Goal: Task Accomplishment & Management: Manage account settings

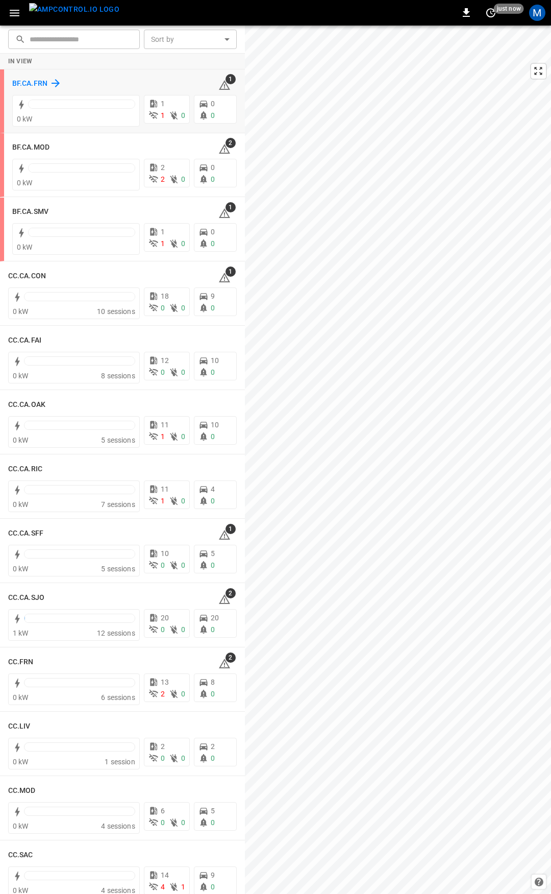
click at [14, 78] on h6 "BF.CA.FRN" at bounding box center [29, 83] width 35 height 11
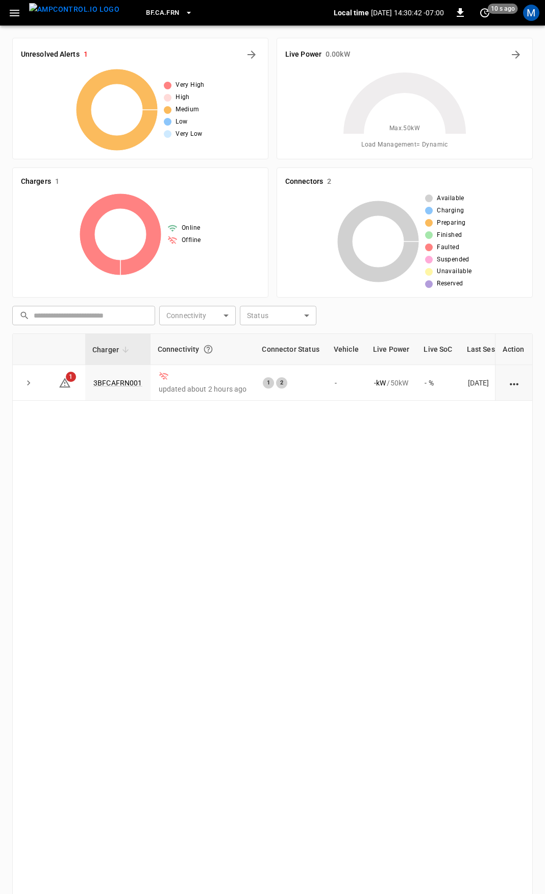
click at [16, 14] on icon "button" at bounding box center [14, 13] width 13 height 13
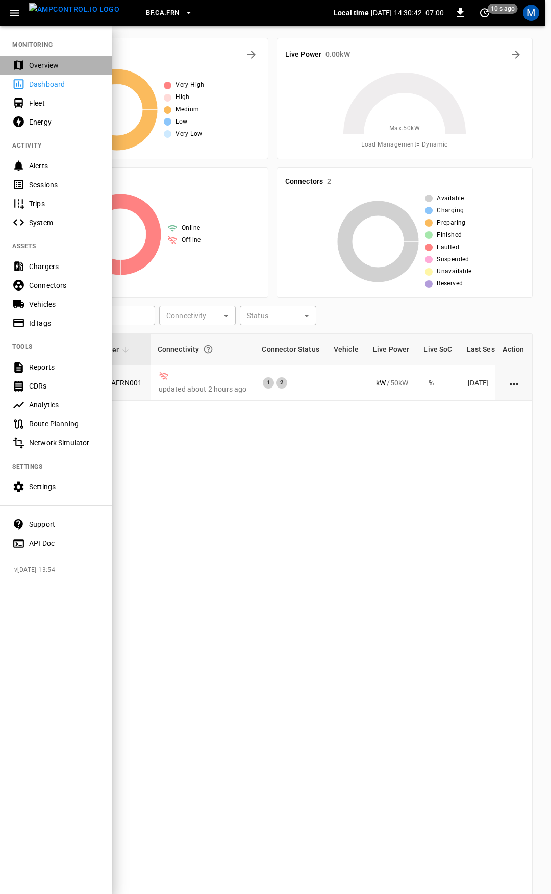
drag, startPoint x: 46, startPoint y: 68, endPoint x: 108, endPoint y: 141, distance: 95.3
click at [46, 68] on div "Overview" at bounding box center [64, 65] width 71 height 10
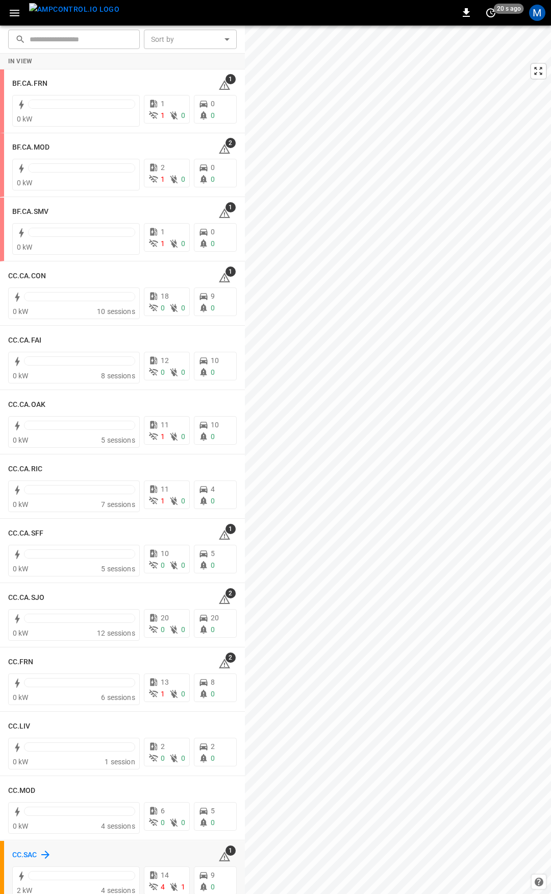
click at [16, 853] on h6 "CC.SAC" at bounding box center [24, 854] width 25 height 11
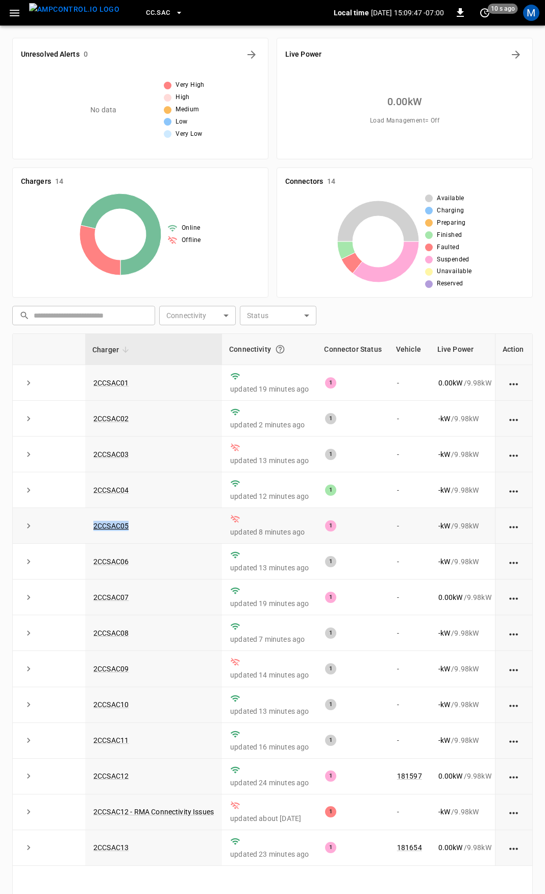
drag, startPoint x: 143, startPoint y: 526, endPoint x: 75, endPoint y: 525, distance: 68.4
click at [75, 525] on tr "2CCSAC05 updated 8 minutes ago 1 - - kW / 9.98 kW - % 2 days ago" at bounding box center [336, 526] width 647 height 36
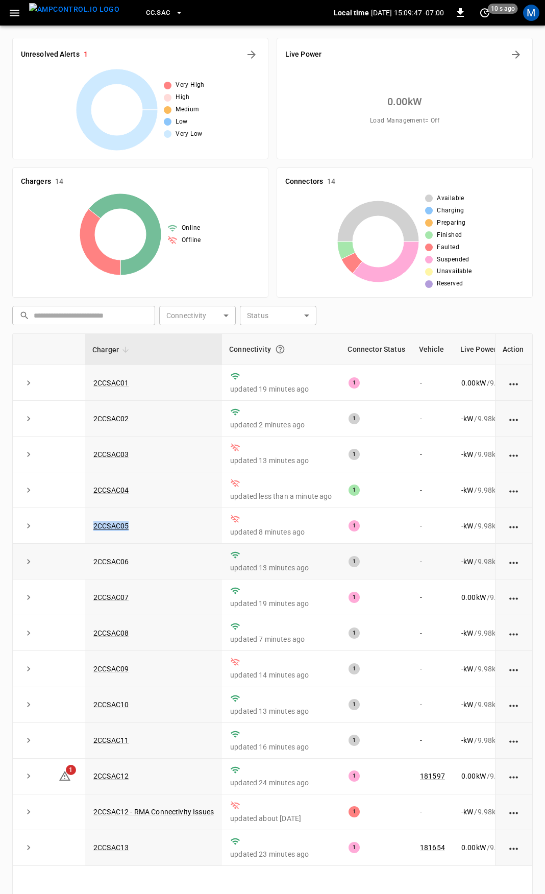
copy tr "2CCSAC05"
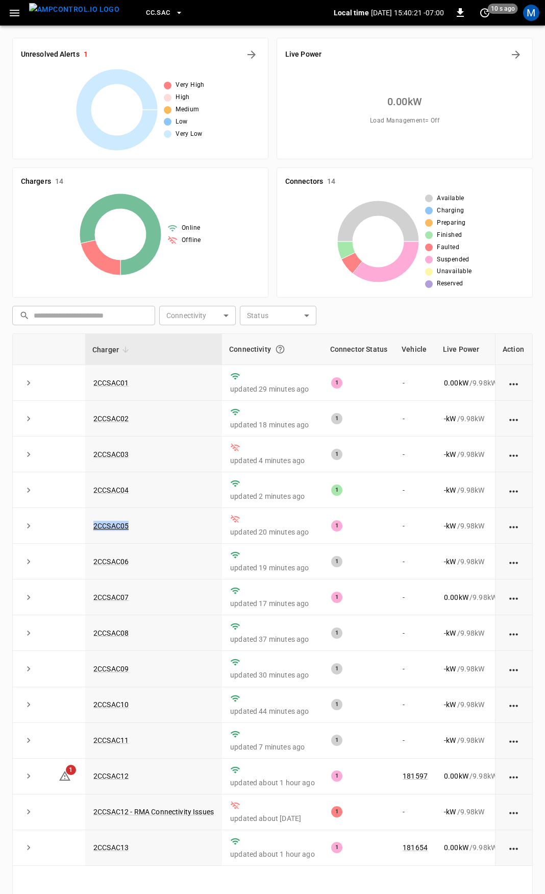
drag, startPoint x: 17, startPoint y: 10, endPoint x: 17, endPoint y: 16, distance: 6.6
click at [17, 10] on icon "button" at bounding box center [15, 13] width 10 height 7
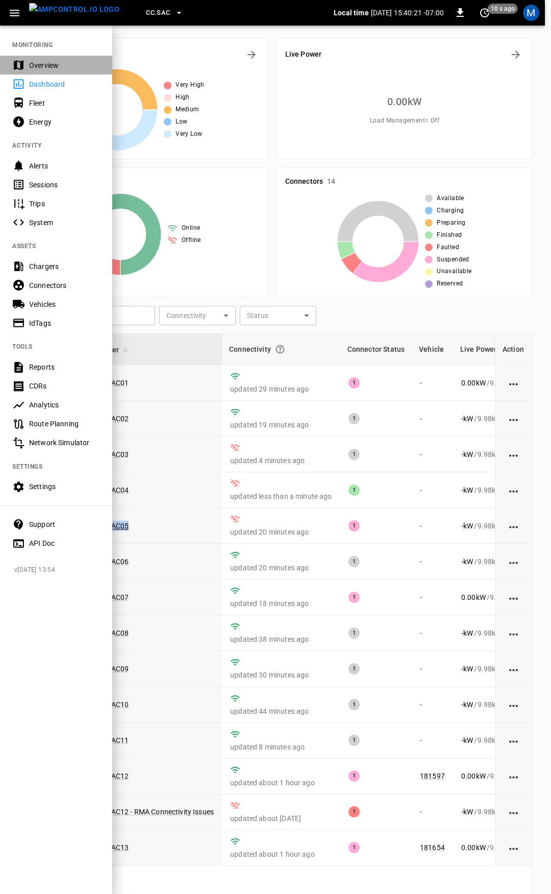
click at [46, 59] on div "Overview" at bounding box center [56, 65] width 112 height 19
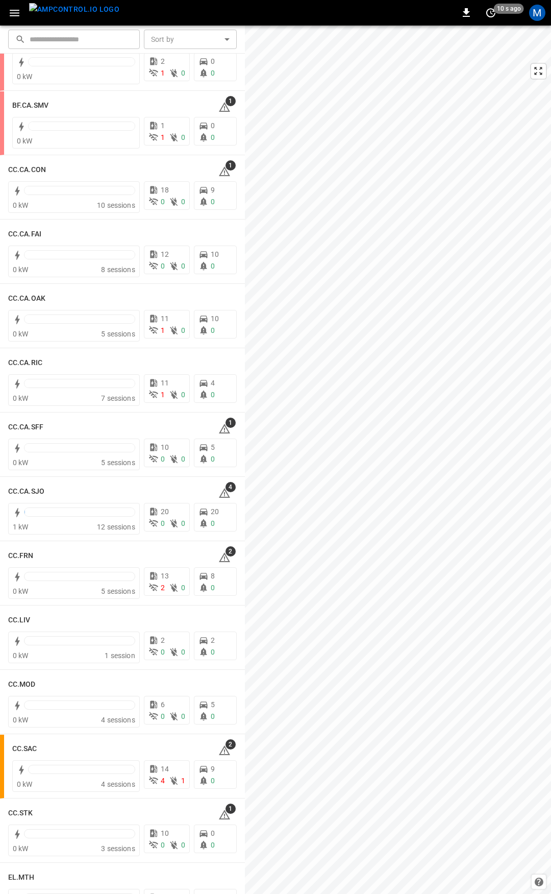
scroll to position [111, 0]
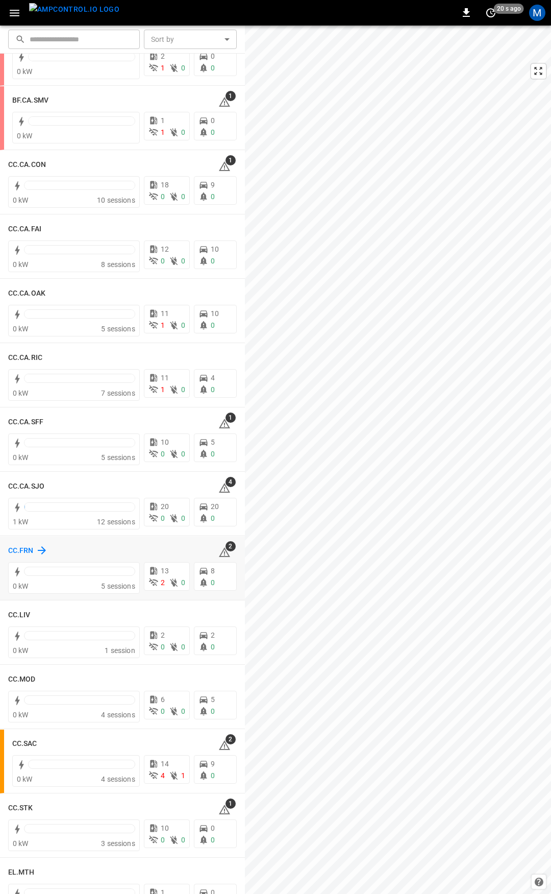
click at [29, 550] on h6 "CC.FRN" at bounding box center [21, 550] width 26 height 11
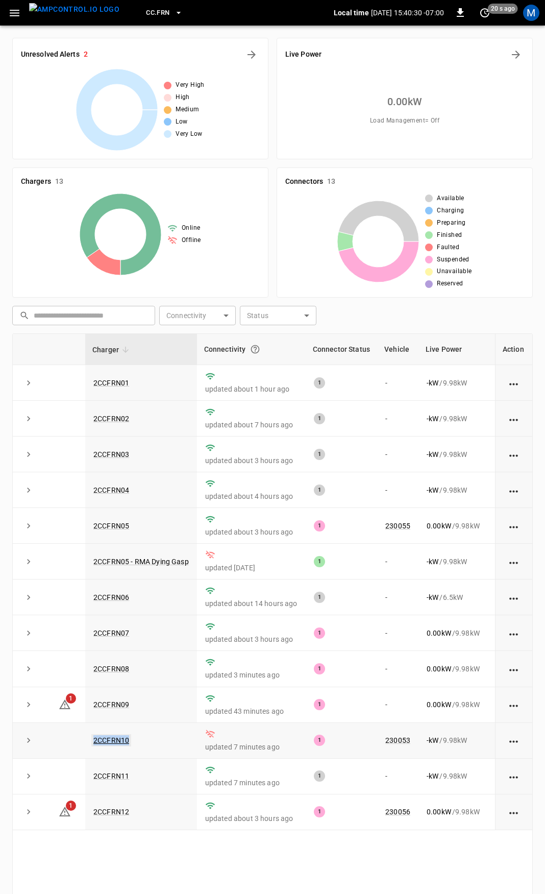
drag, startPoint x: 137, startPoint y: 750, endPoint x: 106, endPoint y: 743, distance: 32.3
click at [90, 749] on td "2CCFRN10" at bounding box center [141, 741] width 112 height 36
copy link "2CCFRN10"
click at [109, 744] on link "2CCFRN10" at bounding box center [111, 740] width 40 height 12
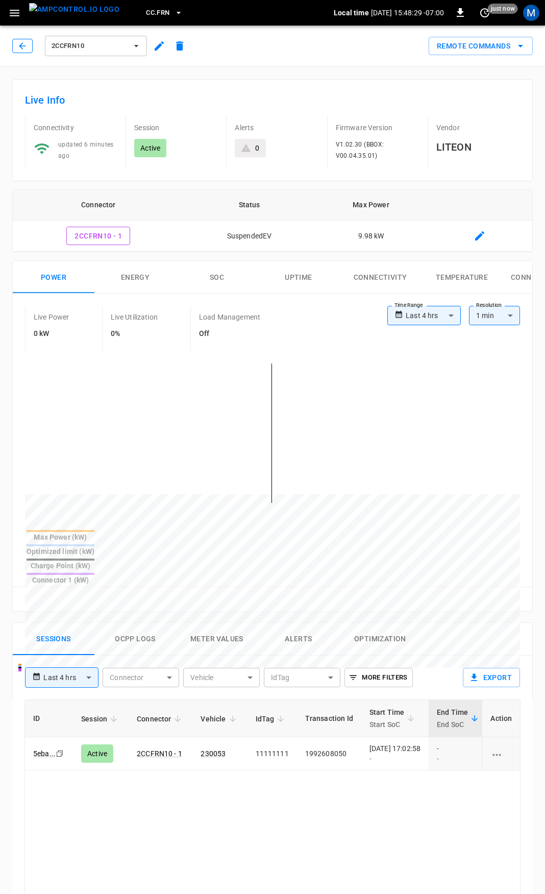
click at [29, 44] on button "button" at bounding box center [22, 46] width 20 height 14
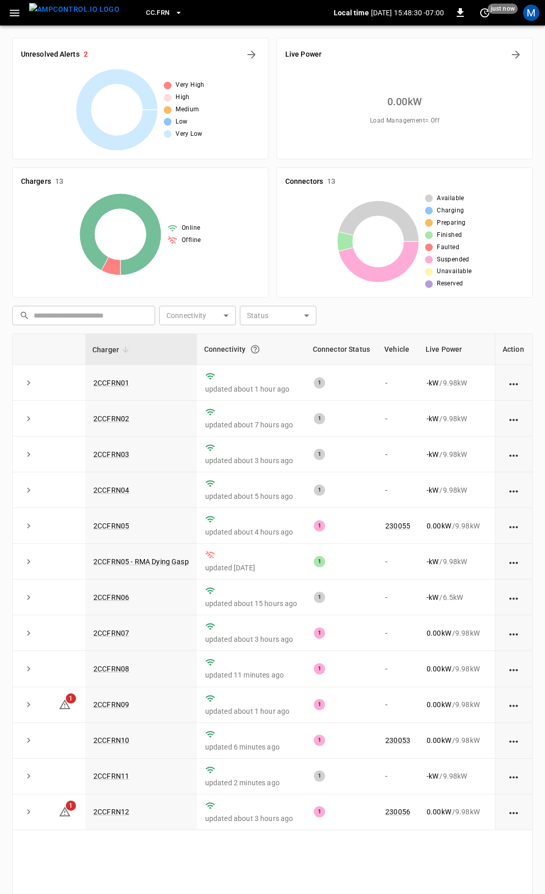
click at [15, 16] on icon "button" at bounding box center [15, 13] width 10 height 7
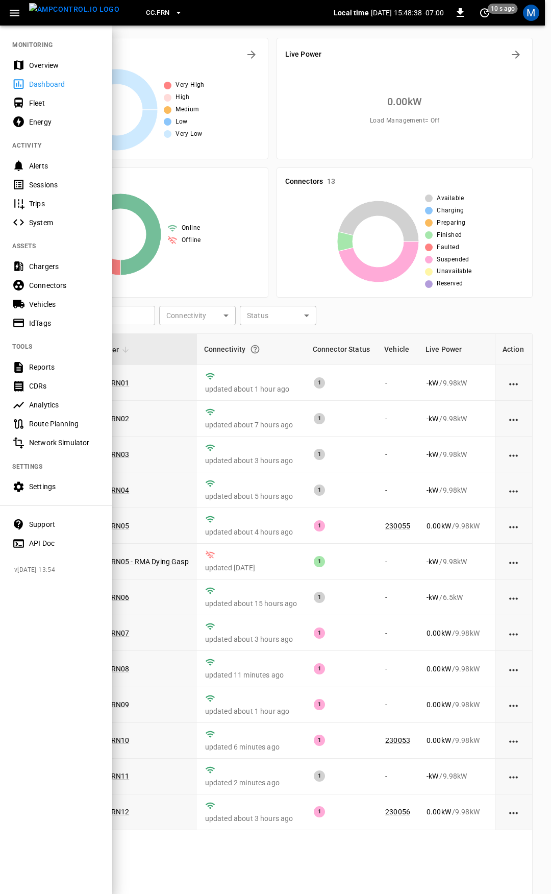
click at [53, 57] on div "Overview" at bounding box center [56, 65] width 112 height 19
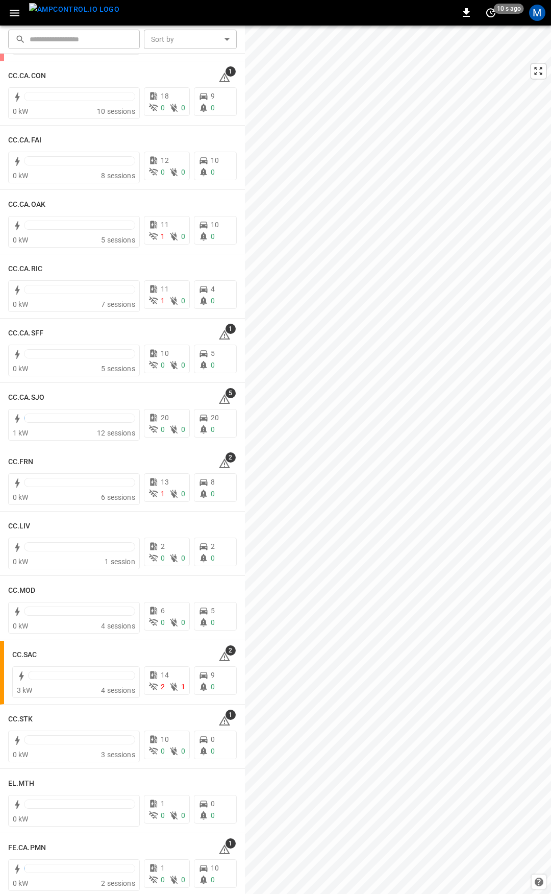
scroll to position [176, 0]
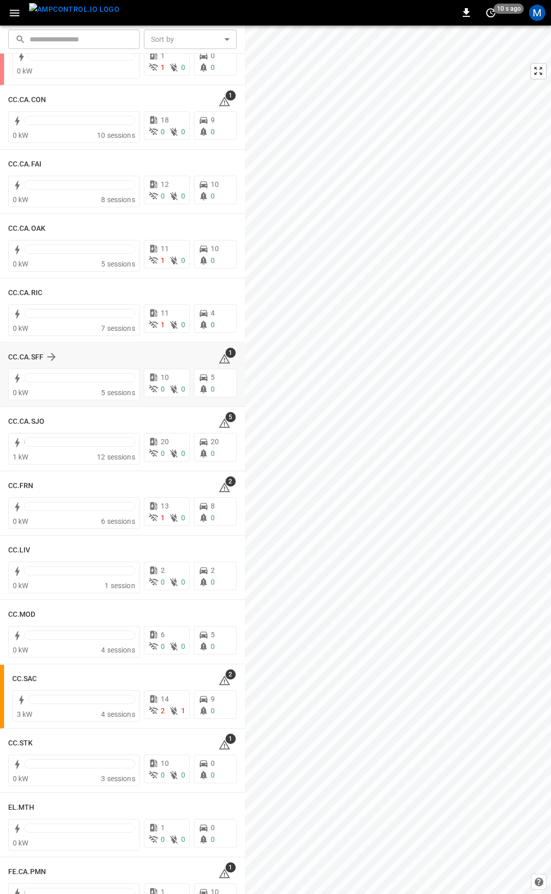
click at [210, 358] on div "CC.CA.SFF 1" at bounding box center [122, 356] width 229 height 19
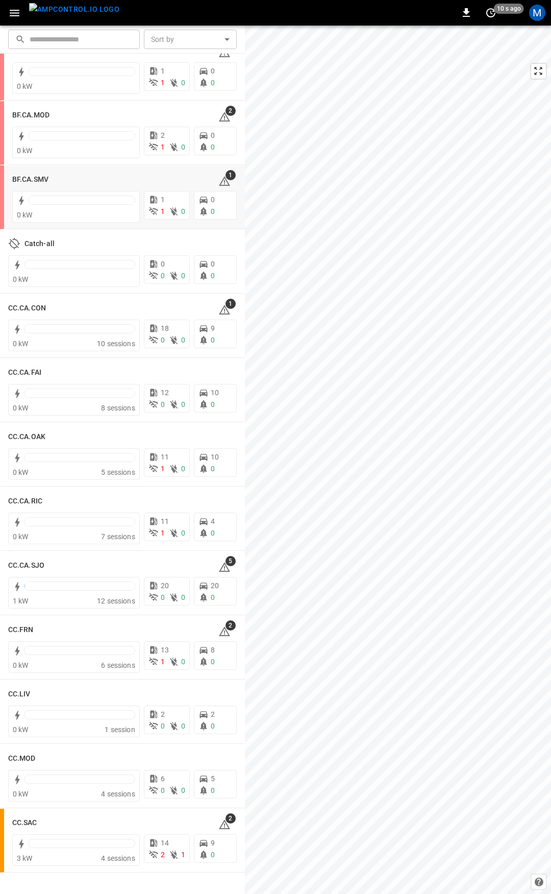
scroll to position [0, 0]
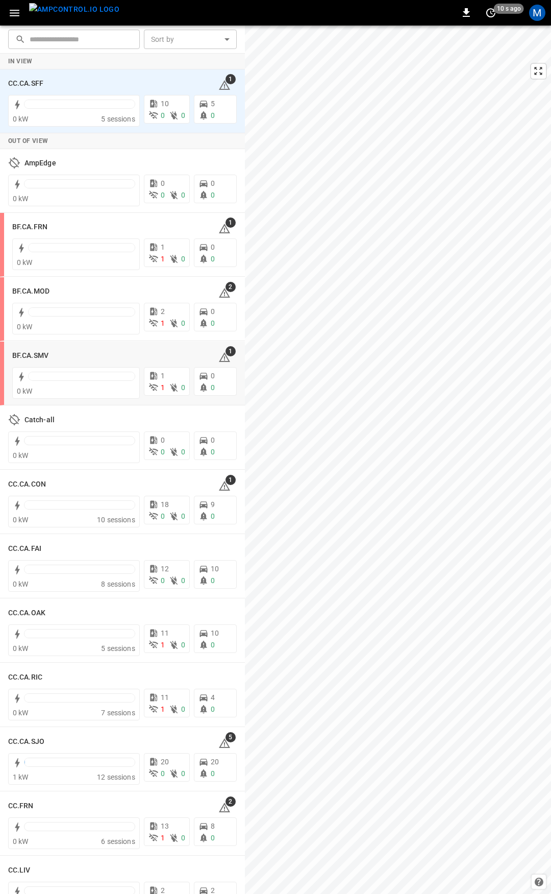
click at [224, 357] on icon at bounding box center [224, 358] width 1 height 4
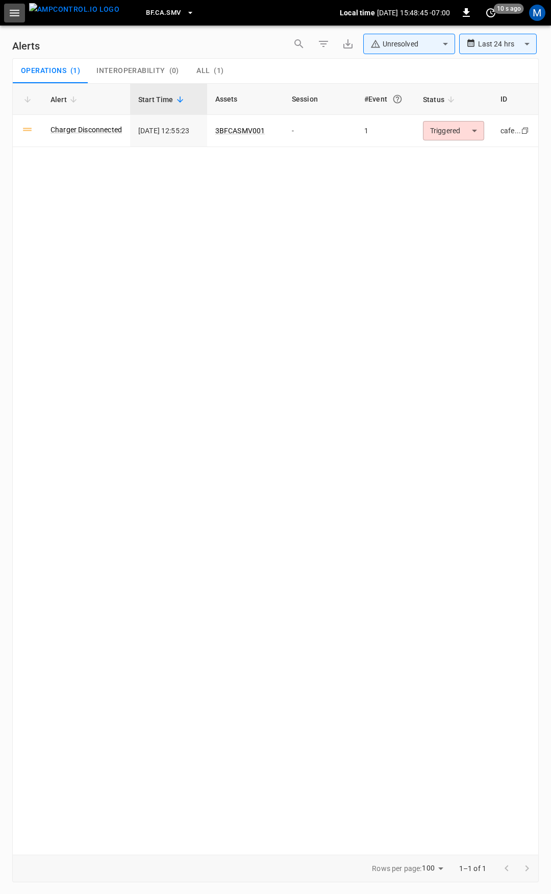
click at [13, 16] on icon "button" at bounding box center [15, 13] width 10 height 7
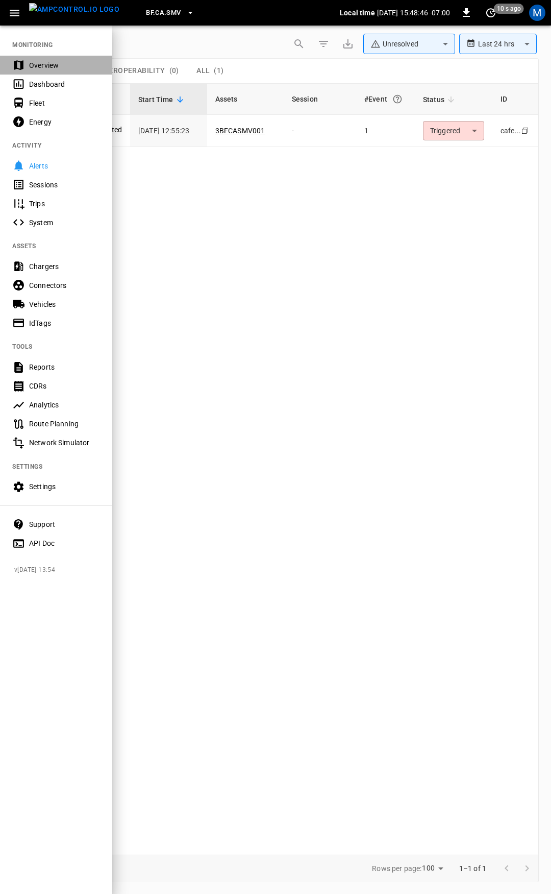
click at [48, 65] on div "Overview" at bounding box center [64, 65] width 71 height 10
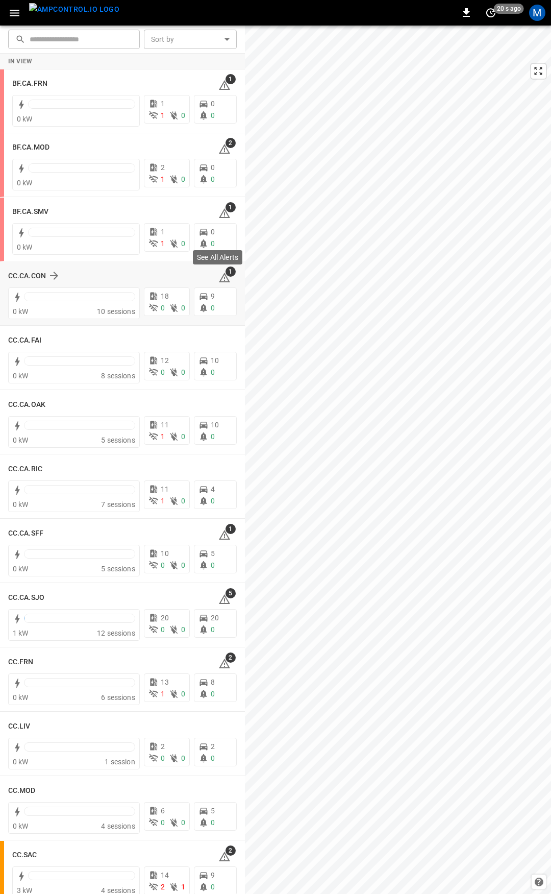
click at [220, 278] on icon at bounding box center [224, 277] width 12 height 12
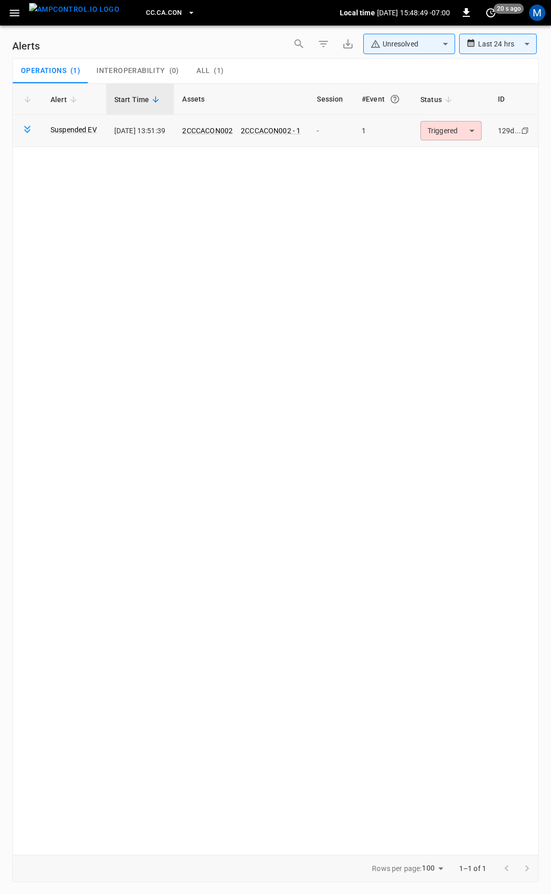
click at [463, 126] on body "**********" at bounding box center [275, 445] width 551 height 890
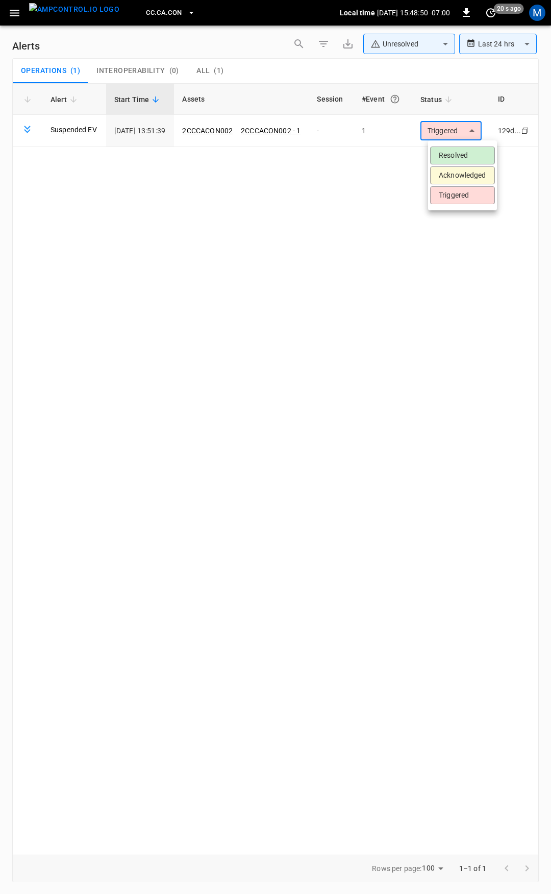
drag, startPoint x: 465, startPoint y: 153, endPoint x: 415, endPoint y: 154, distance: 50.0
click at [465, 157] on li "Resolved" at bounding box center [462, 155] width 65 height 18
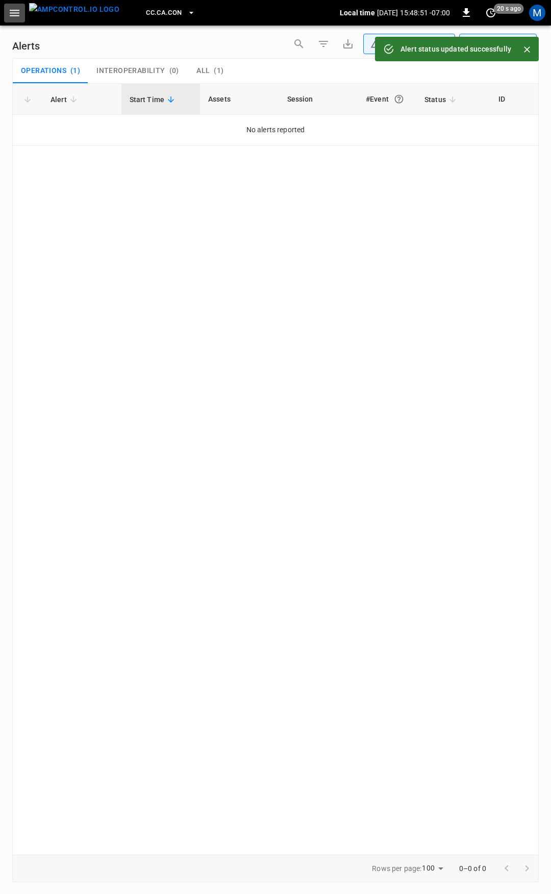
drag, startPoint x: 21, startPoint y: 12, endPoint x: 14, endPoint y: 23, distance: 13.3
click at [20, 12] on button "button" at bounding box center [14, 13] width 21 height 19
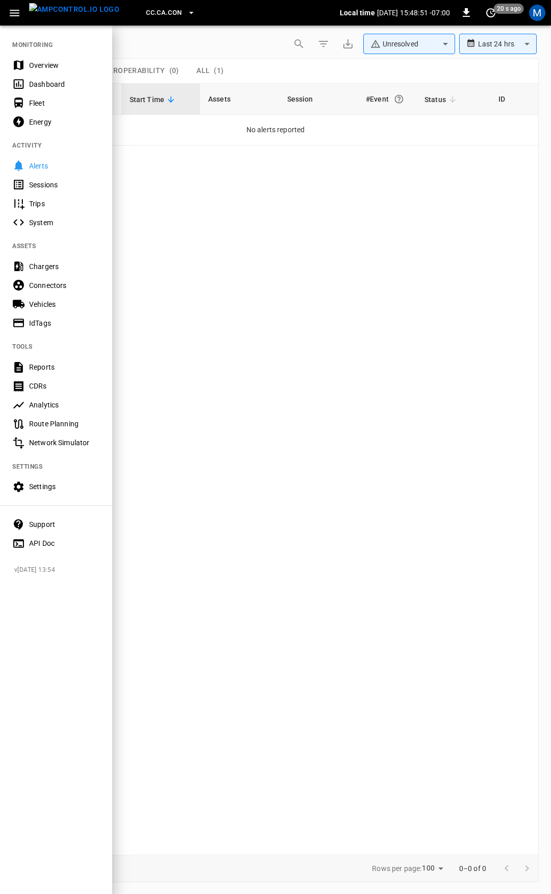
click at [42, 67] on div "Overview" at bounding box center [64, 65] width 71 height 10
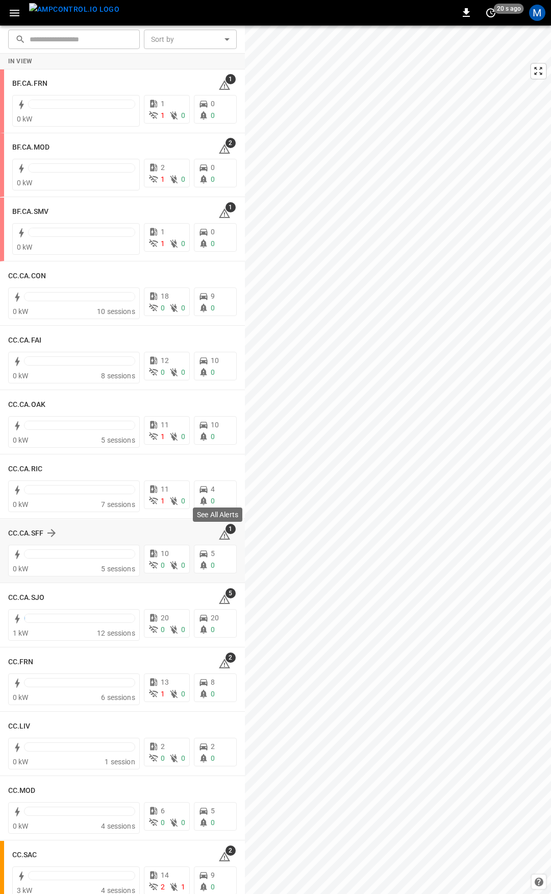
click at [209, 533] on div "CC.CA.SFF 1" at bounding box center [122, 532] width 229 height 19
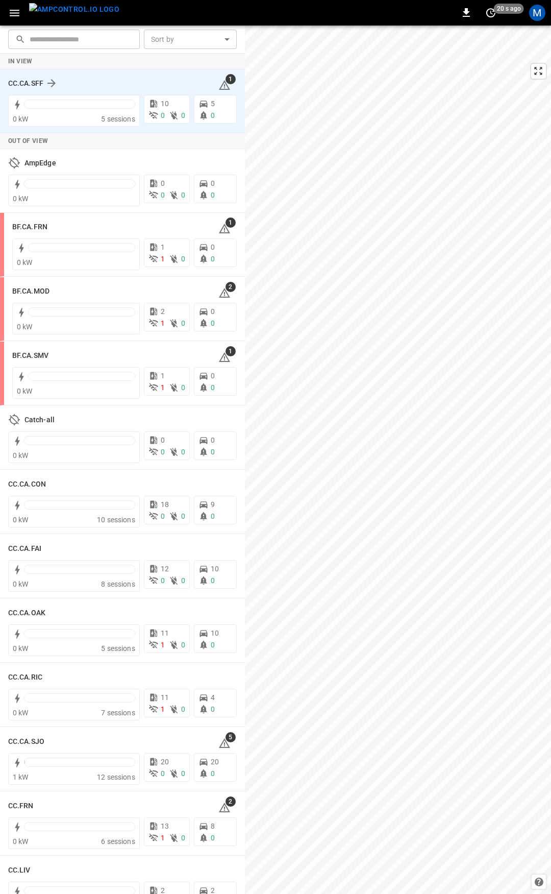
click at [226, 85] on div "1" at bounding box center [227, 83] width 18 height 16
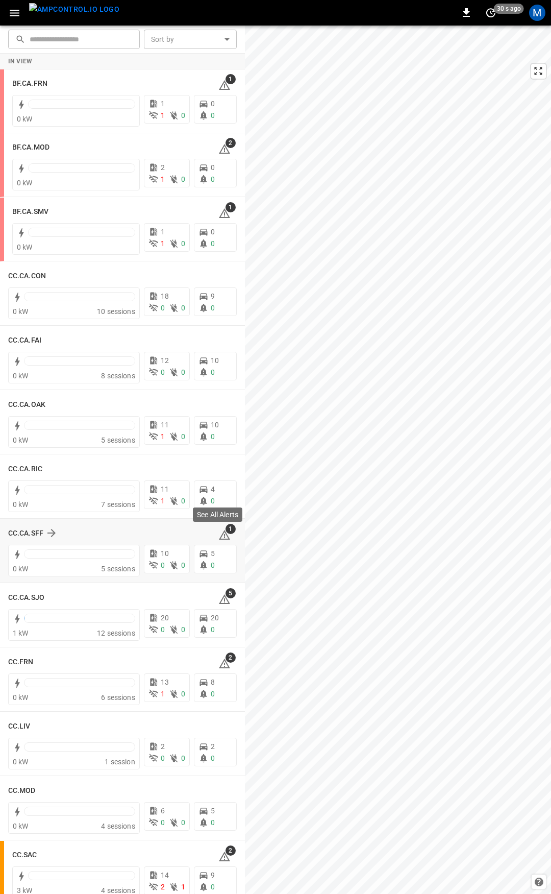
click at [219, 534] on icon at bounding box center [224, 535] width 11 height 10
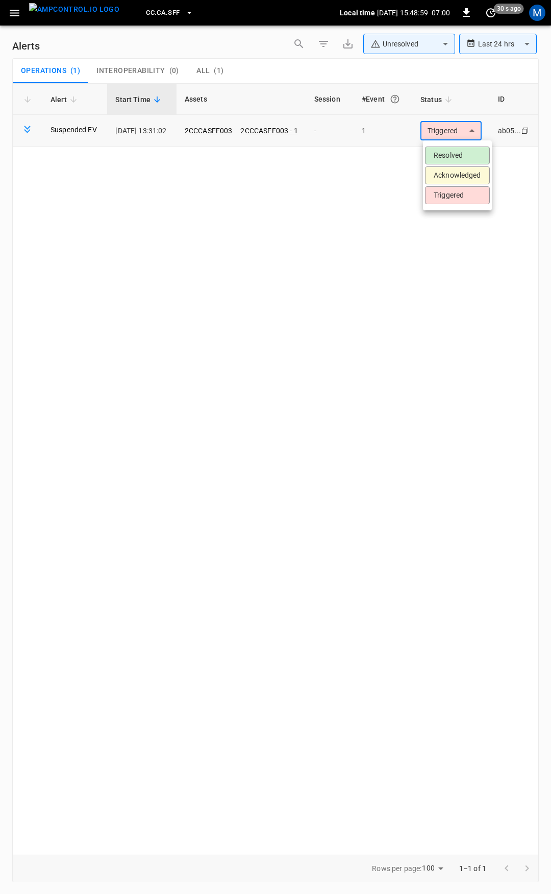
click at [453, 129] on body "**********" at bounding box center [275, 445] width 551 height 890
click at [460, 155] on li "Resolved" at bounding box center [457, 155] width 65 height 18
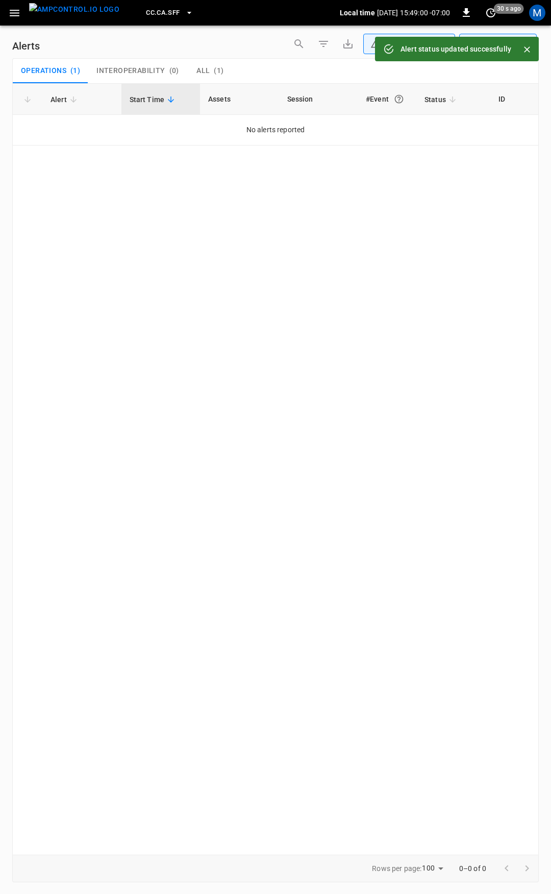
click at [13, 14] on icon "button" at bounding box center [14, 13] width 13 height 13
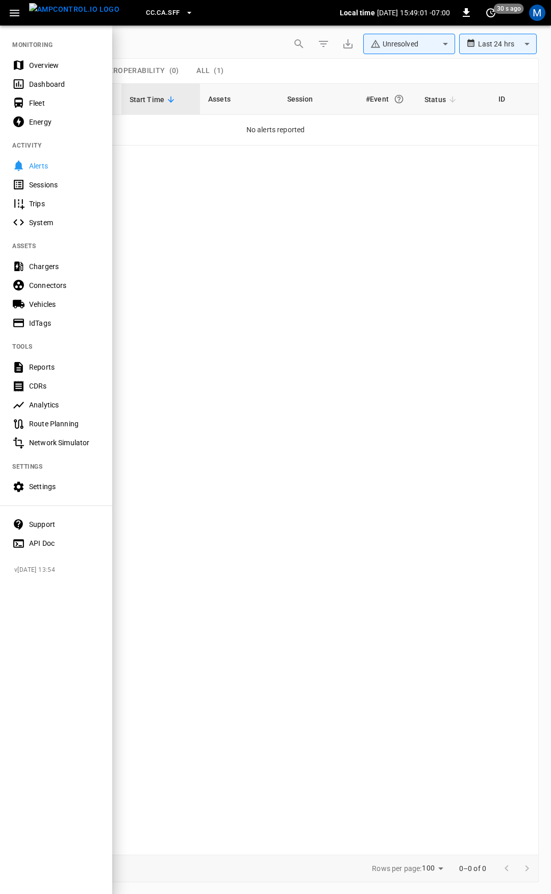
click at [46, 68] on div "Overview" at bounding box center [64, 65] width 71 height 10
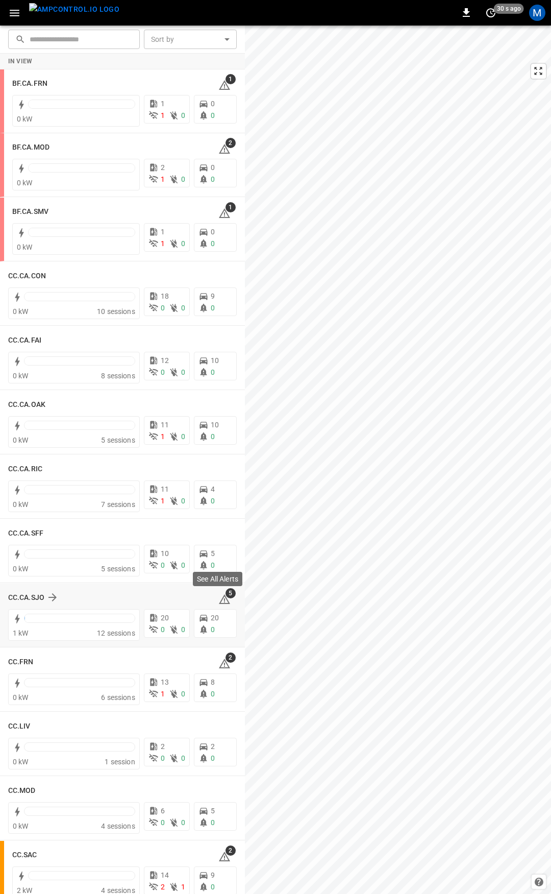
click at [222, 601] on icon at bounding box center [224, 599] width 12 height 12
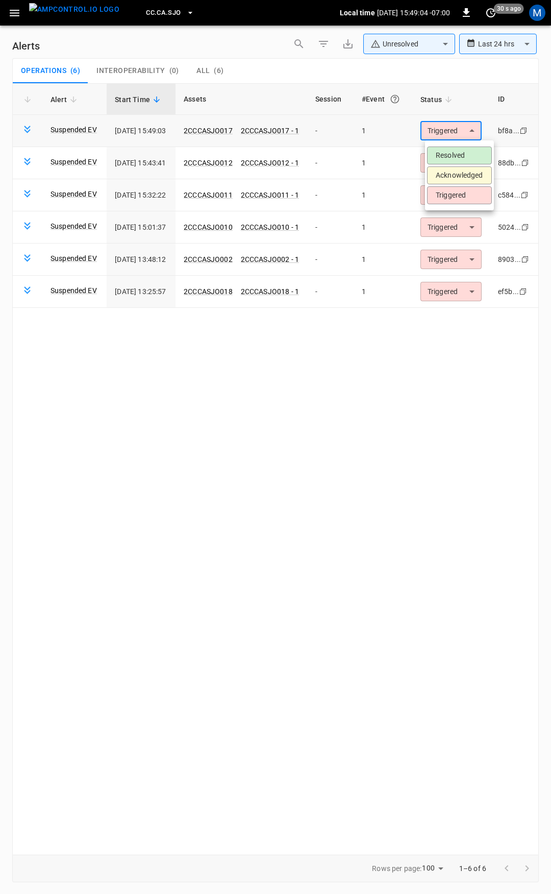
click at [455, 132] on body "**********" at bounding box center [275, 445] width 551 height 890
click at [458, 153] on li "Resolved" at bounding box center [459, 155] width 65 height 18
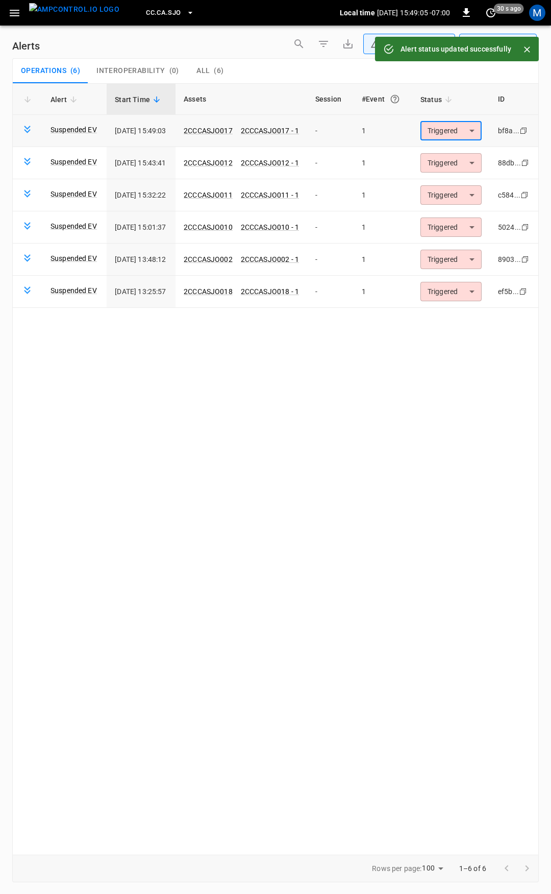
click at [460, 135] on body "**********" at bounding box center [275, 445] width 551 height 890
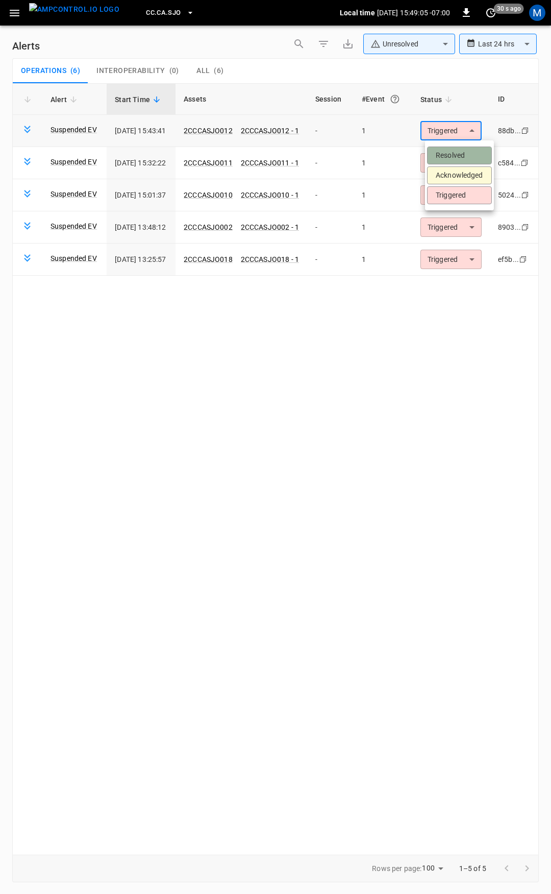
click at [459, 152] on li "Resolved" at bounding box center [459, 155] width 65 height 18
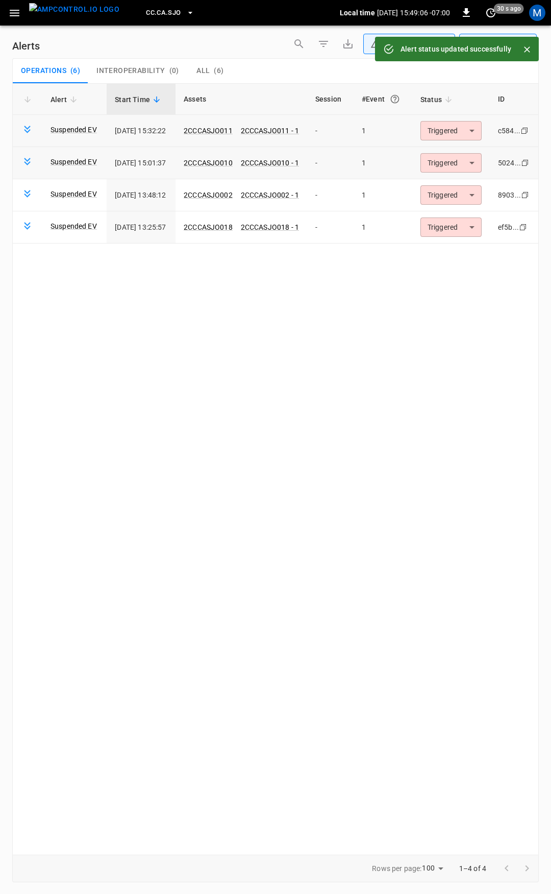
click at [462, 162] on body "**********" at bounding box center [275, 445] width 551 height 890
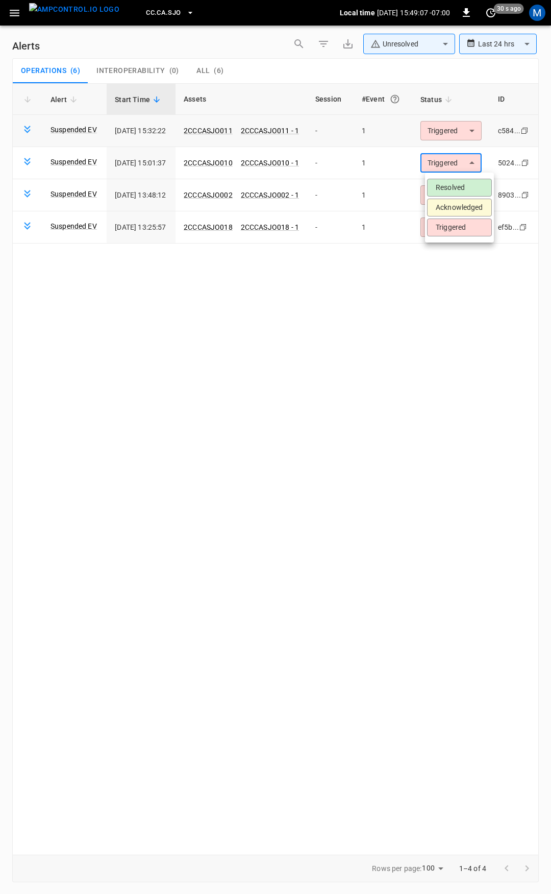
click at [457, 187] on li "Resolved" at bounding box center [459, 188] width 65 height 18
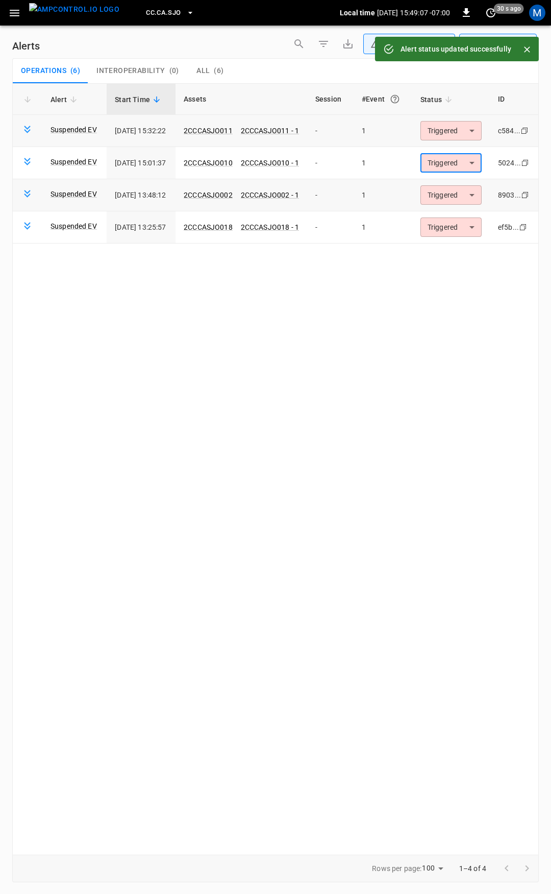
click at [458, 195] on body "**********" at bounding box center [275, 445] width 551 height 890
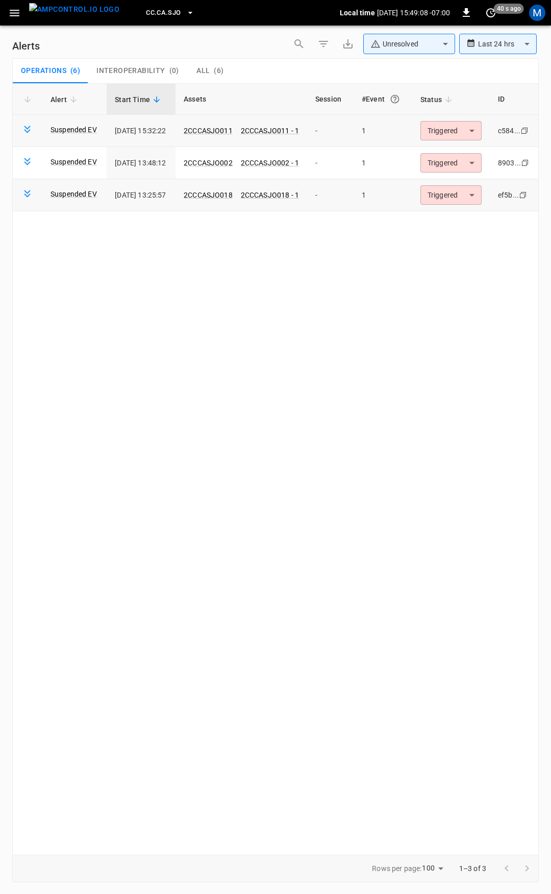
click at [458, 229] on div "Alert Start Time Assets Session #Event Status ID Suspended EV 2025-09-22 15:32:…" at bounding box center [275, 468] width 527 height 771
click at [458, 208] on td "Triggered ********* ​" at bounding box center [451, 195] width 78 height 32
click at [456, 197] on body "**********" at bounding box center [275, 445] width 551 height 890
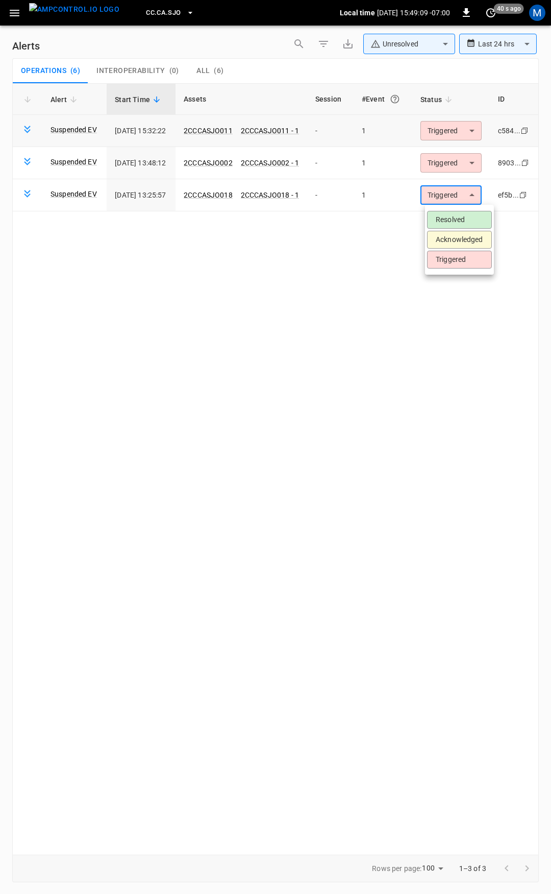
click at [453, 218] on li "Resolved" at bounding box center [459, 220] width 65 height 18
click at [452, 162] on body "**********" at bounding box center [275, 445] width 551 height 890
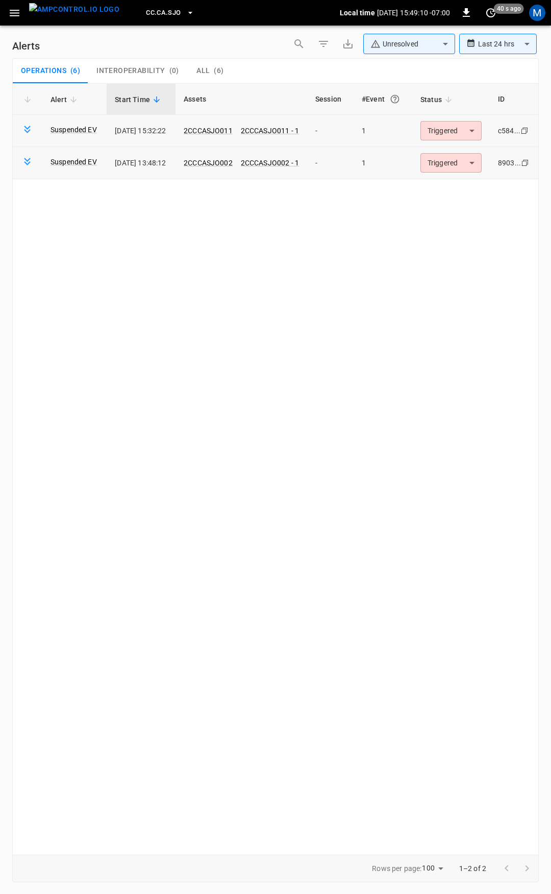
click at [451, 185] on div "Alert Start Time Assets Session #Event Status ID Suspended EV 2025-09-22 15:32:…" at bounding box center [275, 468] width 527 height 771
click at [455, 158] on body "**********" at bounding box center [275, 445] width 551 height 890
click at [455, 181] on li "Resolved" at bounding box center [459, 188] width 65 height 18
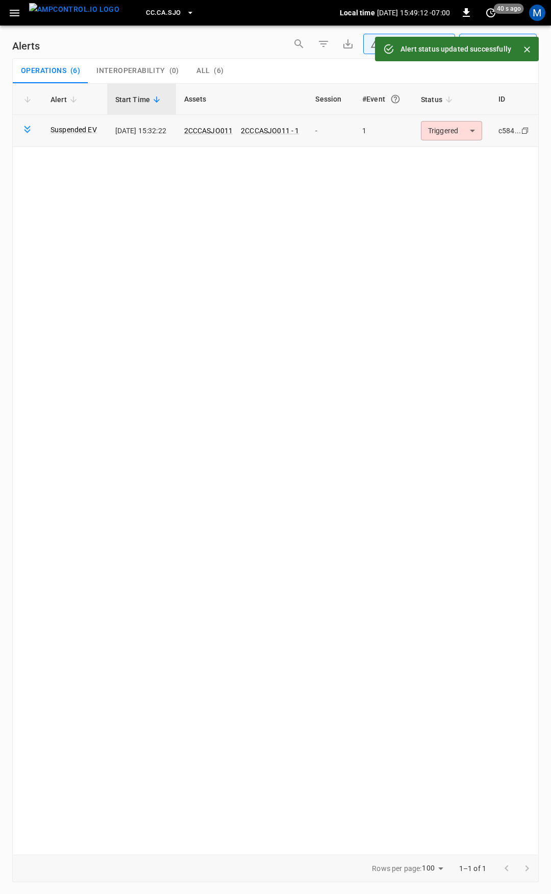
click at [459, 141] on td "Triggered ********* ​" at bounding box center [452, 131] width 78 height 32
click at [456, 141] on td "Triggered ********* ​" at bounding box center [452, 131] width 78 height 32
click at [456, 130] on body "**********" at bounding box center [275, 445] width 551 height 890
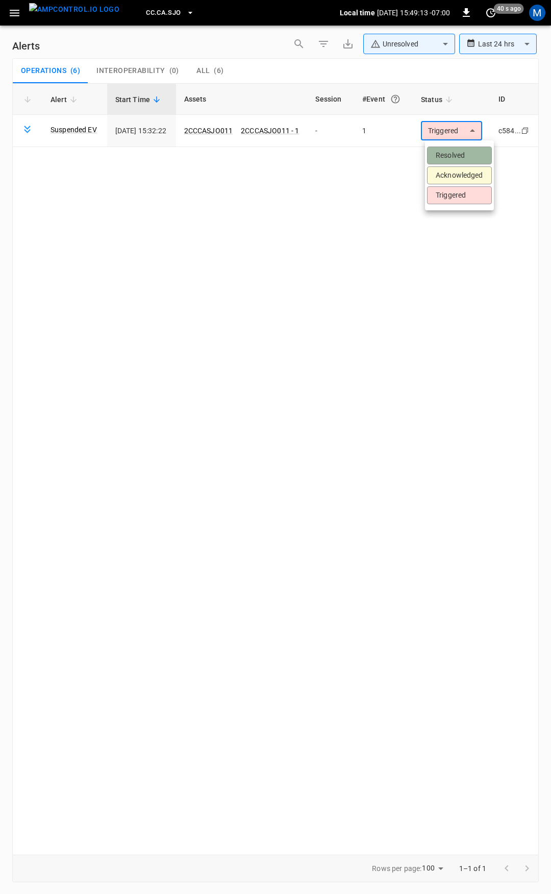
click at [455, 154] on li "Resolved" at bounding box center [459, 155] width 65 height 18
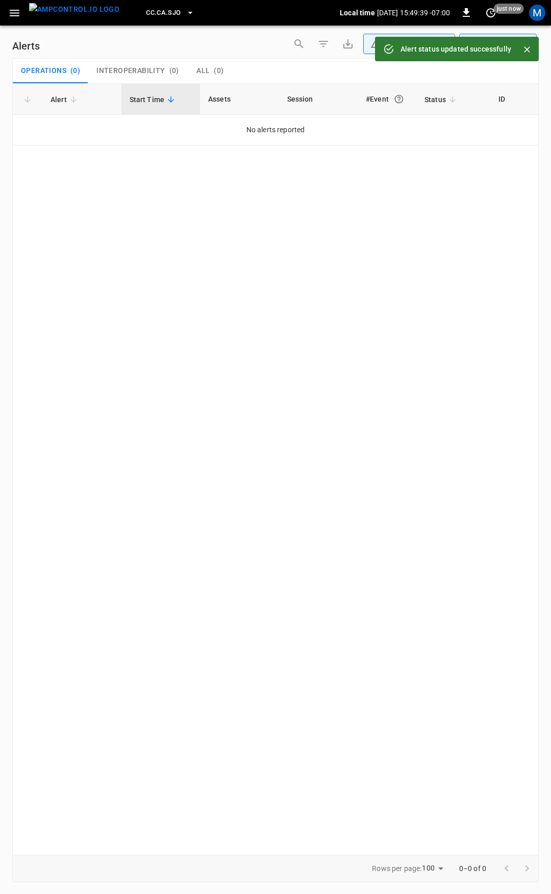
drag, startPoint x: 7, startPoint y: 12, endPoint x: 18, endPoint y: 20, distance: 13.9
click at [7, 12] on button "button" at bounding box center [14, 13] width 21 height 19
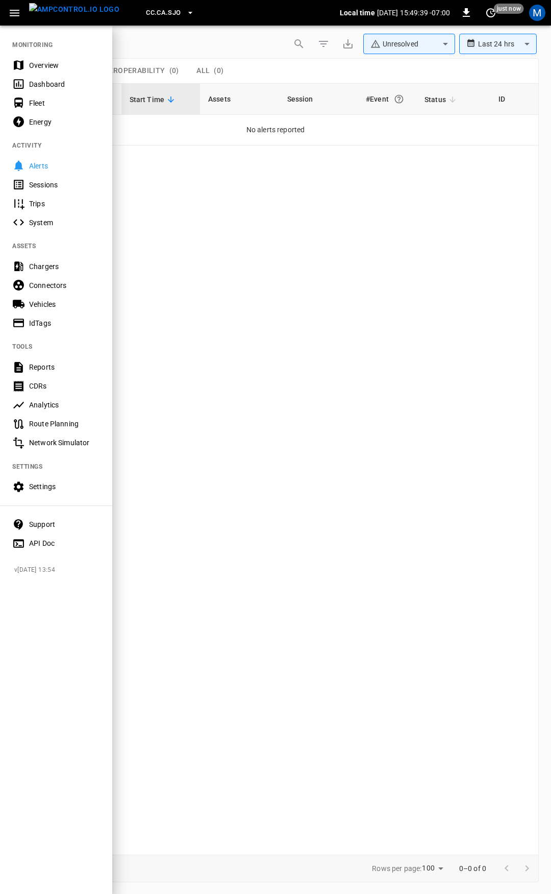
click at [58, 65] on div "Overview" at bounding box center [64, 65] width 71 height 10
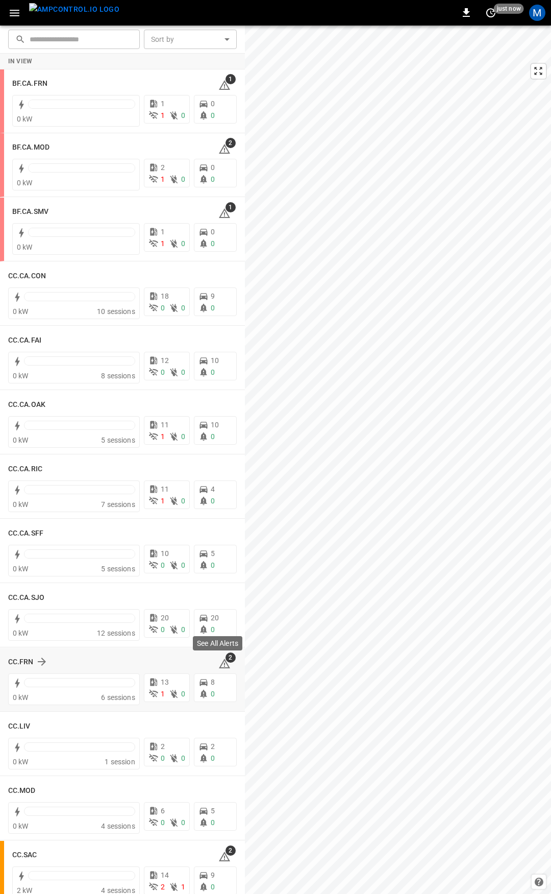
click at [218, 661] on icon at bounding box center [224, 663] width 12 height 12
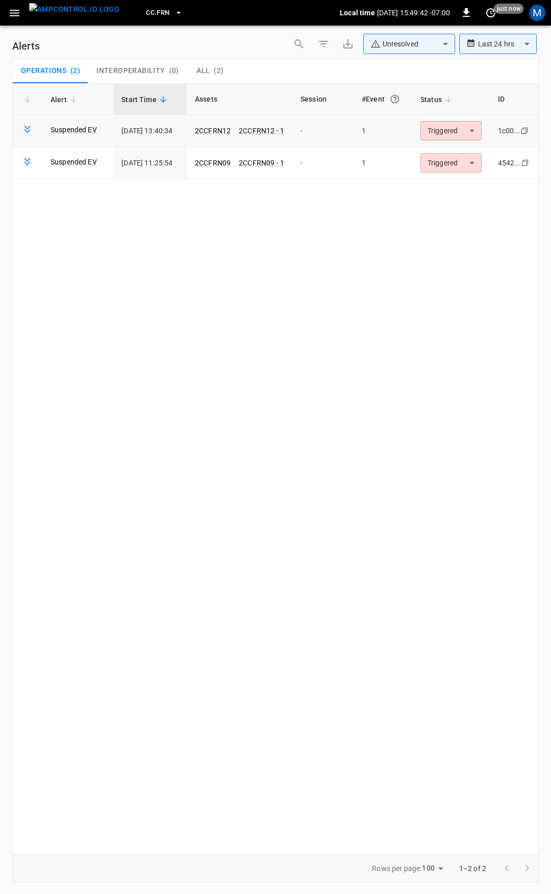
click at [461, 136] on body "**********" at bounding box center [275, 445] width 551 height 890
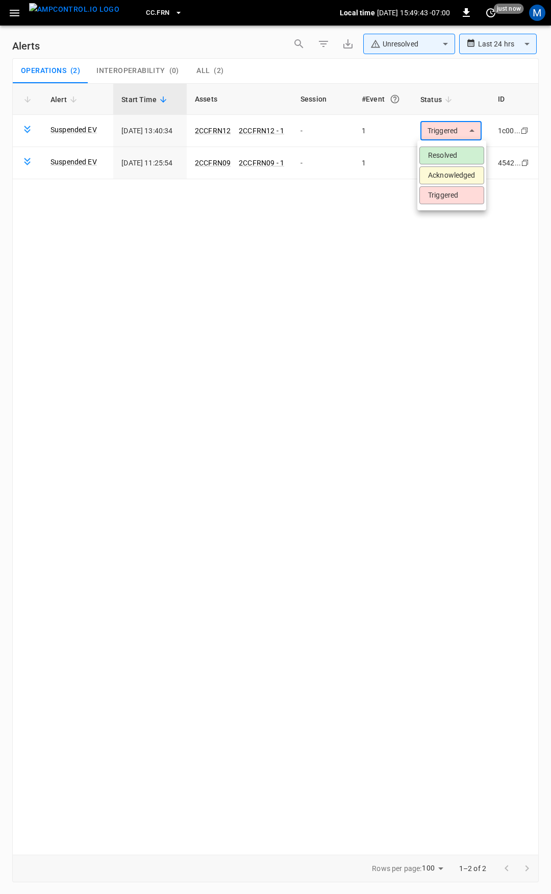
click at [462, 152] on li "Resolved" at bounding box center [451, 155] width 65 height 18
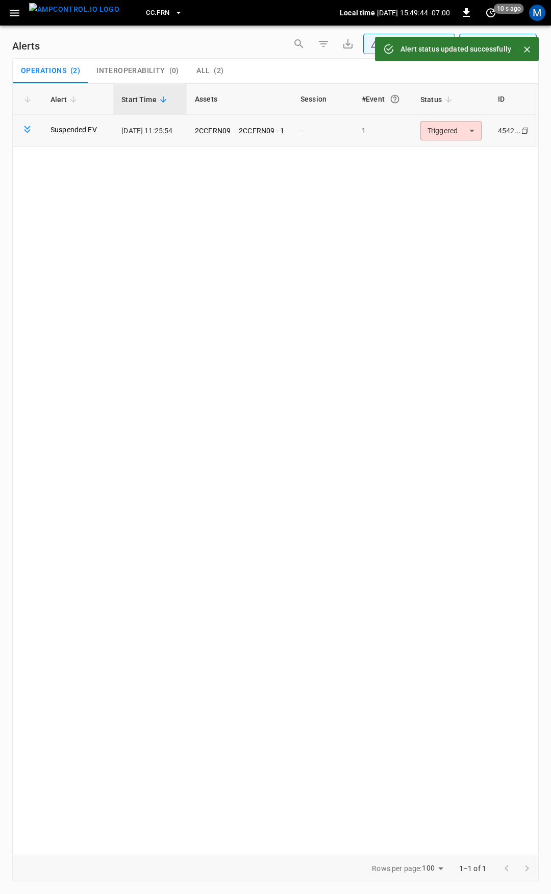
click at [463, 125] on body "**********" at bounding box center [275, 445] width 551 height 890
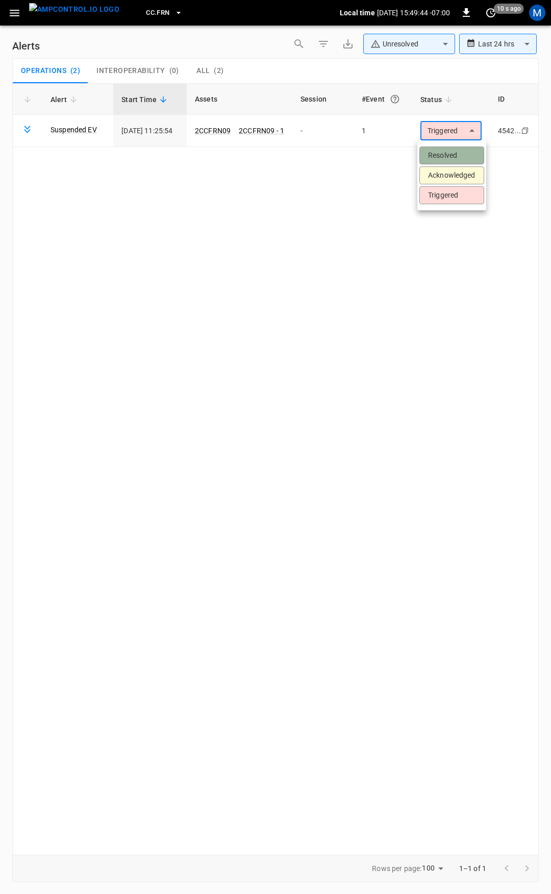
click at [458, 146] on li "Resolved" at bounding box center [451, 155] width 65 height 18
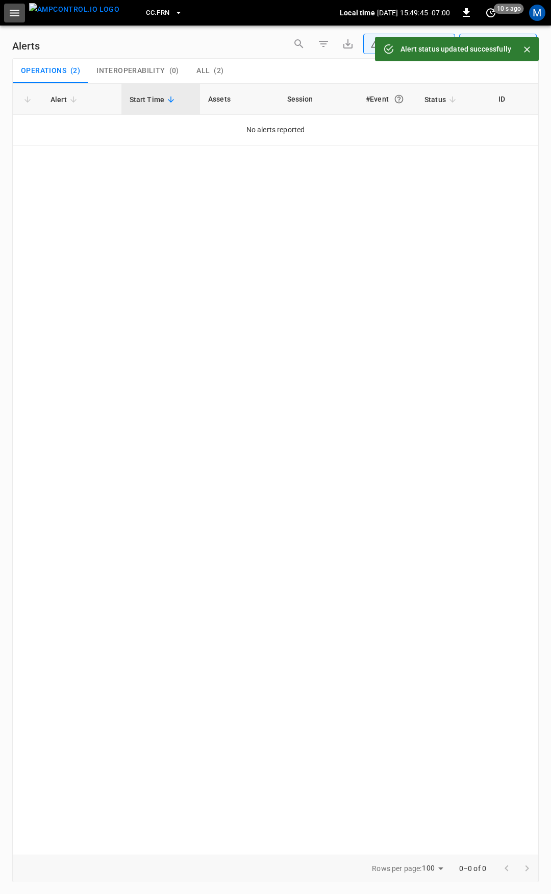
click at [18, 13] on icon "button" at bounding box center [15, 13] width 10 height 7
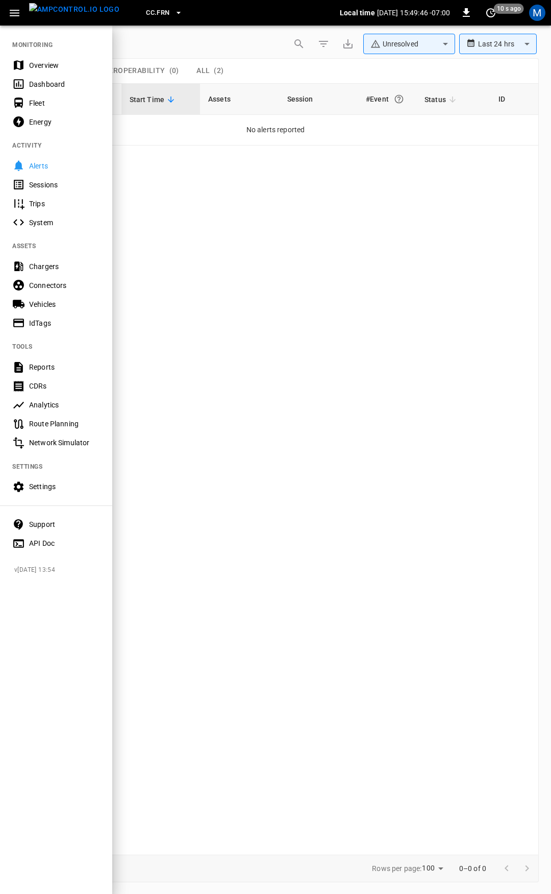
click at [43, 58] on div "Overview" at bounding box center [56, 65] width 112 height 19
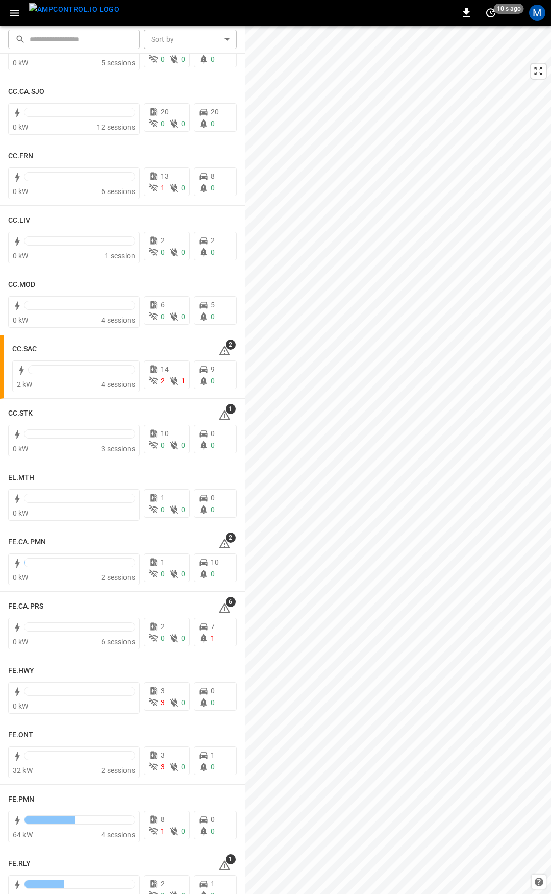
scroll to position [537, 0]
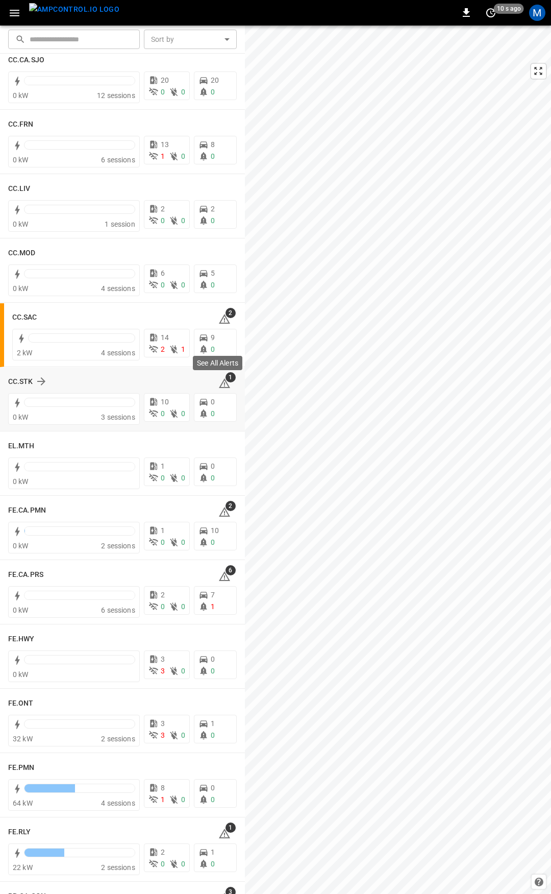
click at [219, 391] on div "0 0" at bounding box center [213, 408] width 47 height 34
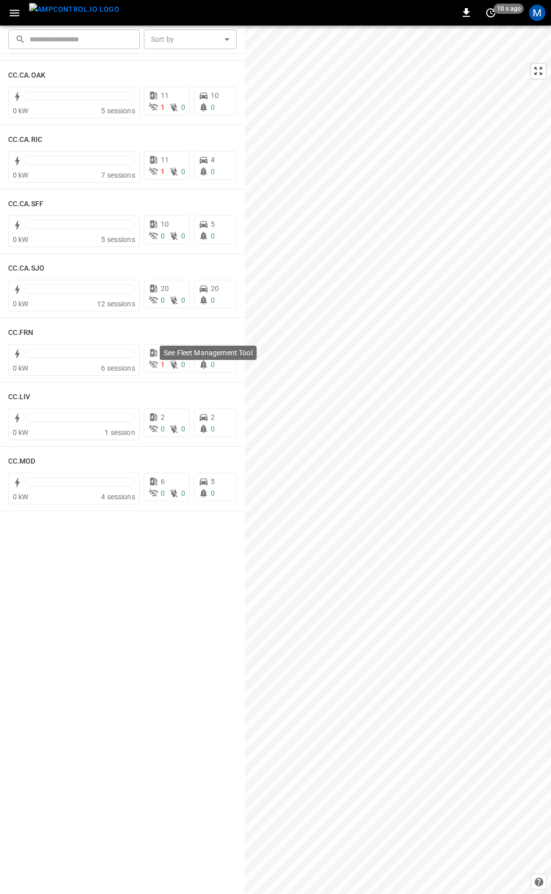
scroll to position [0, 0]
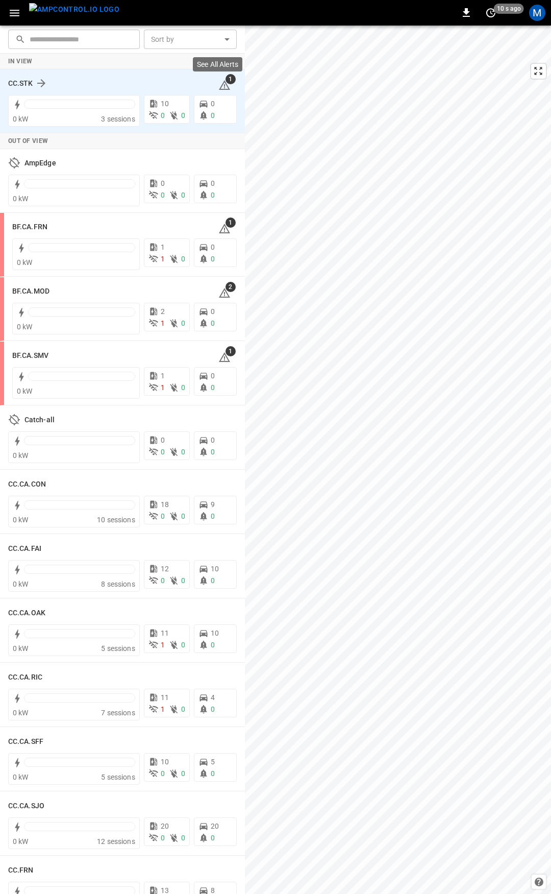
click at [224, 90] on icon at bounding box center [224, 85] width 12 height 12
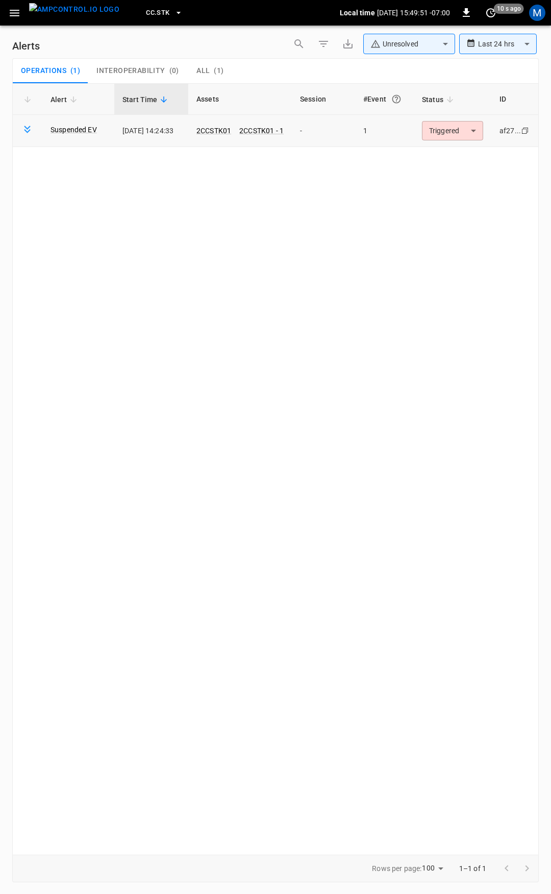
click at [465, 132] on body "**********" at bounding box center [275, 445] width 551 height 890
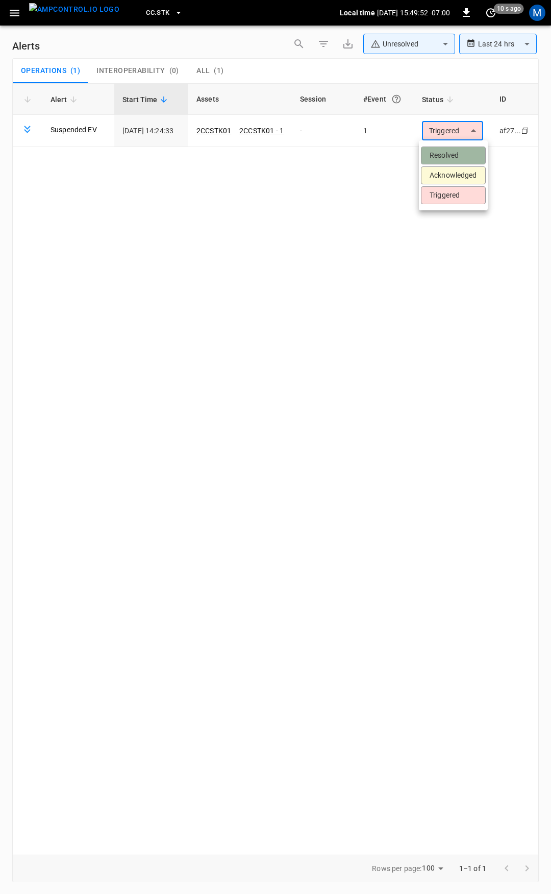
click at [463, 158] on li "Resolved" at bounding box center [453, 155] width 65 height 18
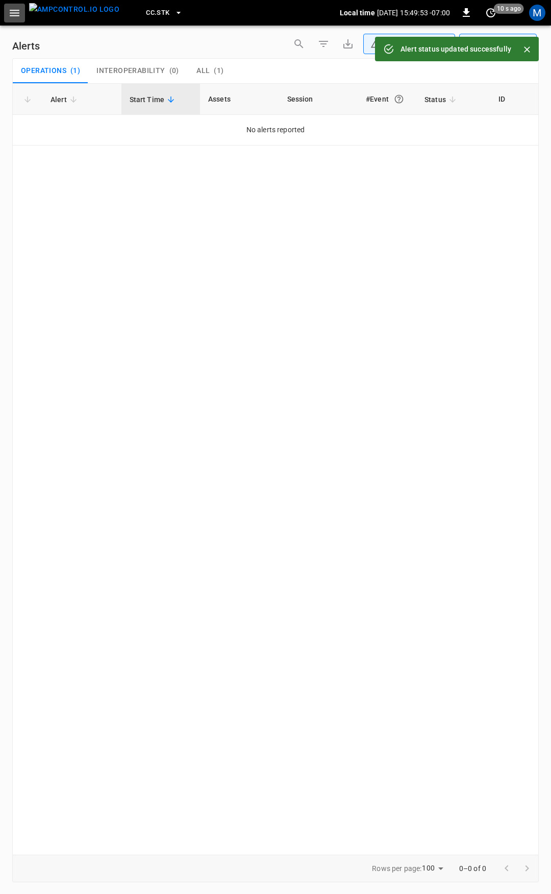
click at [13, 14] on icon "button" at bounding box center [14, 13] width 13 height 13
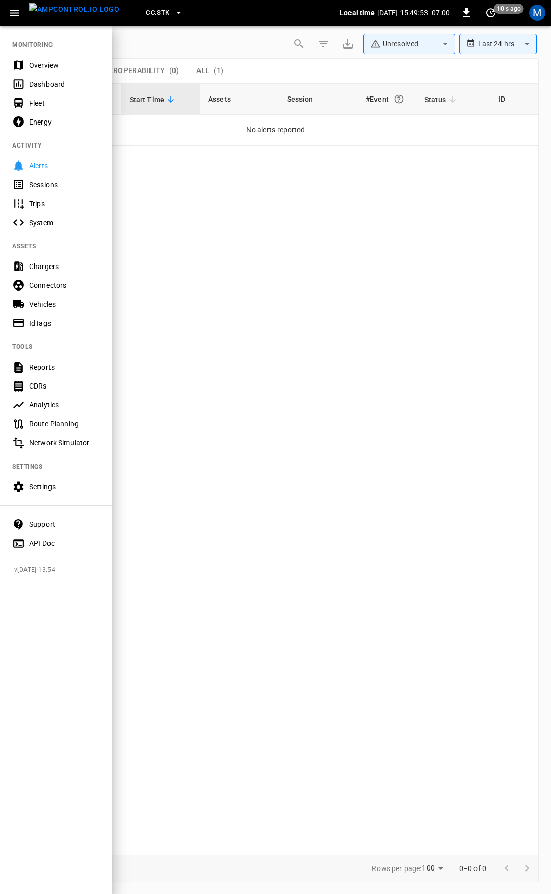
click at [44, 66] on div "Overview" at bounding box center [64, 65] width 71 height 10
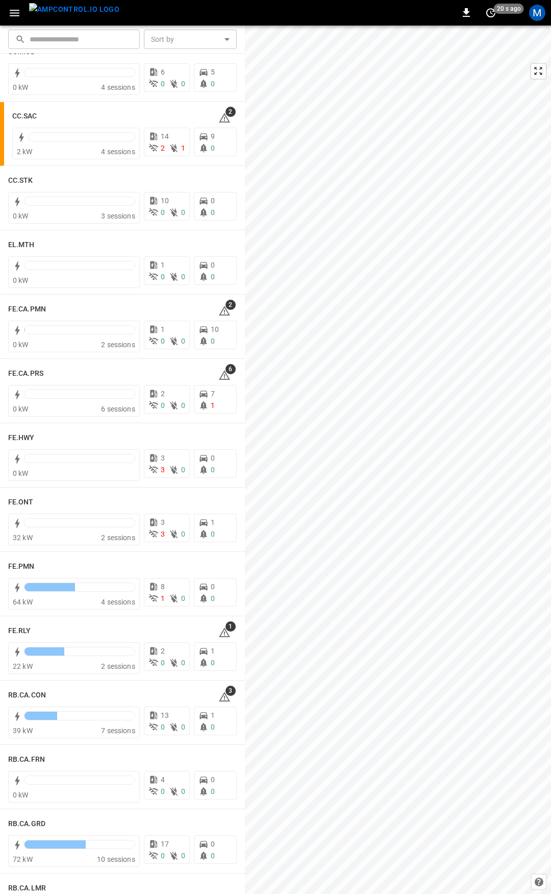
scroll to position [753, 0]
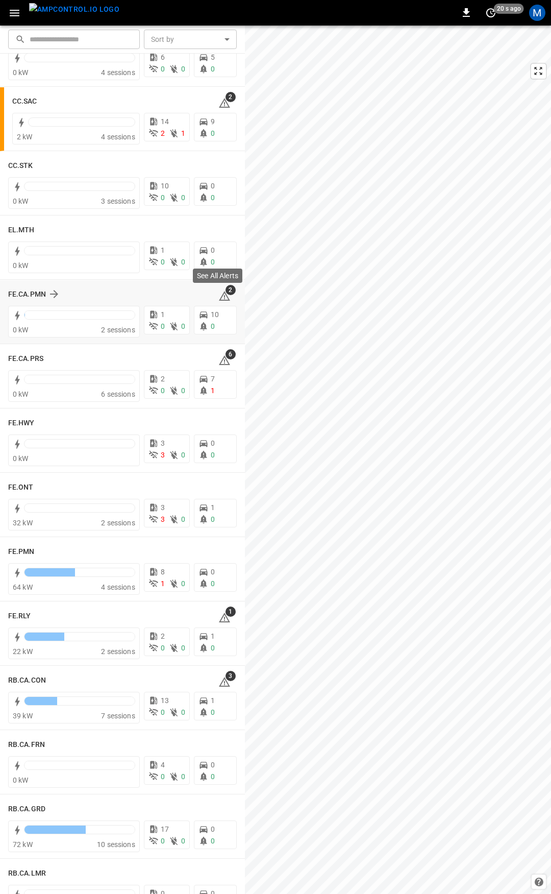
click at [219, 297] on icon at bounding box center [224, 296] width 12 height 12
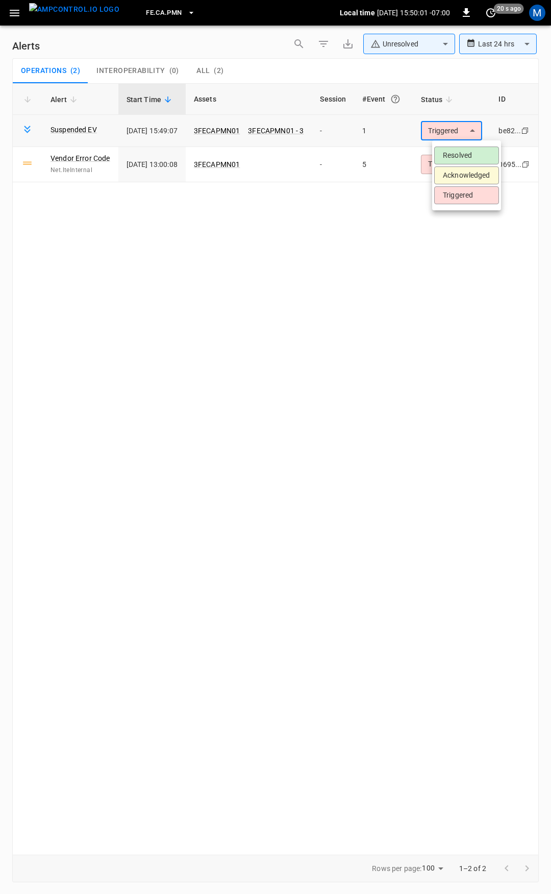
click at [471, 131] on body "**********" at bounding box center [275, 445] width 551 height 890
click at [468, 150] on li "Resolved" at bounding box center [466, 155] width 65 height 18
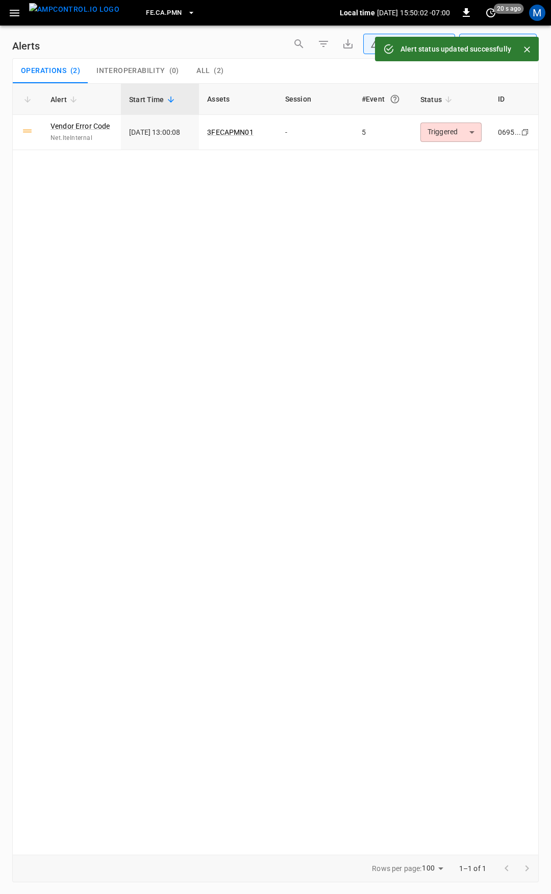
click at [463, 129] on body "**********" at bounding box center [275, 445] width 551 height 890
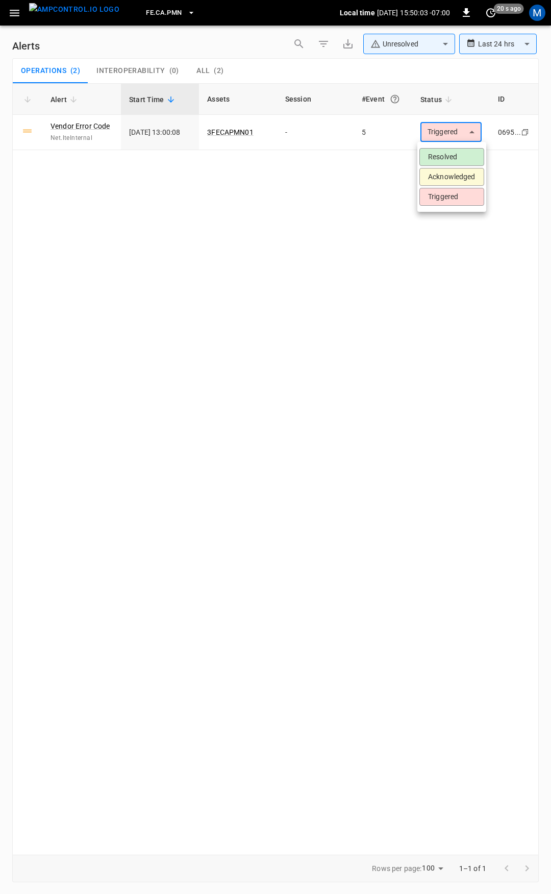
click at [459, 160] on li "Resolved" at bounding box center [451, 157] width 65 height 18
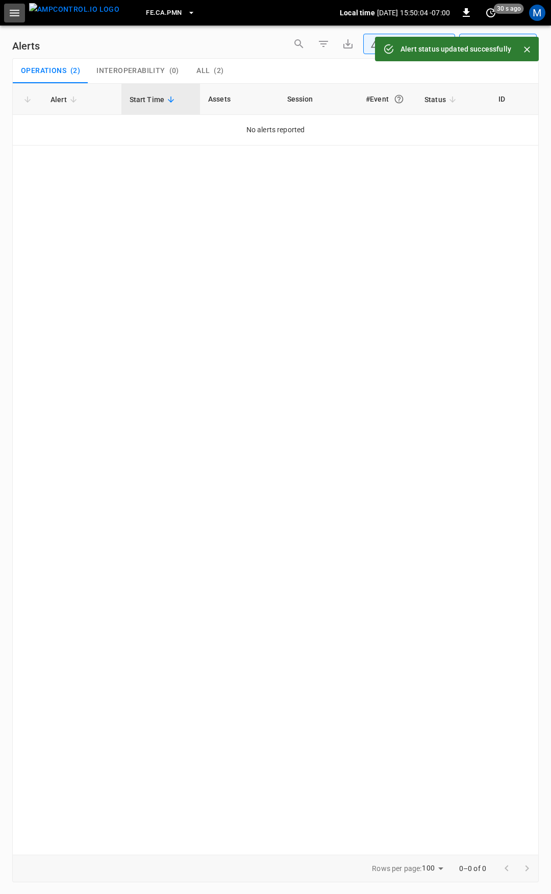
click at [16, 16] on icon "button" at bounding box center [14, 13] width 13 height 13
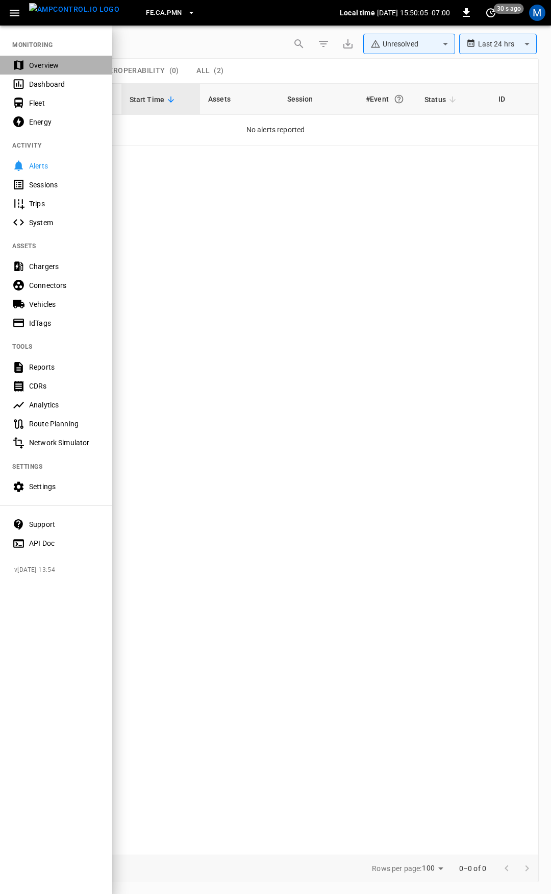
click at [39, 66] on div "Overview" at bounding box center [64, 65] width 71 height 10
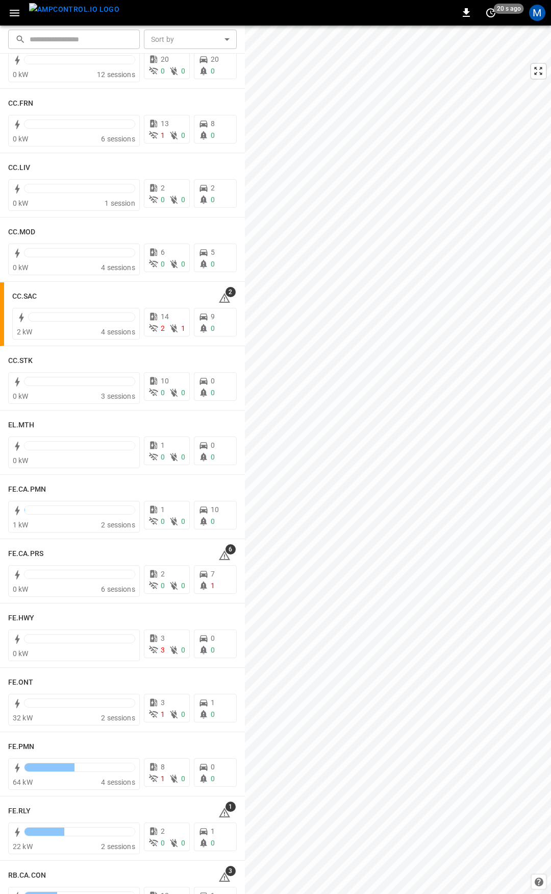
scroll to position [591, 0]
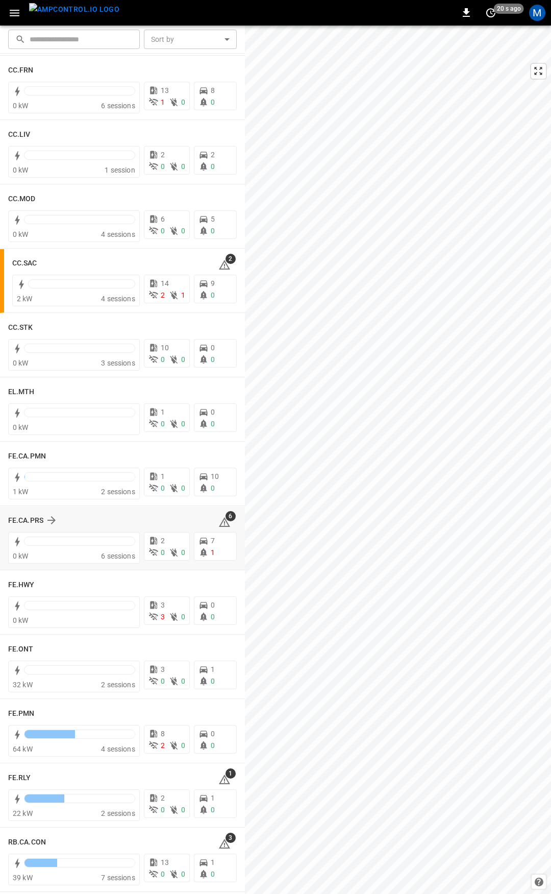
click at [218, 519] on icon at bounding box center [224, 522] width 12 height 12
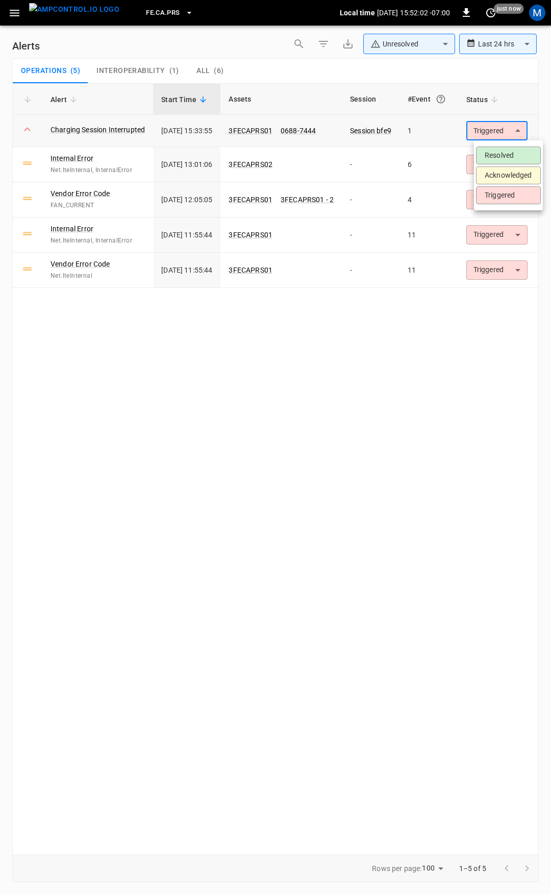
click at [506, 135] on body "**********" at bounding box center [275, 445] width 551 height 890
click at [506, 159] on li "Resolved" at bounding box center [508, 155] width 65 height 18
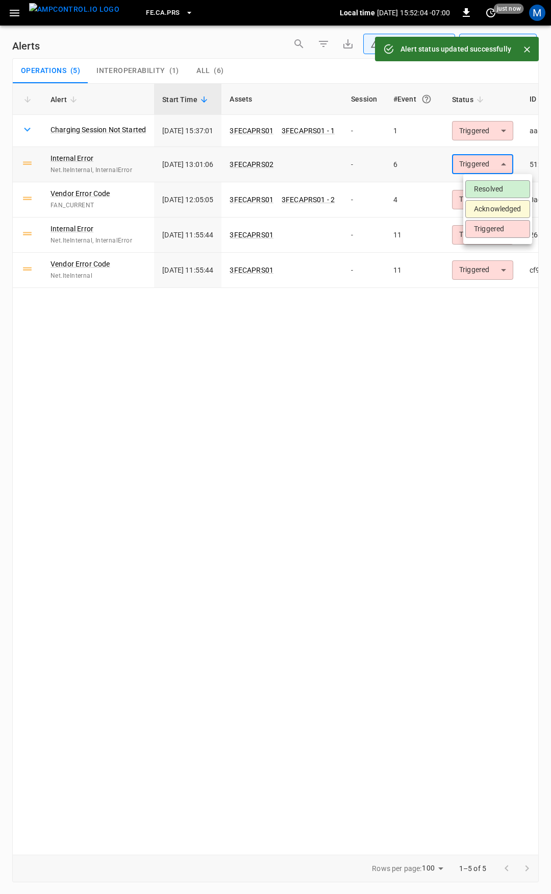
click at [499, 166] on body "**********" at bounding box center [275, 445] width 551 height 890
click at [487, 193] on li "Resolved" at bounding box center [497, 189] width 65 height 18
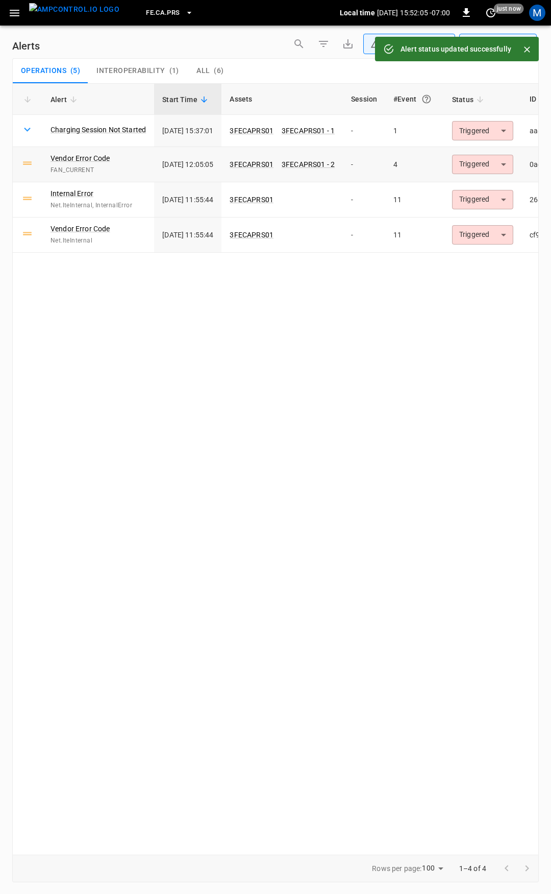
click at [490, 164] on body "**********" at bounding box center [275, 445] width 551 height 890
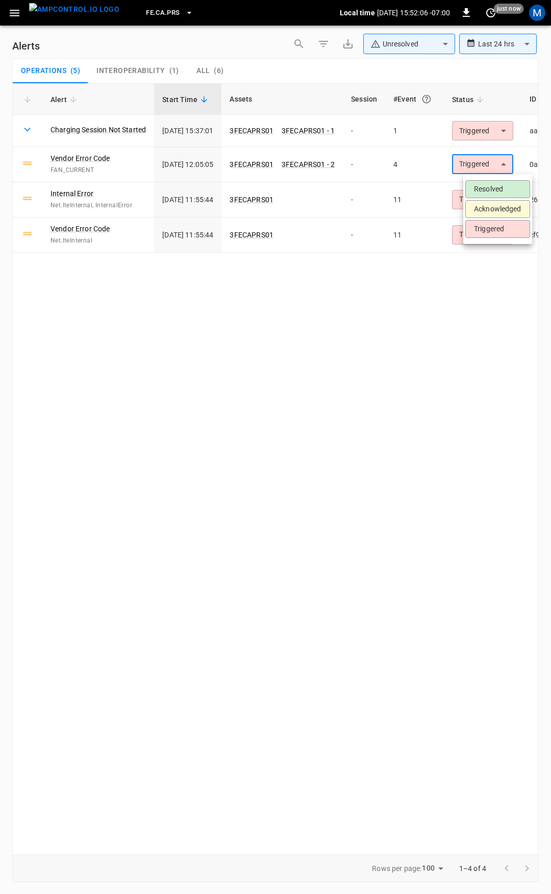
click at [490, 185] on li "Resolved" at bounding box center [497, 189] width 65 height 18
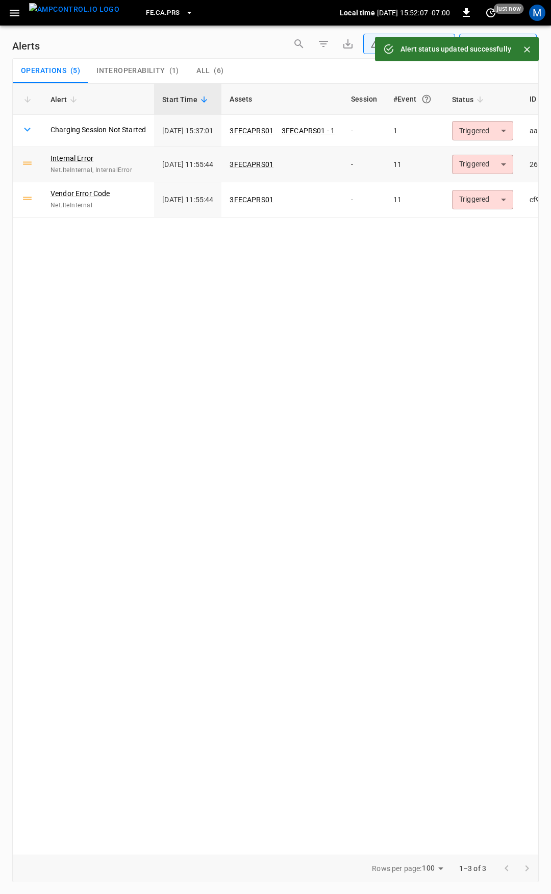
click at [492, 165] on body "**********" at bounding box center [275, 445] width 551 height 890
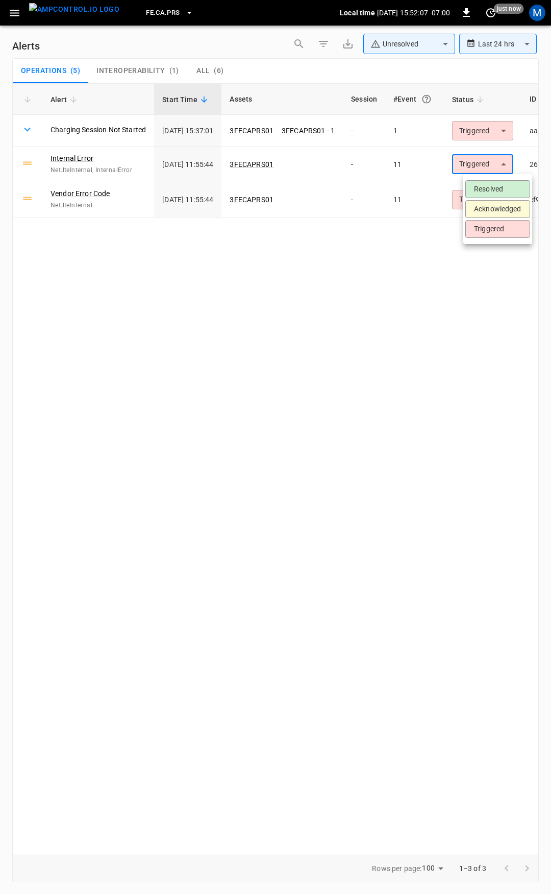
click at [493, 187] on li "Resolved" at bounding box center [497, 189] width 65 height 18
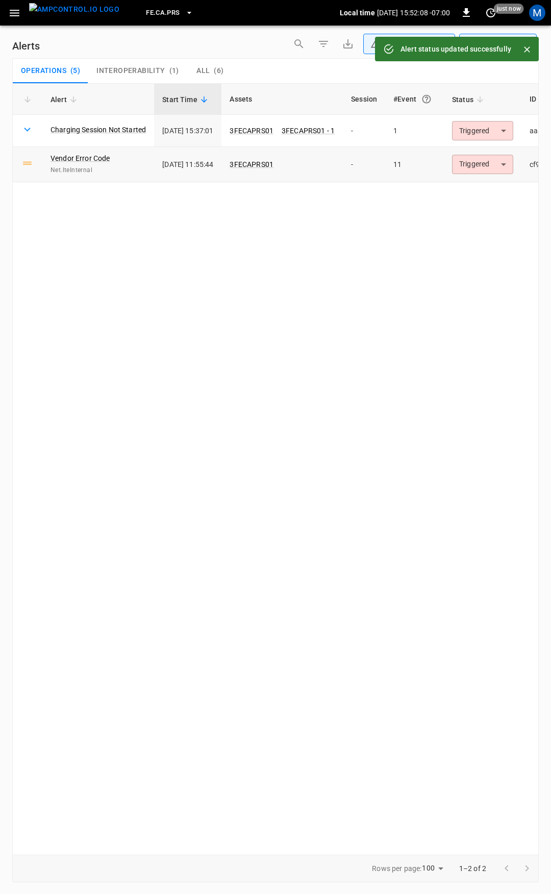
click at [492, 166] on body "**********" at bounding box center [275, 445] width 551 height 890
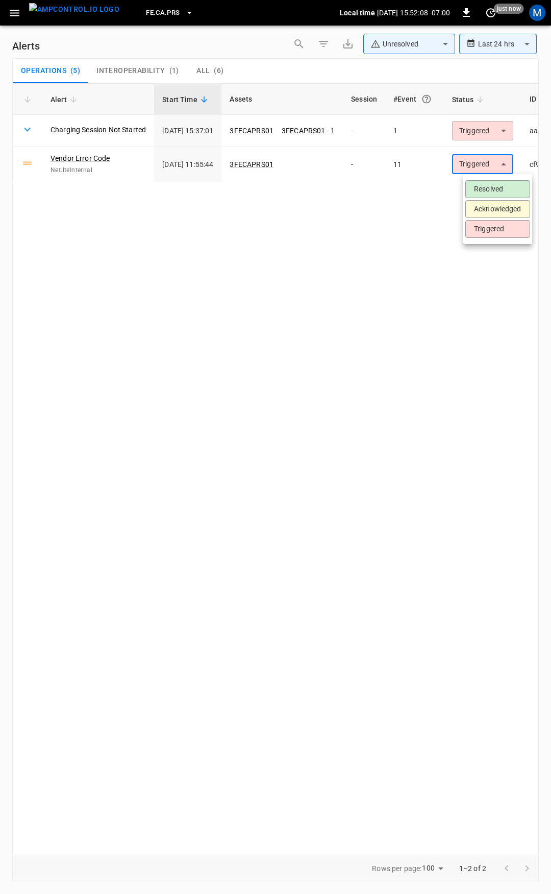
click at [493, 188] on li "Resolved" at bounding box center [497, 189] width 65 height 18
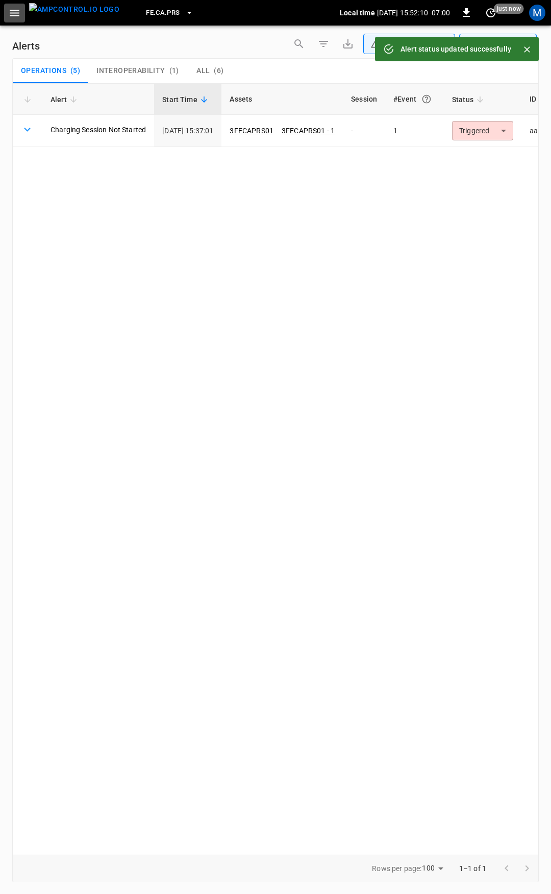
click at [7, 13] on button "button" at bounding box center [14, 13] width 21 height 19
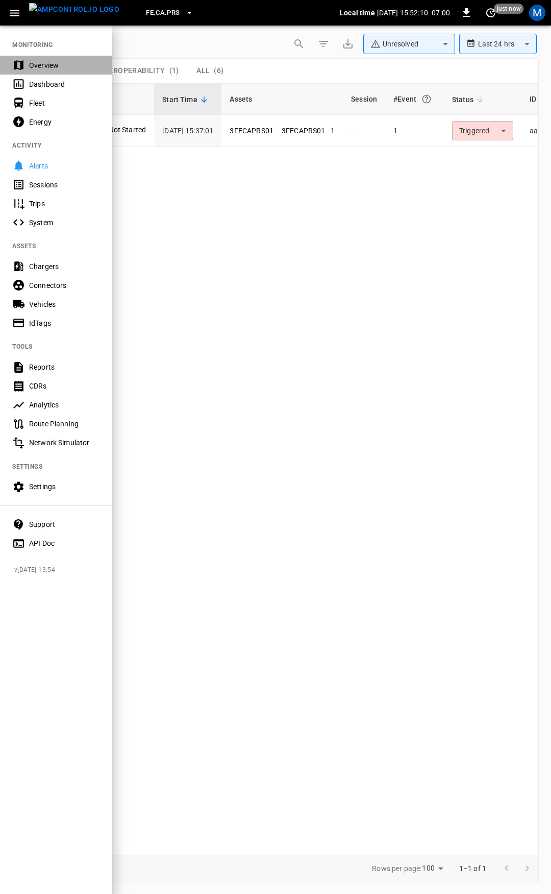
click at [46, 72] on div "Overview" at bounding box center [56, 65] width 112 height 19
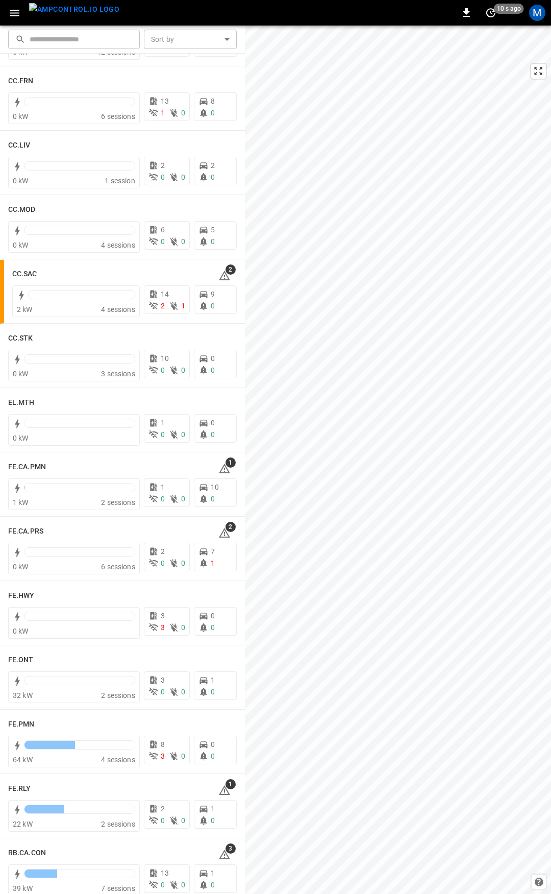
scroll to position [605, 0]
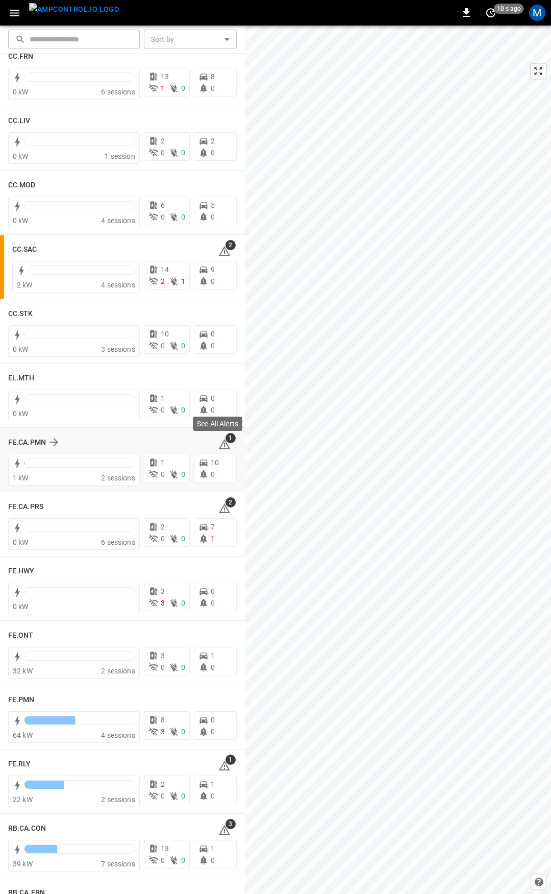
click at [218, 442] on icon at bounding box center [224, 444] width 12 height 12
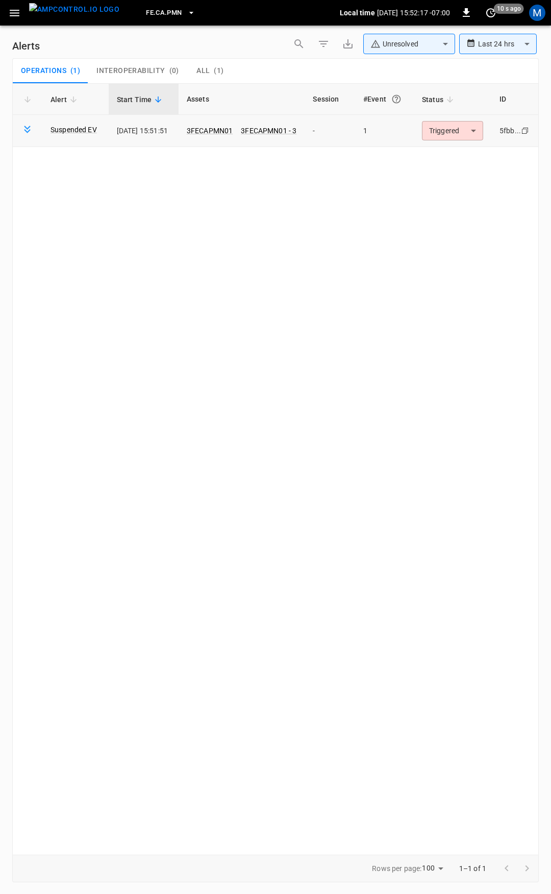
click at [456, 135] on body "**********" at bounding box center [275, 445] width 551 height 890
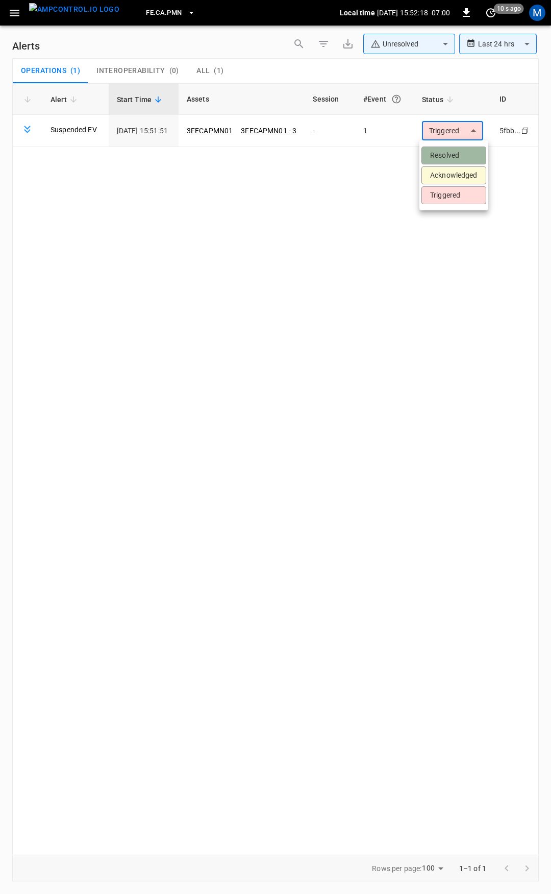
click at [457, 150] on li "Resolved" at bounding box center [453, 155] width 65 height 18
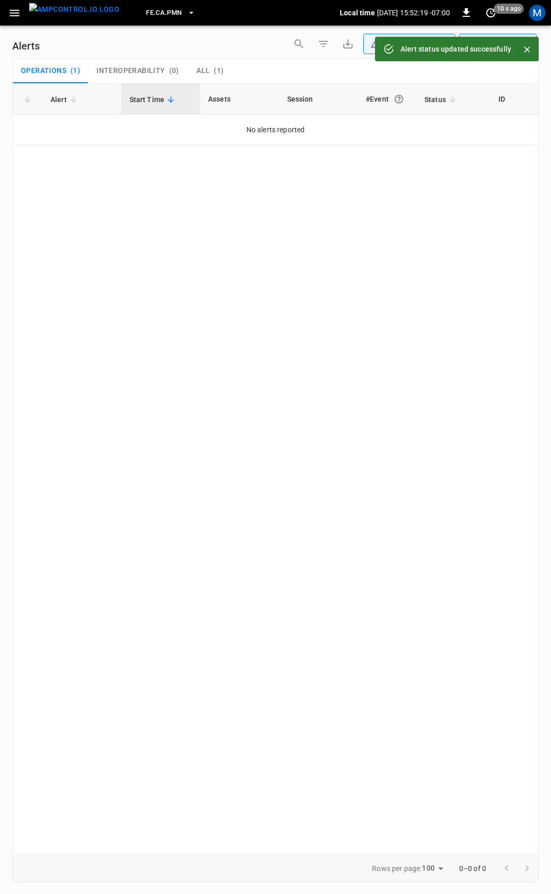
click at [10, 11] on icon "button" at bounding box center [14, 13] width 13 height 13
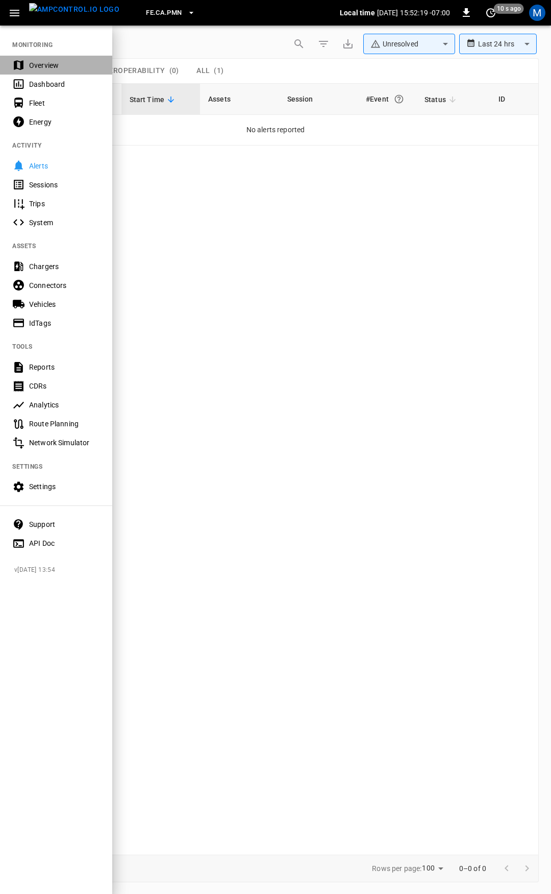
click at [53, 70] on div "Overview" at bounding box center [56, 65] width 112 height 19
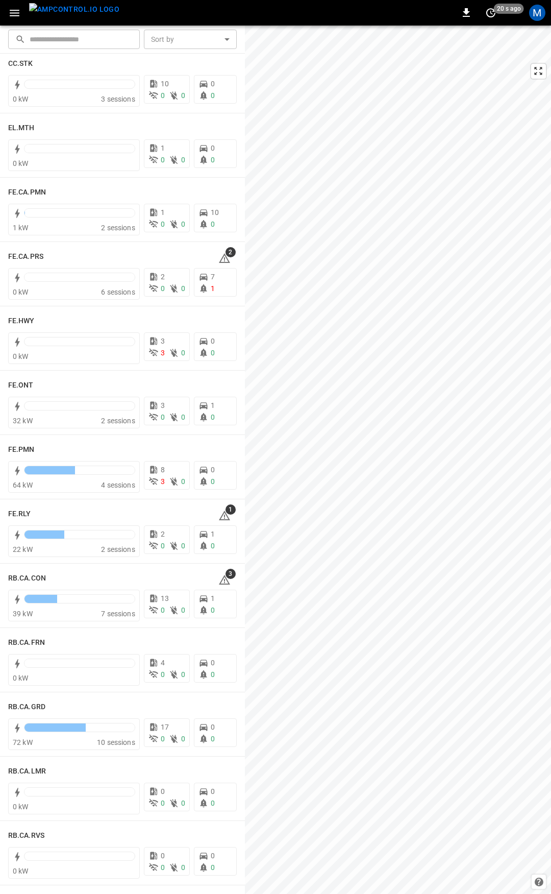
scroll to position [885, 0]
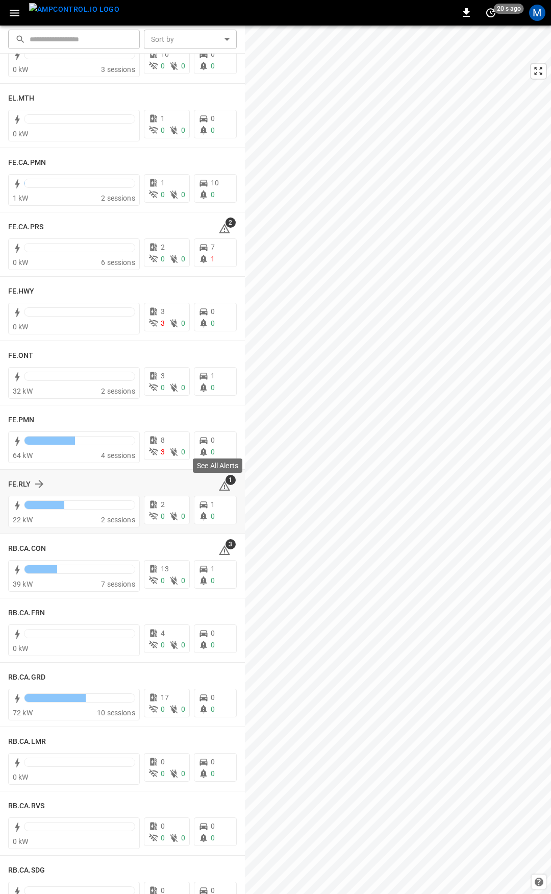
click at [226, 483] on span "1" at bounding box center [231, 480] width 10 height 10
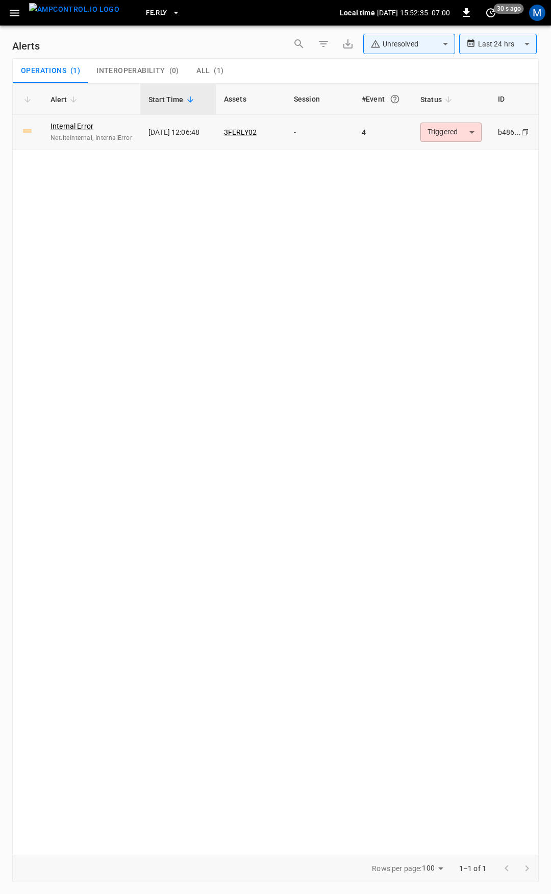
click at [448, 134] on body "**********" at bounding box center [275, 445] width 551 height 890
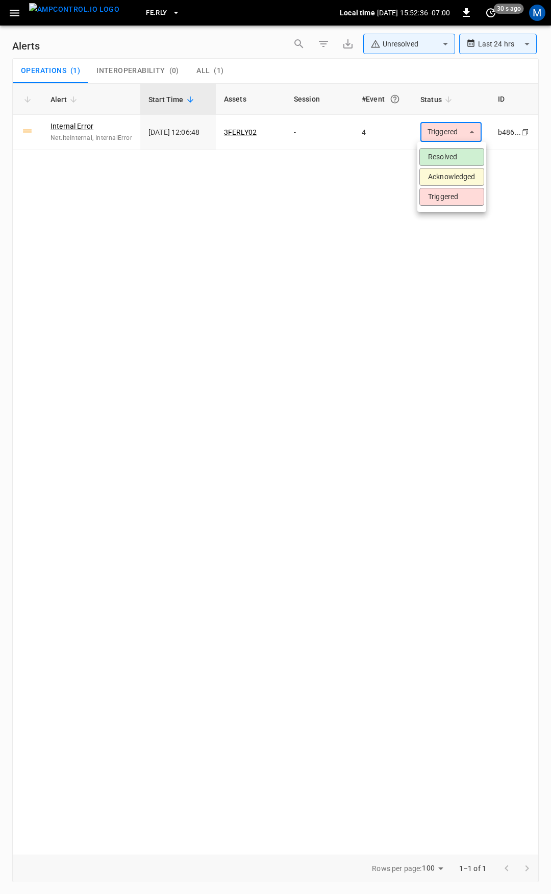
click at [451, 156] on li "Resolved" at bounding box center [451, 157] width 65 height 18
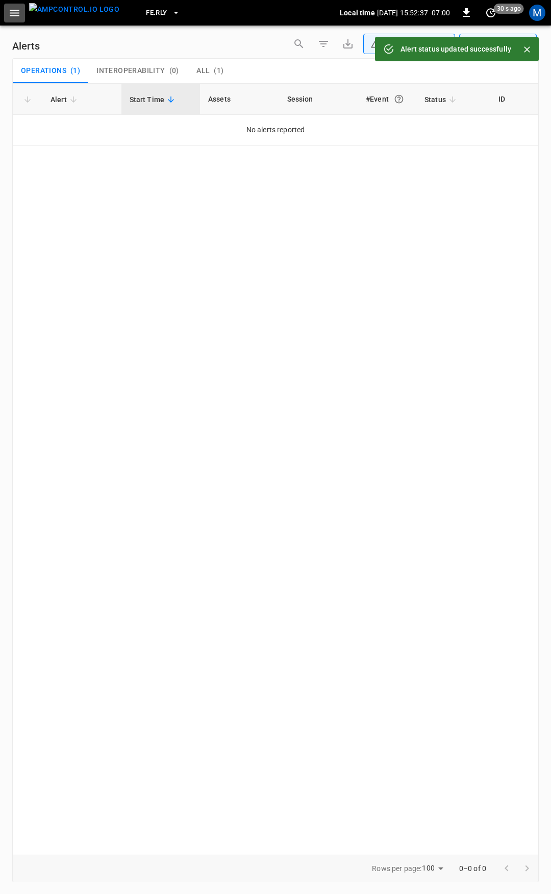
click at [18, 20] on button "button" at bounding box center [14, 13] width 21 height 19
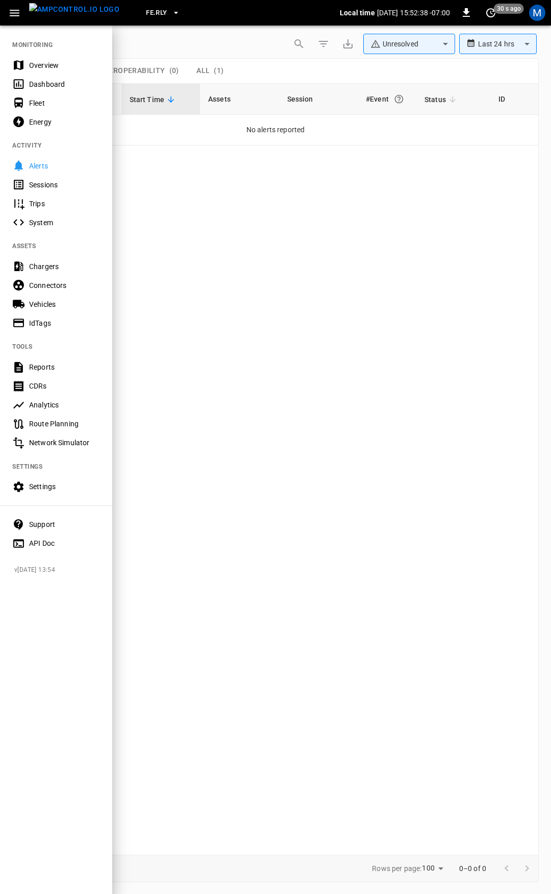
drag, startPoint x: 43, startPoint y: 72, endPoint x: 52, endPoint y: 80, distance: 11.2
click at [43, 74] on div "Overview" at bounding box center [56, 65] width 112 height 19
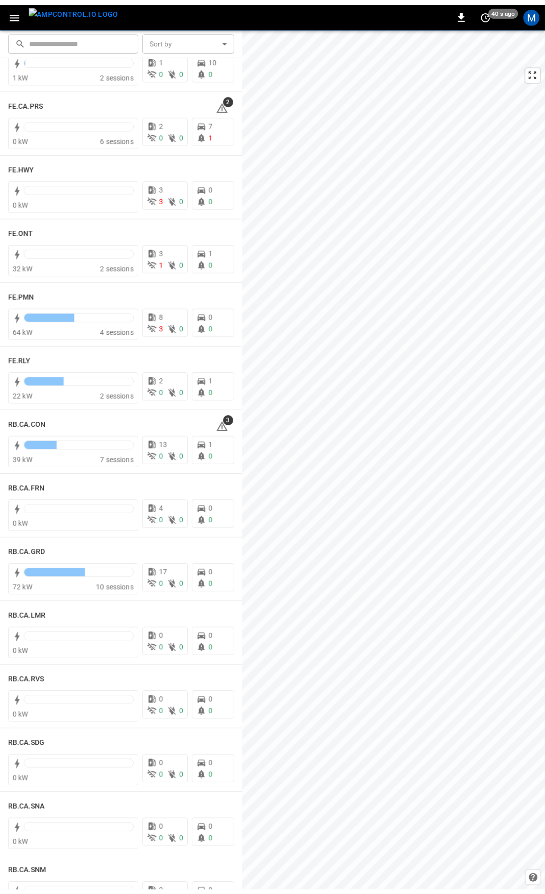
scroll to position [1010, 0]
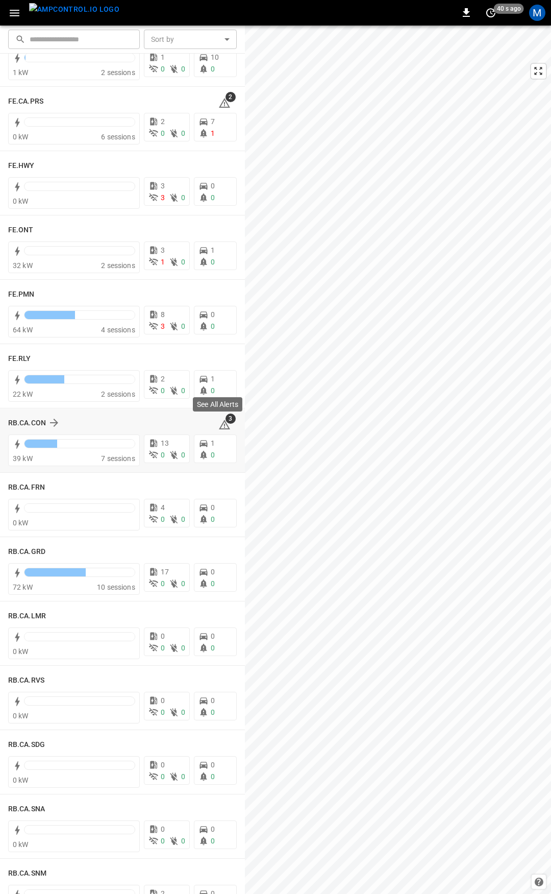
click at [223, 427] on icon at bounding box center [224, 424] width 12 height 12
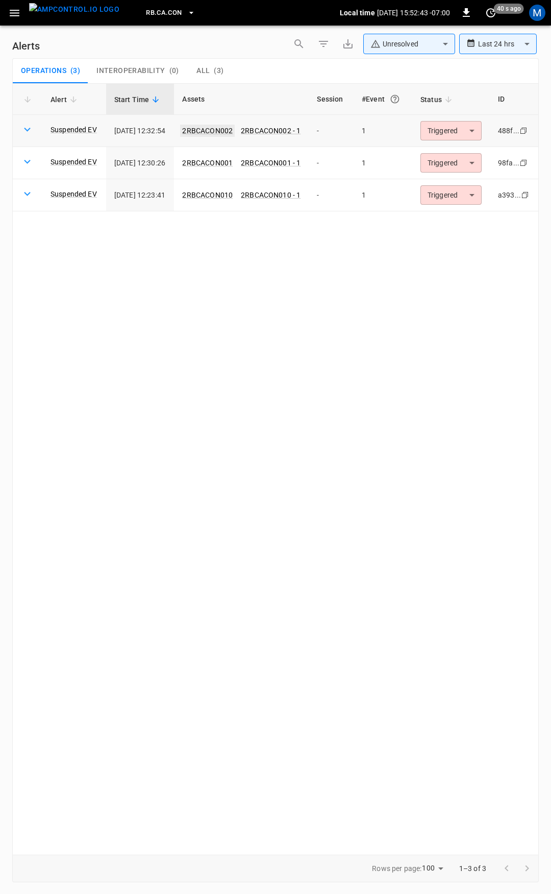
click at [235, 129] on link "2RBCACON002" at bounding box center [207, 131] width 55 height 12
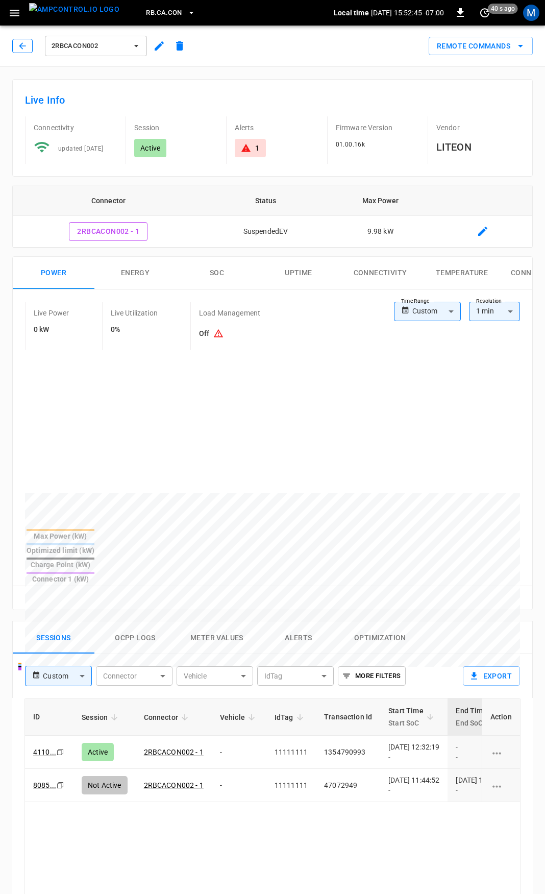
click at [24, 51] on button "button" at bounding box center [22, 46] width 20 height 14
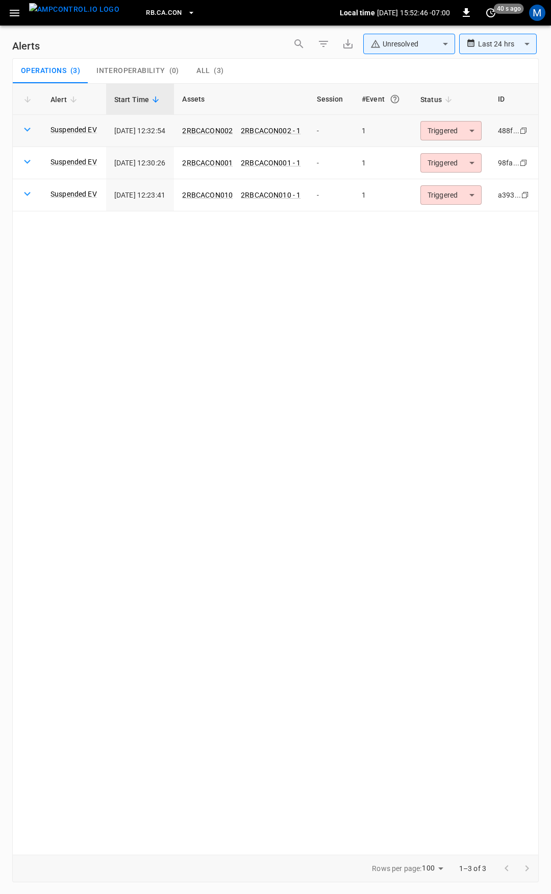
click at [466, 134] on body "**********" at bounding box center [275, 445] width 551 height 890
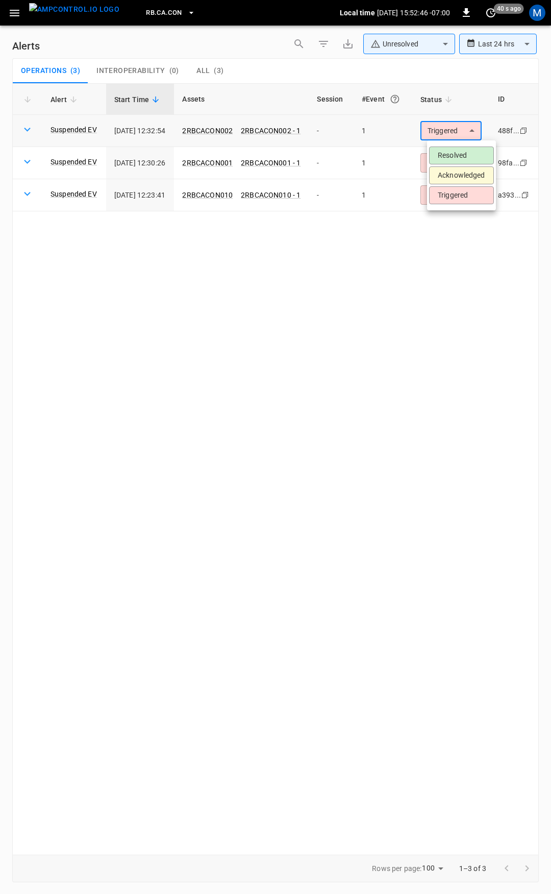
click at [468, 159] on li "Resolved" at bounding box center [461, 155] width 65 height 18
click at [468, 126] on body "**********" at bounding box center [275, 445] width 551 height 890
click at [464, 151] on li "Resolved" at bounding box center [461, 155] width 65 height 18
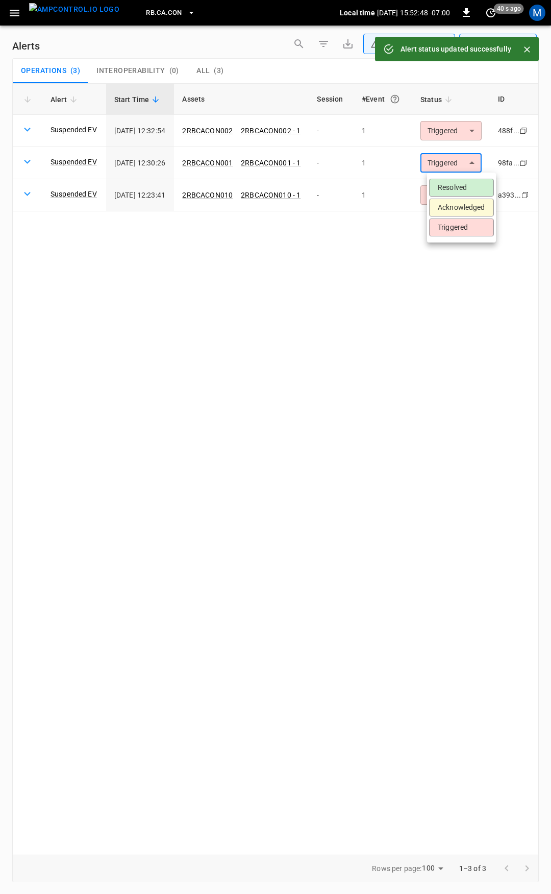
click at [460, 166] on body "**********" at bounding box center [275, 445] width 551 height 890
click at [233, 163] on div at bounding box center [275, 447] width 551 height 894
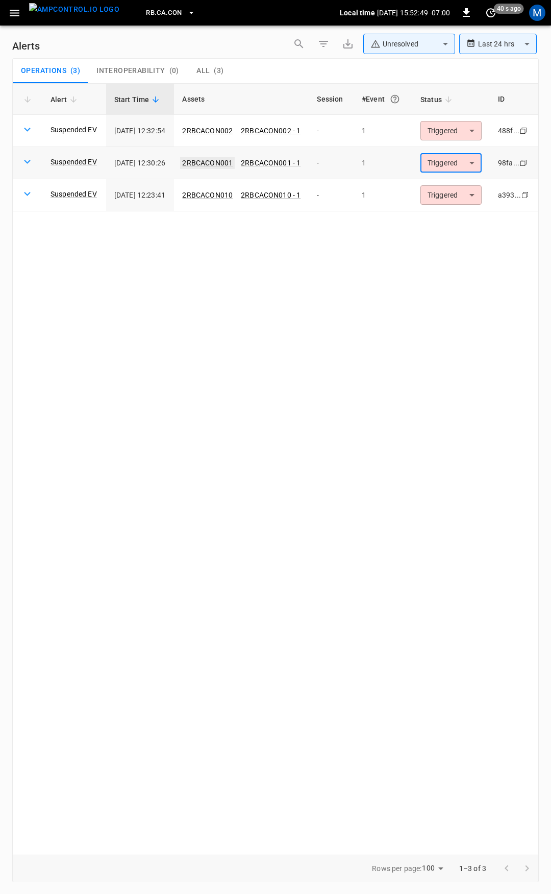
click at [219, 157] on link "2RBCACON001" at bounding box center [207, 163] width 55 height 12
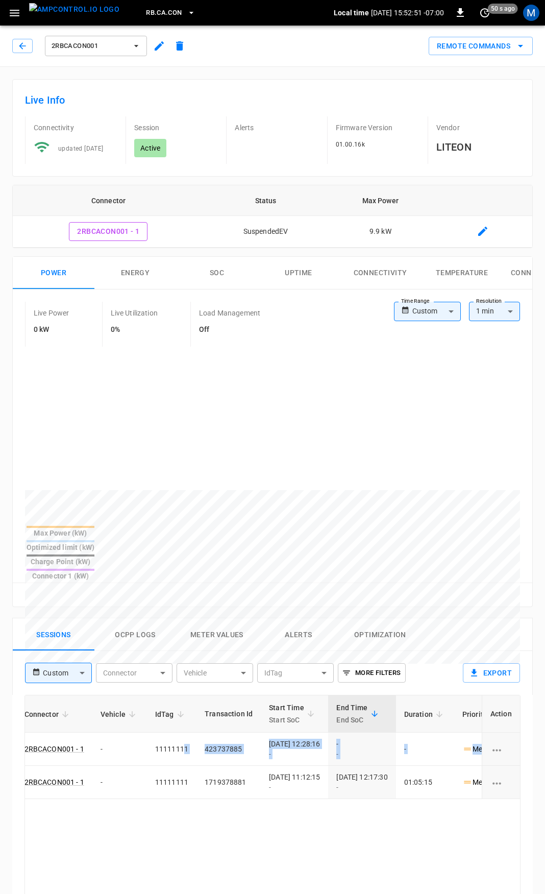
scroll to position [0, 299]
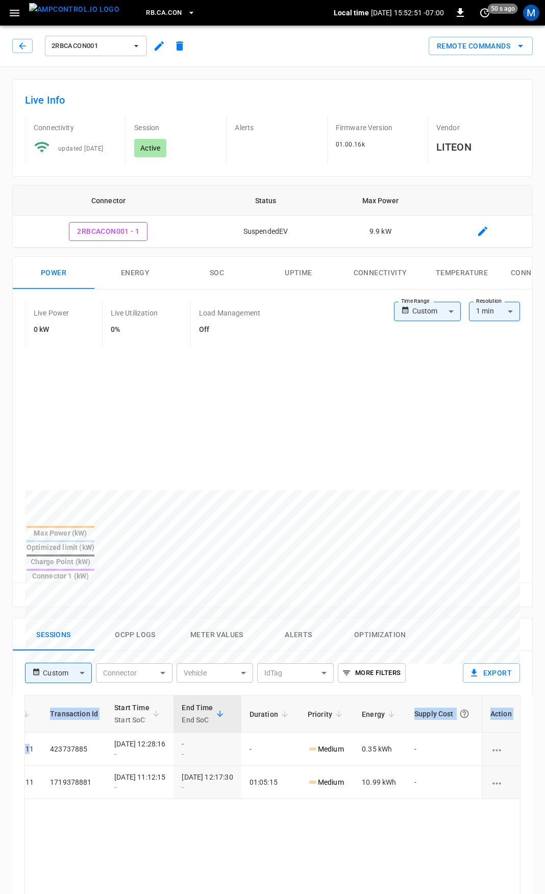
drag, startPoint x: 316, startPoint y: 714, endPoint x: 551, endPoint y: 707, distance: 234.8
click at [545, 707] on html "RB.CA.CON Local time 2025-09-22 15:52:51 -07:00 0 50 s ago M 2RBCACON001 Remote…" at bounding box center [272, 680] width 545 height 1360
drag, startPoint x: 432, startPoint y: 836, endPoint x: 423, endPoint y: 834, distance: 9.4
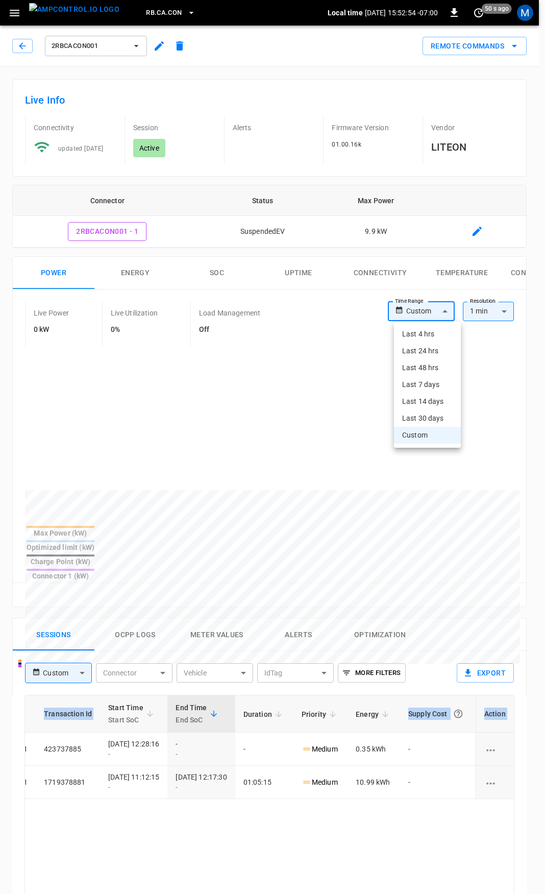
click at [442, 307] on body "RB.CA.CON Local time 2025-09-22 15:52:54 -07:00 0 50 s ago M 2RBCACON001 Remote…" at bounding box center [272, 680] width 545 height 1360
click at [437, 331] on li "Last 4 hrs" at bounding box center [427, 334] width 67 height 17
type input "**********"
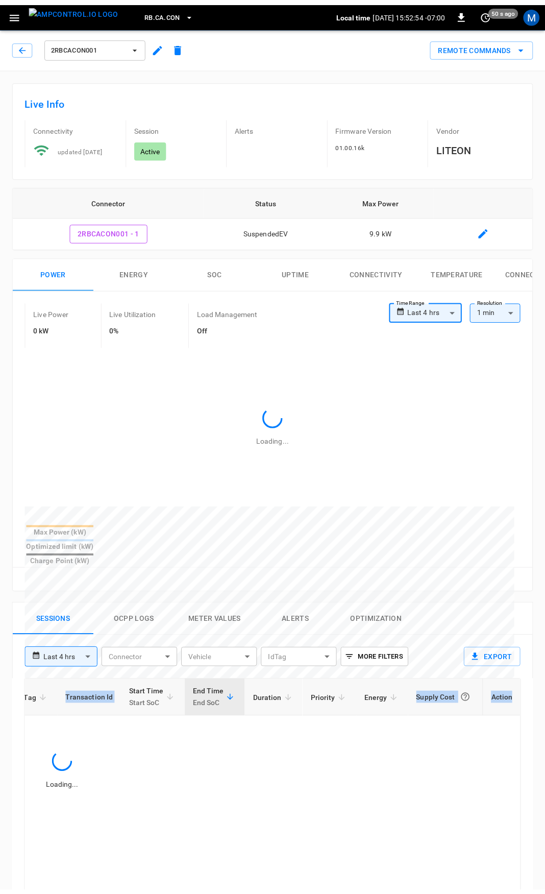
scroll to position [0, 212]
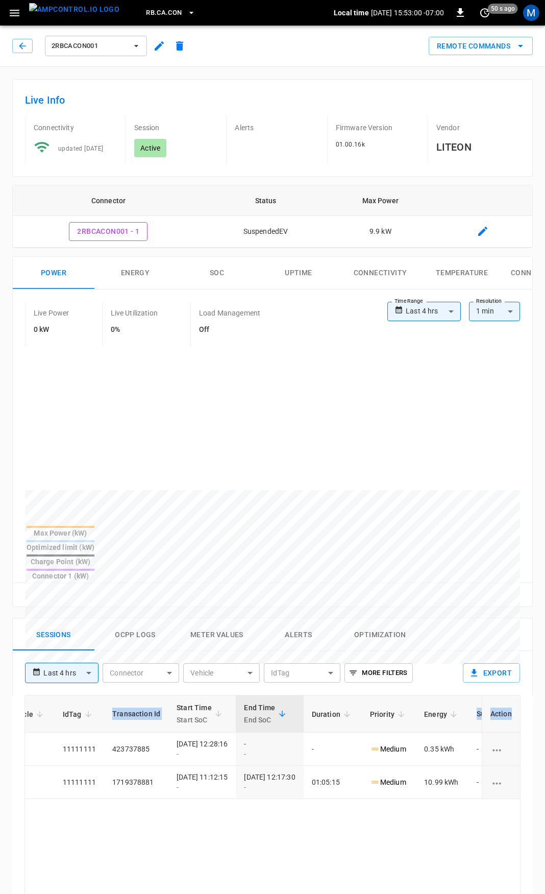
click at [292, 618] on button "Alerts" at bounding box center [299, 634] width 82 height 33
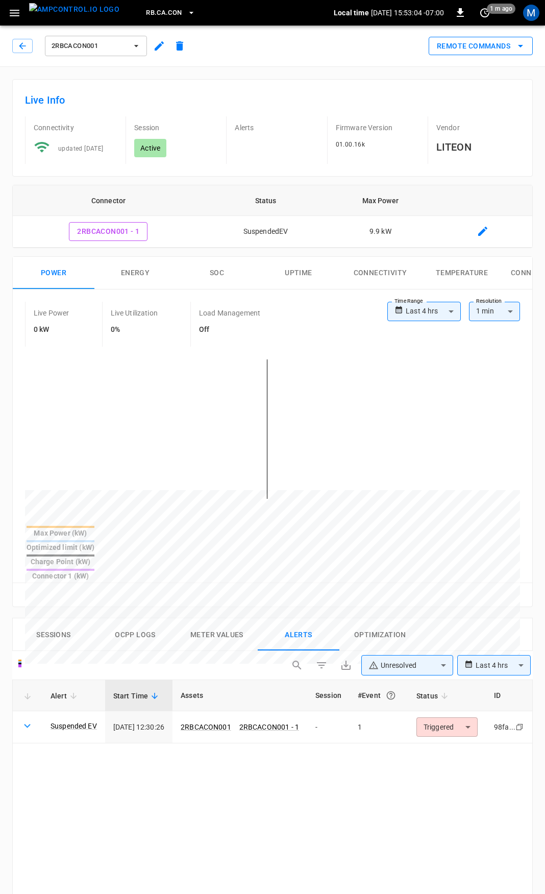
click at [482, 47] on button "Remote Commands" at bounding box center [481, 46] width 104 height 19
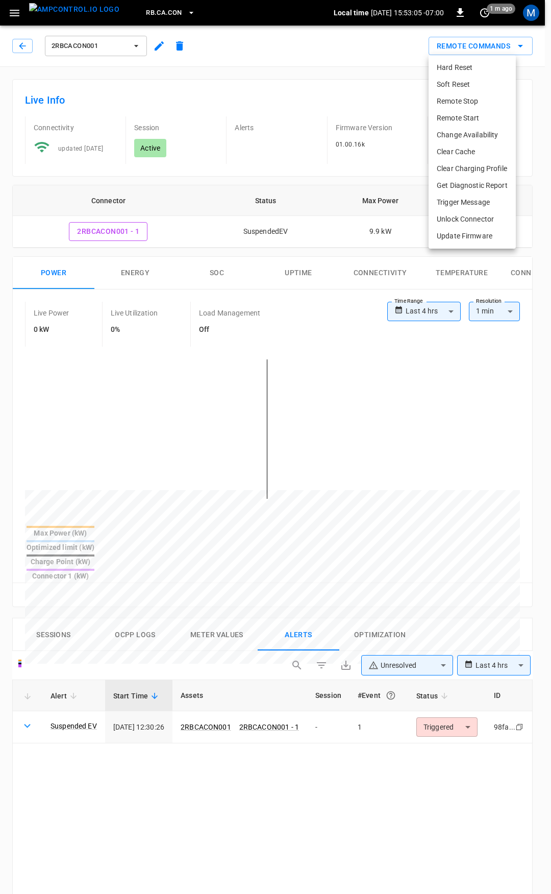
click at [480, 89] on li "Soft Reset" at bounding box center [472, 84] width 87 height 17
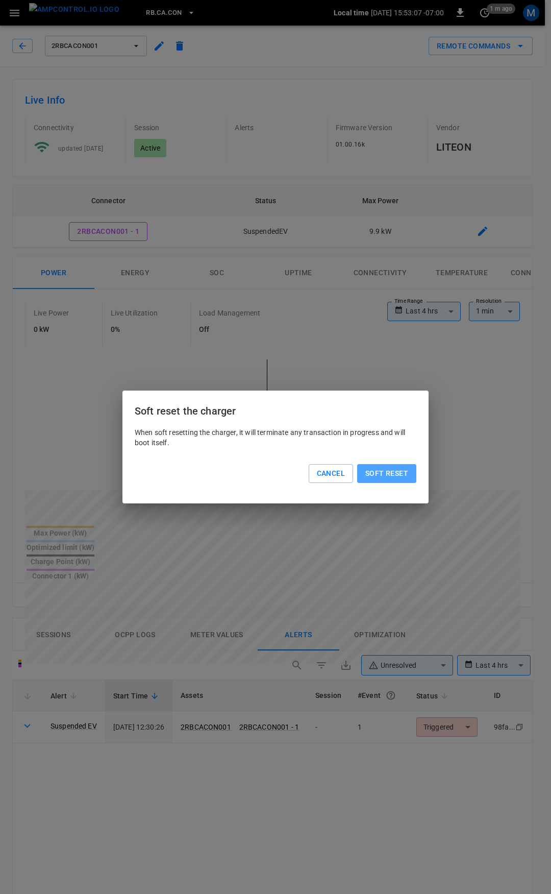
click at [392, 476] on button "Soft reset" at bounding box center [386, 473] width 59 height 19
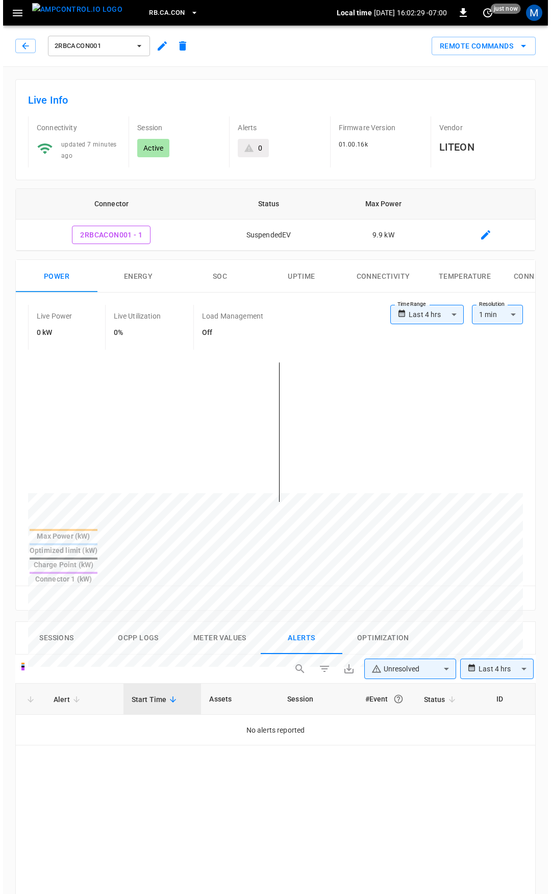
scroll to position [51, 0]
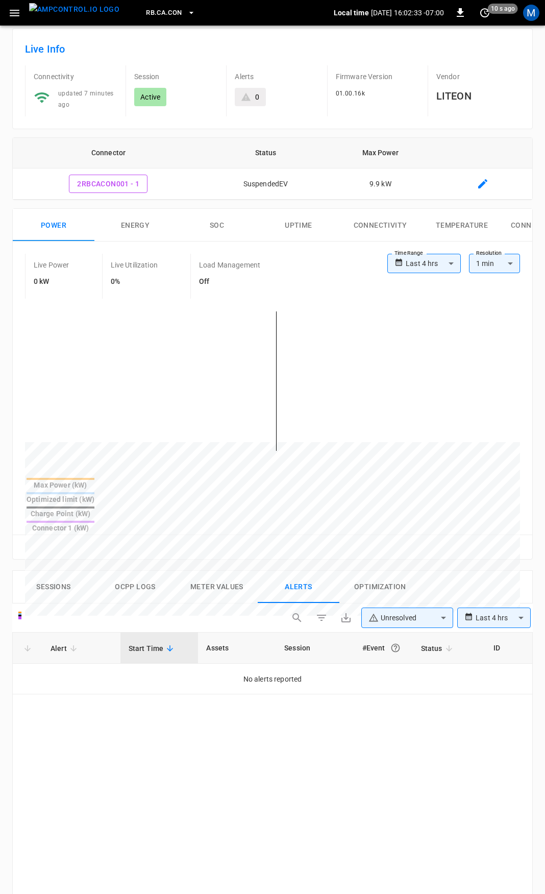
drag, startPoint x: 15, startPoint y: 19, endPoint x: 14, endPoint y: 24, distance: 5.3
click at [15, 19] on icon "button" at bounding box center [14, 13] width 13 height 13
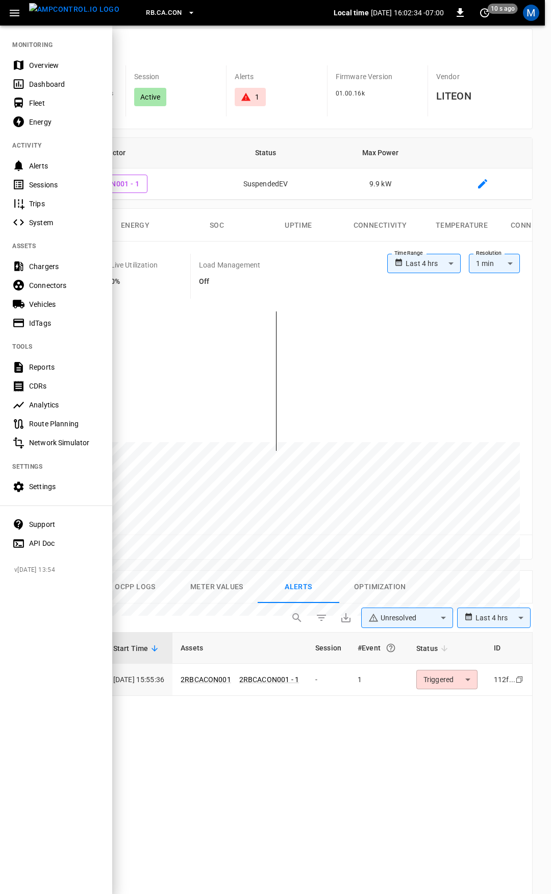
click at [47, 61] on div "Overview" at bounding box center [64, 65] width 71 height 10
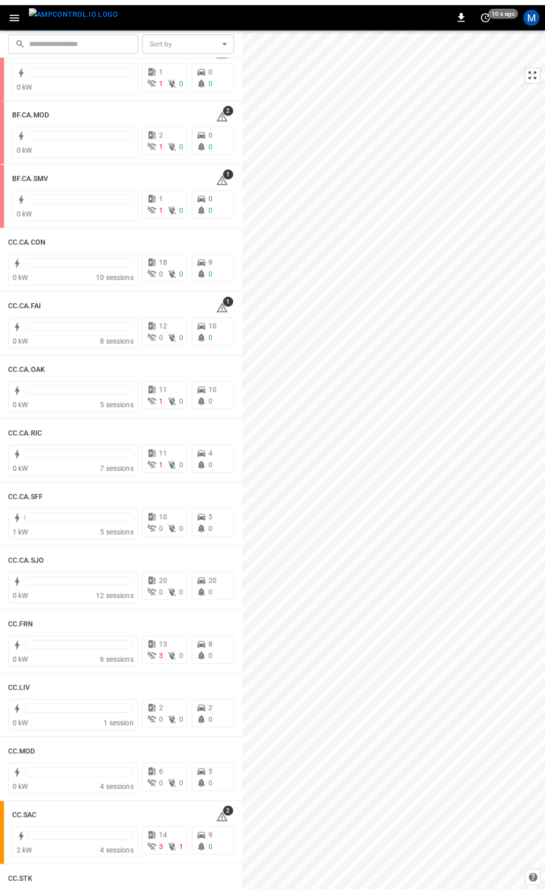
scroll to position [45, 0]
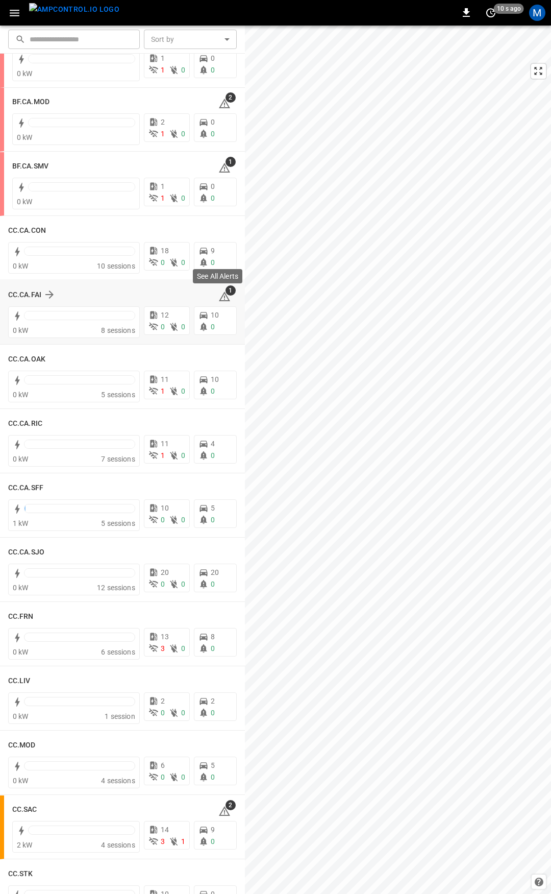
click at [220, 299] on icon at bounding box center [224, 296] width 12 height 12
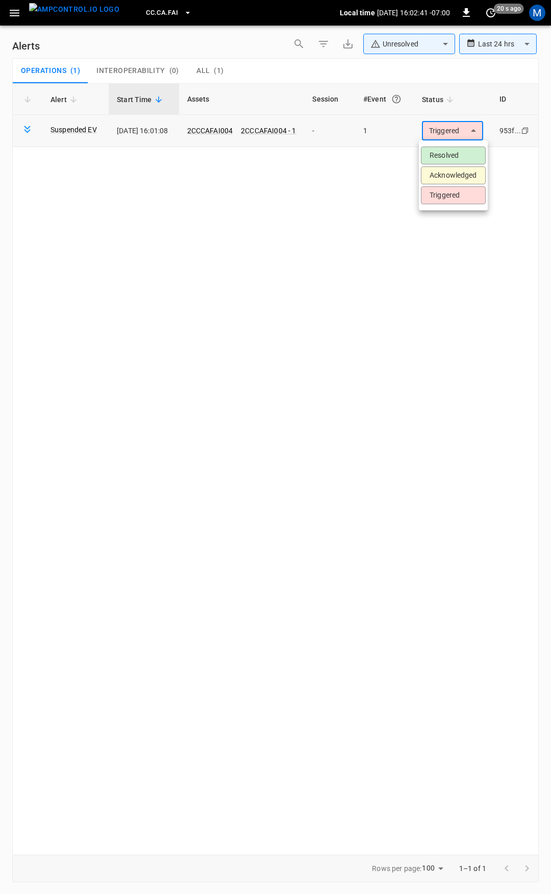
click at [465, 125] on body "**********" at bounding box center [275, 445] width 551 height 890
drag, startPoint x: 244, startPoint y: 135, endPoint x: 231, endPoint y: 134, distance: 12.8
click at [240, 135] on div at bounding box center [275, 447] width 551 height 894
click at [227, 134] on div "Resolved Acknowledged Triggered" at bounding box center [275, 447] width 551 height 894
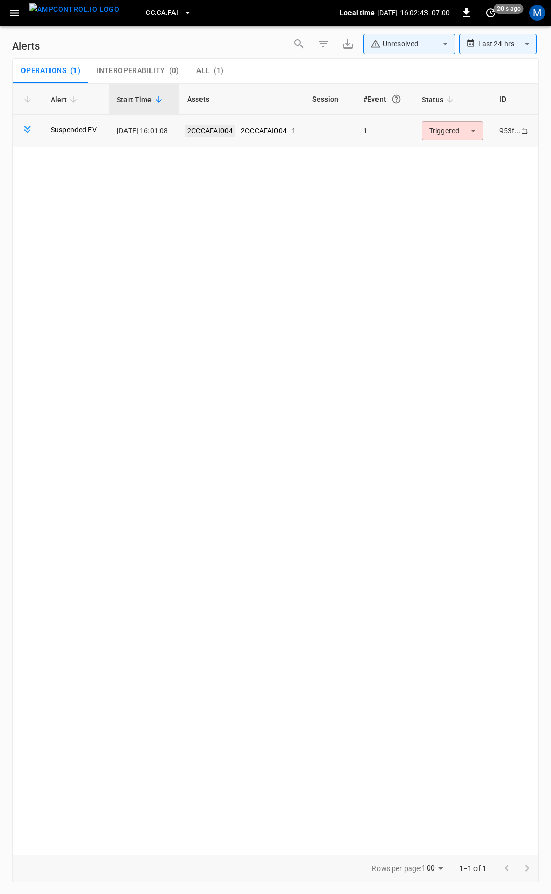
click at [226, 132] on link "2CCCAFAI004" at bounding box center [210, 131] width 50 height 12
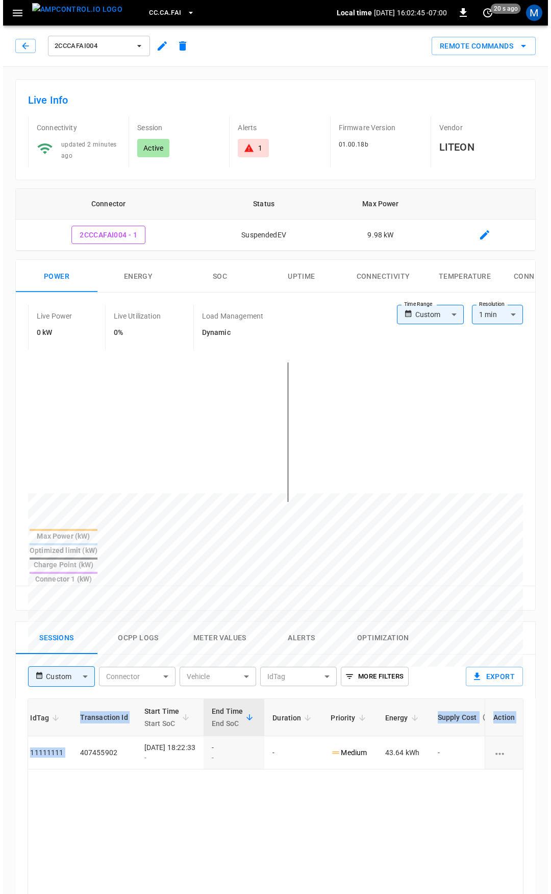
scroll to position [0, 265]
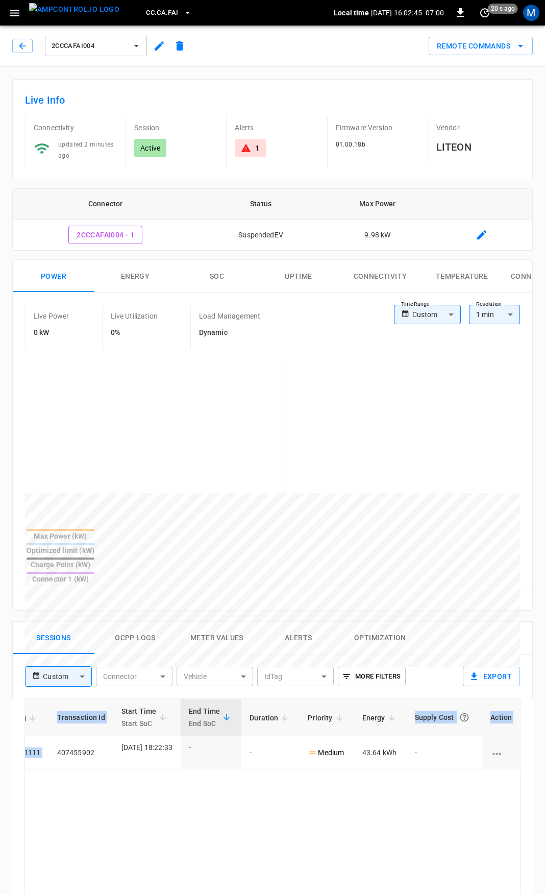
drag, startPoint x: 310, startPoint y: 726, endPoint x: 551, endPoint y: 725, distance: 240.3
click at [545, 725] on html "CC.CA.FAI Local time 2025-09-22 16:02:45 -07:00 0 20 s ago M 2CCCAFAI004 Remote…" at bounding box center [272, 681] width 545 height 1363
click at [25, 50] on icon "button" at bounding box center [22, 46] width 10 height 10
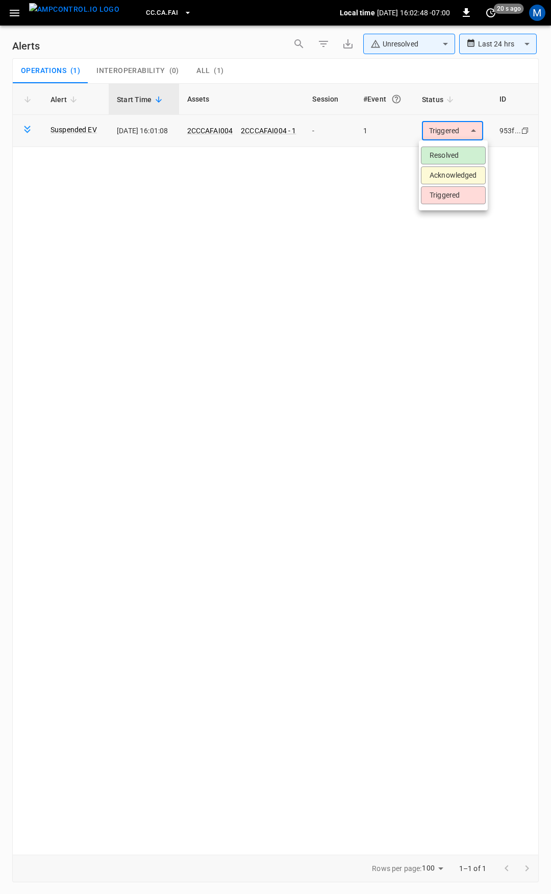
click at [434, 128] on body "**********" at bounding box center [275, 445] width 551 height 890
click at [451, 154] on li "Resolved" at bounding box center [453, 155] width 65 height 18
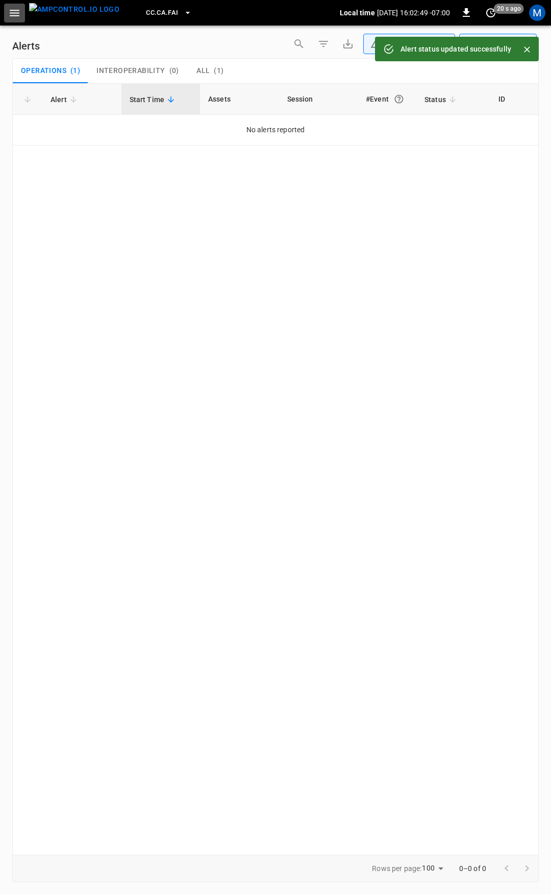
click at [17, 15] on icon "button" at bounding box center [15, 13] width 10 height 7
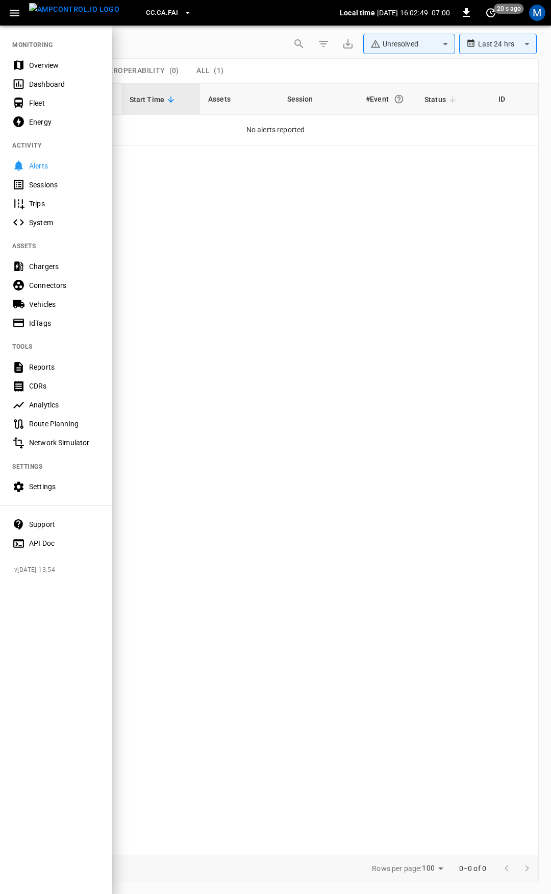
click at [38, 65] on div "Overview" at bounding box center [64, 65] width 71 height 10
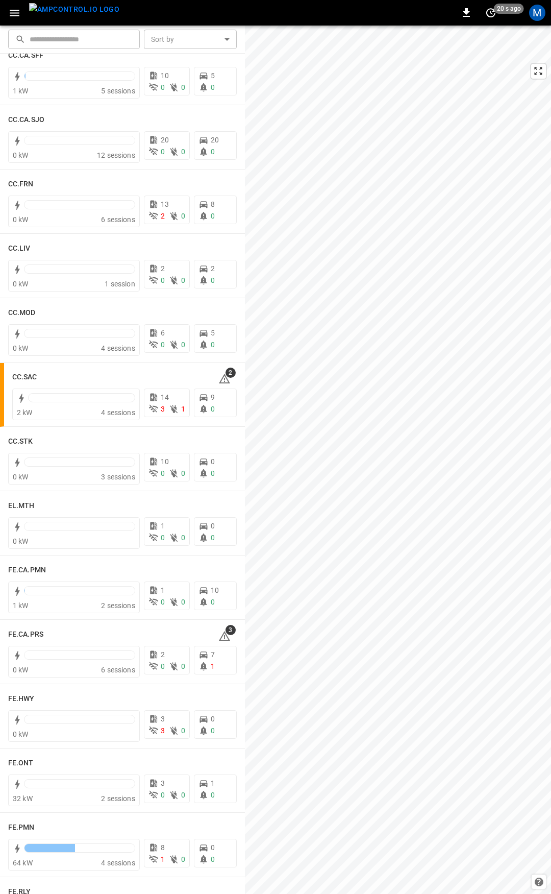
scroll to position [499, 0]
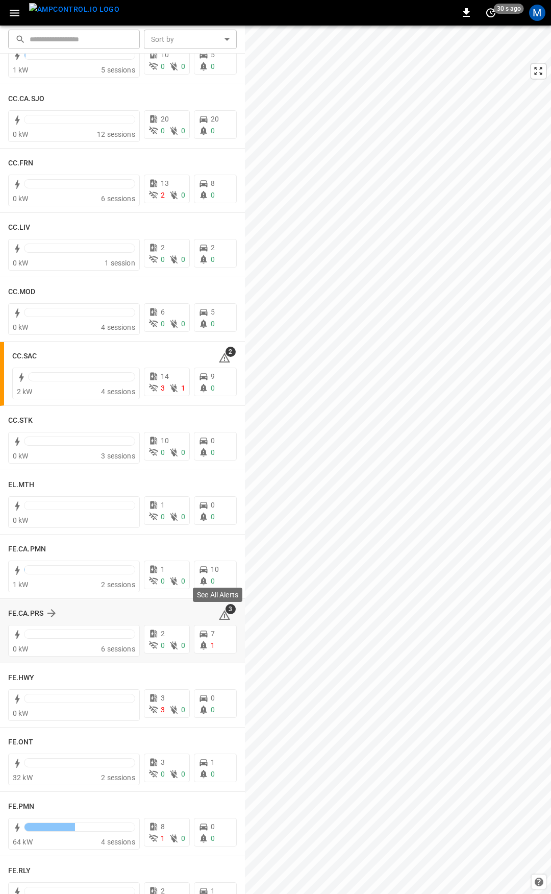
click at [219, 619] on icon at bounding box center [224, 615] width 11 height 10
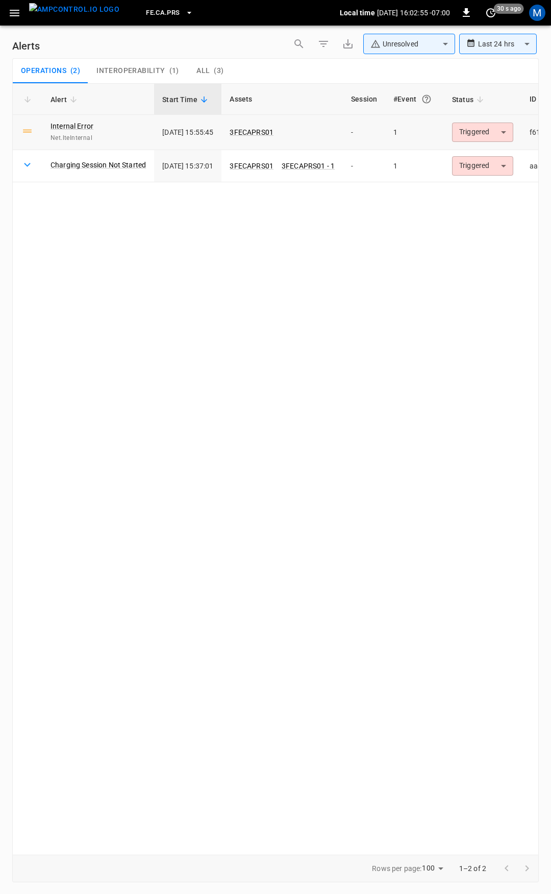
click at [494, 133] on body "**********" at bounding box center [275, 445] width 551 height 890
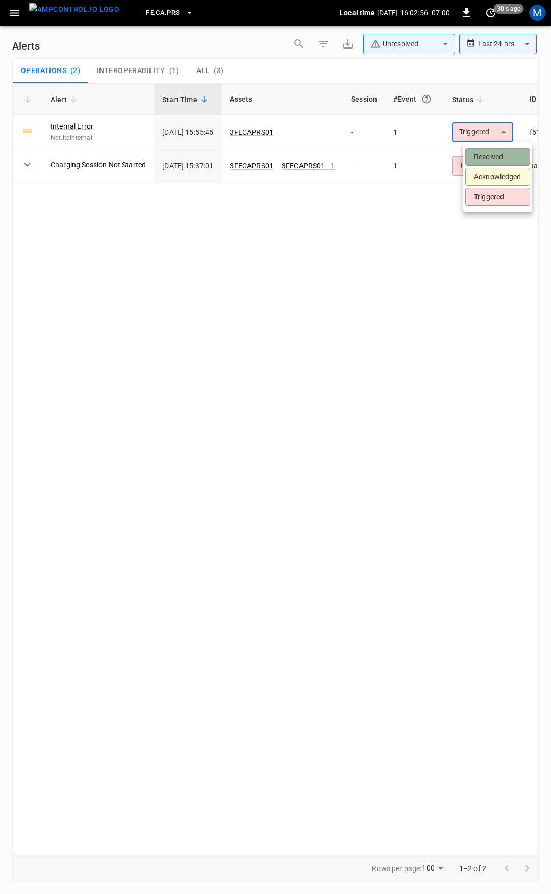
click at [495, 149] on li "Resolved" at bounding box center [497, 157] width 65 height 18
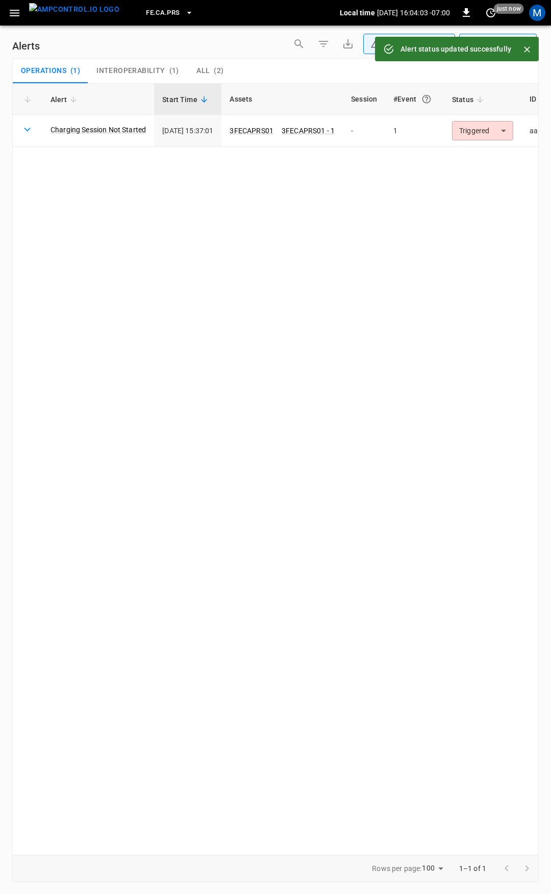
click at [15, 11] on icon "button" at bounding box center [14, 13] width 13 height 13
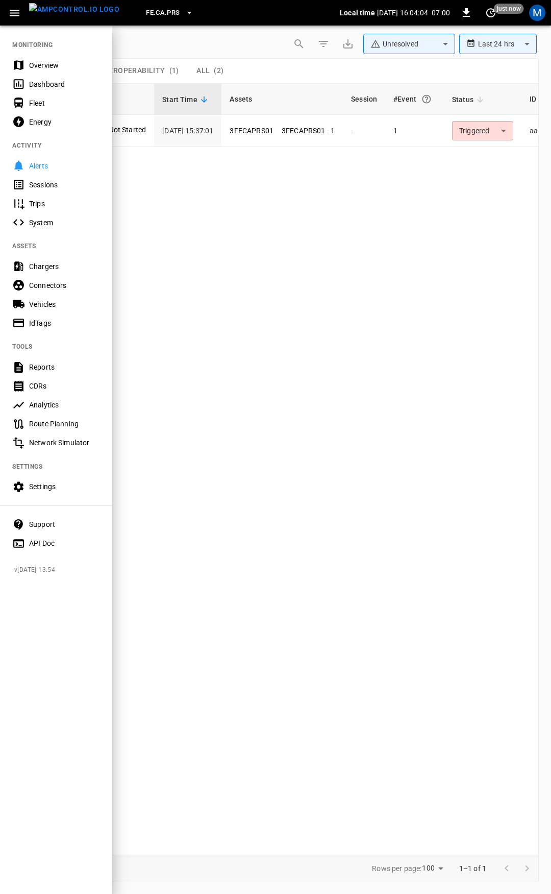
drag, startPoint x: 59, startPoint y: 71, endPoint x: 64, endPoint y: 75, distance: 5.8
click at [59, 72] on div "Overview" at bounding box center [56, 65] width 112 height 19
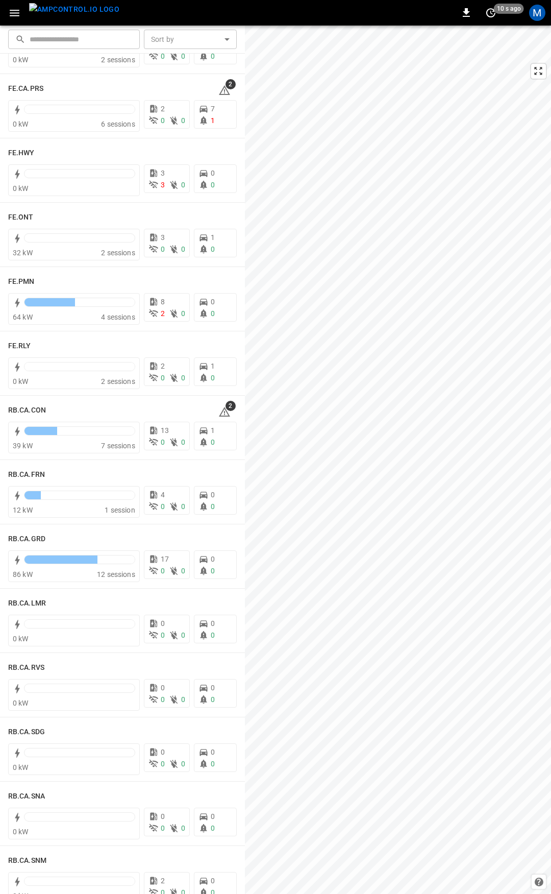
scroll to position [1033, 0]
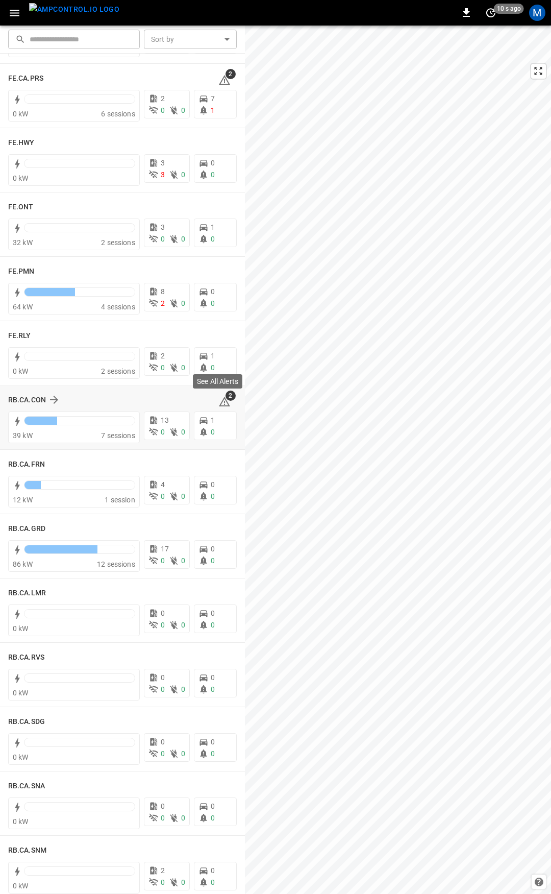
click at [223, 404] on icon at bounding box center [224, 401] width 12 height 12
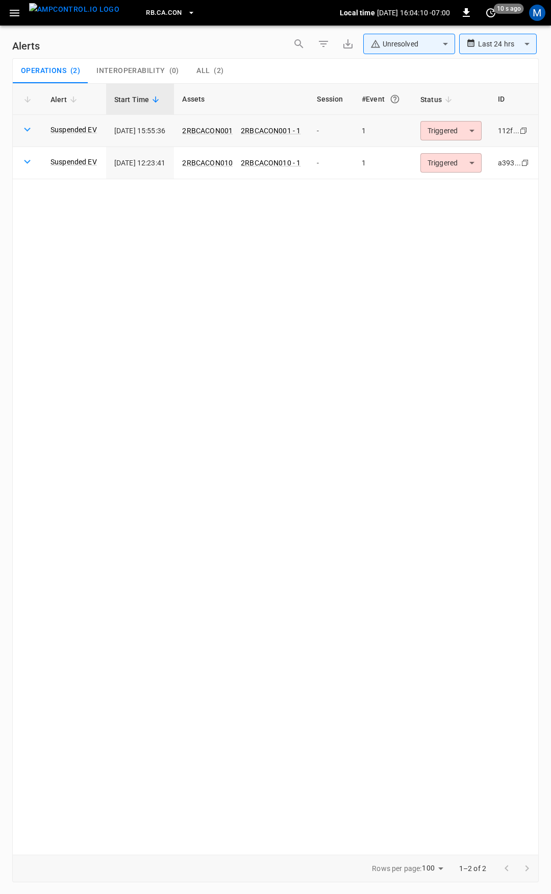
click at [449, 120] on td "Triggered ********* ​" at bounding box center [451, 131] width 78 height 32
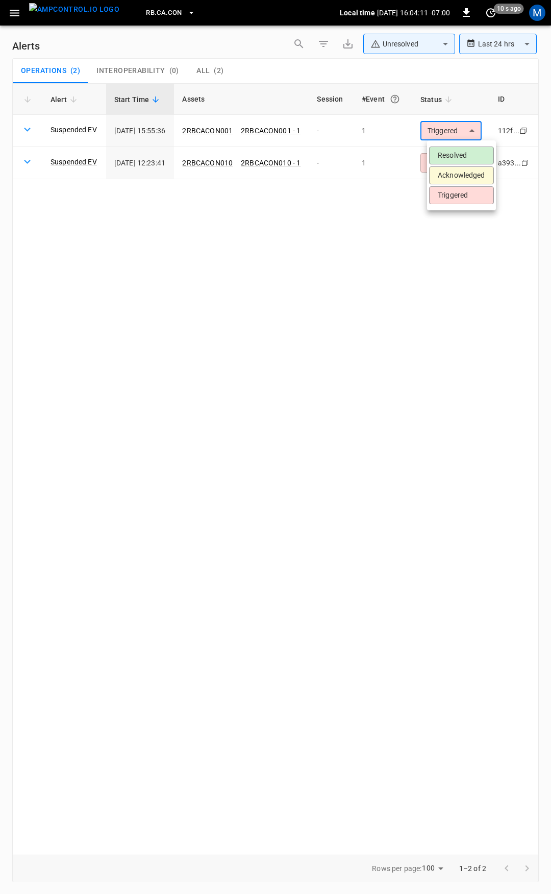
drag, startPoint x: 455, startPoint y: 129, endPoint x: 465, endPoint y: 155, distance: 28.1
click at [455, 132] on body "**********" at bounding box center [275, 445] width 551 height 890
click at [468, 154] on li "Resolved" at bounding box center [461, 155] width 65 height 18
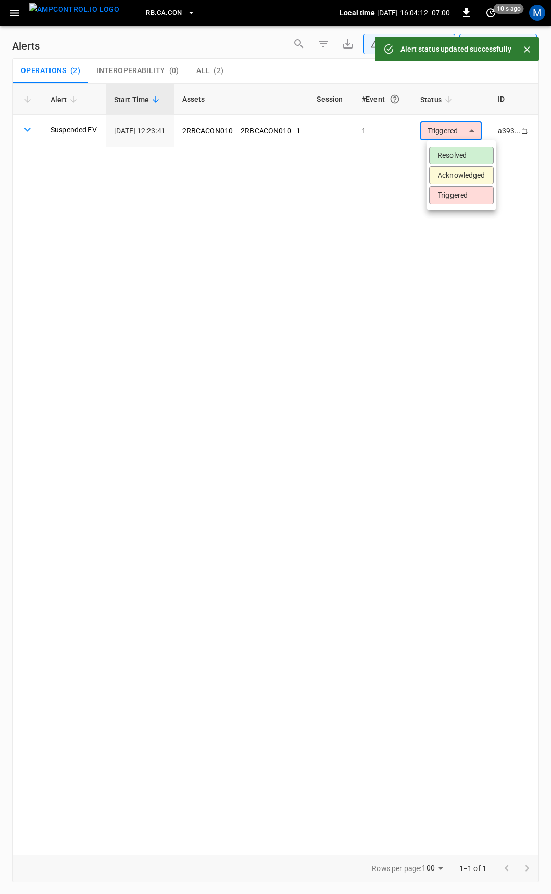
click at [467, 134] on body "**********" at bounding box center [275, 445] width 551 height 890
click at [466, 154] on li "Resolved" at bounding box center [461, 155] width 65 height 18
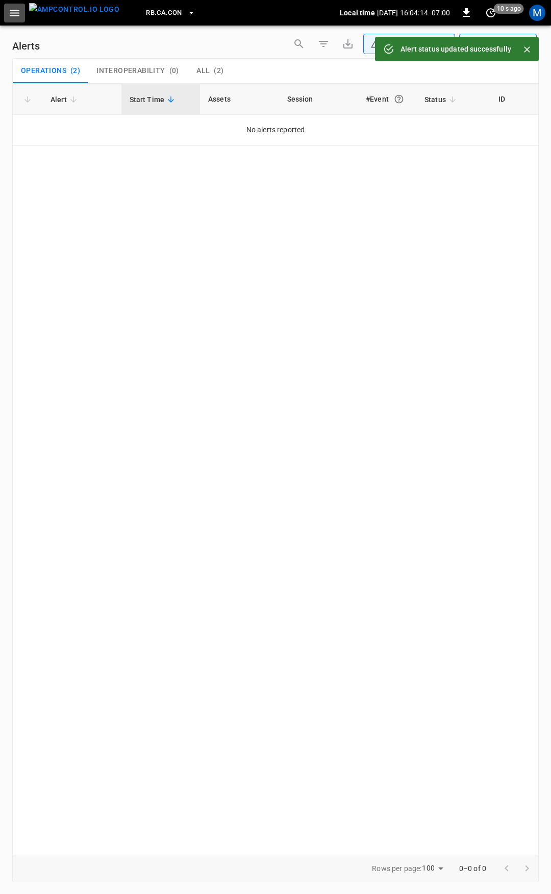
click at [16, 18] on icon "button" at bounding box center [14, 13] width 13 height 13
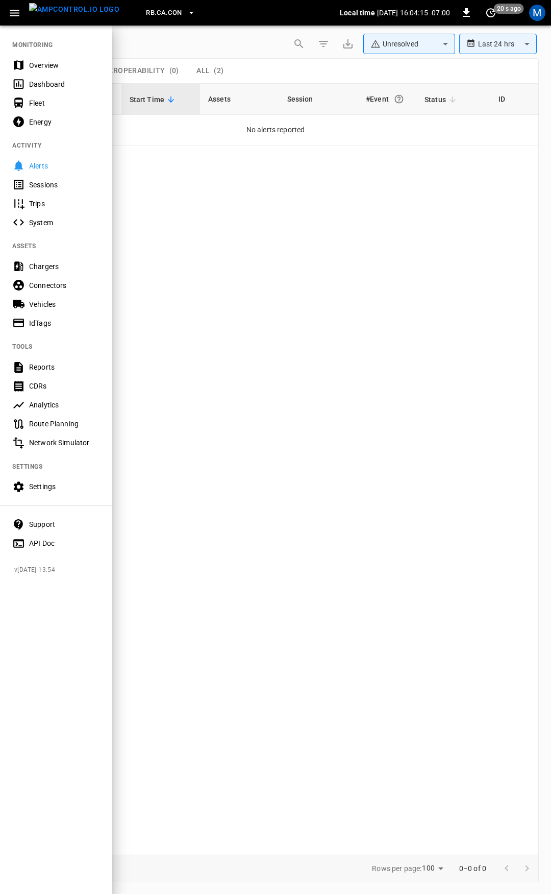
click at [57, 68] on div "Overview" at bounding box center [64, 65] width 71 height 10
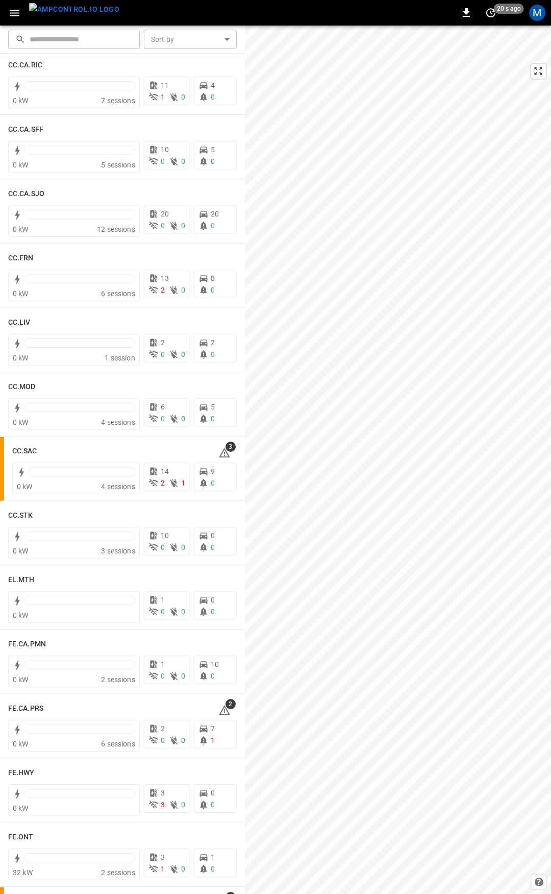
scroll to position [439, 0]
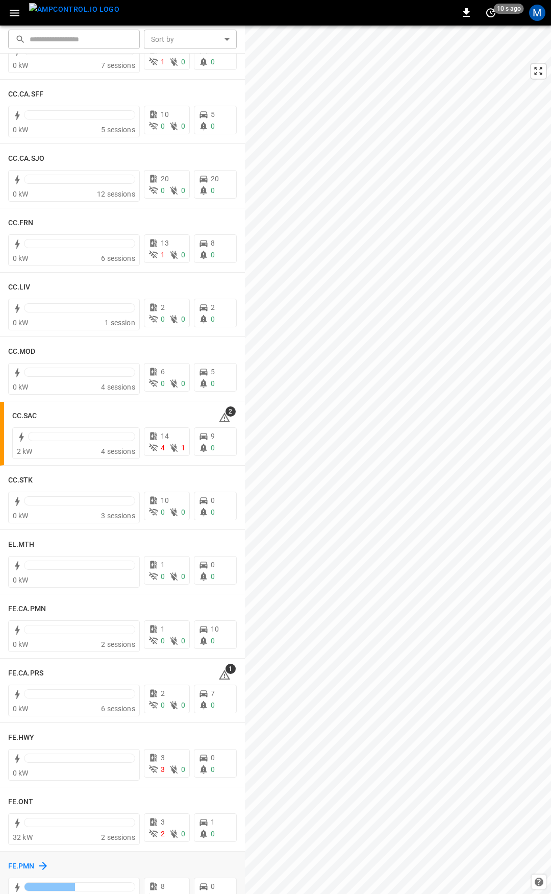
click at [23, 864] on h6 "FE.PMN" at bounding box center [21, 865] width 27 height 11
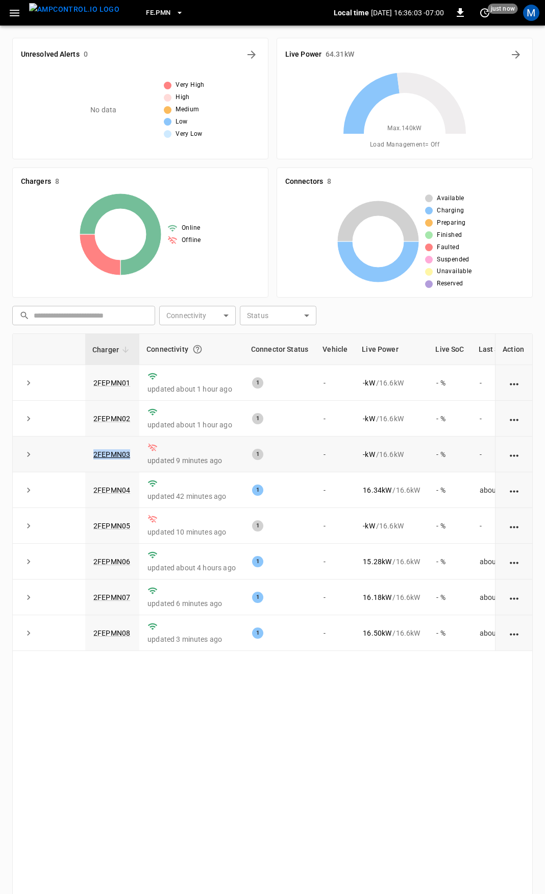
drag, startPoint x: 134, startPoint y: 457, endPoint x: 84, endPoint y: 460, distance: 50.1
click at [84, 460] on tr "2FEPMN03 updated 9 minutes ago 1 - - kW / 16.6 kW - % -" at bounding box center [299, 454] width 572 height 36
copy tr "2FEPMN03"
drag, startPoint x: 136, startPoint y: 524, endPoint x: 32, endPoint y: 530, distance: 104.3
click at [32, 530] on tr "2FEPMN05 updated 2 minutes ago 1 - - kW / 16.6 kW - % -" at bounding box center [299, 526] width 572 height 36
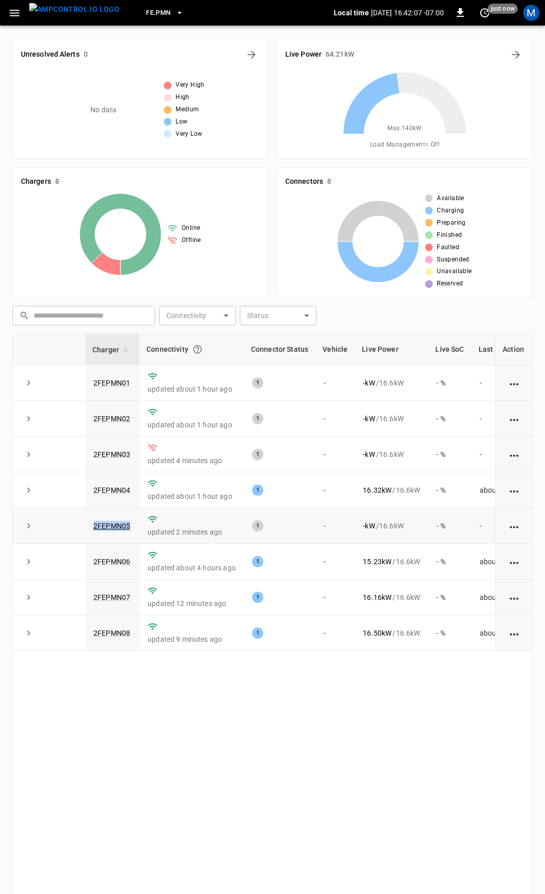
copy tr "2FEPMN05"
click at [113, 526] on link "2FEPMN05" at bounding box center [111, 525] width 41 height 12
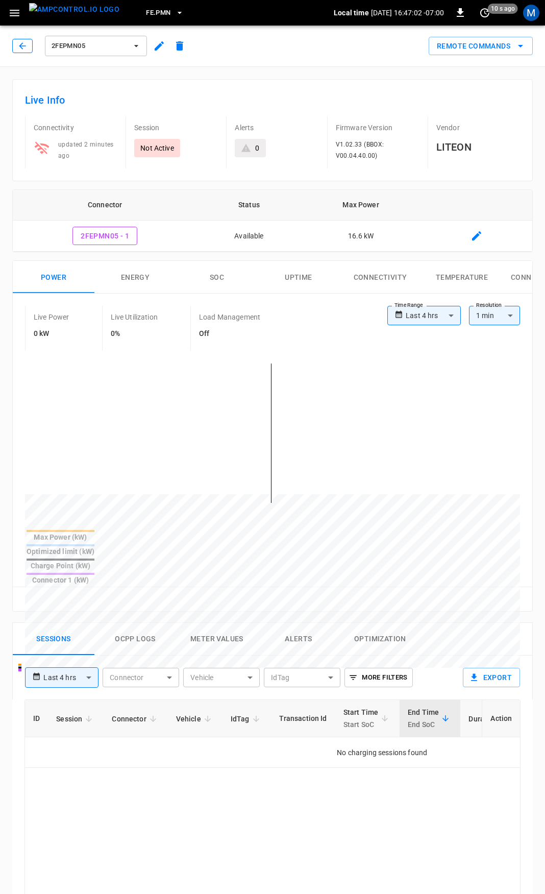
click at [22, 45] on icon "button" at bounding box center [22, 46] width 10 height 10
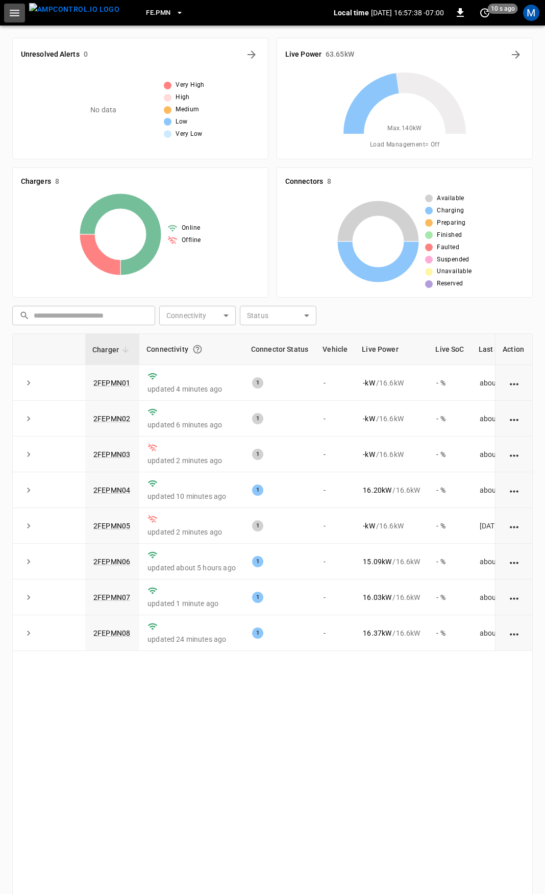
click at [13, 14] on icon "button" at bounding box center [14, 13] width 13 height 13
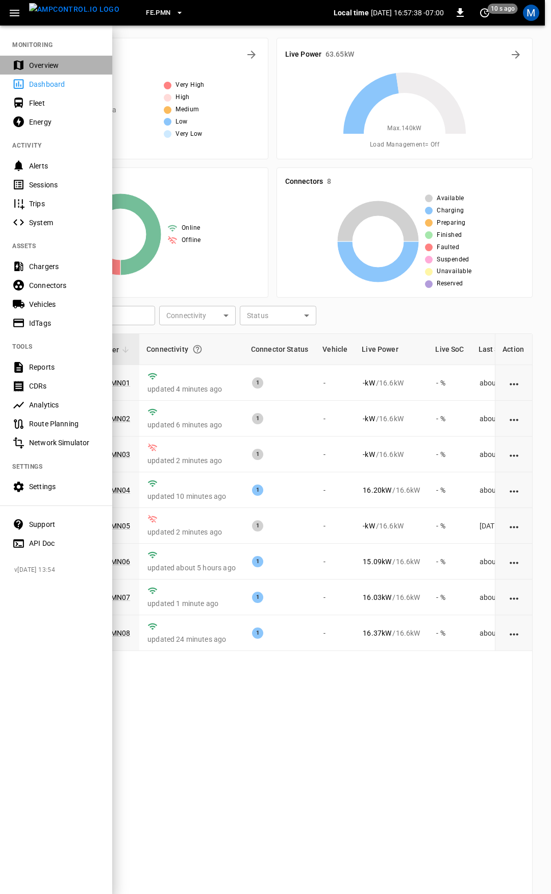
click at [55, 64] on div "Overview" at bounding box center [64, 65] width 71 height 10
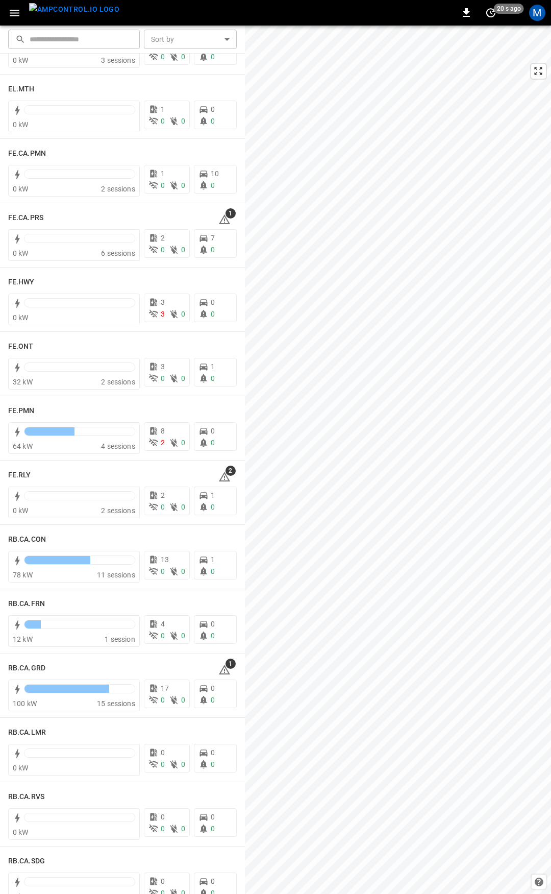
scroll to position [899, 0]
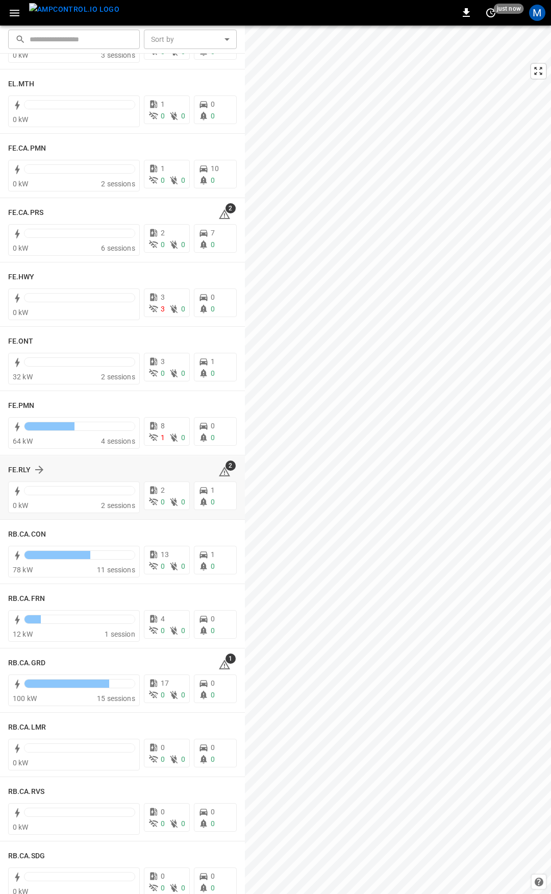
click at [226, 470] on span "2" at bounding box center [231, 465] width 10 height 10
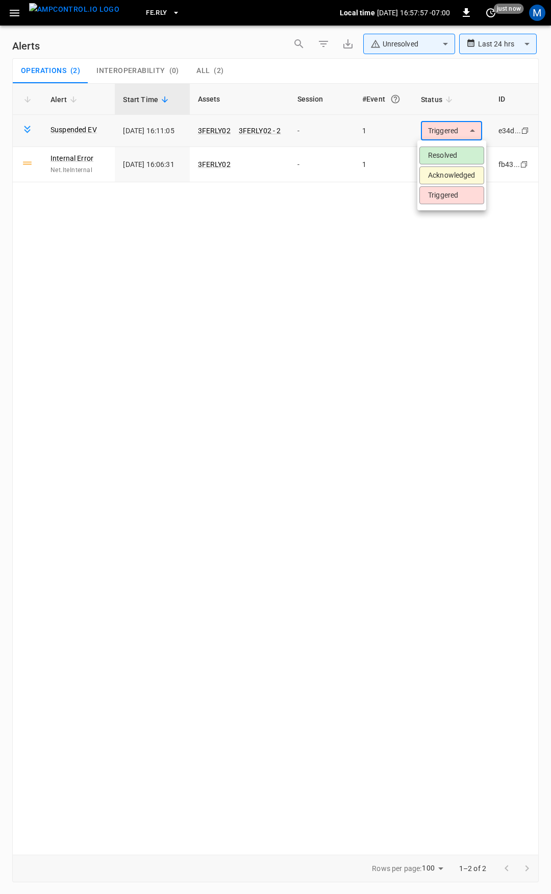
click at [451, 122] on body "**********" at bounding box center [275, 445] width 551 height 890
click at [448, 150] on li "Resolved" at bounding box center [451, 155] width 65 height 18
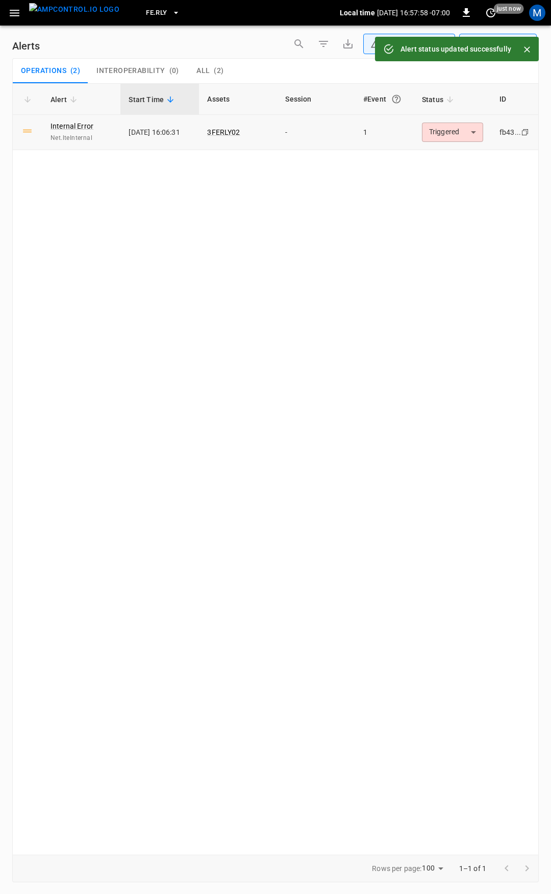
click at [454, 132] on body "**********" at bounding box center [275, 445] width 551 height 890
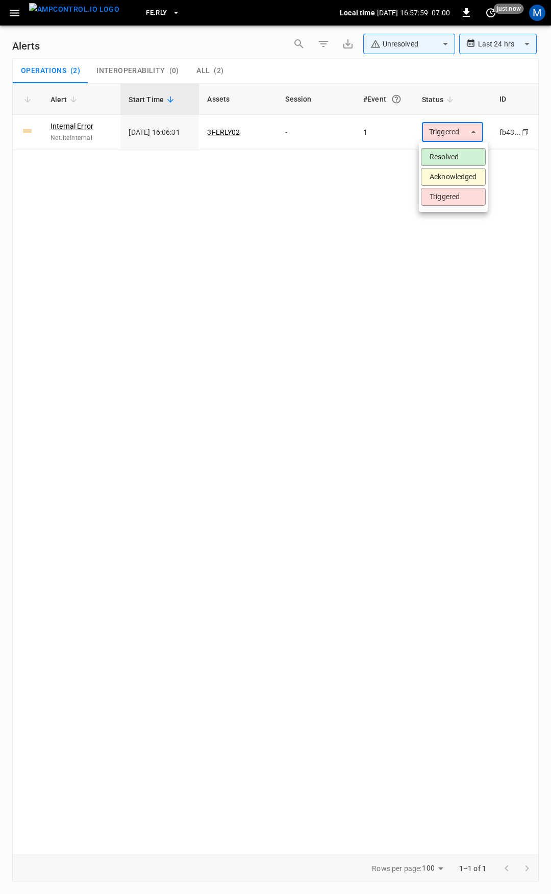
click at [448, 158] on li "Resolved" at bounding box center [453, 157] width 65 height 18
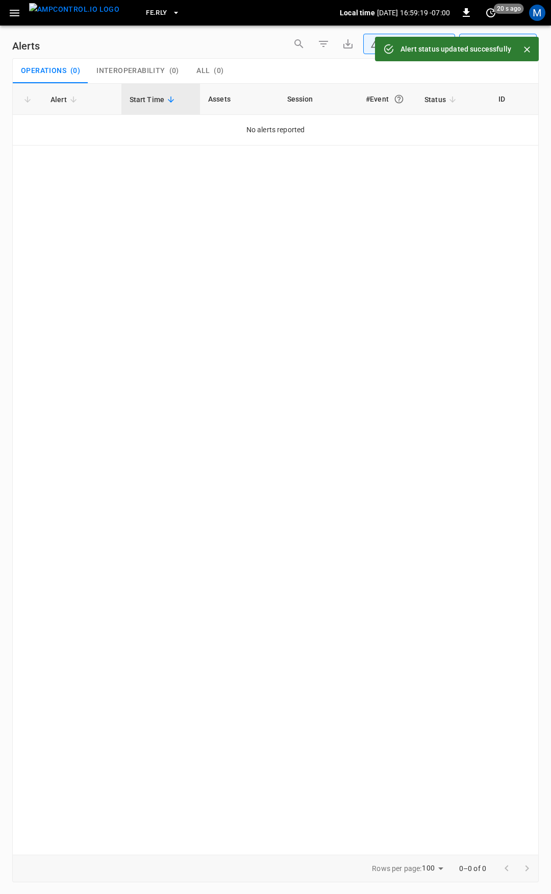
click at [12, 14] on icon "button" at bounding box center [14, 13] width 13 height 13
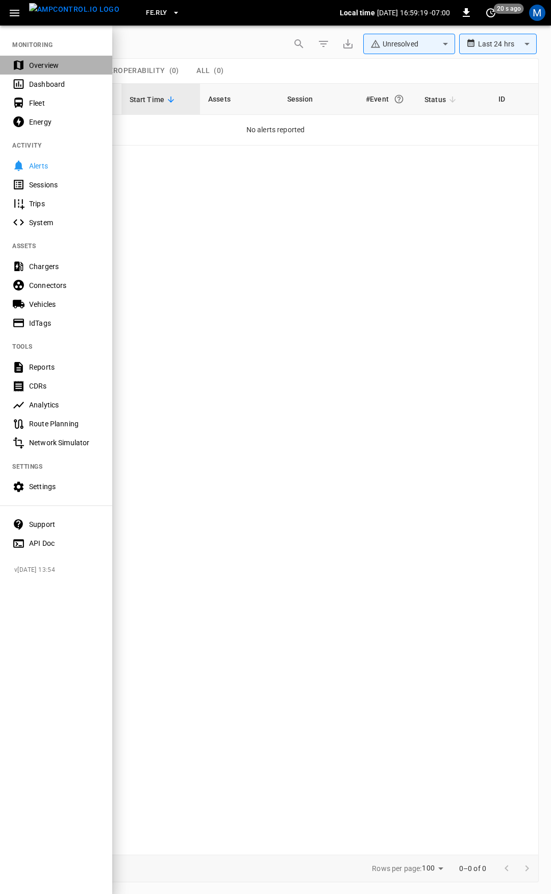
click at [68, 62] on div "Overview" at bounding box center [64, 65] width 71 height 10
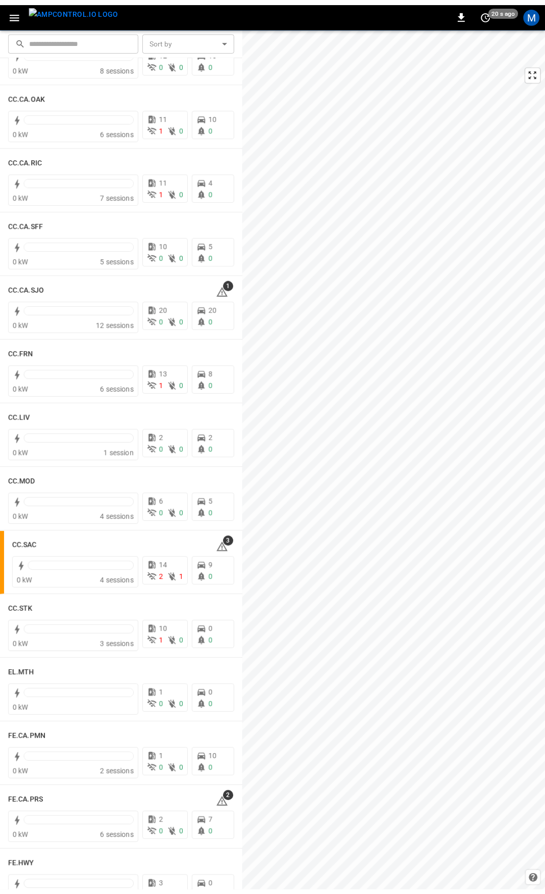
scroll to position [362, 0]
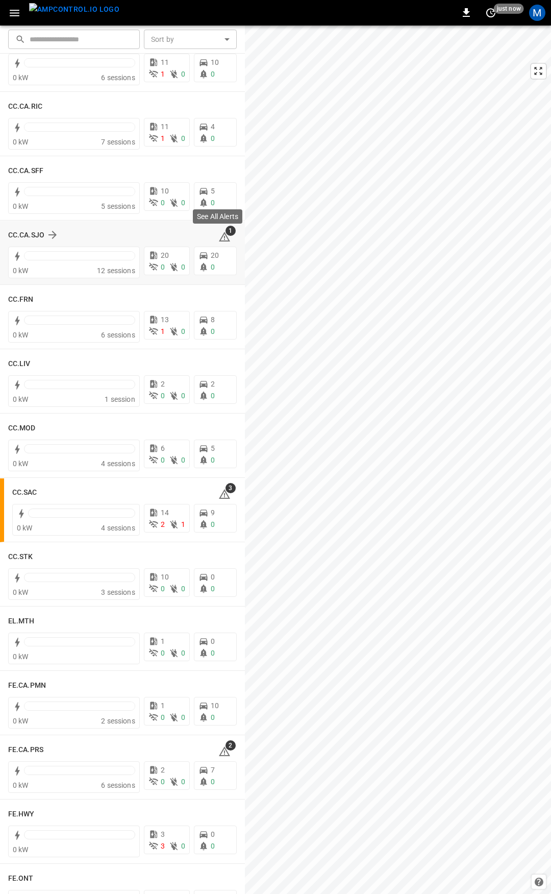
click at [224, 237] on icon at bounding box center [224, 237] width 12 height 12
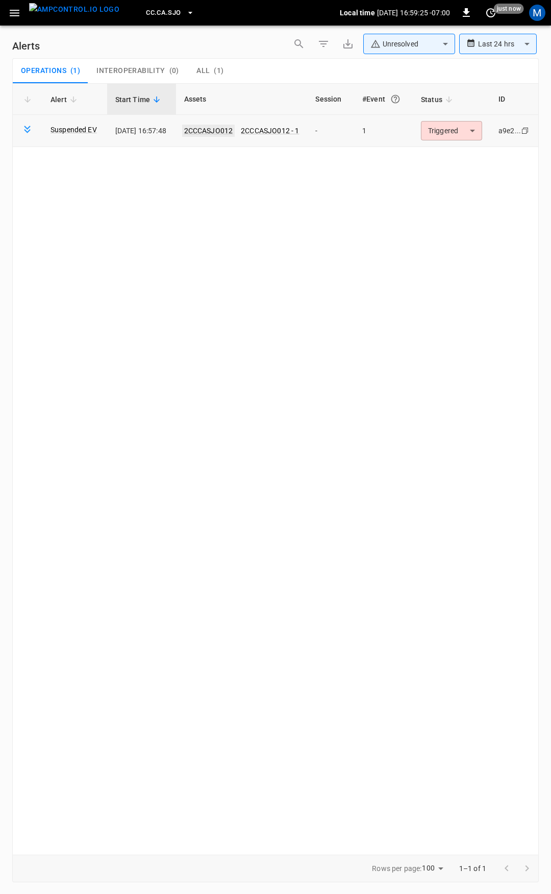
click at [235, 131] on link "2CCCASJO012" at bounding box center [208, 131] width 53 height 12
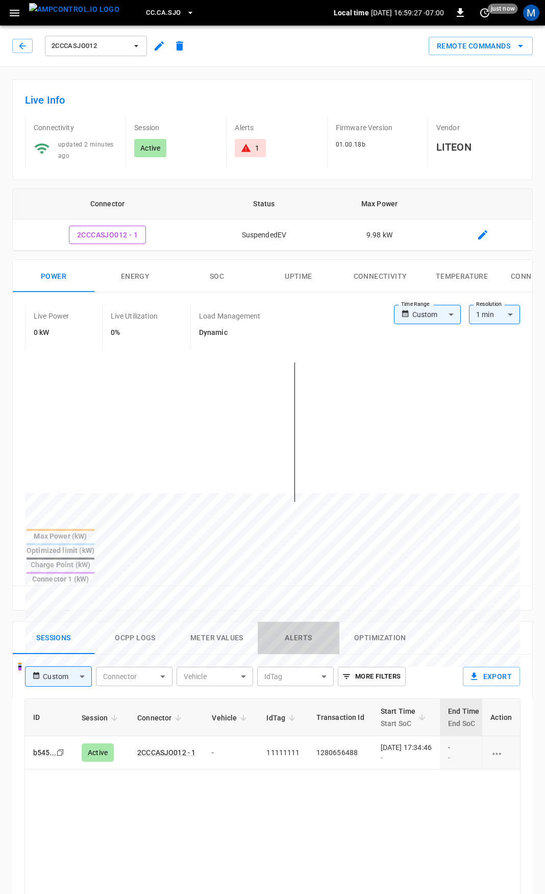
click at [289, 622] on button "Alerts" at bounding box center [299, 638] width 82 height 33
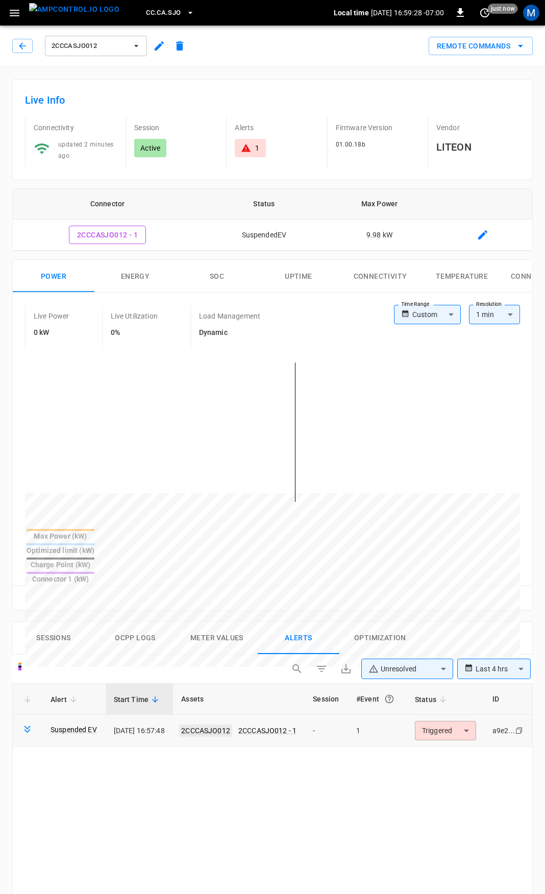
click at [227, 724] on link "2CCCASJO012" at bounding box center [205, 730] width 53 height 12
click at [232, 724] on link "2CCCASJO012" at bounding box center [205, 730] width 53 height 12
drag, startPoint x: 328, startPoint y: 700, endPoint x: 551, endPoint y: 707, distance: 222.6
click at [545, 707] on html "**********" at bounding box center [272, 751] width 545 height 1502
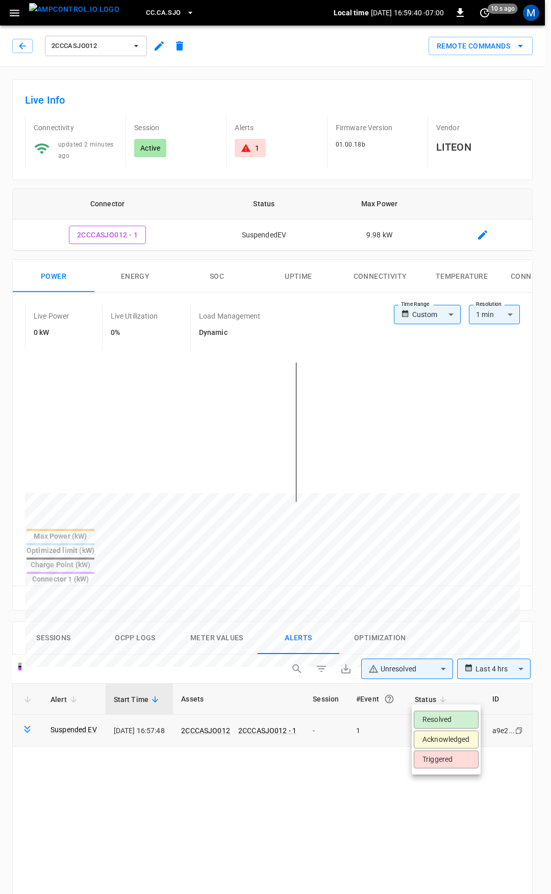
click at [446, 696] on body "**********" at bounding box center [275, 751] width 551 height 1502
click at [441, 725] on li "Resolved" at bounding box center [446, 719] width 65 height 18
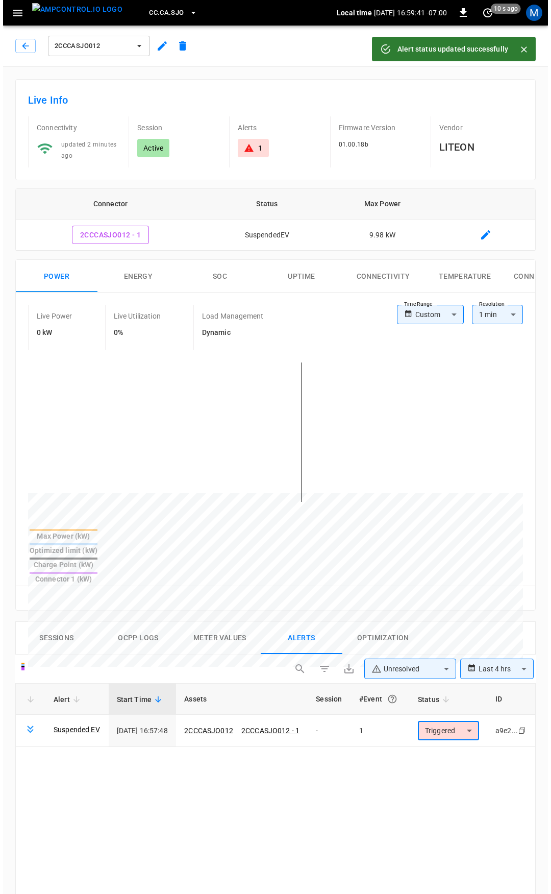
scroll to position [0, 0]
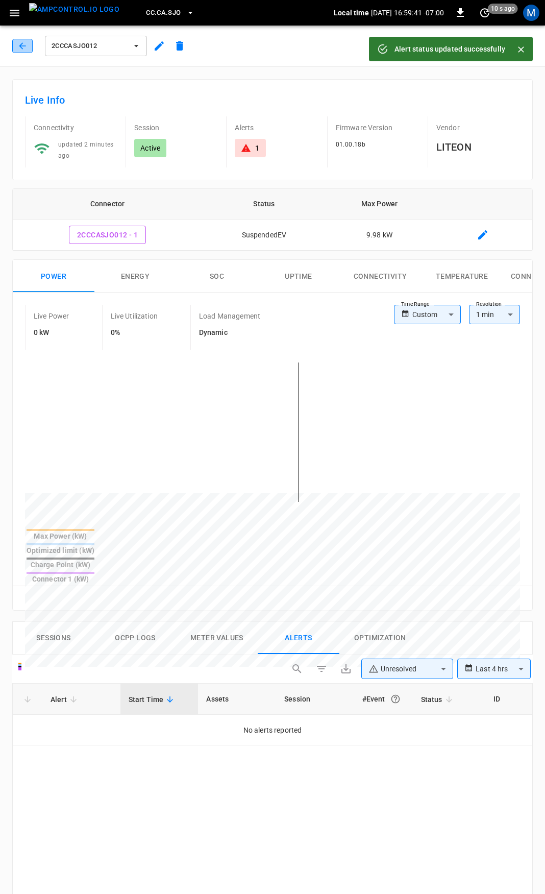
click at [29, 45] on button "button" at bounding box center [22, 46] width 20 height 14
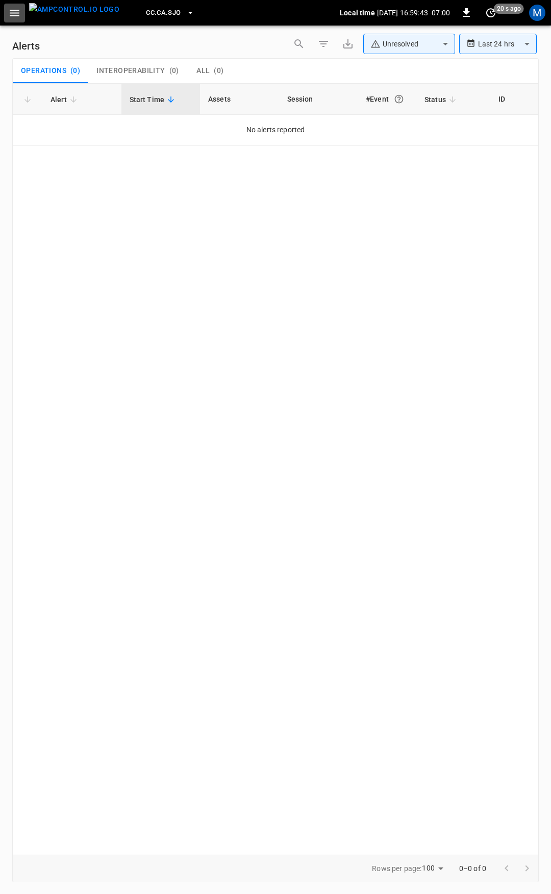
drag, startPoint x: 4, startPoint y: 11, endPoint x: 11, endPoint y: 18, distance: 9.7
click at [5, 11] on button "button" at bounding box center [14, 13] width 21 height 19
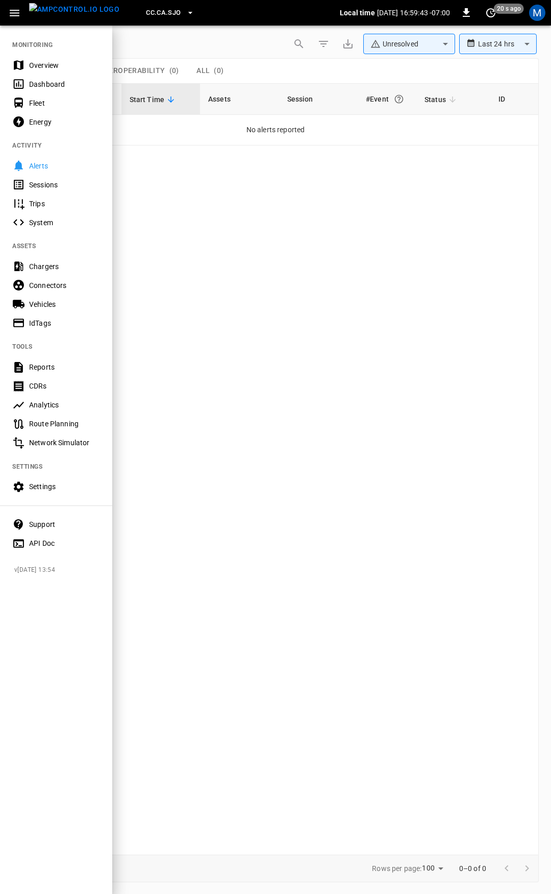
click at [44, 67] on div "Overview" at bounding box center [64, 65] width 71 height 10
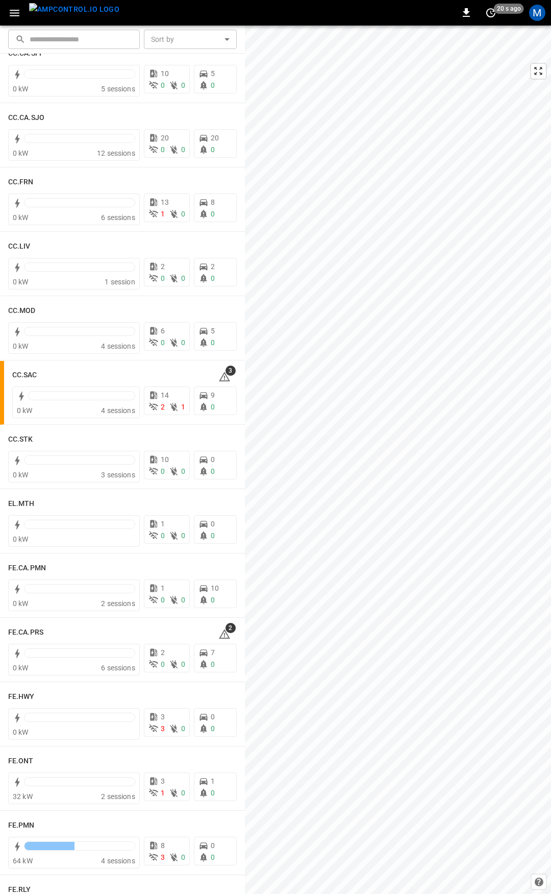
scroll to position [503, 0]
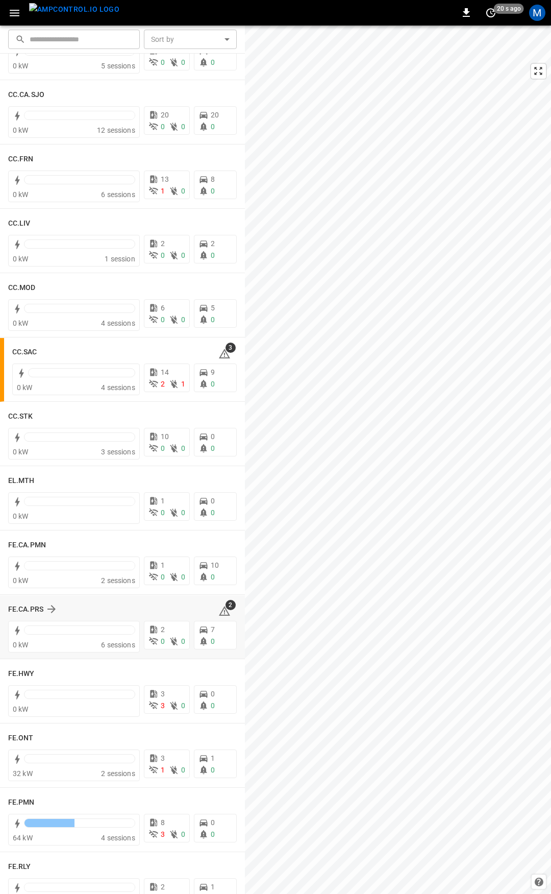
click at [224, 612] on icon at bounding box center [224, 612] width 1 height 4
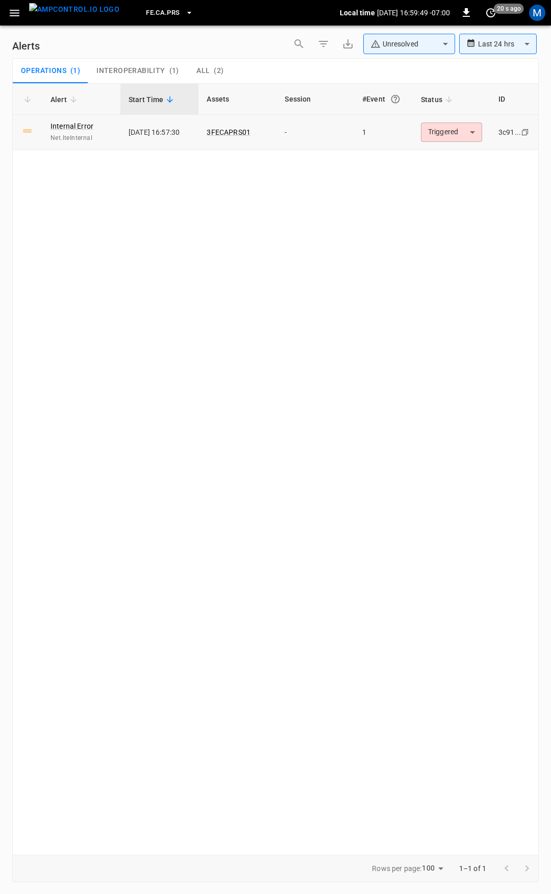
click at [456, 131] on body "**********" at bounding box center [275, 445] width 551 height 890
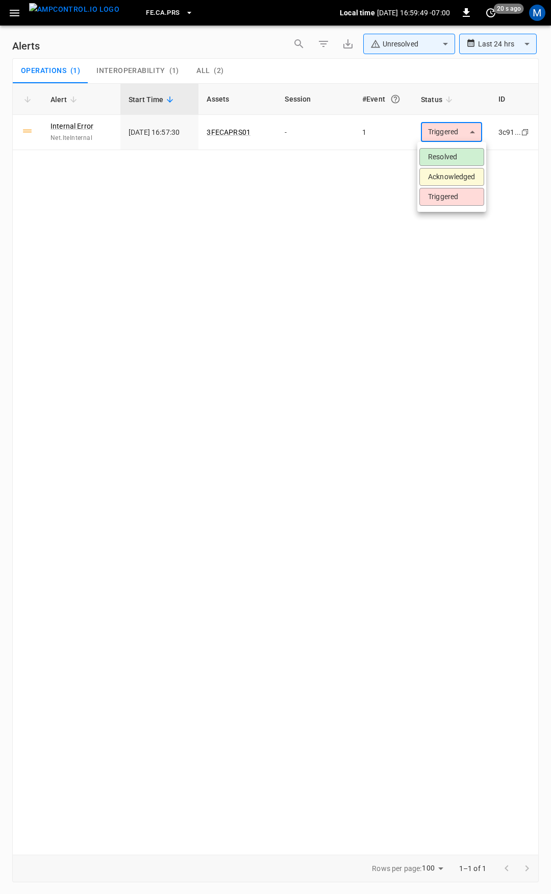
drag, startPoint x: 455, startPoint y: 147, endPoint x: 449, endPoint y: 158, distance: 11.9
click at [455, 148] on ul "Resolved Acknowledged Triggered" at bounding box center [451, 177] width 69 height 70
click at [449, 158] on li "Resolved" at bounding box center [451, 157] width 65 height 18
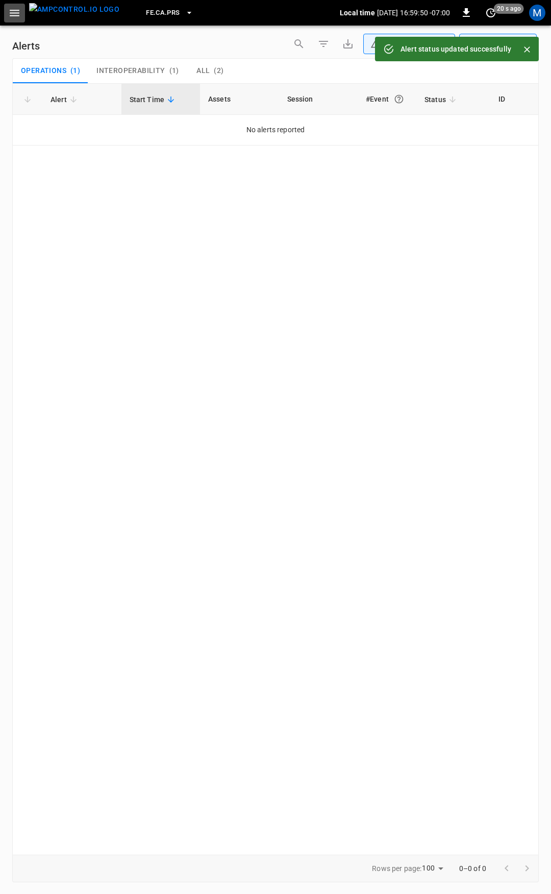
click at [7, 16] on button "button" at bounding box center [14, 13] width 21 height 19
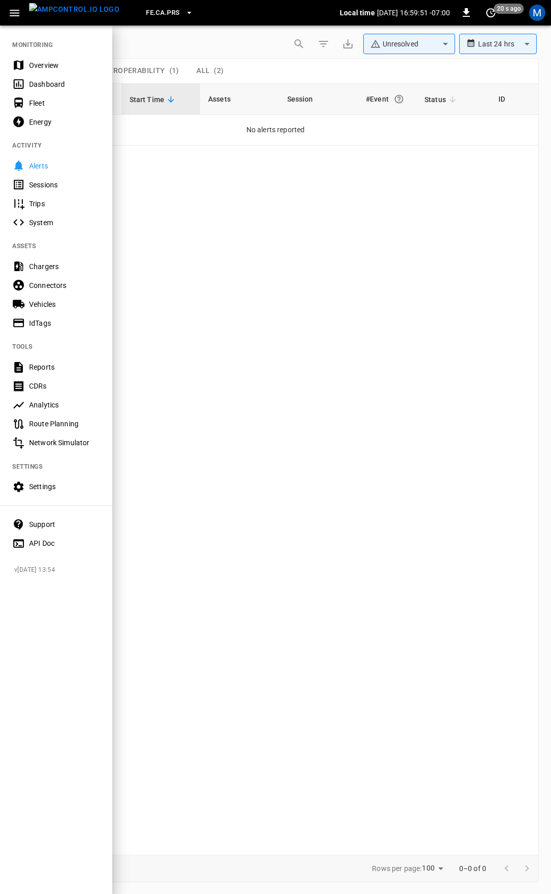
click at [55, 57] on div "Overview" at bounding box center [56, 65] width 112 height 19
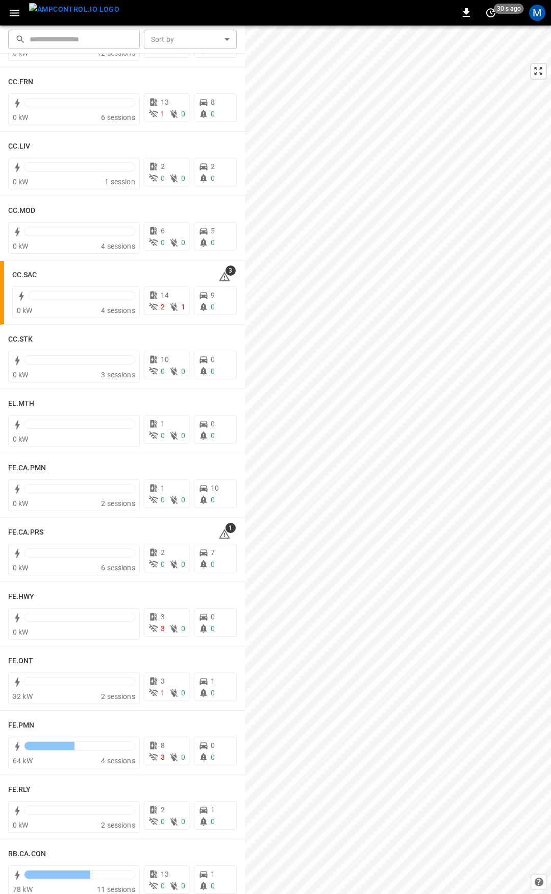
scroll to position [615, 0]
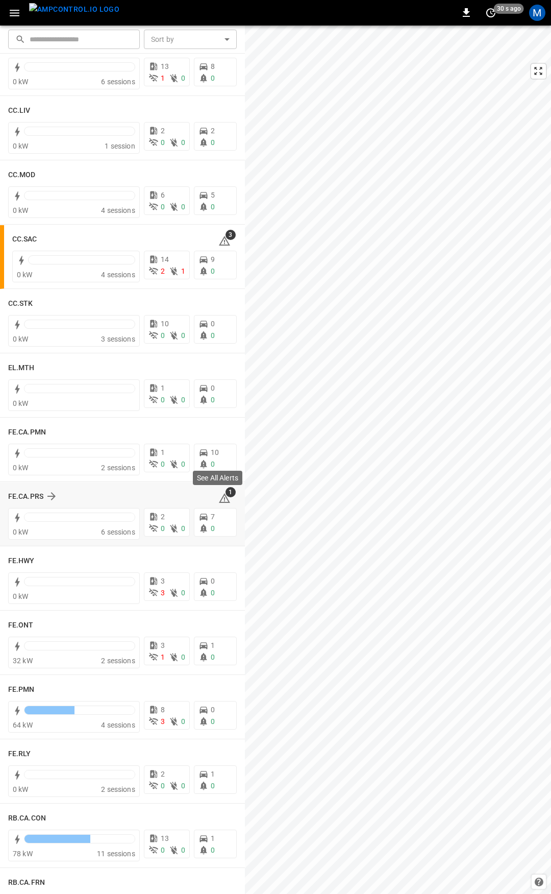
click at [220, 500] on icon at bounding box center [224, 498] width 12 height 12
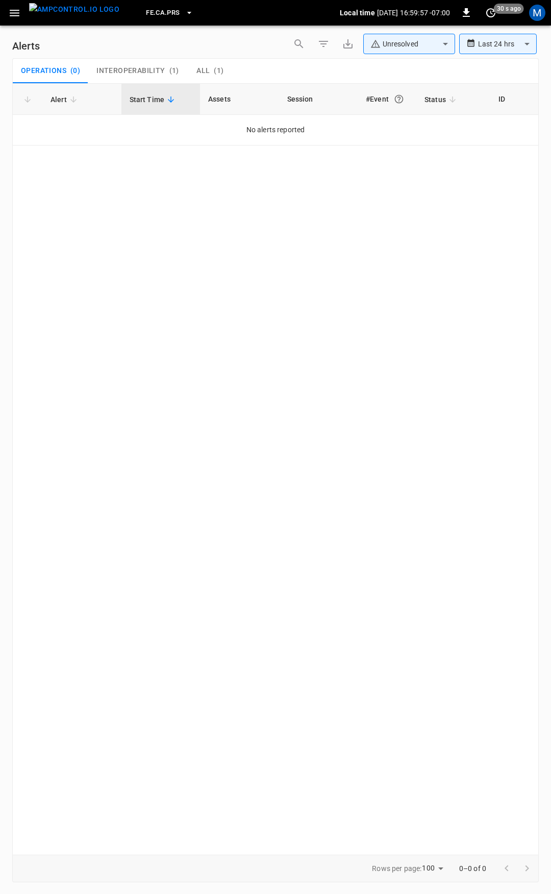
click at [206, 71] on span "All" at bounding box center [202, 70] width 13 height 9
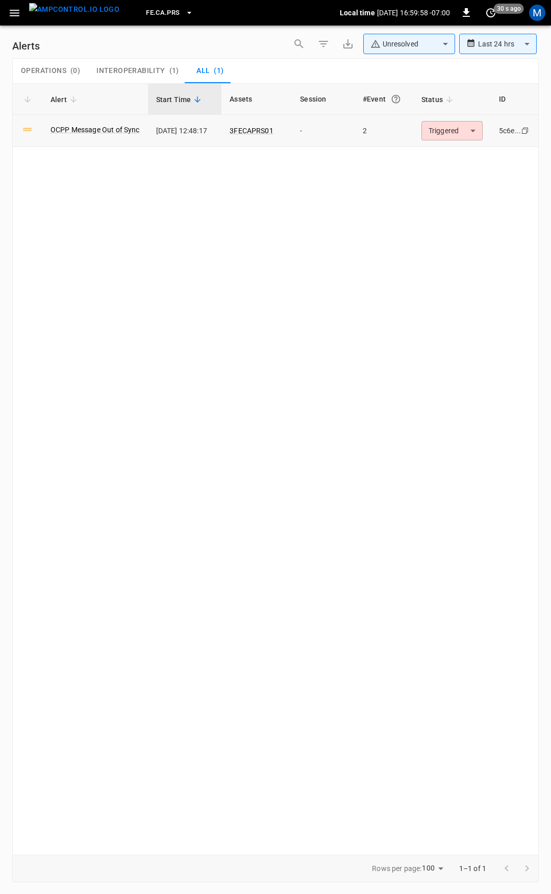
click at [466, 131] on body "**********" at bounding box center [275, 445] width 551 height 890
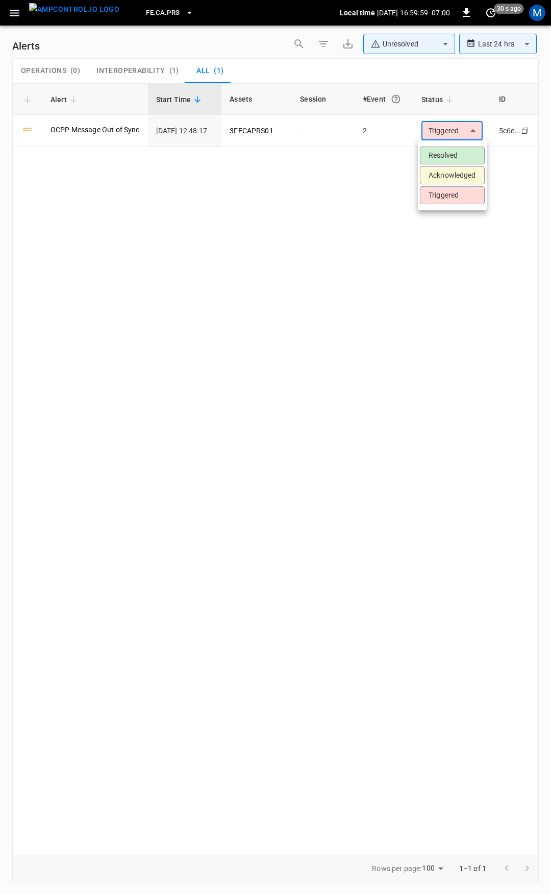
drag, startPoint x: 449, startPoint y: 147, endPoint x: 449, endPoint y: 154, distance: 6.6
click at [449, 150] on li "Resolved" at bounding box center [452, 155] width 65 height 18
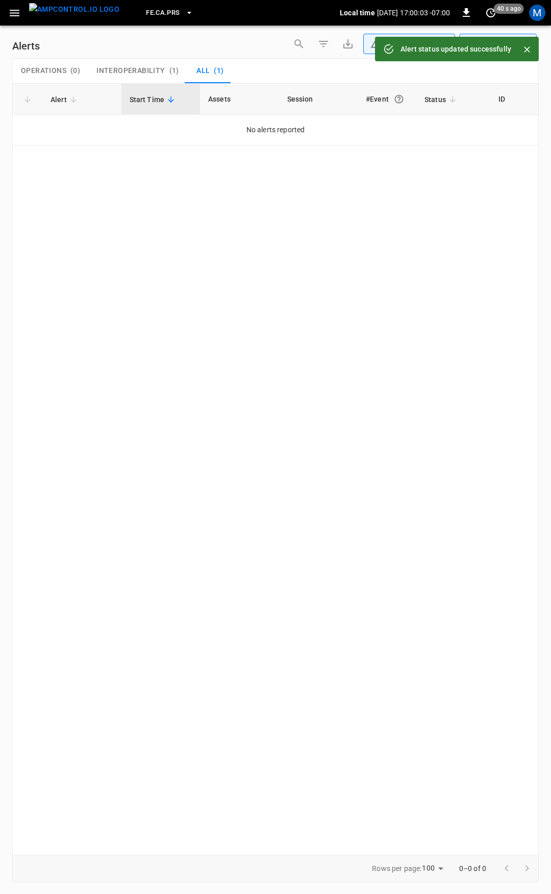
click at [18, 10] on icon "button" at bounding box center [15, 13] width 10 height 7
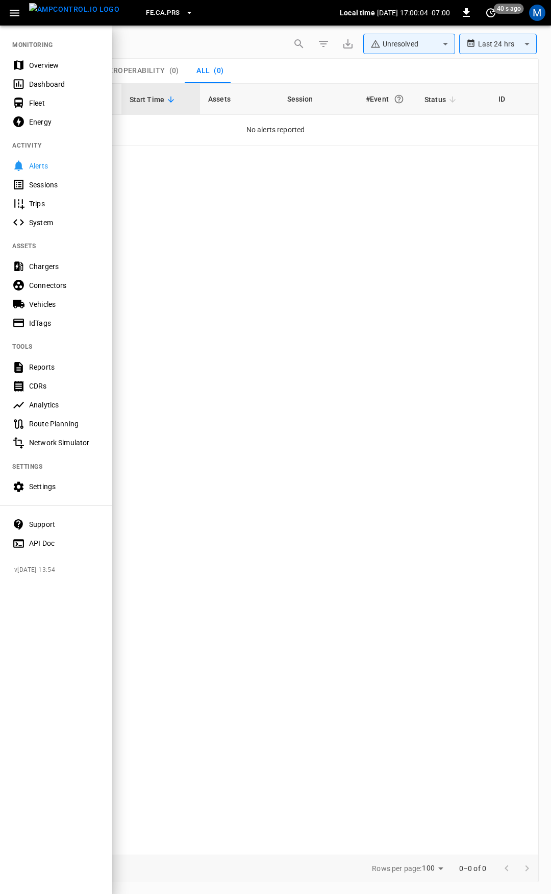
drag, startPoint x: 73, startPoint y: 62, endPoint x: 219, endPoint y: 190, distance: 193.8
click at [73, 62] on div "Overview" at bounding box center [64, 65] width 71 height 10
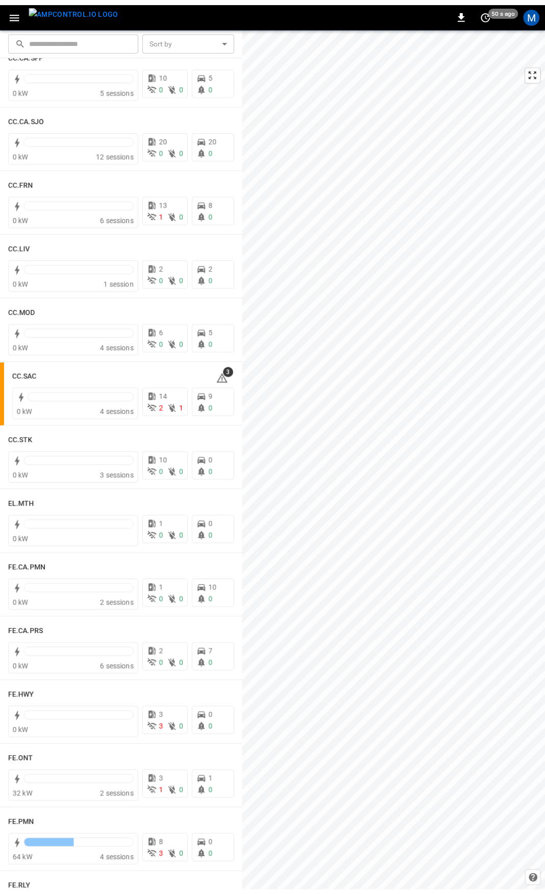
scroll to position [512, 0]
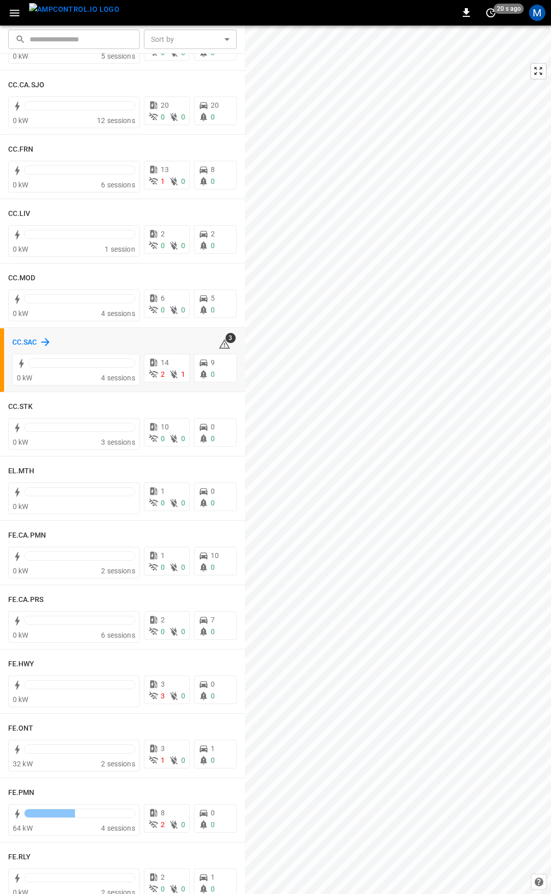
click at [28, 343] on h6 "CC.SAC" at bounding box center [24, 342] width 25 height 11
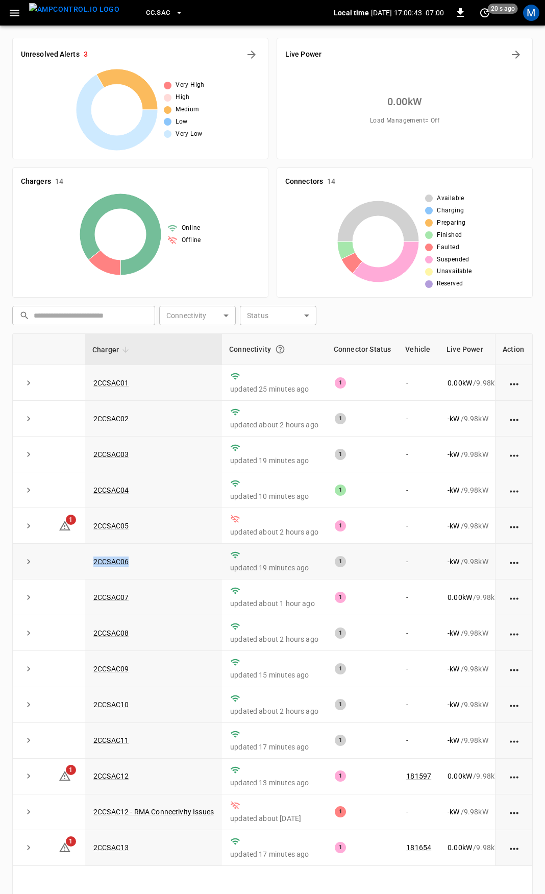
drag, startPoint x: 119, startPoint y: 564, endPoint x: 85, endPoint y: 563, distance: 34.2
click at [85, 563] on tr "2CCSAC06 updated 19 minutes ago 1 - - kW / 9.98 kW - % -" at bounding box center [341, 561] width 656 height 36
copy tr "2CCSAC06"
click at [110, 563] on link "2CCSAC06" at bounding box center [110, 561] width 39 height 12
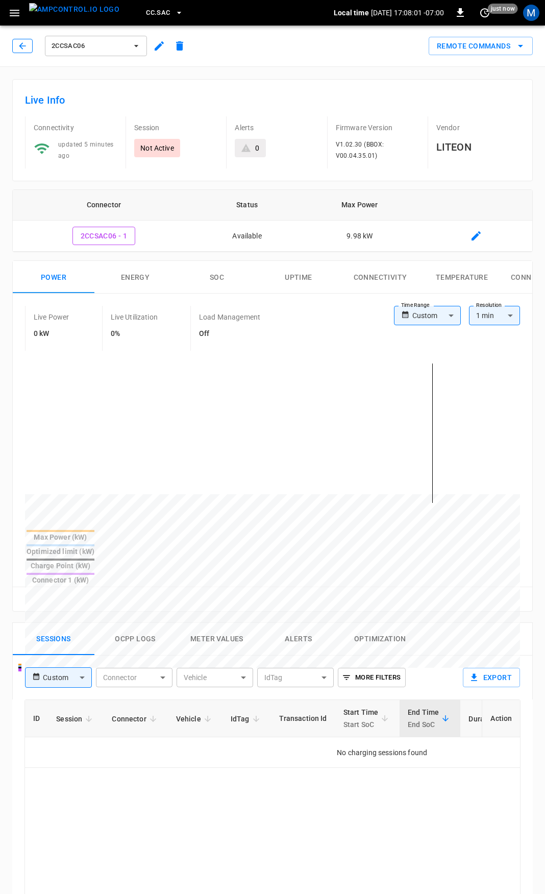
click at [21, 46] on icon "button" at bounding box center [22, 45] width 7 height 7
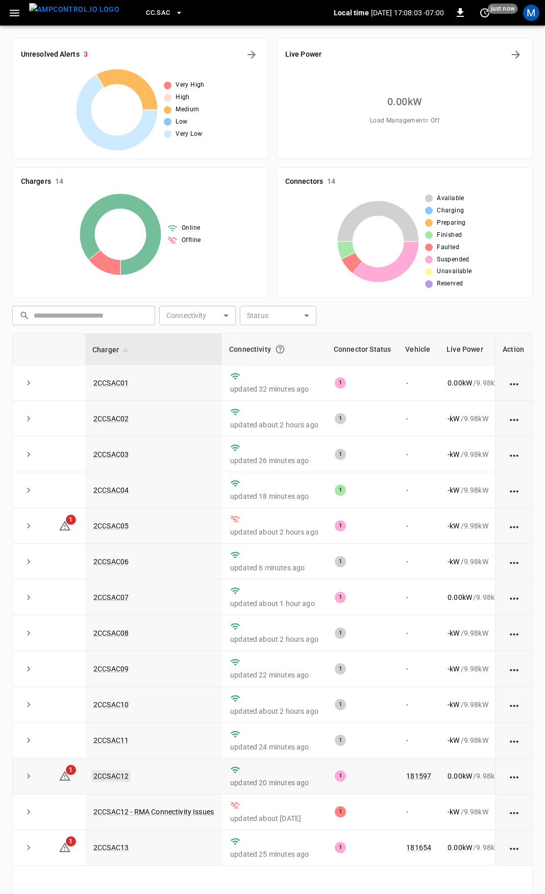
click at [109, 779] on link "2CCSAC12" at bounding box center [110, 776] width 39 height 12
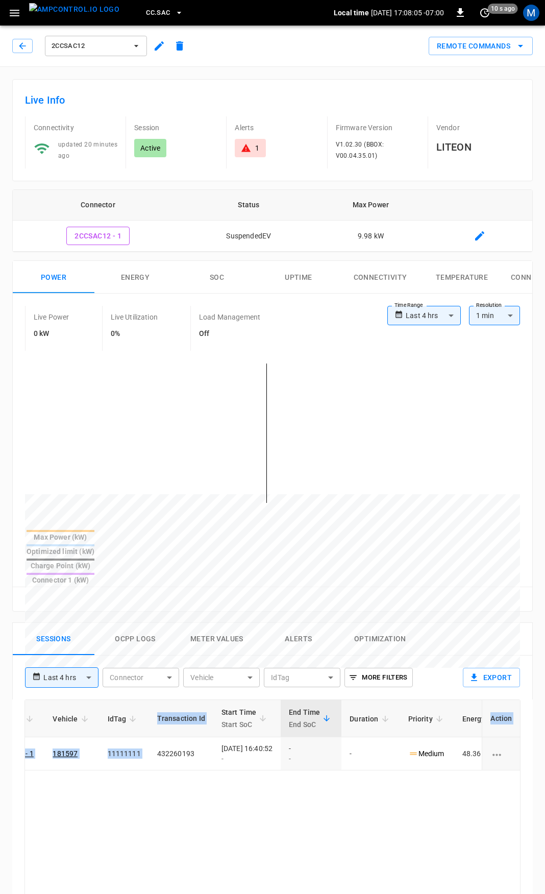
scroll to position [0, 257]
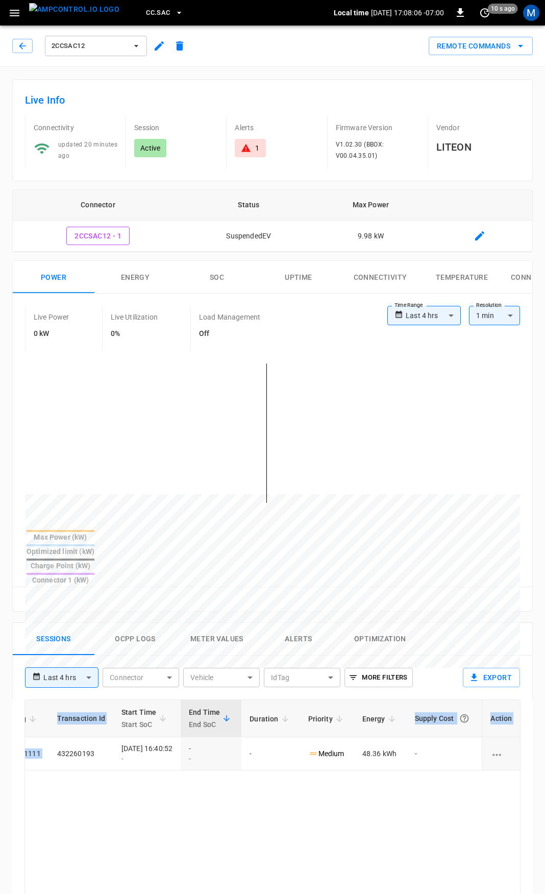
drag, startPoint x: 316, startPoint y: 725, endPoint x: 551, endPoint y: 730, distance: 234.3
click at [545, 730] on html "**********" at bounding box center [272, 682] width 545 height 1364
click at [246, 150] on icon at bounding box center [245, 148] width 9 height 8
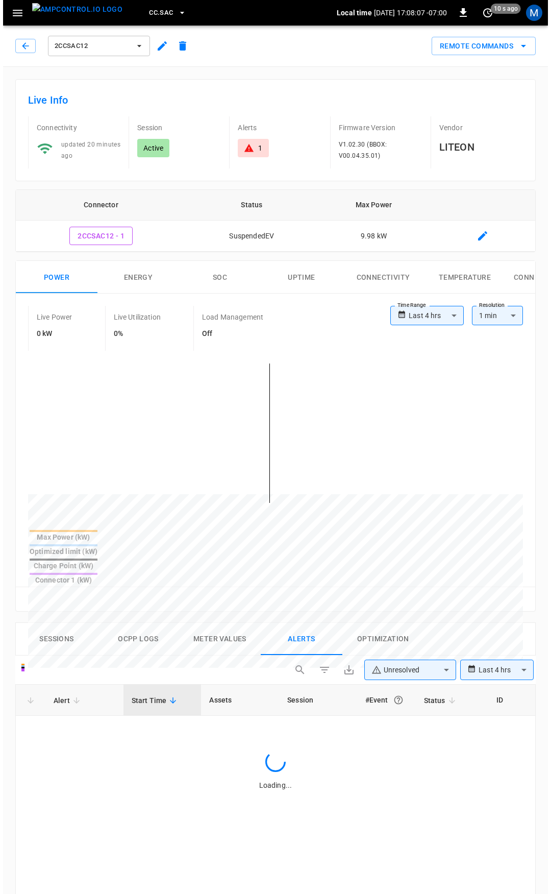
scroll to position [435, 0]
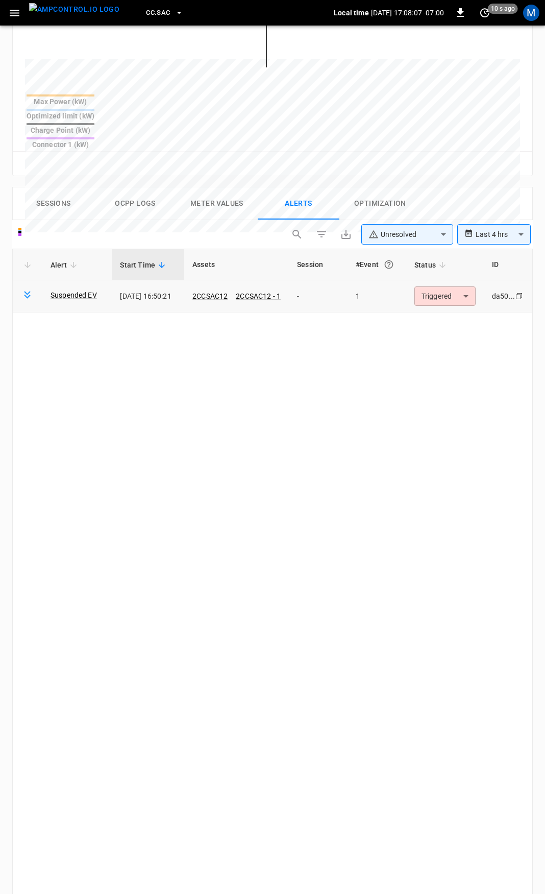
click at [481, 280] on td "Triggered ********* ​" at bounding box center [445, 296] width 78 height 32
click at [442, 258] on body "**********" at bounding box center [272, 316] width 545 height 1503
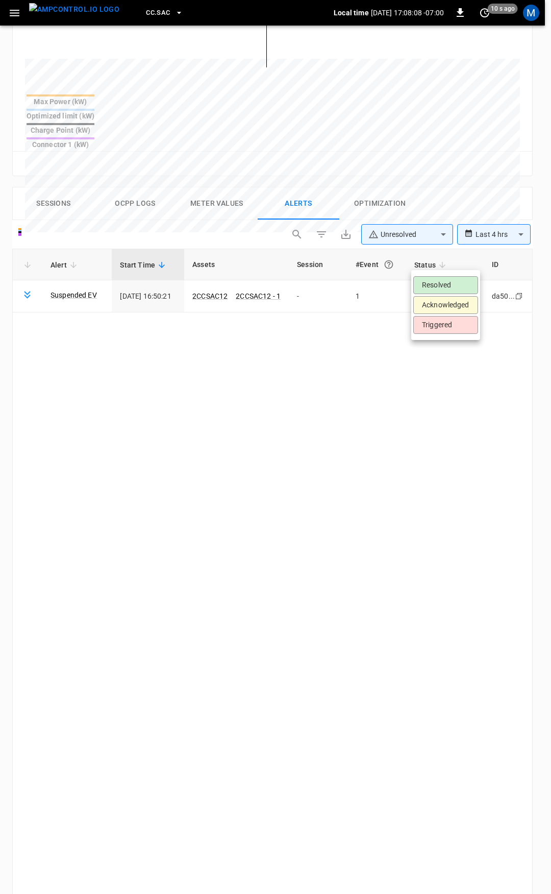
click at [458, 284] on li "Resolved" at bounding box center [445, 285] width 65 height 18
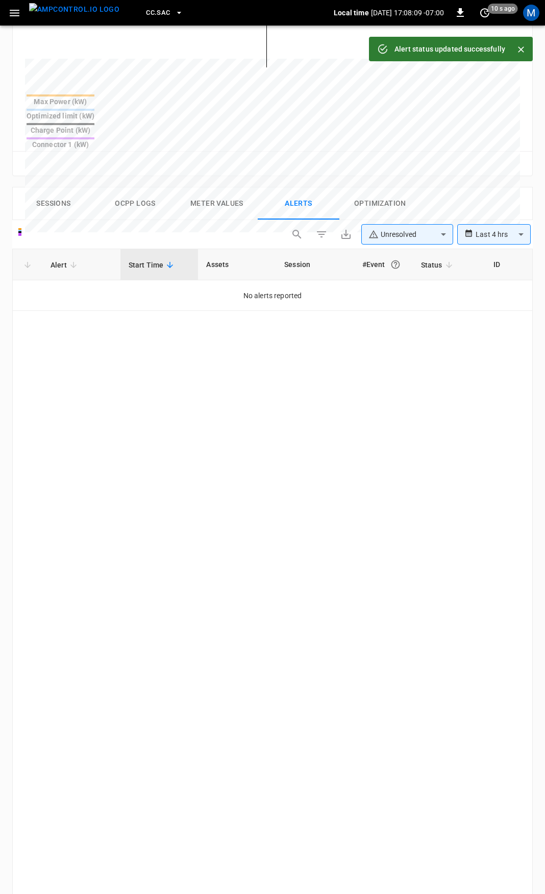
click at [11, 19] on icon "button" at bounding box center [14, 13] width 13 height 13
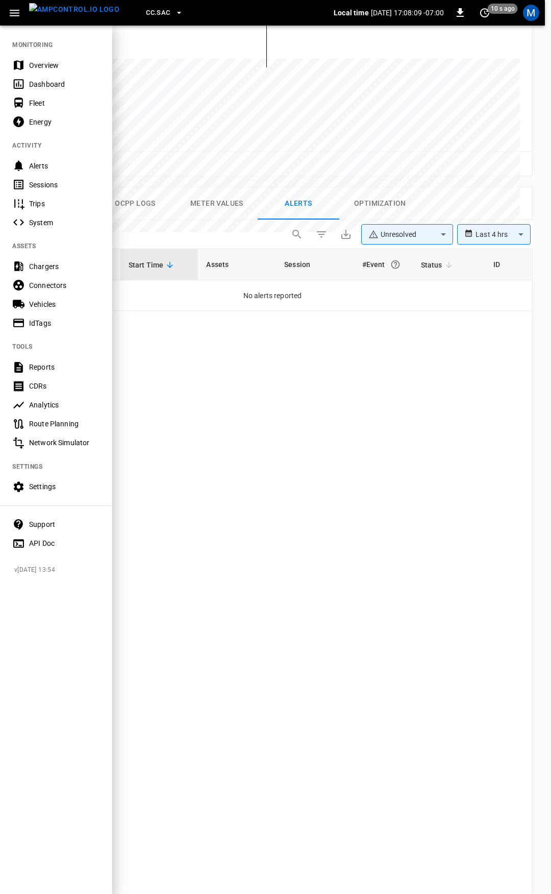
click at [64, 60] on div "Overview" at bounding box center [64, 65] width 71 height 10
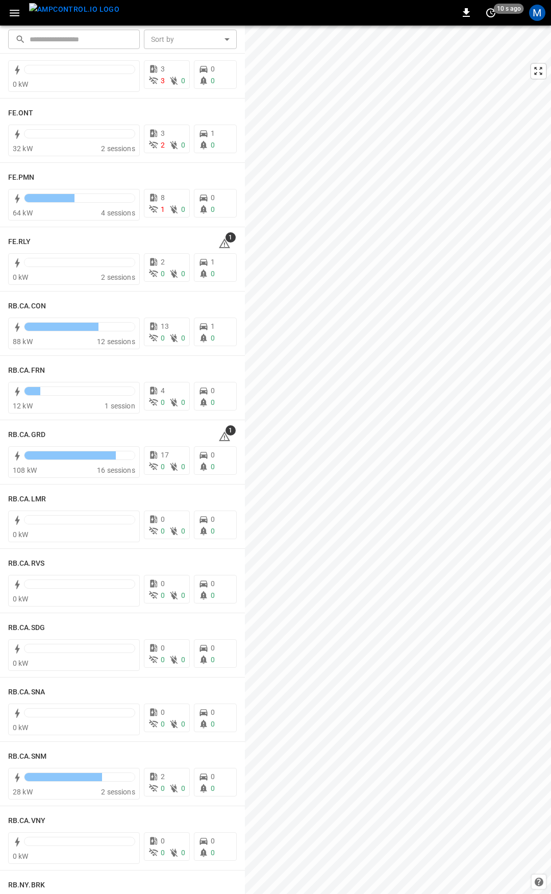
scroll to position [1135, 0]
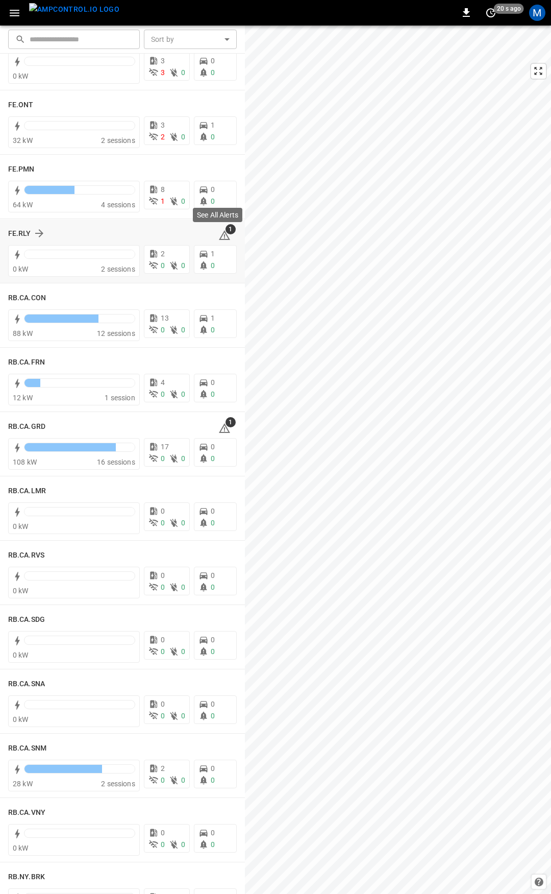
click at [218, 231] on icon at bounding box center [224, 235] width 12 height 12
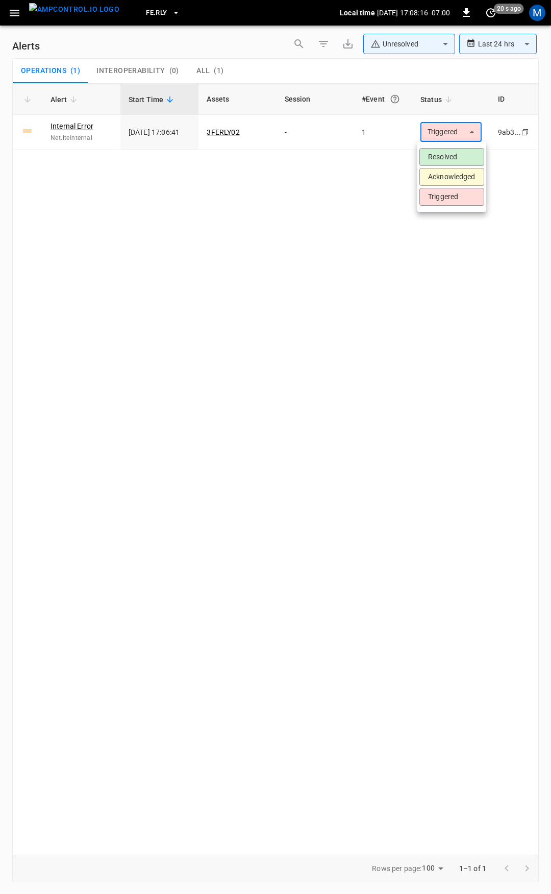
drag, startPoint x: 460, startPoint y: 127, endPoint x: 458, endPoint y: 146, distance: 19.0
click at [461, 129] on body "**********" at bounding box center [275, 445] width 551 height 890
click at [458, 154] on li "Resolved" at bounding box center [451, 157] width 65 height 18
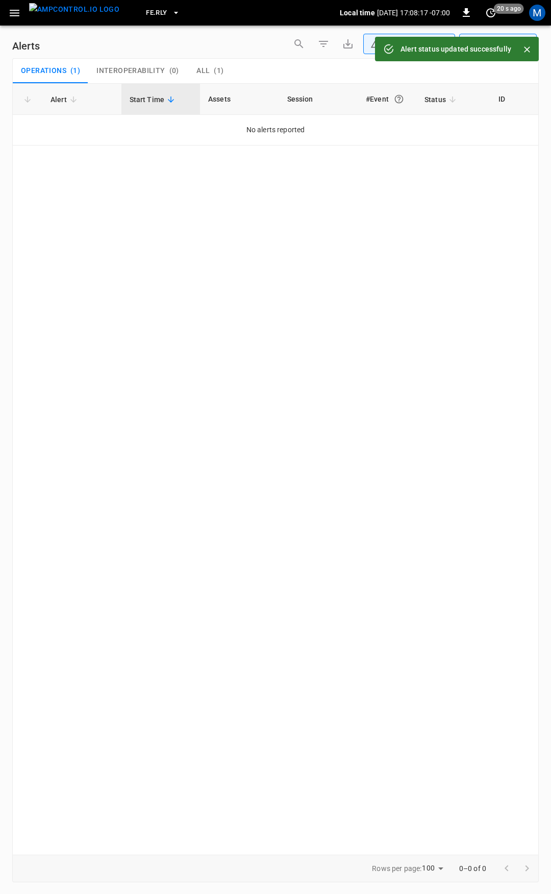
click at [12, 13] on icon "button" at bounding box center [15, 13] width 10 height 7
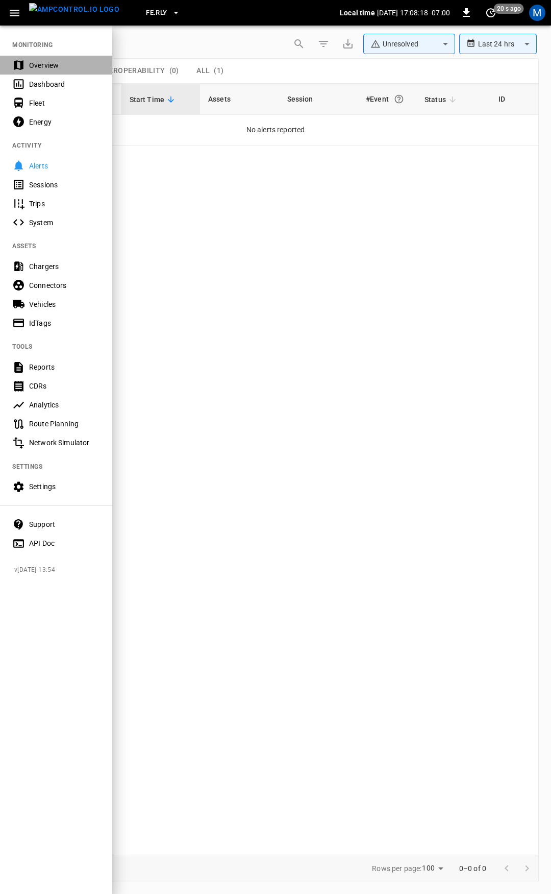
click at [43, 66] on div "Overview" at bounding box center [64, 65] width 71 height 10
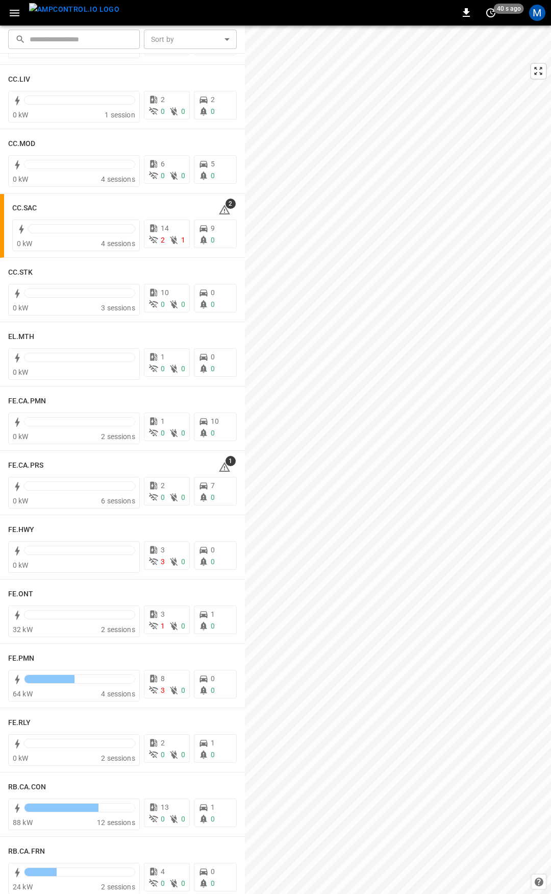
scroll to position [639, 0]
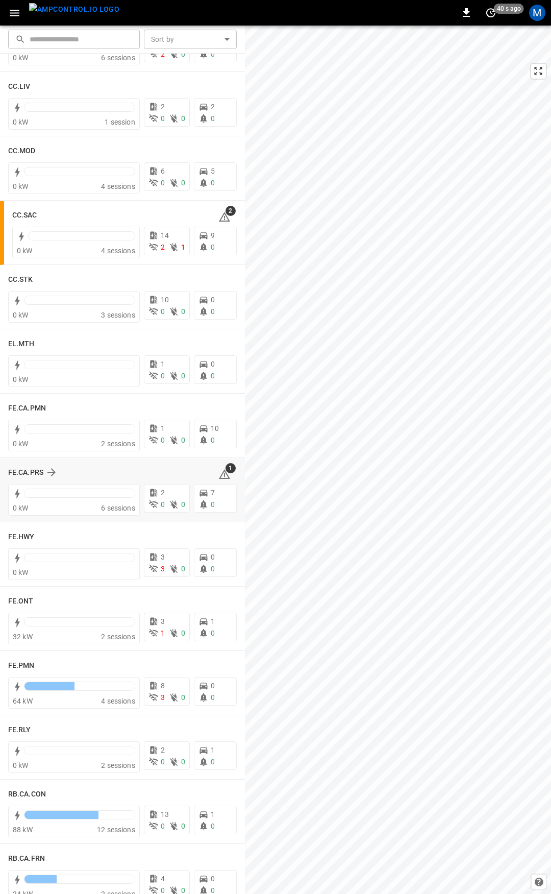
click at [221, 477] on icon at bounding box center [224, 474] width 12 height 12
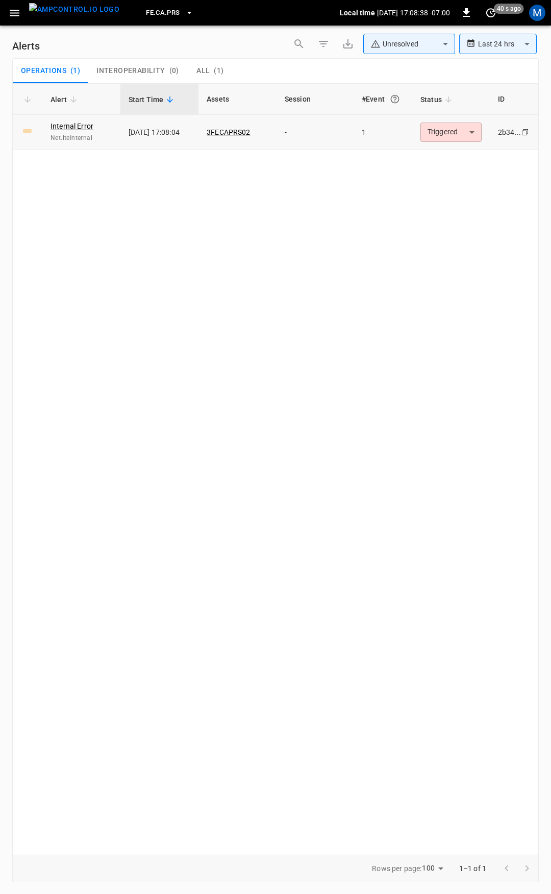
click at [432, 139] on body "**********" at bounding box center [275, 445] width 551 height 890
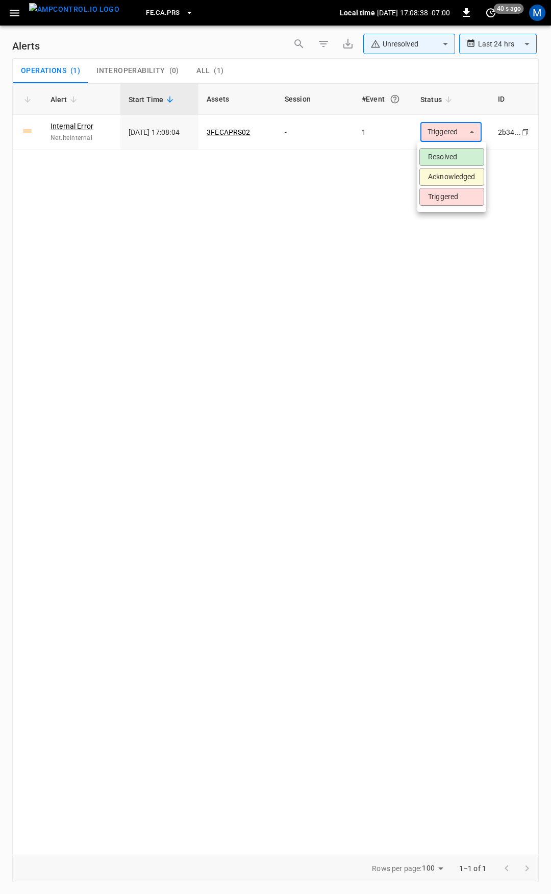
click at [464, 166] on ul "Resolved Acknowledged Triggered" at bounding box center [451, 177] width 69 height 70
click at [458, 160] on li "Resolved" at bounding box center [451, 157] width 65 height 18
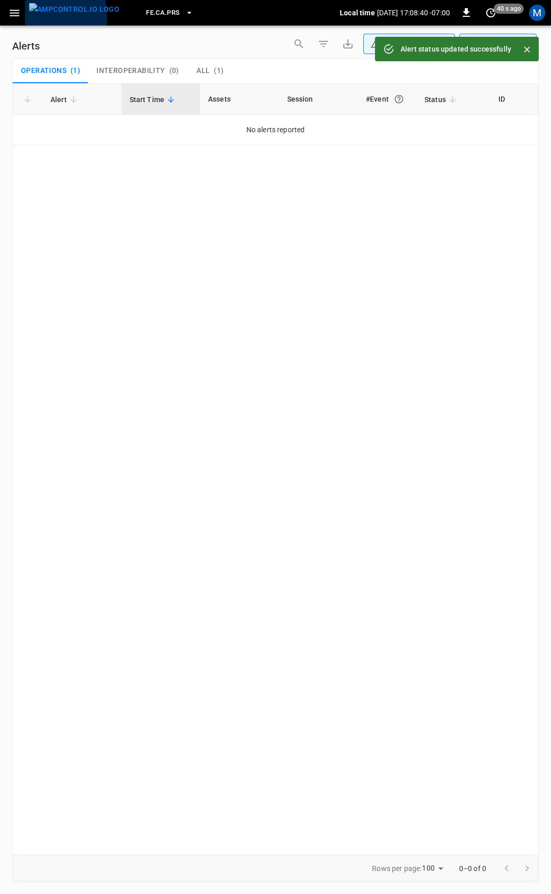
click at [26, 17] on button "menu" at bounding box center [74, 13] width 98 height 26
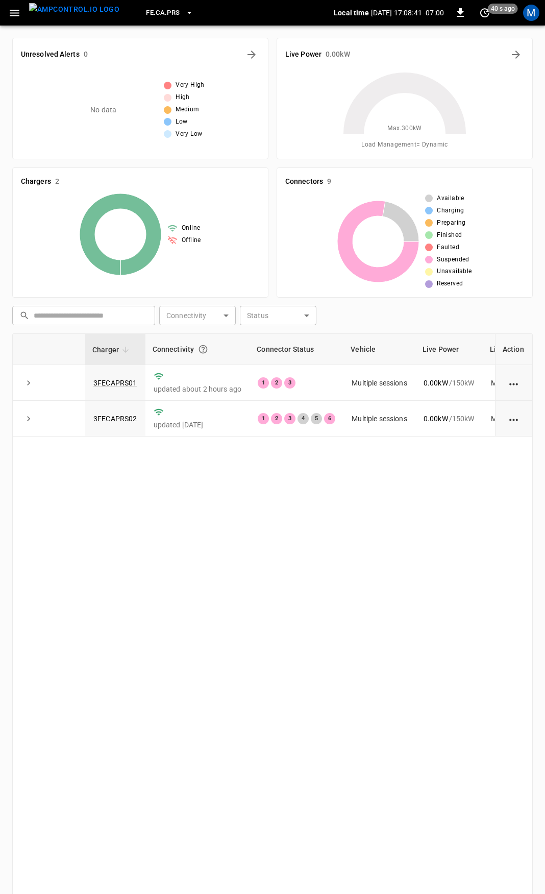
click at [14, 22] on div "FE.CA.PRS Local time 2025-09-22 17:08:41 -07:00 0 40 s ago M" at bounding box center [272, 13] width 545 height 26
click at [15, 14] on icon "button" at bounding box center [14, 13] width 13 height 13
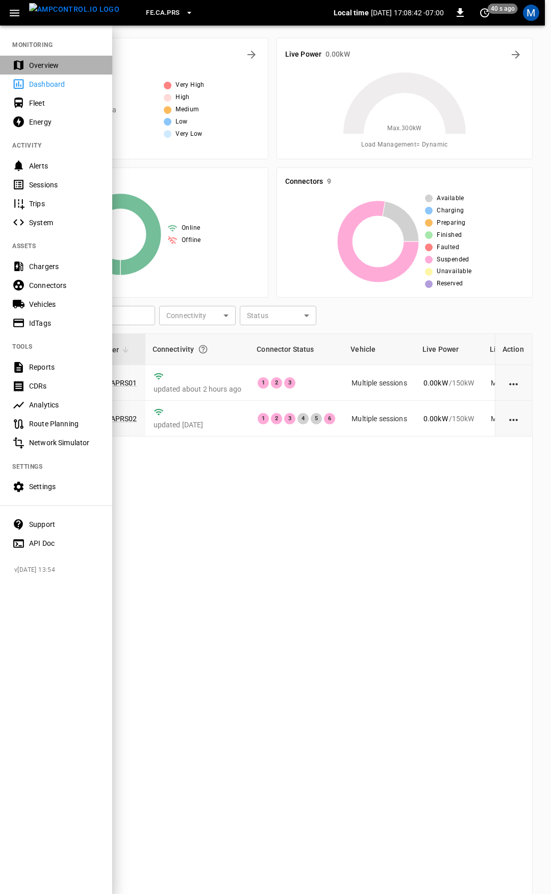
click at [33, 63] on div "Overview" at bounding box center [64, 65] width 71 height 10
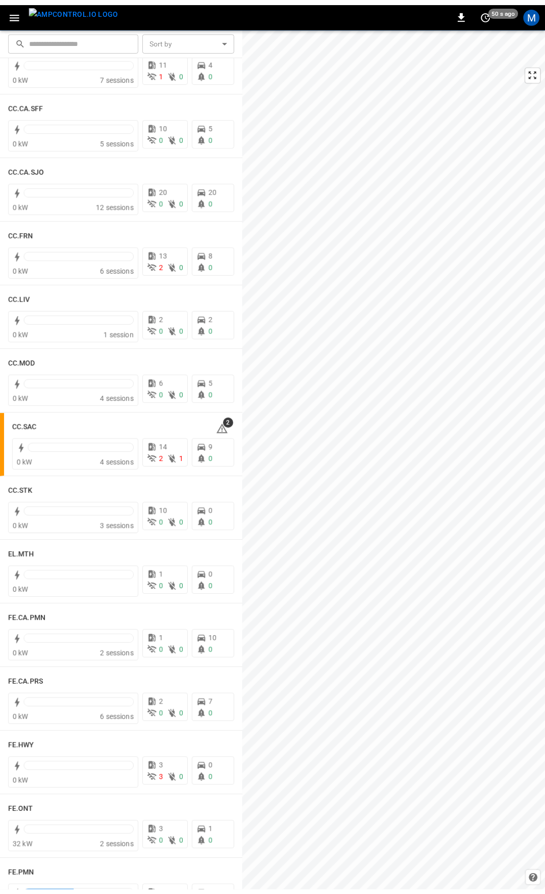
scroll to position [424, 0]
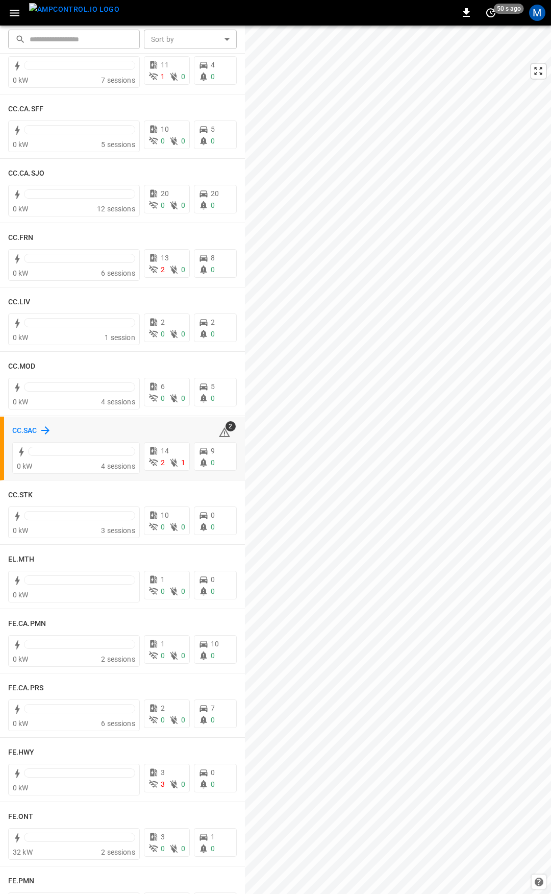
click at [22, 432] on h6 "CC.SAC" at bounding box center [24, 430] width 25 height 11
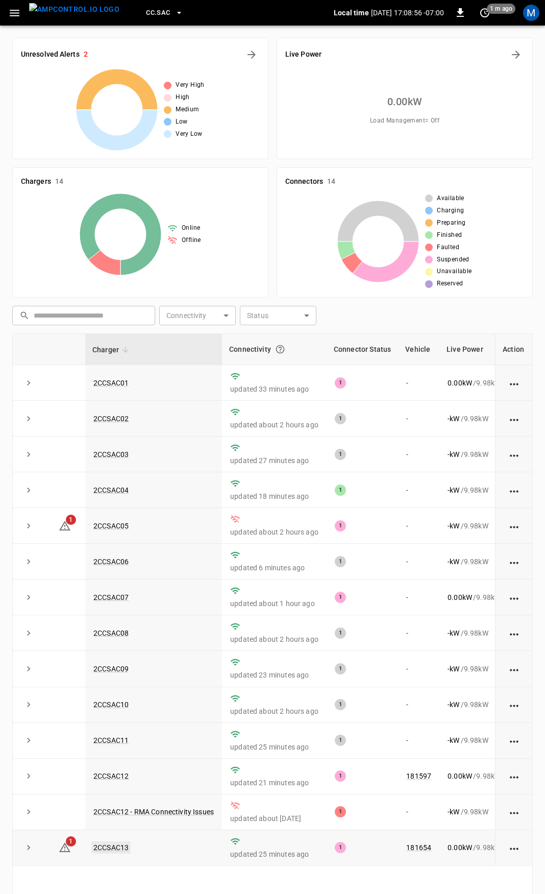
click at [120, 853] on link "2CCSAC13" at bounding box center [110, 847] width 39 height 12
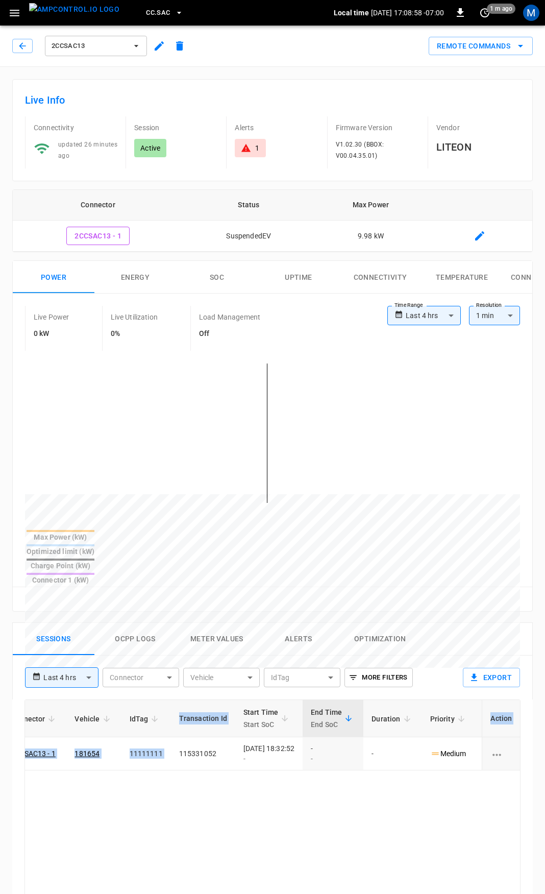
scroll to position [0, 255]
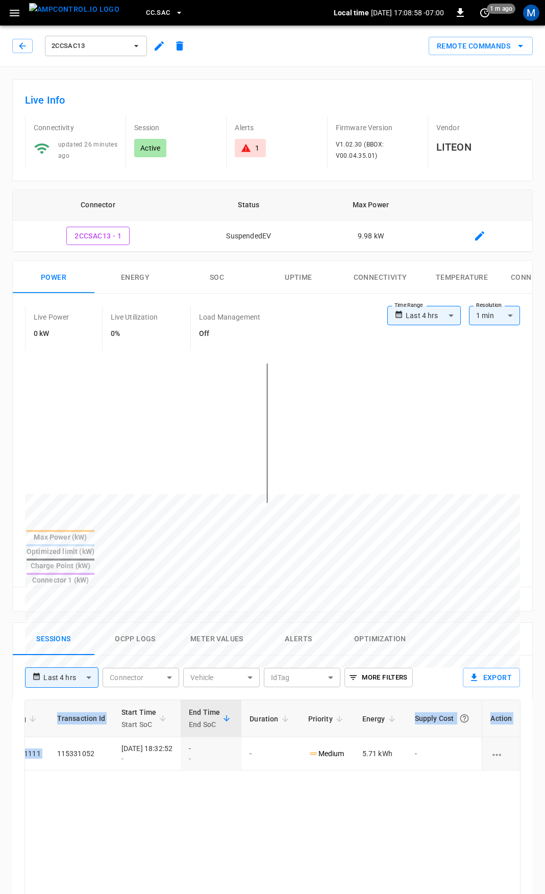
drag, startPoint x: 367, startPoint y: 717, endPoint x: 551, endPoint y: 717, distance: 183.2
click at [545, 717] on html "**********" at bounding box center [272, 682] width 545 height 1364
drag, startPoint x: 458, startPoint y: 790, endPoint x: 334, endPoint y: 394, distance: 414.9
click at [248, 153] on icon at bounding box center [246, 148] width 10 height 10
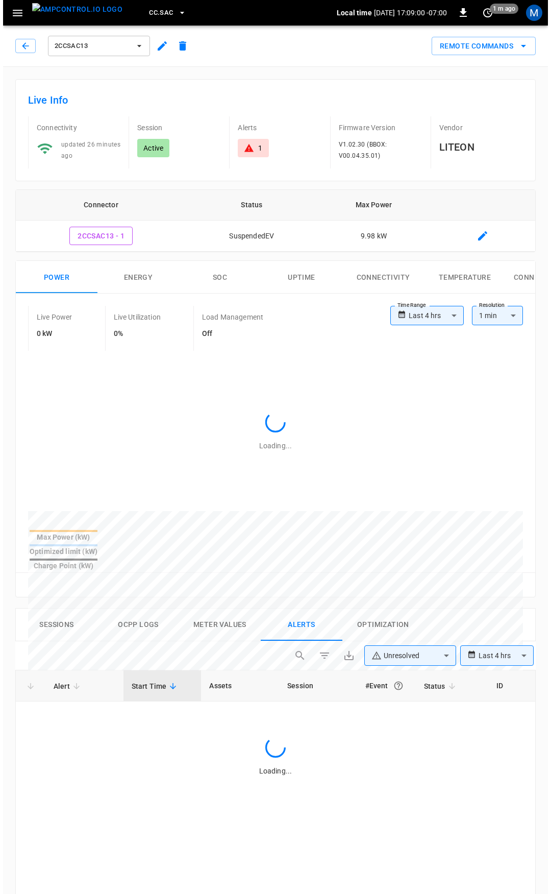
scroll to position [435, 0]
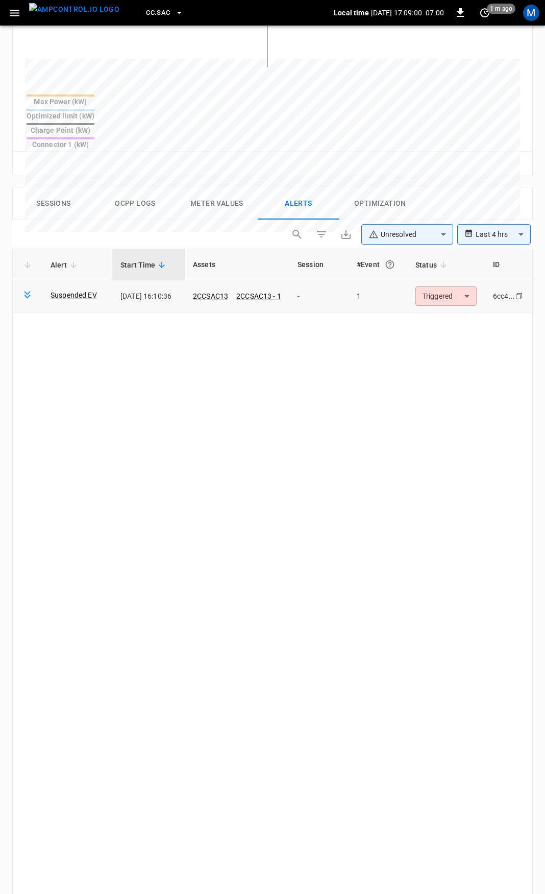
click at [455, 263] on body "**********" at bounding box center [272, 316] width 545 height 1503
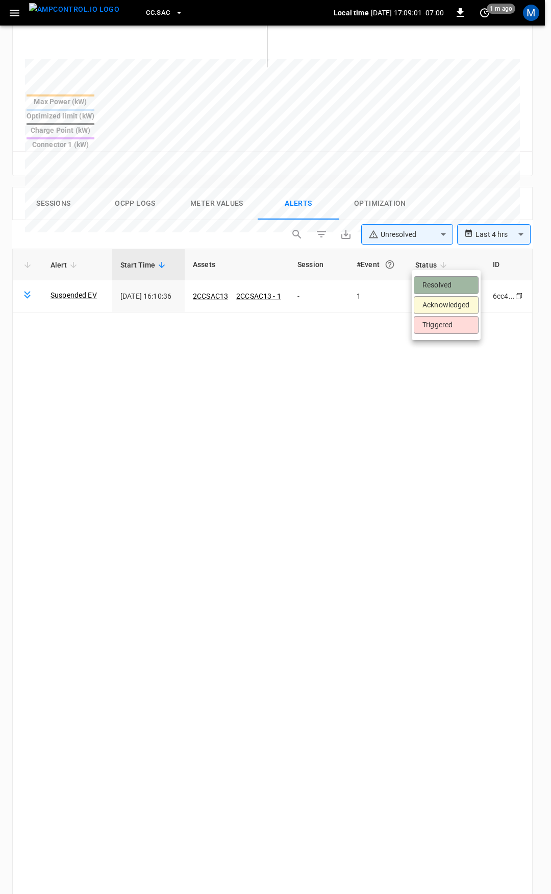
drag, startPoint x: 448, startPoint y: 282, endPoint x: 188, endPoint y: 78, distance: 330.7
click at [448, 282] on li "Resolved" at bounding box center [446, 285] width 65 height 18
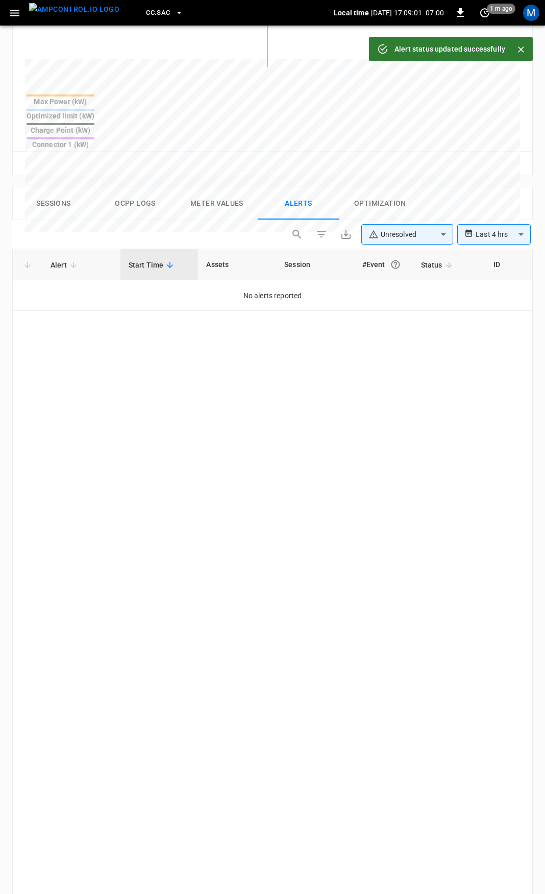
click at [13, 13] on icon "button" at bounding box center [15, 13] width 10 height 7
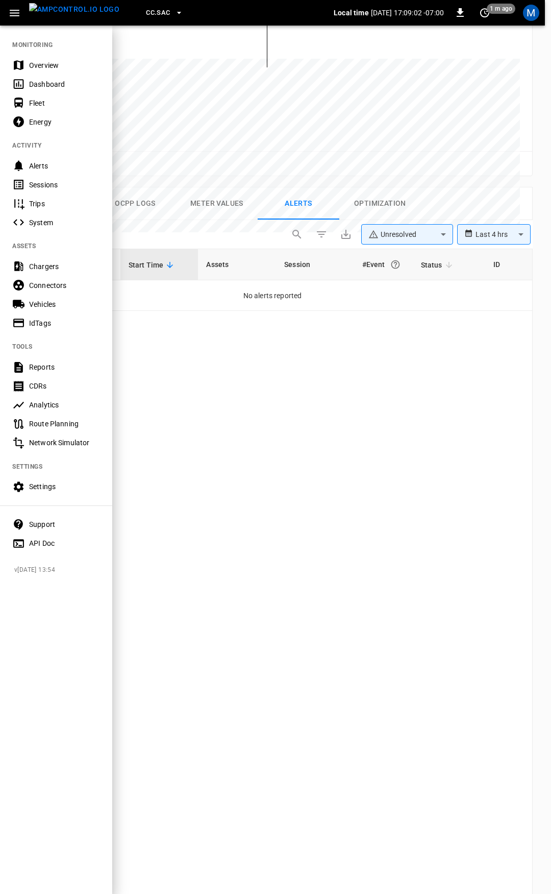
click at [51, 64] on div "Overview" at bounding box center [64, 65] width 71 height 10
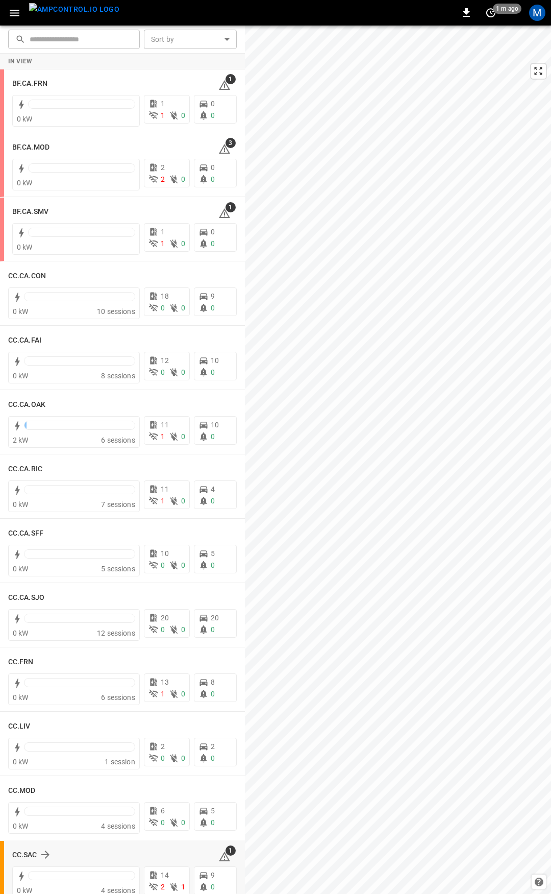
click at [220, 856] on icon at bounding box center [224, 856] width 11 height 10
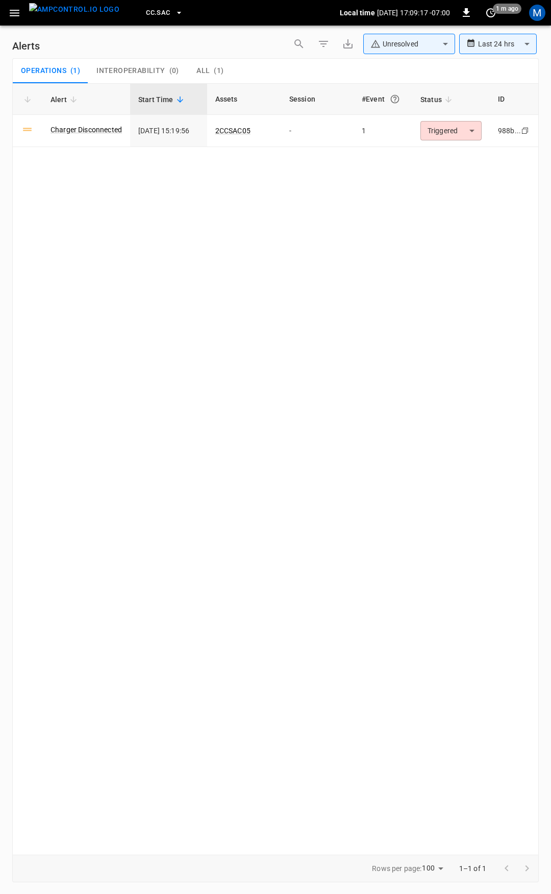
click at [14, 12] on icon "button" at bounding box center [14, 13] width 13 height 13
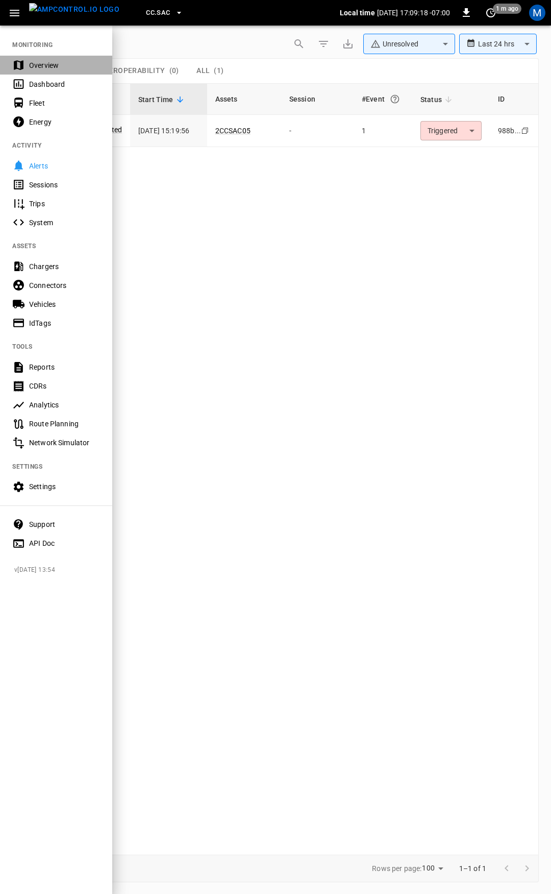
click at [47, 66] on div "Overview" at bounding box center [64, 65] width 71 height 10
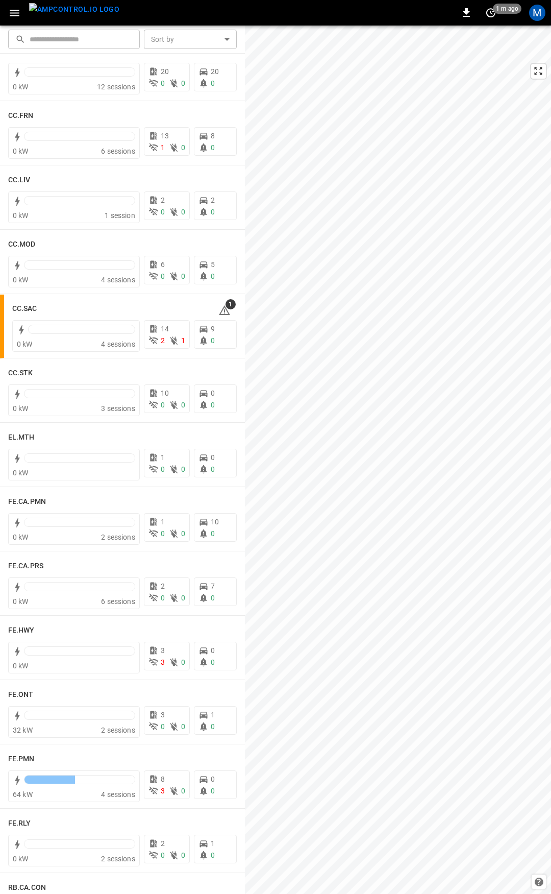
scroll to position [547, 0]
click at [26, 757] on h6 "FE.PMN" at bounding box center [21, 757] width 27 height 11
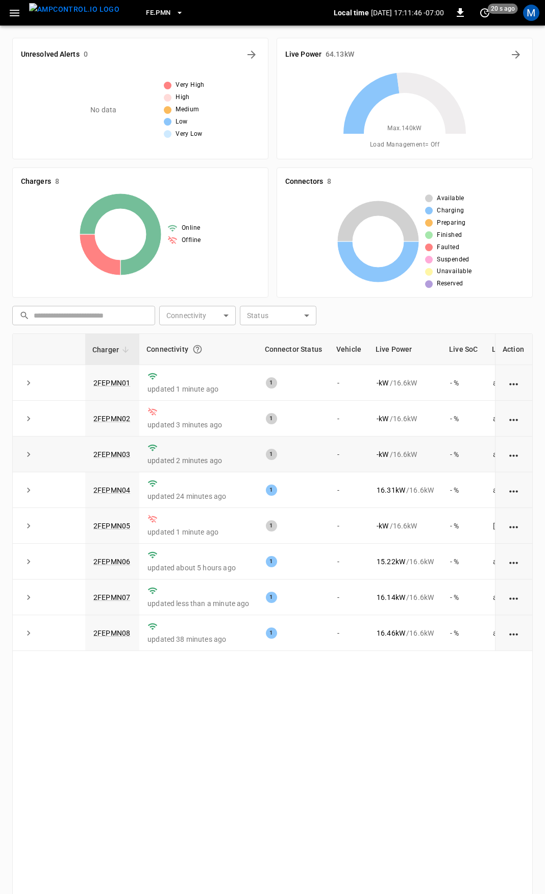
click at [137, 455] on td "2FEPMN03" at bounding box center [112, 454] width 54 height 36
drag, startPoint x: 137, startPoint y: 455, endPoint x: 84, endPoint y: 456, distance: 52.6
click at [84, 456] on tr "2FEPMN03 updated 2 minutes ago 1 - - kW / 16.6 kW - % about 2 months ago" at bounding box center [305, 454] width 585 height 36
copy tr "2FEPMN03"
click at [118, 458] on link "2FEPMN03" at bounding box center [111, 454] width 41 height 12
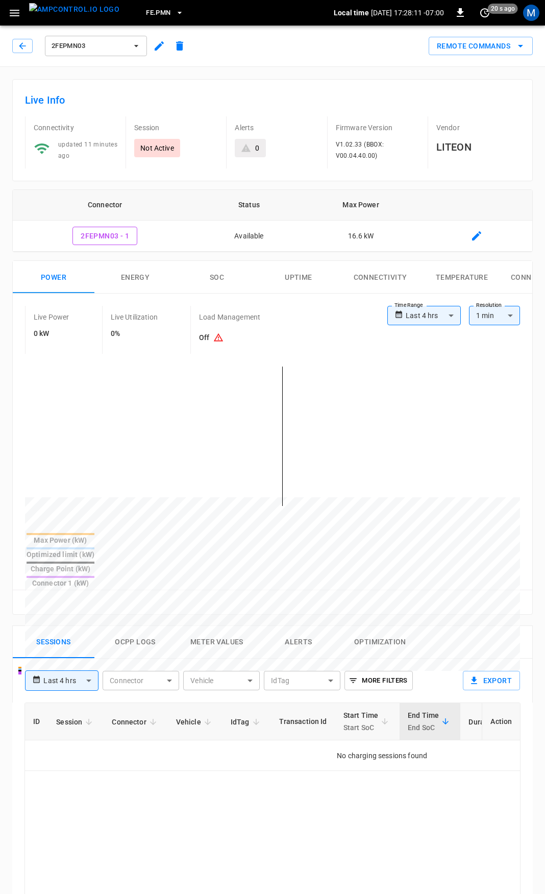
drag, startPoint x: 24, startPoint y: 49, endPoint x: 20, endPoint y: 53, distance: 5.4
click at [24, 49] on icon "button" at bounding box center [22, 46] width 10 height 10
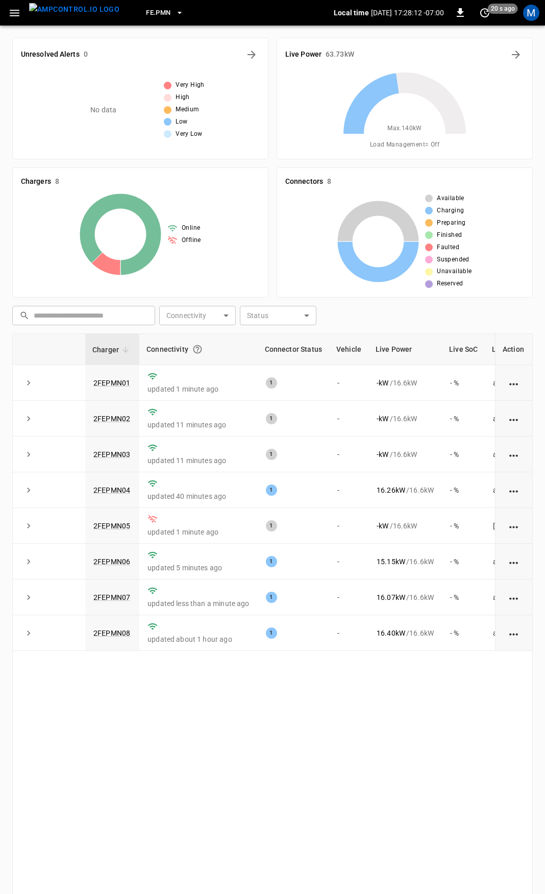
click at [15, 19] on icon "button" at bounding box center [14, 13] width 13 height 13
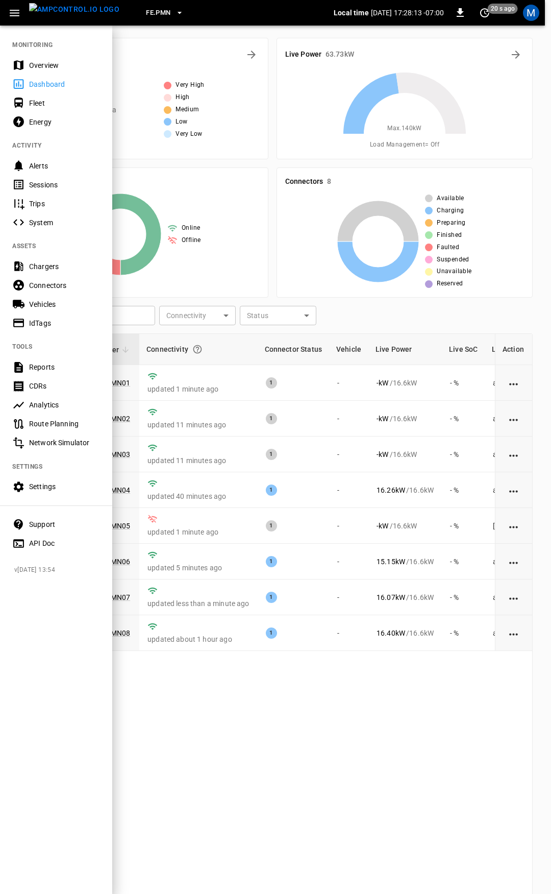
click at [47, 69] on div "Overview" at bounding box center [64, 65] width 71 height 10
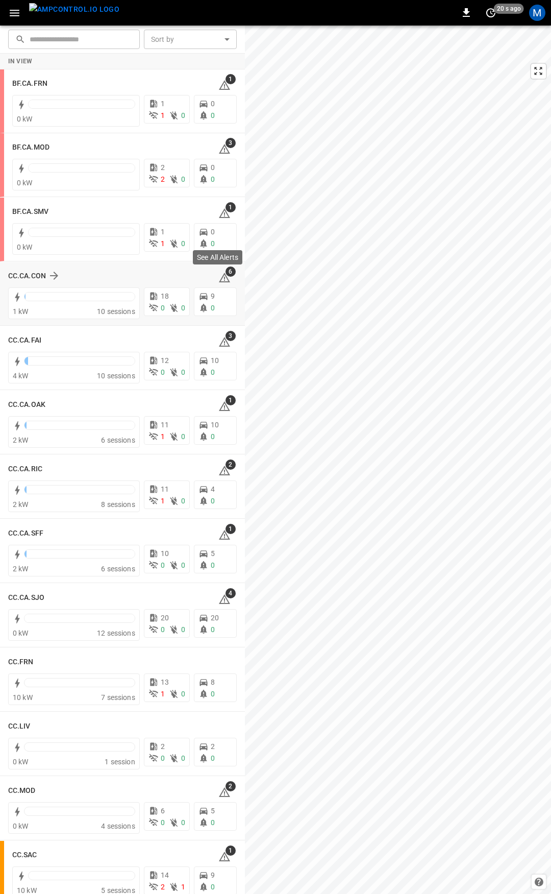
click at [223, 277] on icon at bounding box center [224, 277] width 12 height 12
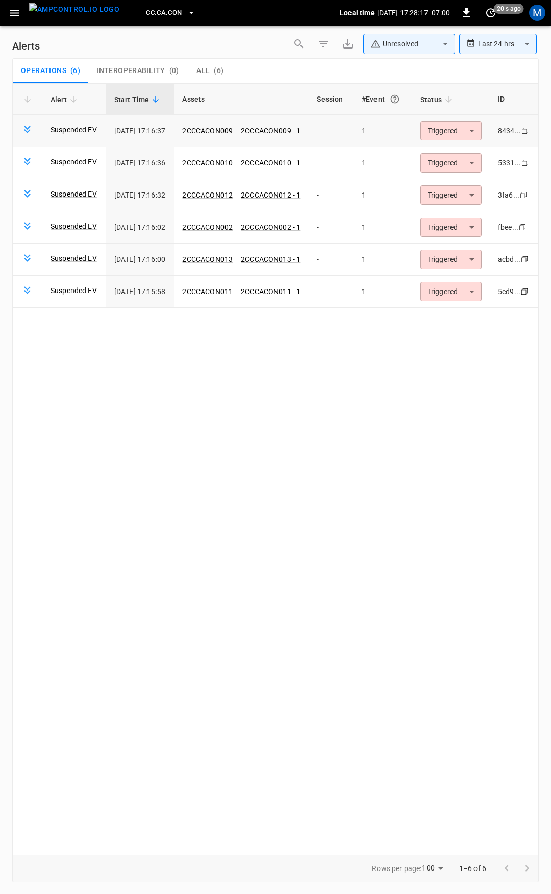
click at [471, 119] on td "Triggered ********* ​" at bounding box center [451, 131] width 78 height 32
click at [446, 130] on body "**********" at bounding box center [275, 445] width 551 height 890
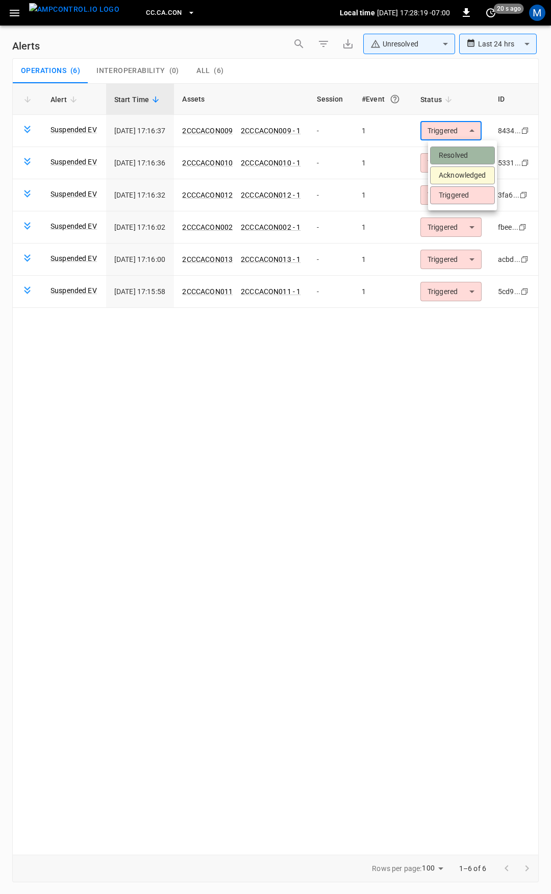
drag, startPoint x: 457, startPoint y: 147, endPoint x: 457, endPoint y: 155, distance: 7.1
click at [457, 151] on li "Resolved" at bounding box center [462, 155] width 65 height 18
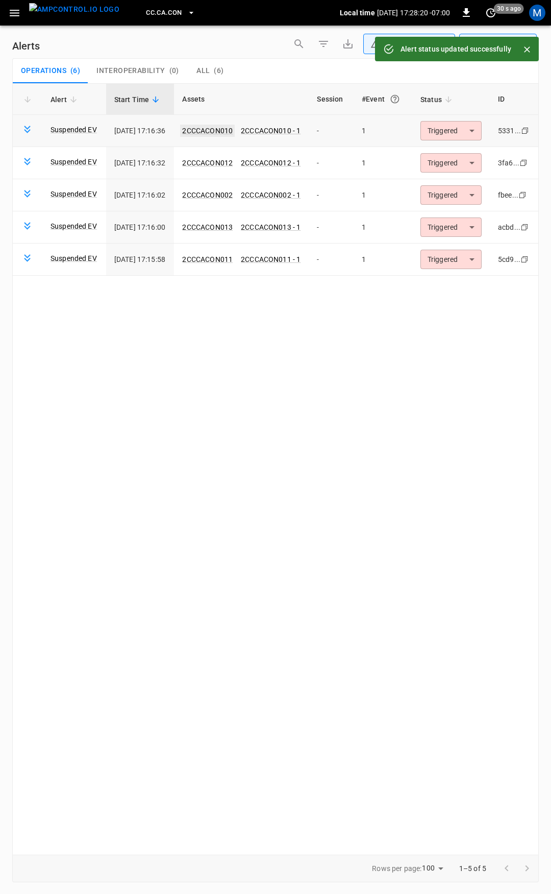
click at [229, 134] on link "2CCCACON010" at bounding box center [207, 131] width 55 height 12
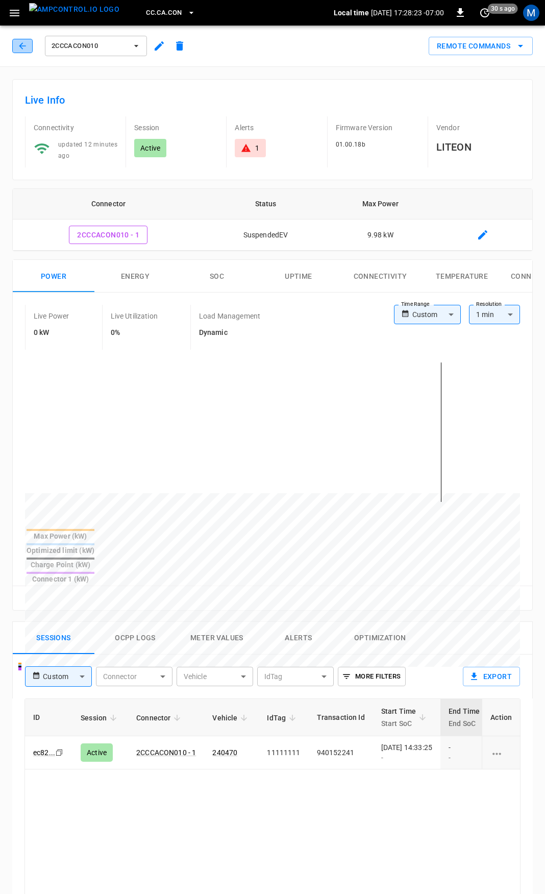
click at [17, 48] on icon "button" at bounding box center [22, 46] width 10 height 10
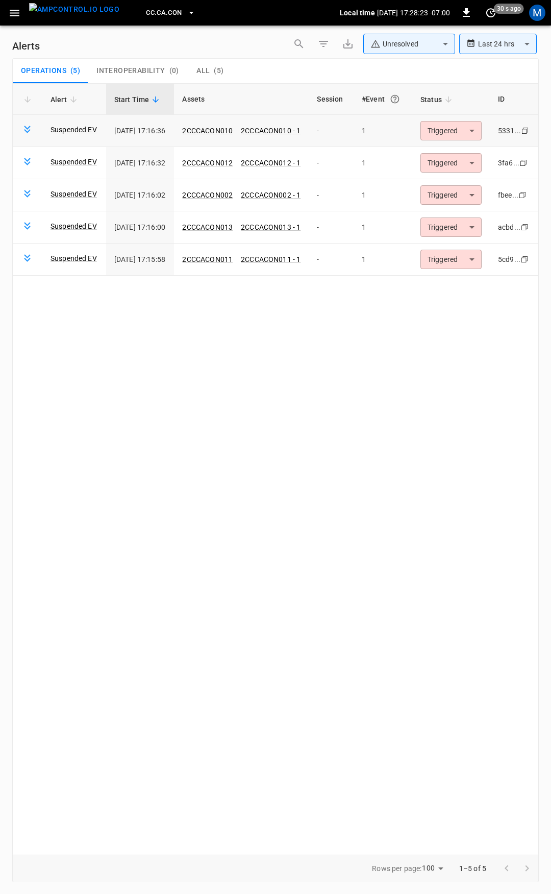
click at [460, 132] on body "**********" at bounding box center [275, 445] width 551 height 890
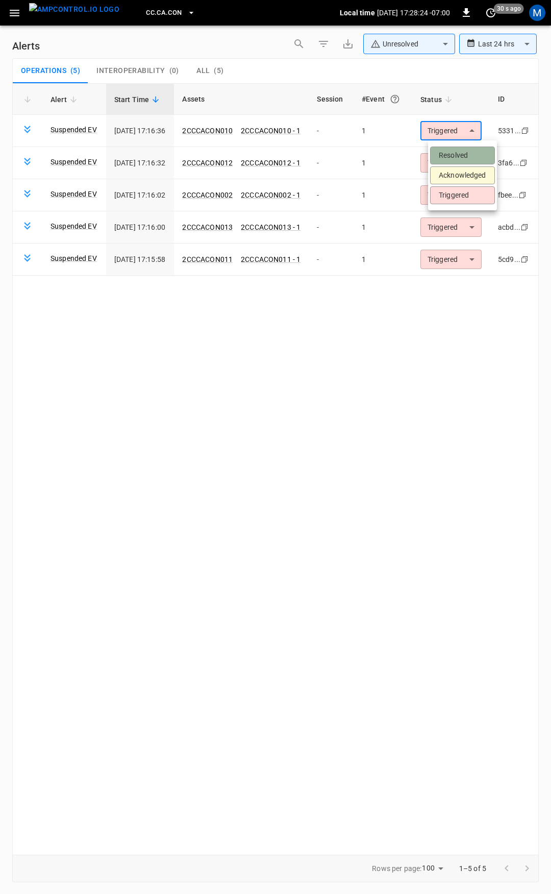
click at [461, 153] on li "Resolved" at bounding box center [462, 155] width 65 height 18
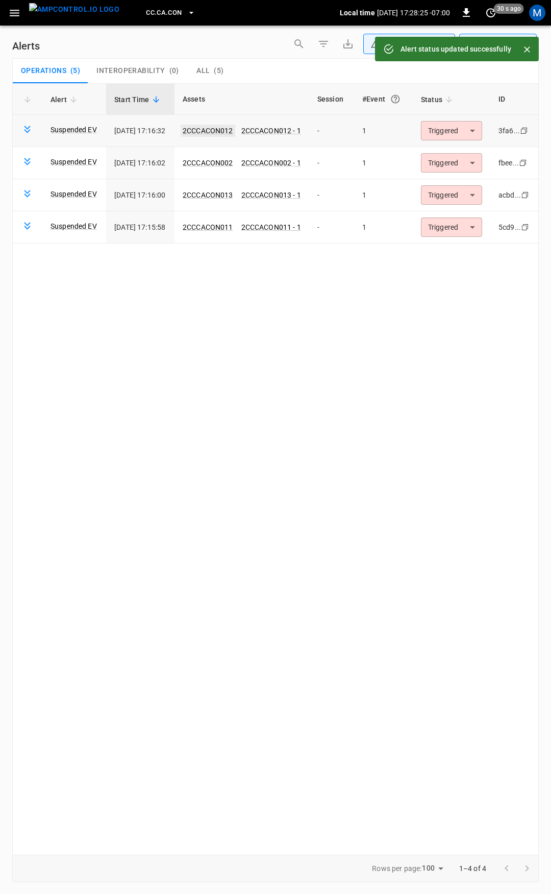
click at [222, 134] on link "2CCCACON012" at bounding box center [208, 131] width 55 height 12
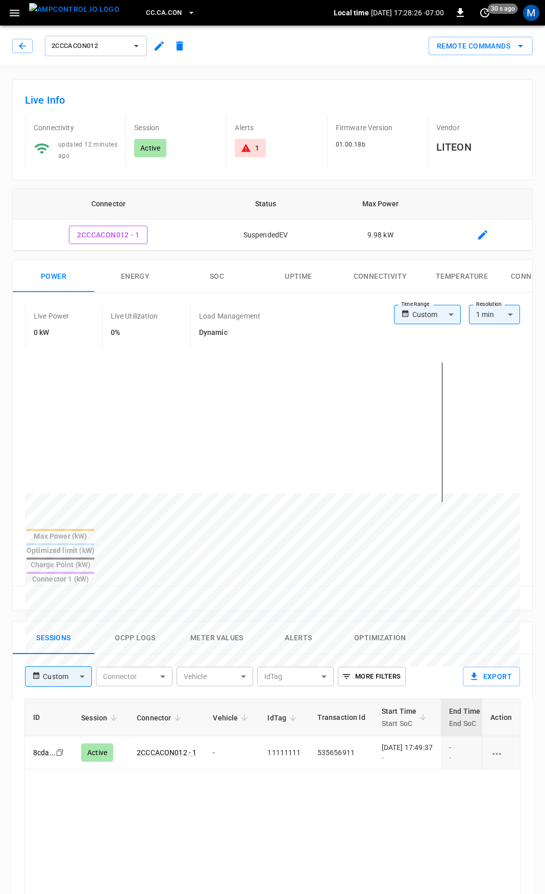
click at [12, 43] on div "2CCCACON012" at bounding box center [99, 44] width 182 height 29
click at [27, 45] on icon "button" at bounding box center [22, 46] width 10 height 10
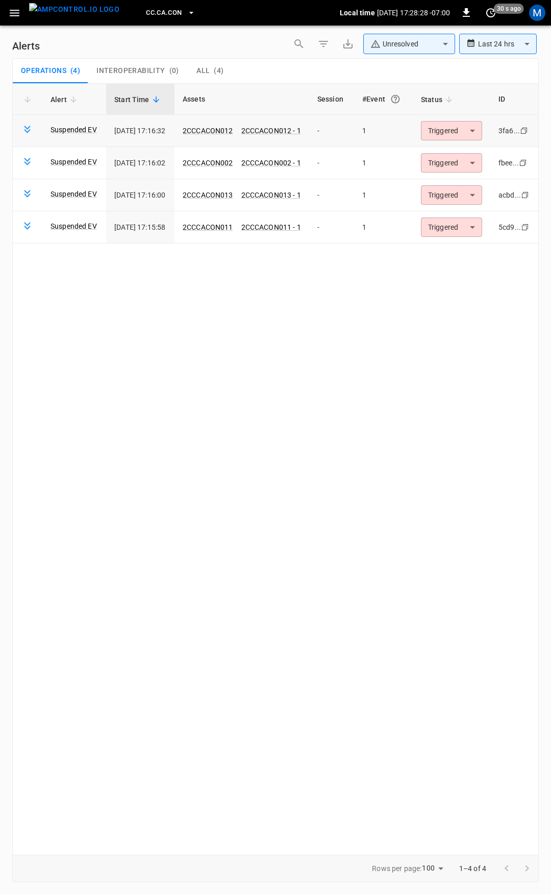
click at [467, 135] on body "**********" at bounding box center [275, 445] width 551 height 890
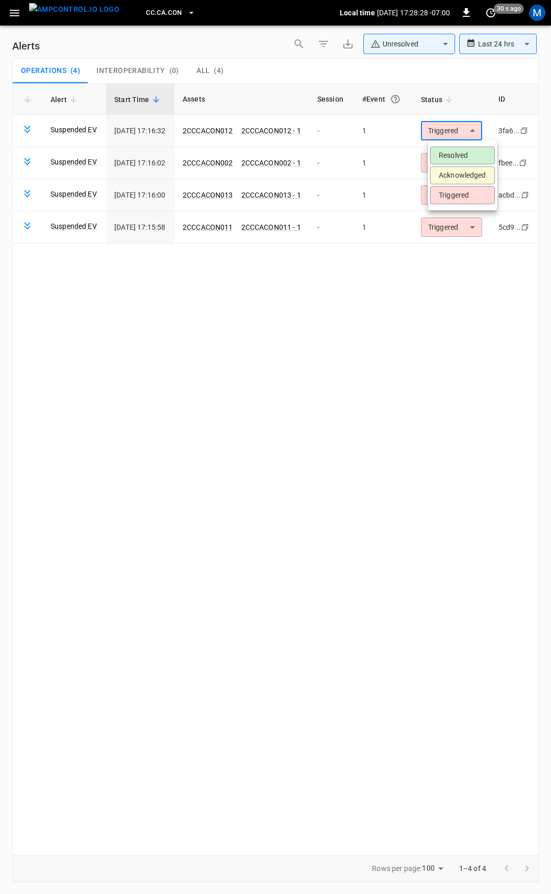
click at [470, 150] on li "Resolved" at bounding box center [462, 155] width 65 height 18
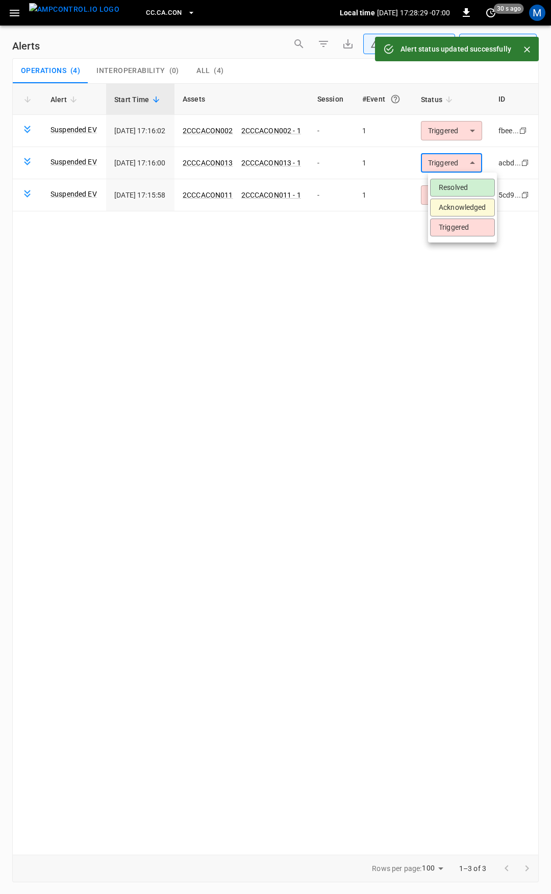
click at [474, 155] on body "**********" at bounding box center [275, 445] width 551 height 890
click at [475, 186] on li "Resolved" at bounding box center [462, 188] width 65 height 18
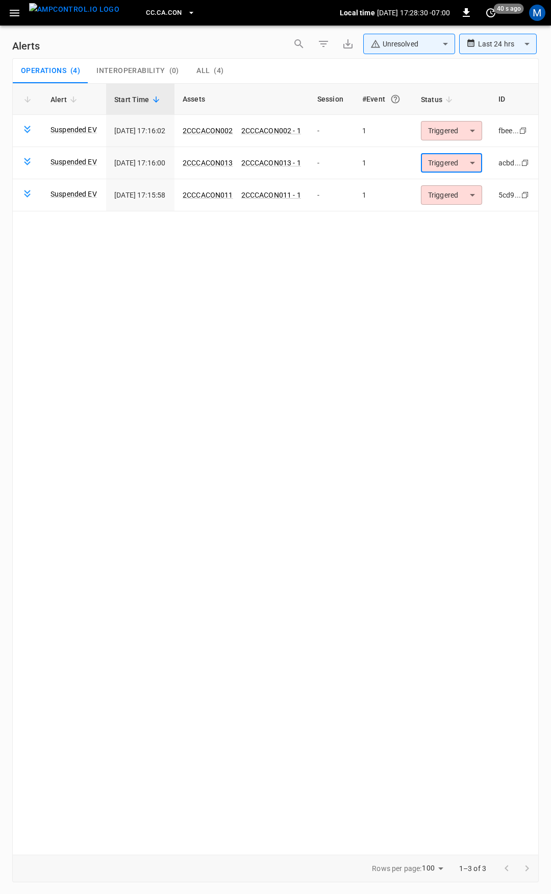
click at [468, 134] on body "**********" at bounding box center [275, 445] width 551 height 890
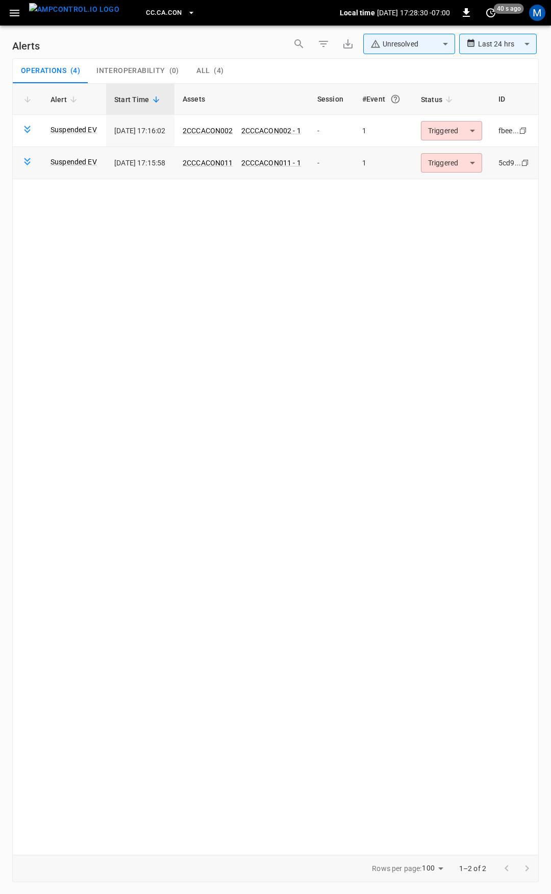
click at [465, 157] on body "**********" at bounding box center [275, 445] width 551 height 890
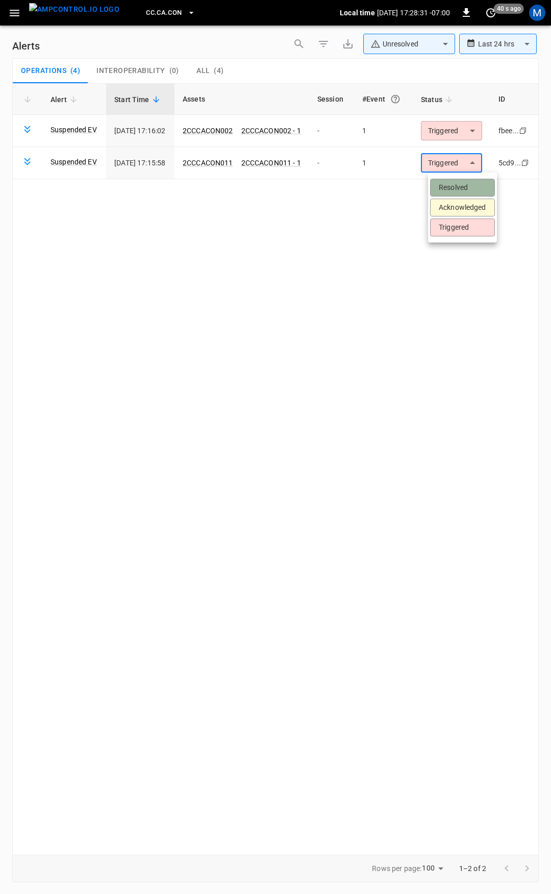
click at [471, 188] on li "Resolved" at bounding box center [462, 188] width 65 height 18
click at [469, 138] on body "**********" at bounding box center [275, 445] width 551 height 890
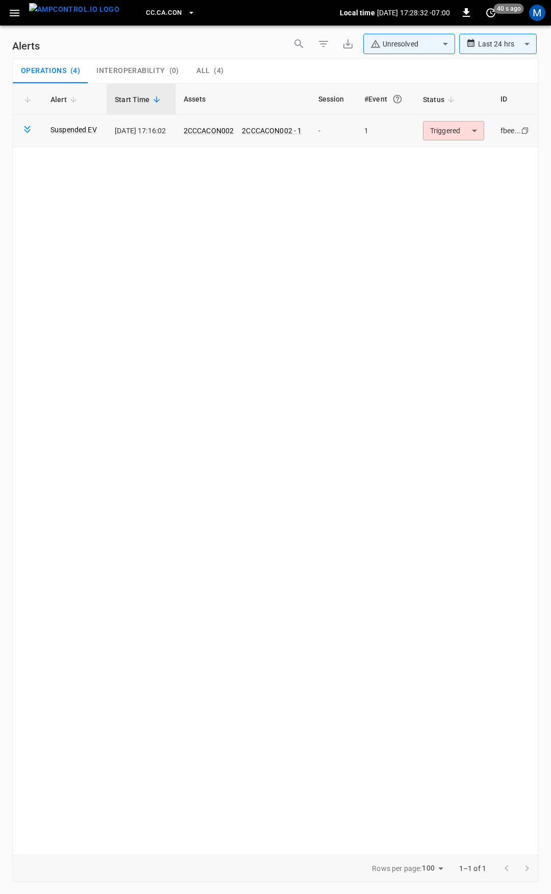
click at [467, 135] on body "**********" at bounding box center [275, 445] width 551 height 890
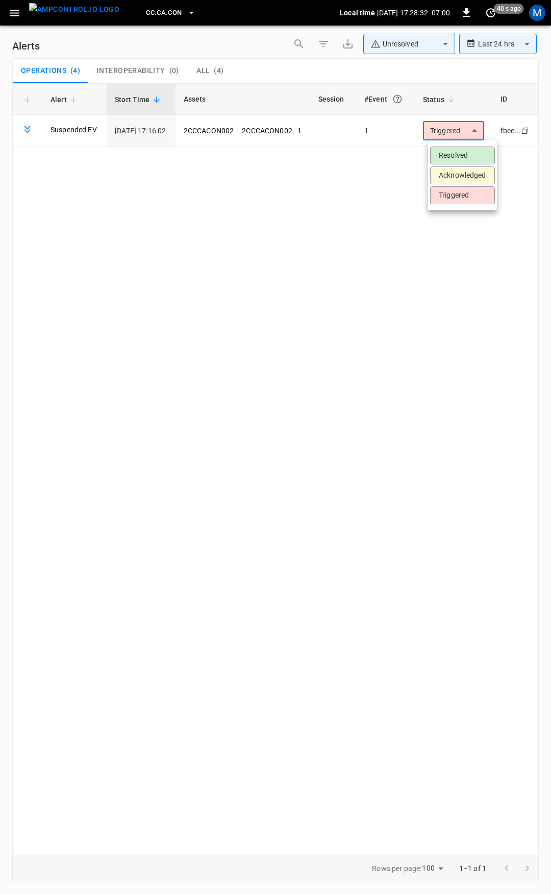
drag, startPoint x: 463, startPoint y: 155, endPoint x: 450, endPoint y: 151, distance: 13.4
click at [461, 155] on li "Resolved" at bounding box center [462, 155] width 65 height 18
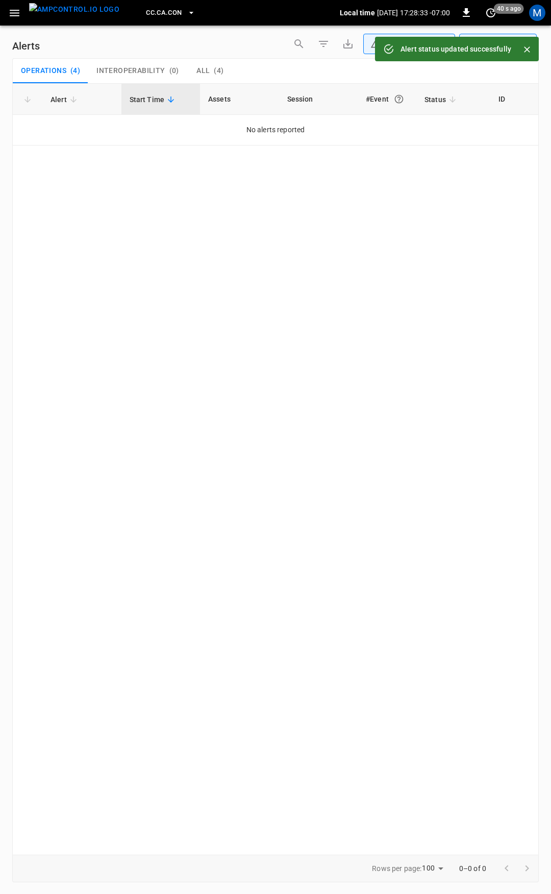
click at [17, 16] on icon "button" at bounding box center [14, 13] width 13 height 13
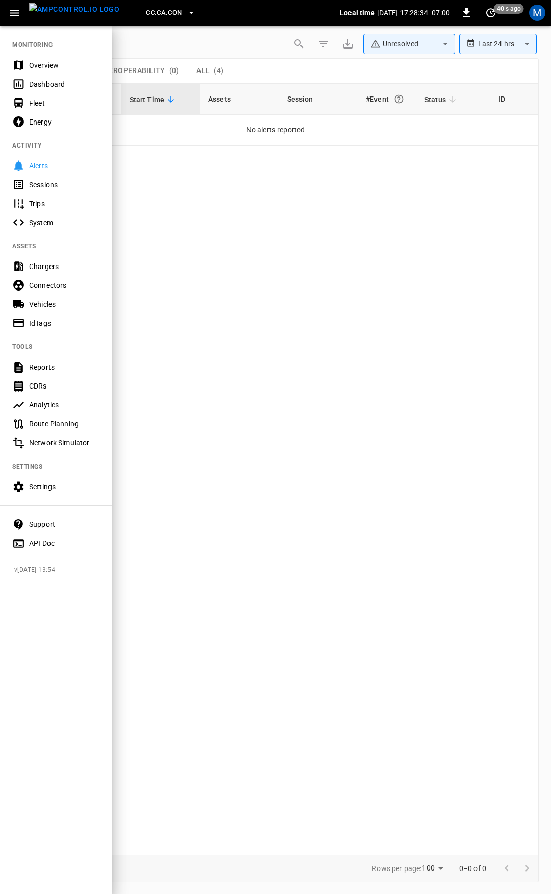
drag, startPoint x: 46, startPoint y: 54, endPoint x: 52, endPoint y: 60, distance: 8.7
click at [48, 55] on nav "MONITORING Overview Dashboard Fleet Energy ACTIVITY Alerts Sessions Trips Syste…" at bounding box center [56, 290] width 112 height 532
click at [52, 61] on div "Overview" at bounding box center [64, 65] width 71 height 10
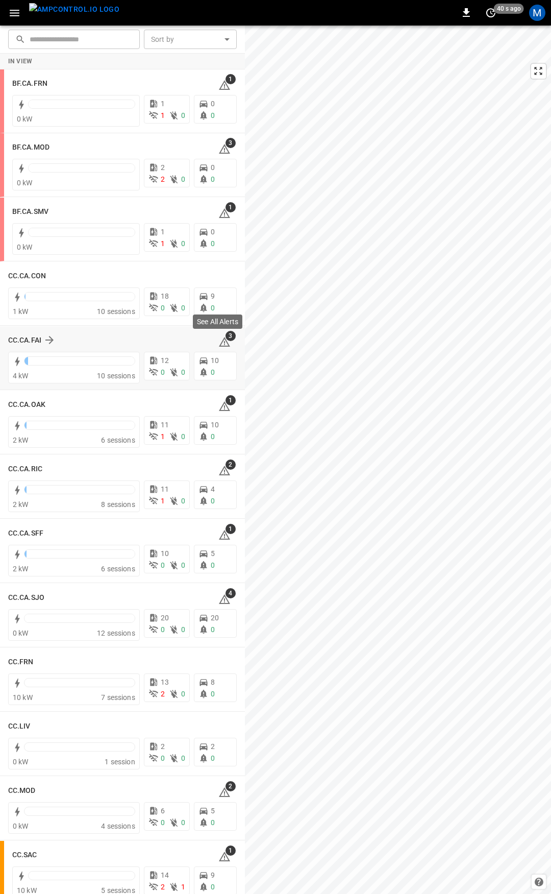
click at [224, 341] on icon at bounding box center [224, 343] width 1 height 4
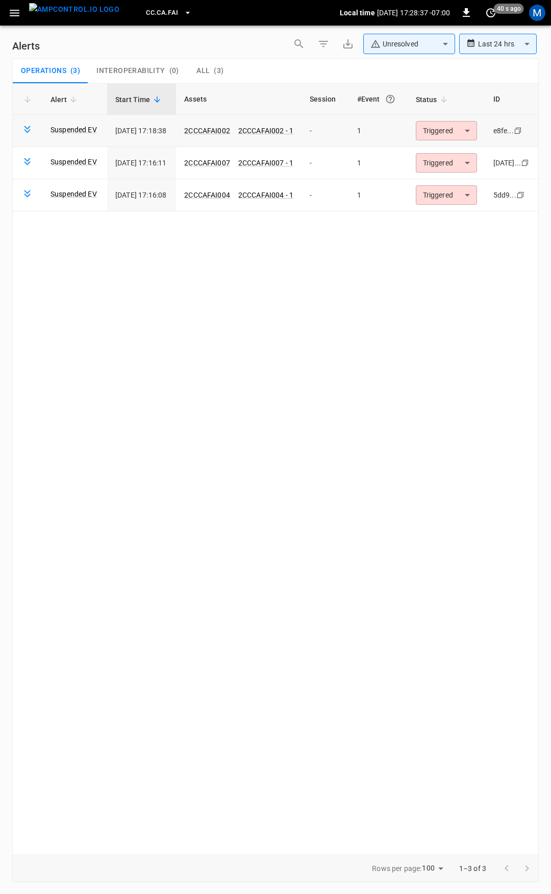
click at [441, 142] on td "Triggered ********* ​" at bounding box center [447, 131] width 78 height 32
click at [442, 136] on body "**********" at bounding box center [275, 445] width 551 height 890
click at [444, 154] on li "Resolved" at bounding box center [452, 155] width 65 height 18
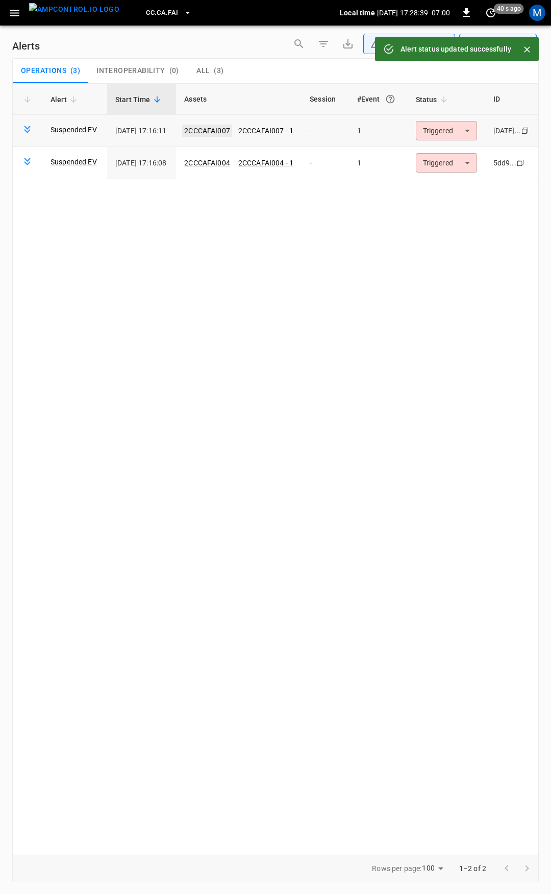
click at [225, 131] on link "2CCCAFAI007" at bounding box center [207, 131] width 50 height 12
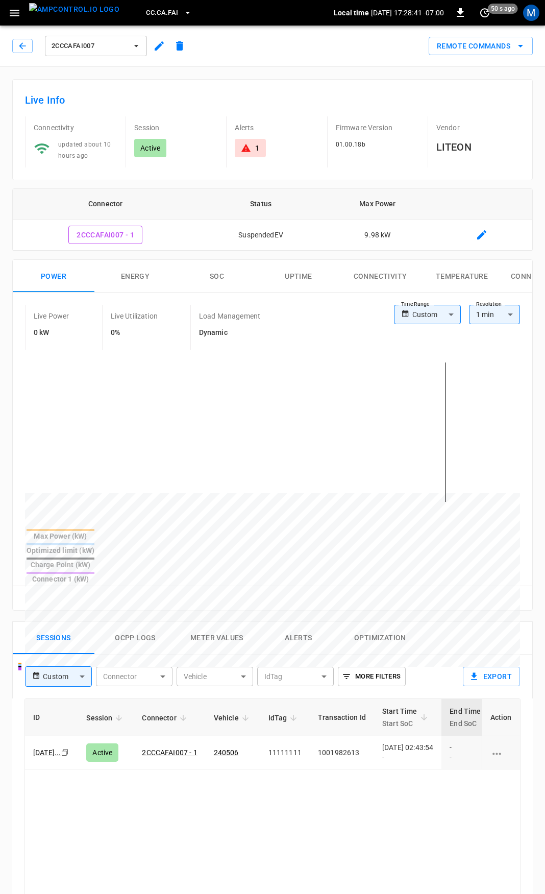
click at [454, 318] on body "CC.CA.FAI Local time 2025-09-22 17:28:41 -07:00 0 50 s ago M 2CCCAFAI007 Remote…" at bounding box center [272, 681] width 545 height 1363
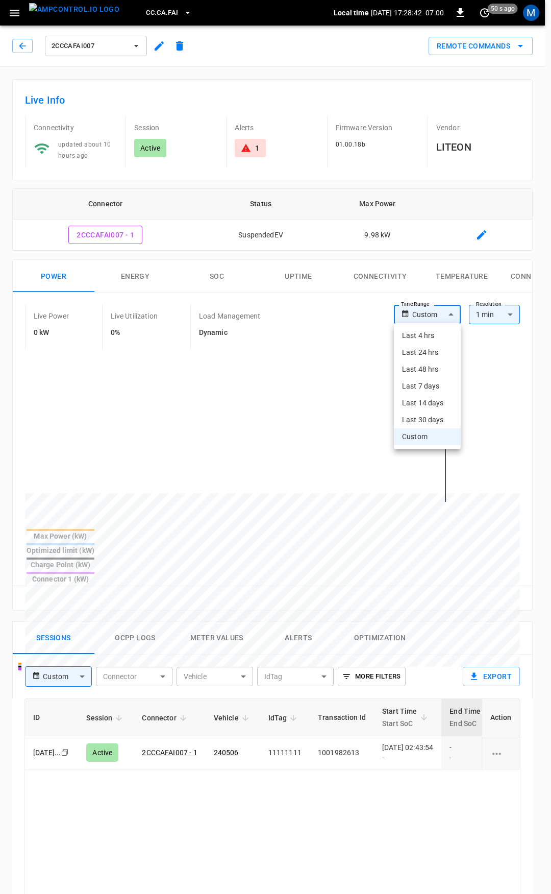
click at [432, 338] on li "Last 4 hrs" at bounding box center [427, 335] width 67 height 17
type input "**********"
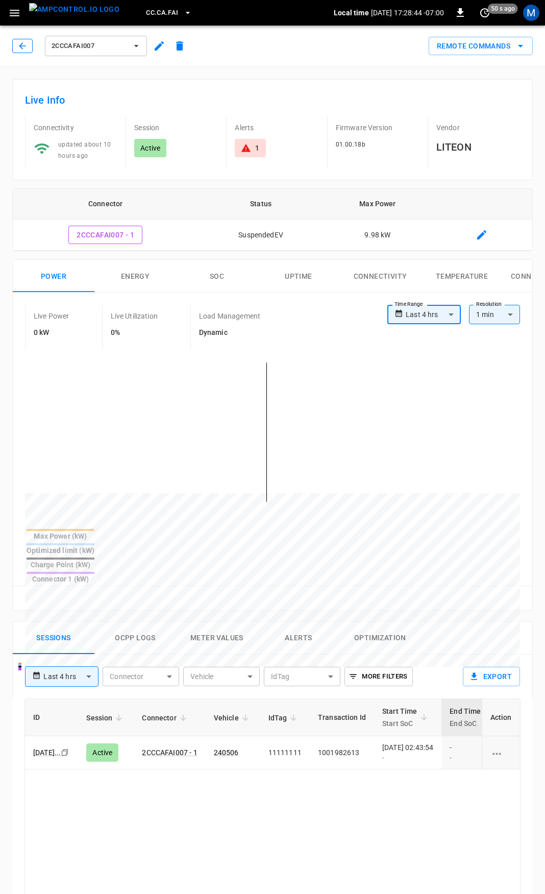
click at [29, 51] on button "button" at bounding box center [22, 46] width 20 height 14
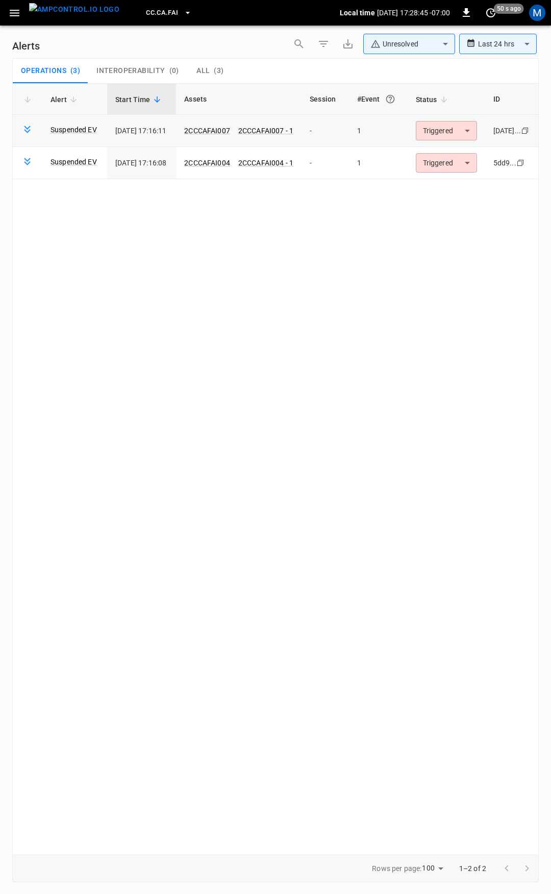
click at [452, 134] on body "**********" at bounding box center [275, 445] width 551 height 890
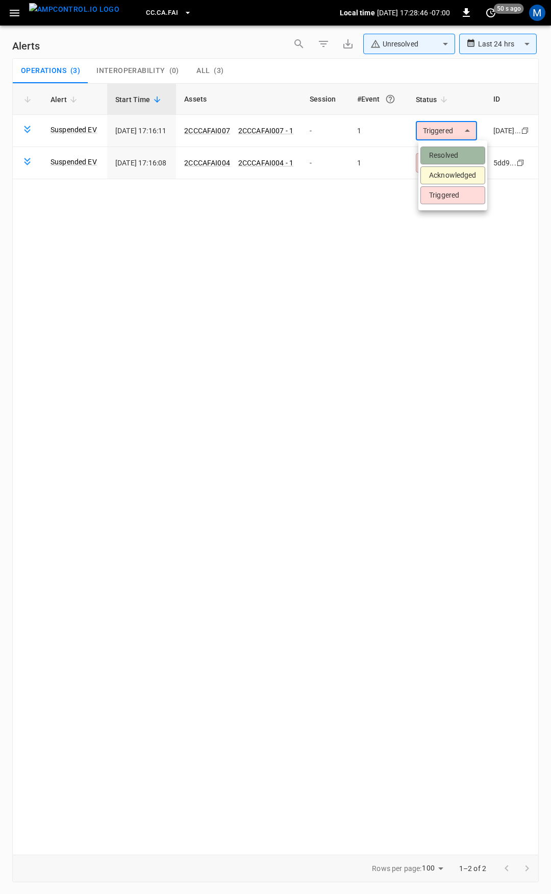
click at [452, 161] on li "Resolved" at bounding box center [452, 155] width 65 height 18
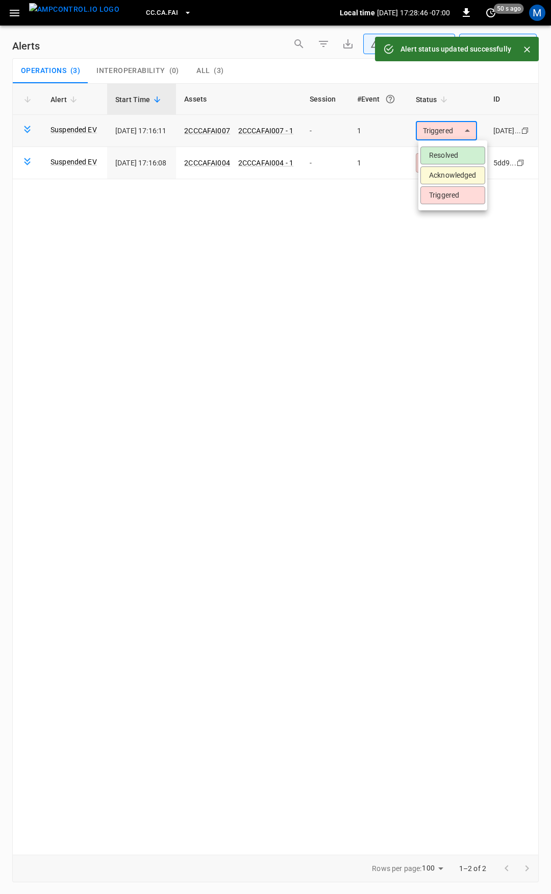
click at [458, 132] on body "**********" at bounding box center [275, 445] width 551 height 890
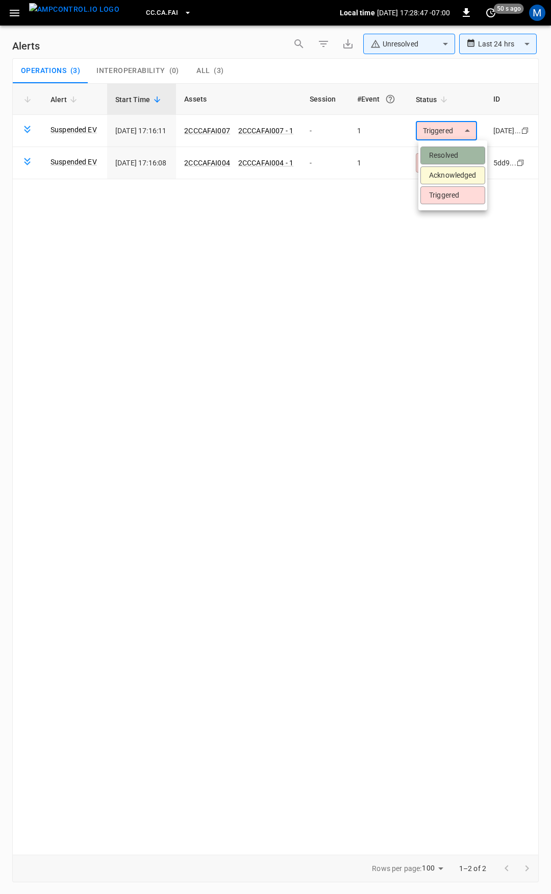
click at [458, 158] on li "Resolved" at bounding box center [452, 155] width 65 height 18
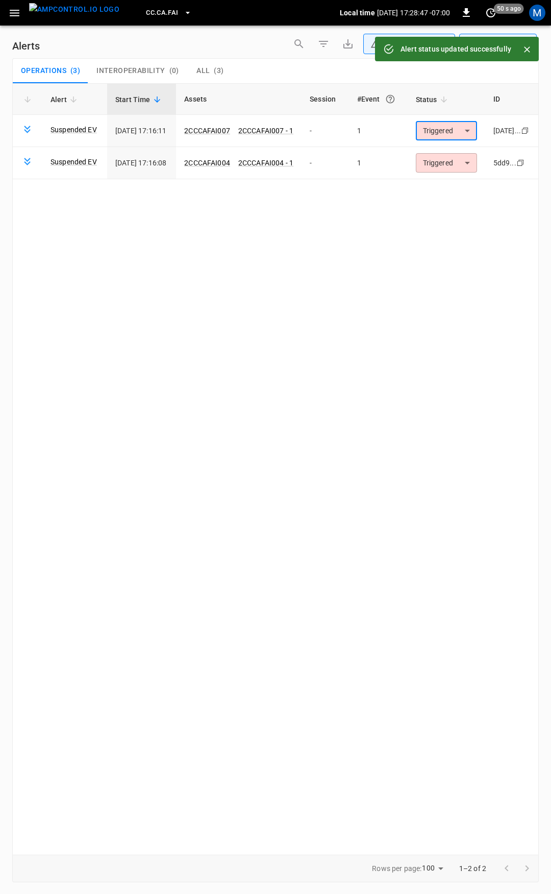
click at [458, 162] on body "**********" at bounding box center [275, 445] width 551 height 890
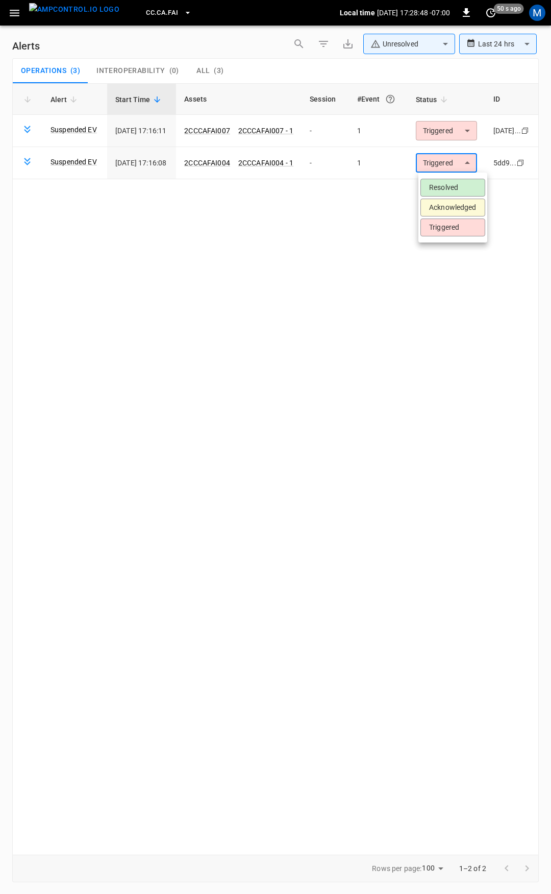
drag, startPoint x: 455, startPoint y: 178, endPoint x: 456, endPoint y: 192, distance: 14.4
click at [455, 183] on ul "Resolved Acknowledged Triggered" at bounding box center [452, 207] width 69 height 70
click at [456, 192] on li "Resolved" at bounding box center [452, 188] width 65 height 18
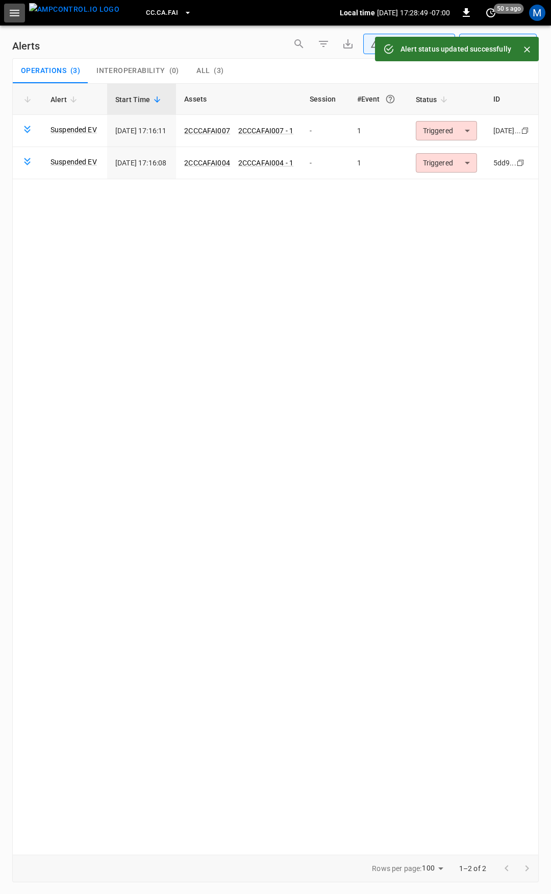
click at [11, 13] on icon "button" at bounding box center [15, 13] width 10 height 7
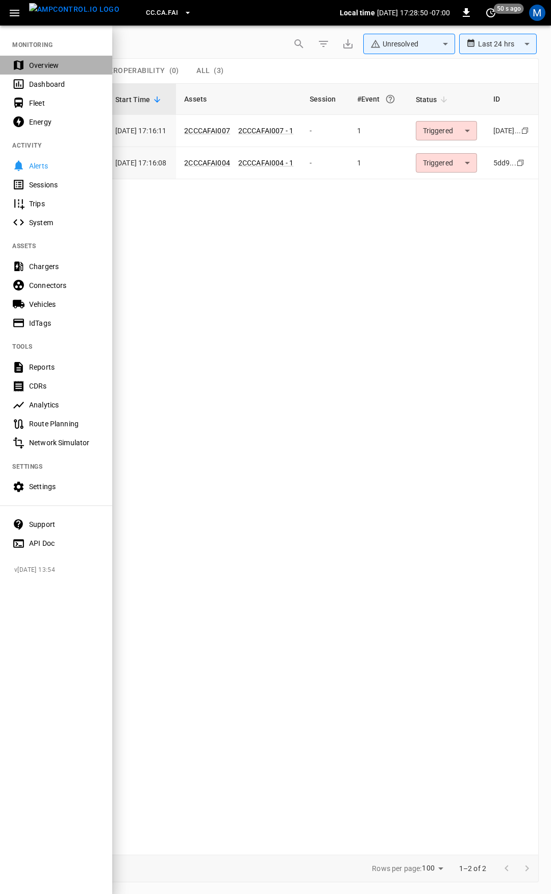
drag, startPoint x: 82, startPoint y: 64, endPoint x: 153, endPoint y: 110, distance: 84.8
click at [82, 64] on div "Overview" at bounding box center [64, 65] width 71 height 10
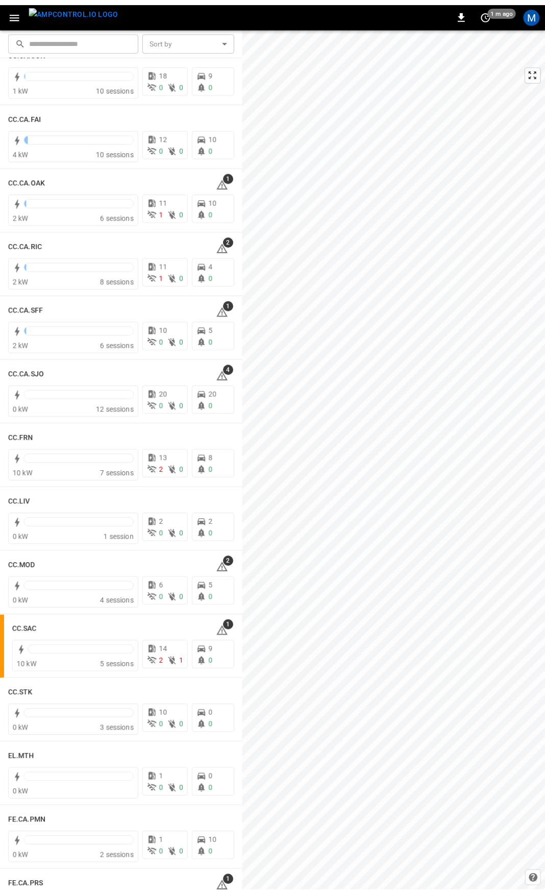
scroll to position [225, 0]
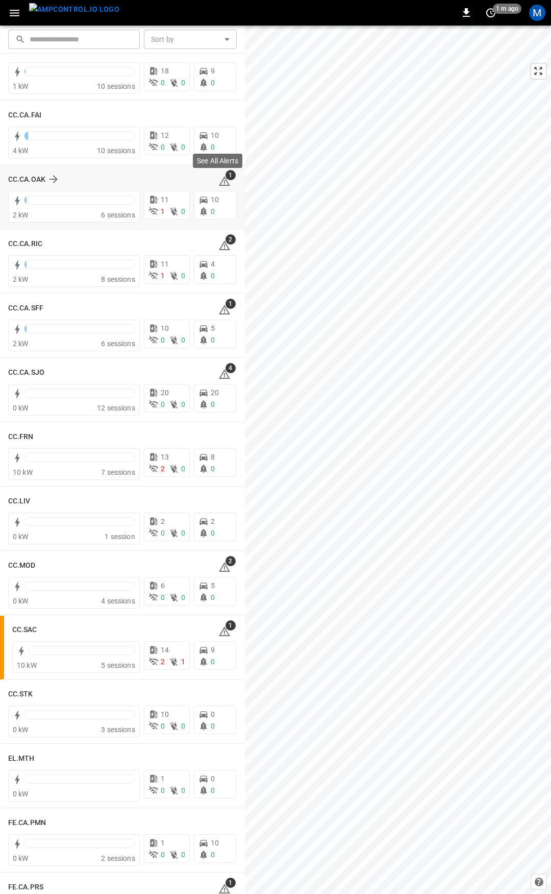
click at [221, 180] on icon at bounding box center [224, 181] width 12 height 12
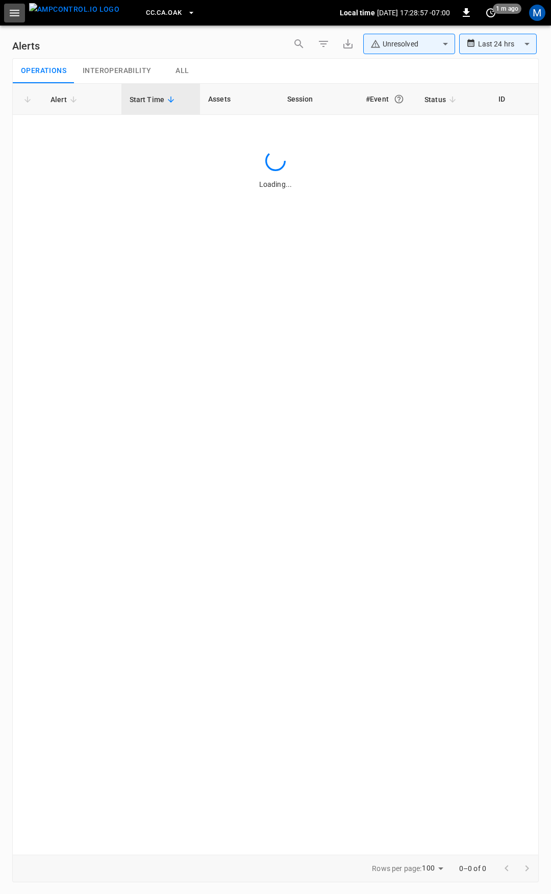
click at [17, 12] on icon "button" at bounding box center [15, 13] width 10 height 7
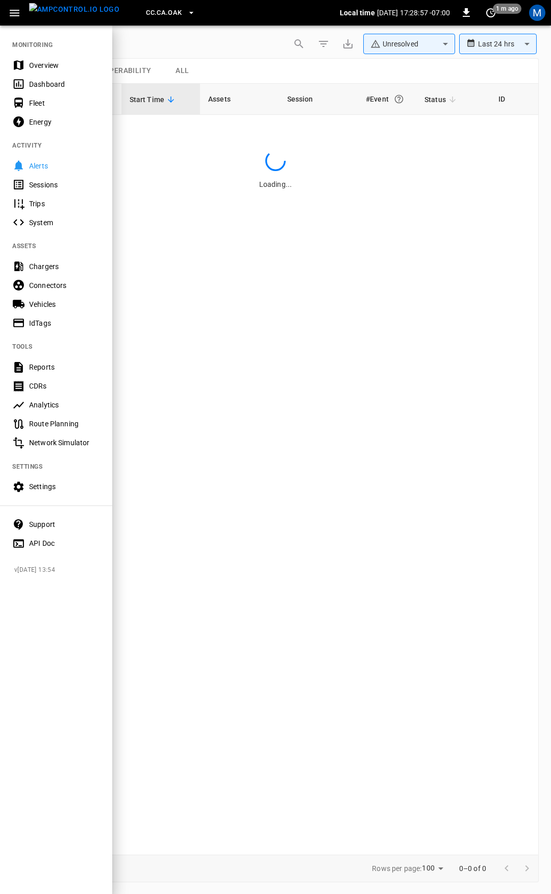
click at [75, 65] on div "Overview" at bounding box center [64, 65] width 71 height 10
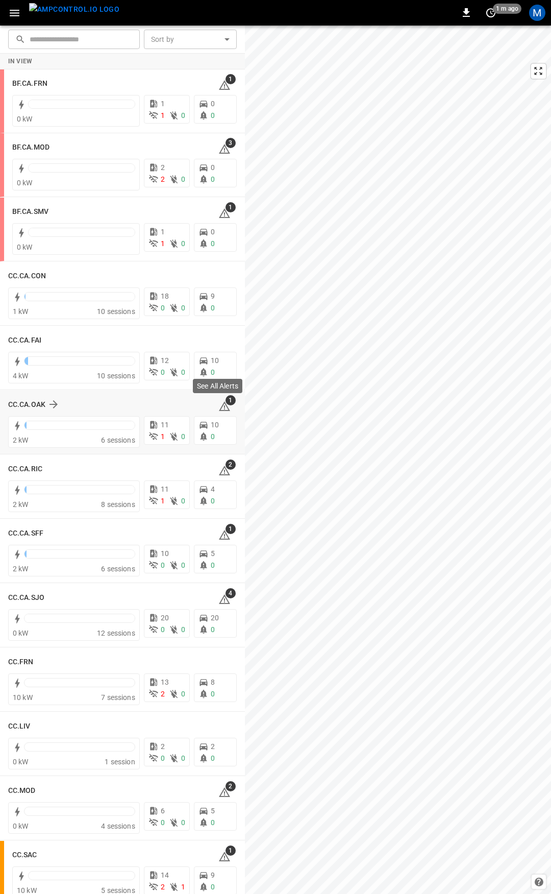
click at [226, 404] on span "1" at bounding box center [231, 400] width 10 height 10
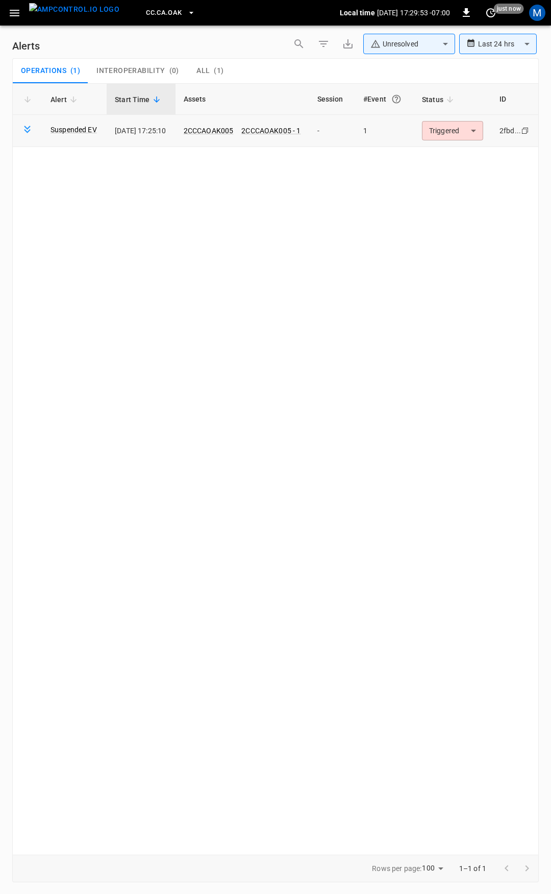
click at [450, 121] on body "**********" at bounding box center [275, 445] width 551 height 890
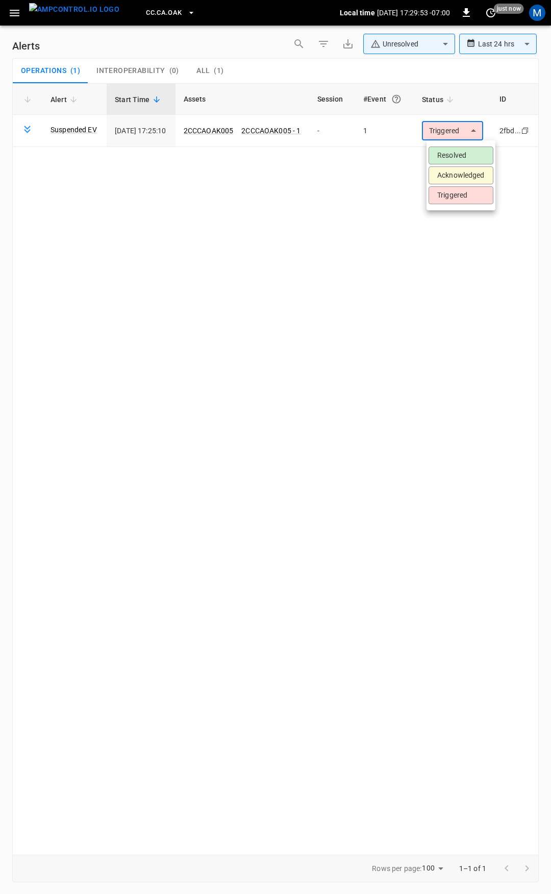
click at [453, 147] on li "Resolved" at bounding box center [461, 155] width 65 height 18
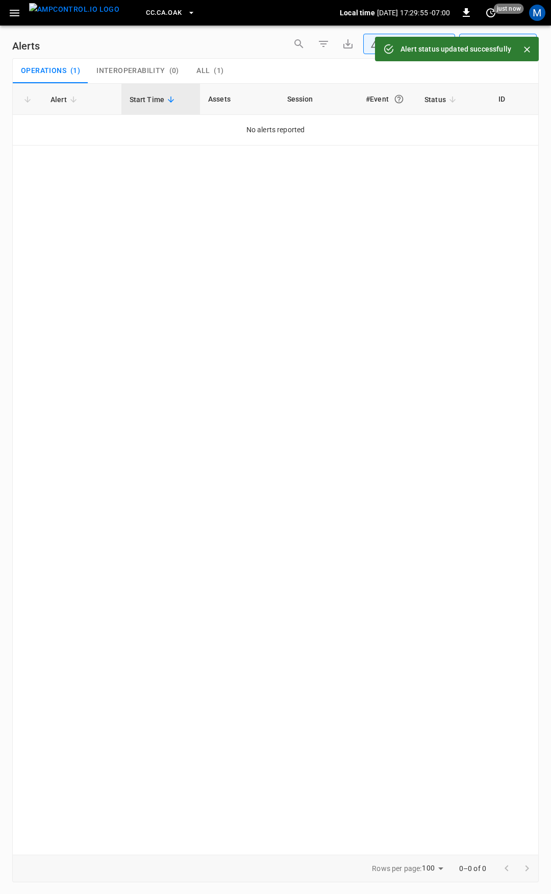
click at [11, 9] on icon "button" at bounding box center [14, 13] width 13 height 13
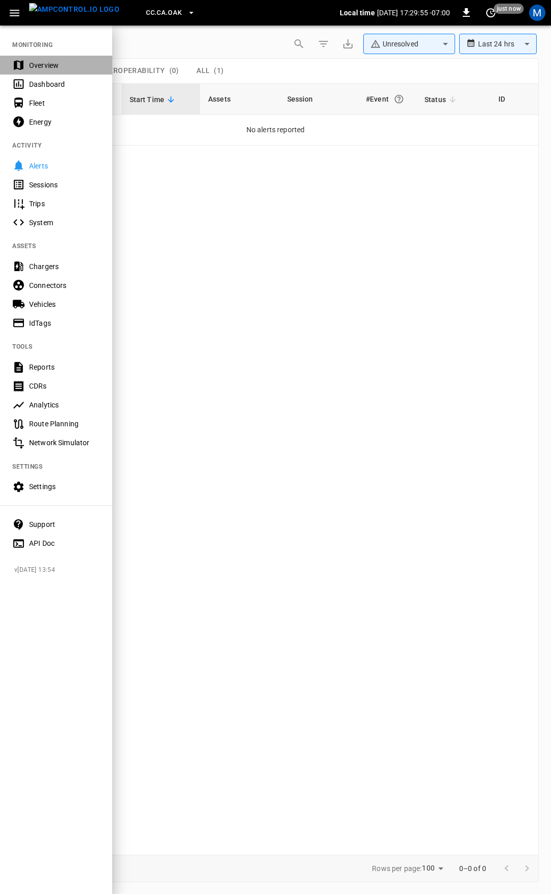
click at [38, 64] on div "Overview" at bounding box center [64, 65] width 71 height 10
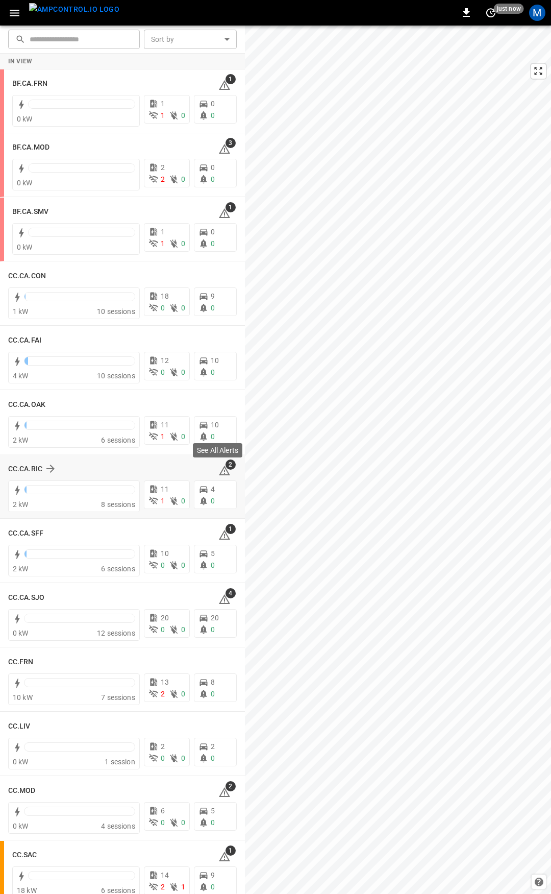
click at [218, 472] on icon at bounding box center [224, 470] width 12 height 12
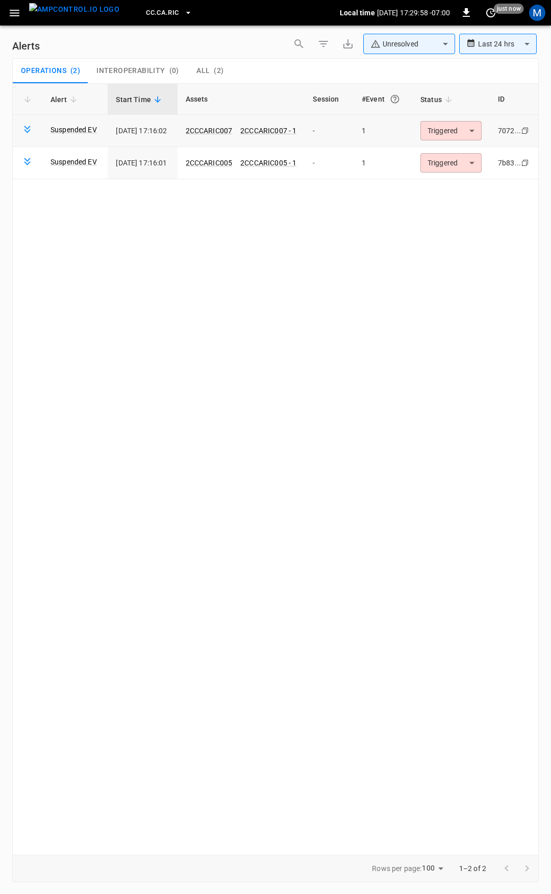
click at [462, 132] on body "**********" at bounding box center [275, 445] width 551 height 890
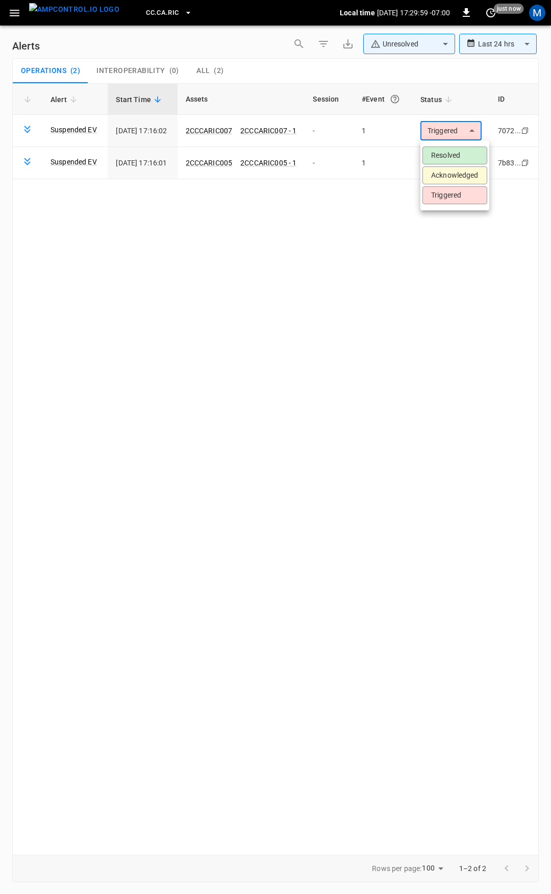
click at [461, 150] on li "Resolved" at bounding box center [455, 155] width 65 height 18
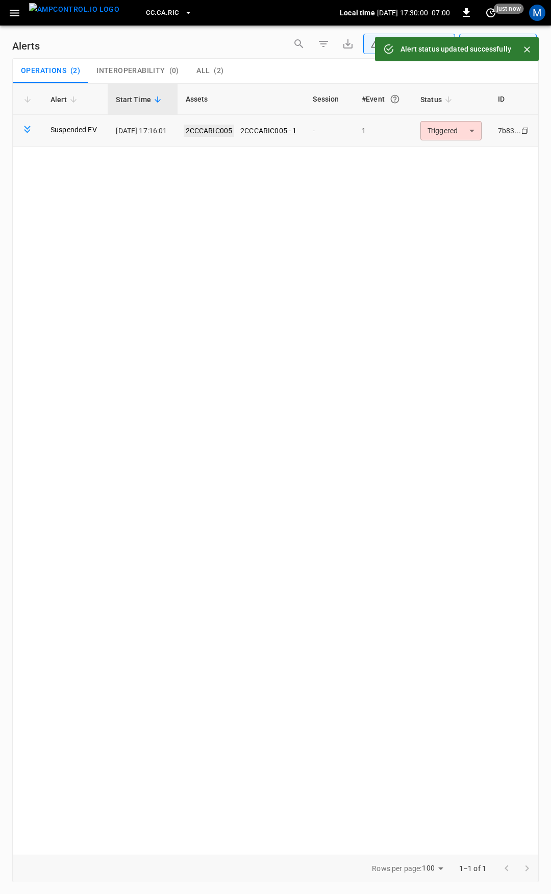
click at [235, 132] on link "2CCCARIC005" at bounding box center [209, 131] width 51 height 12
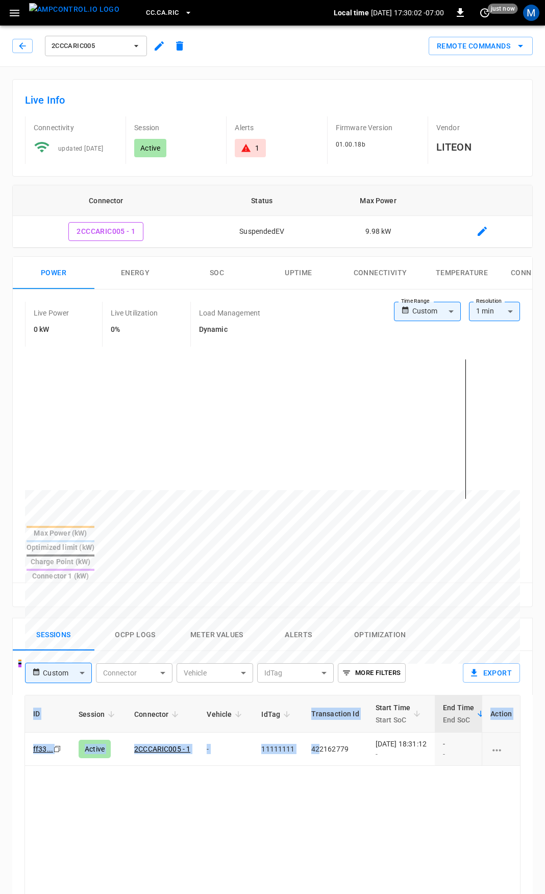
scroll to position [0, 263]
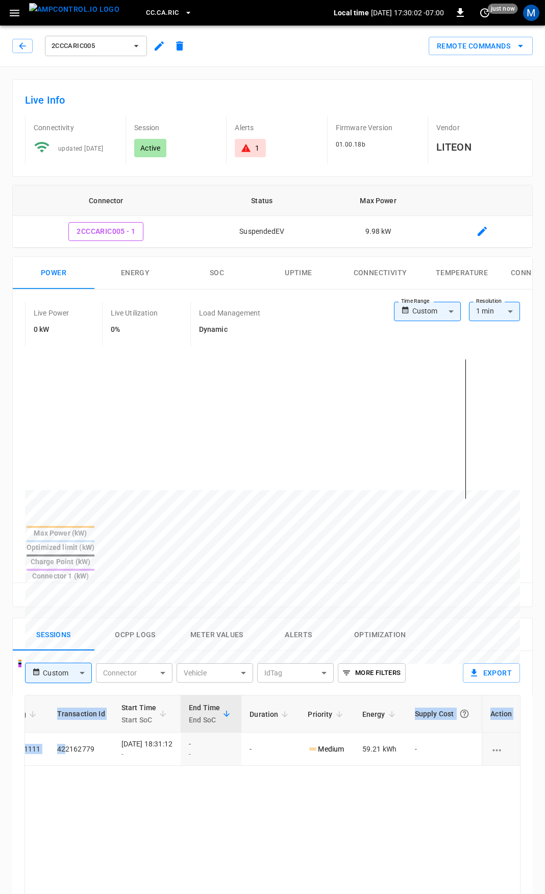
drag, startPoint x: 315, startPoint y: 716, endPoint x: 551, endPoint y: 725, distance: 235.9
click at [545, 725] on html "CC.CA.RIC Local time 2025-09-22 17:30:02 -07:00 0 just now M 2CCCARIC005 Remote…" at bounding box center [272, 680] width 545 height 1360
click at [249, 146] on icon at bounding box center [246, 148] width 10 height 10
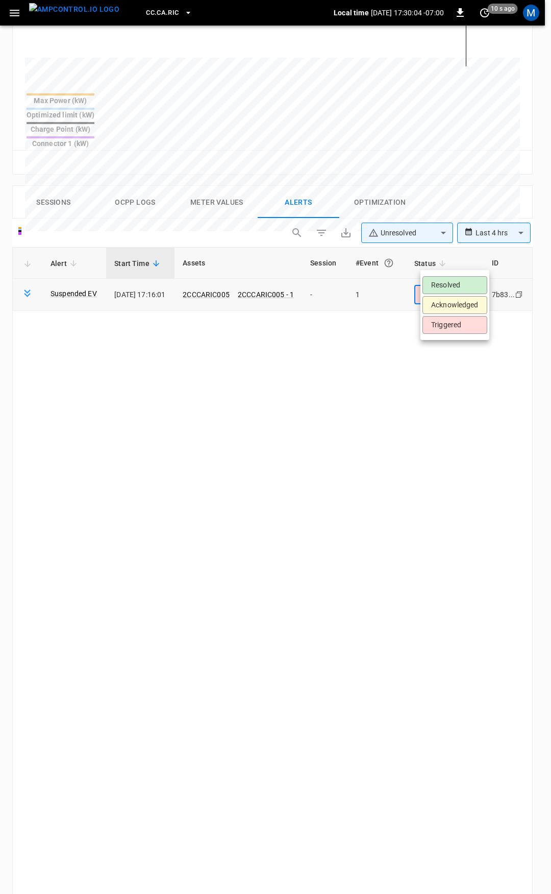
click at [453, 263] on body "**********" at bounding box center [275, 317] width 551 height 1498
click at [450, 281] on li "Resolved" at bounding box center [455, 285] width 65 height 18
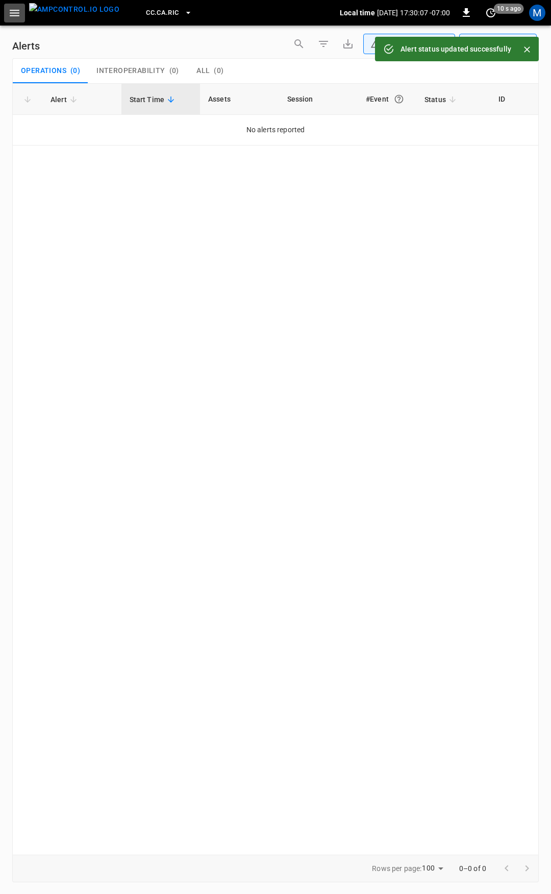
click at [18, 12] on icon "button" at bounding box center [14, 13] width 13 height 13
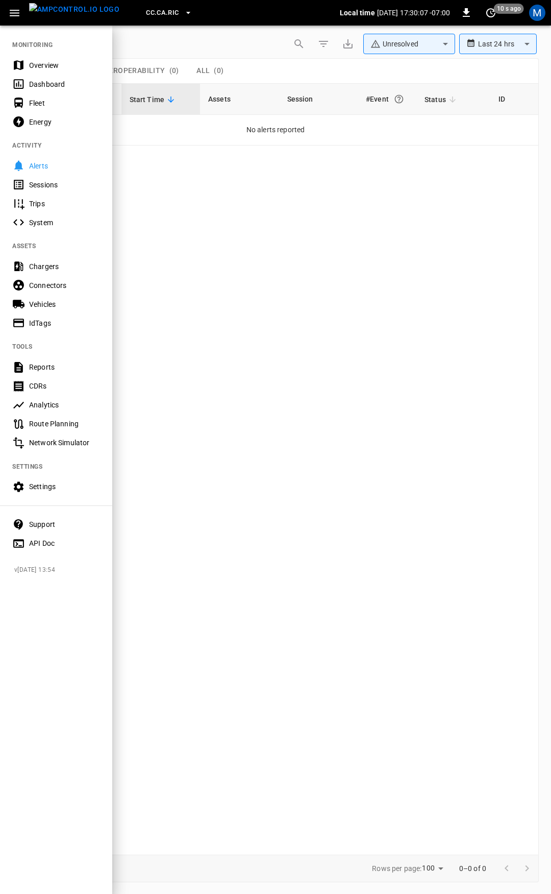
click at [60, 71] on div "Overview" at bounding box center [56, 65] width 112 height 19
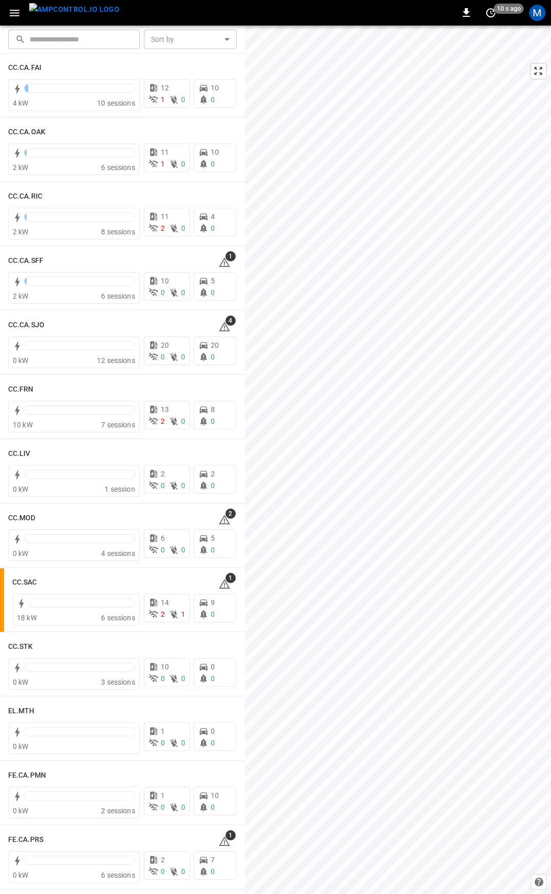
scroll to position [304, 0]
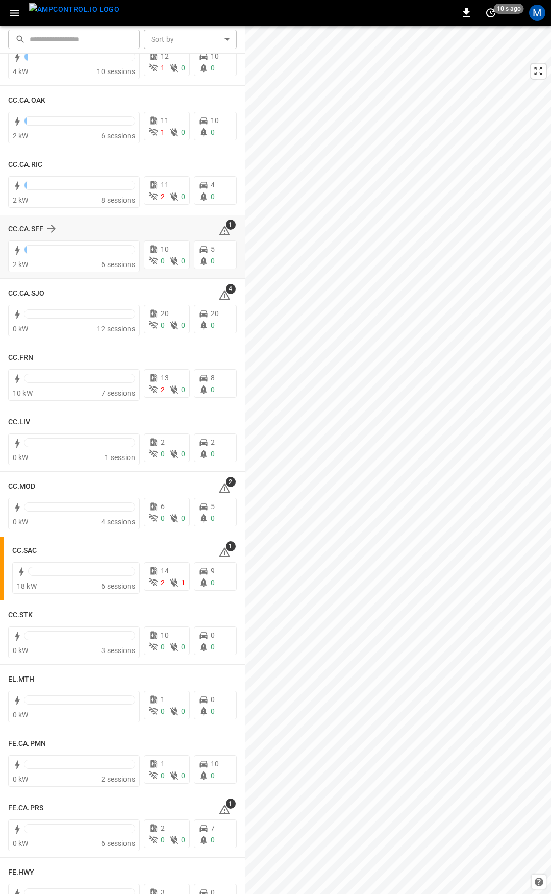
click at [224, 233] on icon at bounding box center [224, 232] width 1 height 4
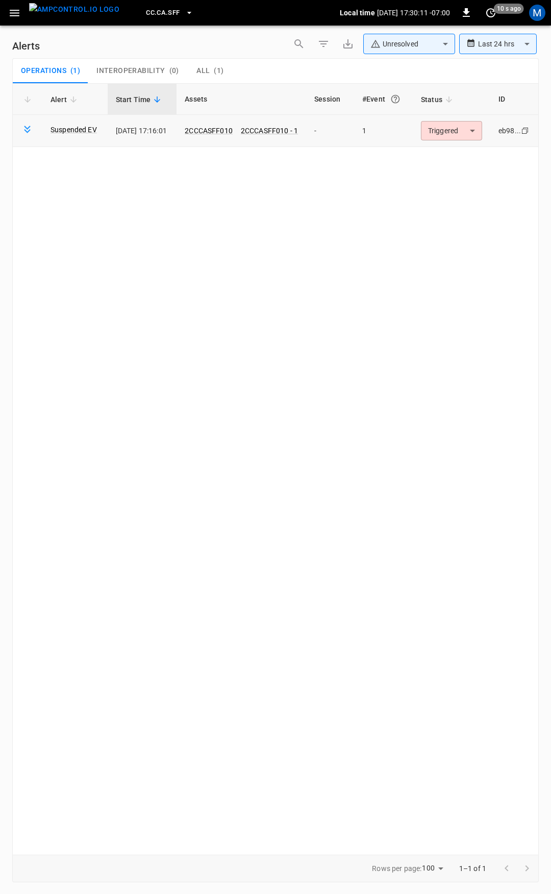
click at [435, 118] on td "Triggered ********* ​" at bounding box center [452, 131] width 78 height 32
click at [438, 131] on body "**********" at bounding box center [275, 445] width 551 height 890
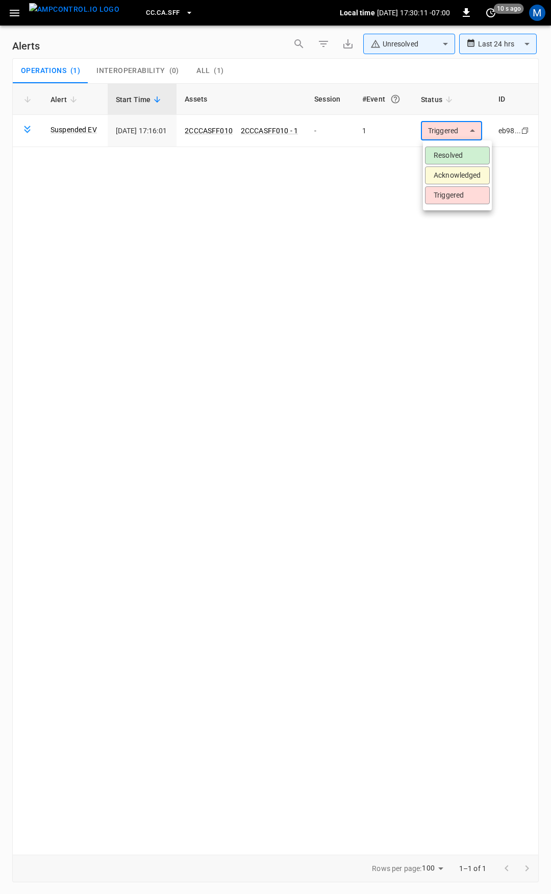
click at [451, 153] on li "Resolved" at bounding box center [457, 155] width 65 height 18
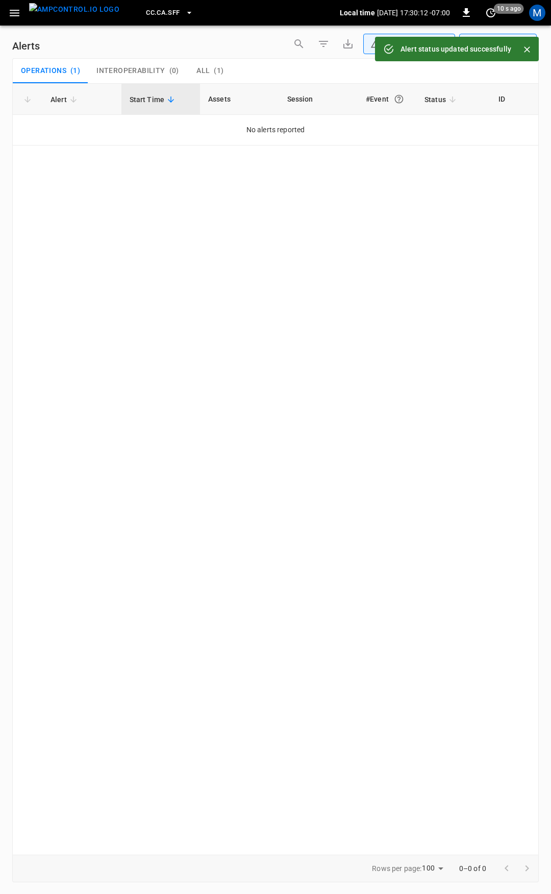
click at [16, 11] on icon "button" at bounding box center [14, 13] width 13 height 13
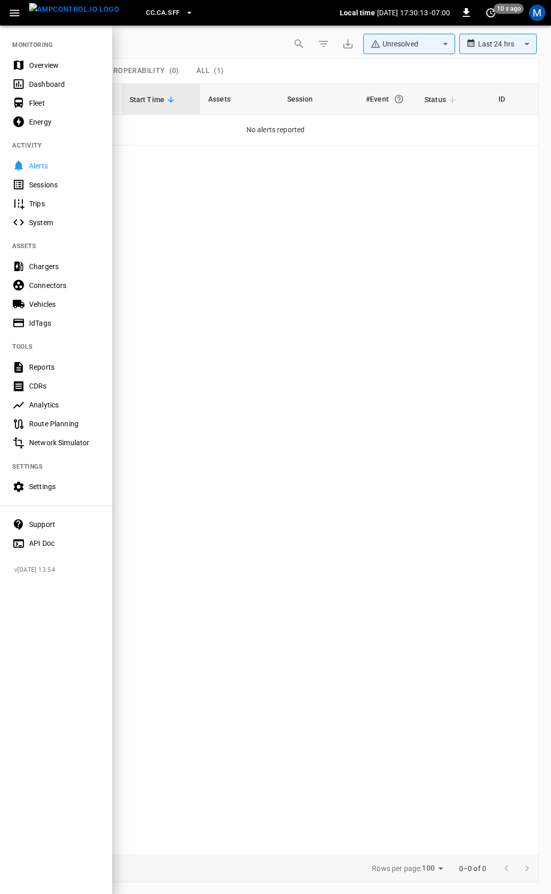
drag, startPoint x: 42, startPoint y: 63, endPoint x: 47, endPoint y: 90, distance: 27.5
click at [42, 63] on div "Overview" at bounding box center [64, 65] width 71 height 10
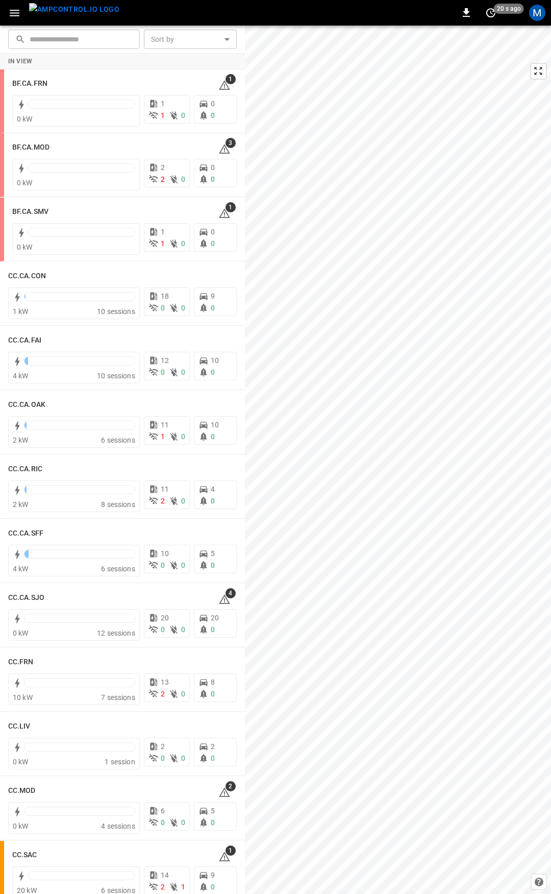
drag, startPoint x: 17, startPoint y: 11, endPoint x: 16, endPoint y: 16, distance: 5.8
click at [17, 11] on icon "button" at bounding box center [14, 13] width 13 height 13
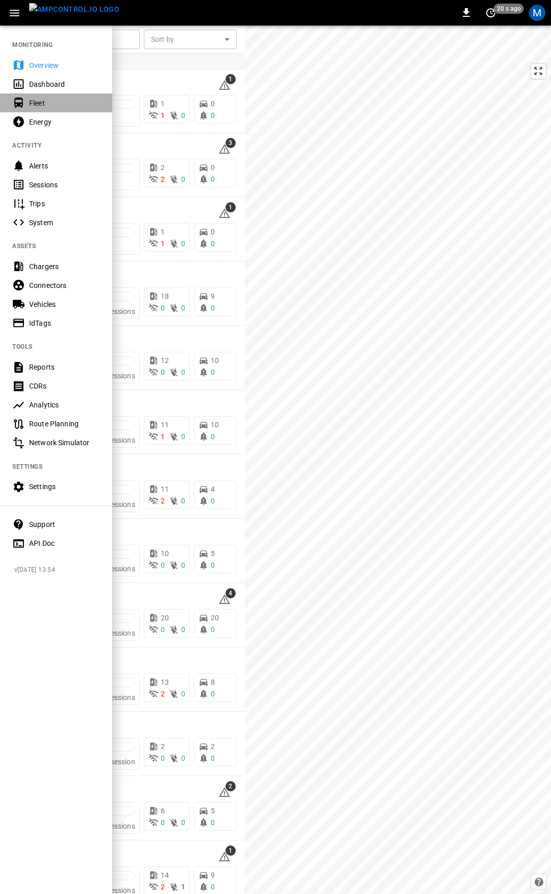
click at [35, 102] on div "Fleet" at bounding box center [64, 103] width 71 height 10
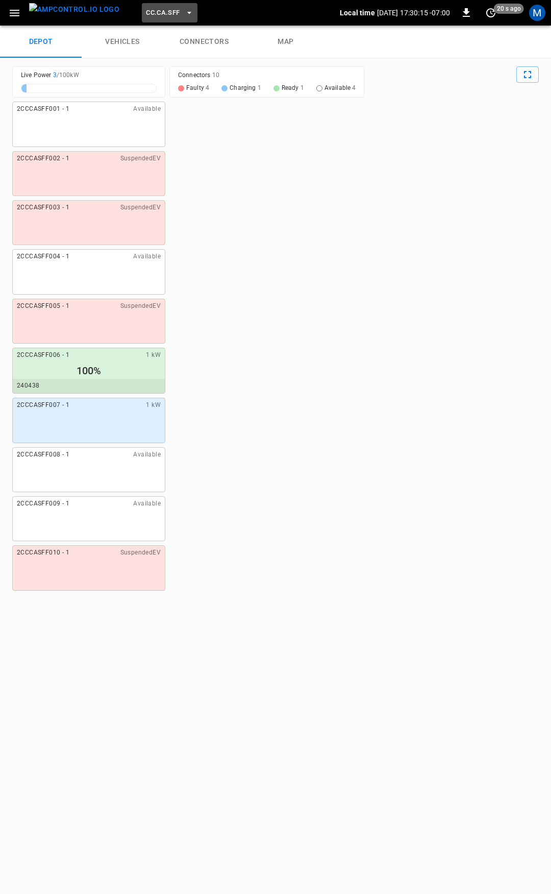
click at [159, 20] on button "CC.CA.SFF" at bounding box center [169, 13] width 55 height 20
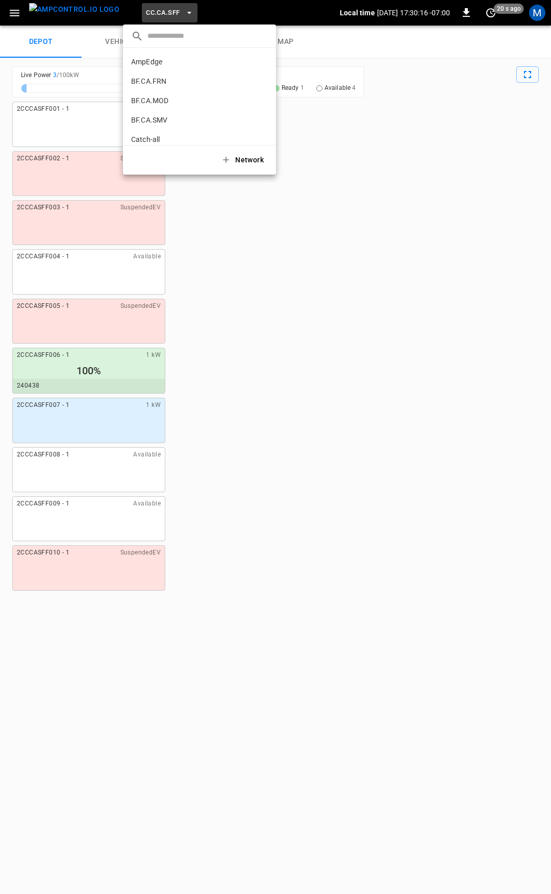
scroll to position [171, 0]
click at [200, 40] on input "text" at bounding box center [207, 36] width 120 height 15
drag, startPoint x: 384, startPoint y: 36, endPoint x: 257, endPoint y: 52, distance: 128.0
click at [380, 39] on div at bounding box center [275, 447] width 551 height 894
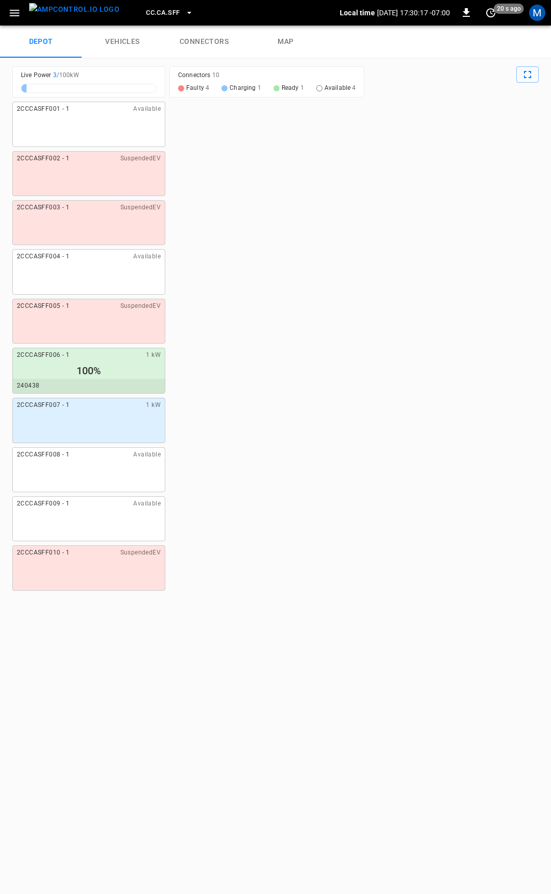
click at [204, 43] on link "connectors" at bounding box center [204, 42] width 82 height 33
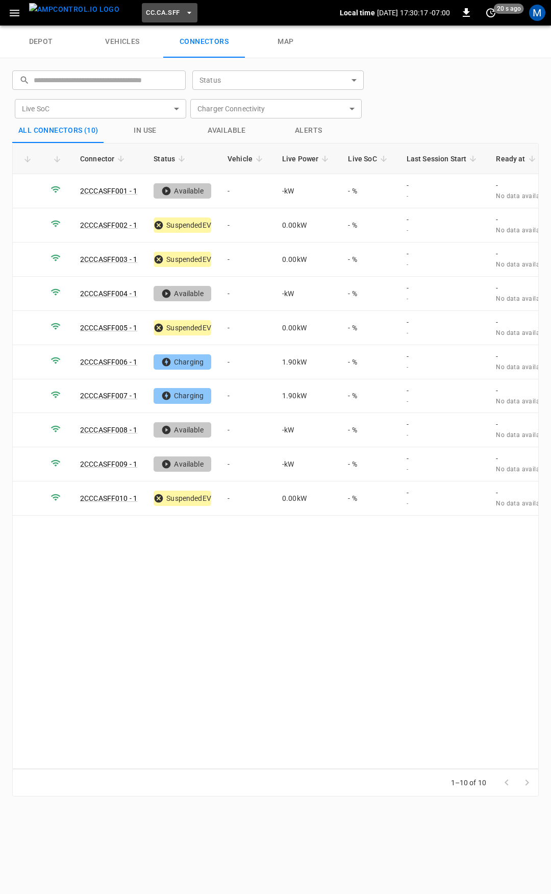
click at [155, 12] on span "CC.CA.SFF" at bounding box center [163, 13] width 34 height 12
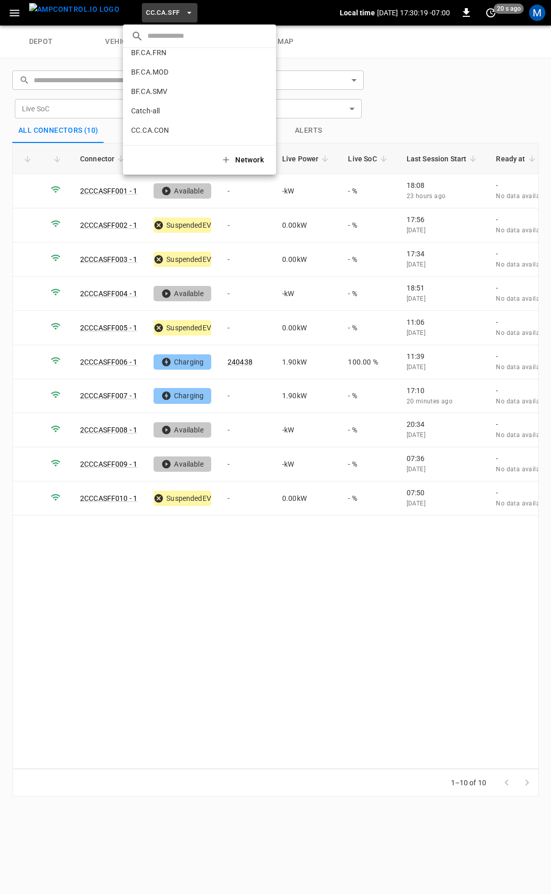
scroll to position [16, 0]
click at [171, 134] on li "CC.CA.CON b359 ..." at bounding box center [199, 142] width 153 height 19
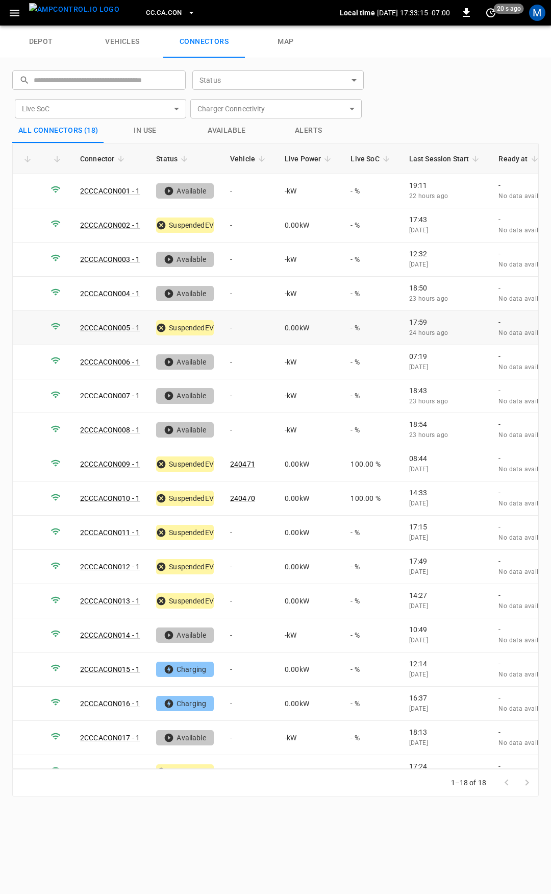
click at [238, 324] on td "-" at bounding box center [249, 328] width 55 height 34
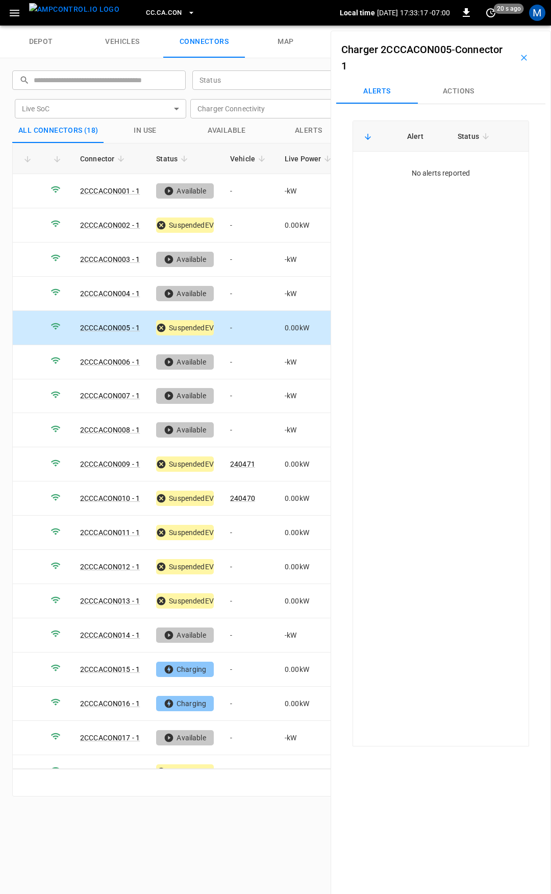
click at [458, 94] on button "Actions" at bounding box center [459, 91] width 82 height 24
click at [436, 168] on div "Vehicle Name Vehicle Name" at bounding box center [459, 168] width 117 height 19
click at [467, 172] on input "Vehicle Name" at bounding box center [444, 168] width 81 height 13
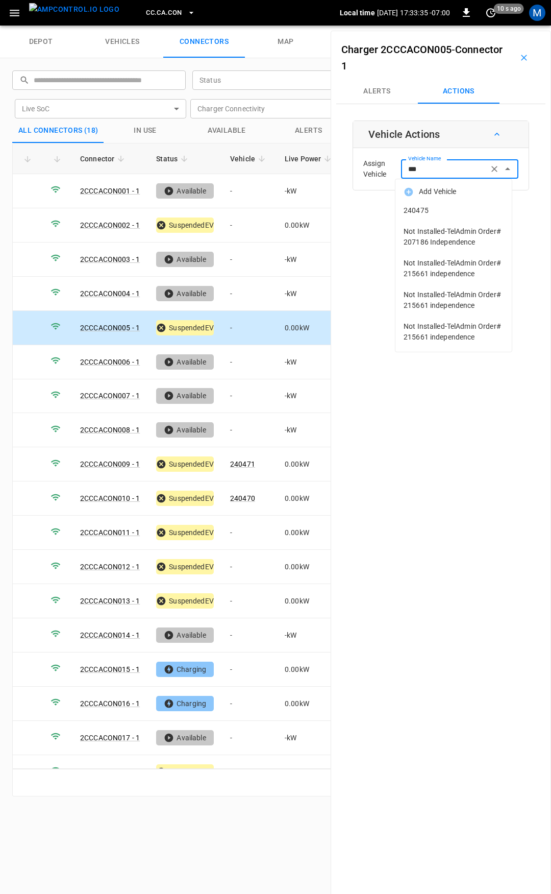
click at [465, 202] on li "240475" at bounding box center [453, 210] width 116 height 21
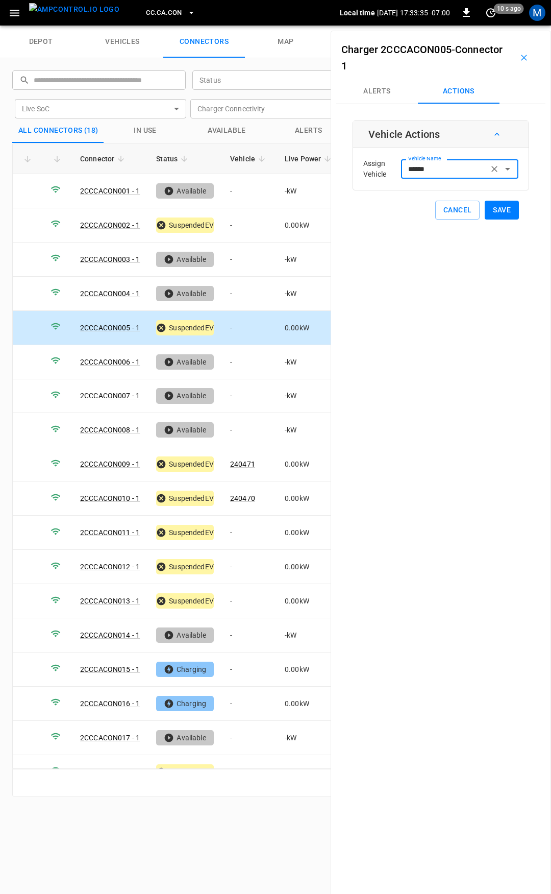
type input "******"
click at [506, 210] on button "Save" at bounding box center [502, 210] width 34 height 19
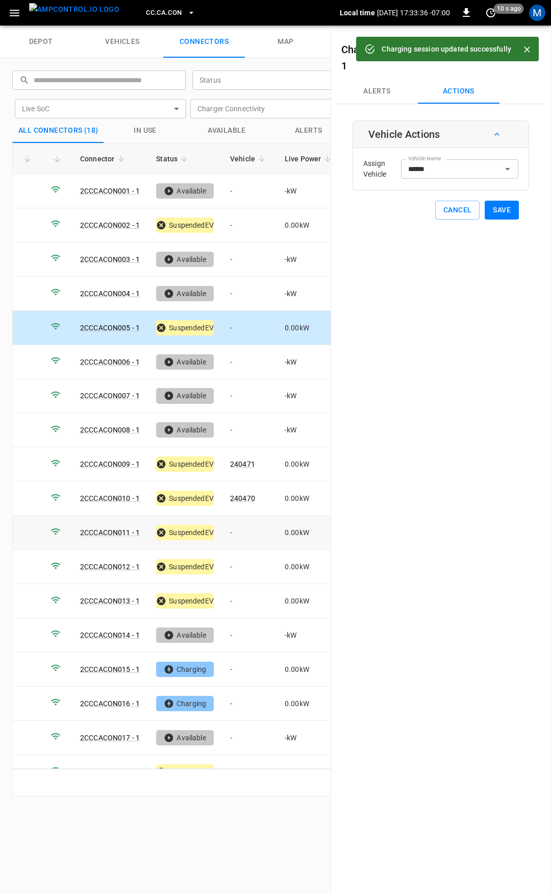
click at [246, 522] on td "-" at bounding box center [249, 532] width 55 height 34
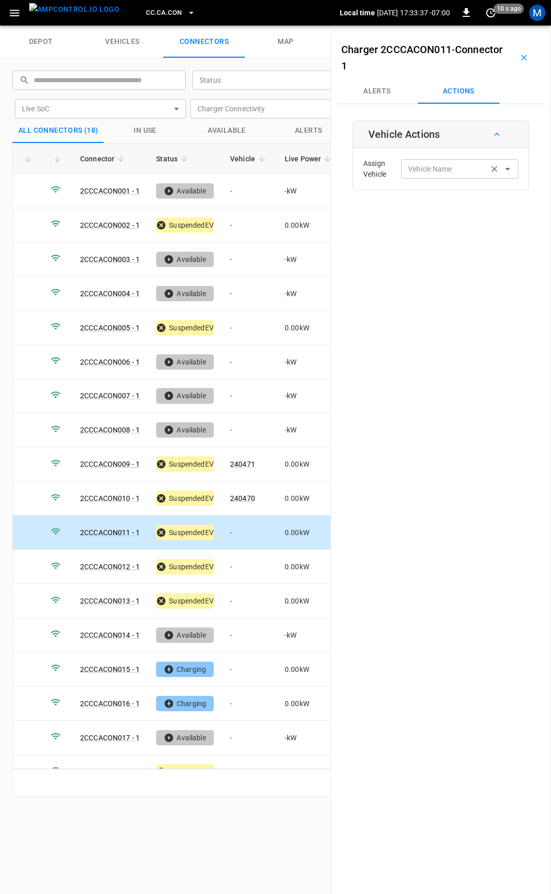
click at [424, 176] on div "Vehicle Name" at bounding box center [459, 168] width 117 height 19
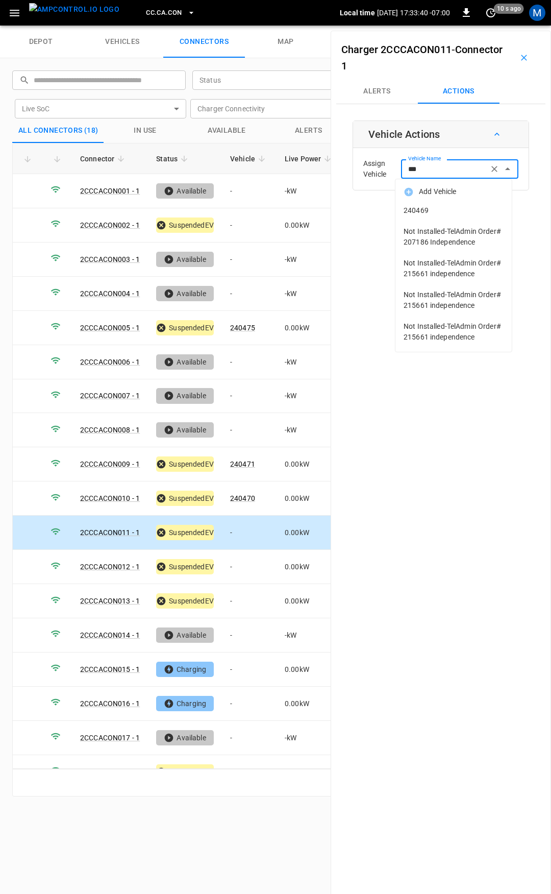
click at [457, 218] on li "240469" at bounding box center [453, 210] width 116 height 21
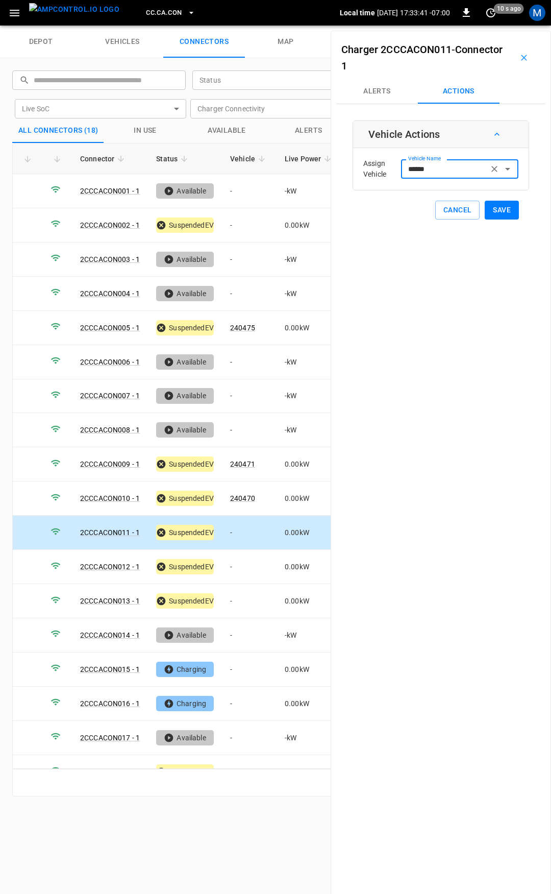
type input "******"
click at [500, 209] on button "Save" at bounding box center [502, 210] width 34 height 19
click at [240, 560] on td "-" at bounding box center [249, 567] width 55 height 34
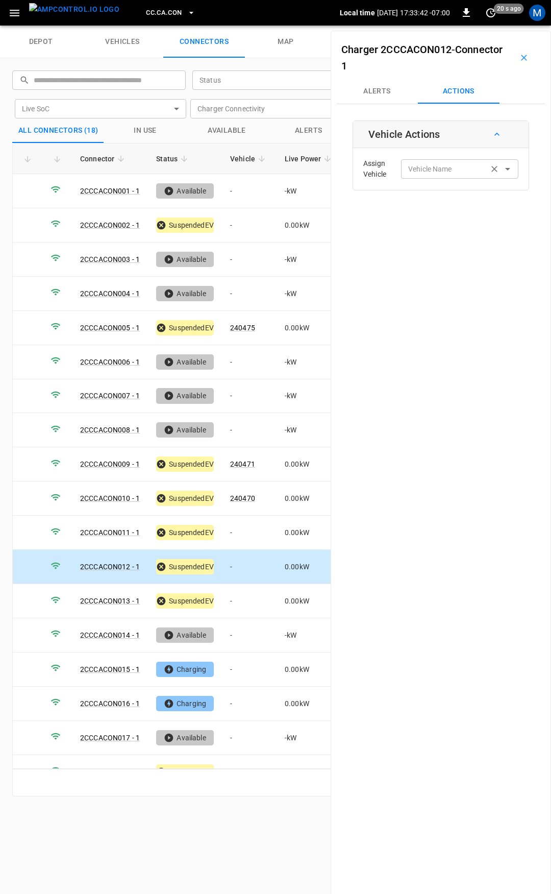
click at [437, 168] on div "Vehicle Name Vehicle Name" at bounding box center [459, 168] width 117 height 19
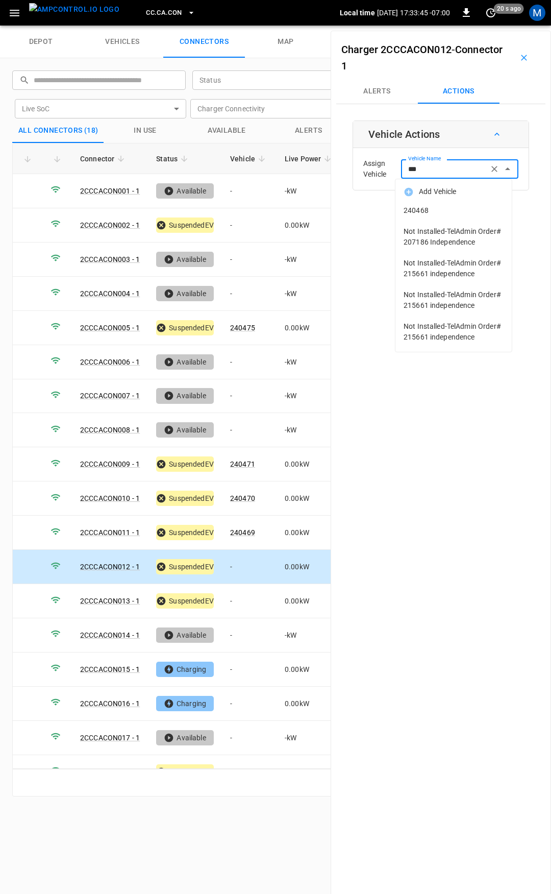
click at [455, 213] on span "240468" at bounding box center [454, 210] width 100 height 11
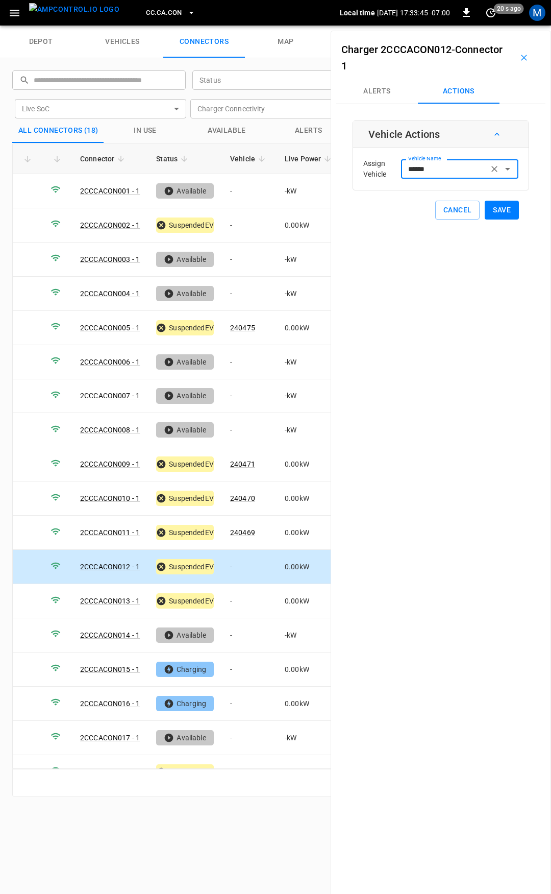
type input "******"
click at [499, 207] on button "Save" at bounding box center [502, 210] width 34 height 19
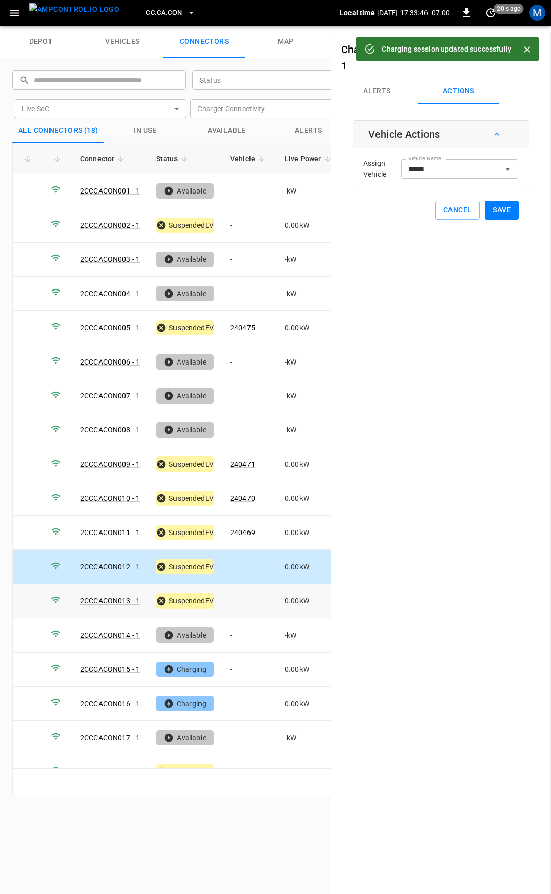
click at [241, 596] on td "-" at bounding box center [249, 601] width 55 height 34
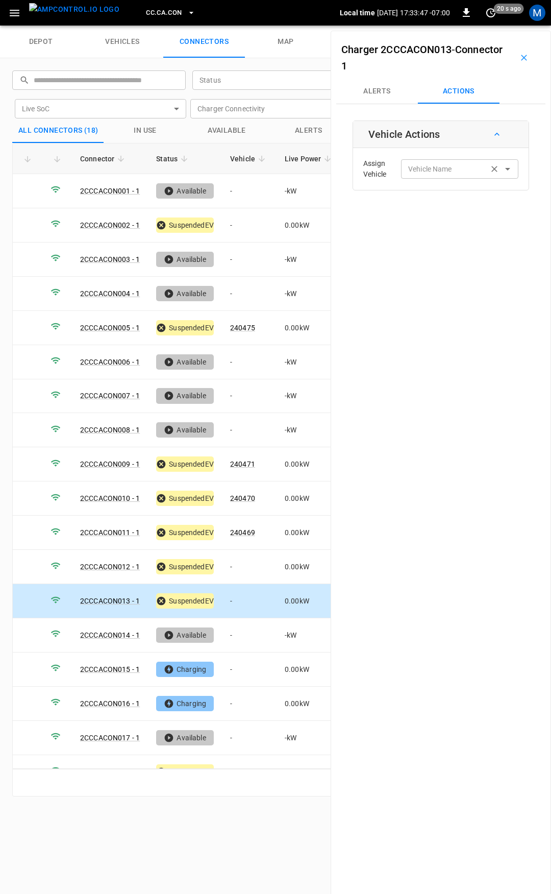
click at [422, 172] on div "Vehicle Name Vehicle Name" at bounding box center [459, 168] width 117 height 19
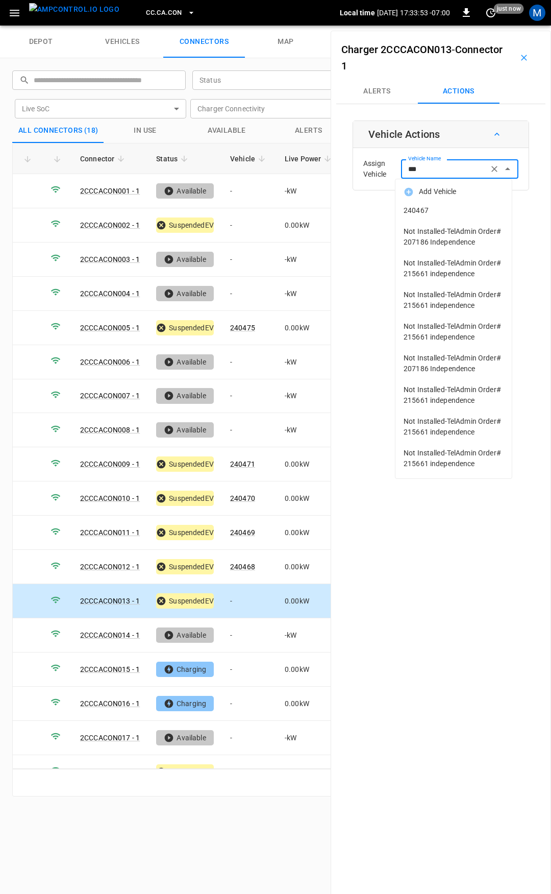
drag, startPoint x: 429, startPoint y: 184, endPoint x: 469, endPoint y: 208, distance: 46.9
click at [469, 208] on span "240467" at bounding box center [454, 210] width 100 height 11
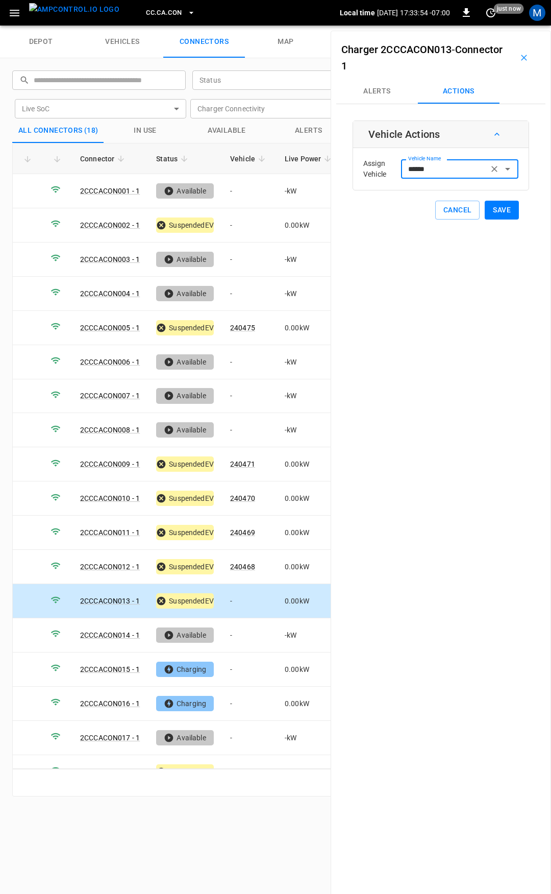
type input "******"
click at [495, 207] on button "Save" at bounding box center [502, 210] width 34 height 19
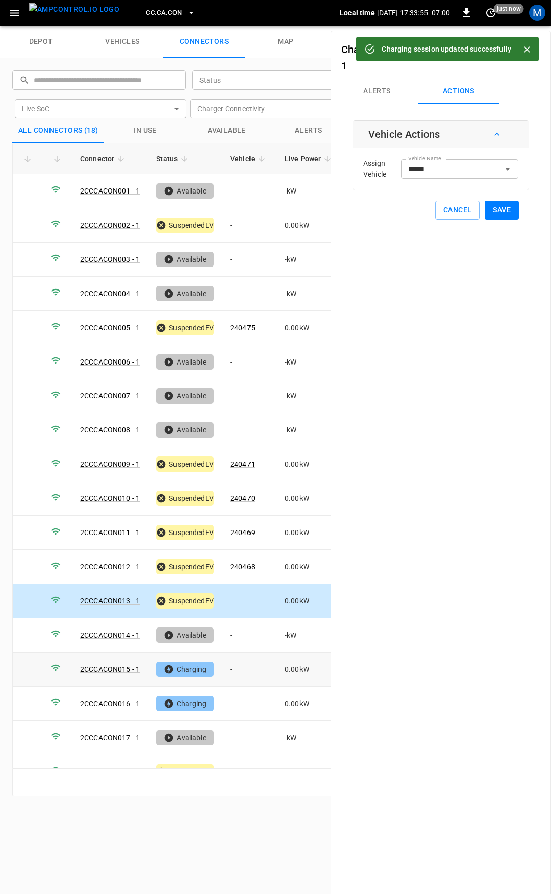
click at [238, 655] on td "-" at bounding box center [249, 669] width 55 height 34
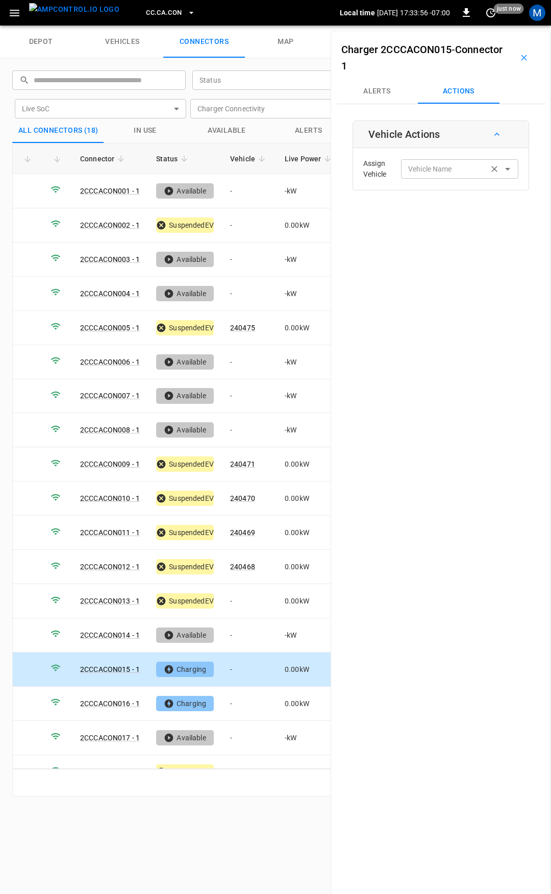
click at [421, 176] on div "Vehicle Name" at bounding box center [459, 168] width 117 height 19
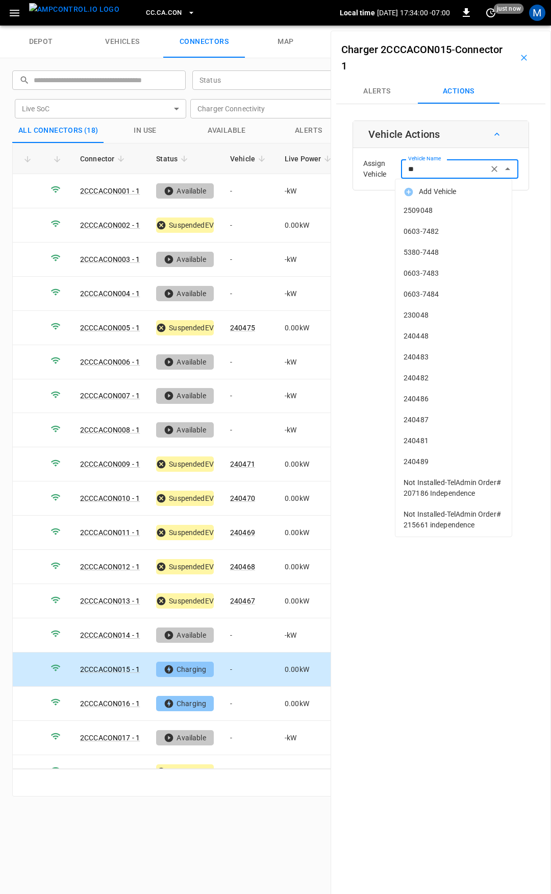
type input "***"
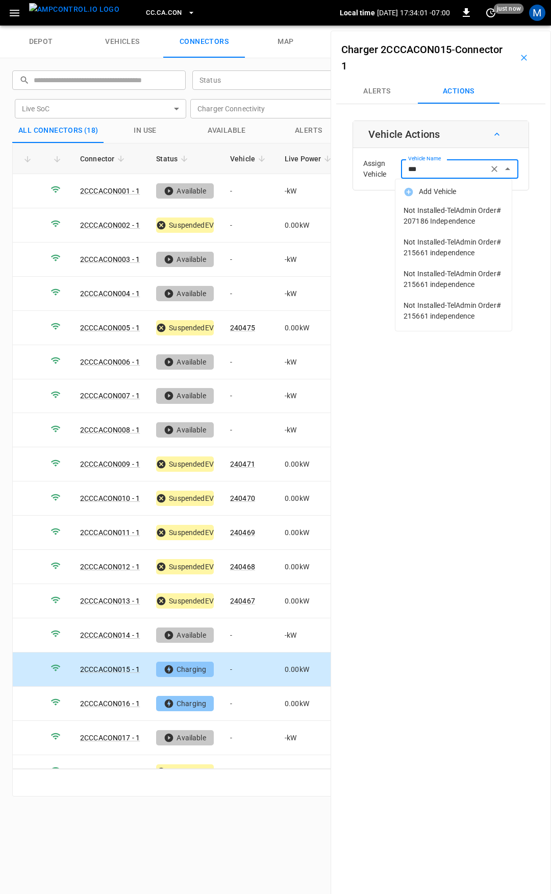
drag, startPoint x: 421, startPoint y: 164, endPoint x: 363, endPoint y: 165, distance: 57.7
click at [364, 165] on div "Assign Vehicle Vehicle Name *** Vehicle Name" at bounding box center [441, 169] width 170 height 37
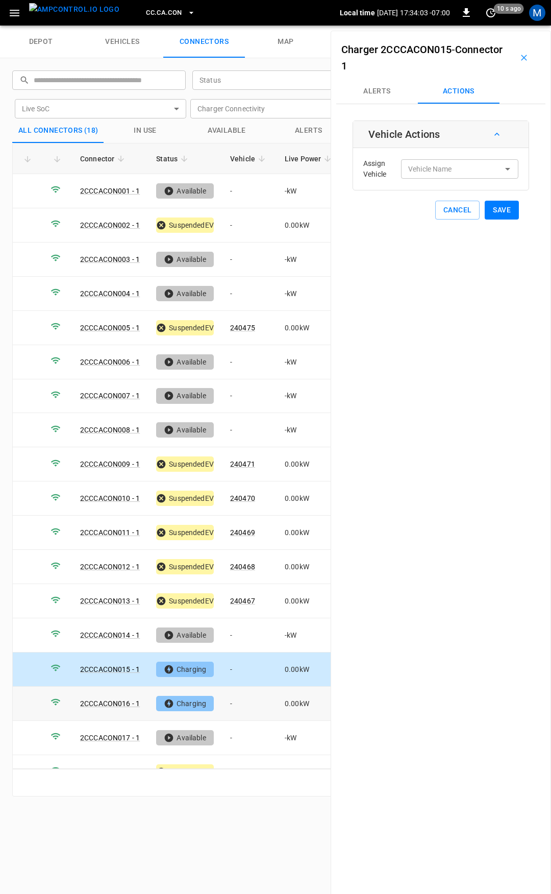
click at [257, 699] on td "-" at bounding box center [249, 703] width 55 height 34
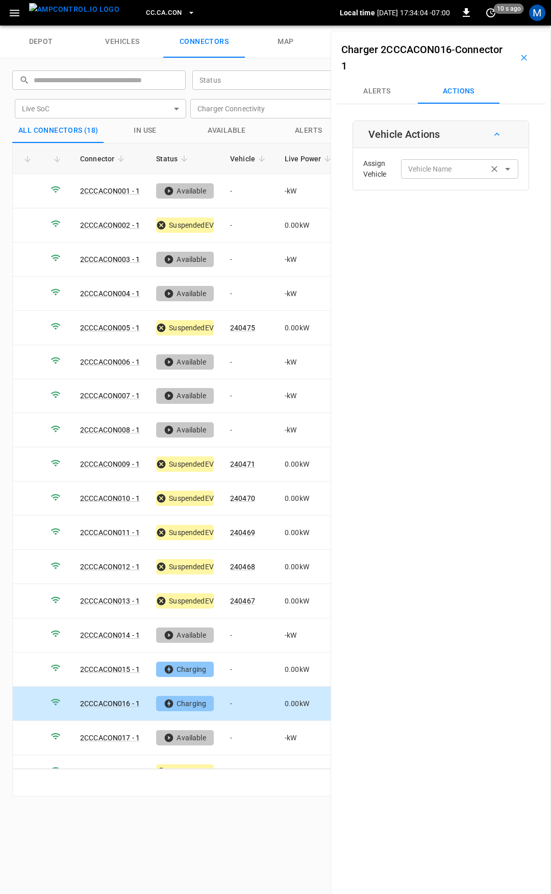
click at [442, 176] on div "Vehicle Name" at bounding box center [459, 168] width 117 height 19
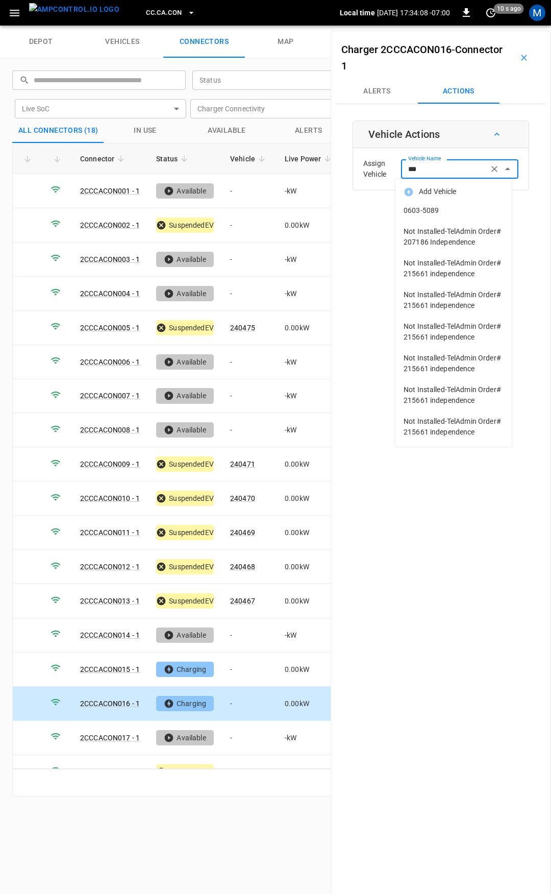
type input "***"
drag, startPoint x: 437, startPoint y: 675, endPoint x: 440, endPoint y: 666, distance: 8.9
click at [438, 670] on div "Charger 2CCCACON016 - Connector 1 Alerts Actions Vehicle Actions Assign Vehicle…" at bounding box center [441, 478] width 220 height 894
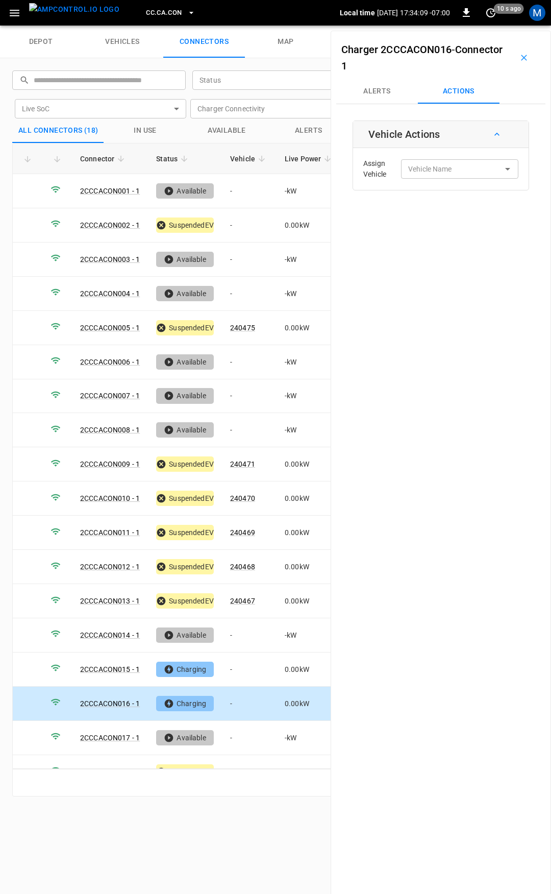
scroll to position [18, 0]
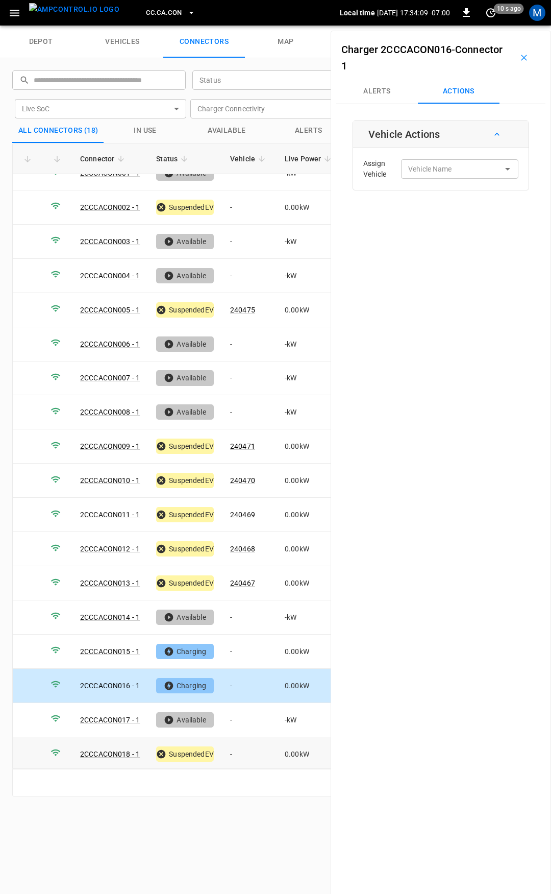
click at [243, 747] on td "-" at bounding box center [249, 754] width 55 height 34
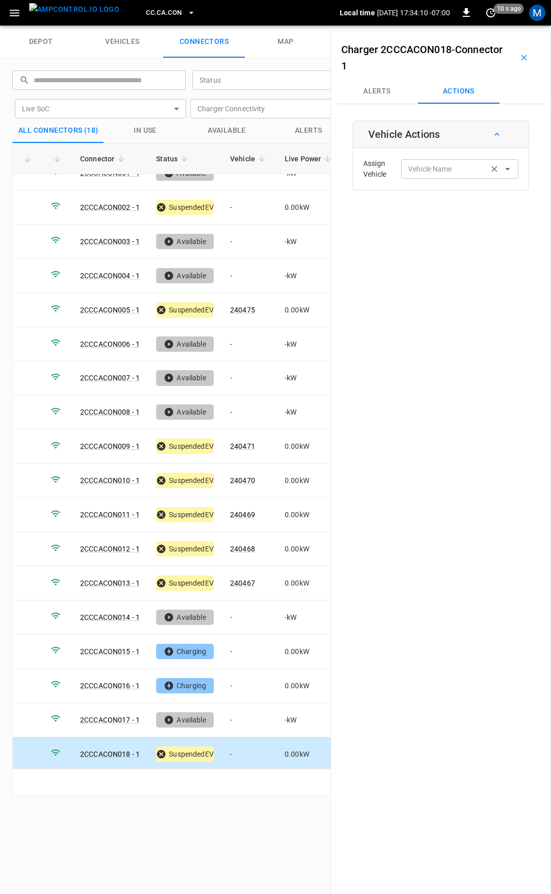
click at [443, 177] on div "Vehicle Name" at bounding box center [459, 168] width 117 height 19
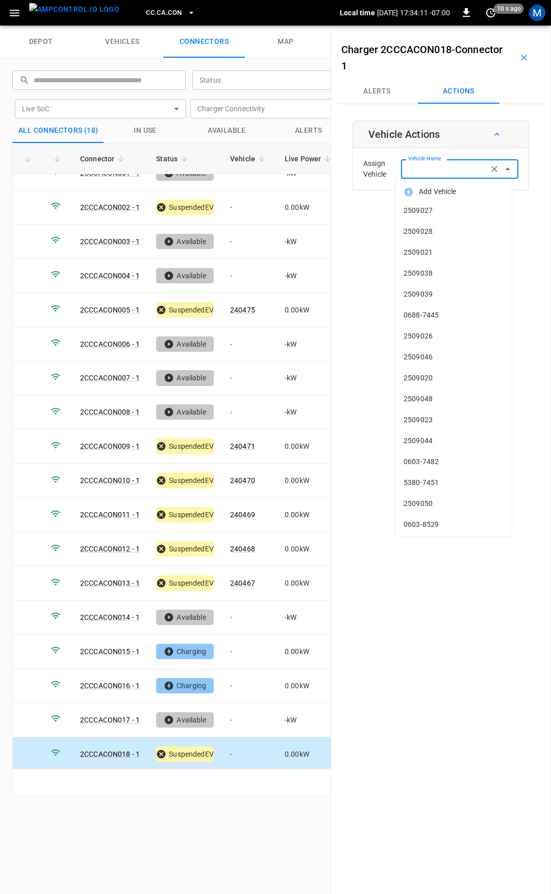
click at [448, 166] on input "Vehicle Name" at bounding box center [444, 168] width 81 height 13
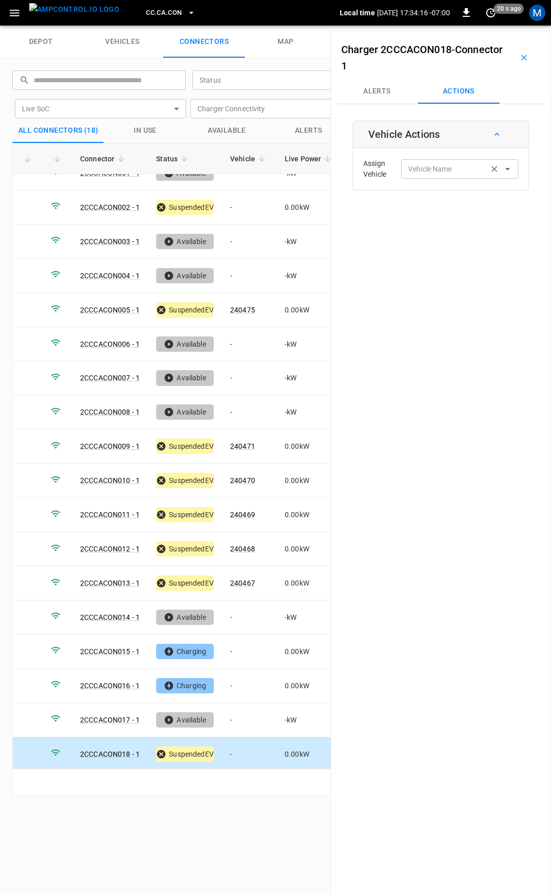
click at [429, 173] on label "Vehicle Name" at bounding box center [430, 169] width 44 height 11
click at [429, 173] on input "Vehicle Name" at bounding box center [444, 168] width 81 height 13
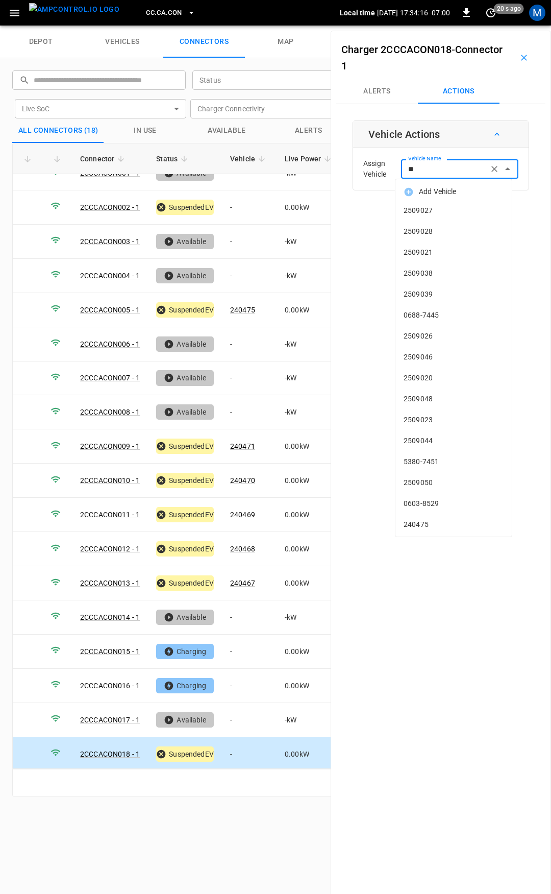
type input "***"
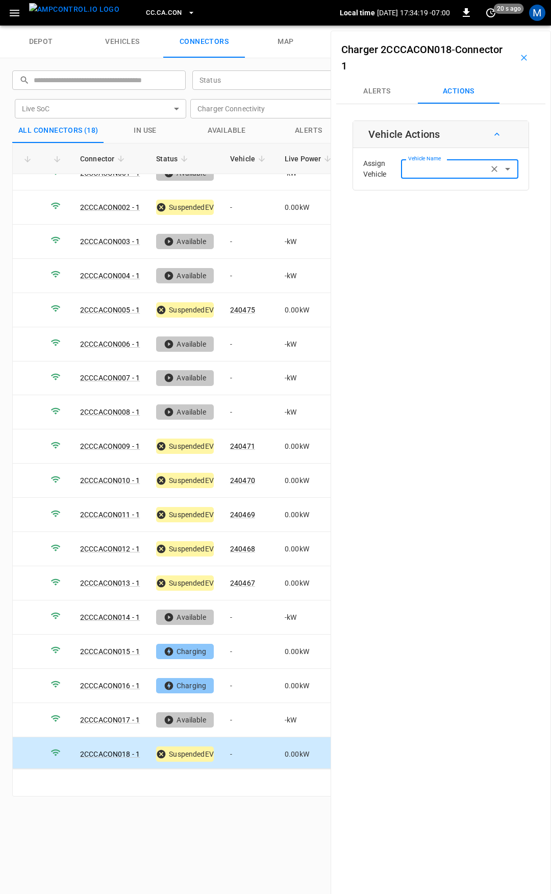
drag, startPoint x: 425, startPoint y: 167, endPoint x: 356, endPoint y: 163, distance: 69.5
click at [356, 164] on div "Assign Vehicle Vehicle Name Vehicle Name" at bounding box center [441, 169] width 170 height 37
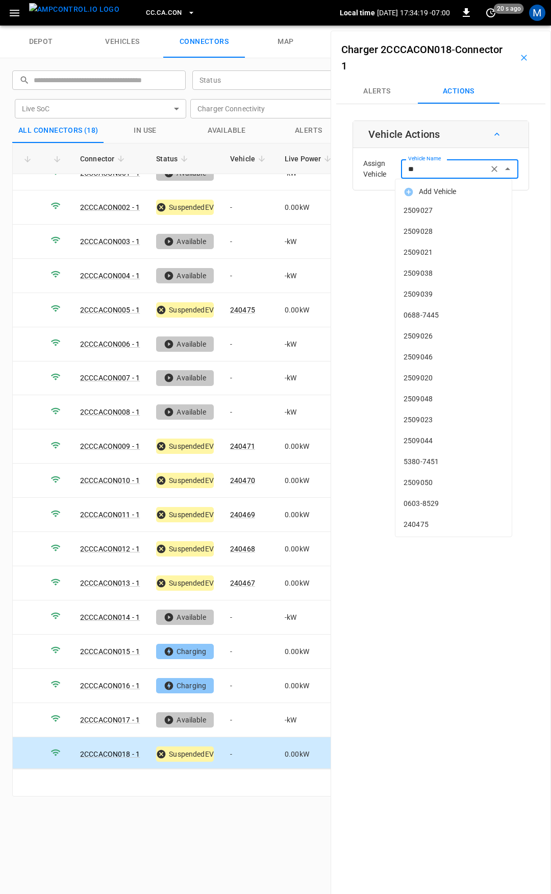
type input "***"
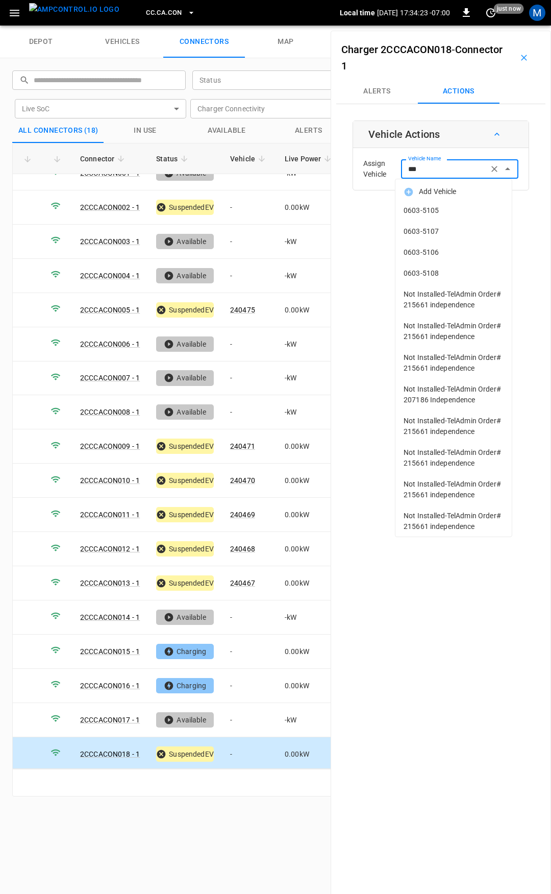
click at [448, 164] on input "***" at bounding box center [444, 168] width 81 height 13
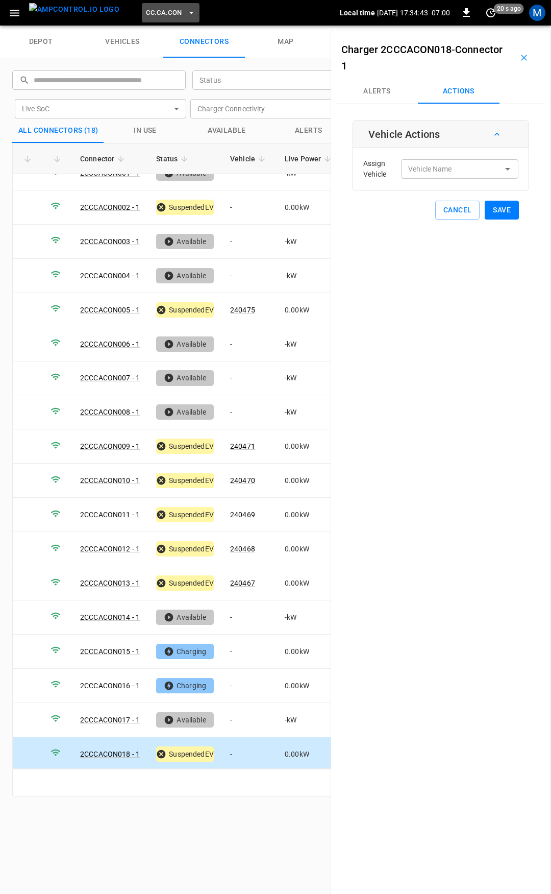
click at [155, 10] on span "CC.CA.CON" at bounding box center [164, 13] width 36 height 12
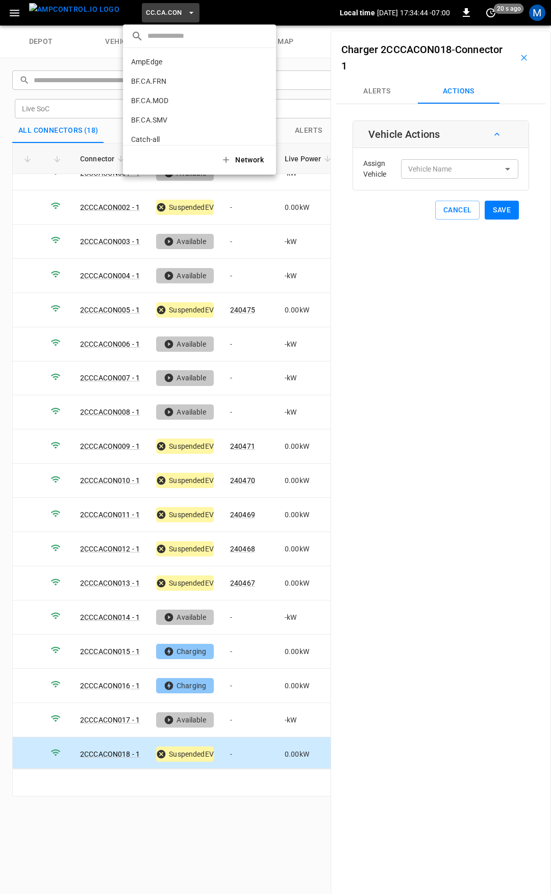
scroll to position [94, 0]
click at [177, 85] on p "CC.CA.FAI" at bounding box center [181, 84] width 100 height 10
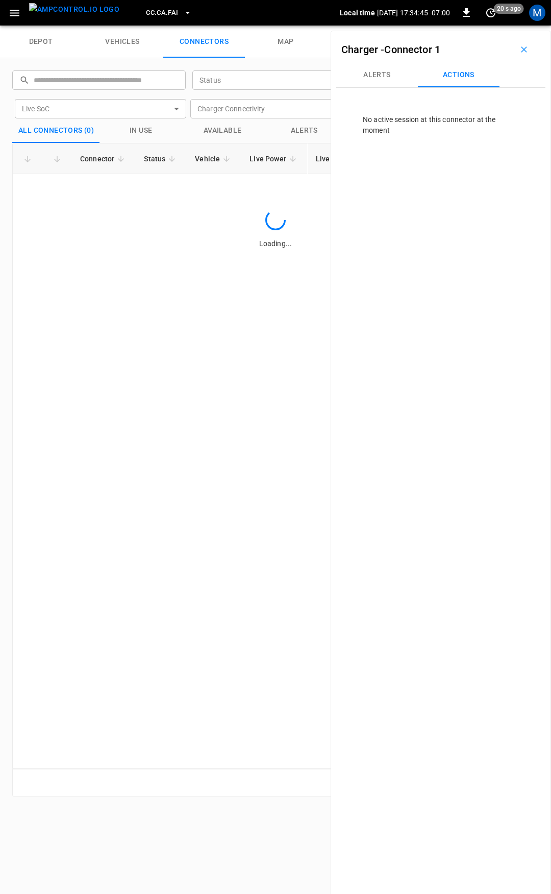
scroll to position [0, 0]
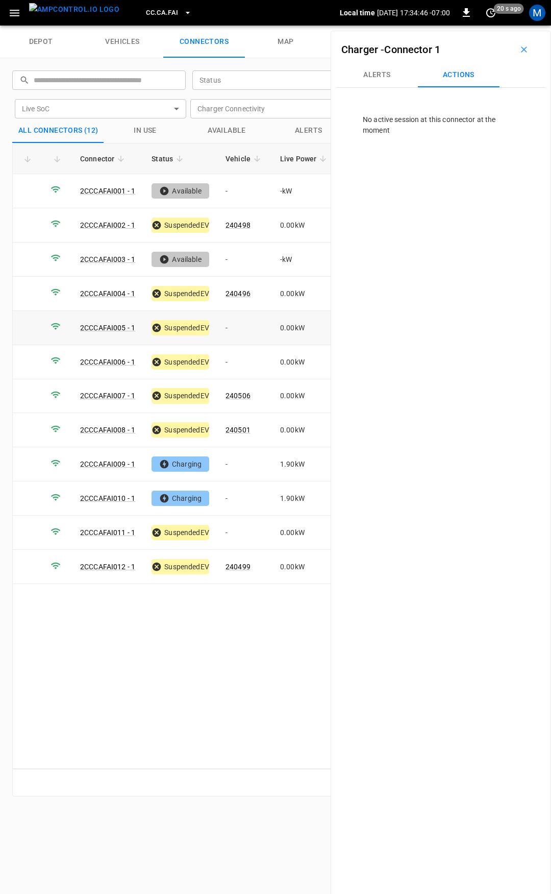
click at [239, 325] on td "-" at bounding box center [244, 328] width 55 height 34
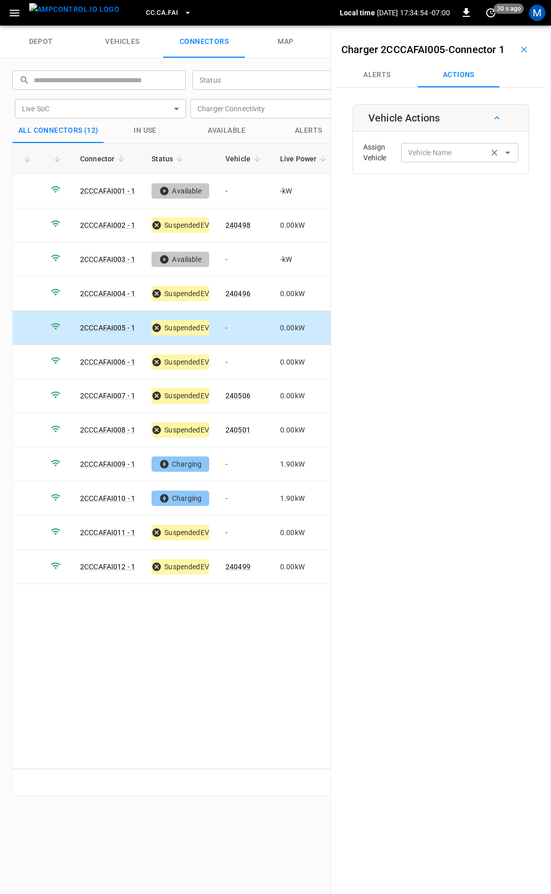
click at [457, 161] on div "Vehicle Name" at bounding box center [459, 152] width 117 height 19
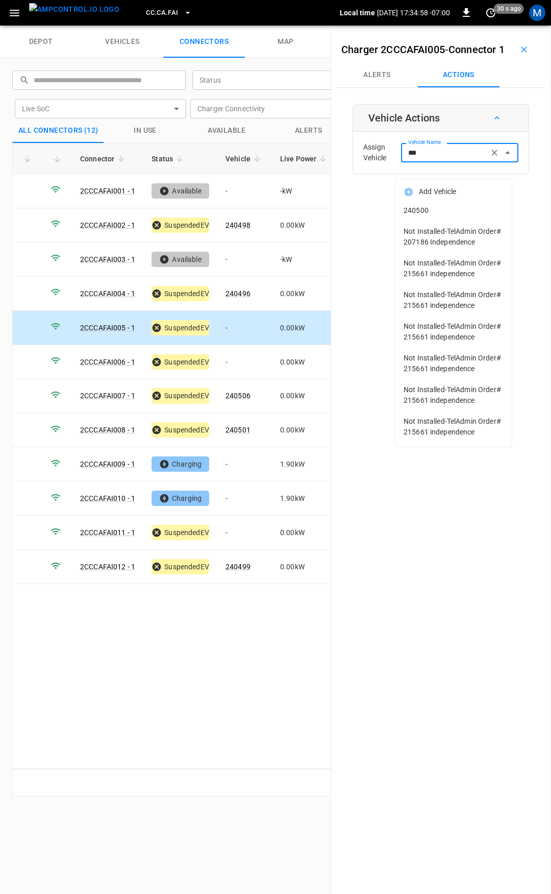
click at [465, 213] on span "240500" at bounding box center [454, 210] width 100 height 11
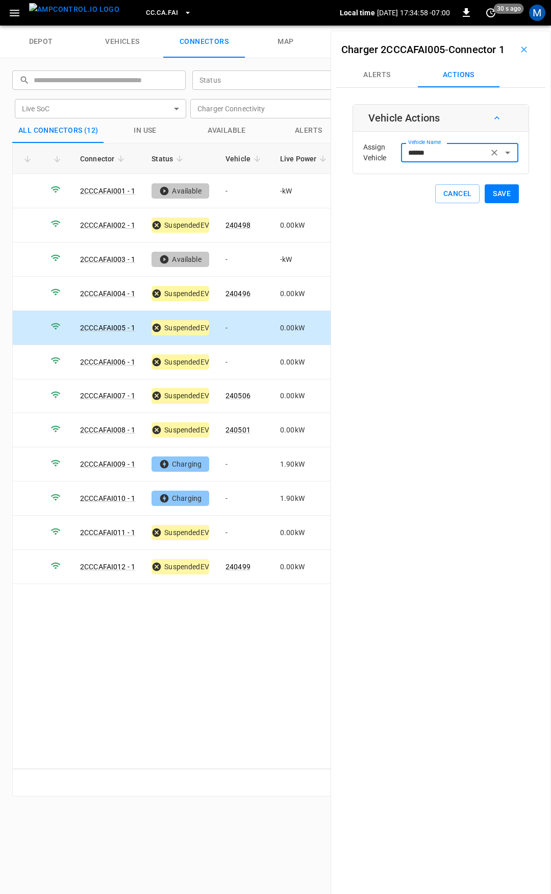
type input "******"
click at [498, 203] on button "Save" at bounding box center [502, 193] width 34 height 19
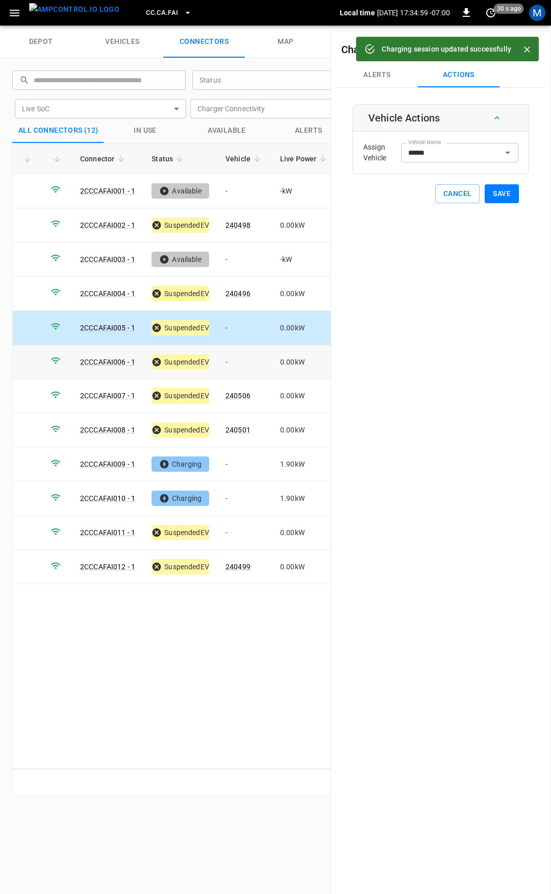
click at [245, 366] on td "-" at bounding box center [244, 362] width 55 height 34
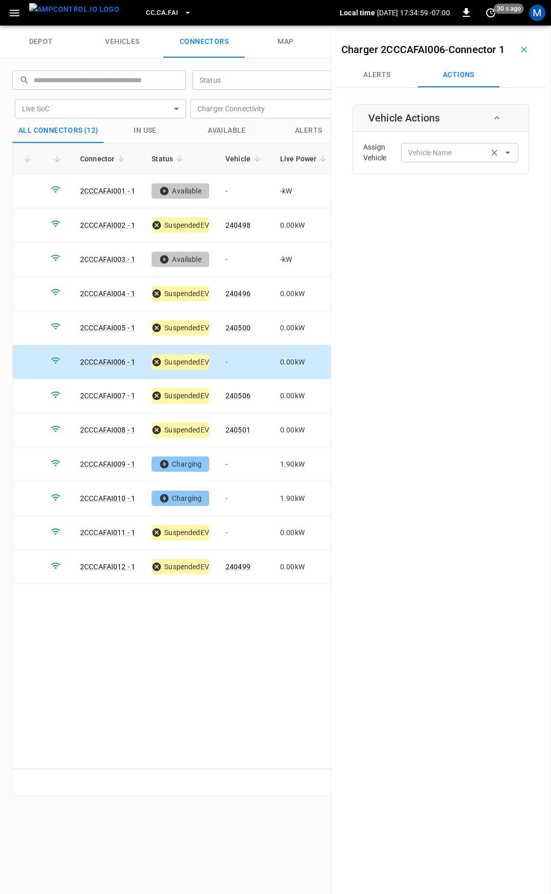
click at [430, 159] on input "Vehicle Name" at bounding box center [444, 152] width 81 height 13
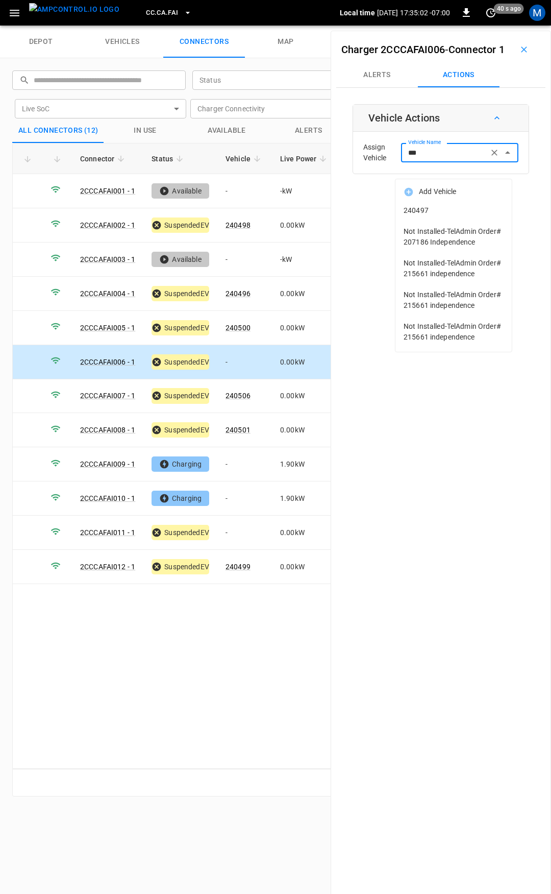
click at [440, 212] on span "240497" at bounding box center [454, 210] width 100 height 11
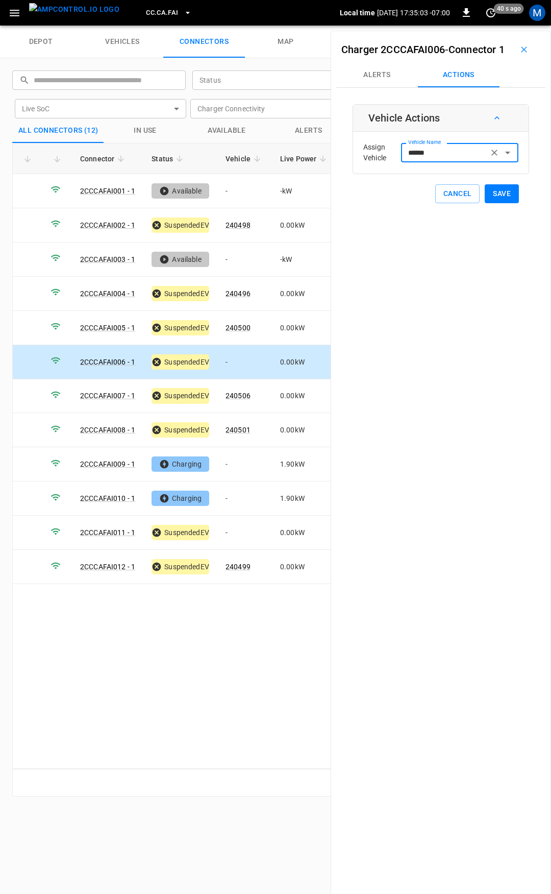
type input "******"
click at [486, 203] on button "Save" at bounding box center [502, 193] width 34 height 19
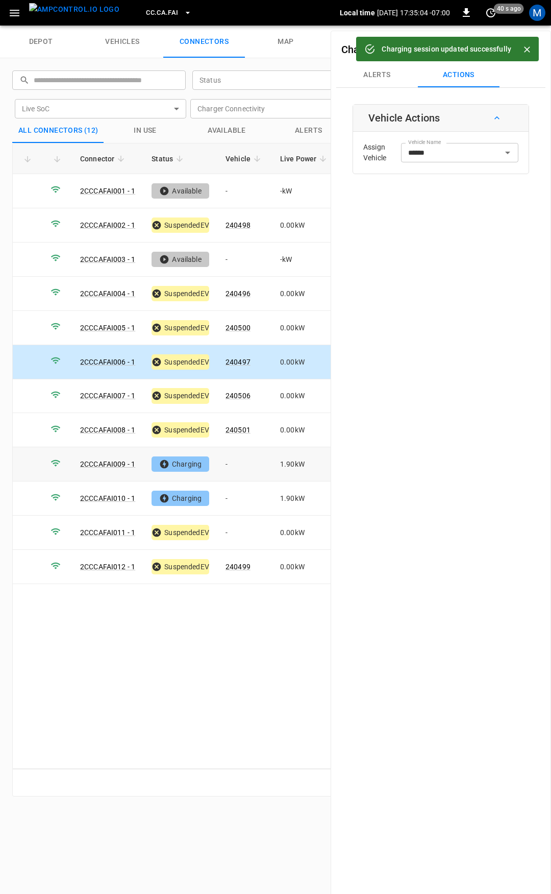
click at [226, 463] on td "-" at bounding box center [244, 464] width 55 height 34
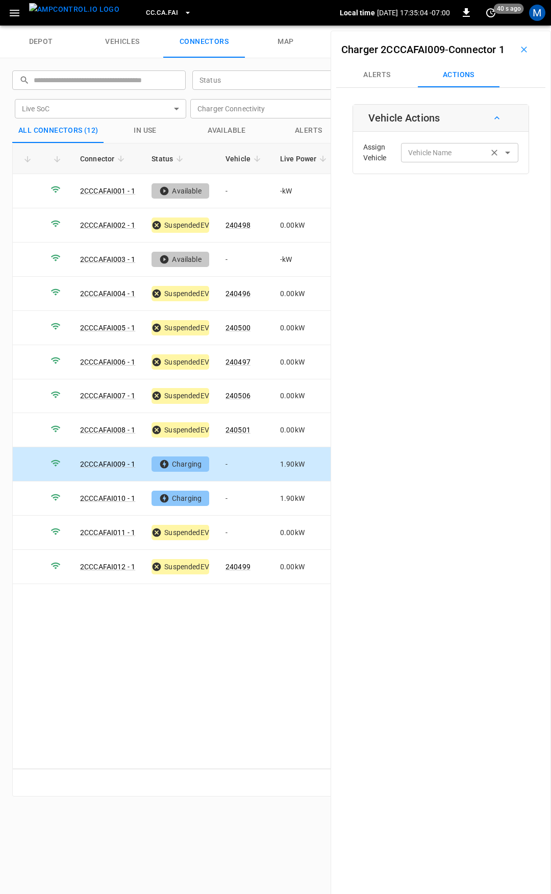
click at [439, 159] on input "Vehicle Name" at bounding box center [444, 152] width 81 height 13
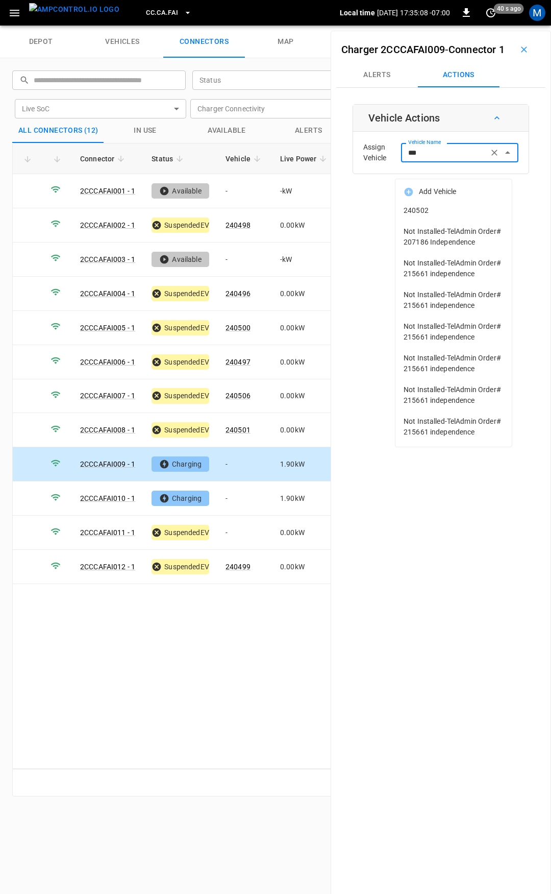
click at [448, 206] on span "240502" at bounding box center [454, 210] width 100 height 11
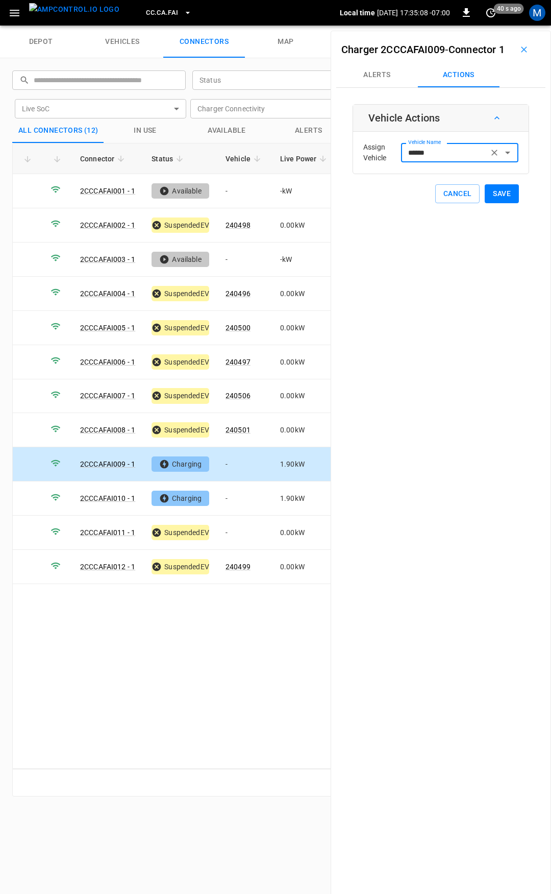
type input "******"
click at [486, 203] on button "Save" at bounding box center [502, 193] width 34 height 19
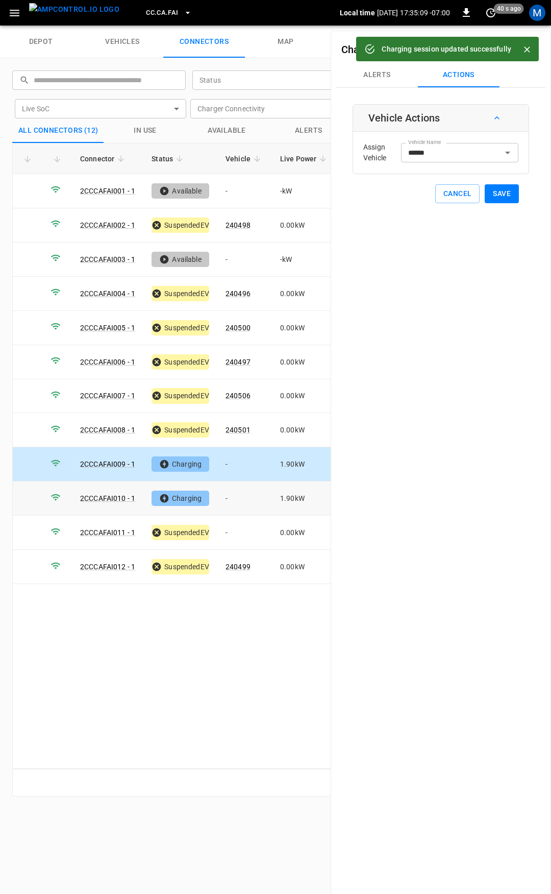
click at [241, 487] on td "-" at bounding box center [244, 498] width 55 height 34
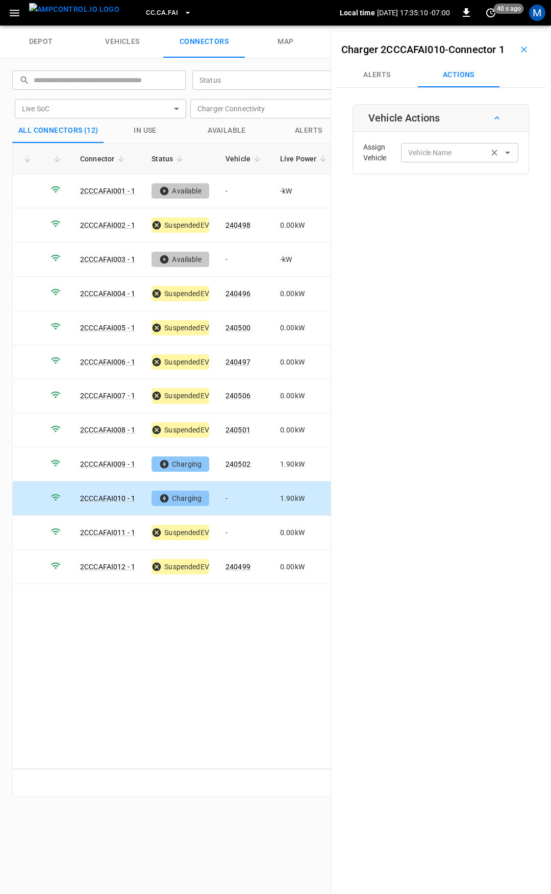
click at [427, 162] on div "Vehicle Name Vehicle Name" at bounding box center [459, 152] width 117 height 19
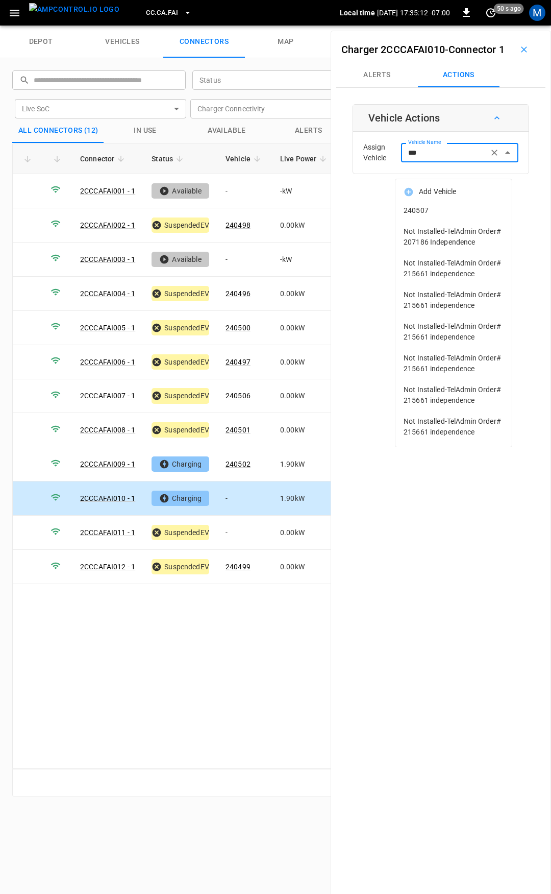
click at [438, 208] on span "240507" at bounding box center [454, 210] width 100 height 11
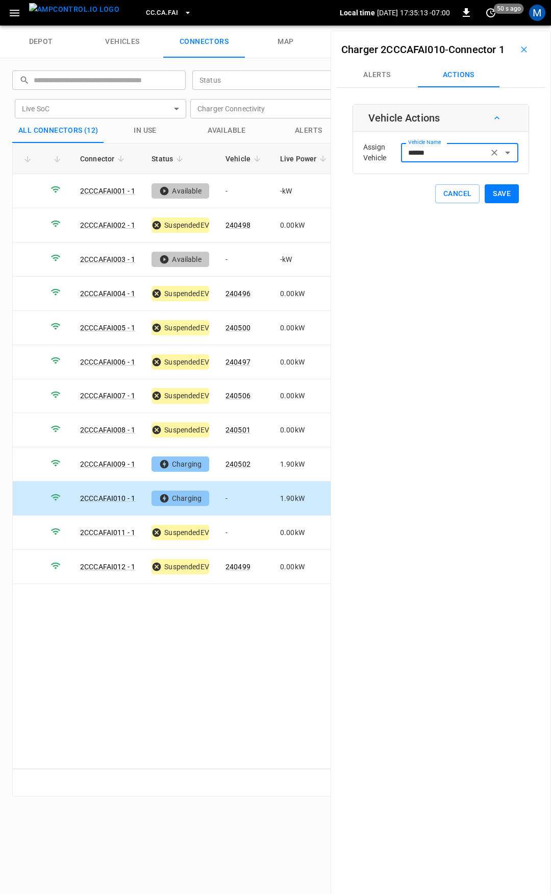
type input "******"
click at [502, 203] on button "Save" at bounding box center [502, 193] width 34 height 19
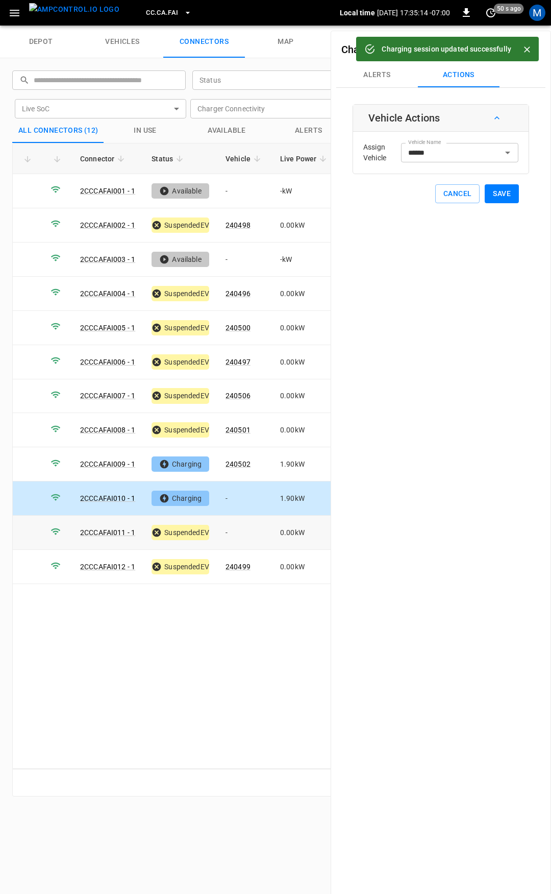
click at [244, 526] on td "-" at bounding box center [244, 532] width 55 height 34
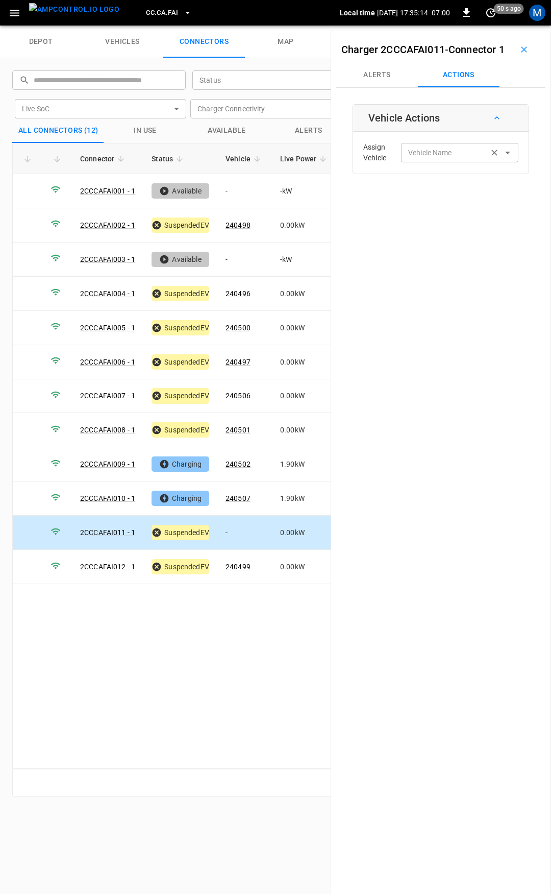
click at [439, 159] on input "Vehicle Name" at bounding box center [444, 152] width 81 height 13
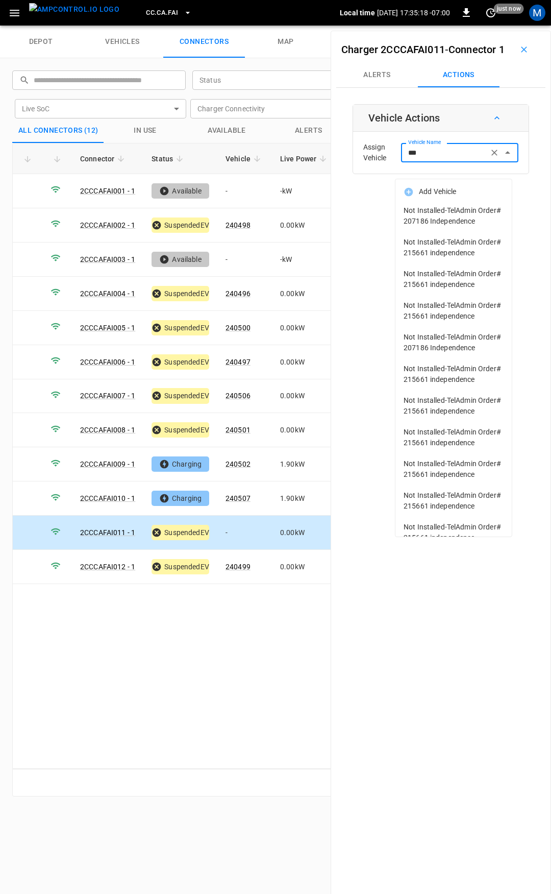
click at [436, 159] on input "***" at bounding box center [444, 152] width 81 height 13
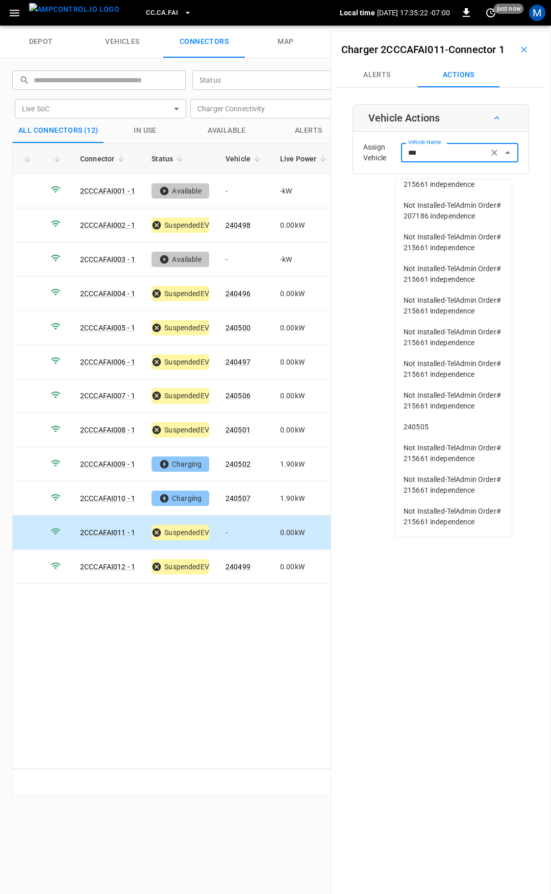
click at [446, 421] on span "240505" at bounding box center [454, 426] width 100 height 11
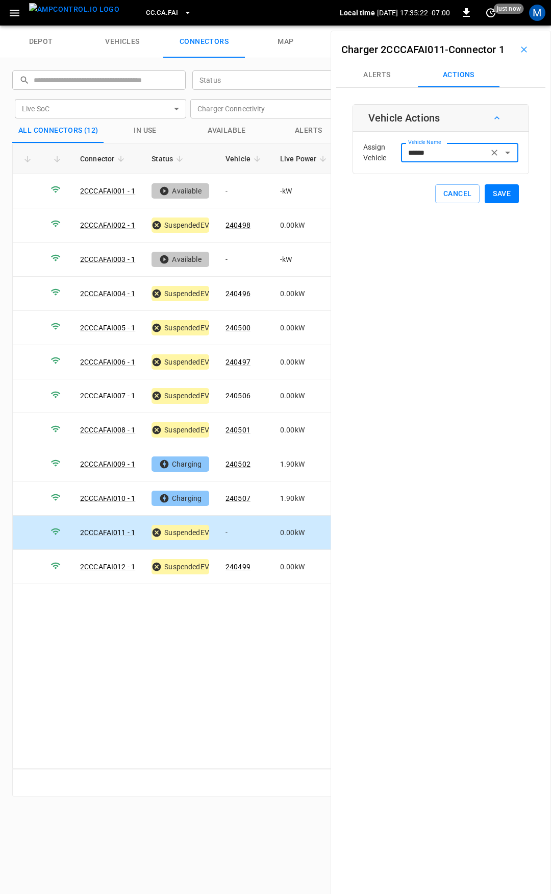
type input "******"
click at [496, 203] on button "Save" at bounding box center [502, 193] width 34 height 19
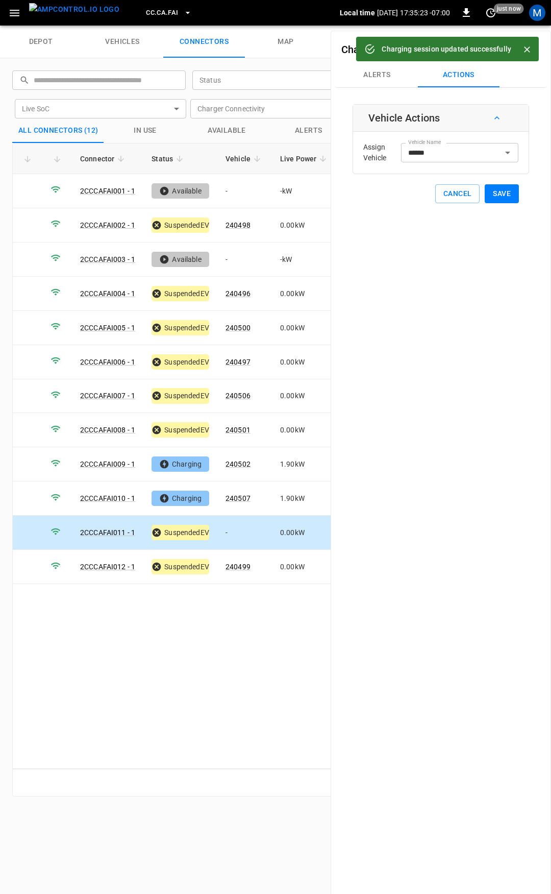
click at [152, 10] on span "CC.CA.FAI" at bounding box center [162, 13] width 32 height 12
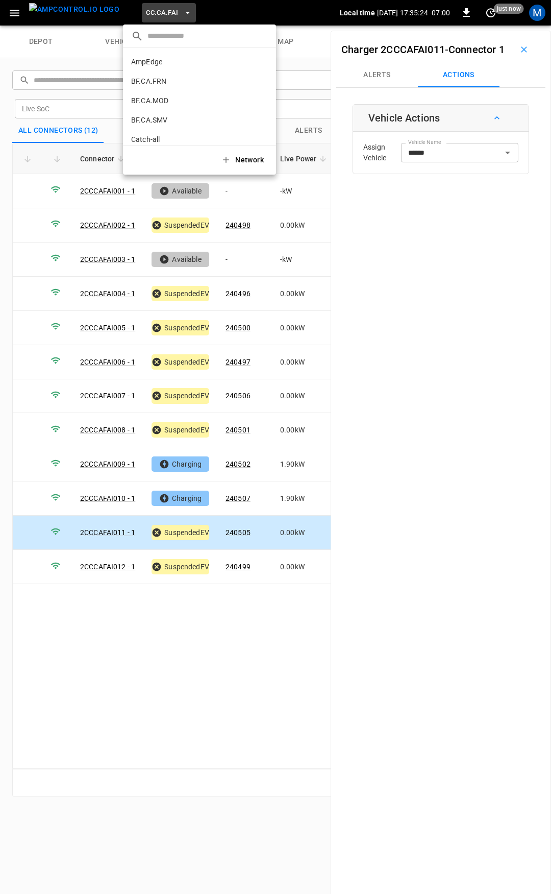
scroll to position [113, 0]
click at [166, 83] on p "CC.CA.OAK" at bounding box center [181, 84] width 100 height 10
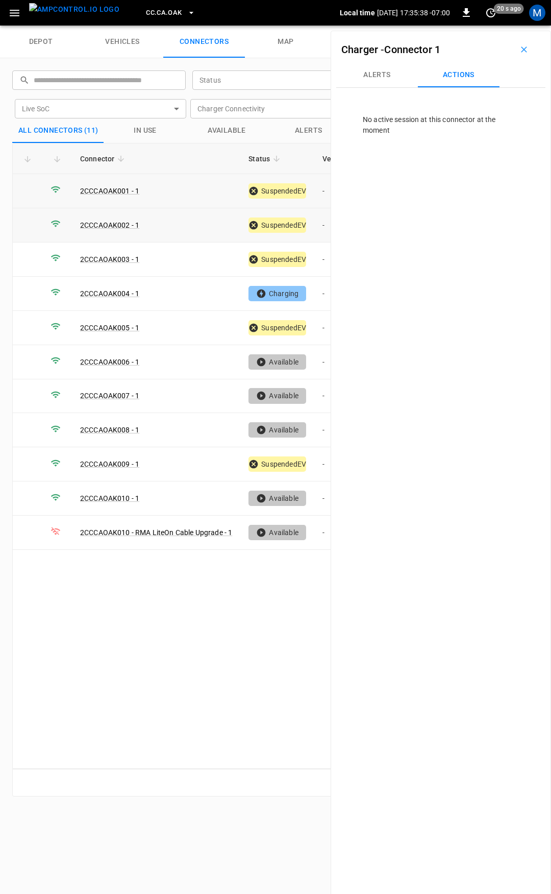
drag, startPoint x: 327, startPoint y: 197, endPoint x: 327, endPoint y: 207, distance: 10.2
click at [327, 198] on td "-" at bounding box center [341, 191] width 55 height 34
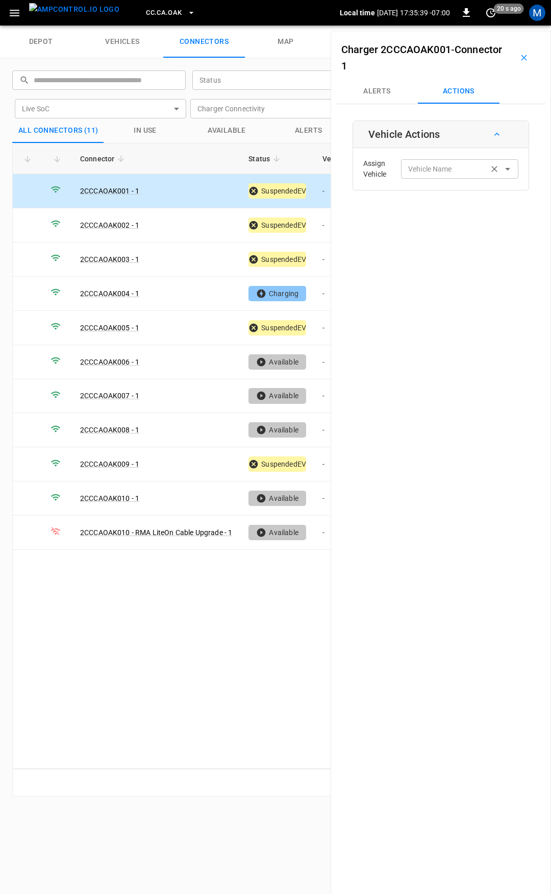
click at [431, 161] on div "Vehicle Name" at bounding box center [459, 168] width 117 height 19
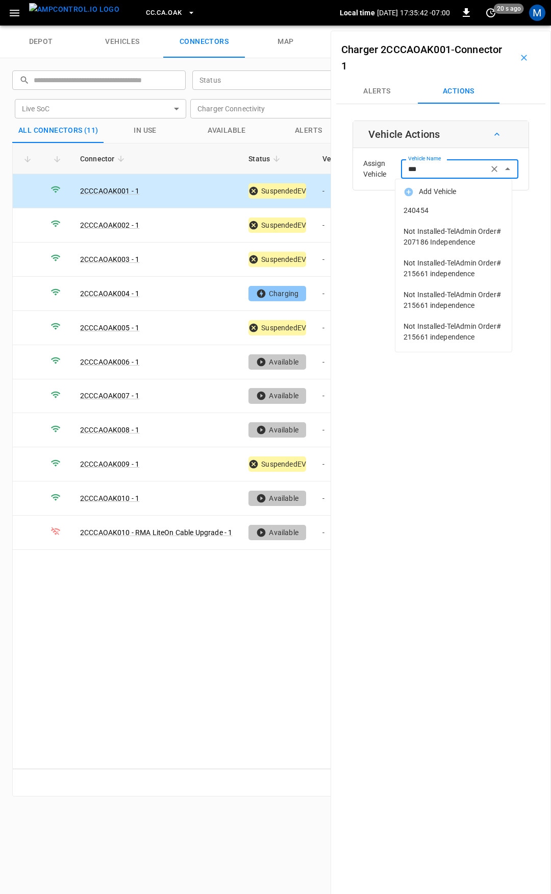
click at [430, 212] on span "240454" at bounding box center [454, 210] width 100 height 11
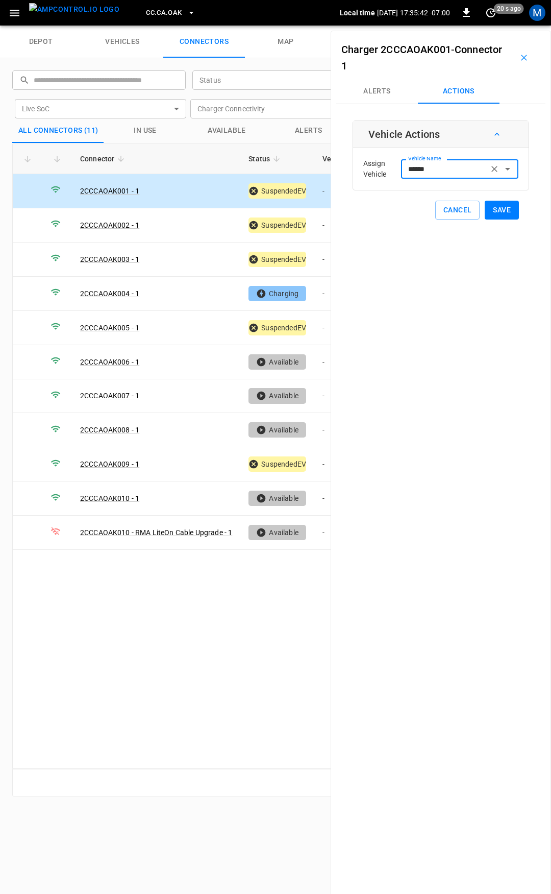
type input "******"
click at [505, 214] on button "Save" at bounding box center [502, 210] width 34 height 19
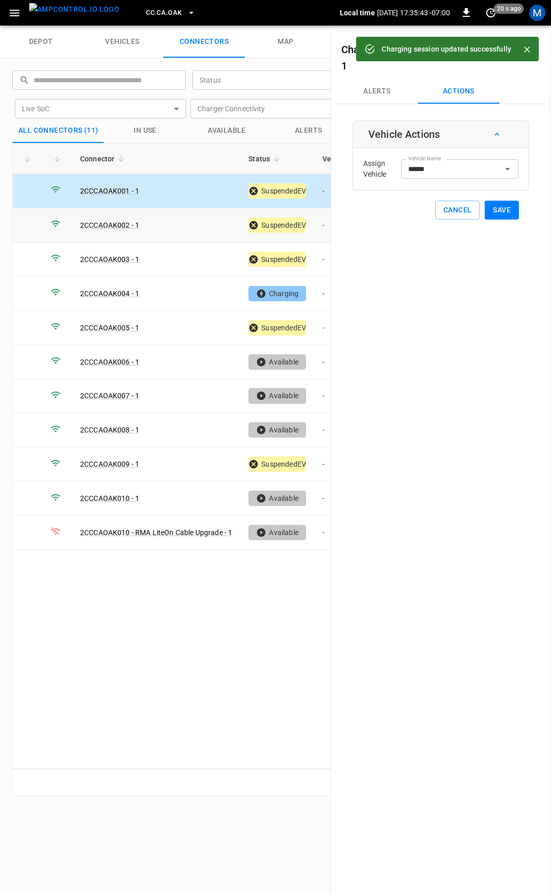
click at [326, 222] on td "-" at bounding box center [341, 225] width 55 height 34
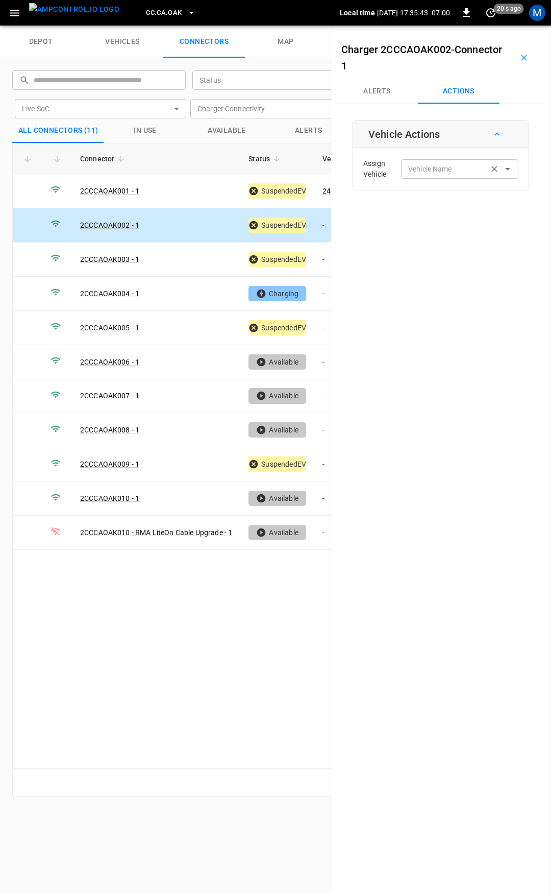
click at [423, 164] on div "Vehicle Name Vehicle Name" at bounding box center [459, 168] width 117 height 19
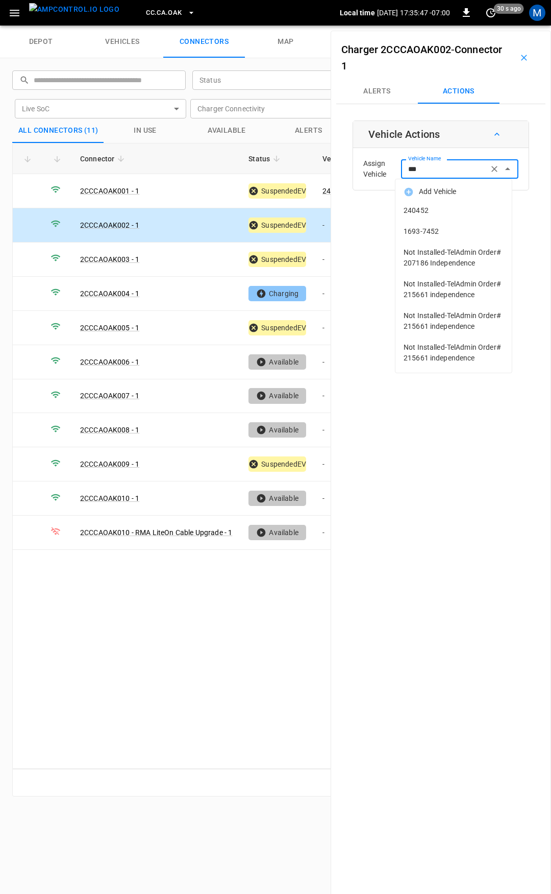
click at [420, 212] on span "240452" at bounding box center [454, 210] width 100 height 11
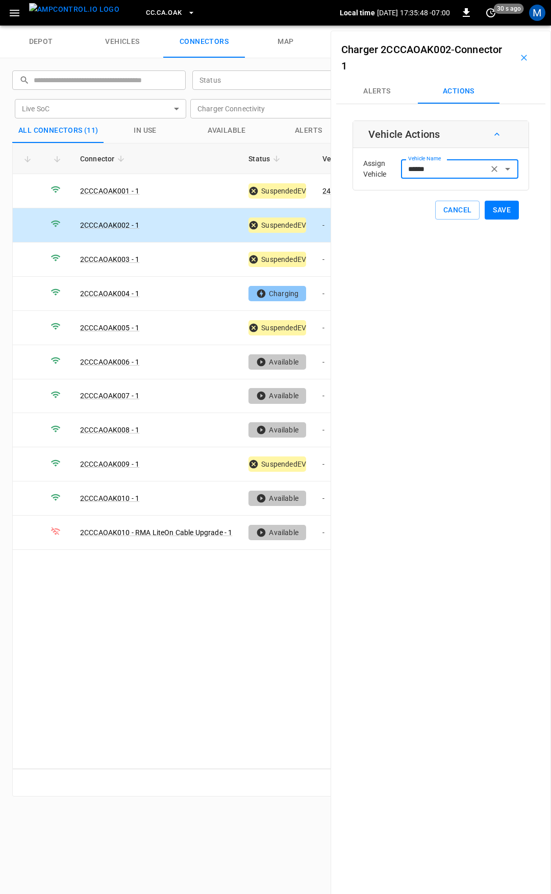
type input "******"
click at [492, 212] on button "Save" at bounding box center [502, 210] width 34 height 19
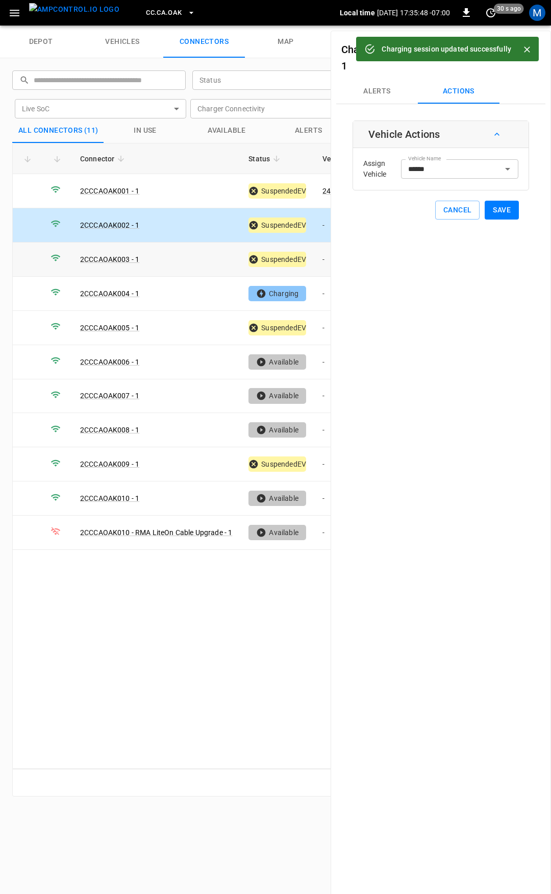
click at [324, 258] on td "-" at bounding box center [341, 259] width 55 height 34
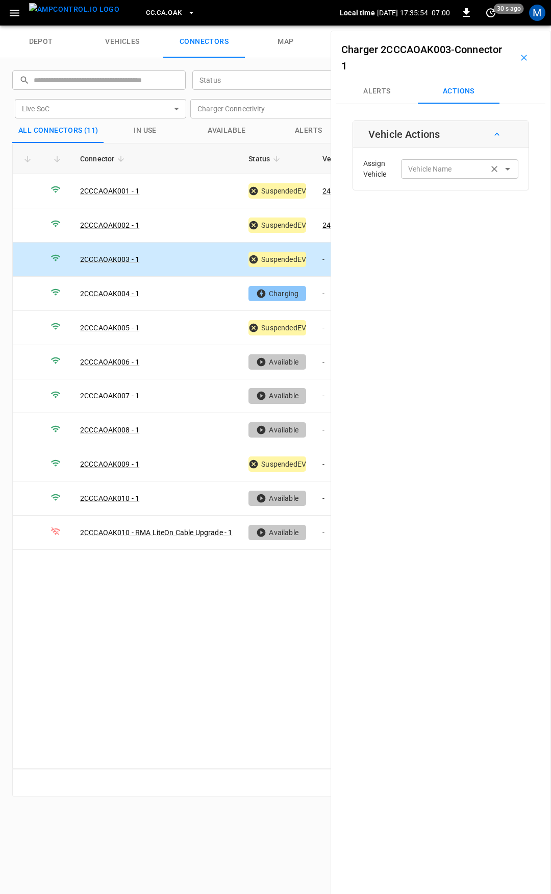
click at [402, 160] on div "Vehicle Name" at bounding box center [459, 168] width 117 height 19
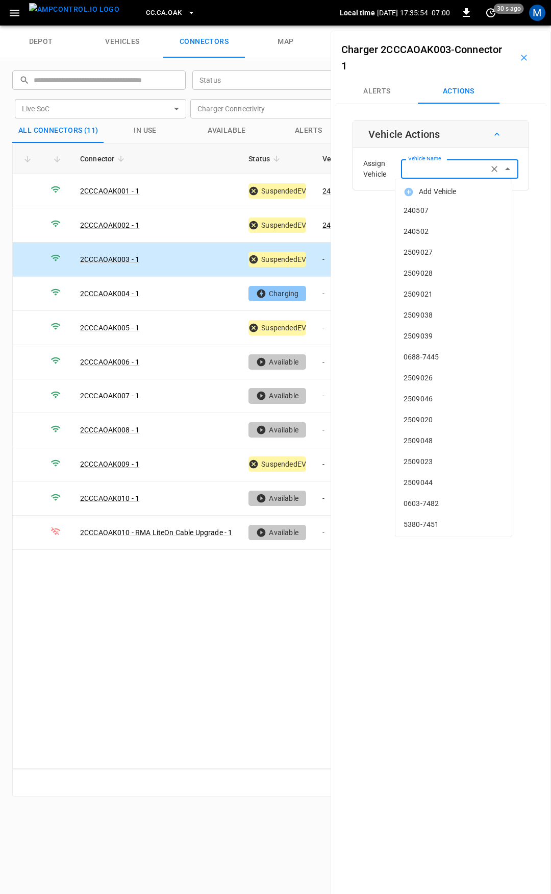
click at [412, 177] on div "Vehicle Name" at bounding box center [459, 168] width 117 height 19
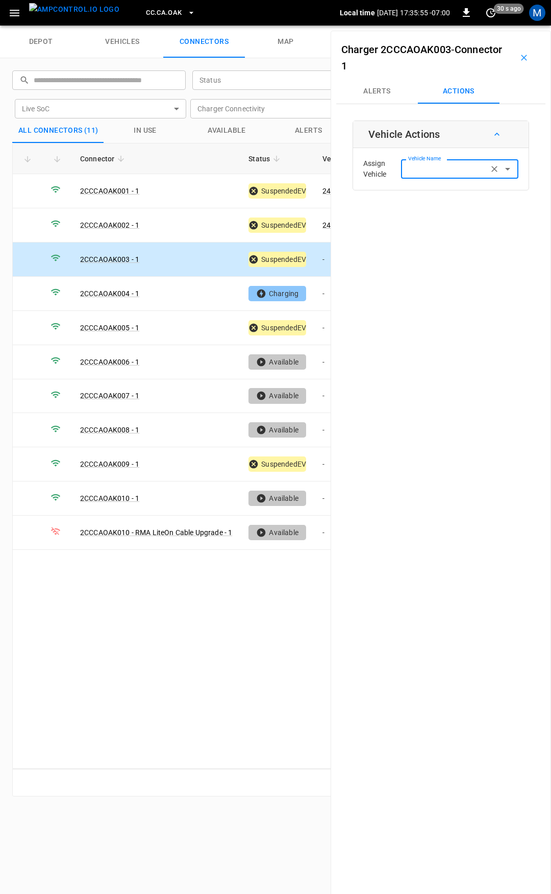
type input "*"
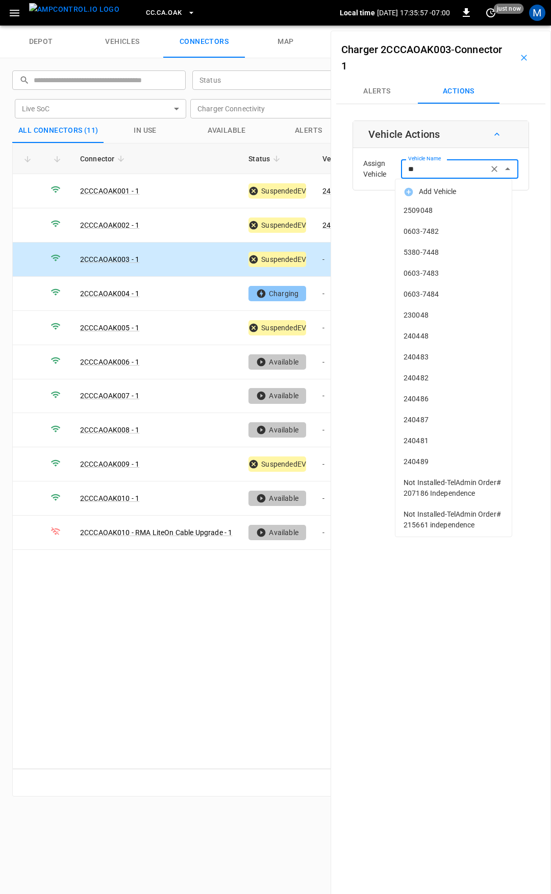
click at [426, 172] on input "**" at bounding box center [444, 168] width 81 height 13
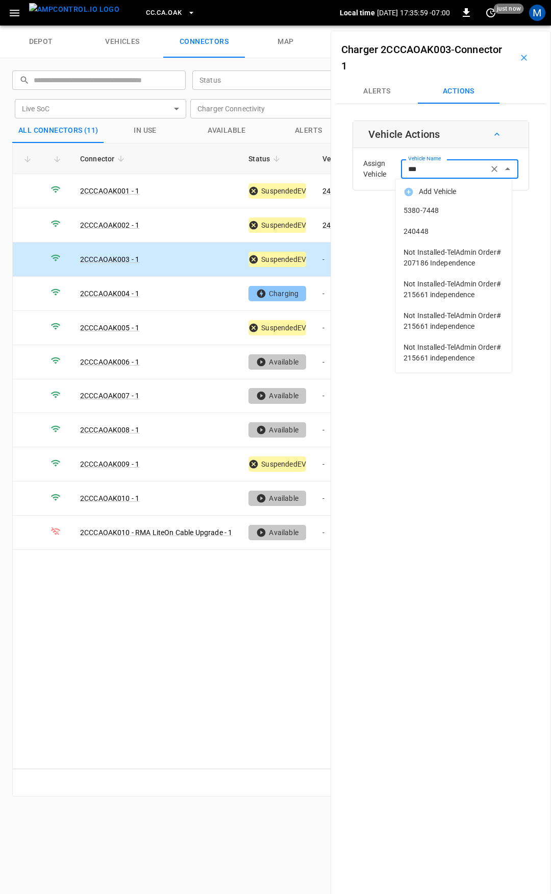
click at [433, 227] on span "240448" at bounding box center [454, 231] width 100 height 11
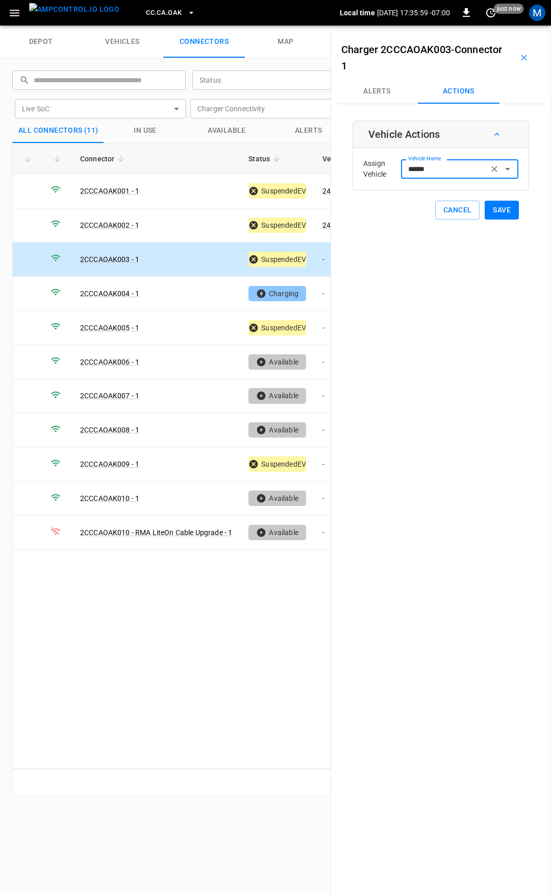
type input "******"
click at [489, 212] on button "Save" at bounding box center [502, 210] width 34 height 19
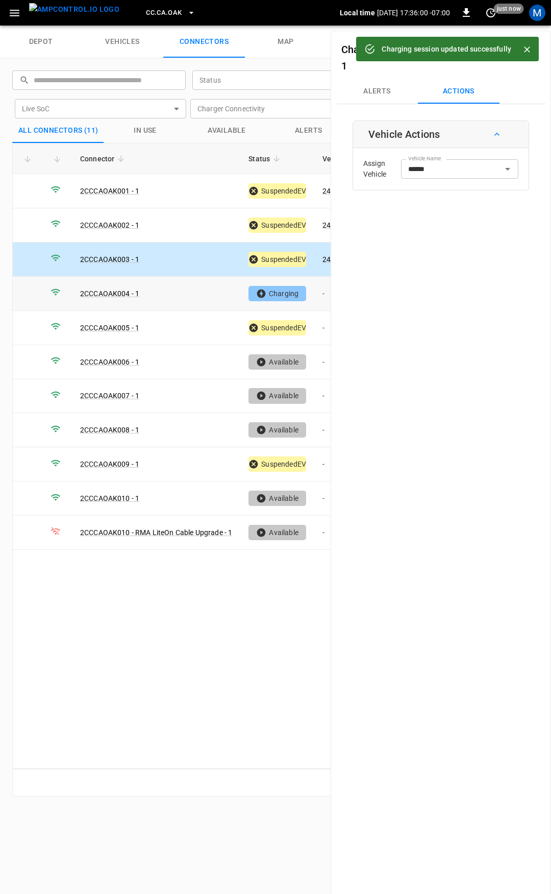
click at [322, 290] on td "-" at bounding box center [341, 294] width 55 height 34
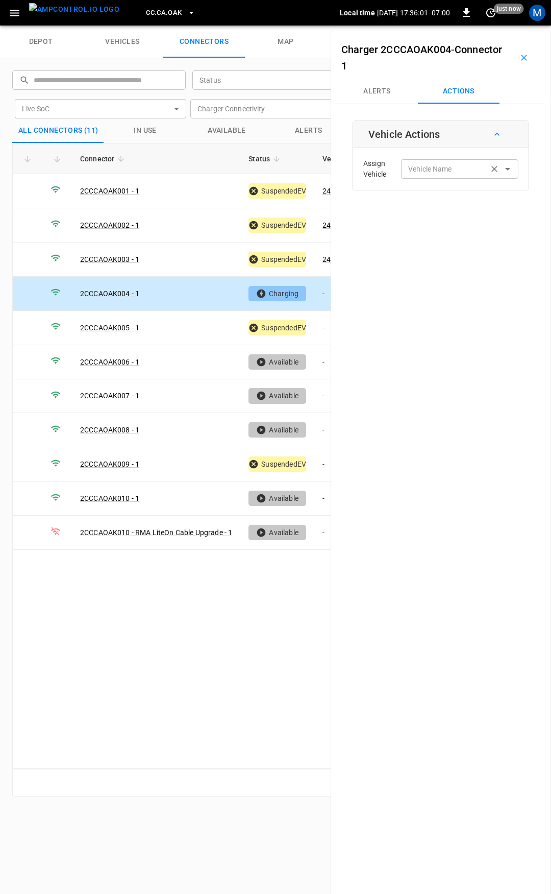
click at [443, 174] on input "Vehicle Name" at bounding box center [444, 168] width 81 height 13
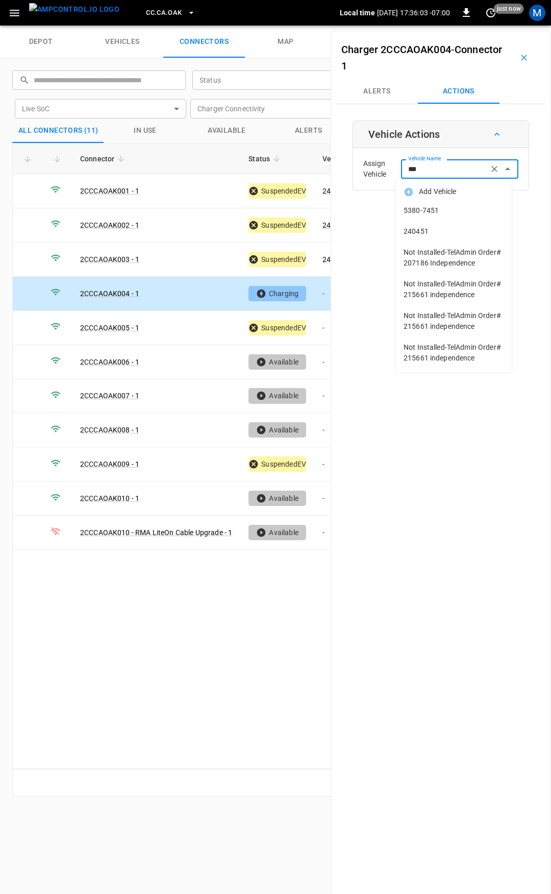
click at [468, 234] on span "240451" at bounding box center [454, 231] width 100 height 11
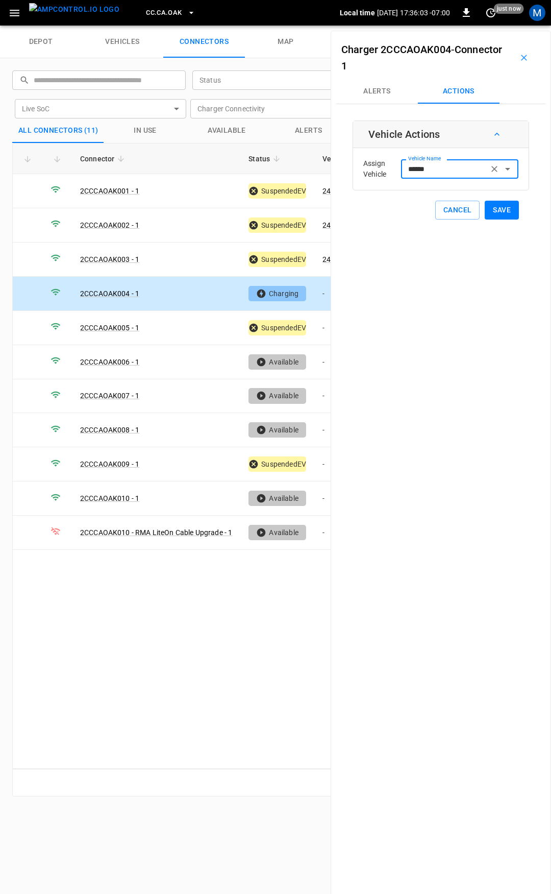
type input "******"
click at [499, 212] on button "Save" at bounding box center [502, 210] width 34 height 19
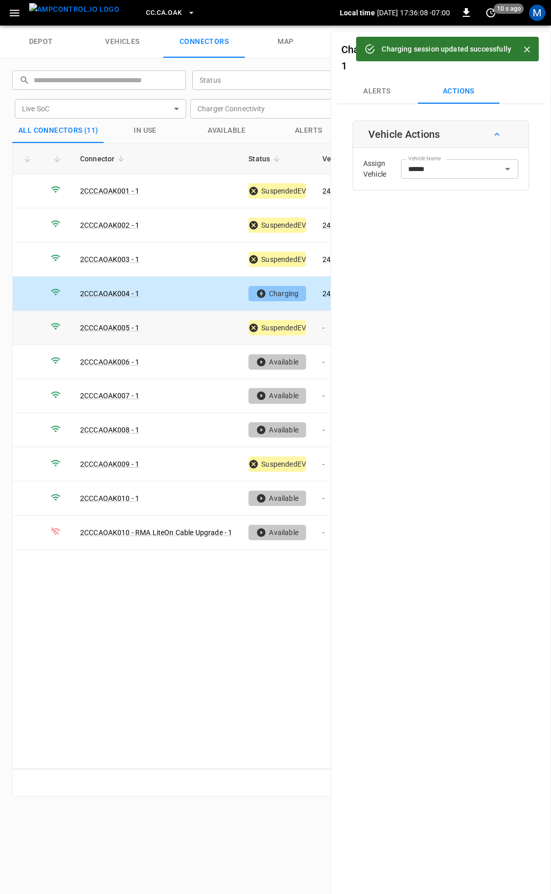
click at [325, 329] on td "-" at bounding box center [341, 328] width 55 height 34
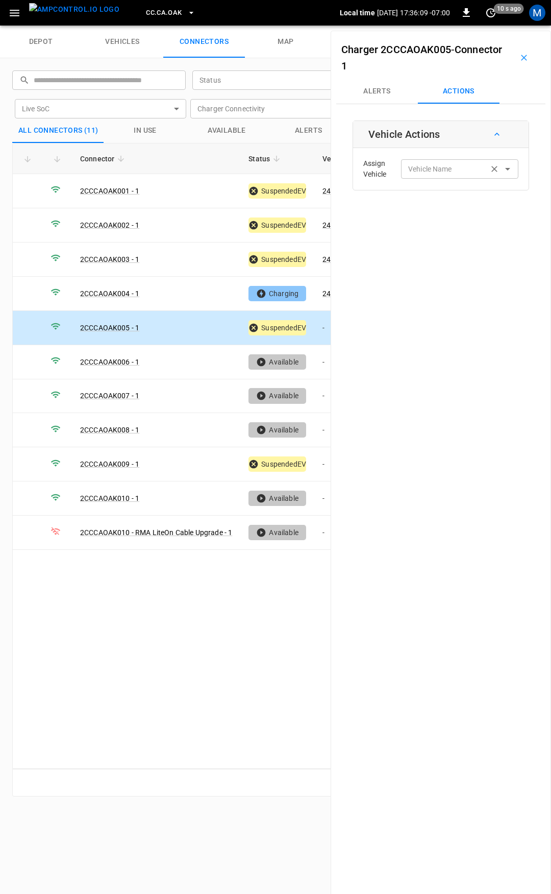
click at [431, 172] on input "Vehicle Name" at bounding box center [444, 168] width 81 height 13
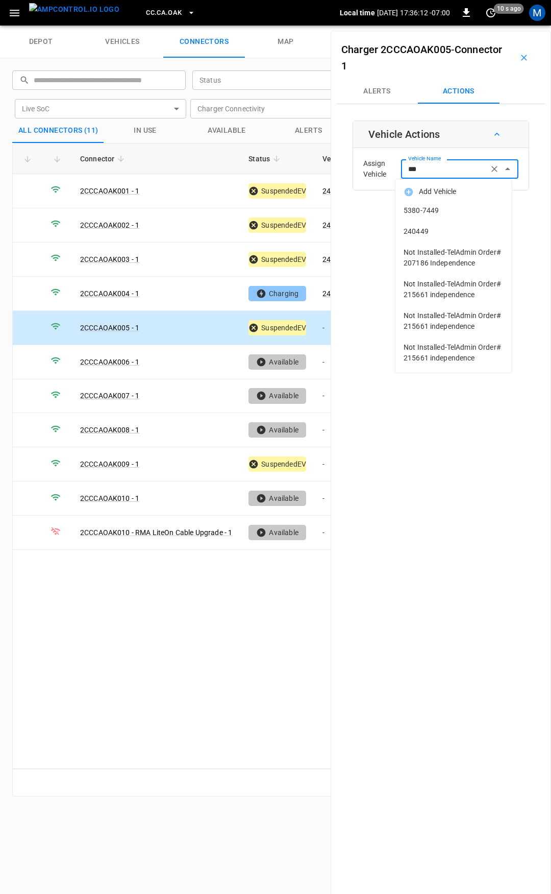
click at [440, 235] on span "240449" at bounding box center [454, 231] width 100 height 11
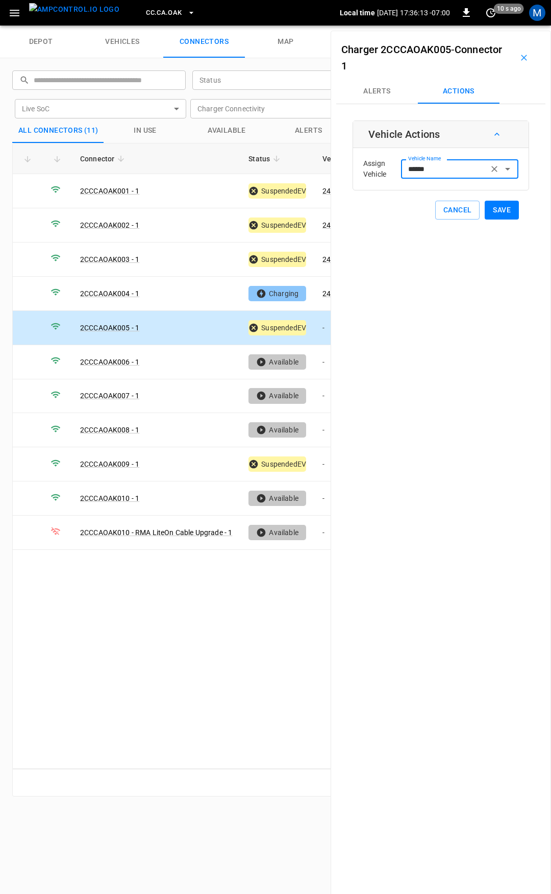
type input "******"
click at [494, 206] on button "Save" at bounding box center [502, 210] width 34 height 19
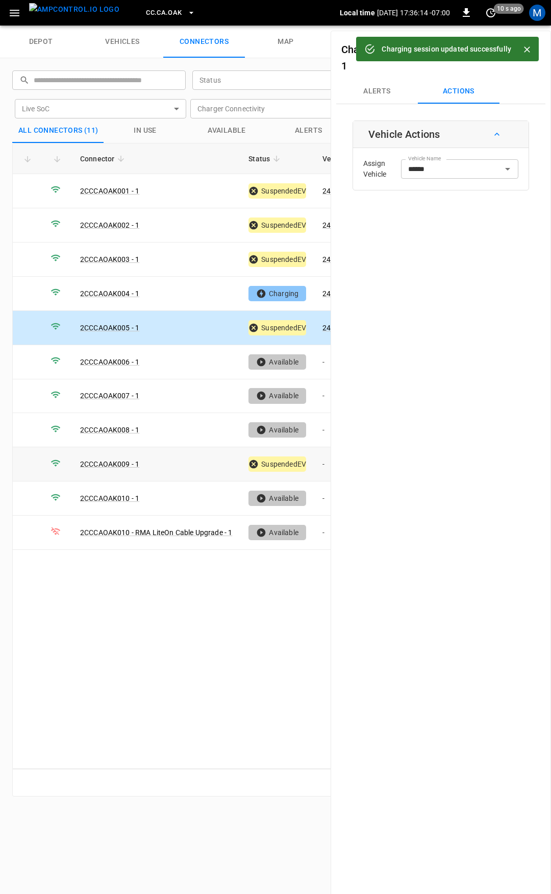
click at [319, 459] on td "-" at bounding box center [341, 464] width 55 height 34
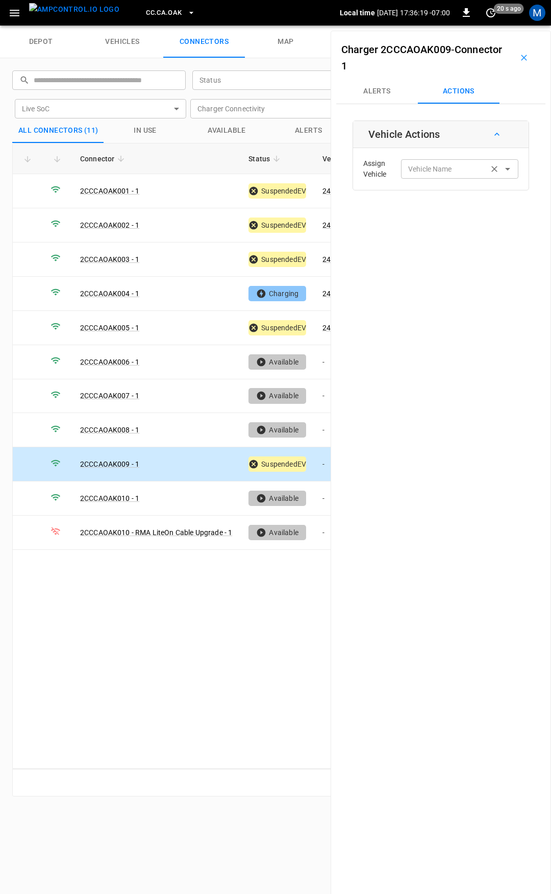
click at [443, 168] on div "Vehicle Name Vehicle Name" at bounding box center [459, 168] width 117 height 19
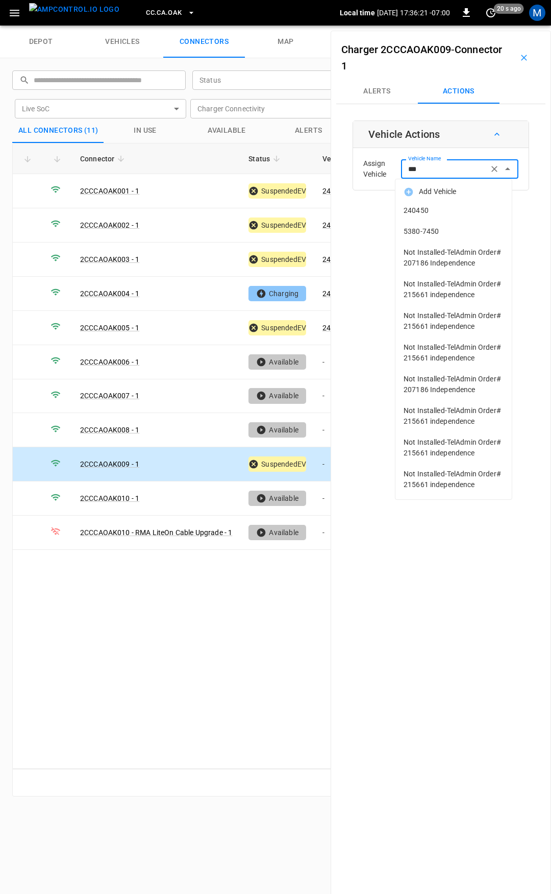
click at [441, 209] on span "240450" at bounding box center [454, 210] width 100 height 11
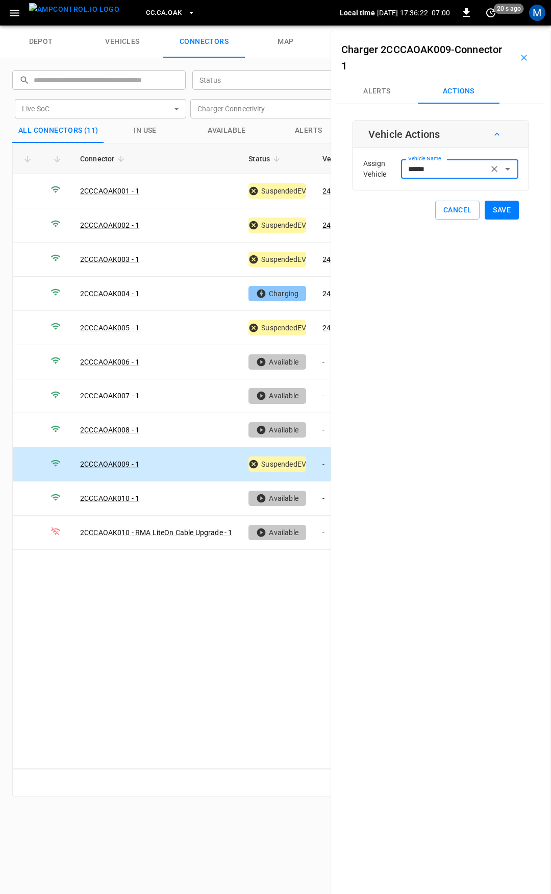
type input "******"
drag, startPoint x: 441, startPoint y: 209, endPoint x: 481, endPoint y: 210, distance: 40.3
click at [485, 211] on button "Save" at bounding box center [502, 210] width 34 height 19
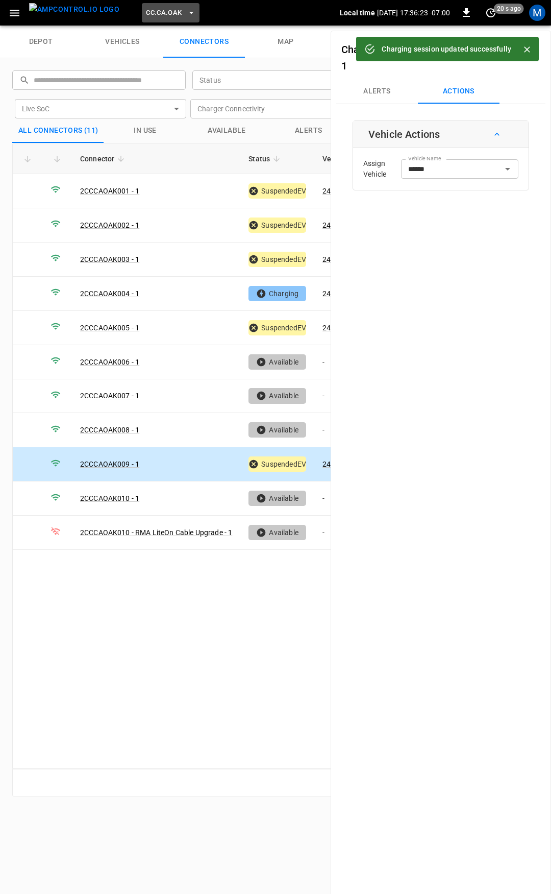
click at [148, 13] on span "CC.CA.OAK" at bounding box center [164, 13] width 36 height 12
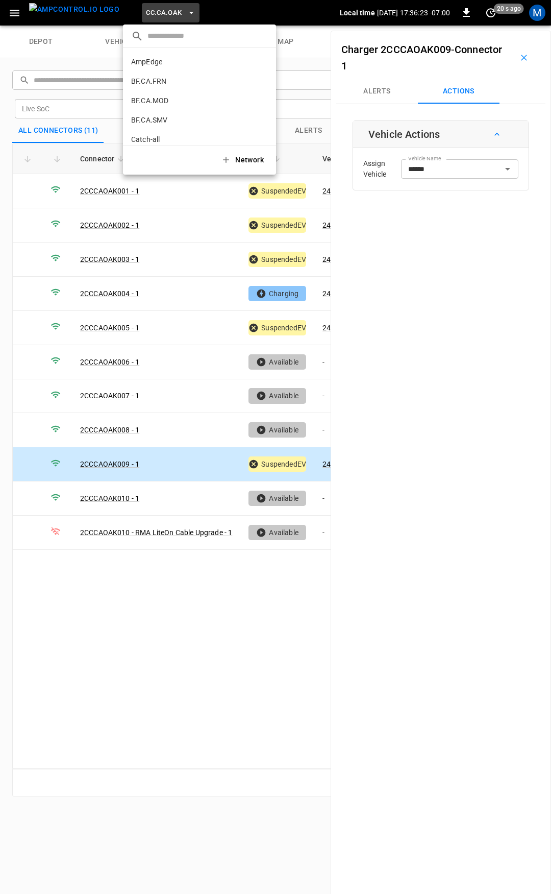
scroll to position [133, 0]
click at [175, 80] on p "CC.CA.RIC" at bounding box center [181, 84] width 100 height 10
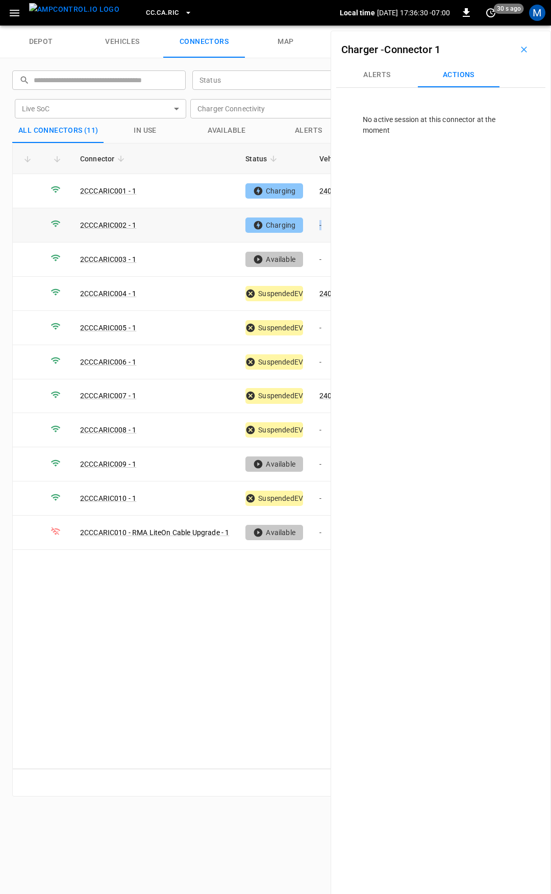
click at [324, 231] on td "-" at bounding box center [338, 225] width 55 height 34
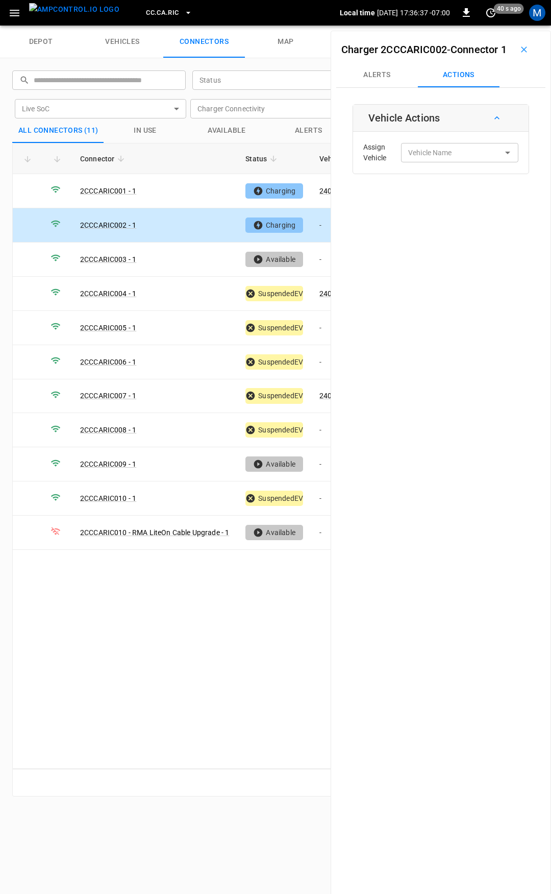
click at [321, 222] on td "-" at bounding box center [338, 225] width 55 height 34
click at [427, 159] on input "Vehicle Name" at bounding box center [444, 152] width 81 height 13
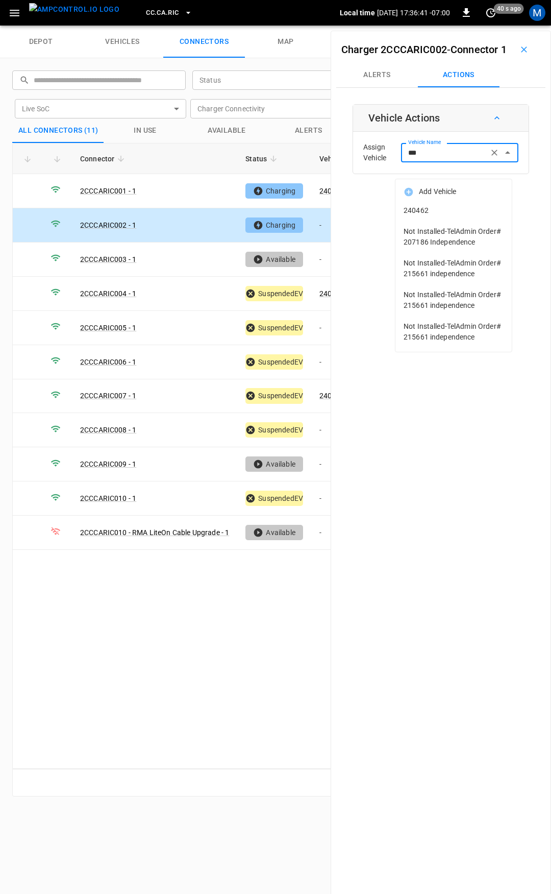
click at [449, 208] on span "240462" at bounding box center [454, 210] width 100 height 11
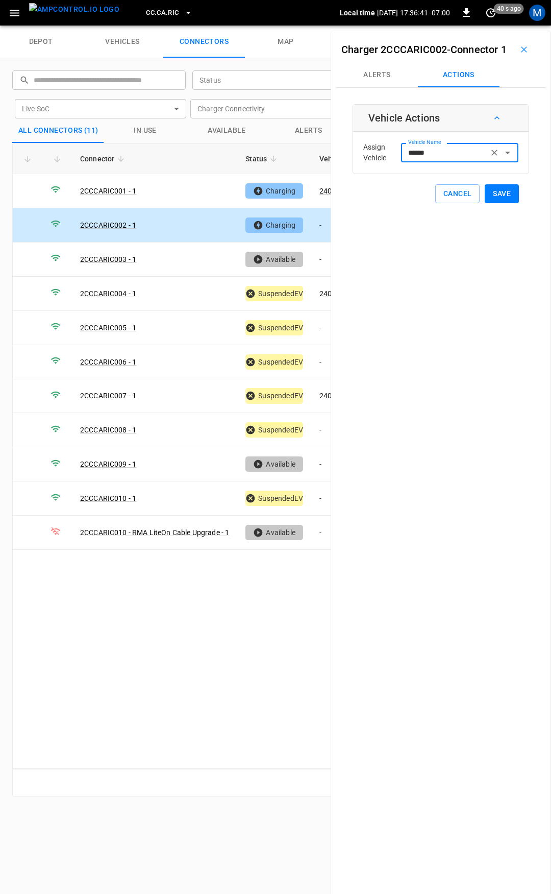
type input "******"
click at [509, 203] on button "Save" at bounding box center [502, 193] width 34 height 19
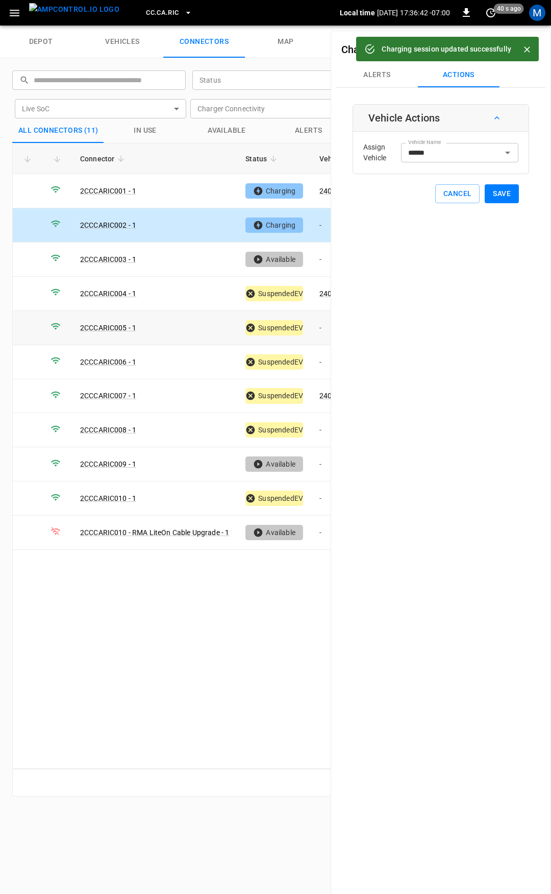
click at [321, 322] on td "-" at bounding box center [338, 328] width 55 height 34
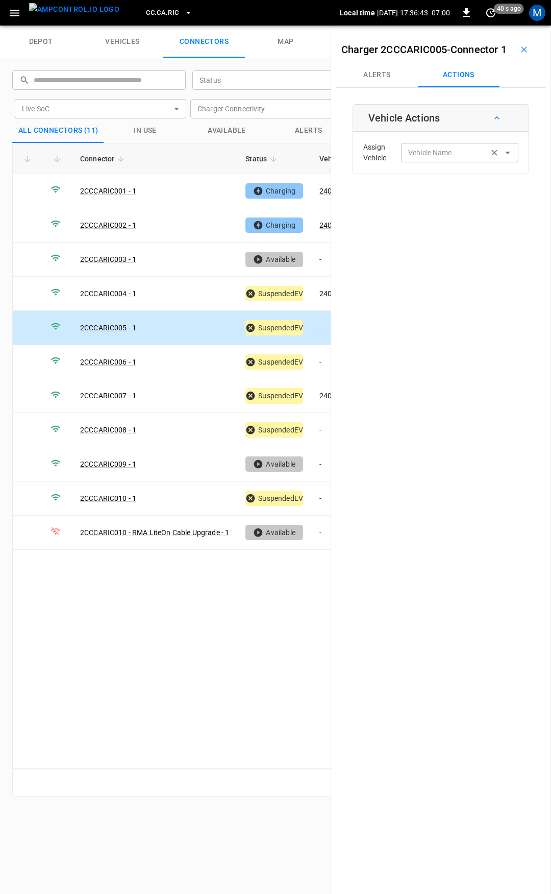
click at [409, 162] on div "Vehicle Name" at bounding box center [459, 152] width 117 height 19
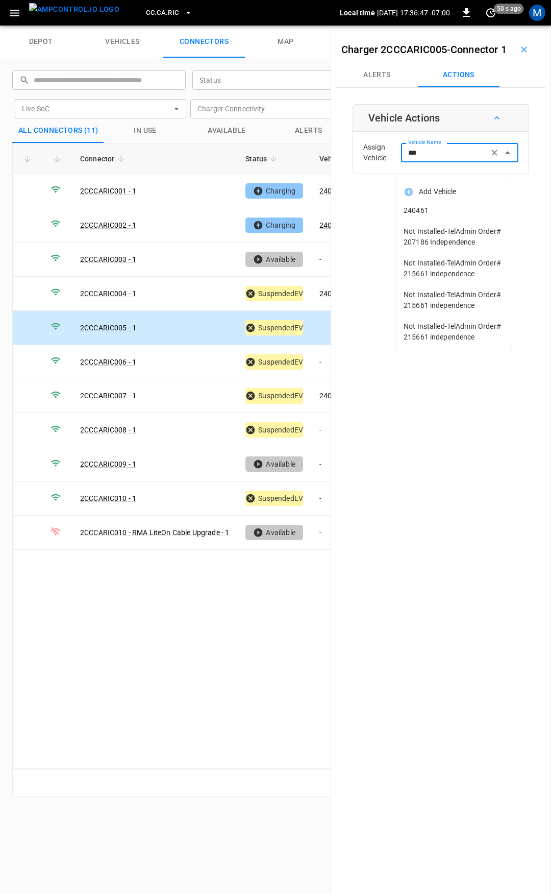
click at [416, 205] on span "240461" at bounding box center [454, 210] width 100 height 11
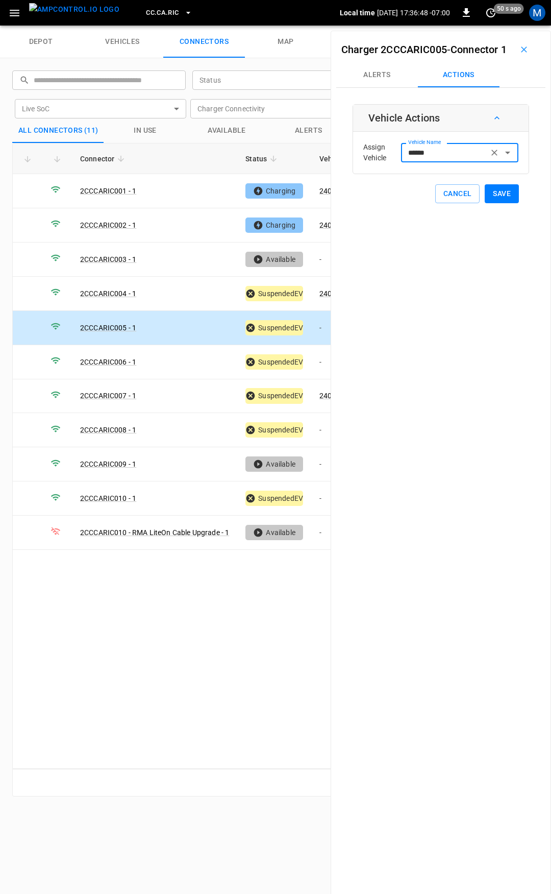
type input "******"
click at [491, 203] on button "Save" at bounding box center [502, 193] width 34 height 19
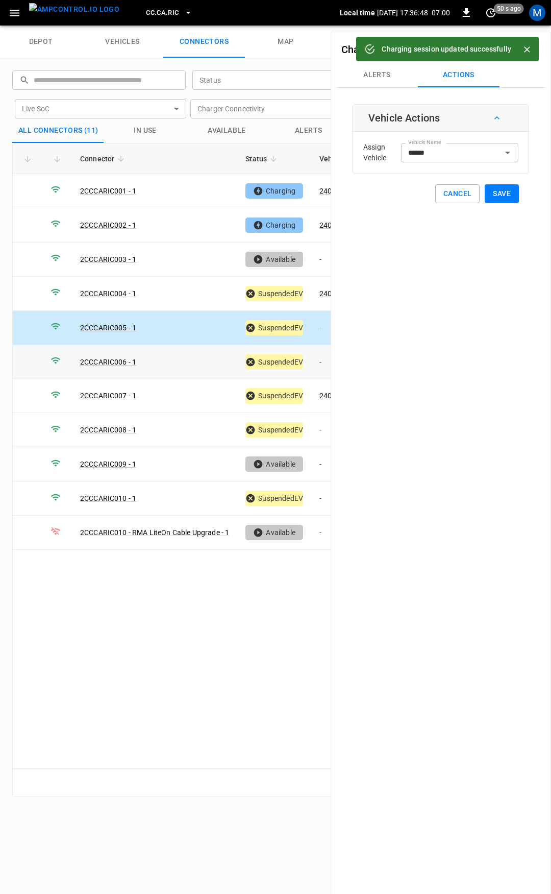
click at [323, 361] on td "-" at bounding box center [338, 362] width 55 height 34
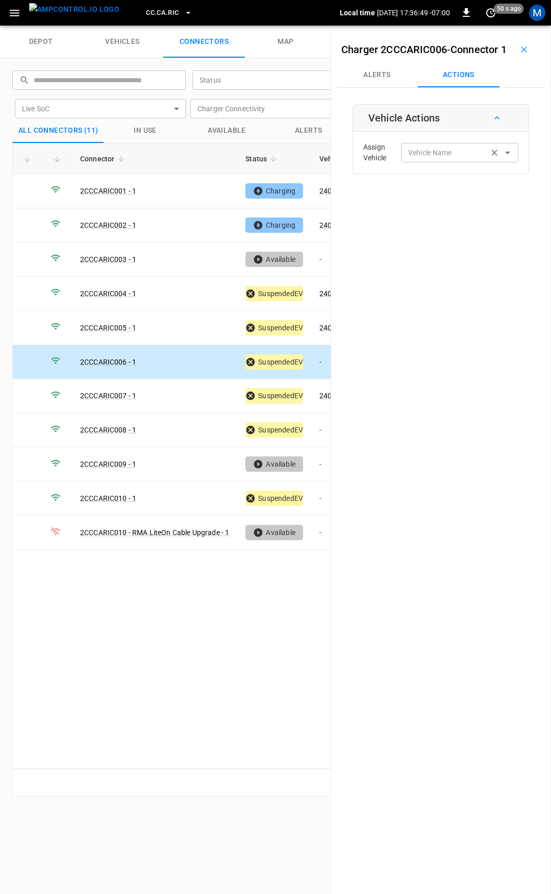
click at [416, 162] on div "Vehicle Name" at bounding box center [459, 152] width 117 height 19
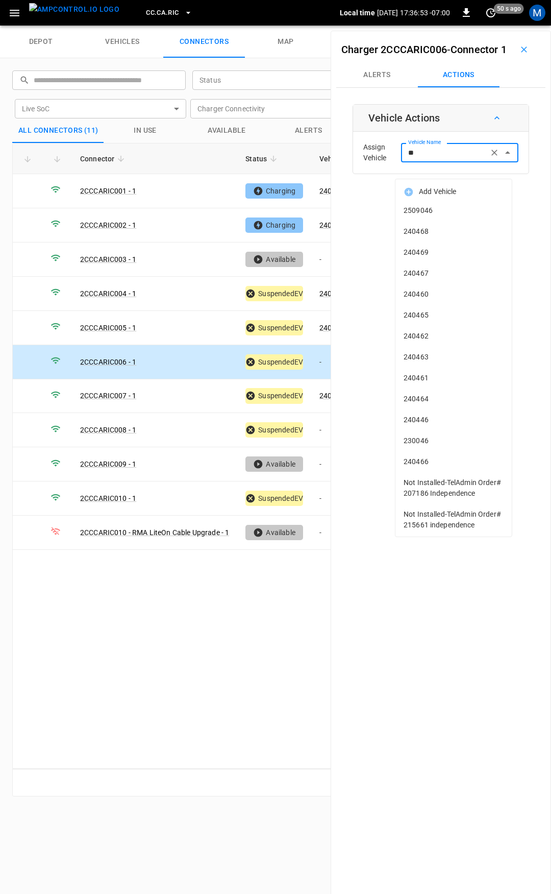
type input "***"
drag, startPoint x: 434, startPoint y: 216, endPoint x: 453, endPoint y: 211, distance: 19.9
click at [436, 159] on input "Vehicle Name" at bounding box center [444, 152] width 81 height 13
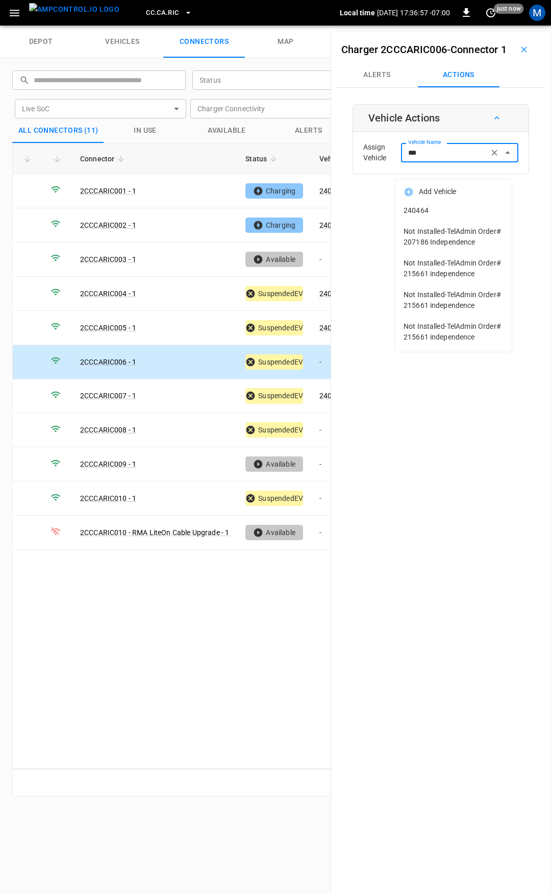
click at [485, 215] on span "240464" at bounding box center [454, 210] width 100 height 11
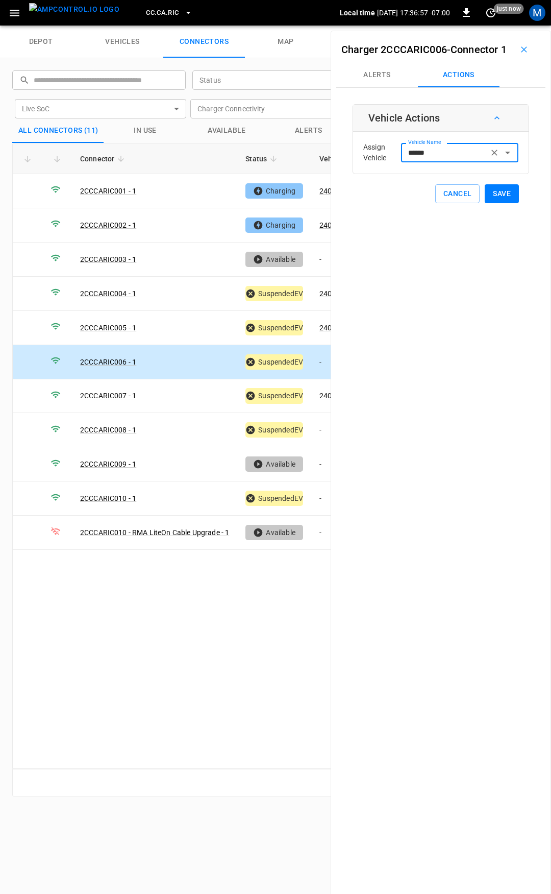
type input "******"
click at [517, 203] on div "Vehicle Actions Assign Vehicle Vehicle Name ****** Vehicle Name Cancel Save" at bounding box center [441, 153] width 177 height 99
click at [487, 203] on button "Save" at bounding box center [502, 193] width 34 height 19
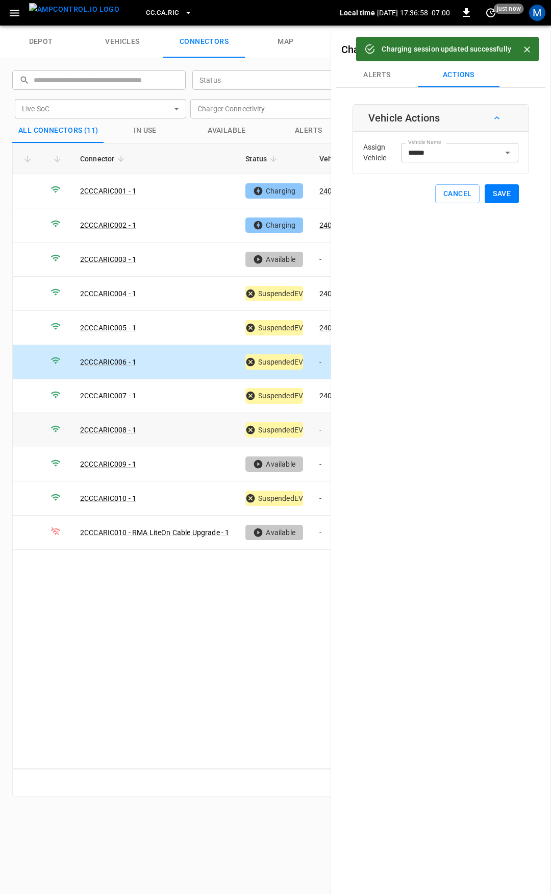
click at [321, 428] on td "-" at bounding box center [338, 430] width 55 height 34
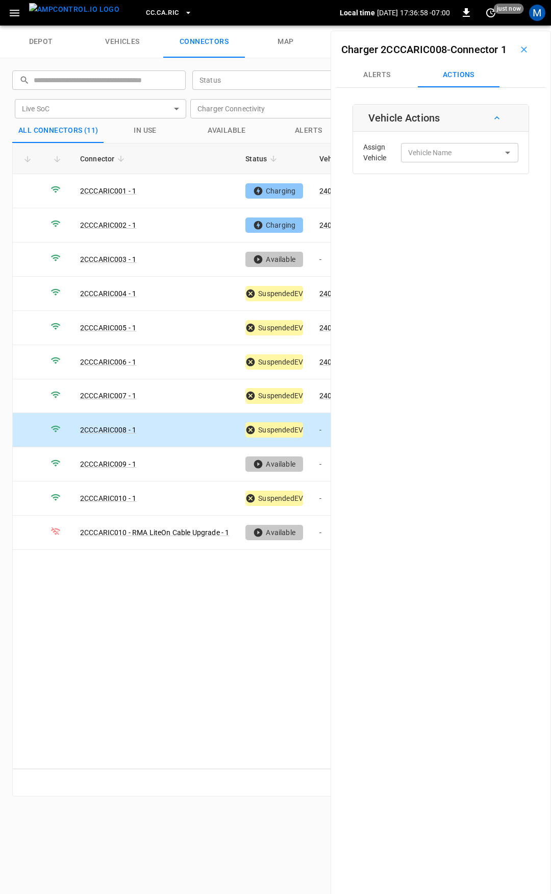
click at [415, 171] on div "Assign Vehicle Vehicle Name Vehicle Name" at bounding box center [441, 152] width 170 height 37
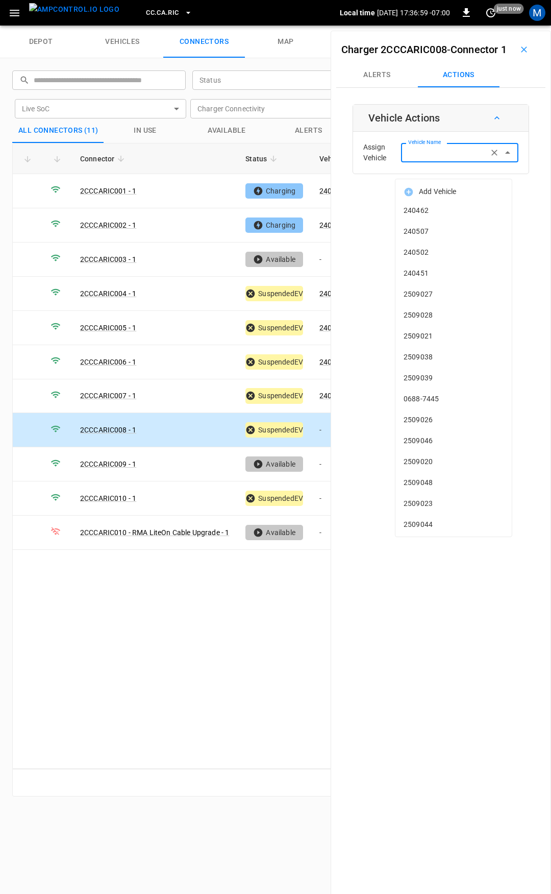
click at [420, 159] on input "Vehicle Name" at bounding box center [444, 152] width 81 height 13
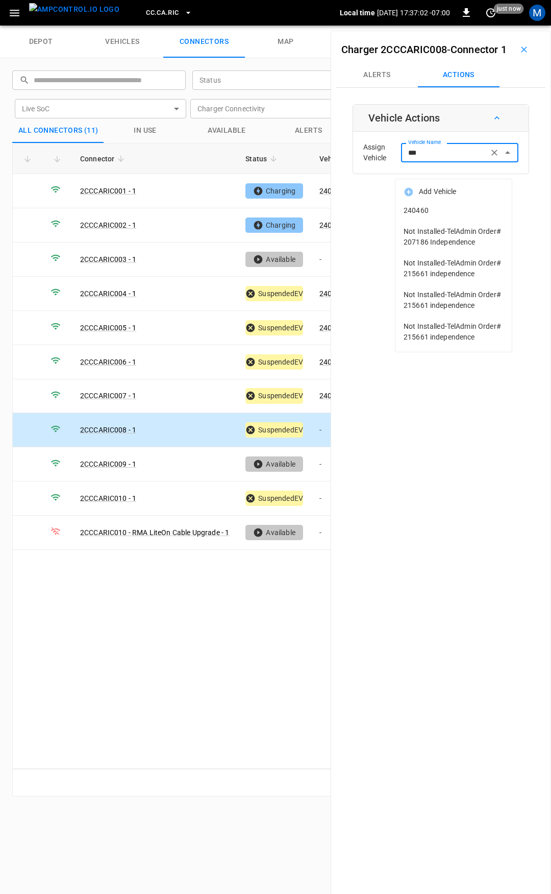
click at [419, 205] on li "240460" at bounding box center [453, 210] width 116 height 21
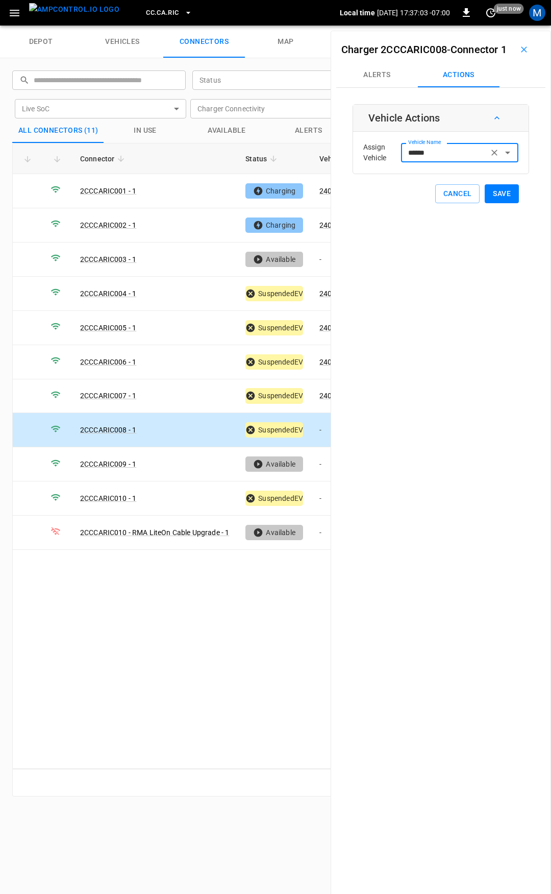
type input "******"
click at [485, 203] on button "Save" at bounding box center [502, 193] width 34 height 19
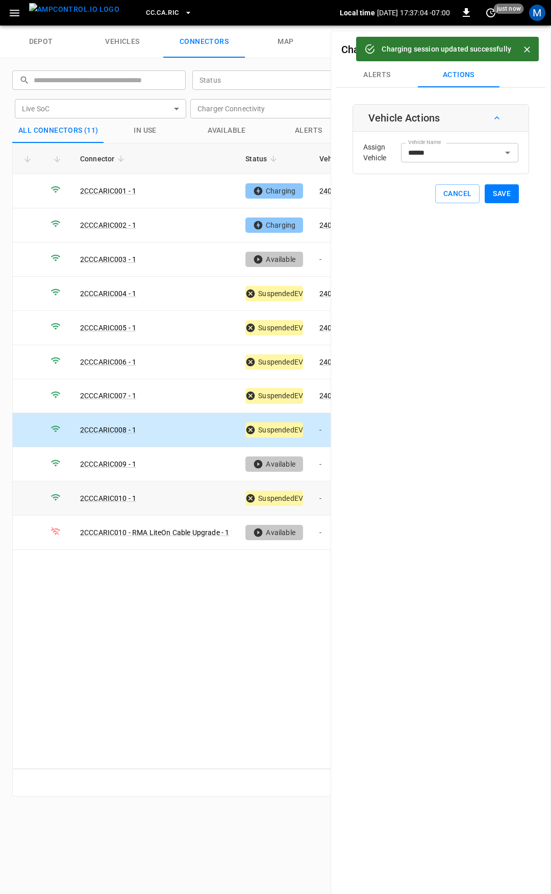
click at [324, 497] on td "-" at bounding box center [338, 498] width 55 height 34
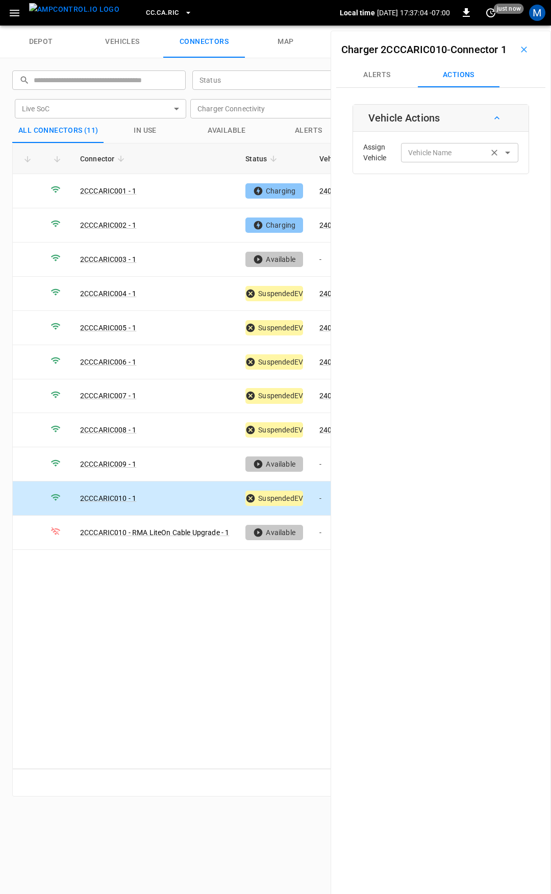
click at [419, 159] on input "Vehicle Name" at bounding box center [444, 152] width 81 height 13
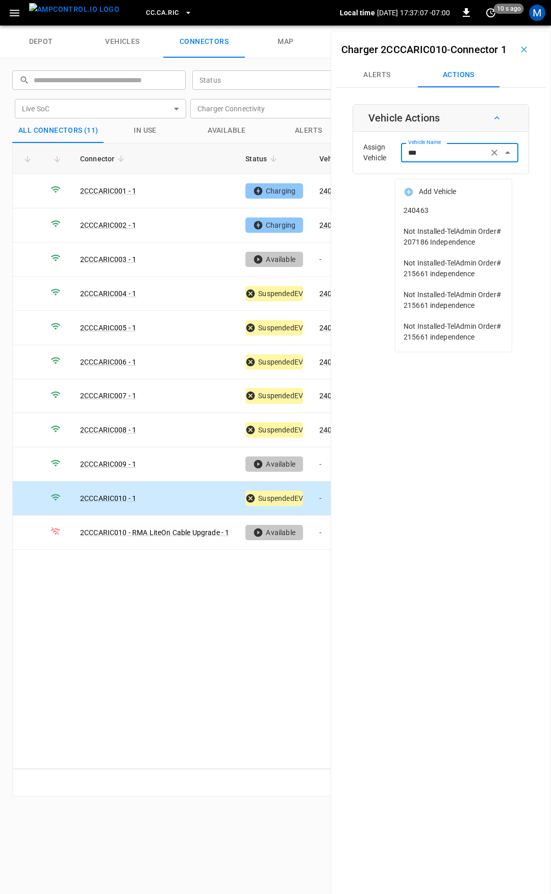
click at [449, 205] on span "240463" at bounding box center [454, 210] width 100 height 11
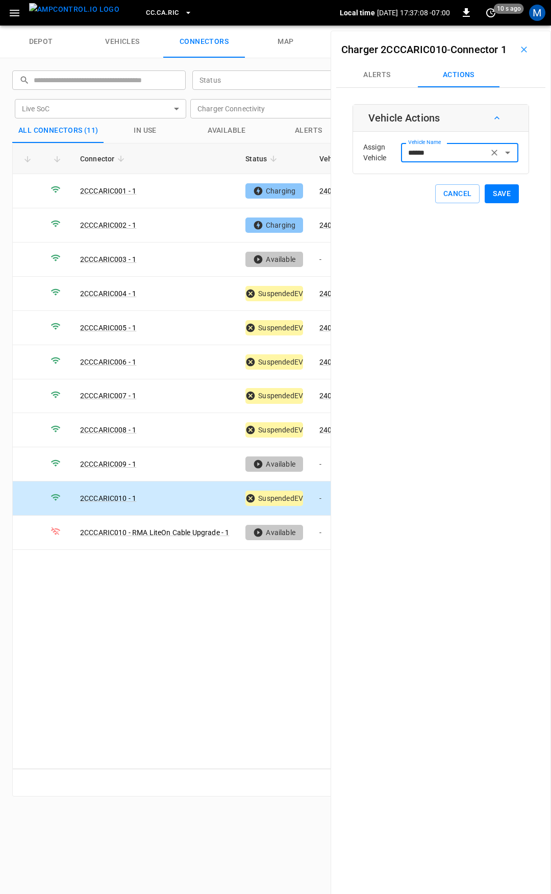
type input "******"
click at [495, 203] on button "Save" at bounding box center [502, 193] width 34 height 19
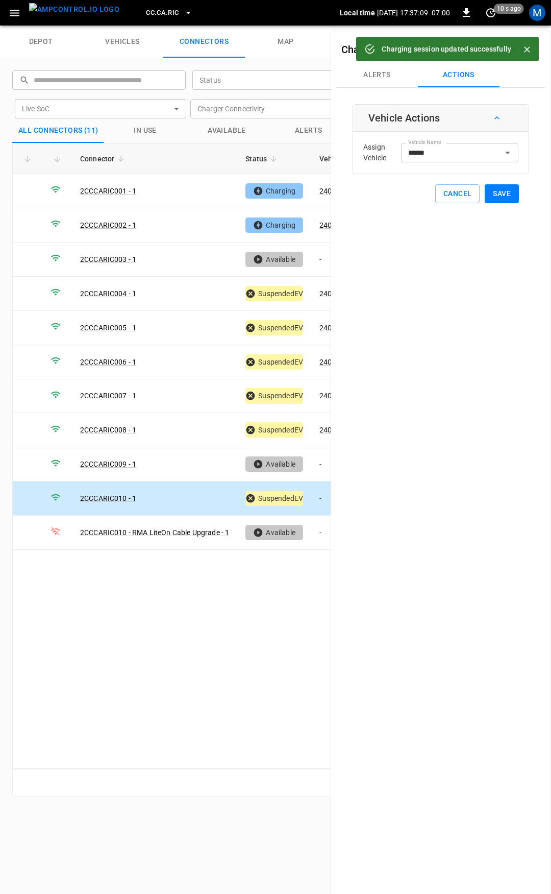
click at [155, 16] on span "CC.CA.RIC" at bounding box center [162, 13] width 33 height 12
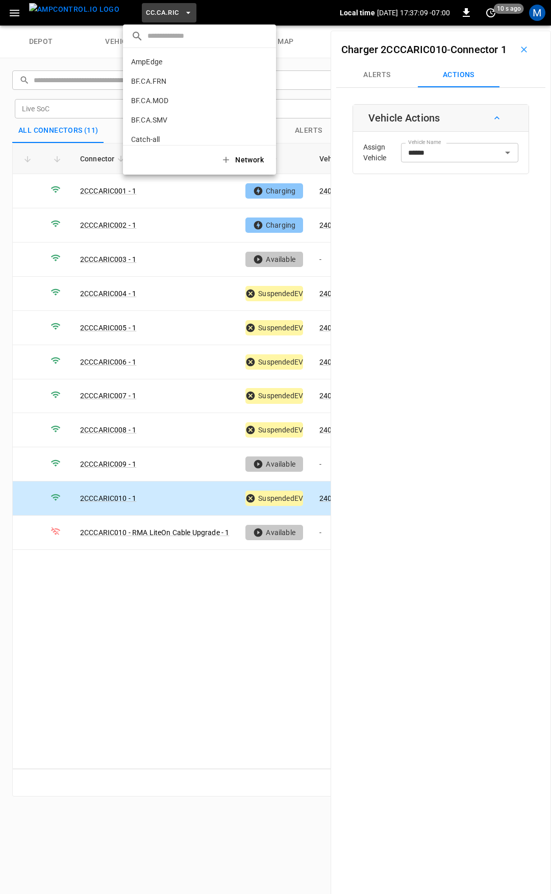
scroll to position [152, 0]
click at [170, 84] on p "CC.CA.SFF" at bounding box center [181, 84] width 101 height 10
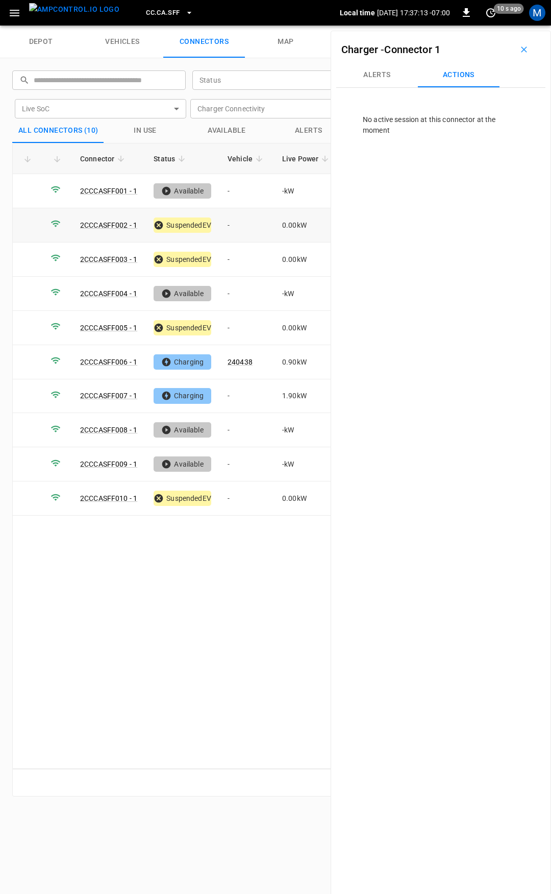
drag, startPoint x: 240, startPoint y: 224, endPoint x: 35, endPoint y: 387, distance: 261.8
click at [240, 224] on td "-" at bounding box center [246, 225] width 55 height 34
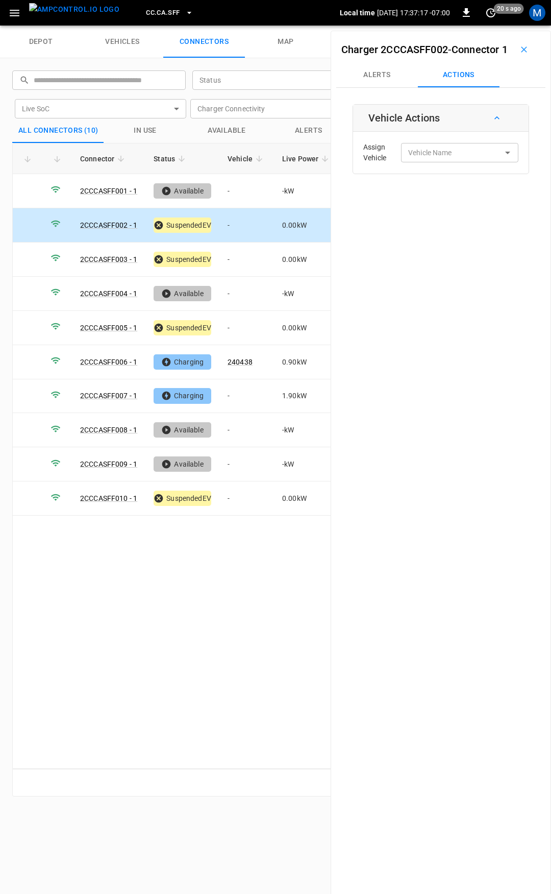
click at [239, 219] on td "-" at bounding box center [246, 225] width 55 height 34
click at [454, 159] on input "Vehicle Name" at bounding box center [444, 152] width 81 height 13
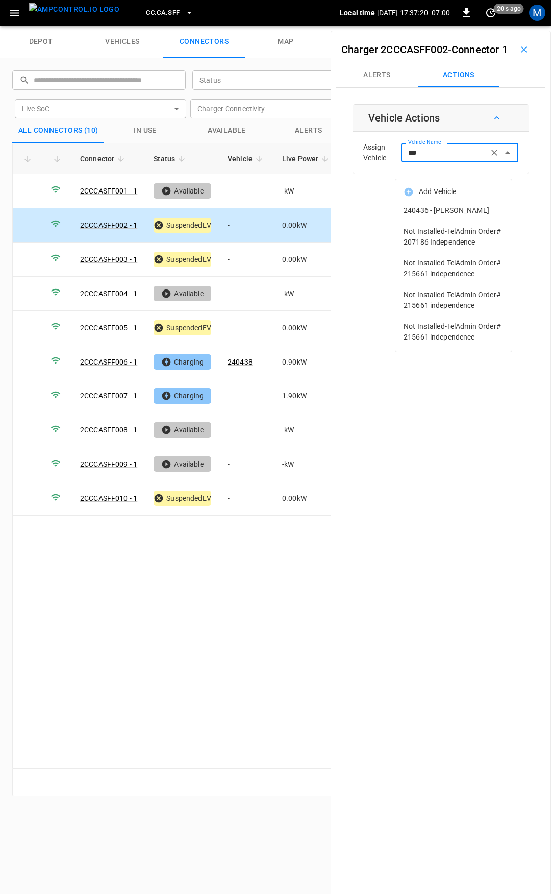
click at [451, 214] on span "240436 - [PERSON_NAME]" at bounding box center [454, 210] width 100 height 11
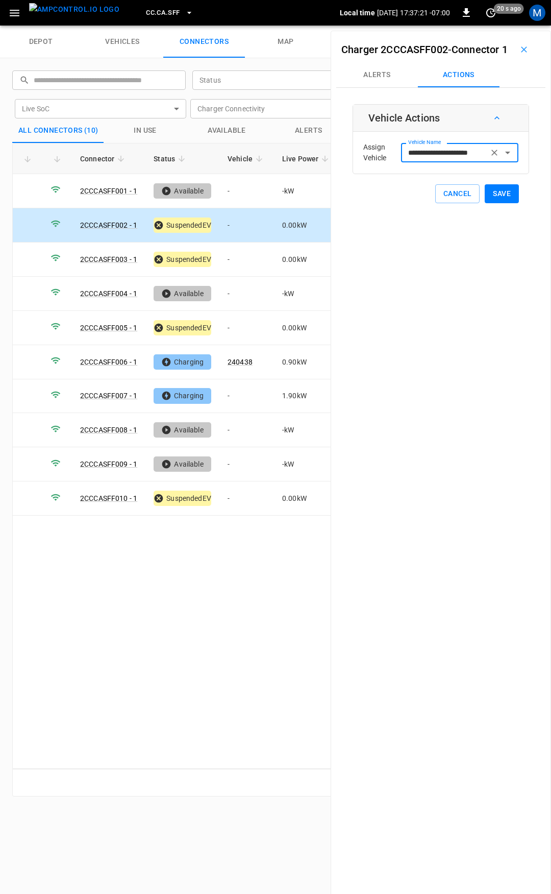
type input "**********"
click at [499, 203] on button "Save" at bounding box center [502, 193] width 34 height 19
drag, startPoint x: 492, startPoint y: 211, endPoint x: 449, endPoint y: 227, distance: 46.2
click at [492, 203] on button "Save" at bounding box center [502, 193] width 34 height 19
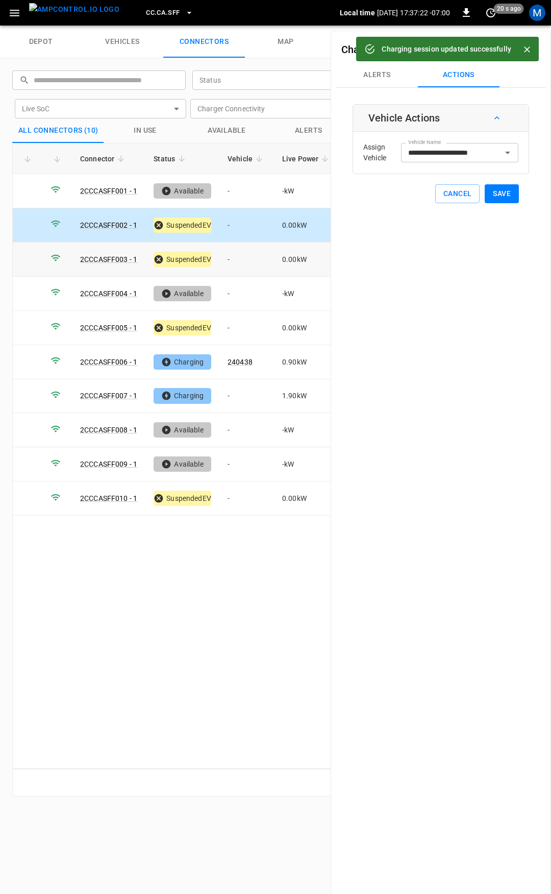
click at [242, 263] on td "-" at bounding box center [246, 259] width 55 height 34
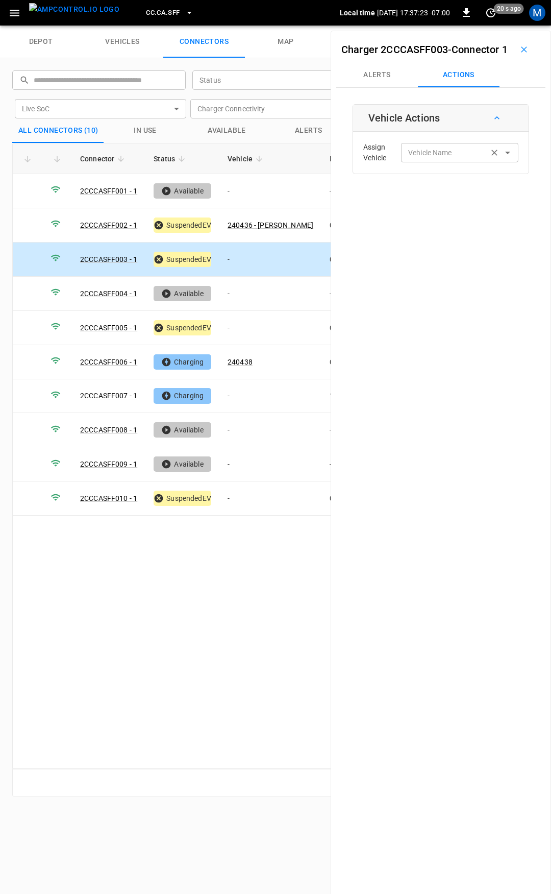
click at [446, 159] on input "Vehicle Name" at bounding box center [444, 152] width 81 height 13
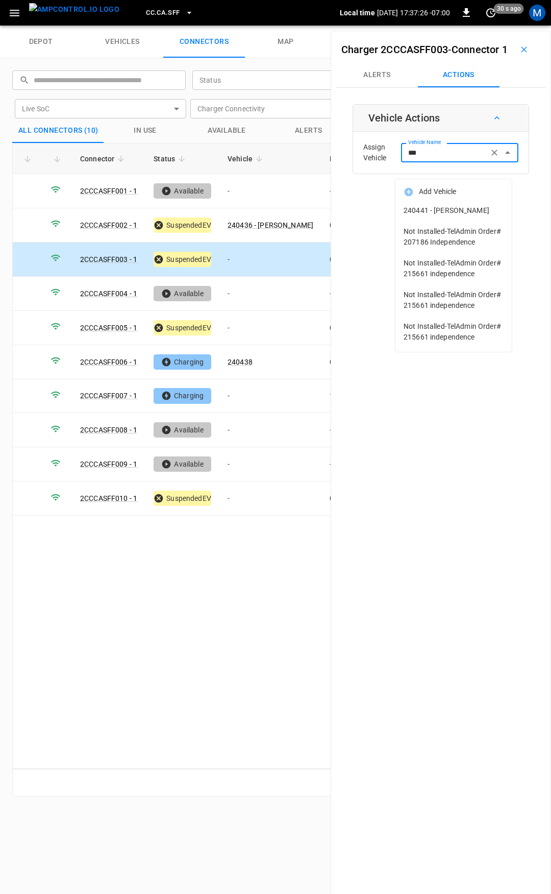
click at [439, 216] on span "240441 - [PERSON_NAME]" at bounding box center [454, 210] width 100 height 11
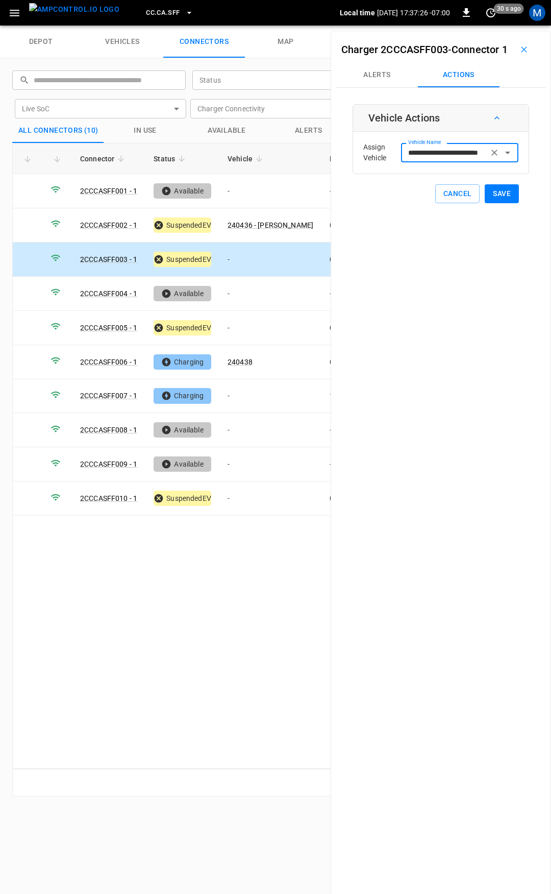
type input "**********"
click at [494, 203] on button "Save" at bounding box center [502, 193] width 34 height 19
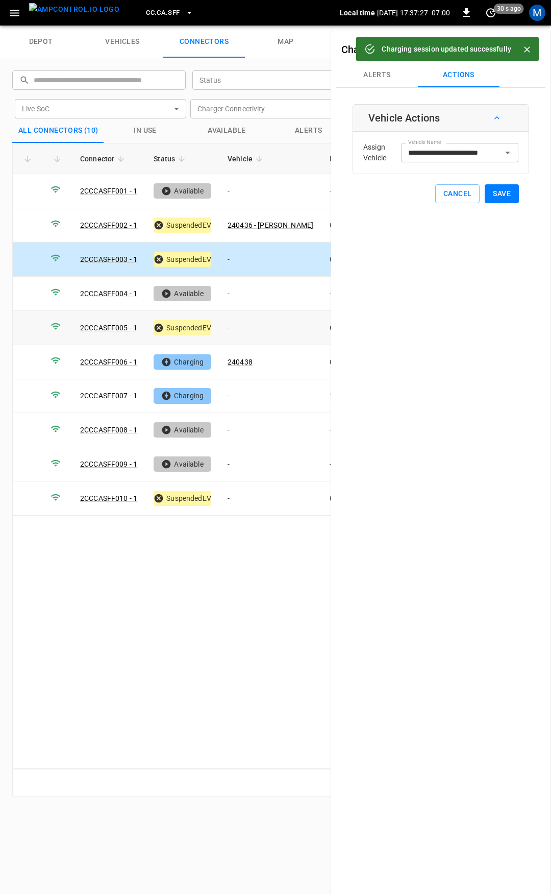
click at [261, 319] on td "-" at bounding box center [270, 328] width 102 height 34
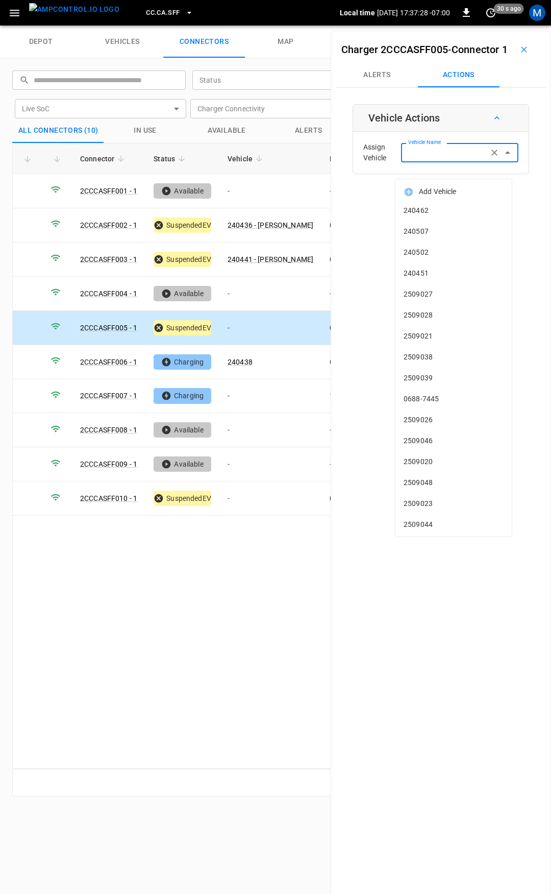
click at [453, 159] on input "Vehicle Name" at bounding box center [444, 152] width 81 height 13
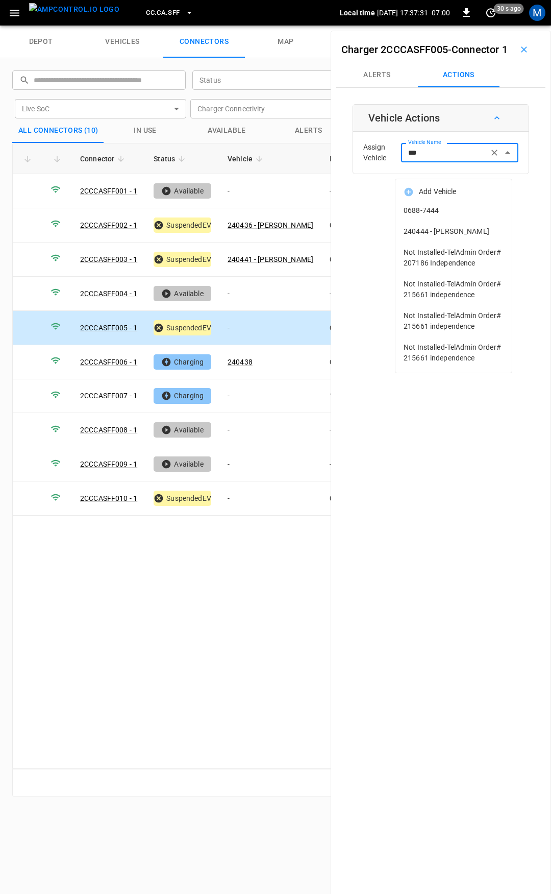
drag, startPoint x: 448, startPoint y: 230, endPoint x: 465, endPoint y: 232, distance: 18.0
click at [452, 230] on span "240444 - [PERSON_NAME]" at bounding box center [454, 231] width 100 height 11
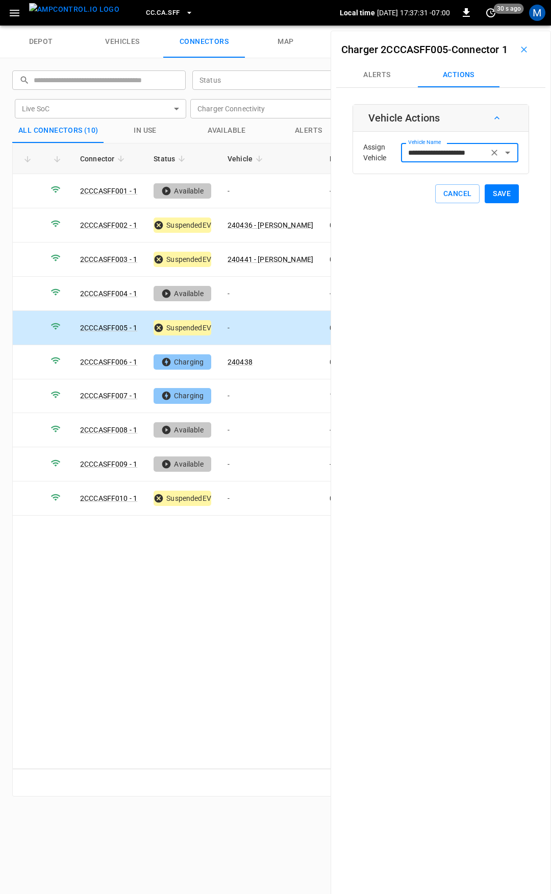
type input "**********"
click at [489, 203] on button "Save" at bounding box center [502, 193] width 34 height 19
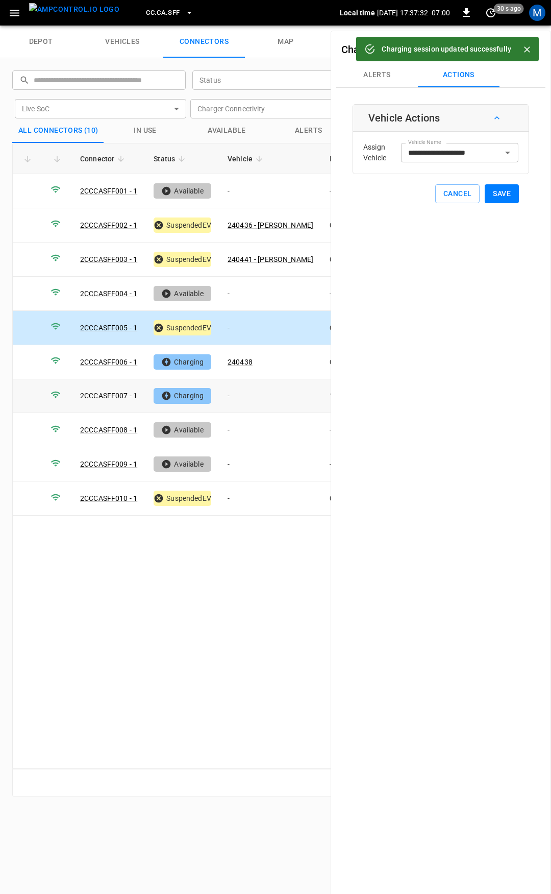
click at [242, 387] on td "-" at bounding box center [270, 396] width 102 height 34
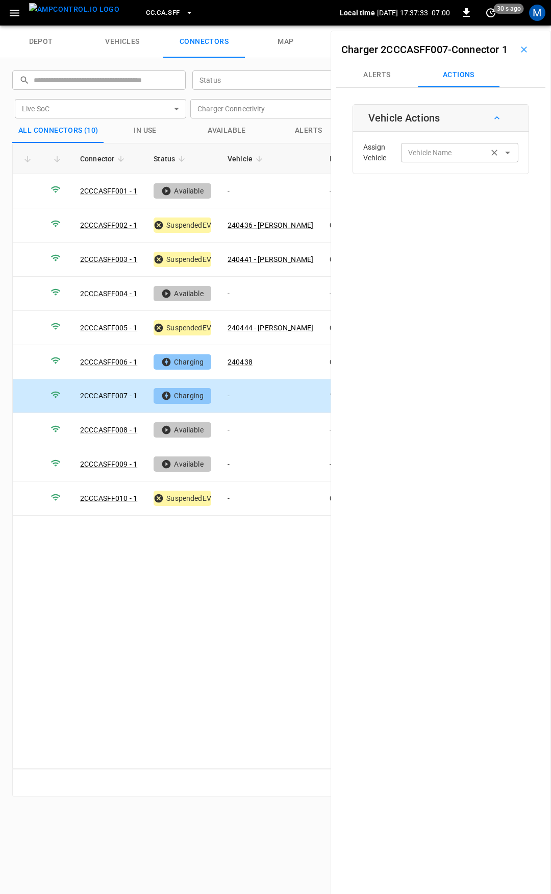
click at [424, 159] on input "Vehicle Name" at bounding box center [444, 152] width 81 height 13
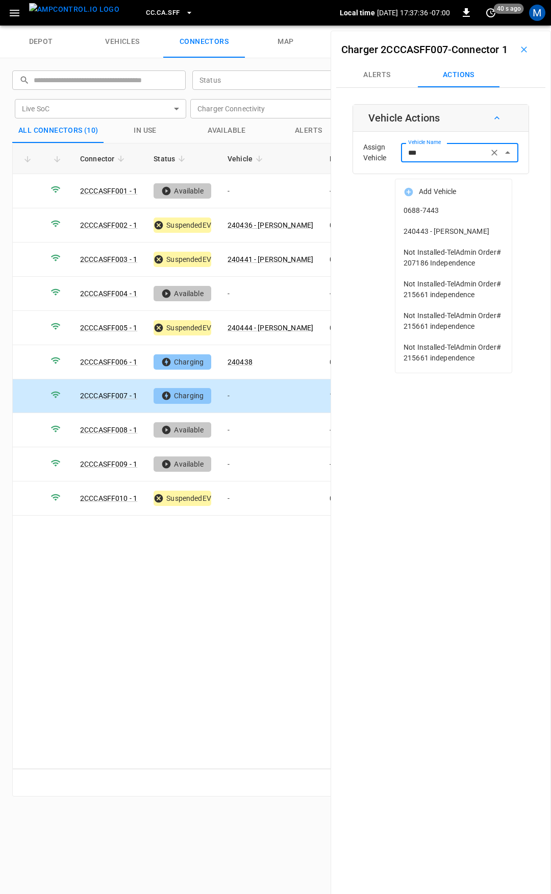
click at [463, 229] on span "240443 - [PERSON_NAME]" at bounding box center [454, 231] width 100 height 11
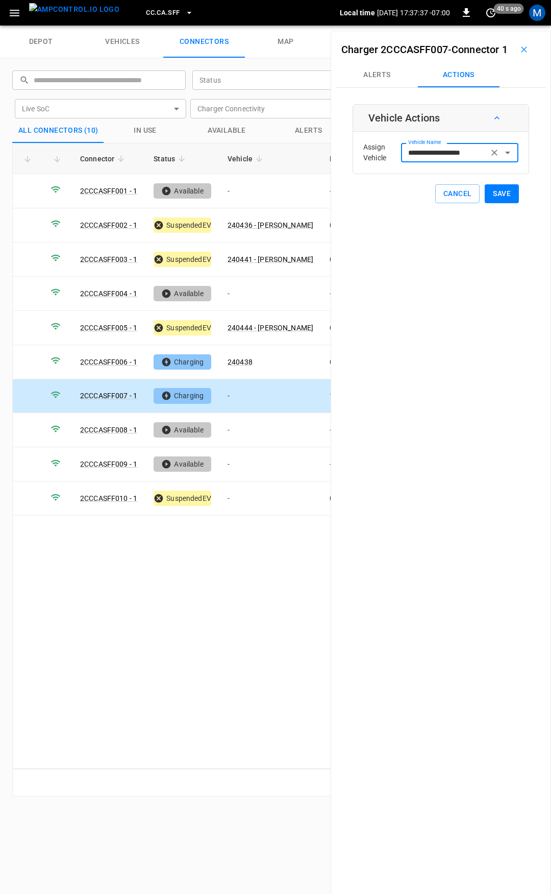
type input "**********"
click at [503, 203] on button "Save" at bounding box center [502, 193] width 34 height 19
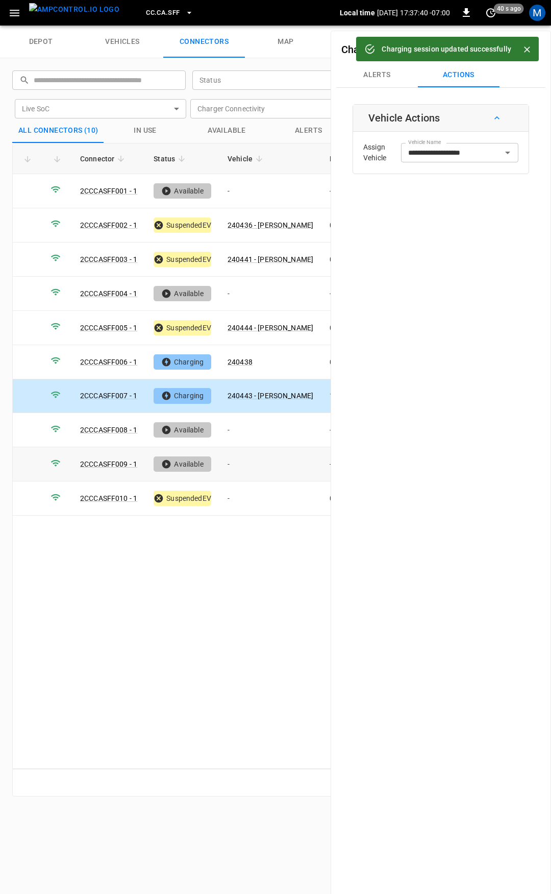
click at [267, 476] on td "-" at bounding box center [270, 464] width 102 height 34
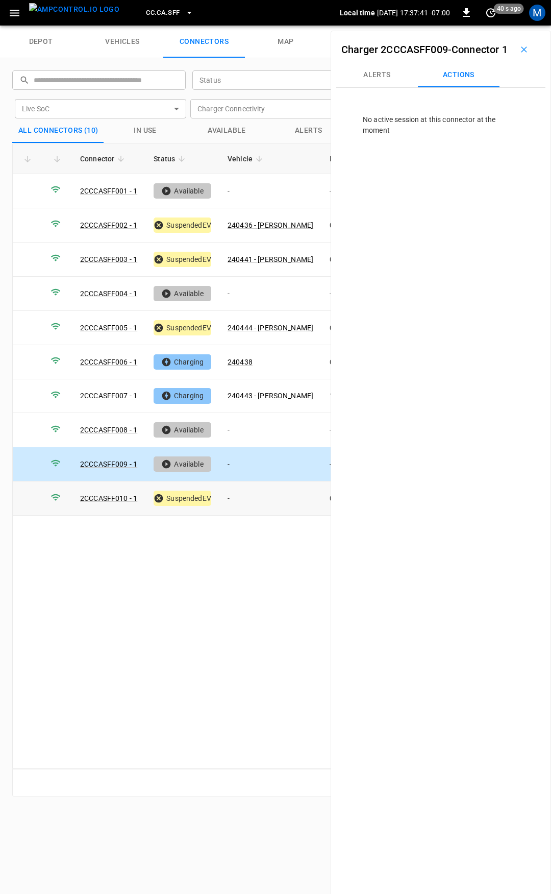
drag, startPoint x: 252, startPoint y: 498, endPoint x: 250, endPoint y: 508, distance: 10.5
click at [252, 499] on td "-" at bounding box center [270, 498] width 102 height 34
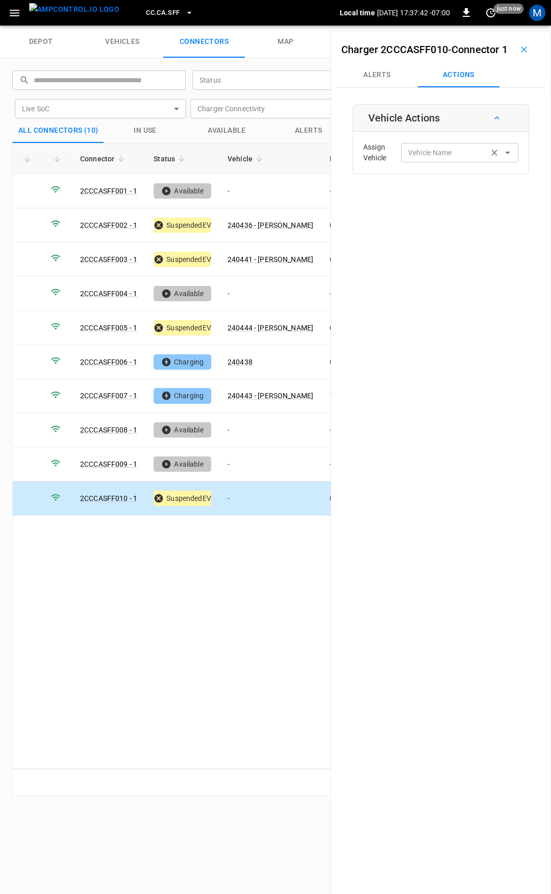
click at [446, 162] on div "Vehicle Name" at bounding box center [459, 152] width 117 height 19
click at [443, 159] on input "Vehicle Name" at bounding box center [444, 152] width 81 height 13
click at [441, 159] on input "Vehicle Name" at bounding box center [444, 152] width 81 height 13
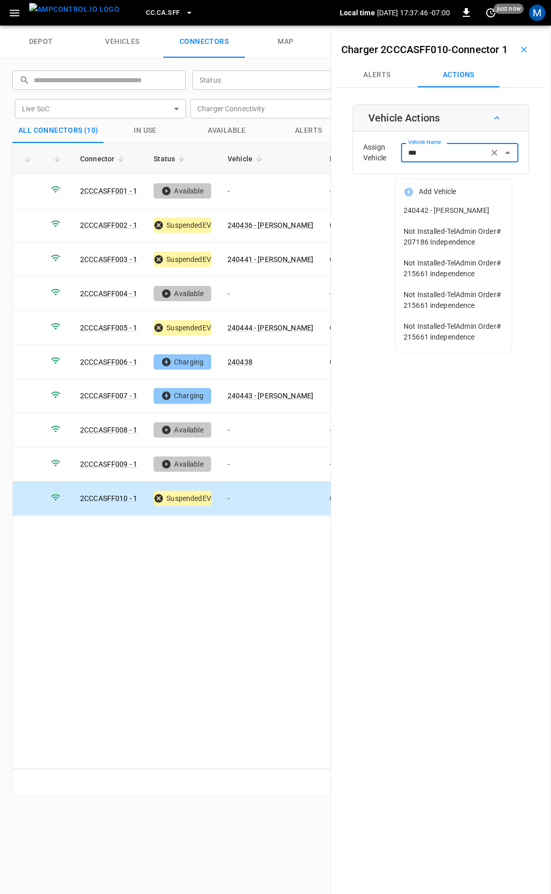
drag, startPoint x: 448, startPoint y: 209, endPoint x: 453, endPoint y: 209, distance: 5.1
click at [453, 209] on span "240442 - [PERSON_NAME]" at bounding box center [454, 210] width 100 height 11
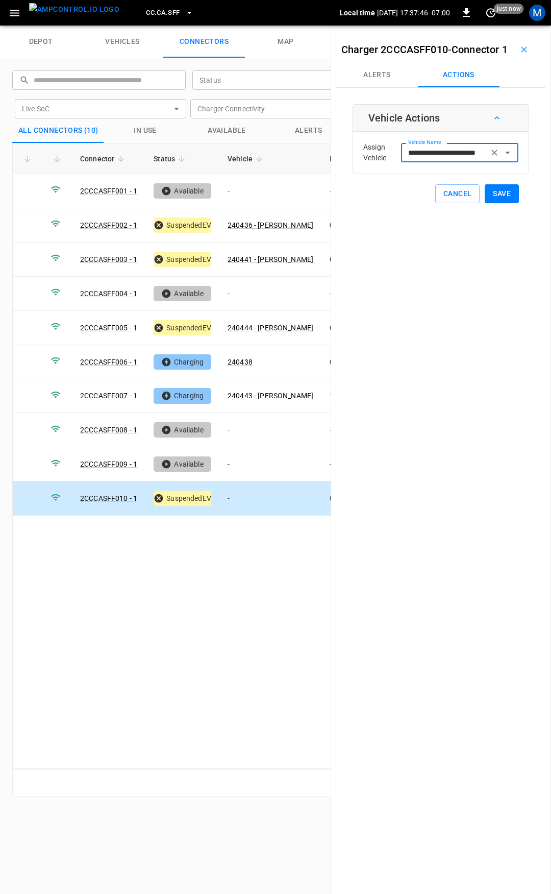
type input "**********"
click at [489, 203] on button "Save" at bounding box center [502, 193] width 34 height 19
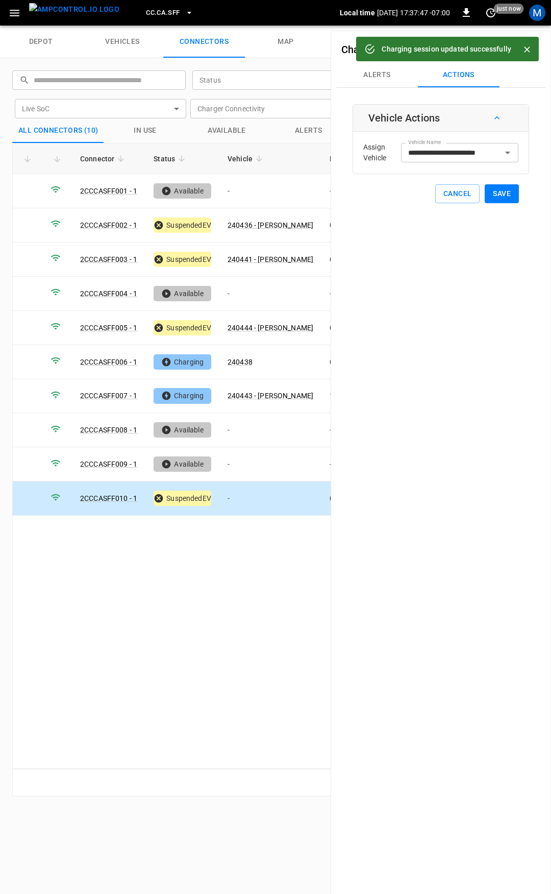
click at [153, 14] on span "CC.CA.SFF" at bounding box center [163, 13] width 34 height 12
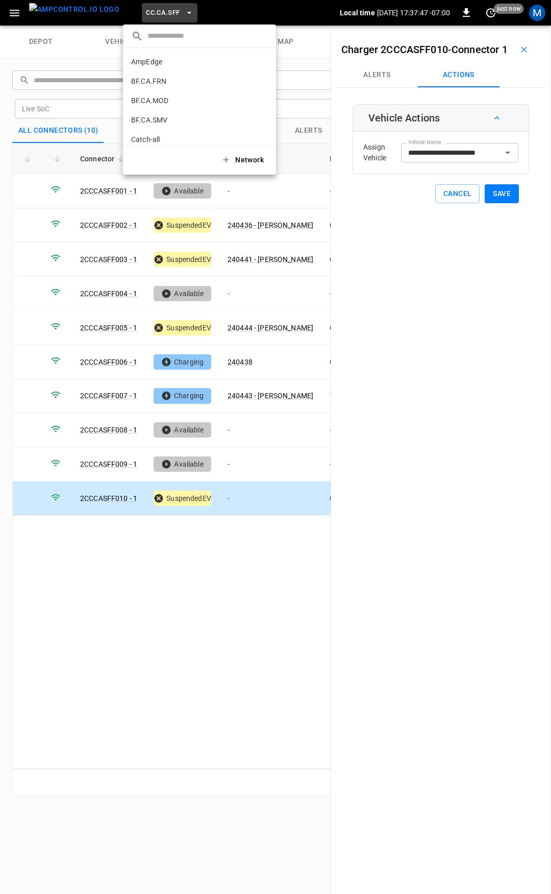
scroll to position [171, 0]
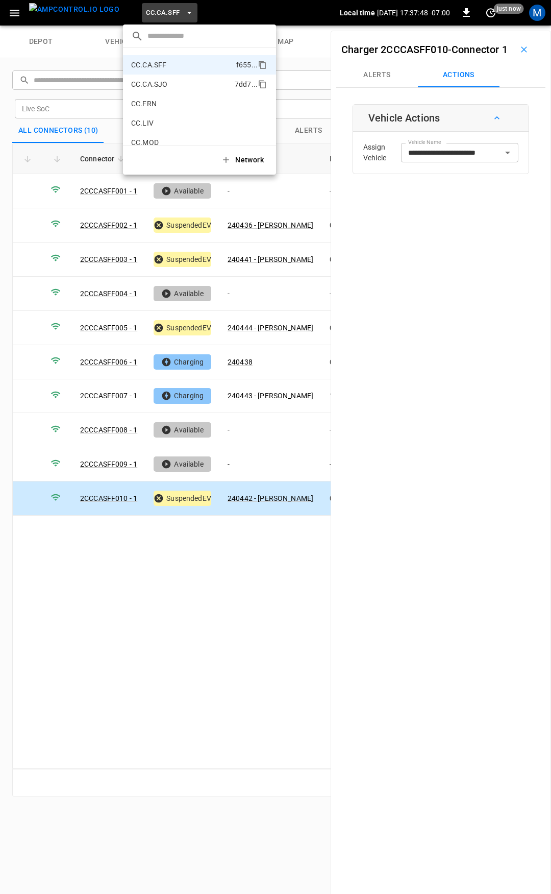
drag, startPoint x: 180, startPoint y: 78, endPoint x: 116, endPoint y: 153, distance: 98.5
click at [180, 78] on li "CC.CA.SJO 7dd7 ..." at bounding box center [199, 84] width 153 height 19
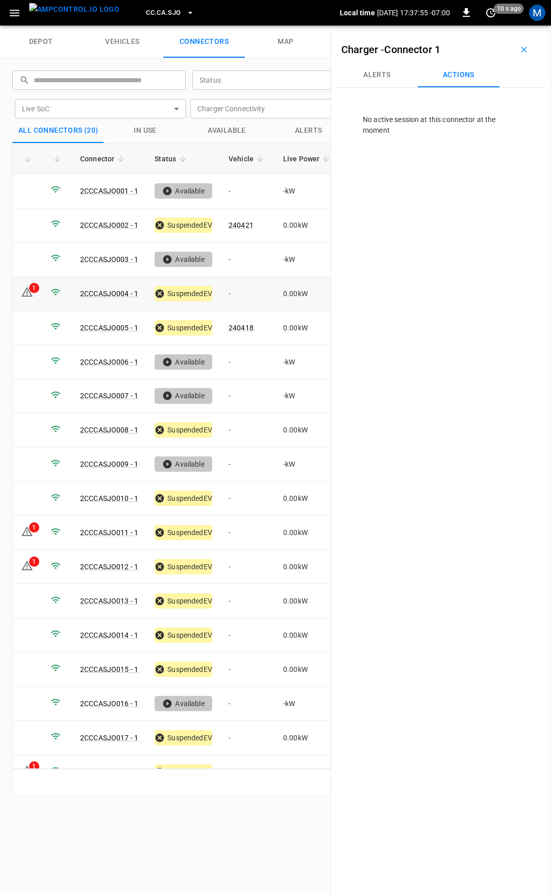
click at [239, 292] on td "-" at bounding box center [247, 294] width 55 height 34
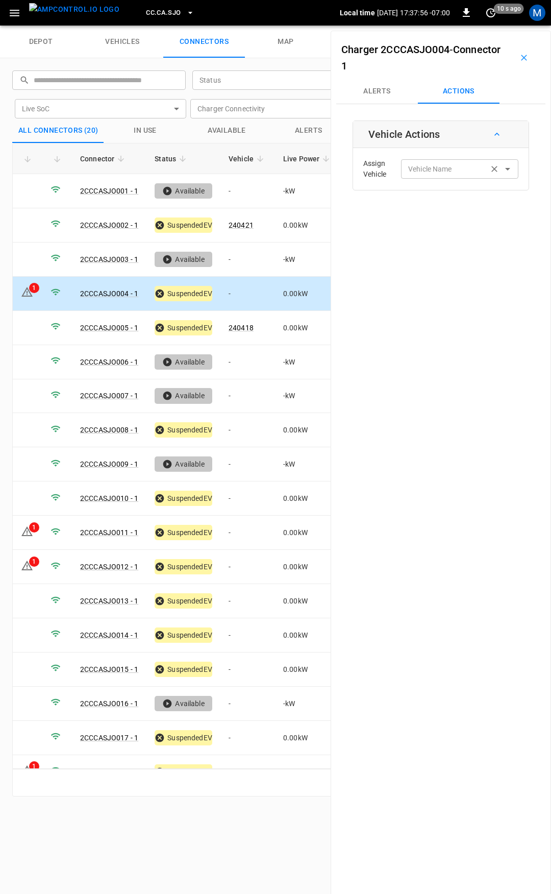
click at [418, 166] on div "Vehicle Name Vehicle Name" at bounding box center [459, 168] width 117 height 19
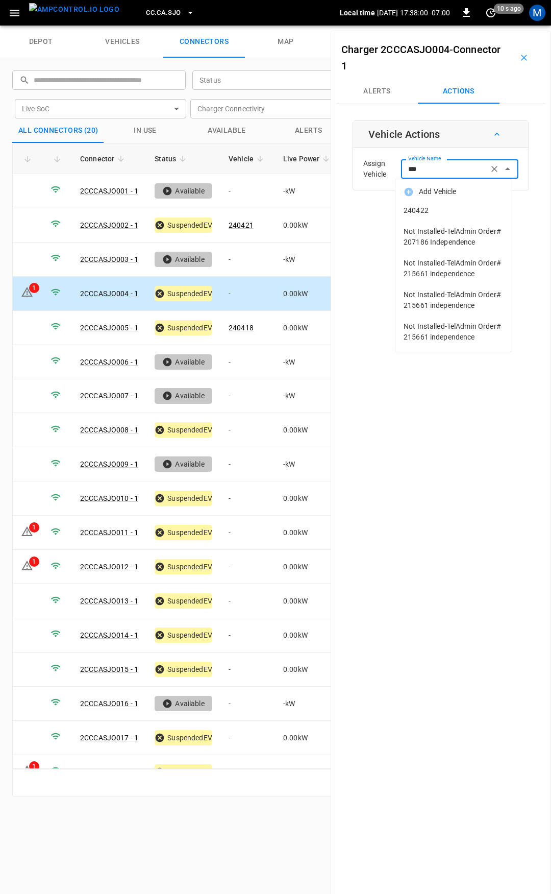
click at [437, 207] on span "240422" at bounding box center [454, 210] width 100 height 11
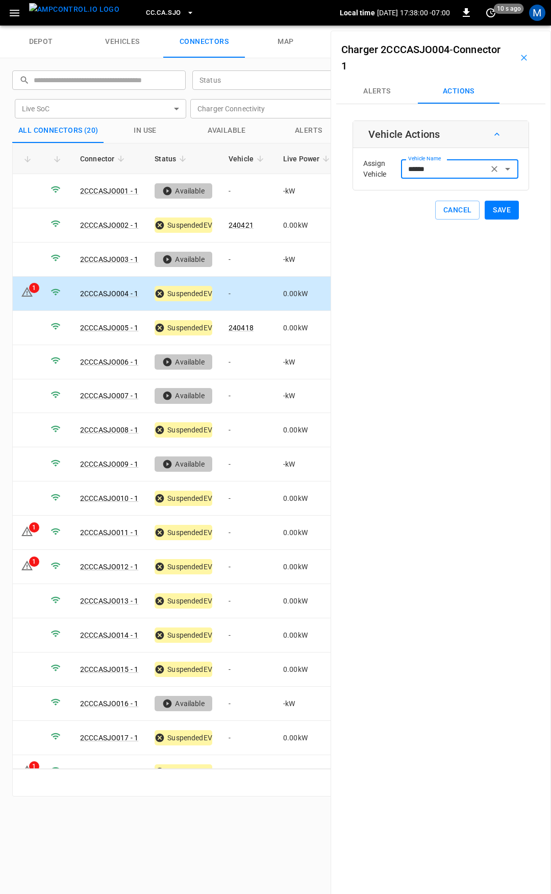
type input "******"
click at [504, 210] on button "Save" at bounding box center [502, 210] width 34 height 19
click at [500, 210] on button "Save" at bounding box center [502, 210] width 34 height 19
click at [251, 288] on td "-" at bounding box center [247, 294] width 55 height 34
click at [24, 292] on icon at bounding box center [27, 292] width 12 height 12
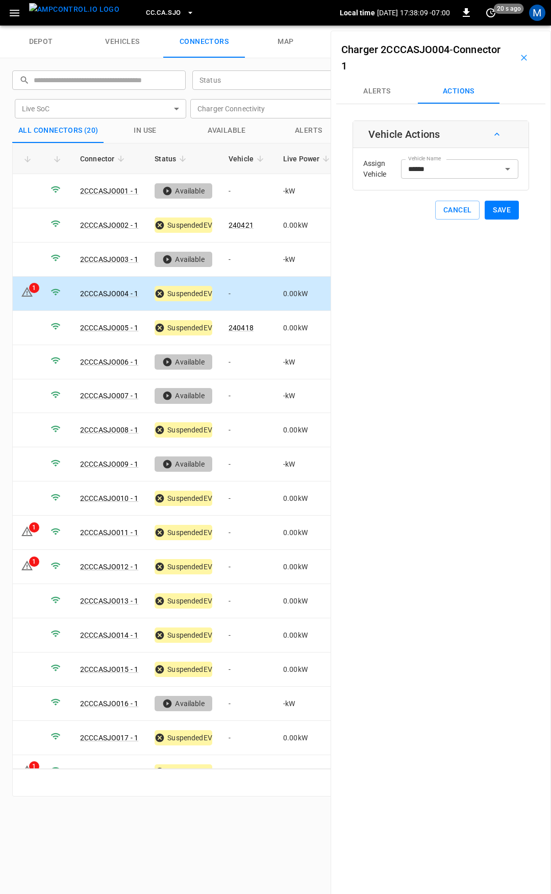
click at [454, 210] on button "Cancel" at bounding box center [457, 210] width 44 height 19
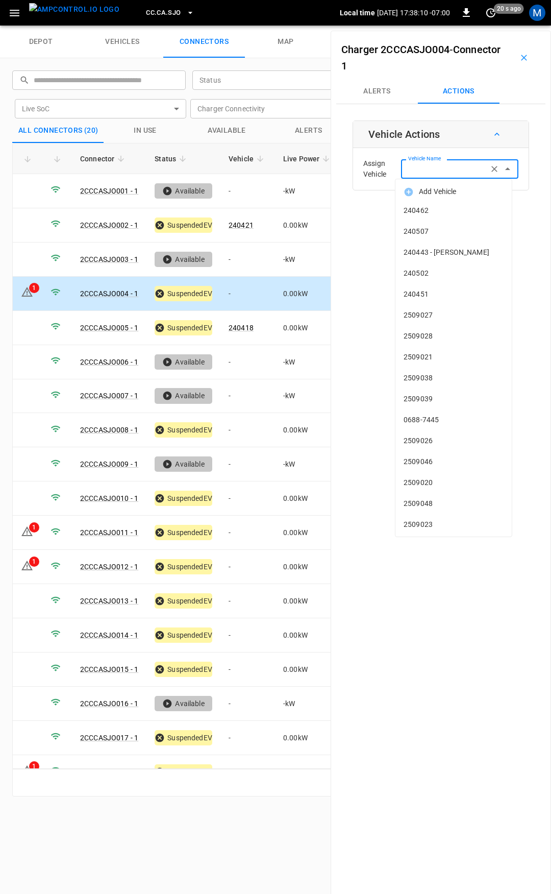
click at [447, 175] on input "Vehicle Name" at bounding box center [444, 168] width 81 height 13
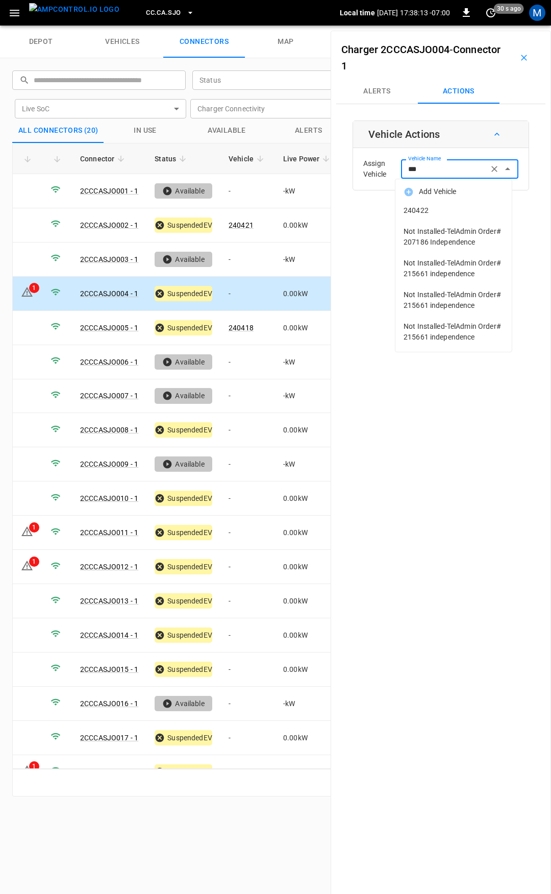
click at [422, 213] on span "240422" at bounding box center [454, 210] width 100 height 11
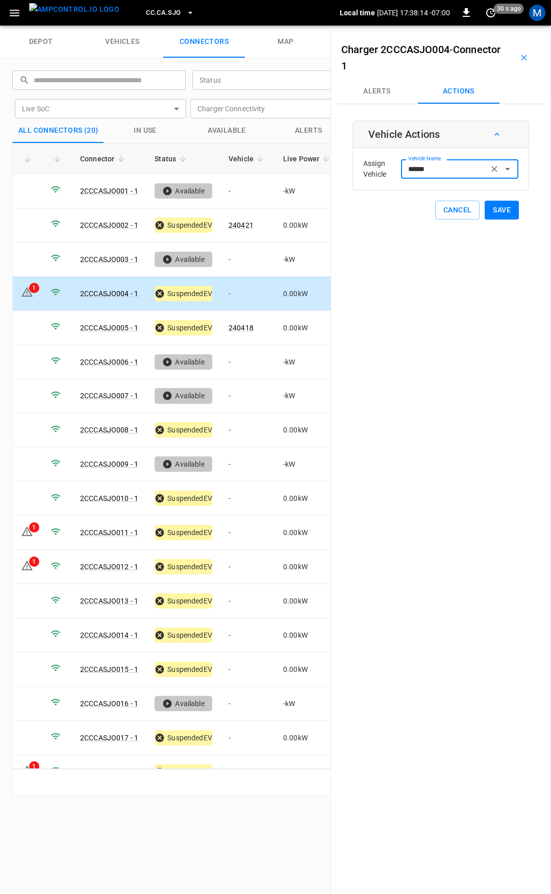
type input "******"
click at [487, 212] on button "Save" at bounding box center [502, 210] width 34 height 19
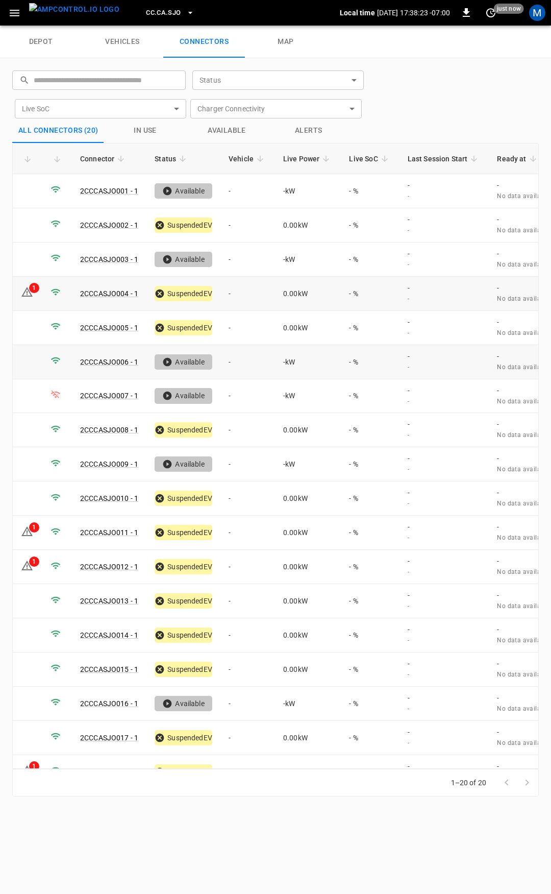
drag, startPoint x: 251, startPoint y: 289, endPoint x: 314, endPoint y: 359, distance: 94.3
click at [252, 289] on td "-" at bounding box center [247, 294] width 55 height 34
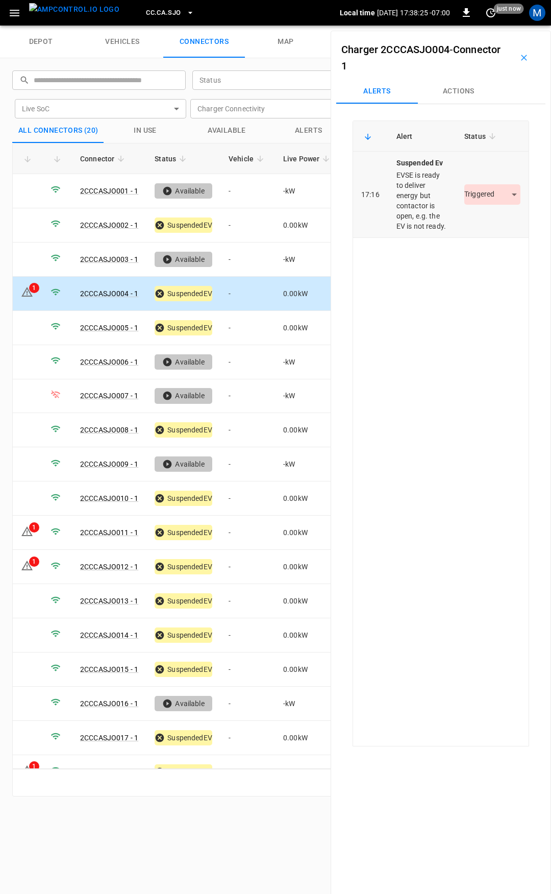
click at [483, 26] on body "CC.CA.SJO Local time [DATE] 17:38:25 -07:00 0 just now M depot vehicles connect…" at bounding box center [275, 13] width 551 height 26
click at [482, 231] on li "Resolved" at bounding box center [487, 224] width 64 height 17
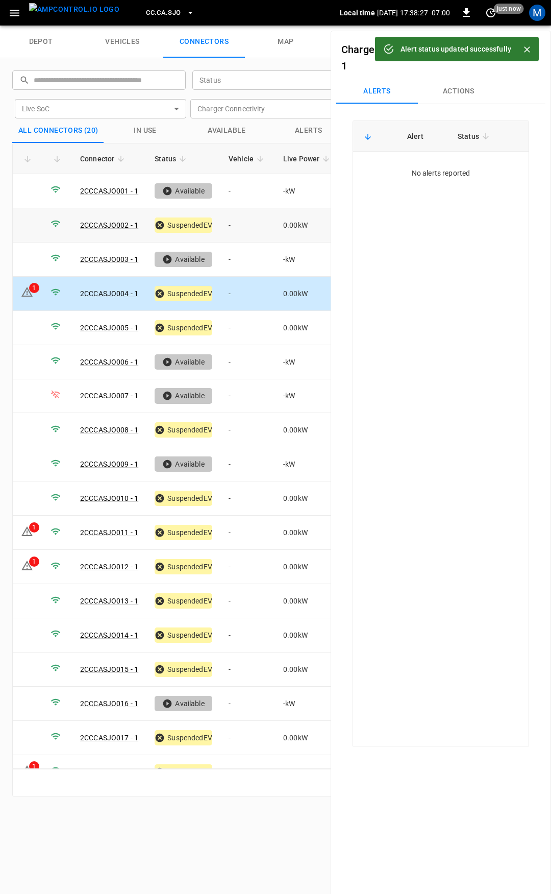
click at [249, 228] on td "-" at bounding box center [247, 225] width 55 height 34
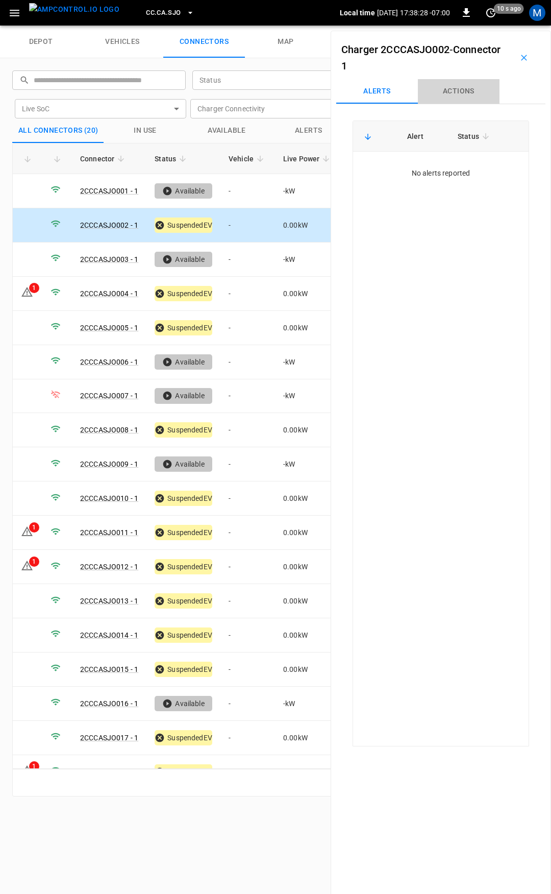
click at [464, 100] on button "Actions" at bounding box center [459, 91] width 82 height 24
click at [252, 290] on td "-" at bounding box center [247, 294] width 55 height 34
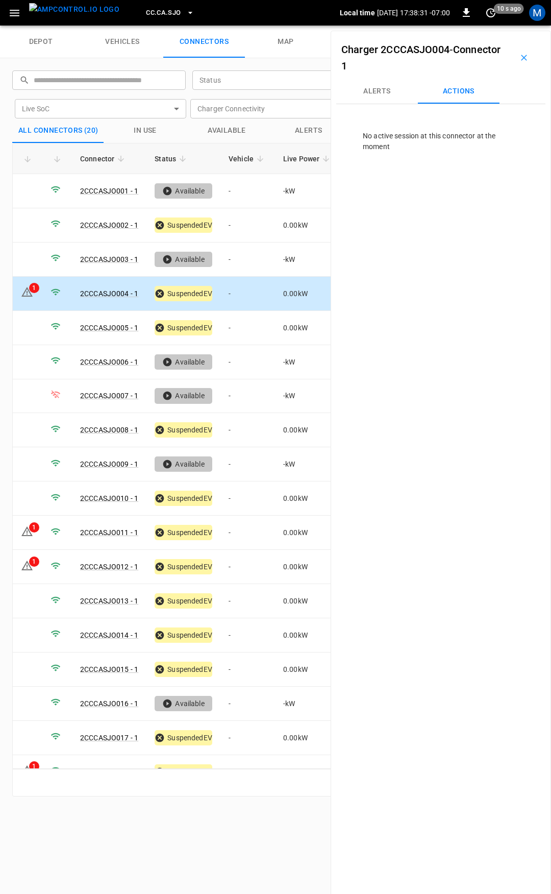
click at [242, 291] on td "-" at bounding box center [247, 294] width 55 height 34
drag, startPoint x: 241, startPoint y: 426, endPoint x: 243, endPoint y: 436, distance: 10.4
click at [242, 426] on td "-" at bounding box center [247, 430] width 55 height 34
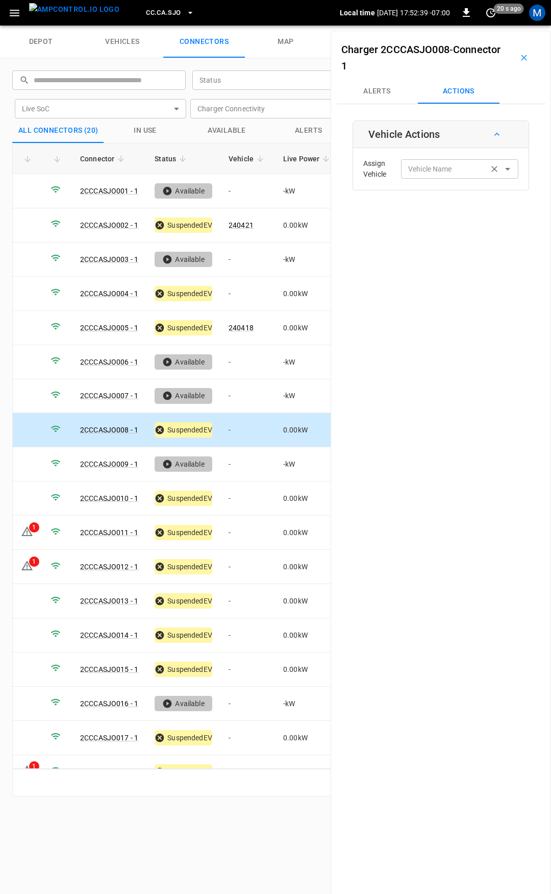
click at [441, 159] on div "Assign Vehicle Vehicle Name Vehicle Name" at bounding box center [441, 169] width 170 height 37
click at [436, 166] on div "Vehicle Name Vehicle Name" at bounding box center [459, 168] width 117 height 19
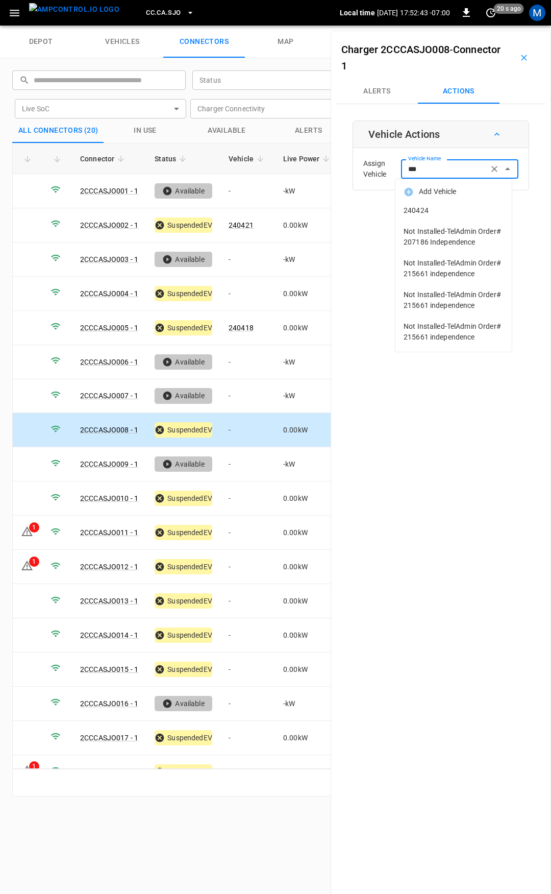
click at [480, 210] on span "240424" at bounding box center [454, 210] width 100 height 11
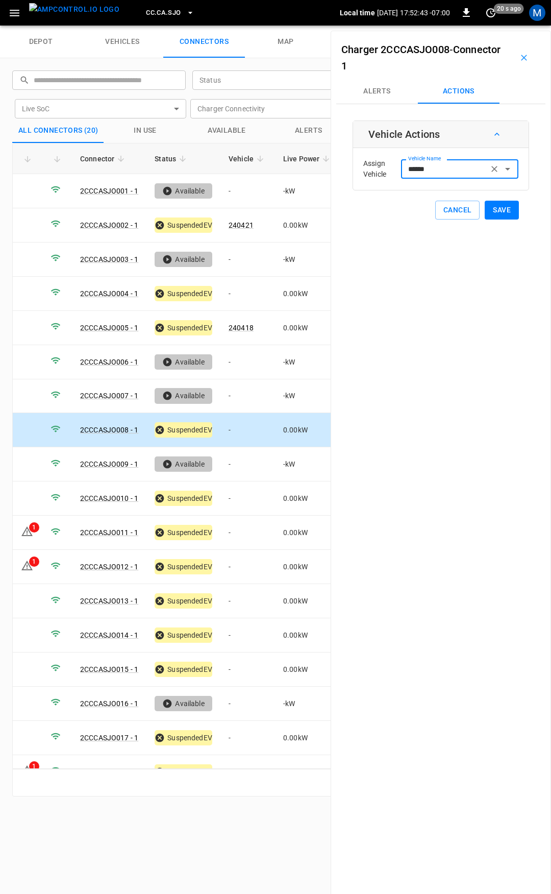
type input "******"
click at [502, 213] on button "Save" at bounding box center [502, 210] width 34 height 19
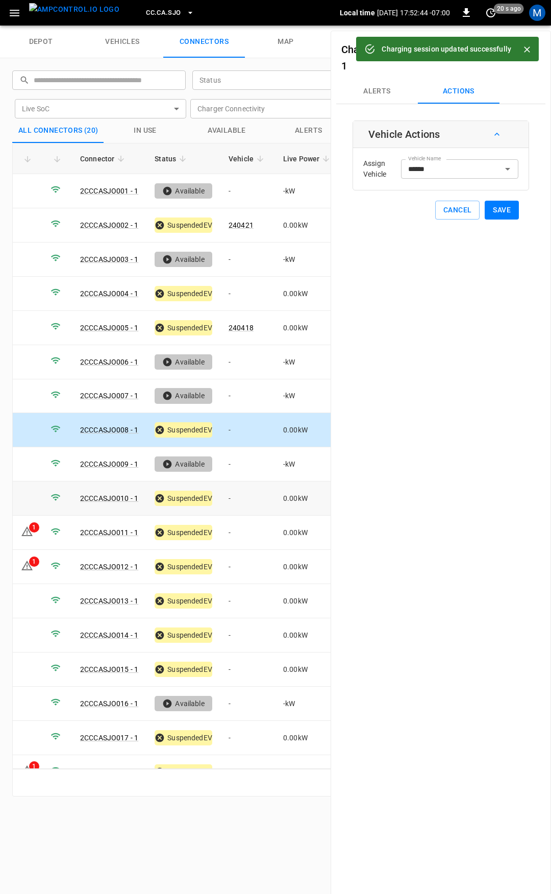
click at [246, 491] on td "-" at bounding box center [247, 498] width 55 height 34
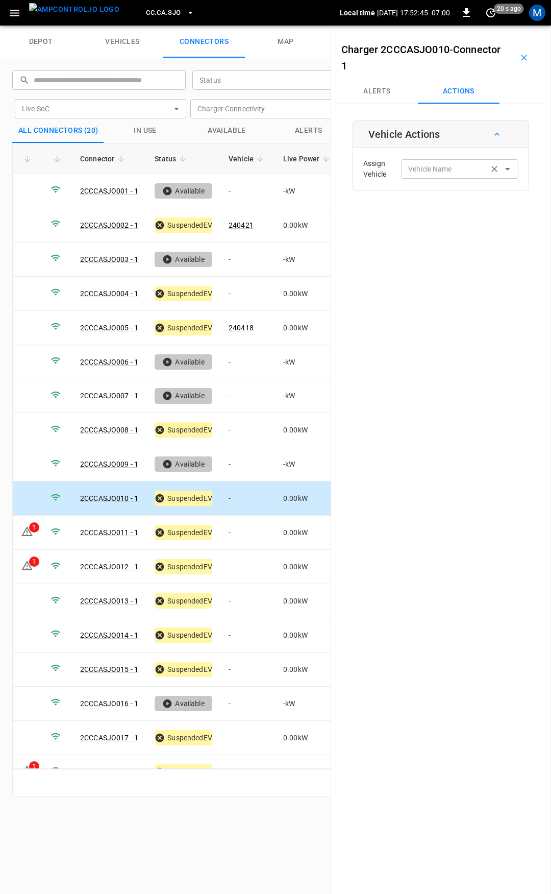
click at [419, 167] on div "Vehicle Name Vehicle Name" at bounding box center [459, 168] width 117 height 19
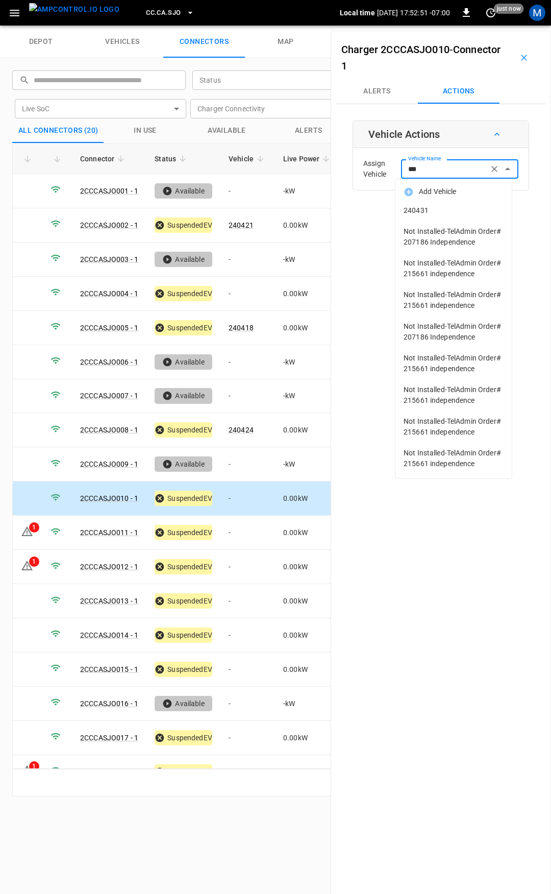
click at [428, 224] on li "Not Installed-TelAdmin Order# 207186 Independence" at bounding box center [453, 237] width 116 height 32
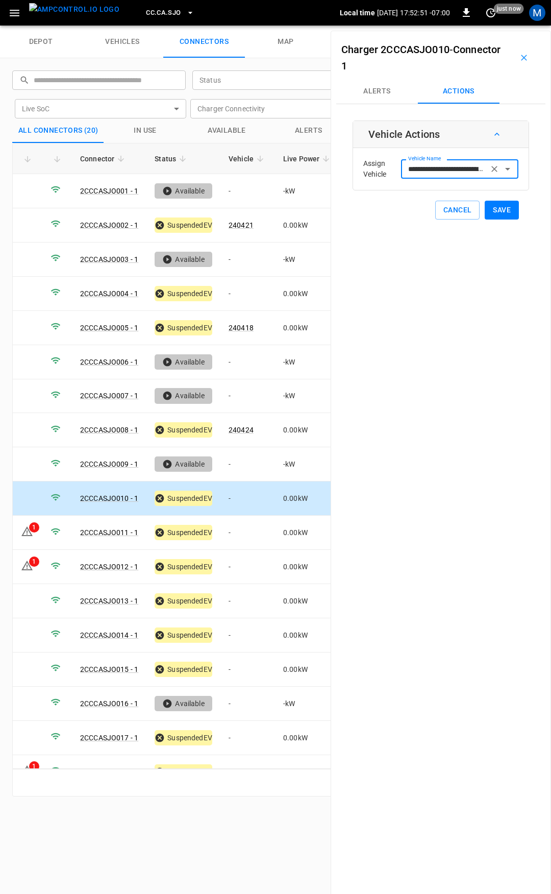
type input "**********"
drag, startPoint x: 428, startPoint y: 224, endPoint x: 435, endPoint y: 209, distance: 16.4
click at [432, 218] on div "**********" at bounding box center [441, 478] width 220 height 894
click at [489, 170] on icon "Clear" at bounding box center [494, 169] width 10 height 10
click at [441, 173] on input "Vehicle Name" at bounding box center [444, 168] width 81 height 13
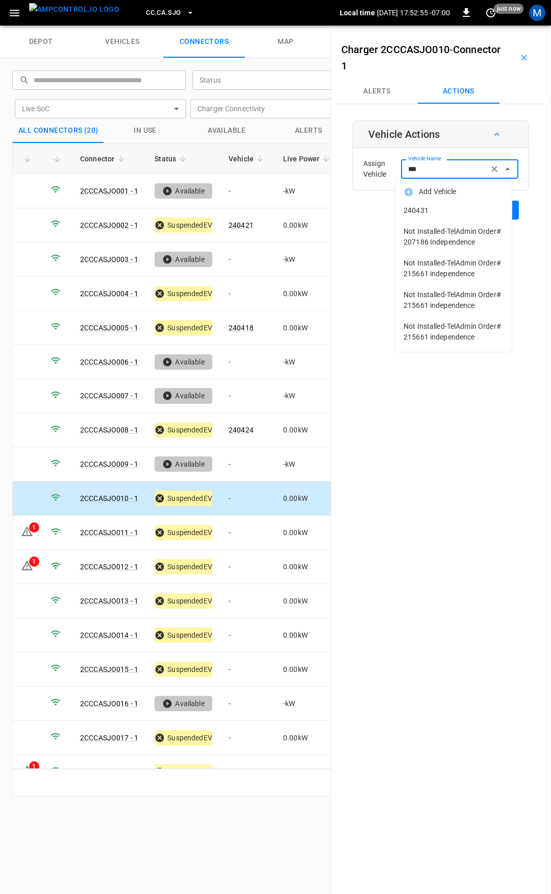
click at [416, 212] on span "240431" at bounding box center [454, 210] width 100 height 11
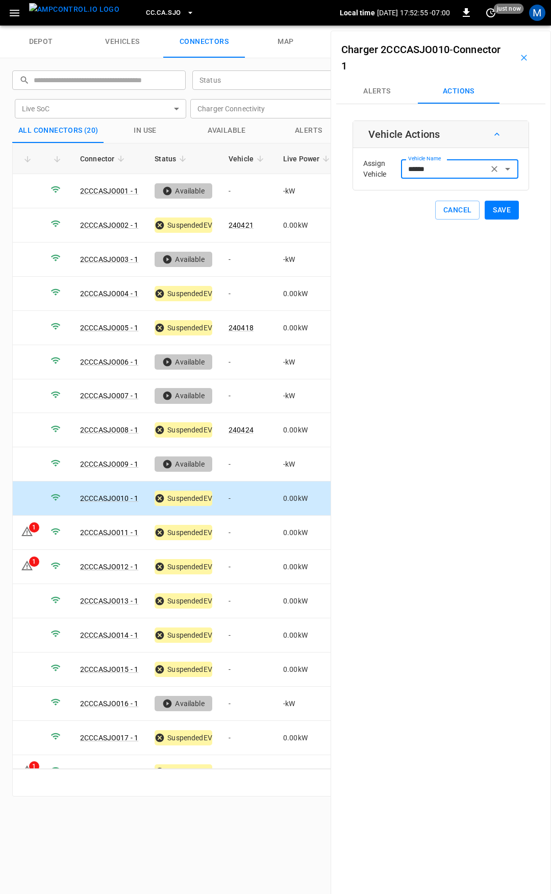
type input "******"
click at [494, 212] on button "Save" at bounding box center [502, 210] width 34 height 19
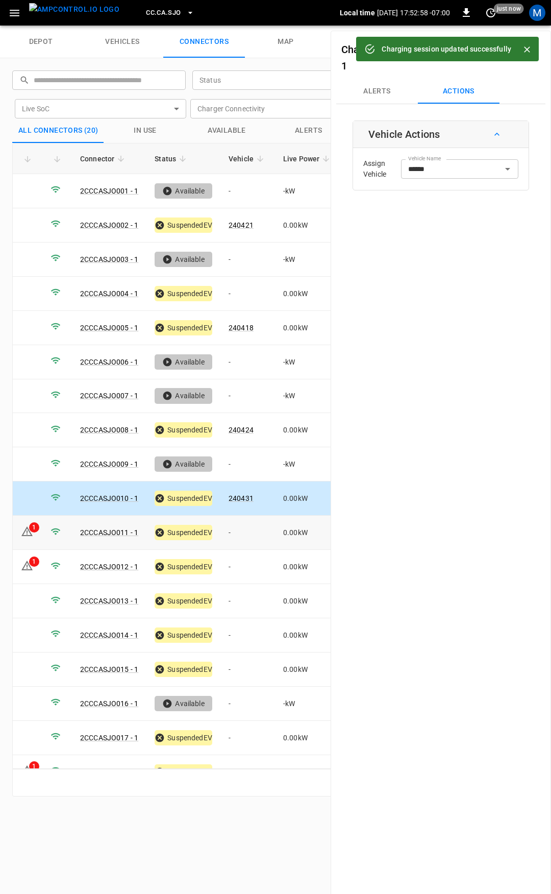
click at [233, 530] on td "-" at bounding box center [247, 532] width 55 height 34
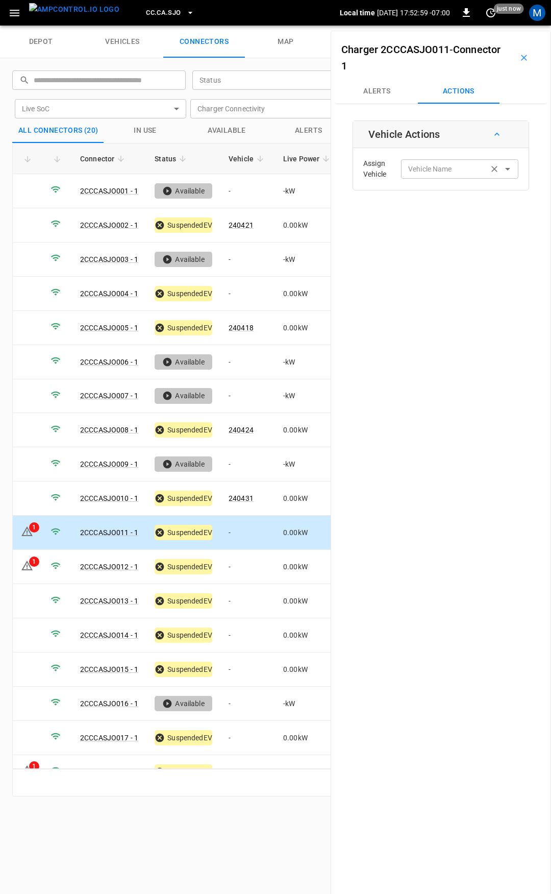
click at [438, 162] on div "Vehicle Name" at bounding box center [459, 168] width 117 height 19
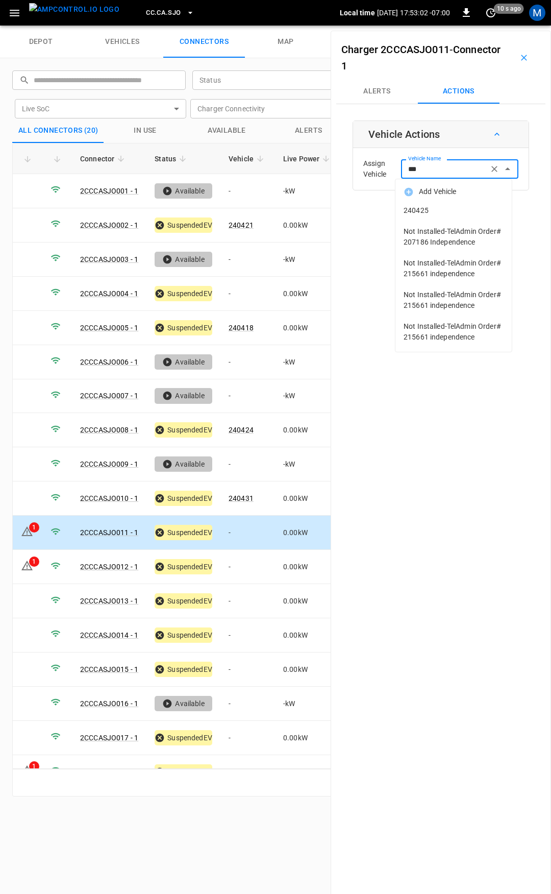
click at [451, 204] on li "240425" at bounding box center [453, 210] width 116 height 21
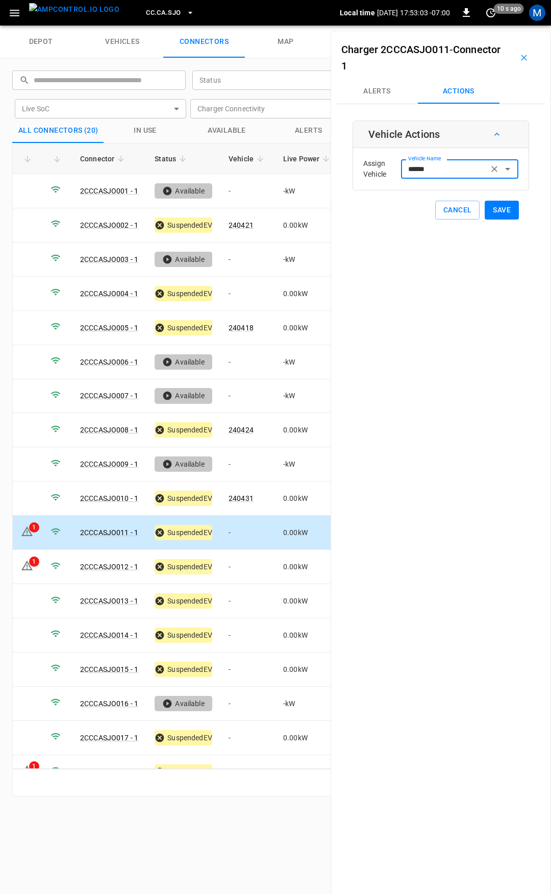
type input "******"
click at [491, 212] on button "Save" at bounding box center [502, 210] width 34 height 19
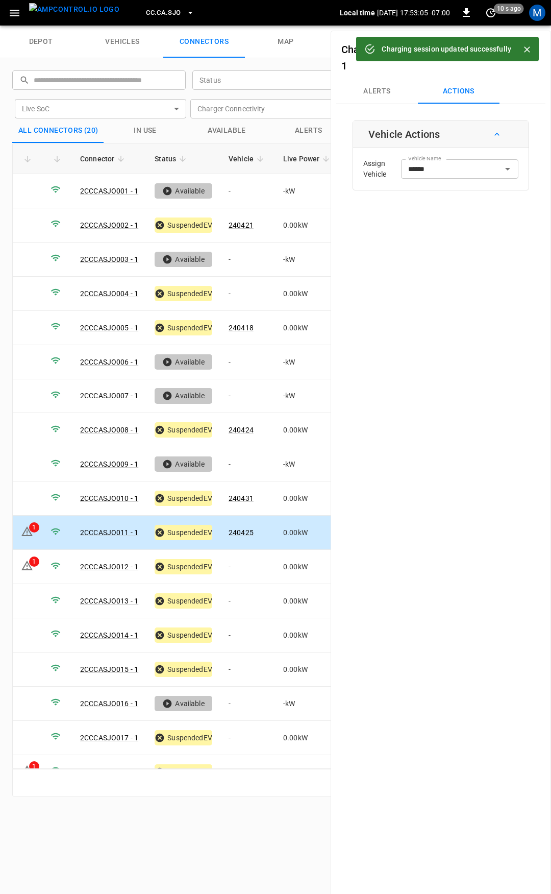
click at [371, 93] on button "Alerts" at bounding box center [377, 91] width 82 height 24
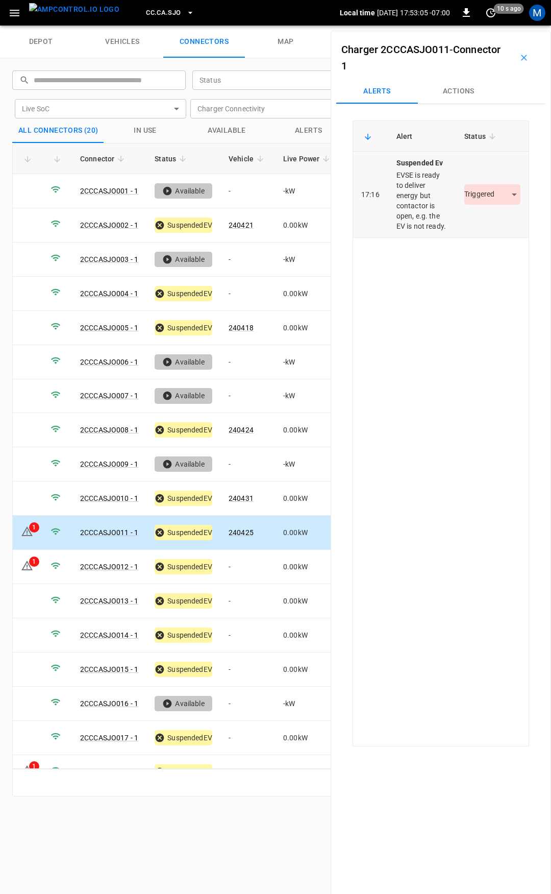
click at [471, 26] on body "CC.CA.SJO Local time 2025-09-22 17:53:05 -07:00 0 10 s ago M depot vehicles con…" at bounding box center [275, 13] width 551 height 26
click at [475, 221] on li "Resolved" at bounding box center [487, 224] width 64 height 17
click at [241, 559] on td "-" at bounding box center [247, 567] width 55 height 34
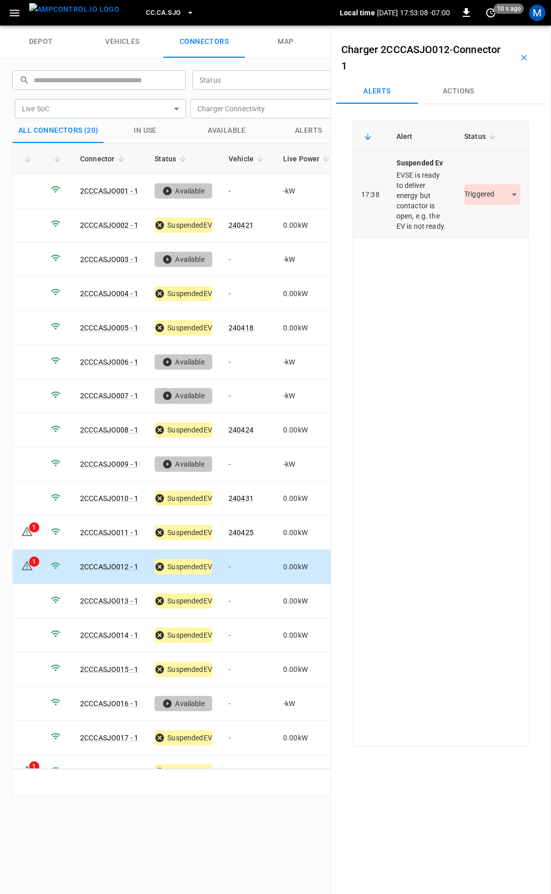
click at [486, 205] on div "Triggered *********" at bounding box center [492, 194] width 56 height 20
click at [471, 91] on button "Actions" at bounding box center [459, 91] width 82 height 24
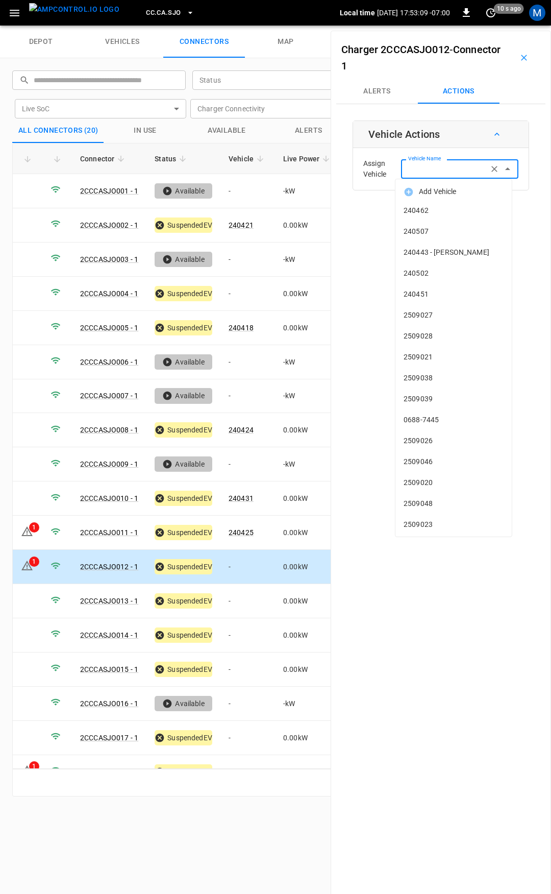
click at [450, 167] on input "Vehicle Name" at bounding box center [444, 168] width 81 height 13
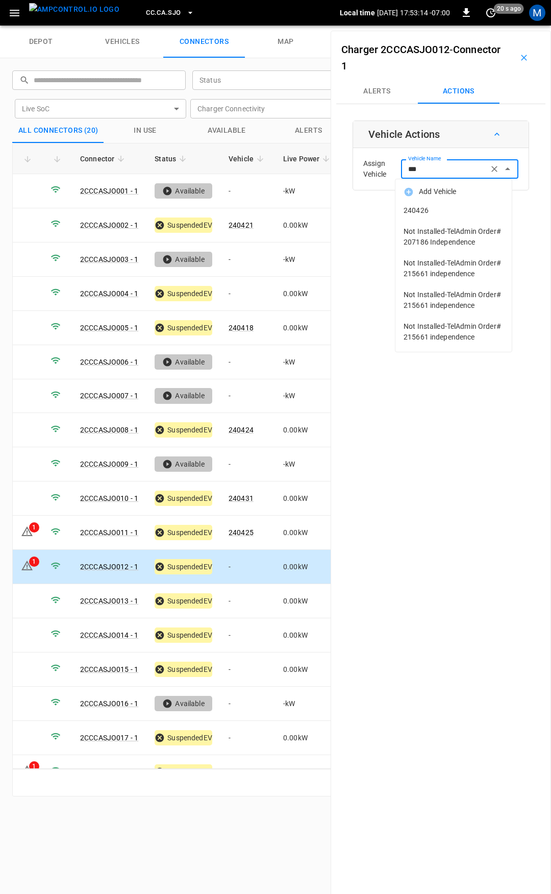
click at [459, 210] on span "240426" at bounding box center [454, 210] width 100 height 11
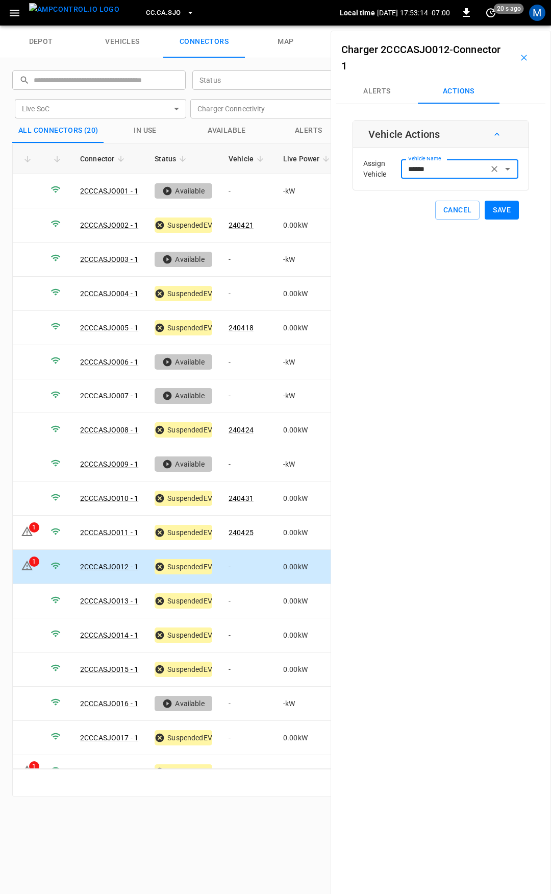
type input "******"
click at [498, 210] on button "Save" at bounding box center [502, 210] width 34 height 19
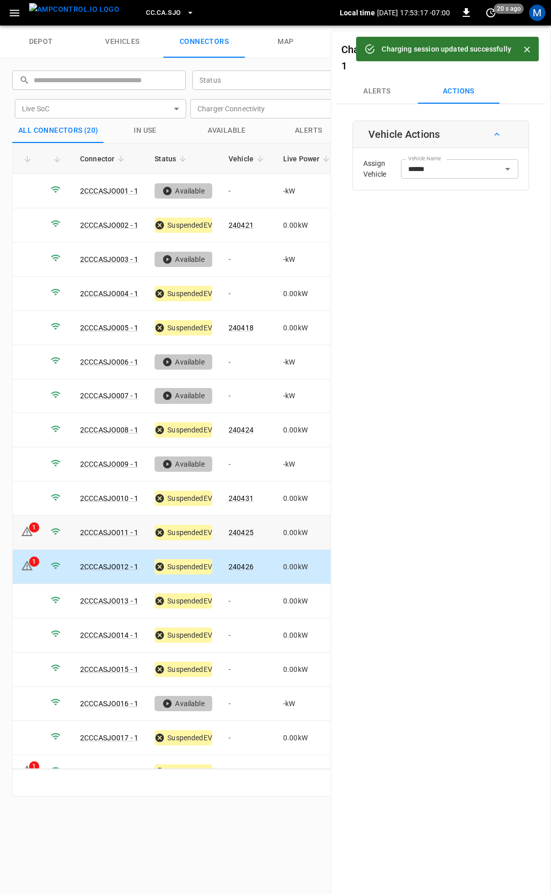
drag, startPoint x: 391, startPoint y: 83, endPoint x: 416, endPoint y: 113, distance: 38.7
click at [390, 84] on button "Alerts" at bounding box center [377, 91] width 82 height 24
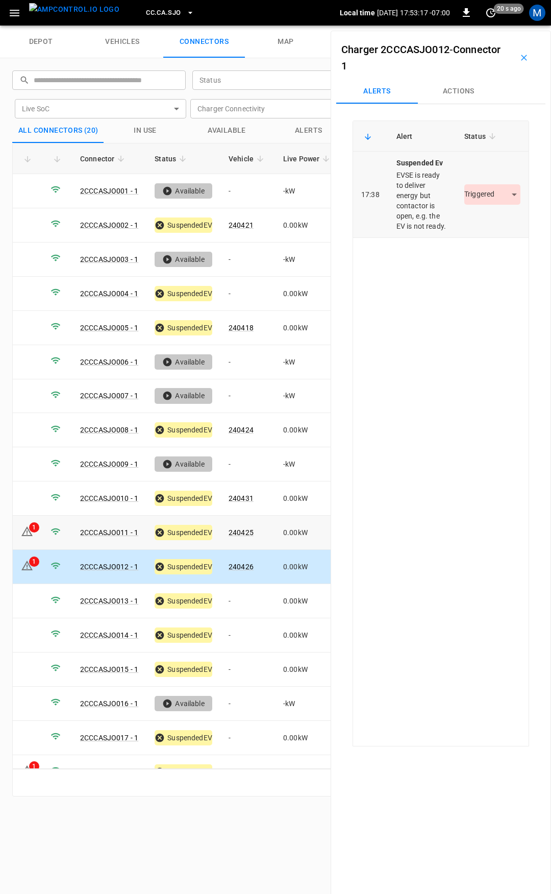
click at [487, 26] on body "CC.CA.SJO Local time 2025-09-22 17:53:17 -07:00 0 20 s ago M depot vehicles con…" at bounding box center [275, 13] width 551 height 26
click at [484, 223] on li "Resolved" at bounding box center [487, 224] width 64 height 17
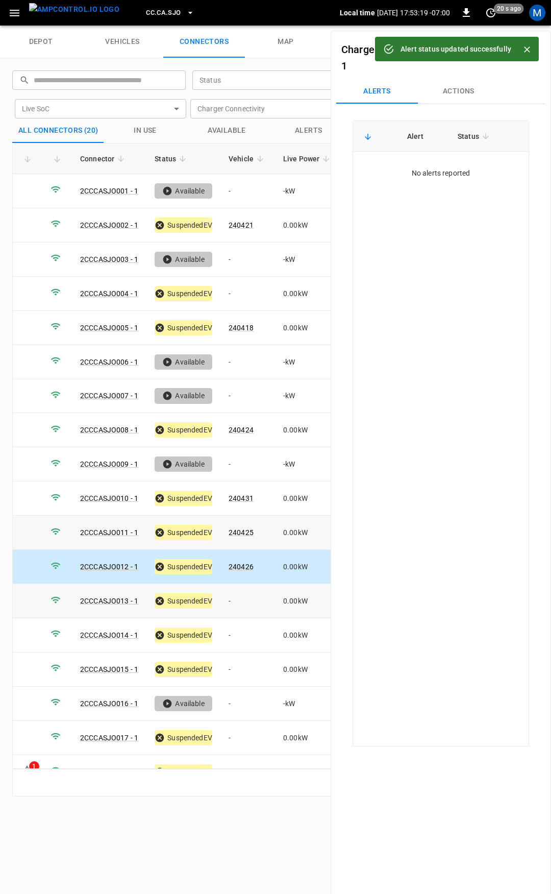
drag, startPoint x: 243, startPoint y: 592, endPoint x: 318, endPoint y: 563, distance: 80.5
click at [243, 593] on td "-" at bounding box center [247, 601] width 55 height 34
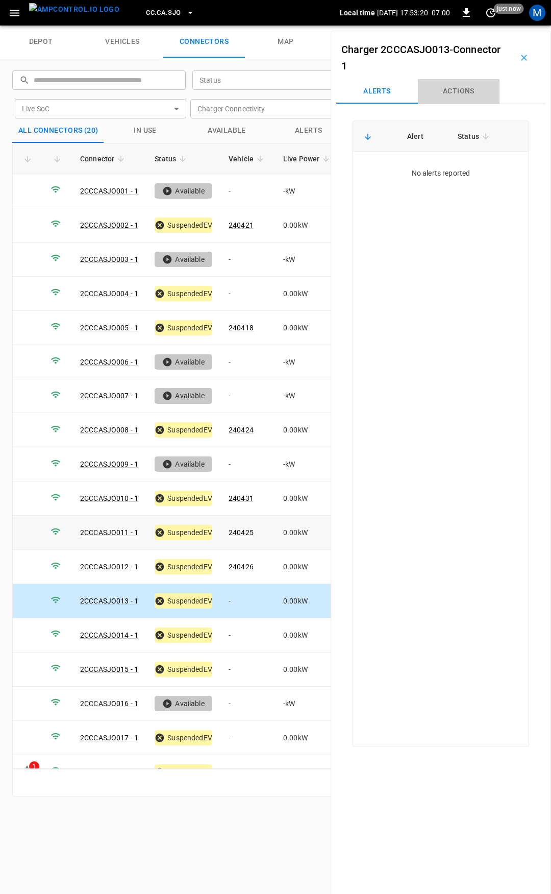
drag, startPoint x: 458, startPoint y: 87, endPoint x: 442, endPoint y: 255, distance: 168.6
click at [458, 88] on button "Actions" at bounding box center [459, 91] width 82 height 24
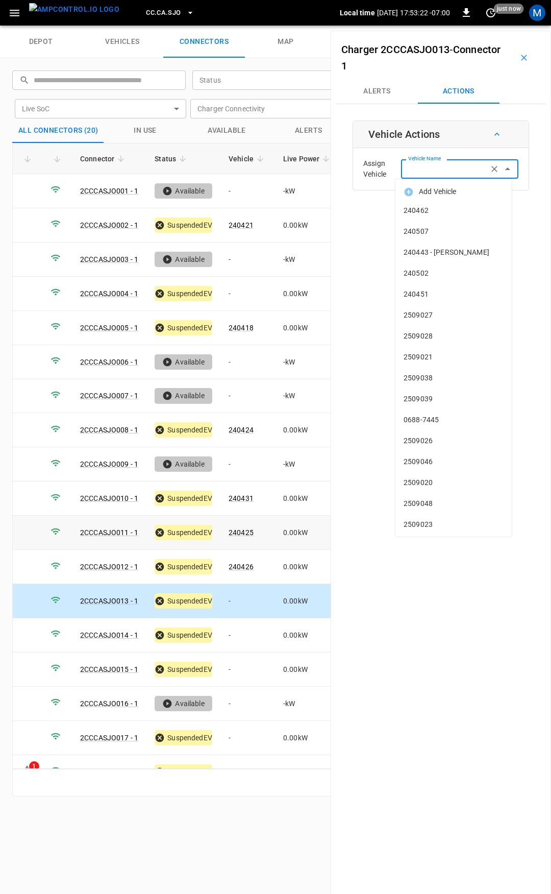
click at [438, 174] on input "Vehicle Name" at bounding box center [444, 168] width 81 height 13
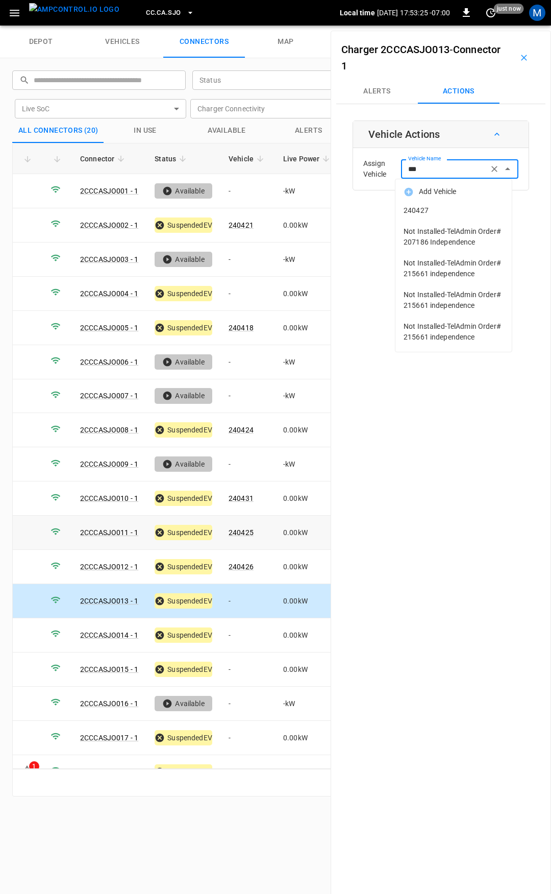
click at [434, 202] on li "240427" at bounding box center [453, 210] width 116 height 21
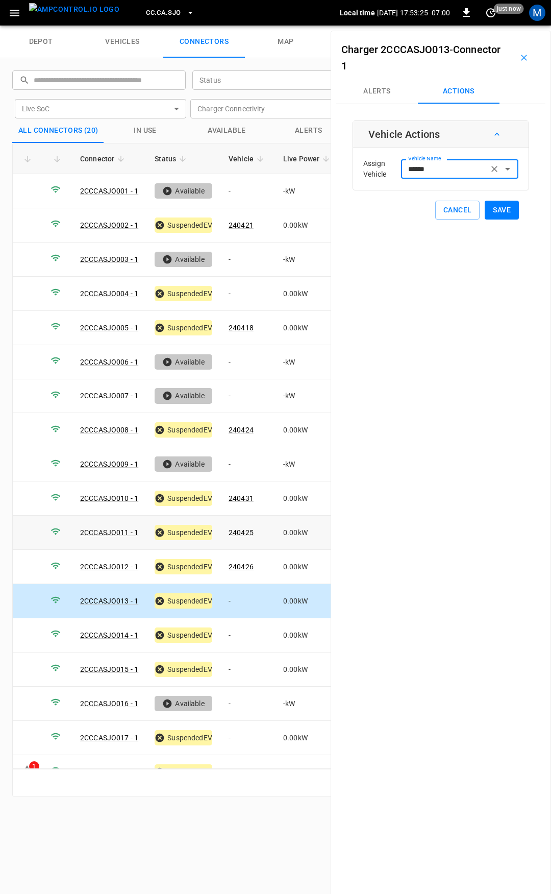
type input "******"
click at [493, 211] on button "Save" at bounding box center [502, 210] width 34 height 19
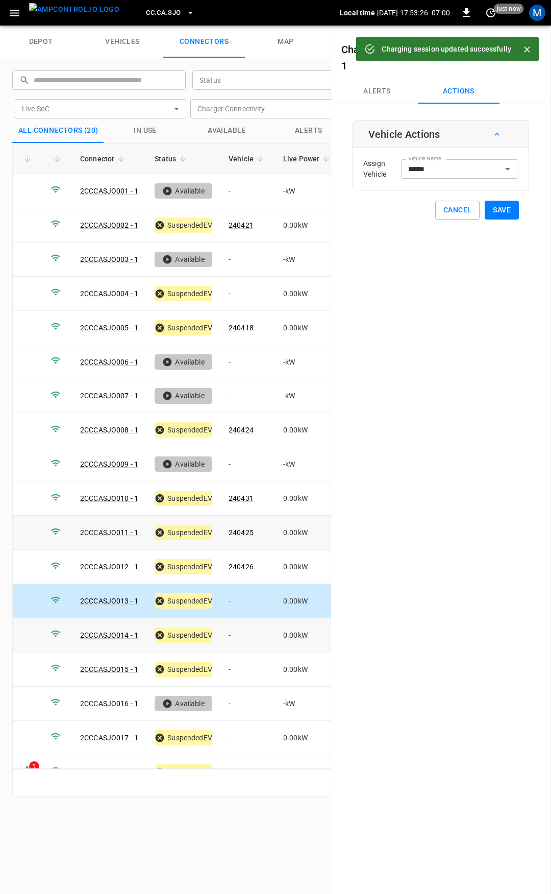
click at [247, 625] on td "-" at bounding box center [247, 635] width 55 height 34
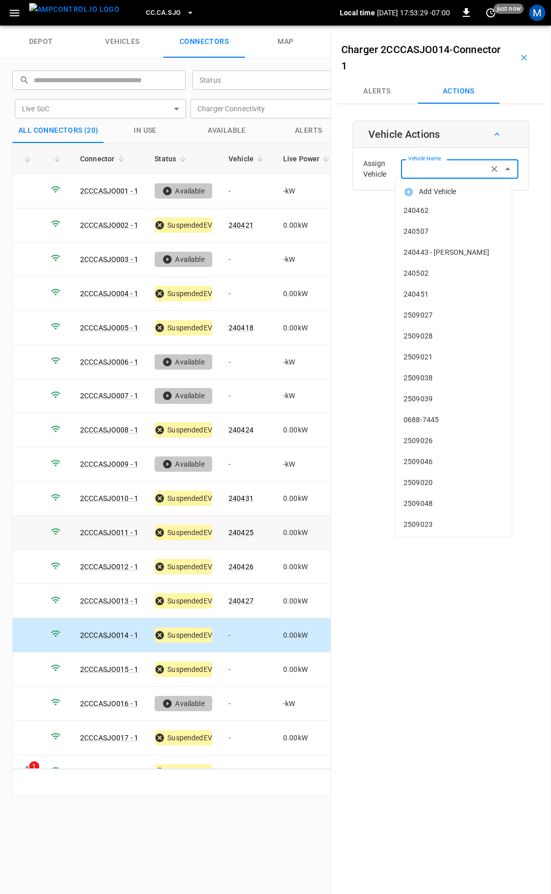
click at [423, 164] on div "Vehicle Name Vehicle Name" at bounding box center [459, 168] width 117 height 19
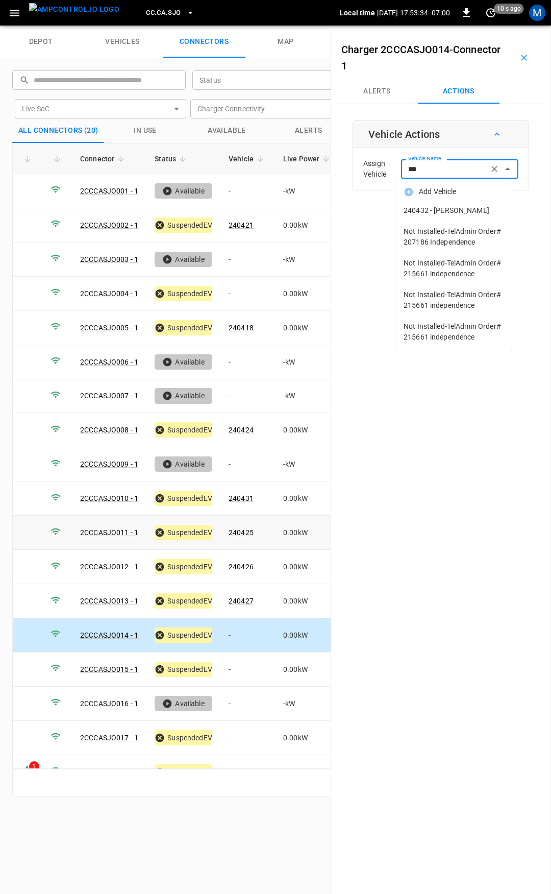
click at [436, 206] on span "240432 - JUAN C ACEVEDO" at bounding box center [454, 210] width 100 height 11
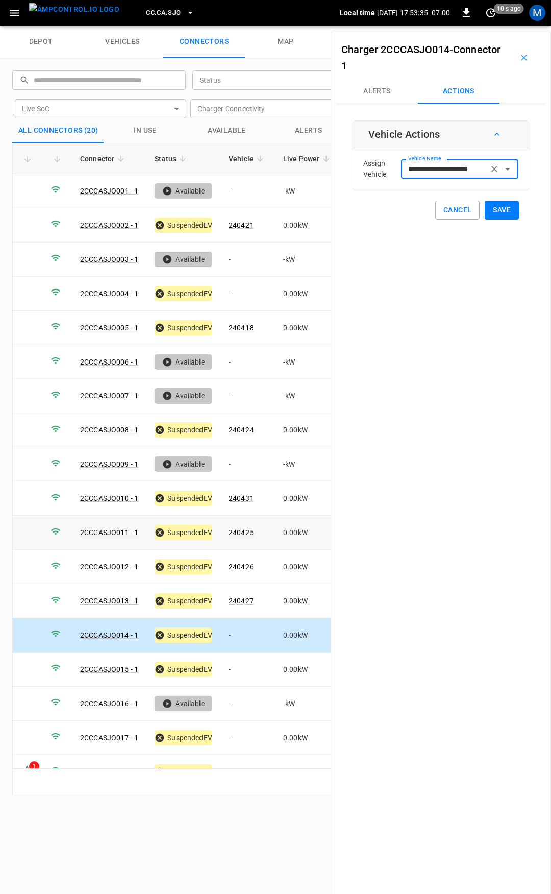
type input "**********"
click at [485, 209] on button "Save" at bounding box center [502, 210] width 34 height 19
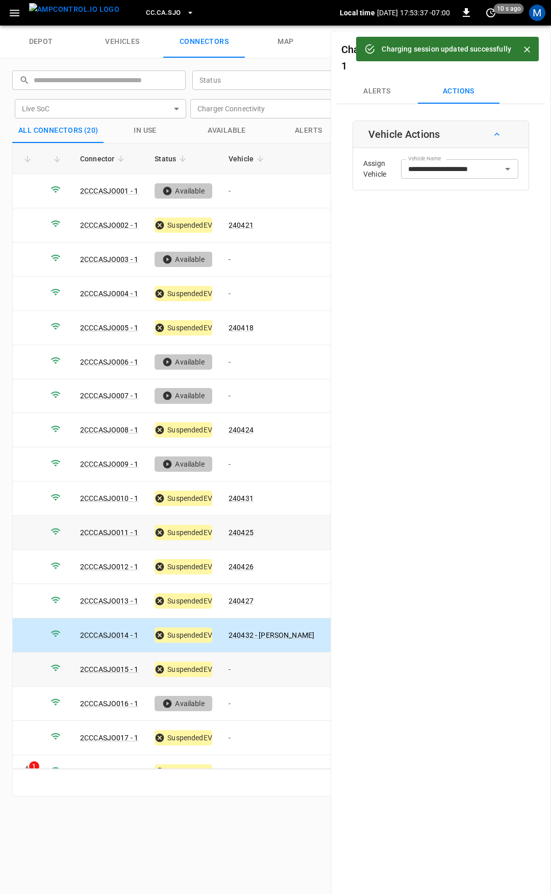
click at [251, 664] on td "-" at bounding box center [271, 669] width 102 height 34
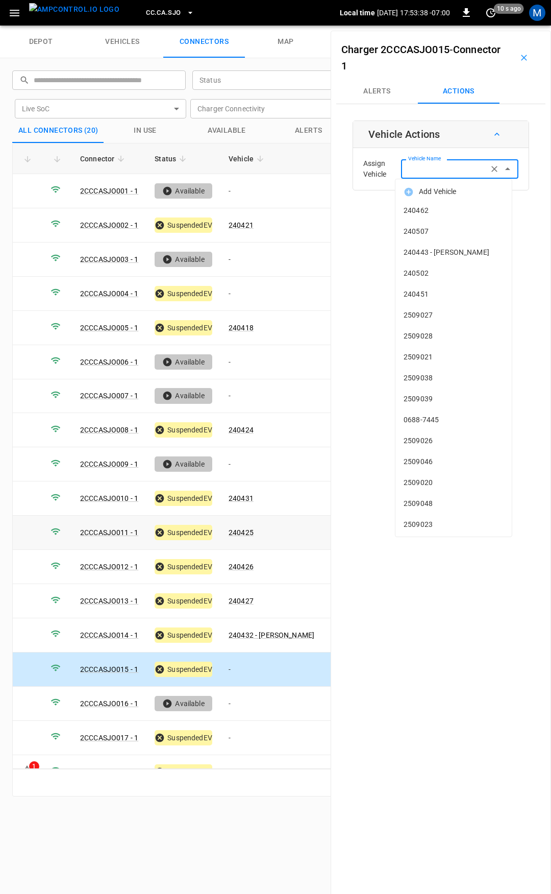
click at [432, 175] on input "Vehicle Name" at bounding box center [444, 168] width 81 height 13
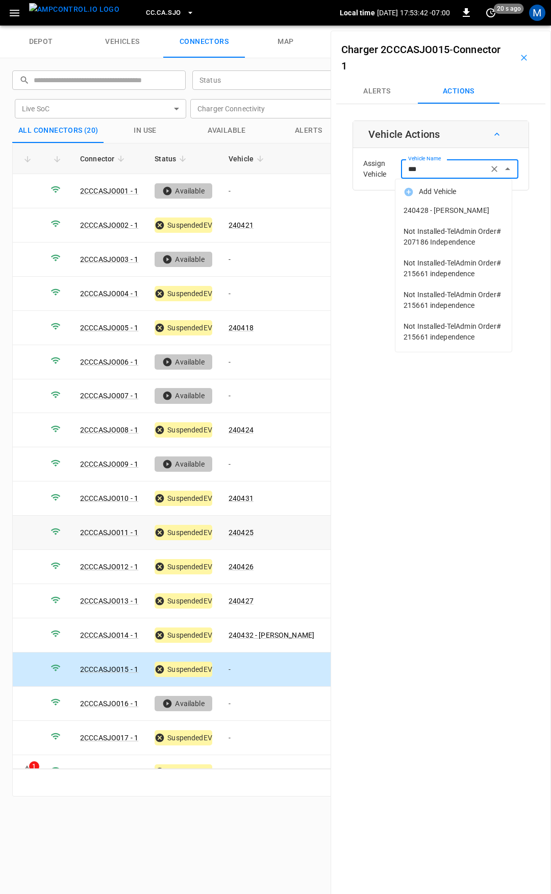
click at [433, 205] on span "240428 - HARRY T TRUONG" at bounding box center [454, 210] width 100 height 11
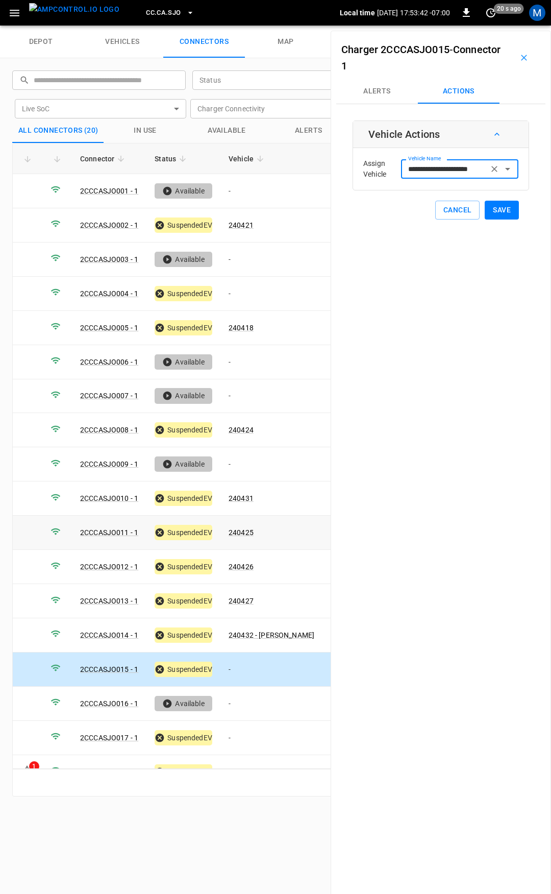
type input "**********"
click at [502, 208] on button "Save" at bounding box center [502, 210] width 34 height 19
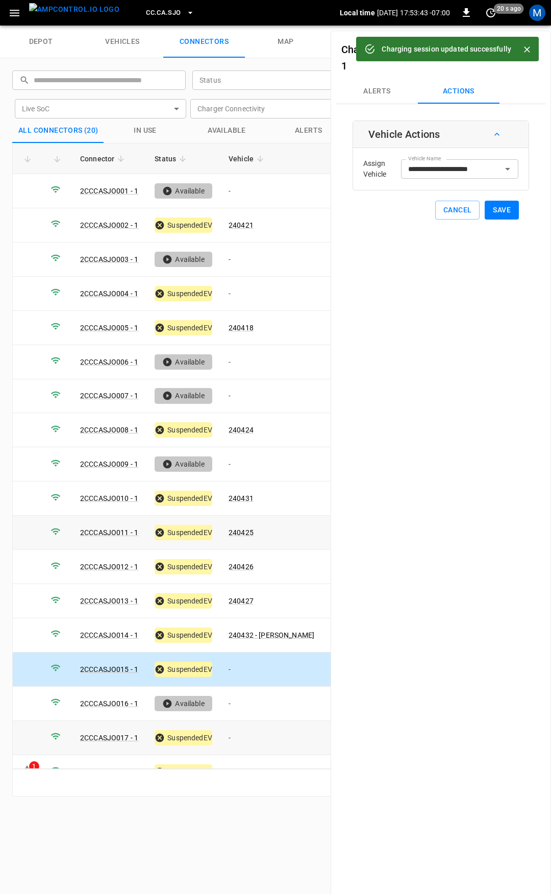
click at [245, 726] on td "-" at bounding box center [271, 738] width 102 height 34
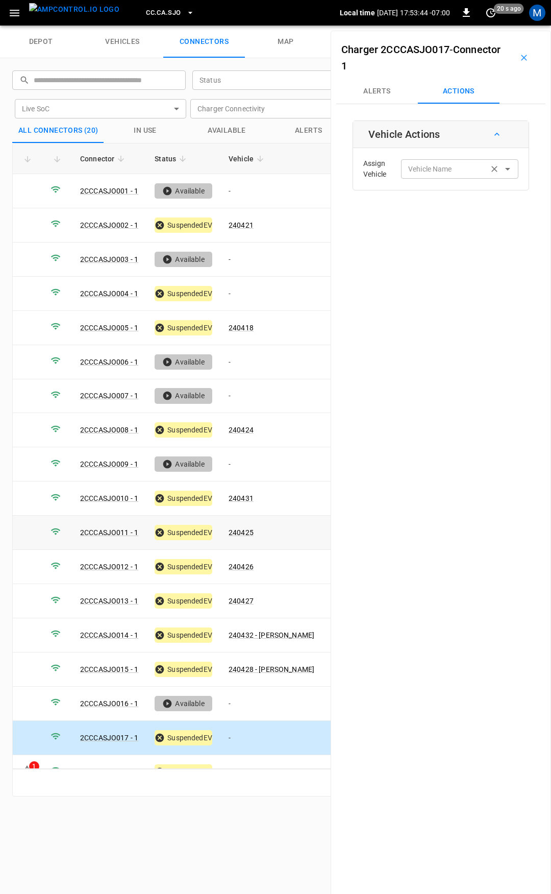
click at [442, 173] on input "Vehicle Name" at bounding box center [444, 168] width 81 height 13
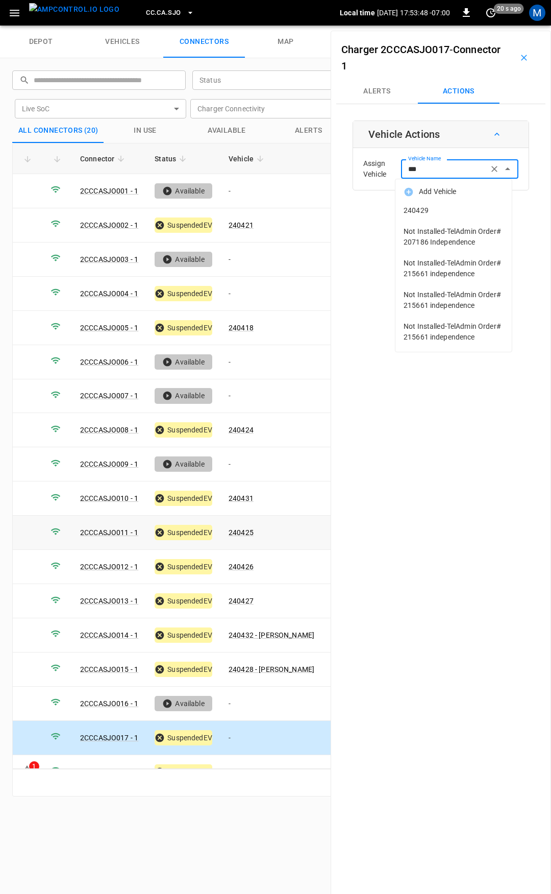
click at [444, 211] on span "240429" at bounding box center [454, 210] width 100 height 11
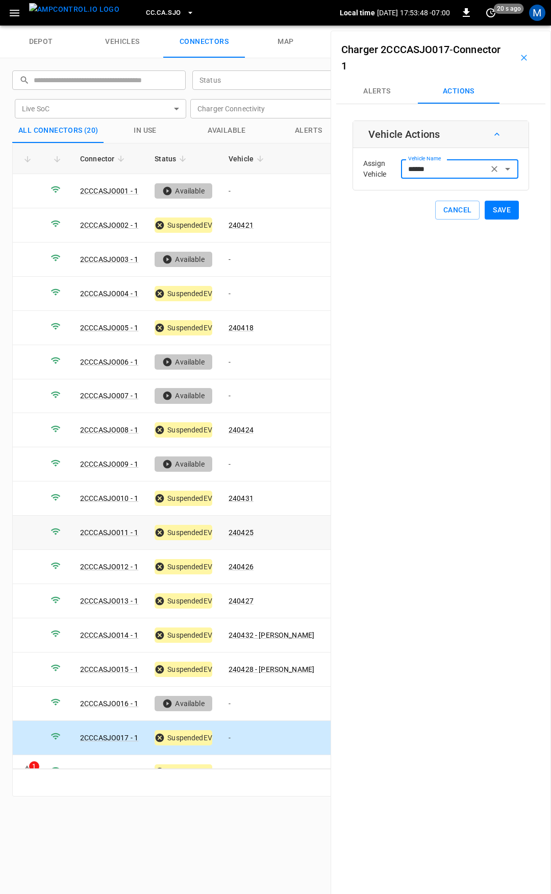
type input "******"
click at [488, 212] on button "Save" at bounding box center [502, 210] width 34 height 19
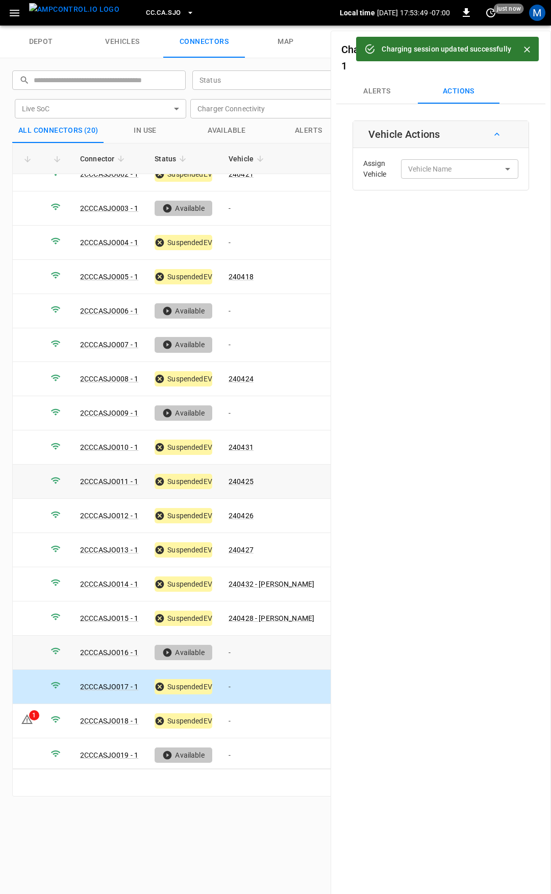
scroll to position [51, 0]
click at [243, 707] on td "-" at bounding box center [271, 721] width 102 height 34
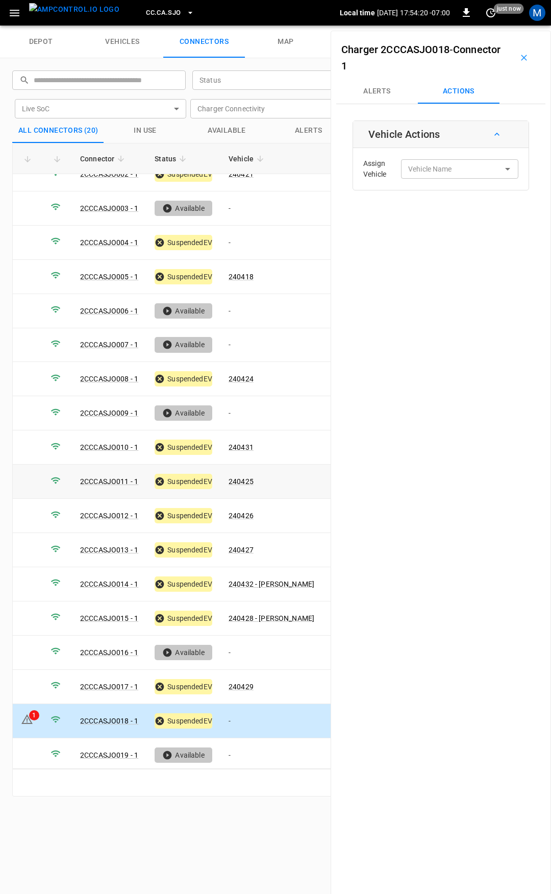
click at [261, 710] on td "-" at bounding box center [271, 721] width 102 height 34
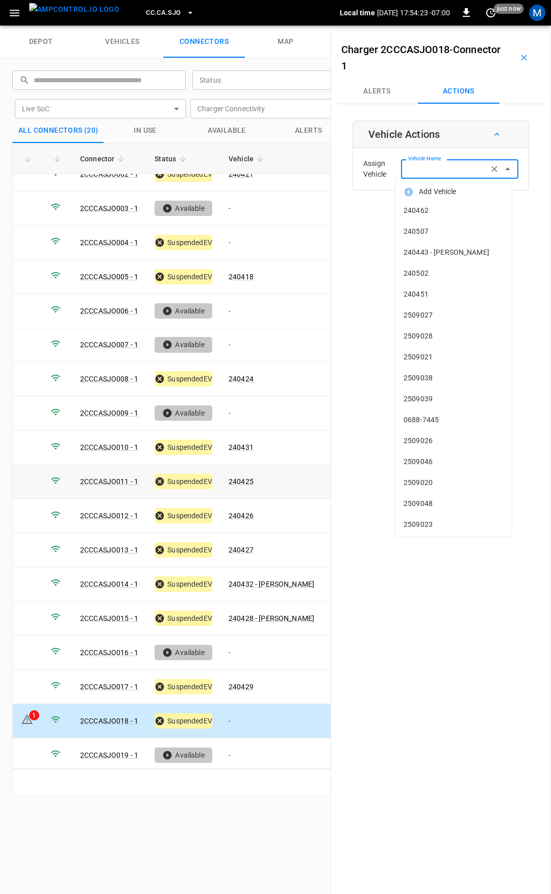
click at [454, 171] on input "Vehicle Name" at bounding box center [444, 168] width 81 height 13
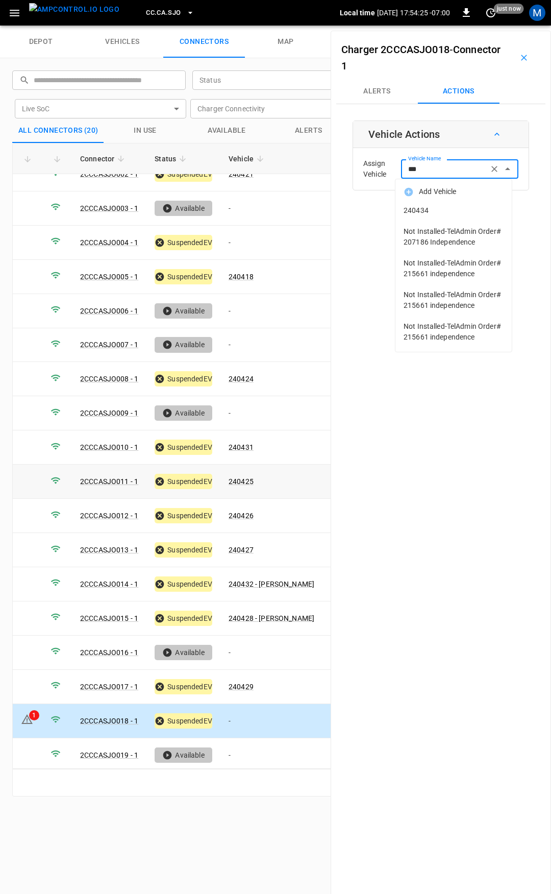
click at [439, 205] on li "240434" at bounding box center [453, 210] width 116 height 21
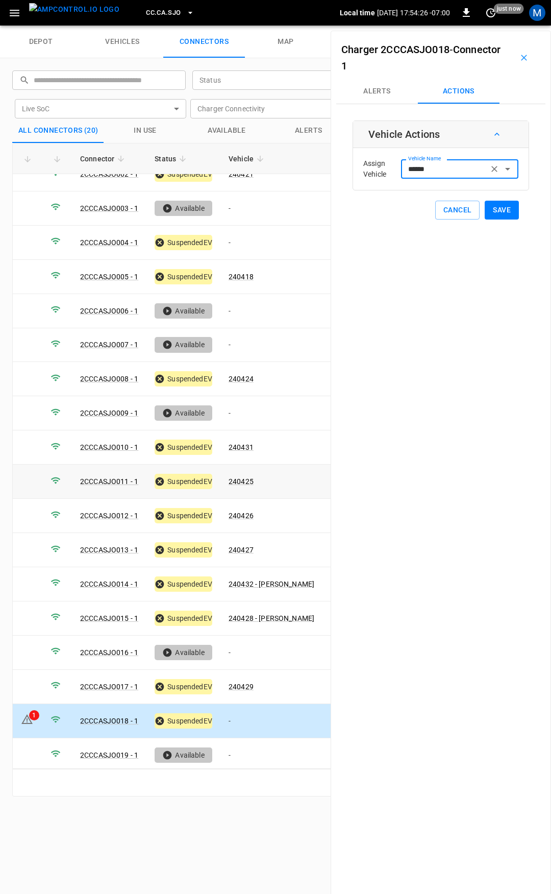
type input "******"
click at [501, 211] on button "Save" at bounding box center [502, 210] width 34 height 19
click at [253, 714] on link "240434" at bounding box center [241, 720] width 29 height 12
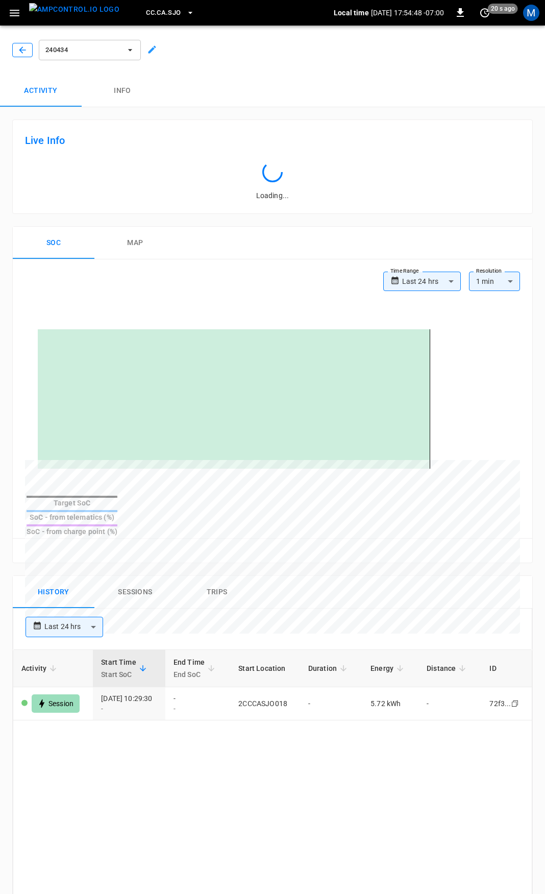
click at [22, 48] on icon "button" at bounding box center [22, 49] width 7 height 7
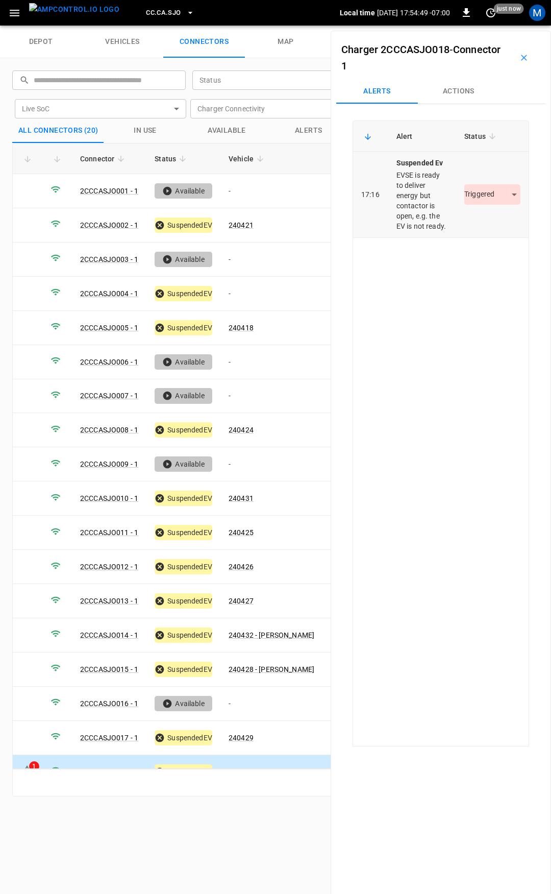
click at [483, 26] on body "CC.CA.SJO Local time 2025-09-22 17:54:49 -07:00 0 just now M depot vehicles con…" at bounding box center [275, 13] width 551 height 26
click at [493, 229] on li "Resolved" at bounding box center [487, 224] width 64 height 17
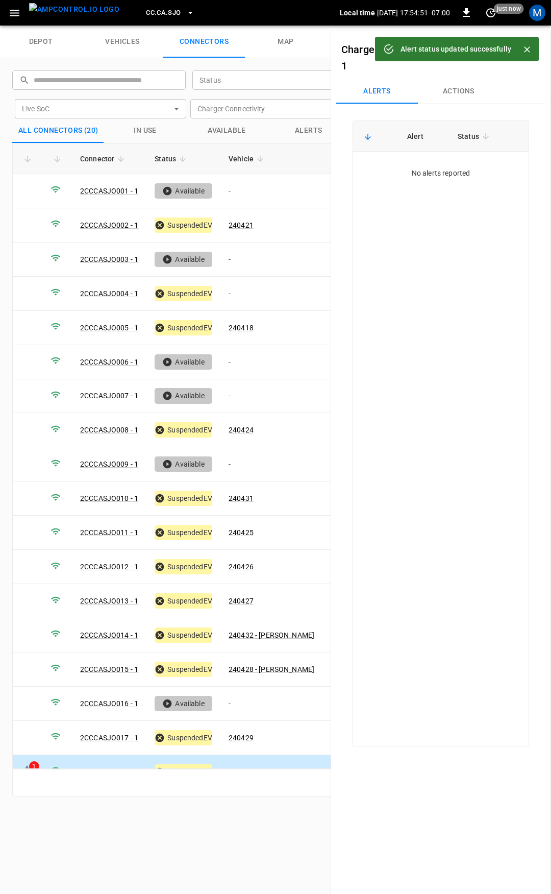
click at [164, 16] on button "CC.CA.SJO" at bounding box center [170, 13] width 56 height 20
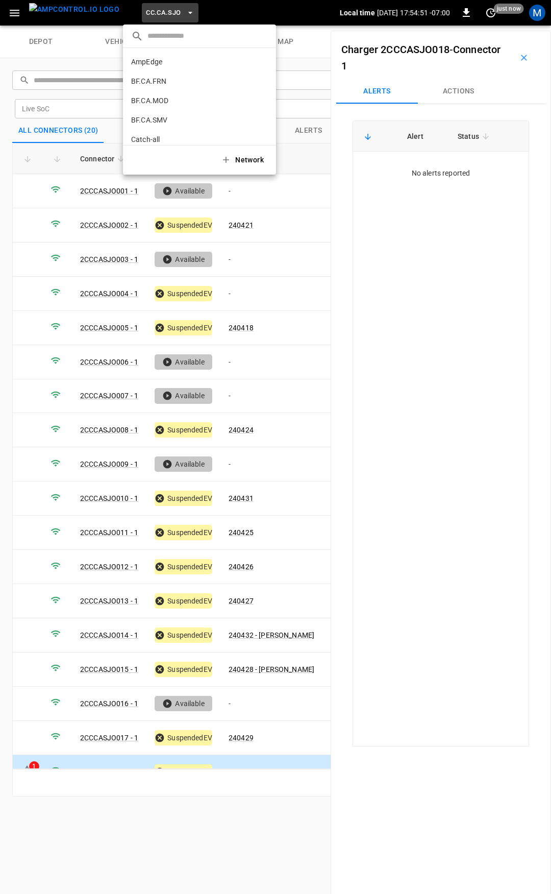
scroll to position [191, 0]
click at [172, 83] on p "CC.FRN" at bounding box center [181, 84] width 101 height 10
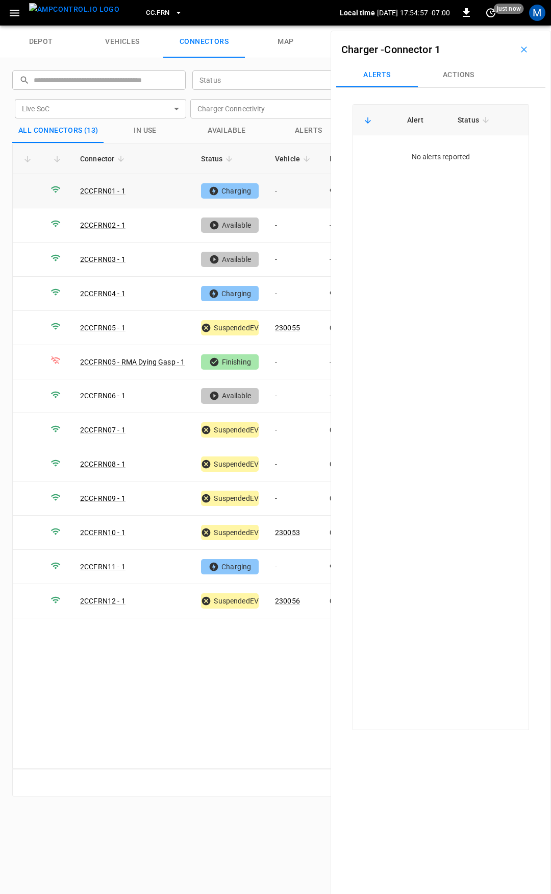
click at [293, 196] on td "-" at bounding box center [294, 191] width 55 height 34
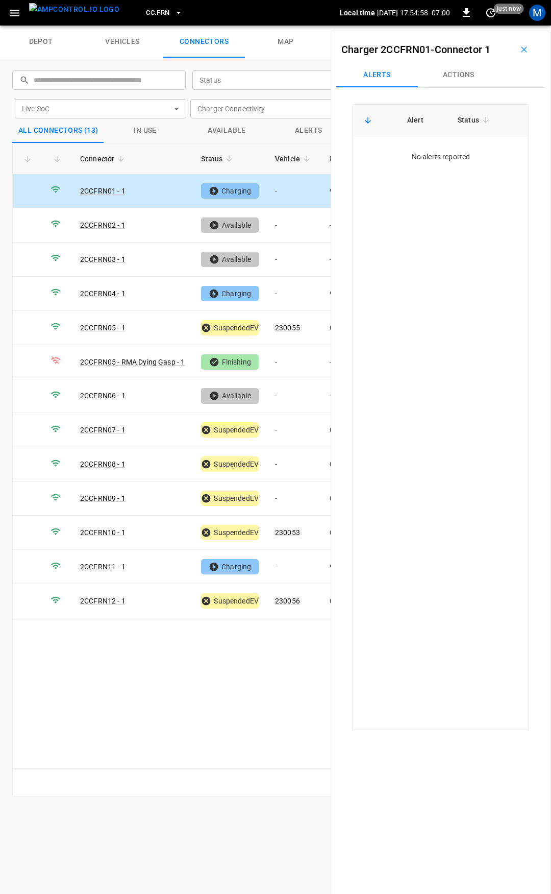
click at [459, 69] on button "Actions" at bounding box center [459, 75] width 82 height 24
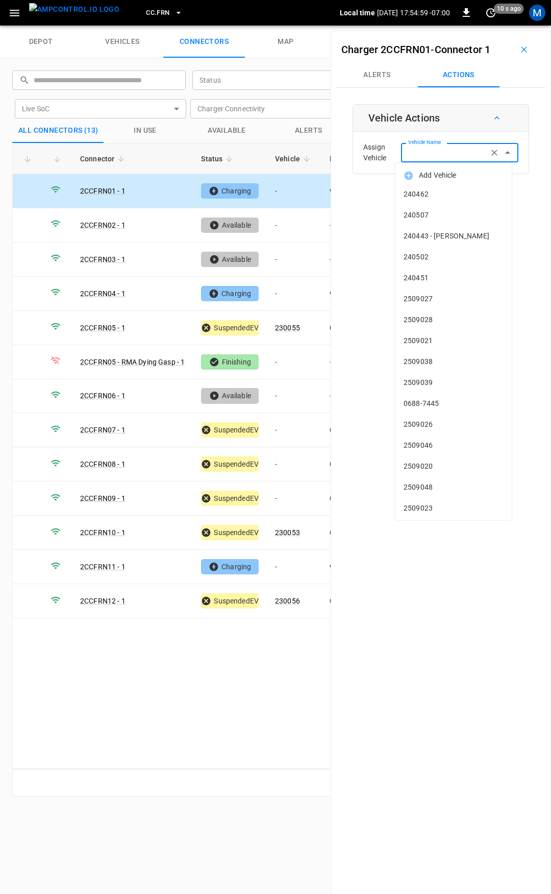
click at [450, 155] on input "Vehicle Name" at bounding box center [444, 152] width 81 height 13
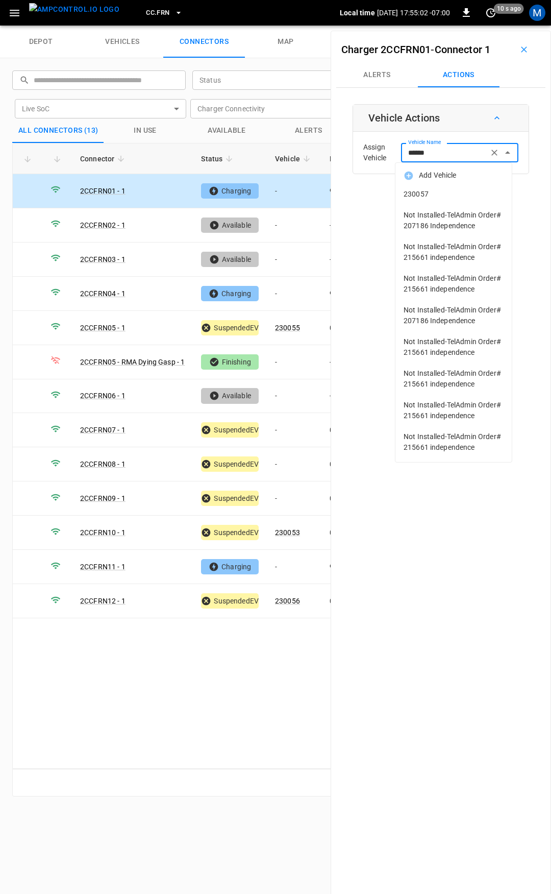
click at [450, 195] on span "230057" at bounding box center [454, 194] width 100 height 11
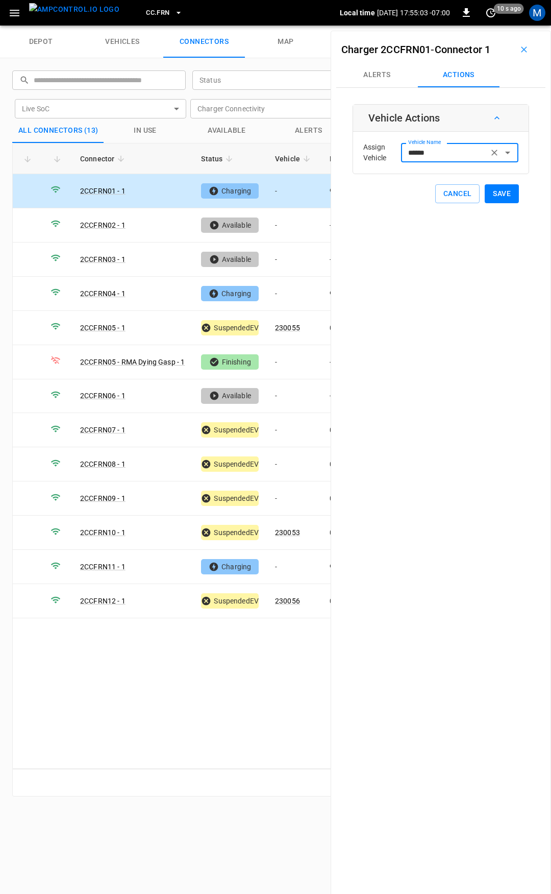
type input "******"
click at [497, 194] on button "Save" at bounding box center [502, 193] width 34 height 19
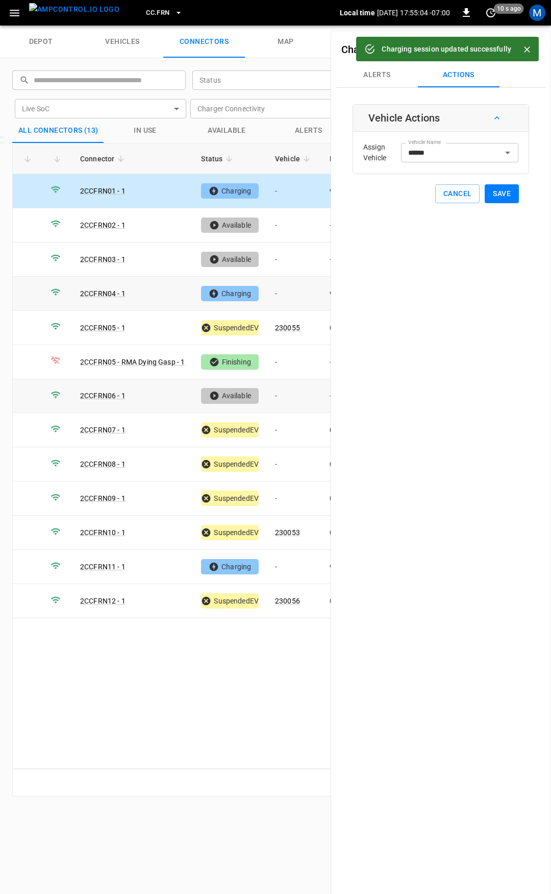
drag, startPoint x: 286, startPoint y: 296, endPoint x: 250, endPoint y: 378, distance: 89.3
click at [285, 296] on td "-" at bounding box center [294, 294] width 55 height 34
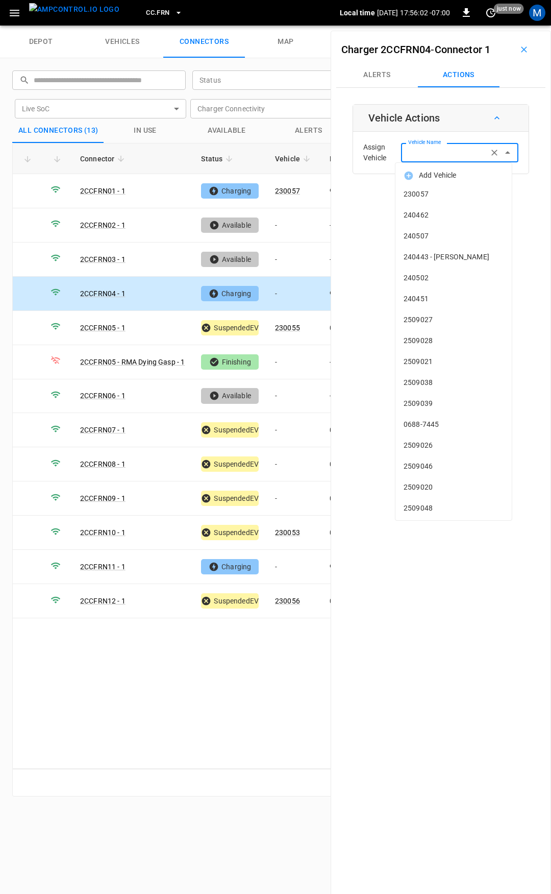
click at [439, 154] on input "Vehicle Name" at bounding box center [444, 152] width 81 height 13
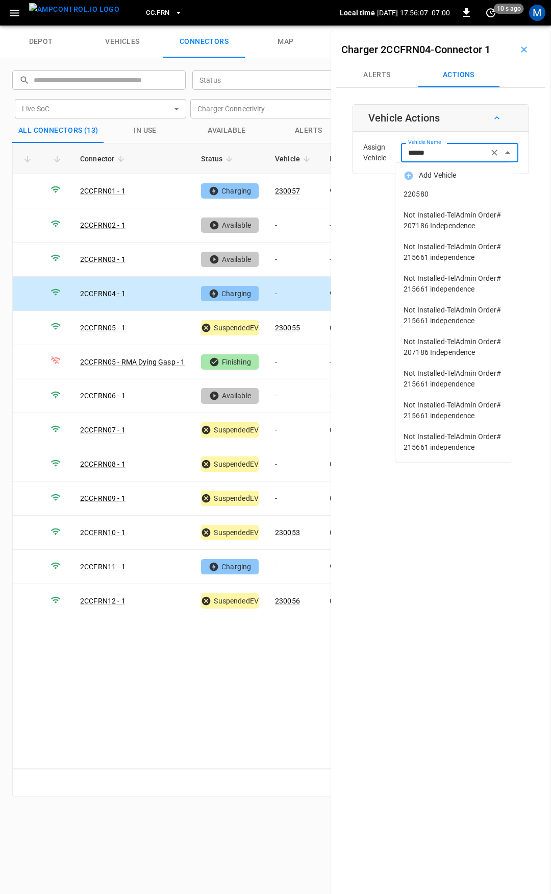
click at [444, 201] on li "220580" at bounding box center [453, 194] width 116 height 21
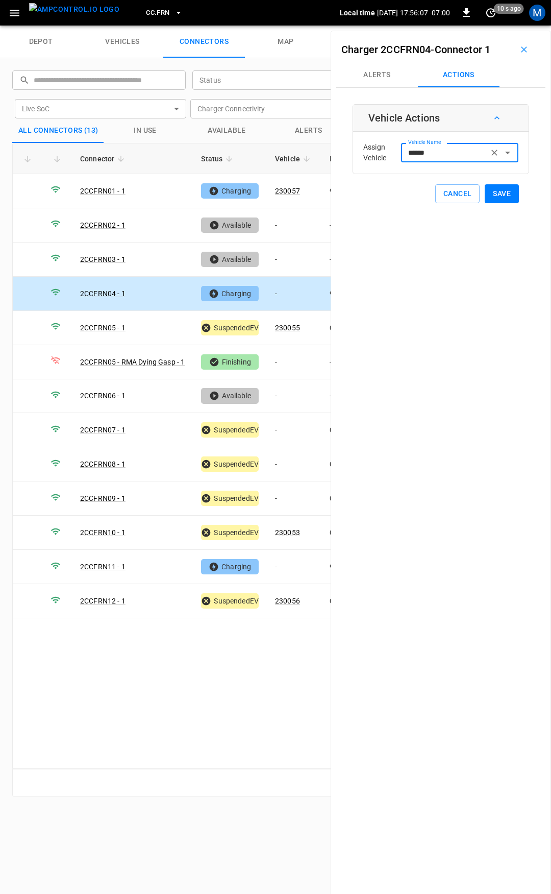
type input "******"
click at [488, 197] on button "Save" at bounding box center [502, 193] width 34 height 19
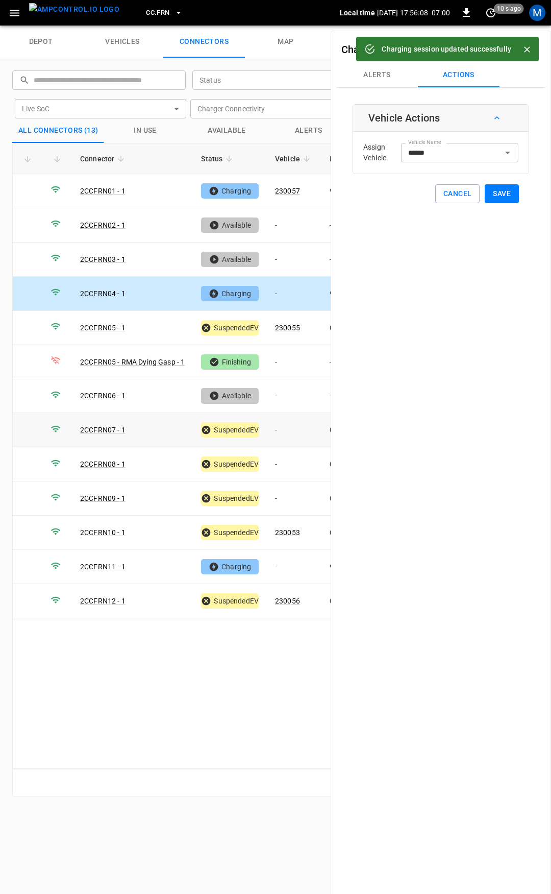
click at [285, 430] on td "-" at bounding box center [294, 430] width 55 height 34
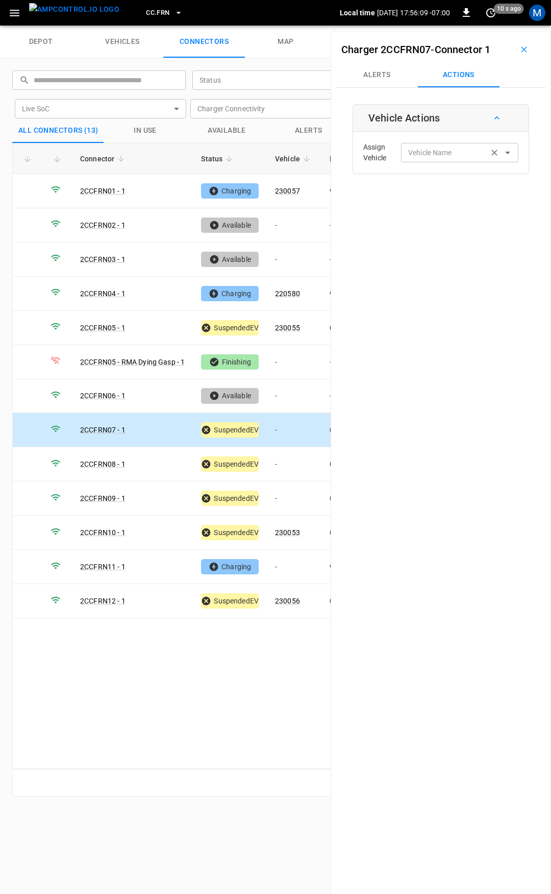
click at [434, 148] on div "Vehicle Name Vehicle Name" at bounding box center [459, 152] width 117 height 19
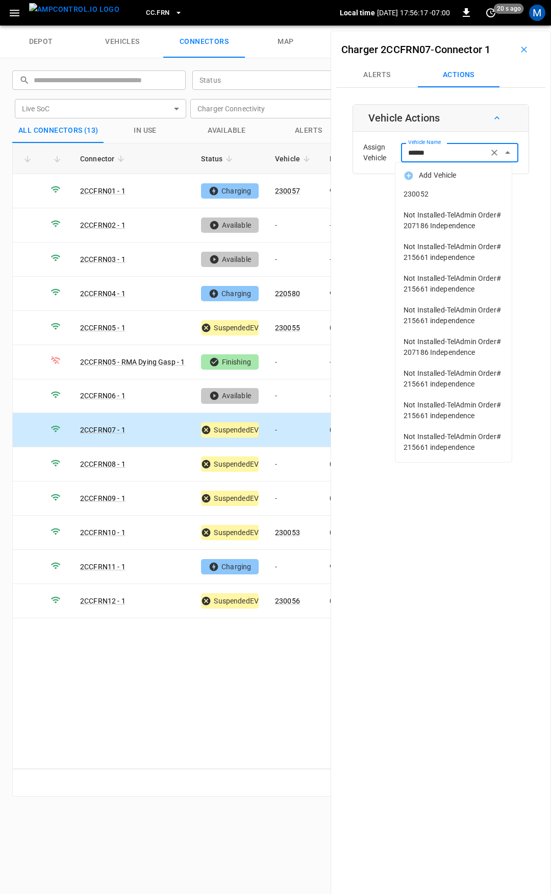
click at [437, 188] on li "230052" at bounding box center [453, 194] width 116 height 21
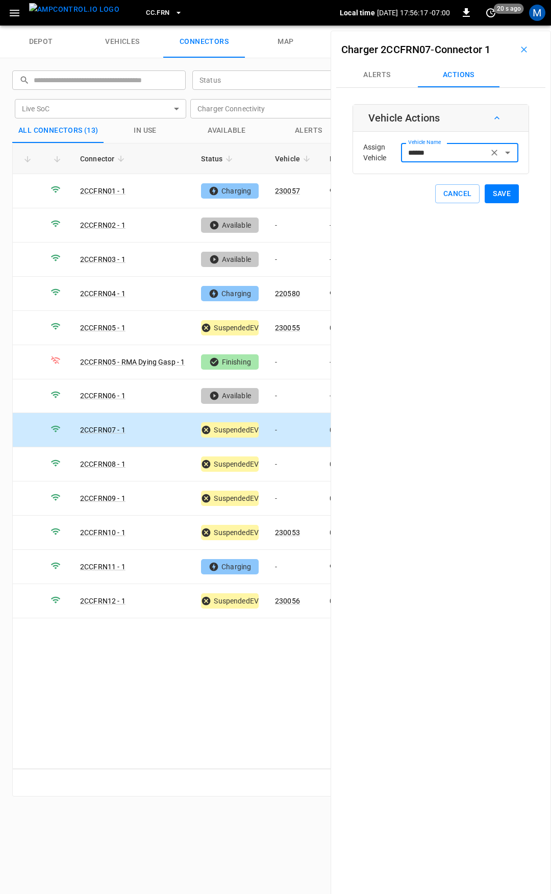
type input "******"
click at [487, 189] on button "Save" at bounding box center [502, 193] width 34 height 19
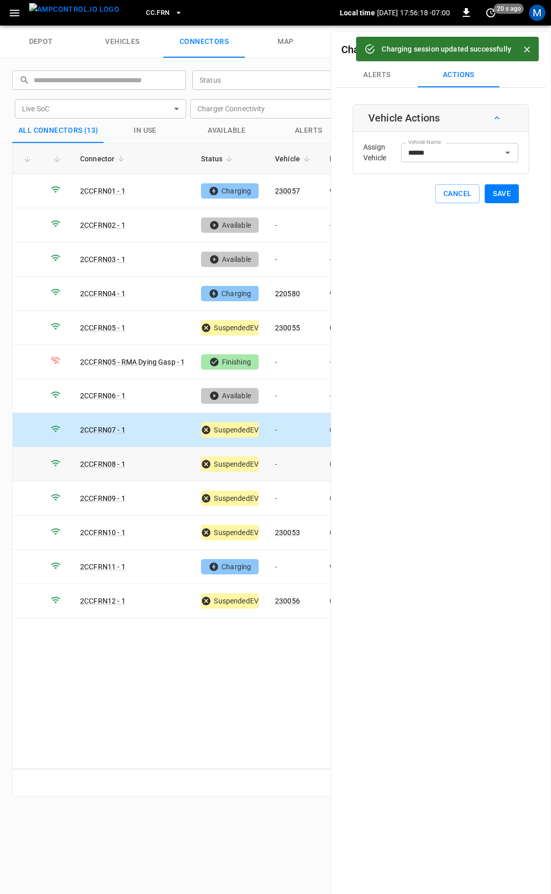
click at [294, 461] on td "-" at bounding box center [294, 464] width 55 height 34
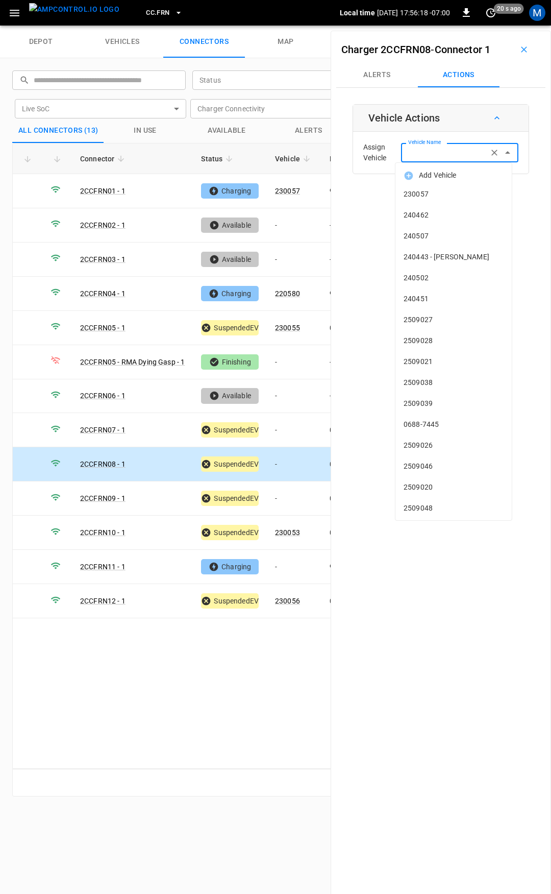
click at [454, 151] on input "Vehicle Name" at bounding box center [444, 152] width 81 height 13
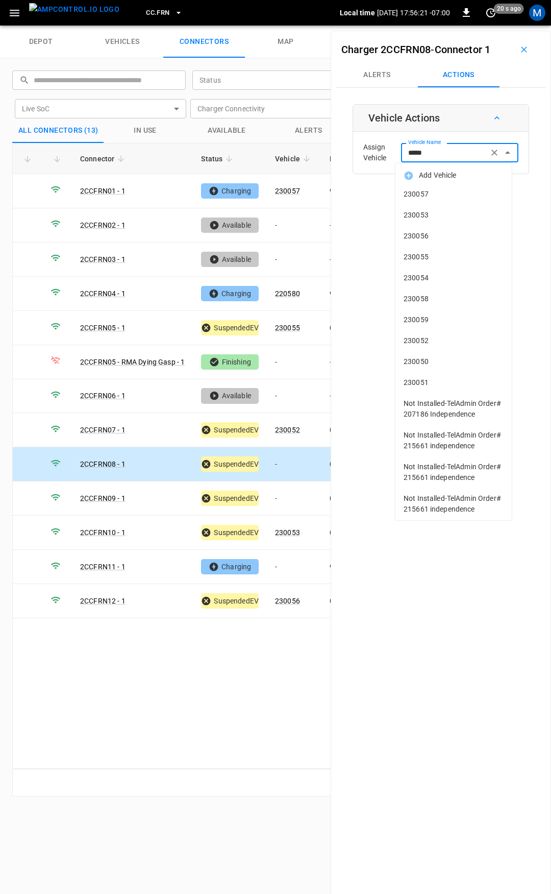
type input "******"
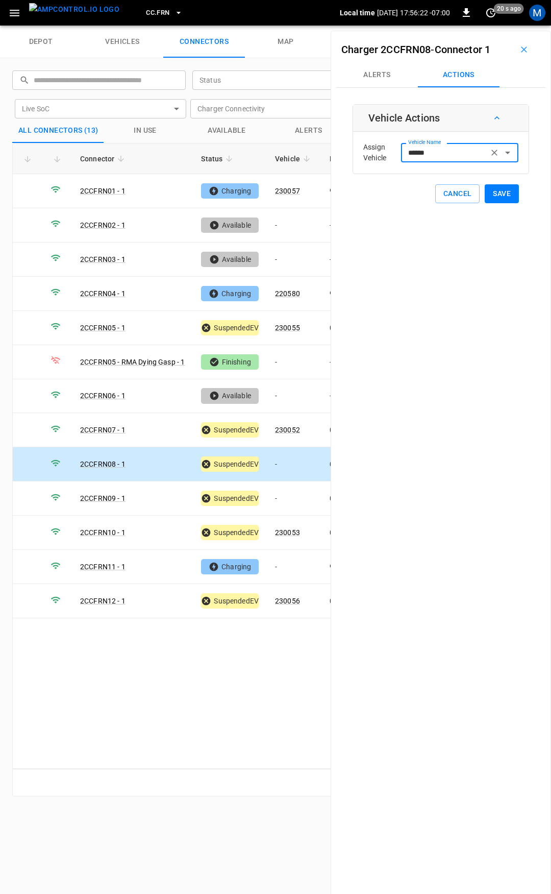
type input "******"
click at [494, 195] on button "Save" at bounding box center [502, 193] width 34 height 19
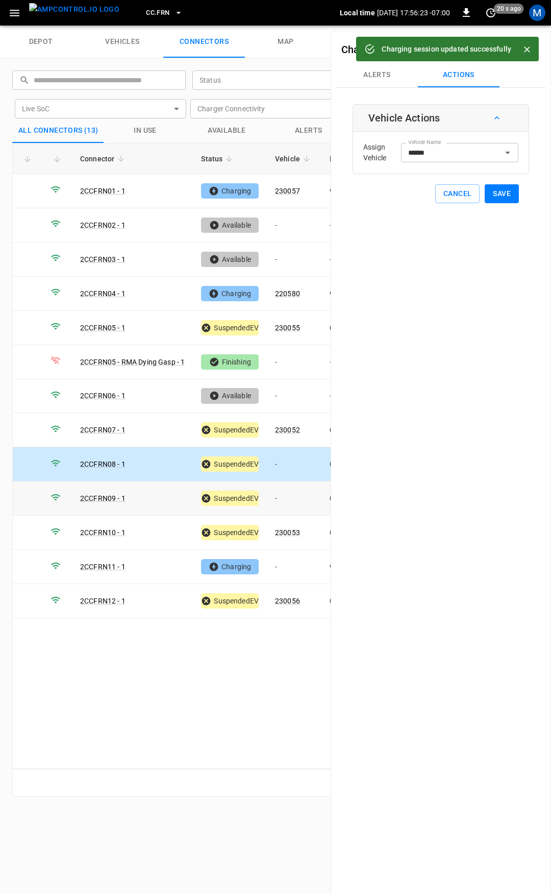
click at [291, 492] on td "-" at bounding box center [294, 498] width 55 height 34
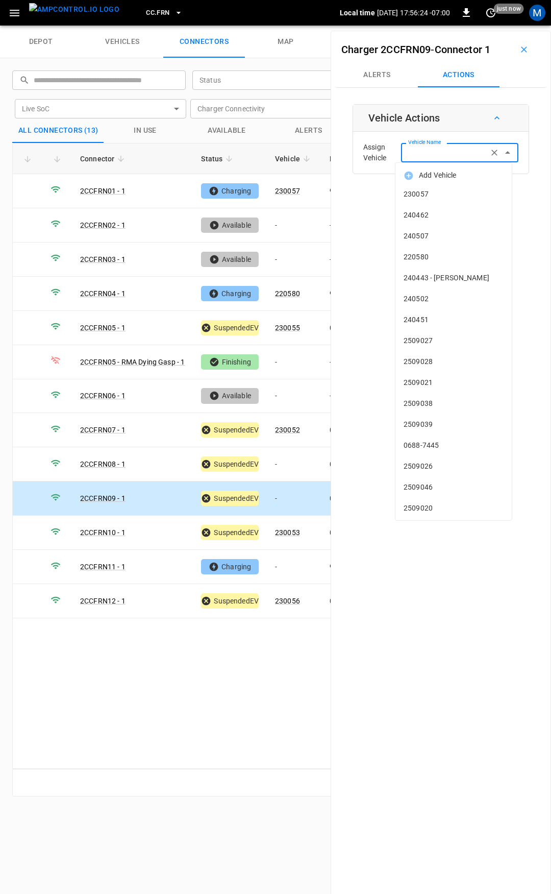
click at [449, 156] on input "Vehicle Name" at bounding box center [444, 152] width 81 height 13
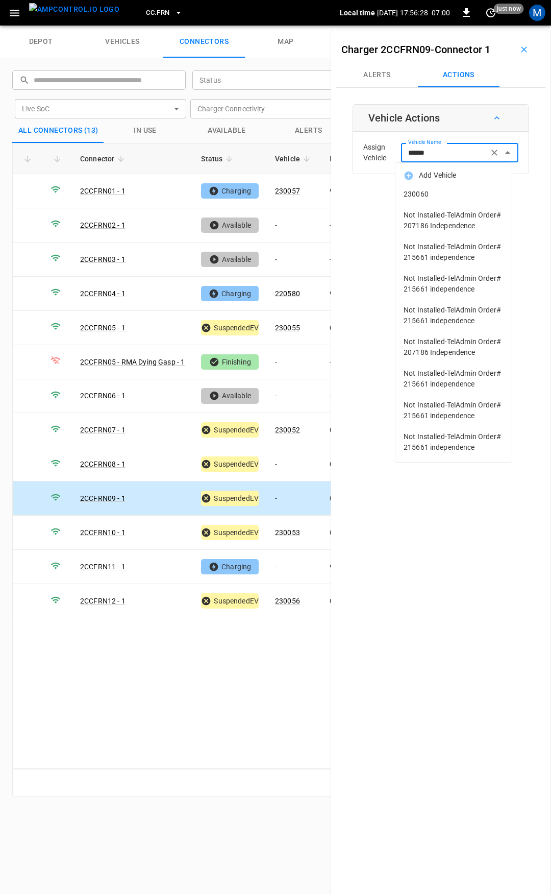
click at [464, 193] on span "230060" at bounding box center [454, 194] width 100 height 11
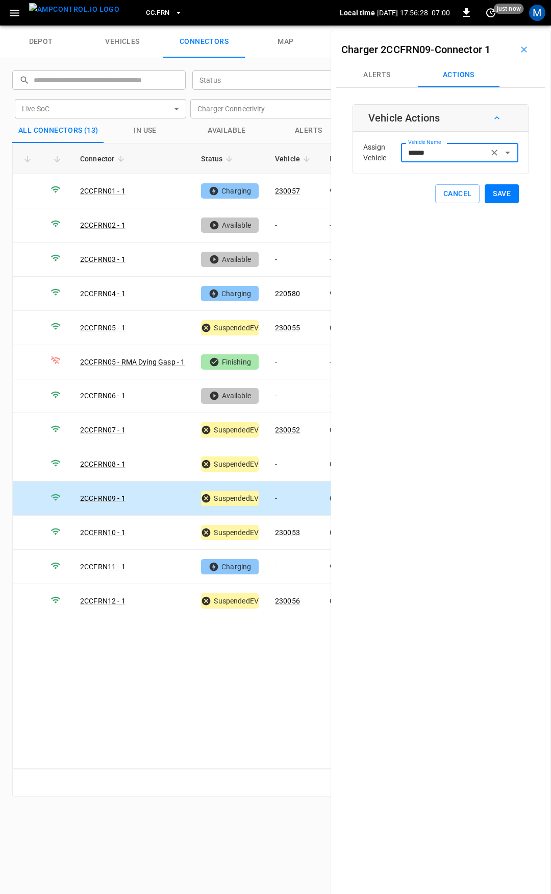
type input "******"
click at [501, 193] on button "Save" at bounding box center [502, 193] width 34 height 19
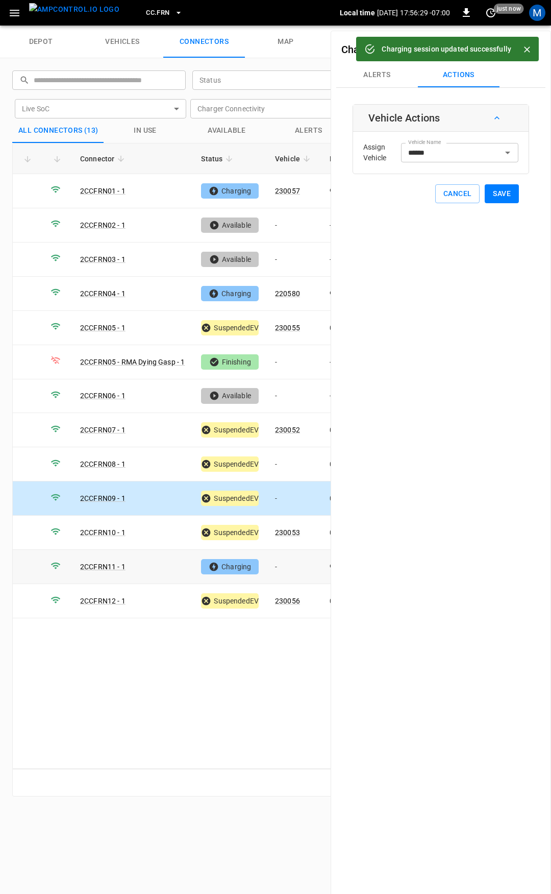
click at [291, 566] on td "-" at bounding box center [294, 567] width 55 height 34
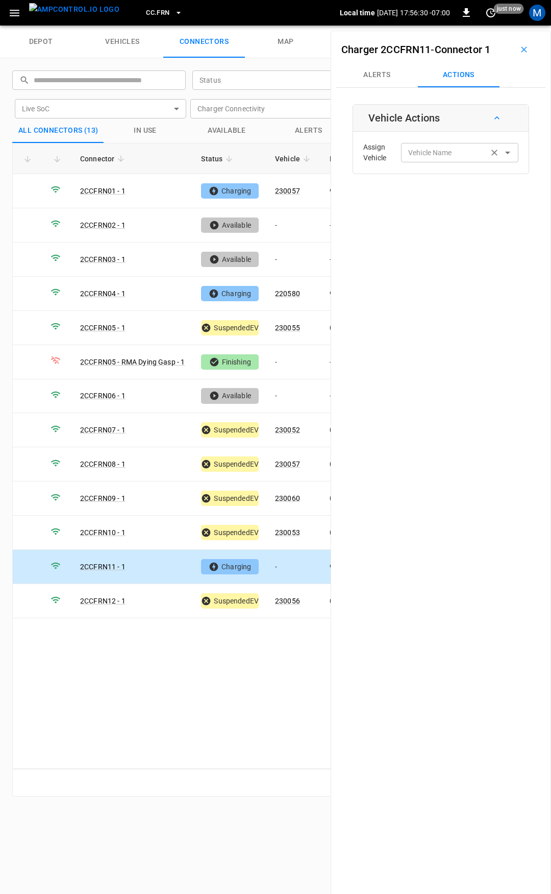
click at [433, 145] on div "Vehicle Name" at bounding box center [459, 152] width 117 height 19
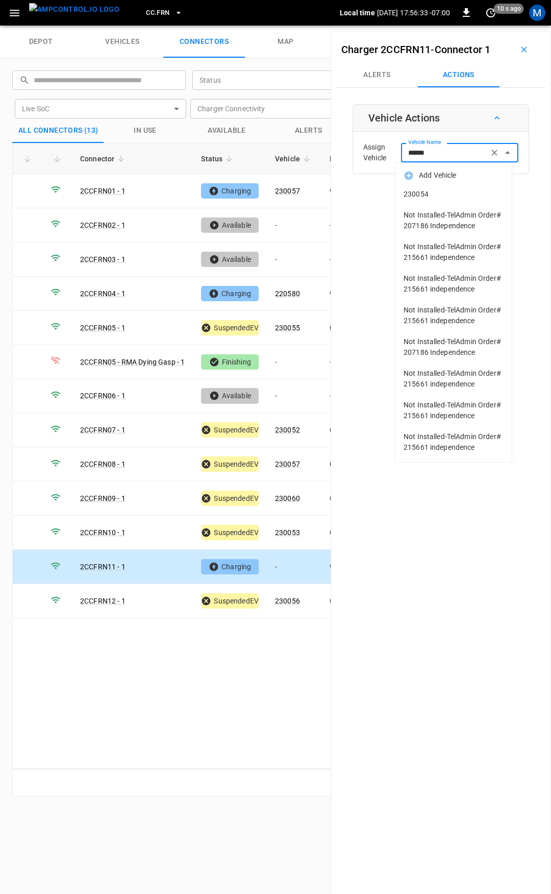
click at [468, 188] on li "230054" at bounding box center [453, 194] width 116 height 21
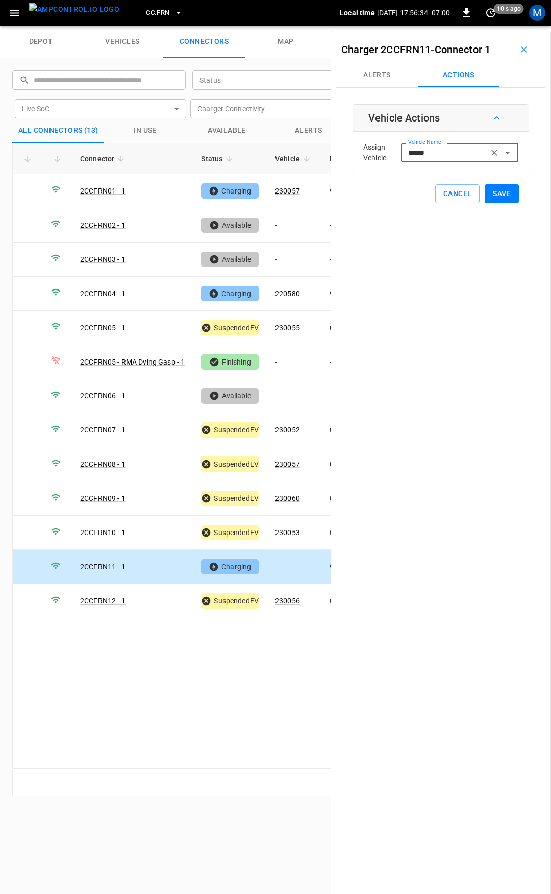
type input "******"
click at [495, 193] on button "Save" at bounding box center [502, 193] width 34 height 19
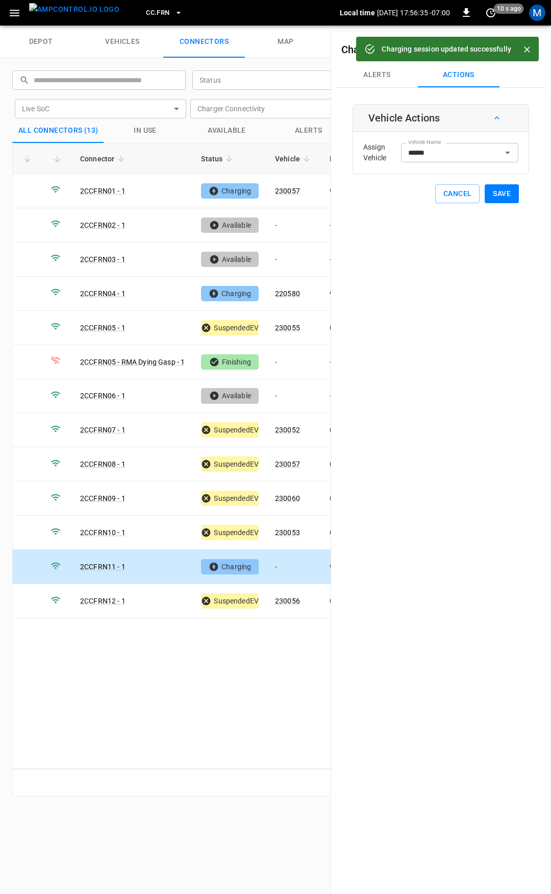
click at [146, 16] on span "CC.FRN" at bounding box center [157, 13] width 23 height 12
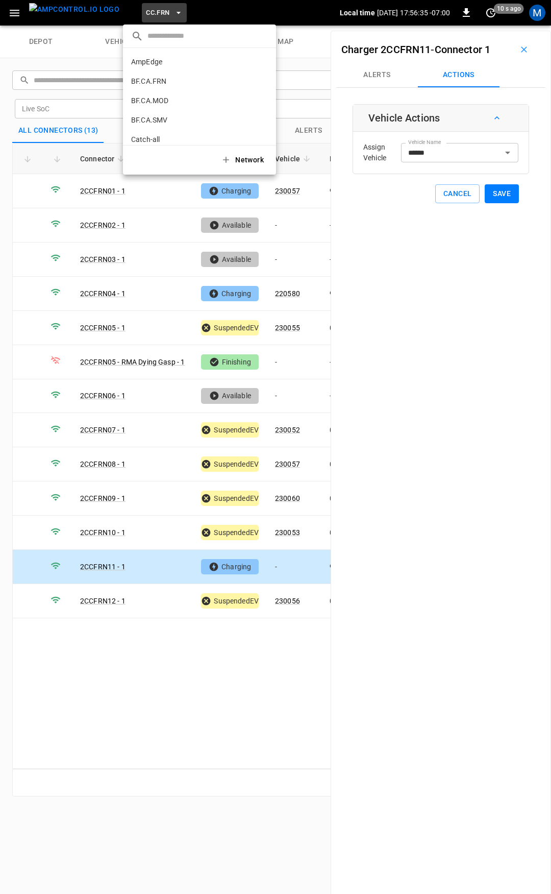
scroll to position [210, 0]
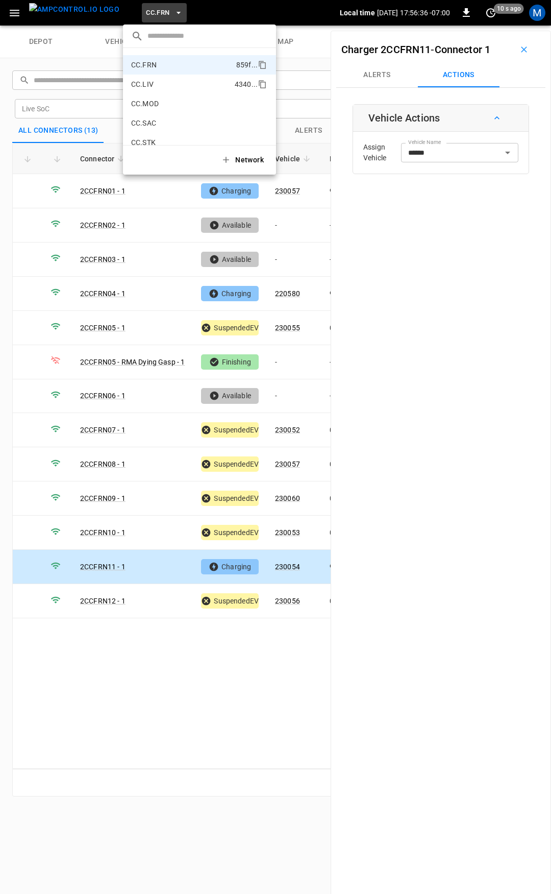
click at [163, 81] on p "CC.LIV" at bounding box center [181, 84] width 100 height 10
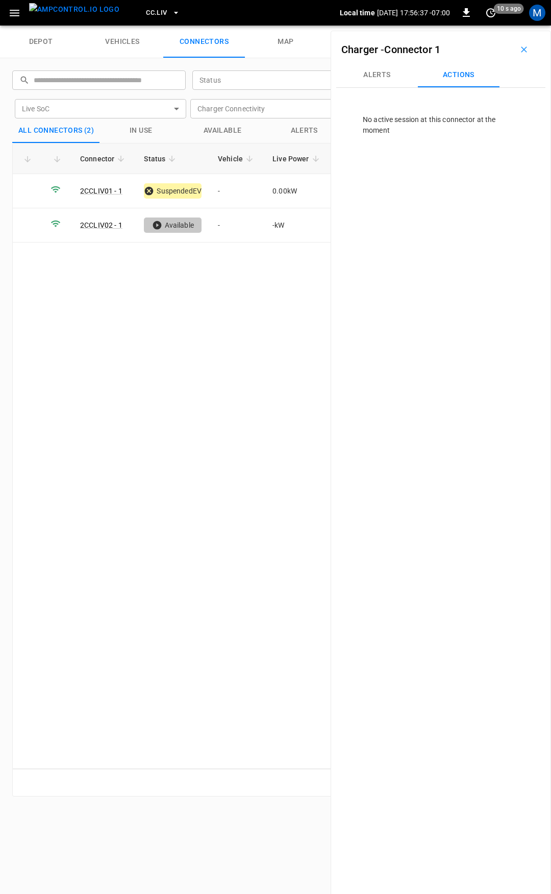
click at [146, 10] on span "CC.LIV" at bounding box center [156, 13] width 21 height 12
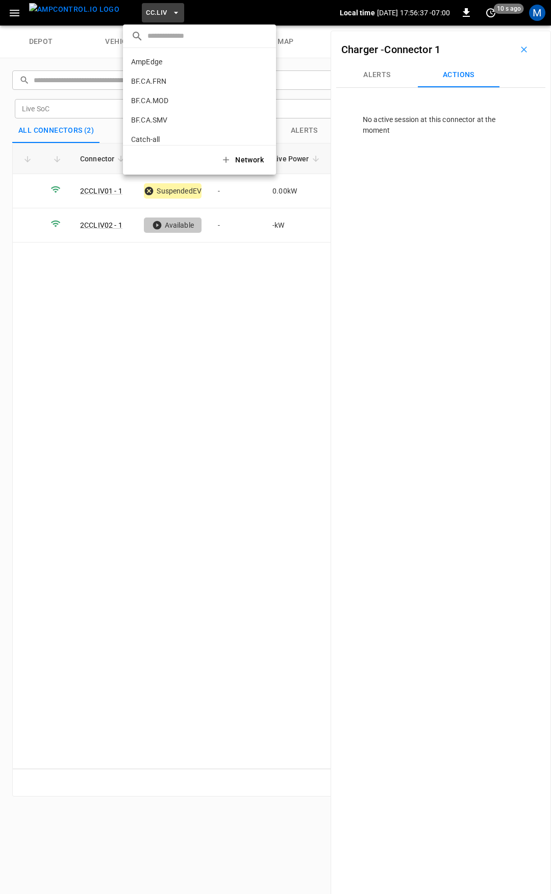
scroll to position [230, 0]
drag, startPoint x: 171, startPoint y: 84, endPoint x: 176, endPoint y: 96, distance: 13.1
click at [171, 84] on p "CC.MOD" at bounding box center [182, 84] width 102 height 10
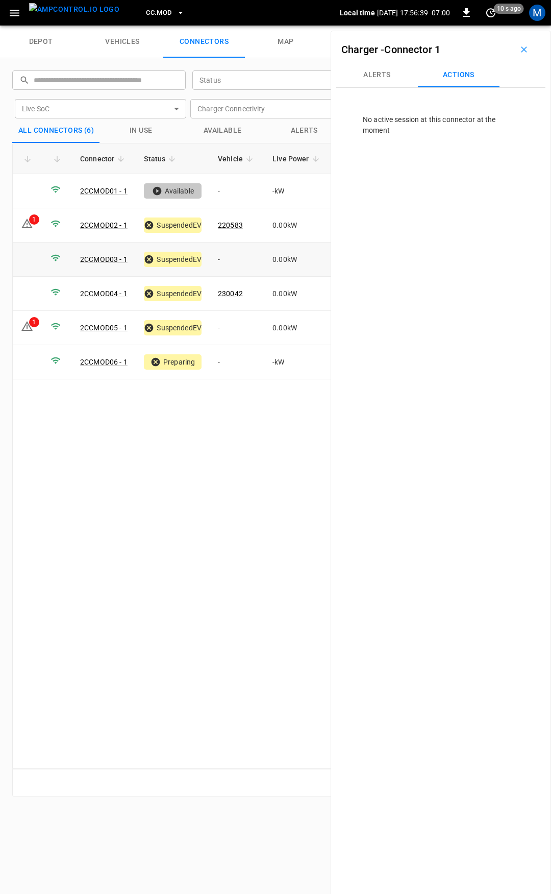
click at [228, 261] on td "-" at bounding box center [237, 259] width 55 height 34
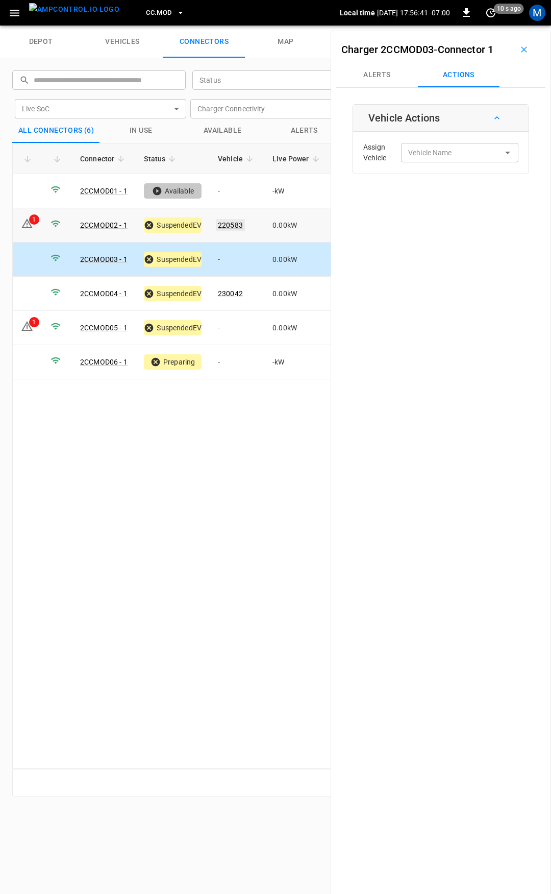
click at [235, 223] on link "220583" at bounding box center [230, 225] width 29 height 12
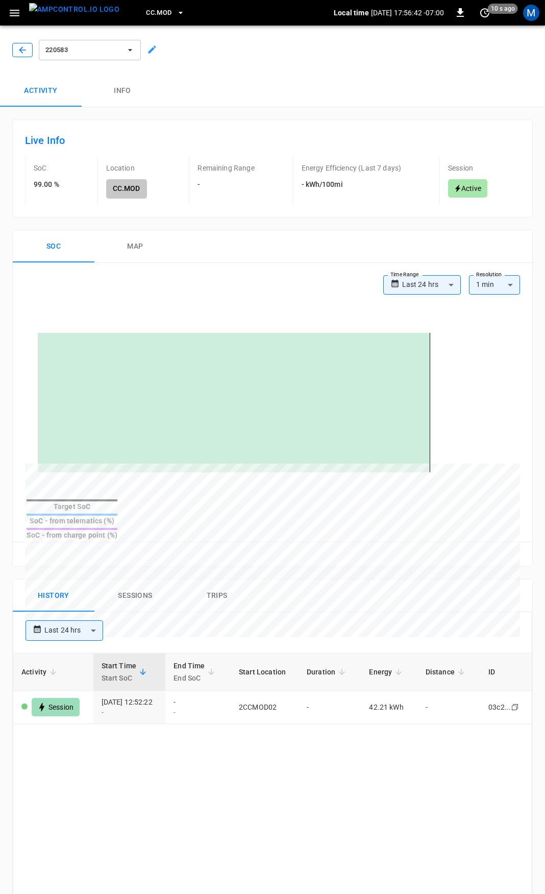
click at [22, 48] on icon "button" at bounding box center [22, 49] width 7 height 7
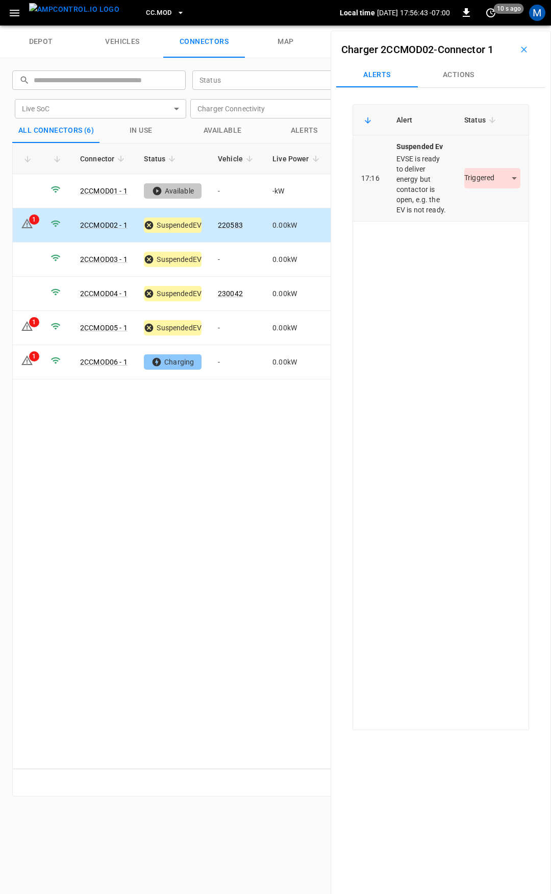
click at [483, 26] on body "CC.MOD Local time 2025-09-22 17:56:43 -07:00 0 10 s ago M depot vehicles connec…" at bounding box center [275, 13] width 551 height 26
drag, startPoint x: 488, startPoint y: 204, endPoint x: 382, endPoint y: 238, distance: 110.9
click at [488, 204] on li "Resolved" at bounding box center [487, 208] width 64 height 17
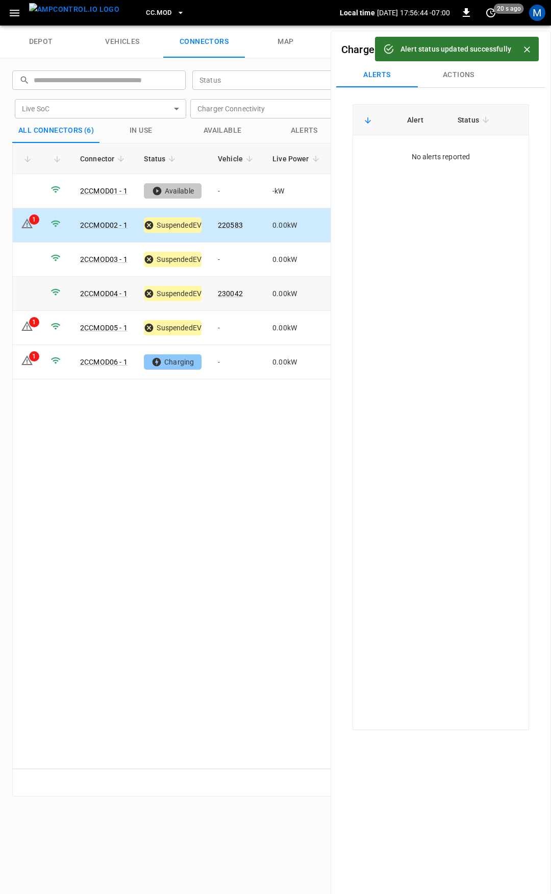
click at [229, 296] on td "230042" at bounding box center [237, 294] width 55 height 34
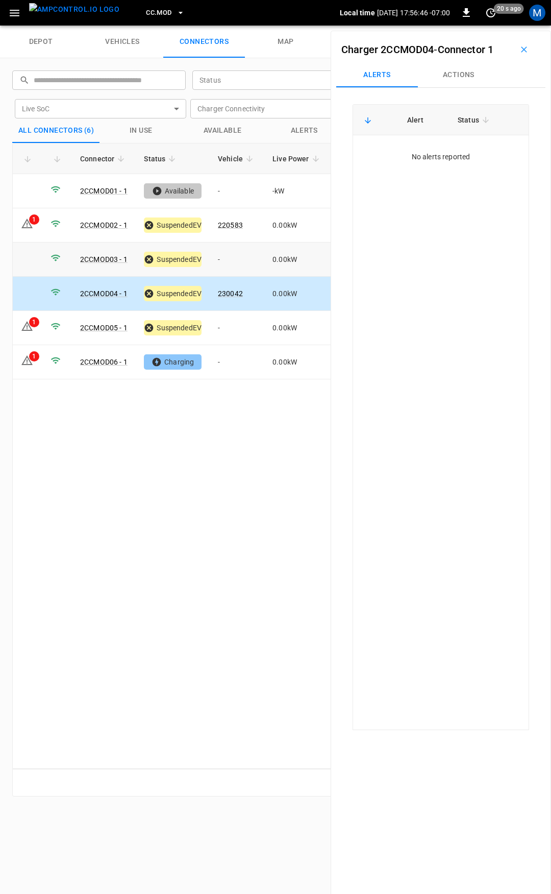
click at [246, 251] on td "-" at bounding box center [237, 259] width 55 height 34
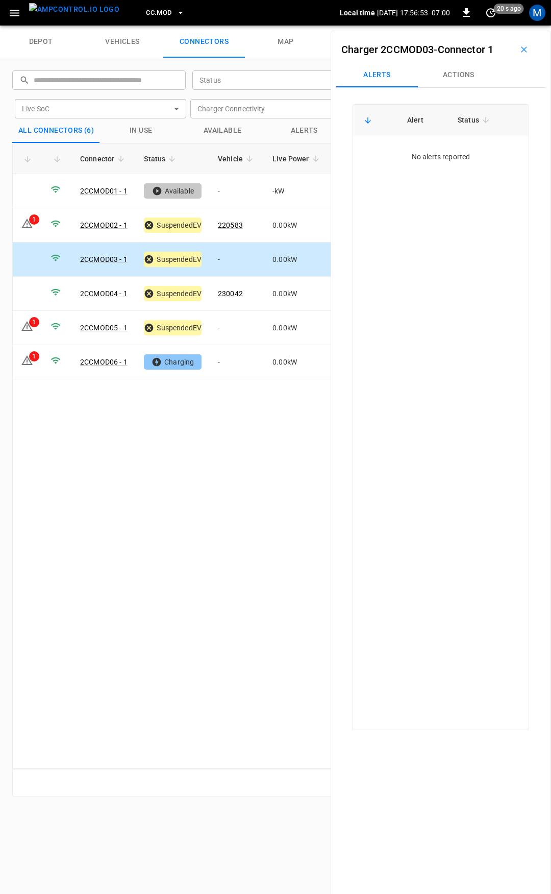
click at [451, 72] on button "Actions" at bounding box center [459, 75] width 82 height 24
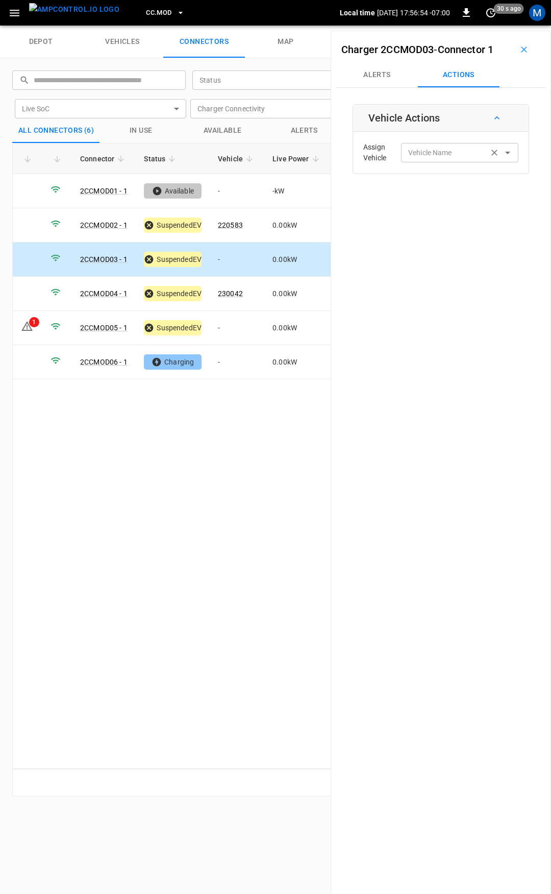
click at [425, 152] on div "Vehicle Name Vehicle Name" at bounding box center [459, 152] width 117 height 19
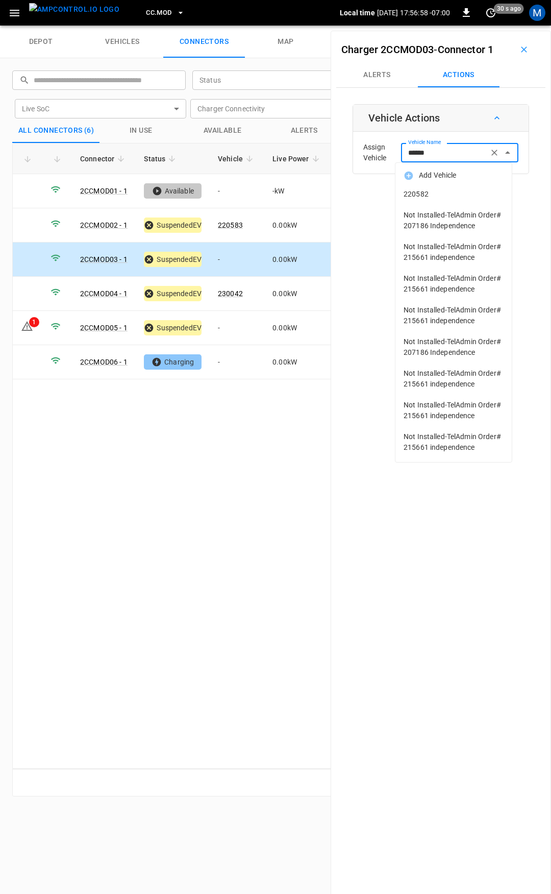
click at [423, 189] on span "220582" at bounding box center [454, 194] width 100 height 11
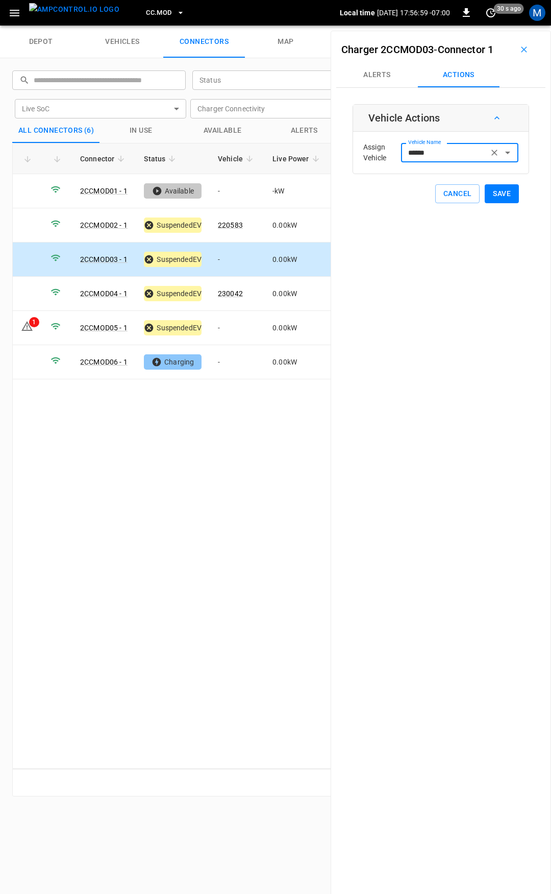
type input "******"
click at [504, 197] on button "Save" at bounding box center [502, 193] width 34 height 19
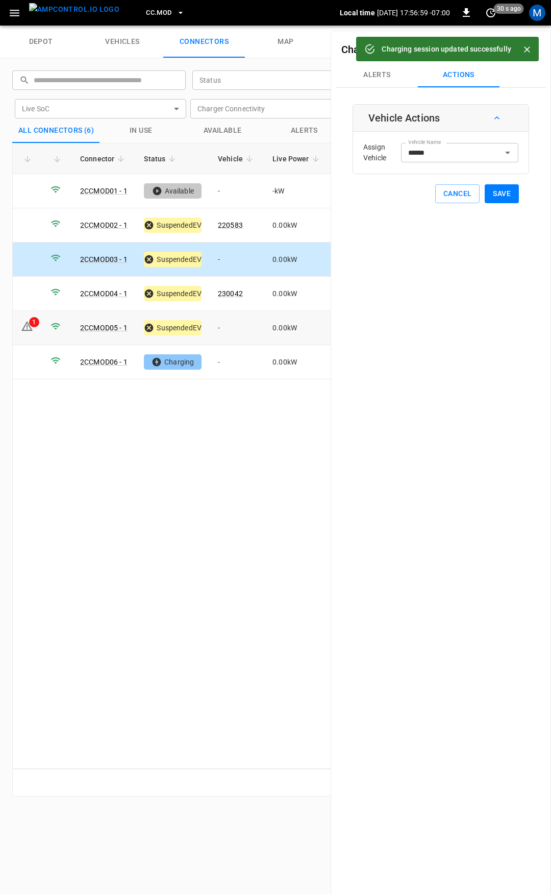
click at [230, 330] on td "-" at bounding box center [237, 328] width 55 height 34
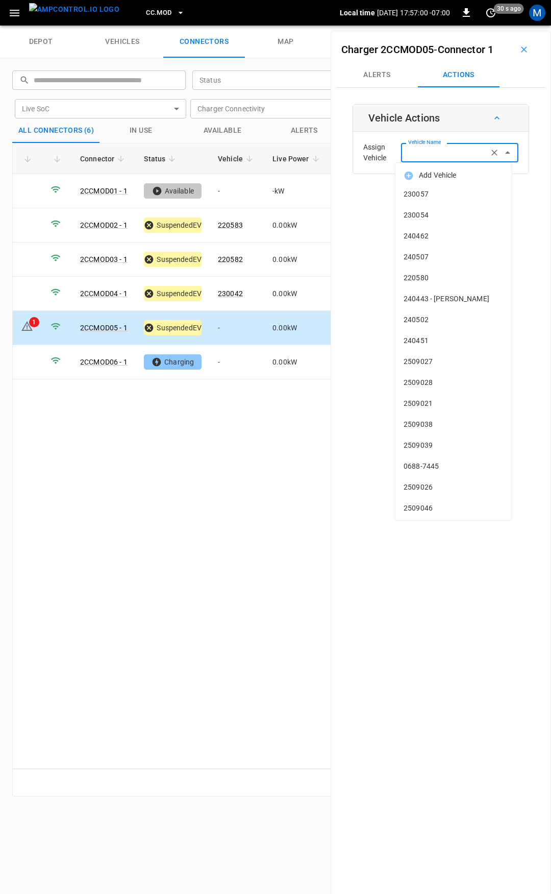
click at [429, 150] on input "Vehicle Name" at bounding box center [444, 152] width 81 height 13
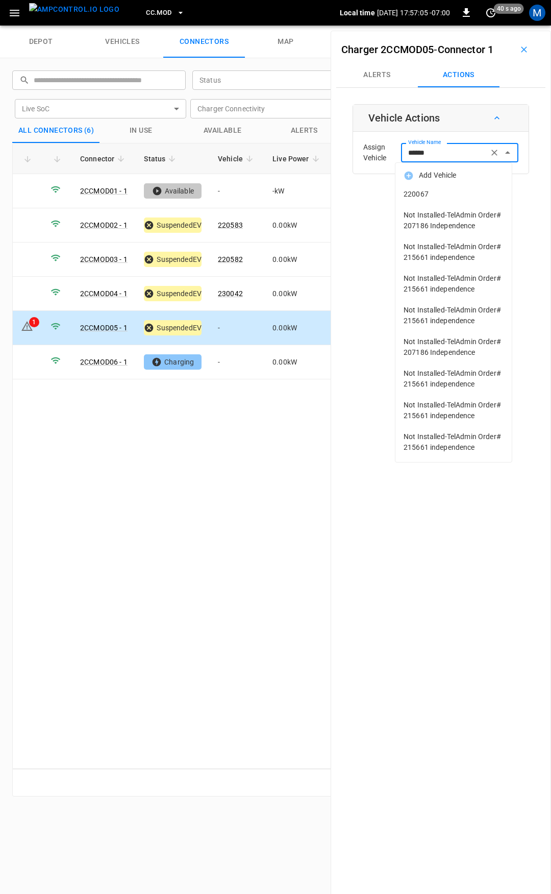
click at [442, 189] on span "220067" at bounding box center [454, 194] width 100 height 11
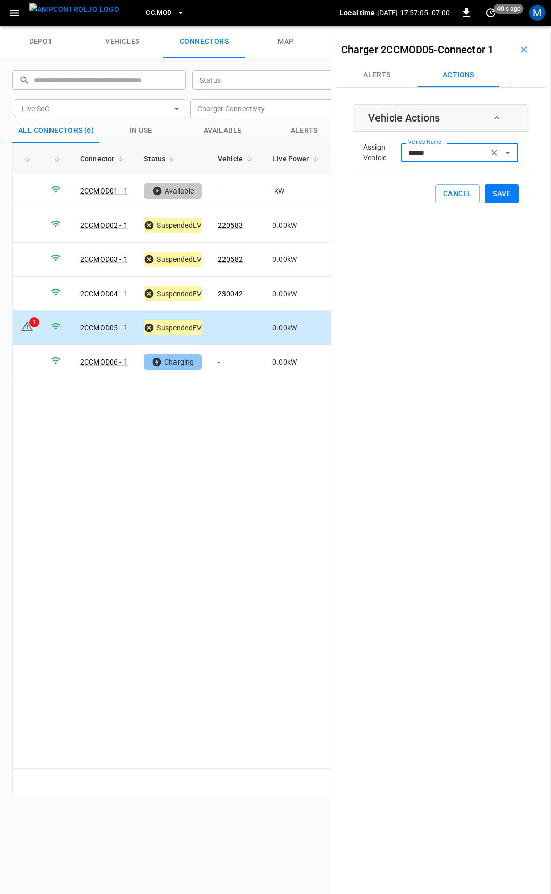
type input "******"
click at [488, 196] on button "Save" at bounding box center [502, 193] width 34 height 19
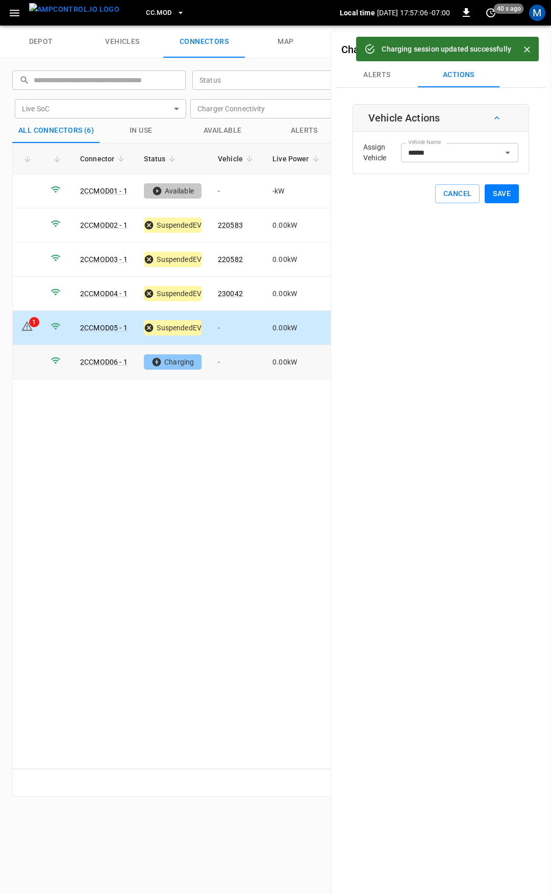
click at [219, 358] on td "-" at bounding box center [237, 362] width 55 height 34
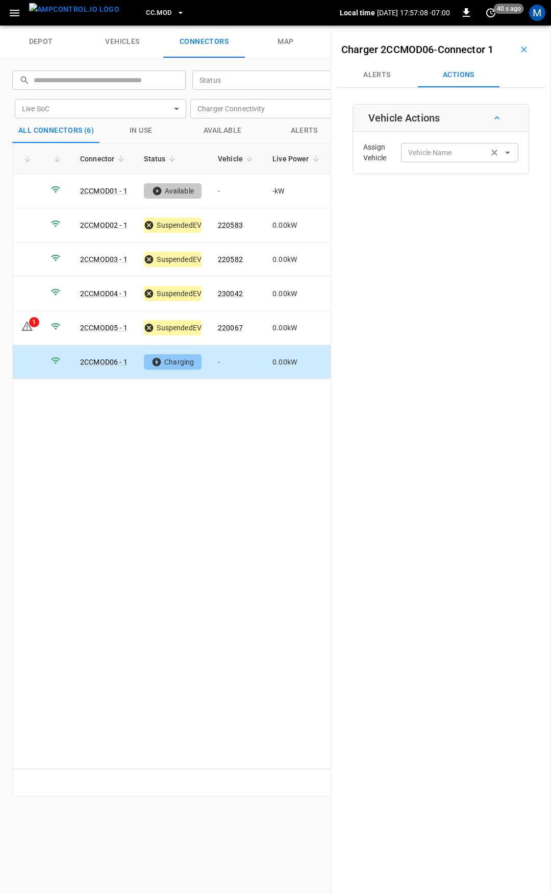
click at [428, 152] on div "Vehicle Name Vehicle Name" at bounding box center [459, 152] width 117 height 19
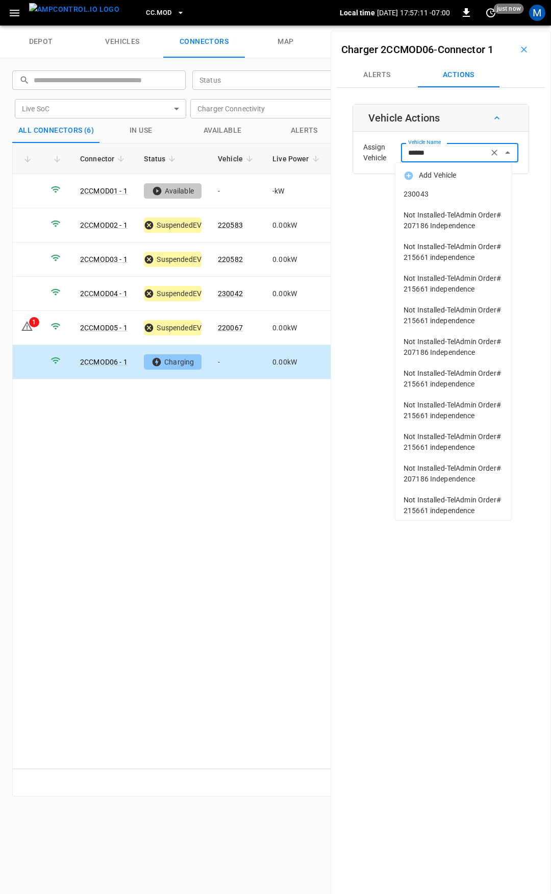
click at [460, 193] on span "230043" at bounding box center [454, 194] width 100 height 11
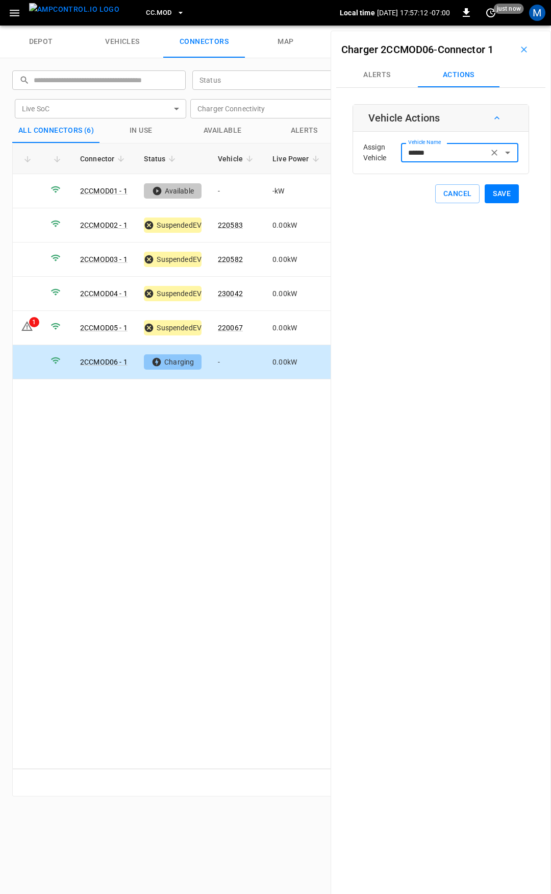
type input "******"
click at [509, 196] on button "Save" at bounding box center [502, 193] width 34 height 19
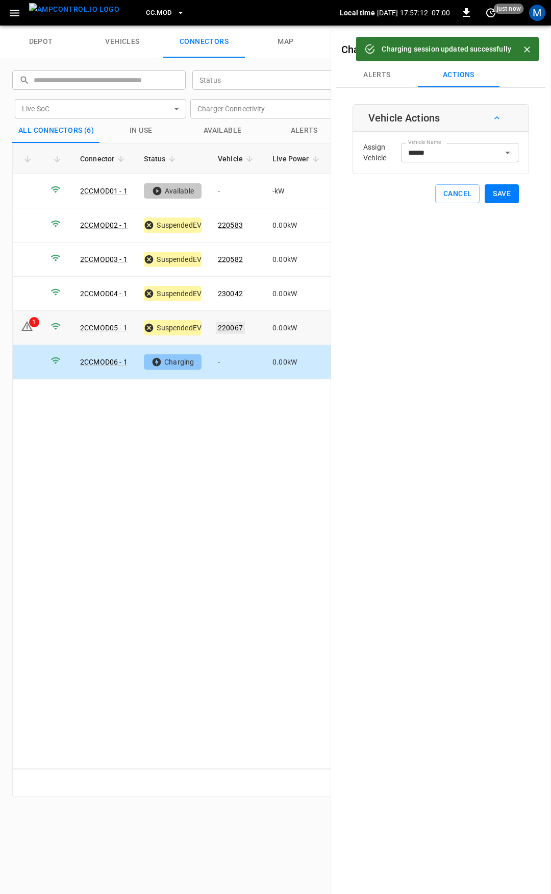
click at [241, 323] on link "220067" at bounding box center [230, 327] width 29 height 12
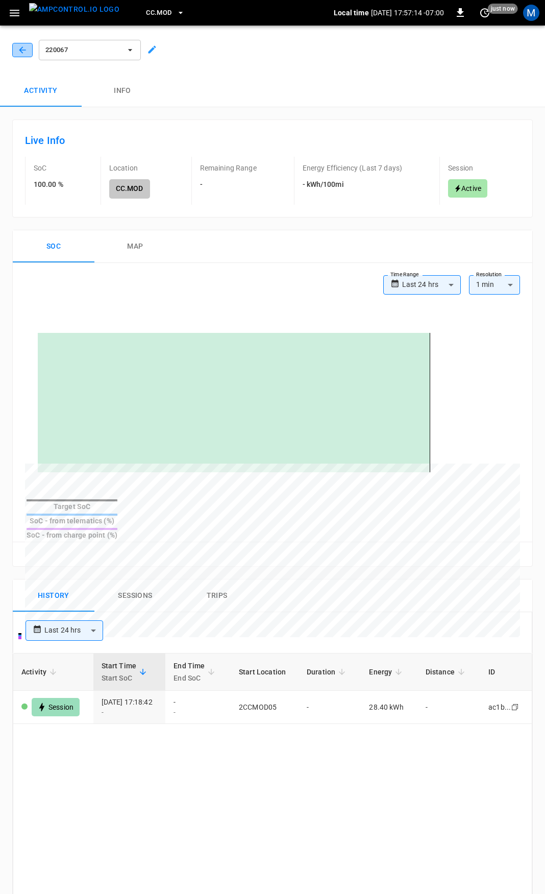
click at [18, 52] on icon "button" at bounding box center [22, 50] width 10 height 10
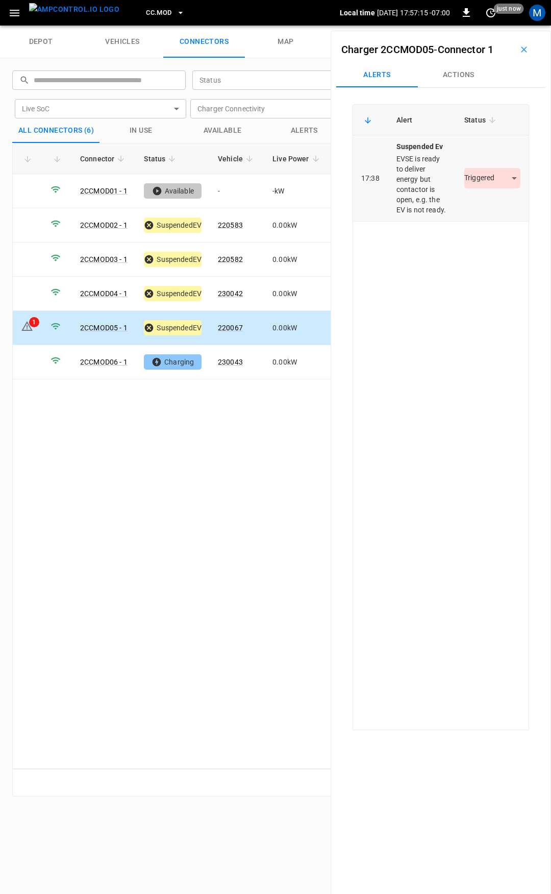
click at [480, 26] on body "CC.MOD Local time 2025-09-22 17:57:15 -07:00 0 just now M depot vehicles connec…" at bounding box center [275, 13] width 551 height 26
click at [476, 206] on li "Resolved" at bounding box center [487, 208] width 64 height 17
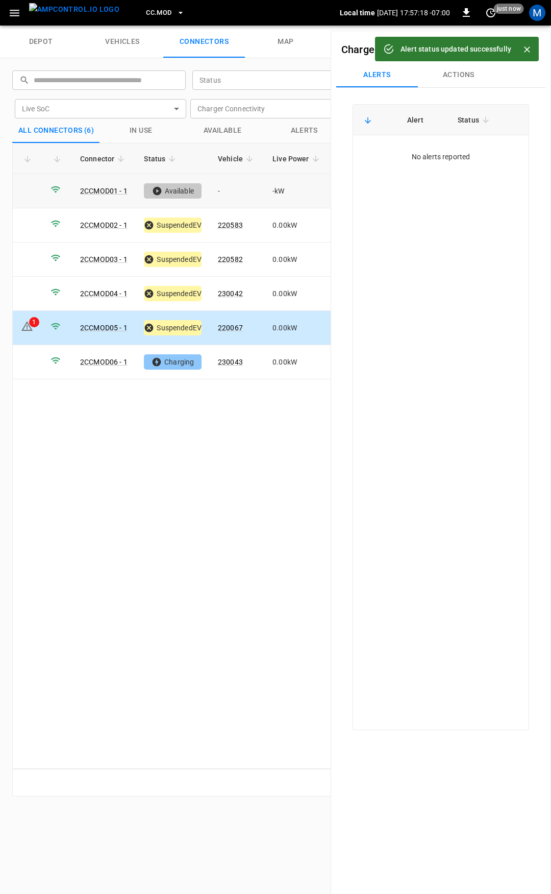
click at [154, 13] on button "CC.MOD" at bounding box center [165, 13] width 47 height 20
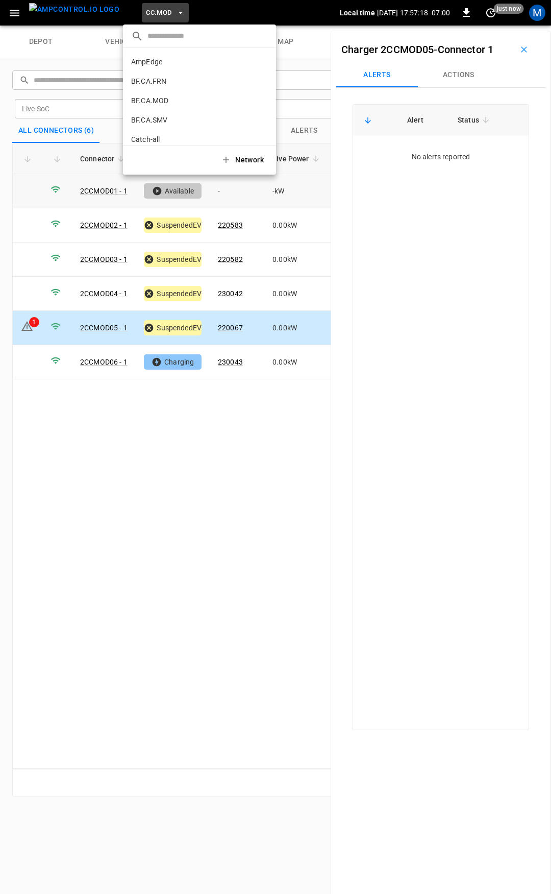
scroll to position [249, 0]
click at [176, 83] on p "CC.SAC" at bounding box center [181, 84] width 100 height 10
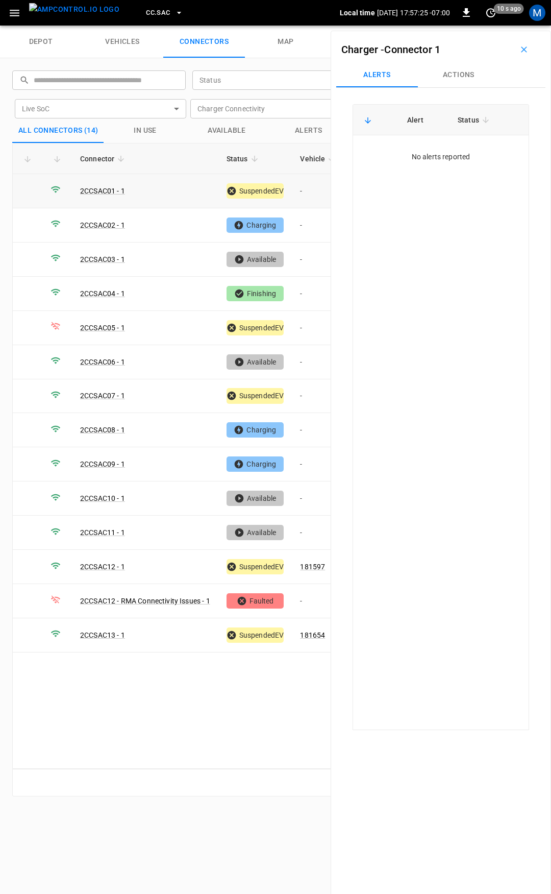
click at [306, 193] on td "-" at bounding box center [319, 191] width 55 height 34
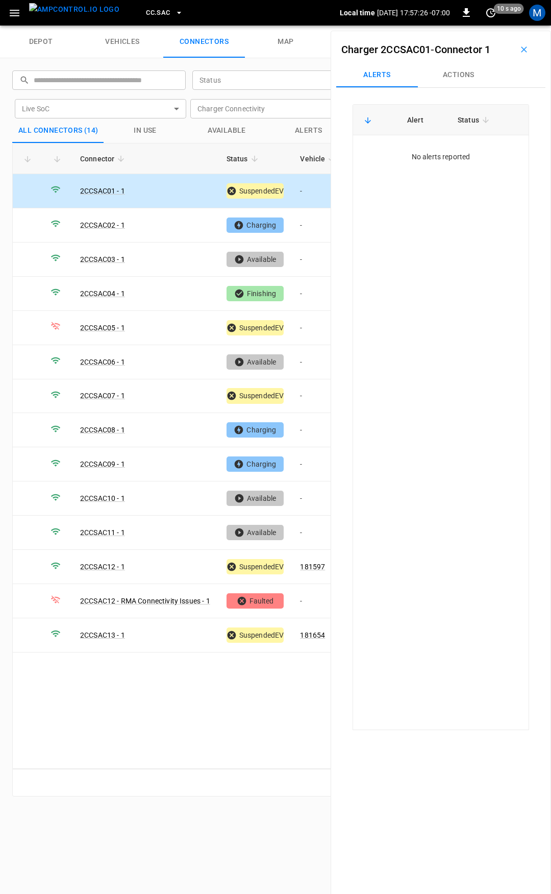
click at [458, 75] on button "Actions" at bounding box center [459, 75] width 82 height 24
click at [442, 145] on div "Vehicle Name" at bounding box center [459, 152] width 117 height 19
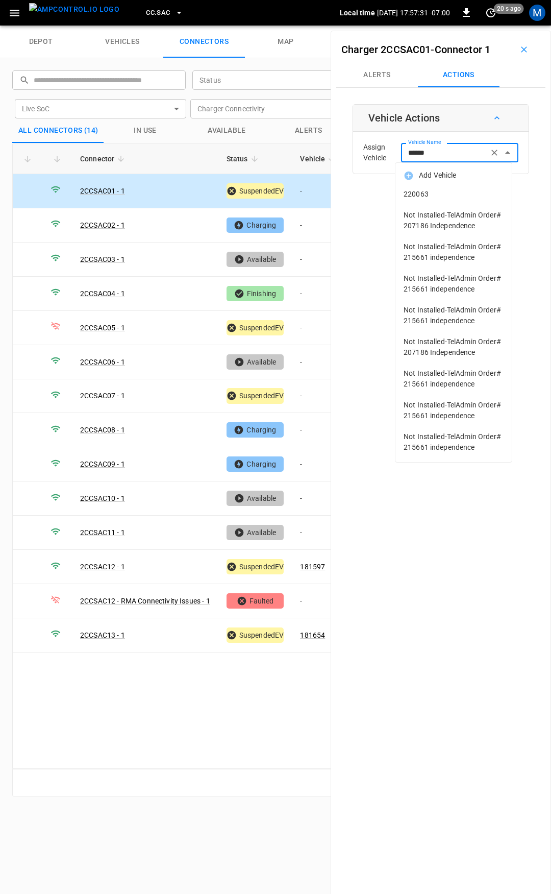
click at [484, 193] on span "220063" at bounding box center [454, 194] width 100 height 11
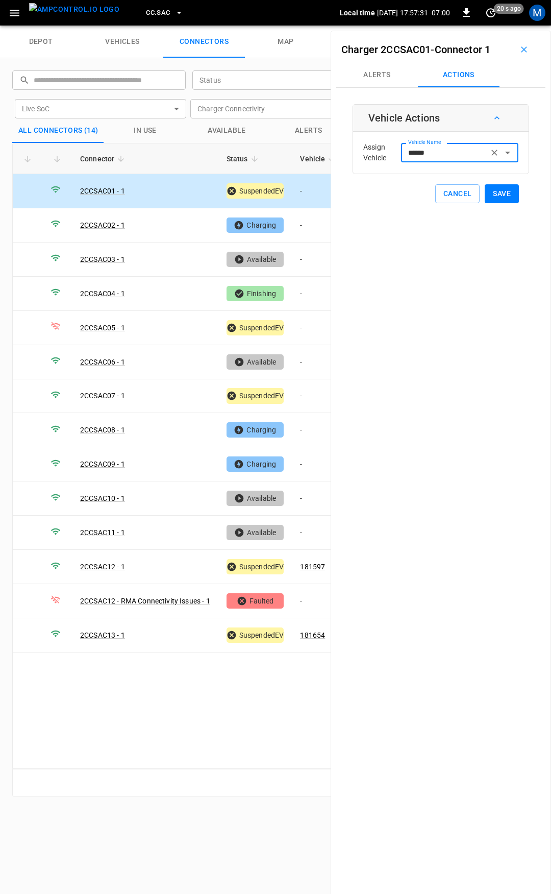
type input "******"
click at [494, 196] on button "Save" at bounding box center [502, 193] width 34 height 19
click at [311, 229] on td "-" at bounding box center [319, 225] width 55 height 34
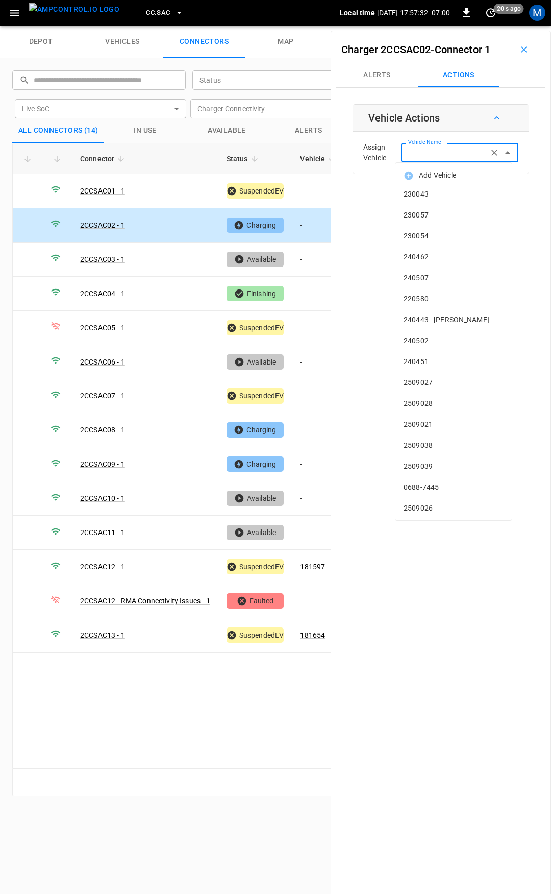
click at [435, 152] on div "Vehicle Name Vehicle Name" at bounding box center [459, 152] width 117 height 19
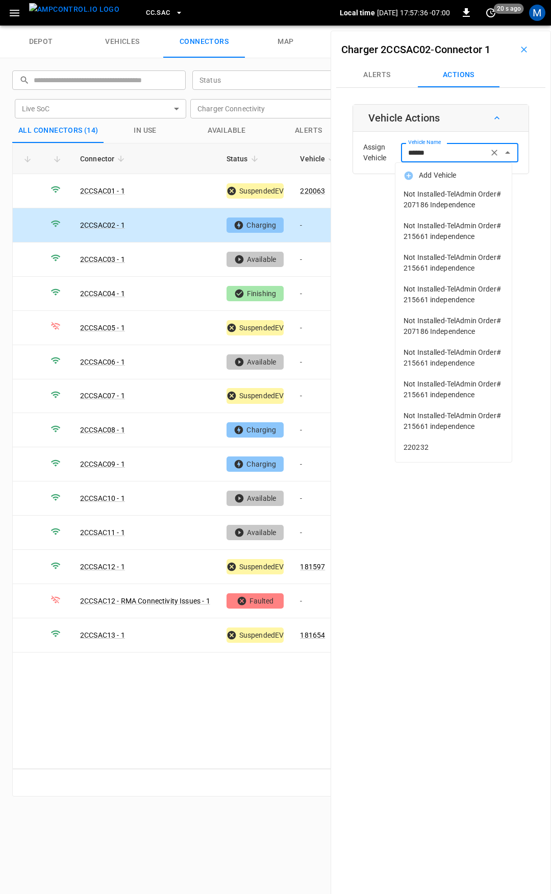
click at [451, 157] on input "******" at bounding box center [444, 152] width 81 height 13
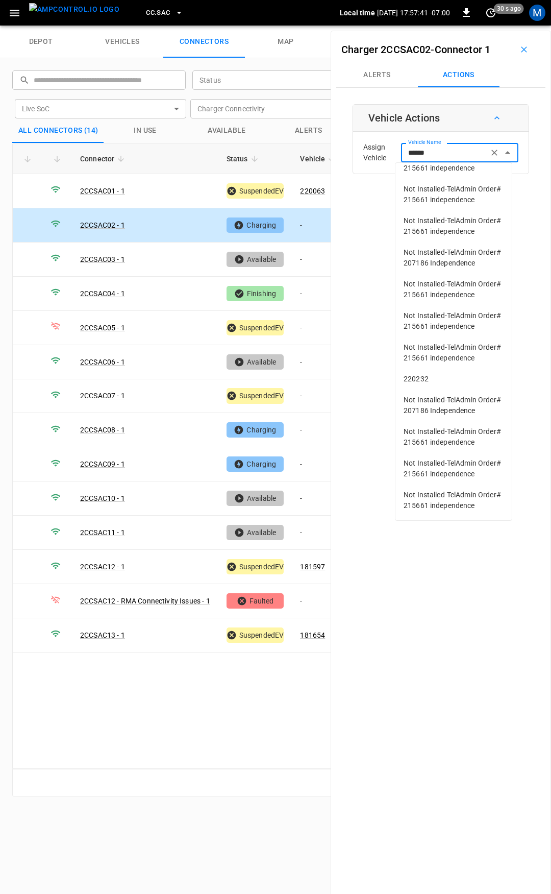
scroll to position [197, 0]
click at [442, 374] on span "220232" at bounding box center [454, 379] width 100 height 11
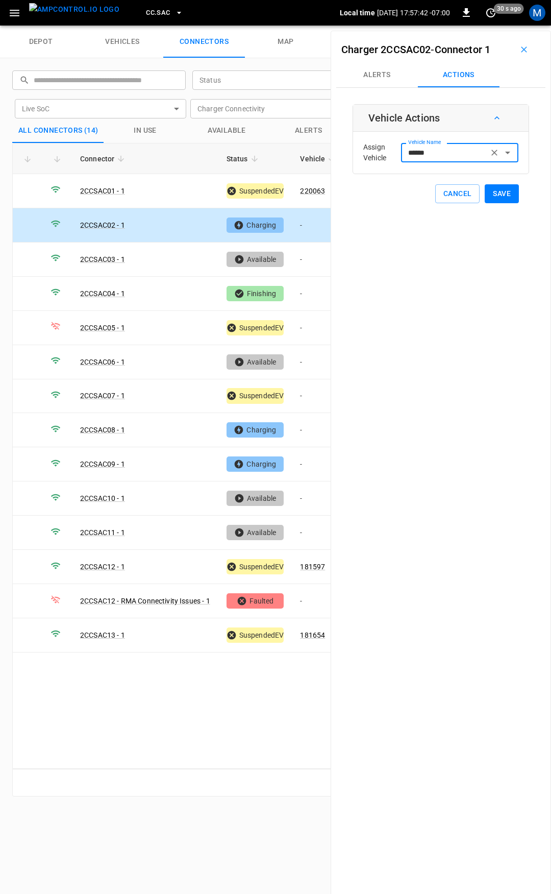
type input "******"
drag, startPoint x: 495, startPoint y: 195, endPoint x: 380, endPoint y: 232, distance: 121.4
click at [494, 195] on button "Save" at bounding box center [502, 193] width 34 height 19
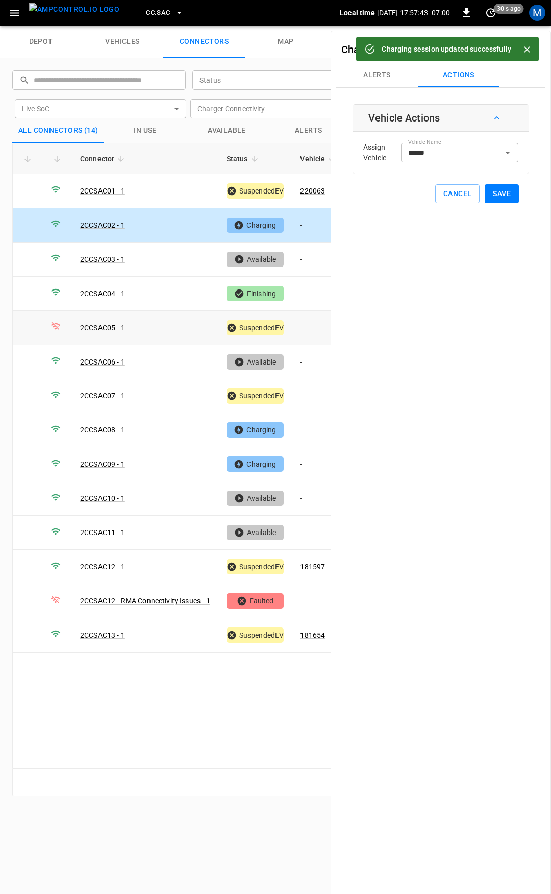
click at [312, 329] on td "-" at bounding box center [319, 328] width 55 height 34
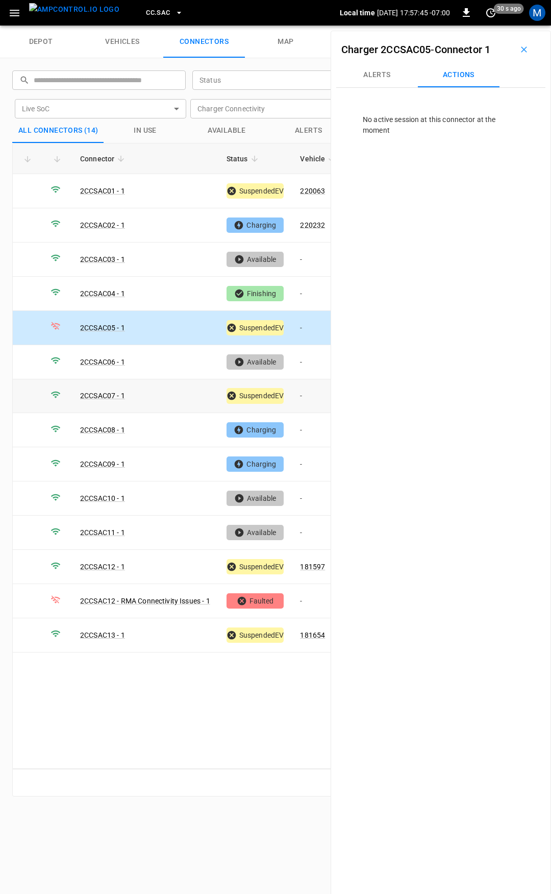
click at [313, 396] on td "-" at bounding box center [319, 396] width 55 height 34
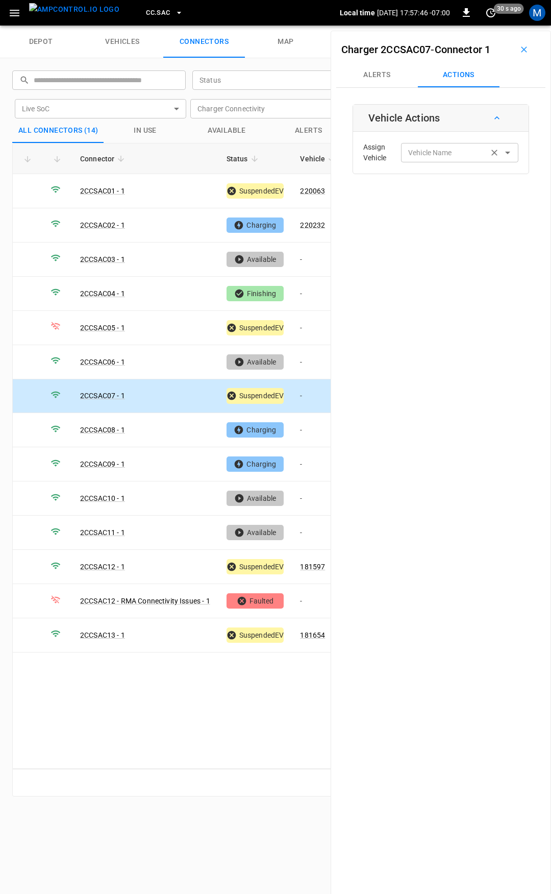
click at [425, 158] on input "Vehicle Name" at bounding box center [444, 152] width 81 height 13
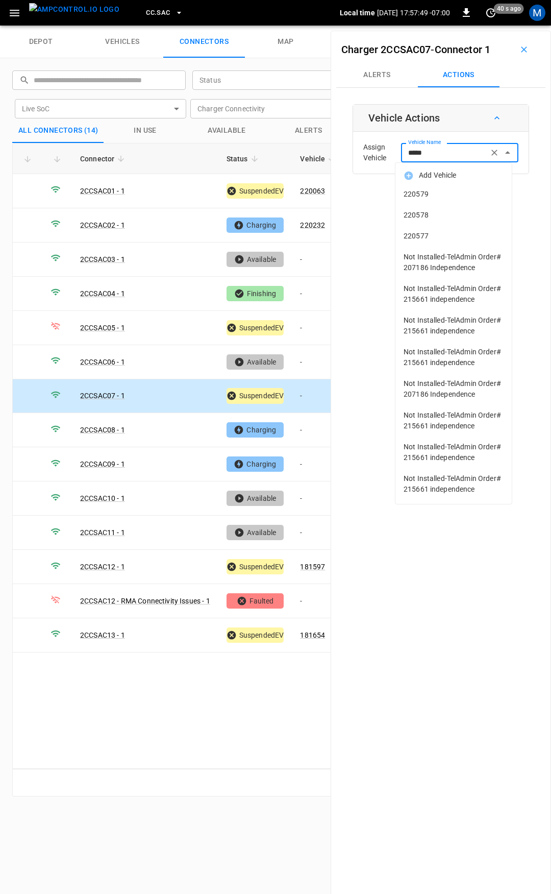
type input "******"
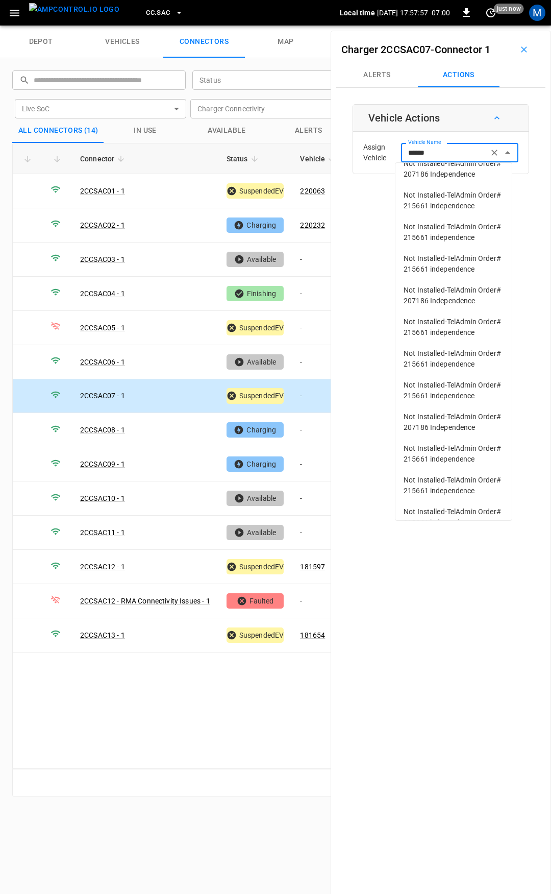
scroll to position [297, 0]
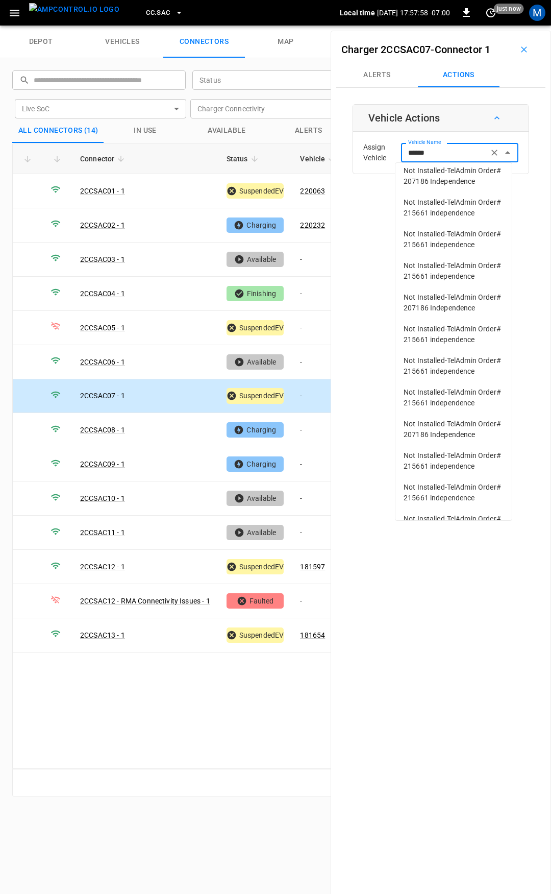
click at [444, 155] on span "220578" at bounding box center [454, 149] width 100 height 11
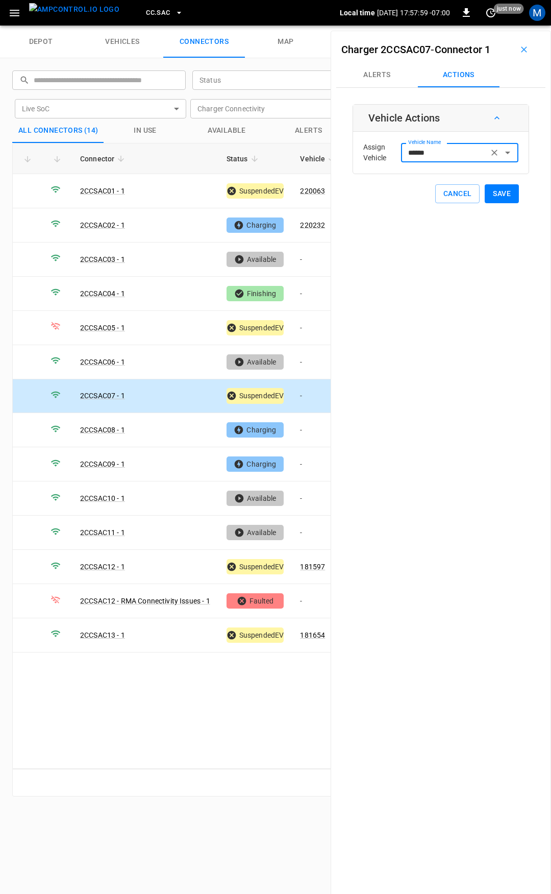
type input "******"
drag, startPoint x: 506, startPoint y: 190, endPoint x: 456, endPoint y: 274, distance: 97.7
click at [505, 190] on button "Save" at bounding box center [502, 193] width 34 height 19
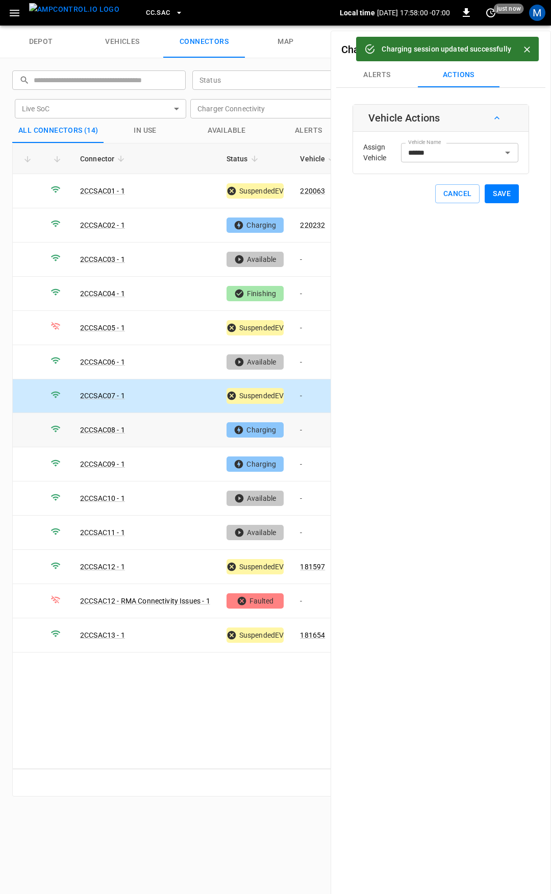
click at [307, 434] on td "-" at bounding box center [319, 430] width 55 height 34
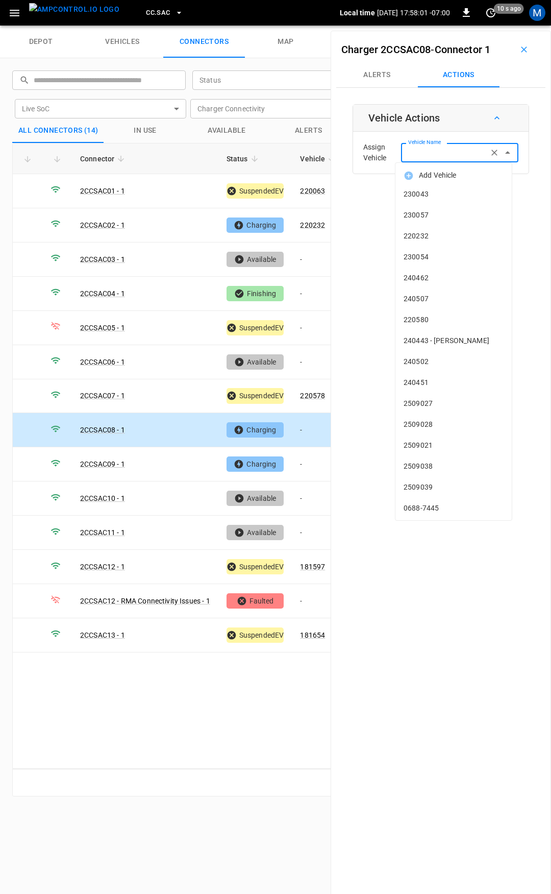
click at [414, 155] on input "Vehicle Name" at bounding box center [444, 152] width 81 height 13
click at [430, 149] on input "Vehicle Name" at bounding box center [444, 152] width 81 height 13
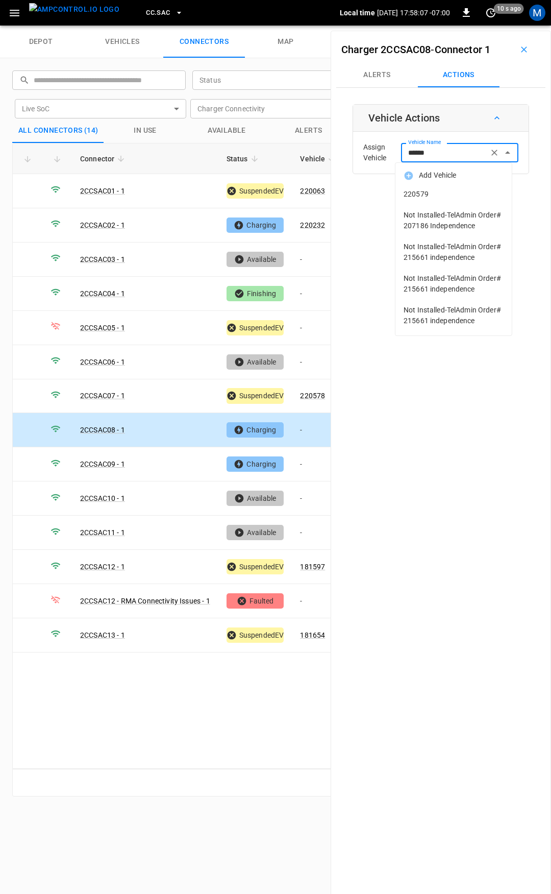
click at [467, 190] on span "220579" at bounding box center [454, 194] width 100 height 11
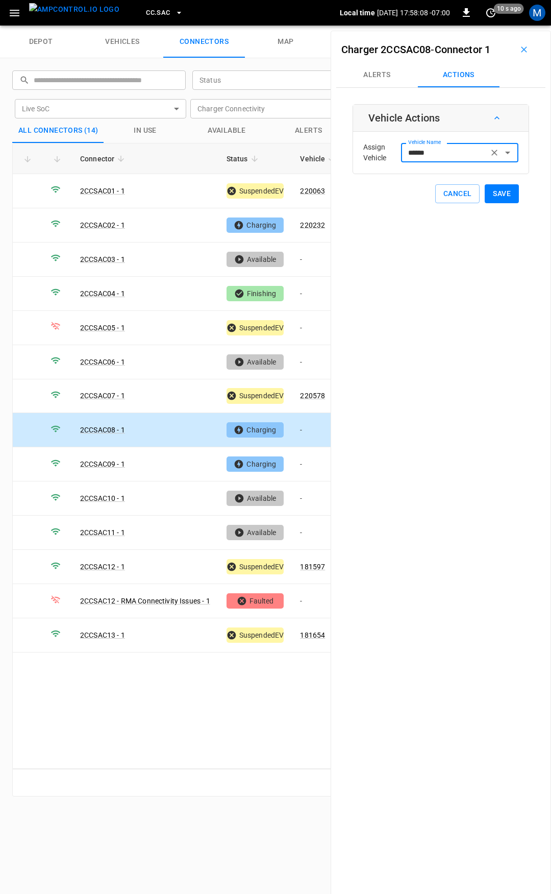
type input "******"
click at [503, 199] on button "Save" at bounding box center [502, 193] width 34 height 19
click at [314, 456] on td "-" at bounding box center [319, 464] width 55 height 34
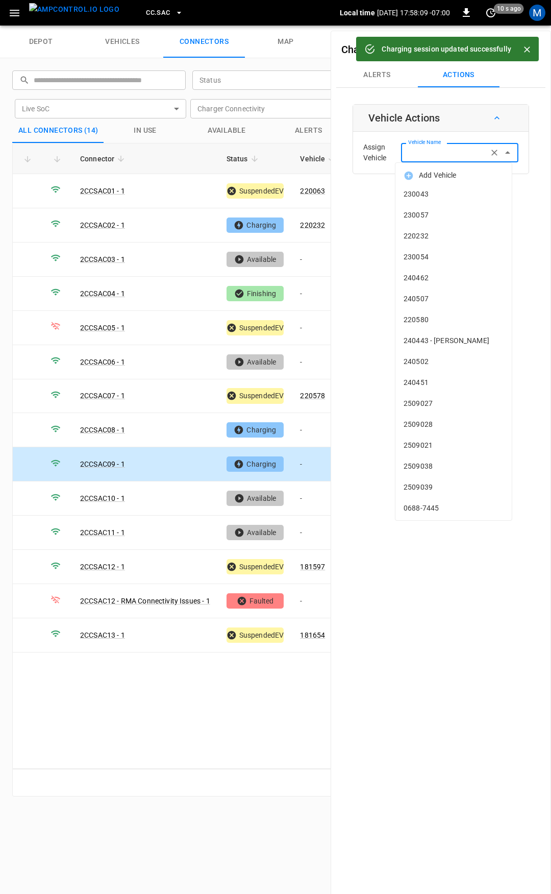
click at [455, 151] on input "Vehicle Name" at bounding box center [444, 152] width 81 height 13
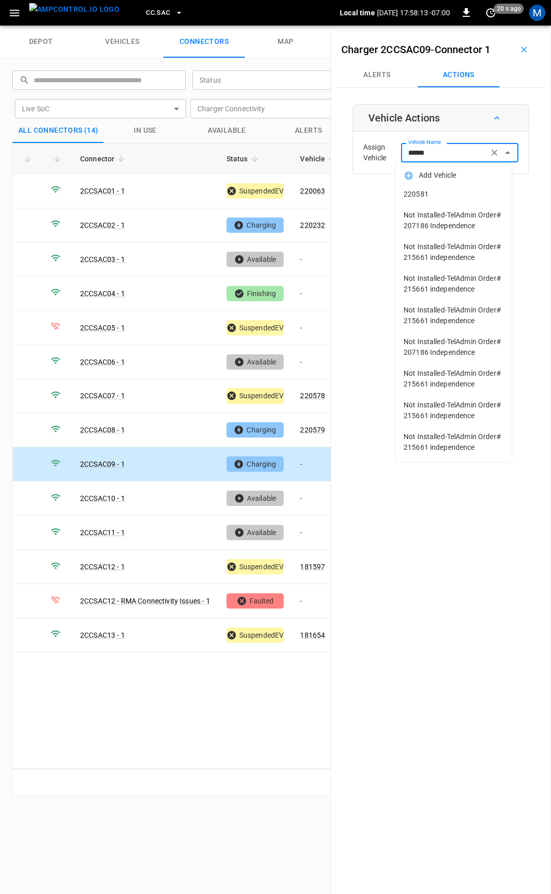
click at [471, 192] on span "220581" at bounding box center [454, 194] width 100 height 11
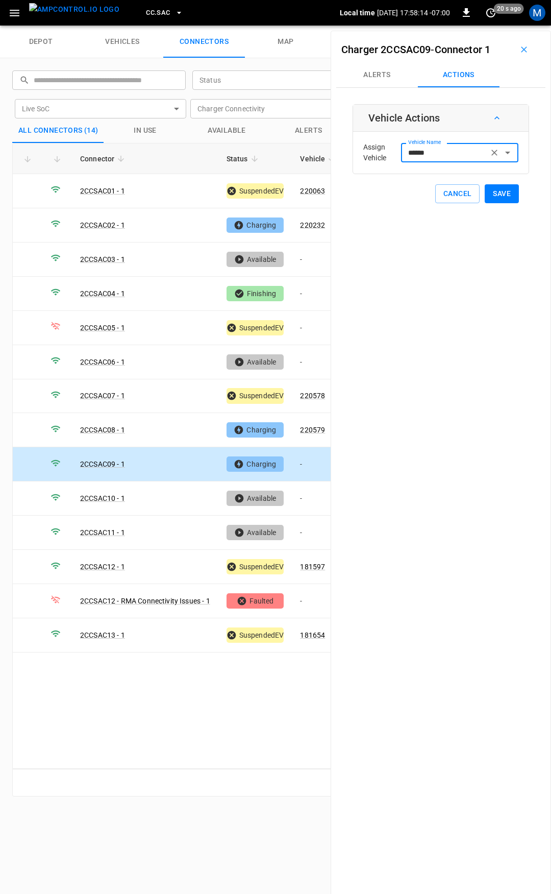
type input "******"
click at [491, 191] on button "Save" at bounding box center [502, 193] width 34 height 19
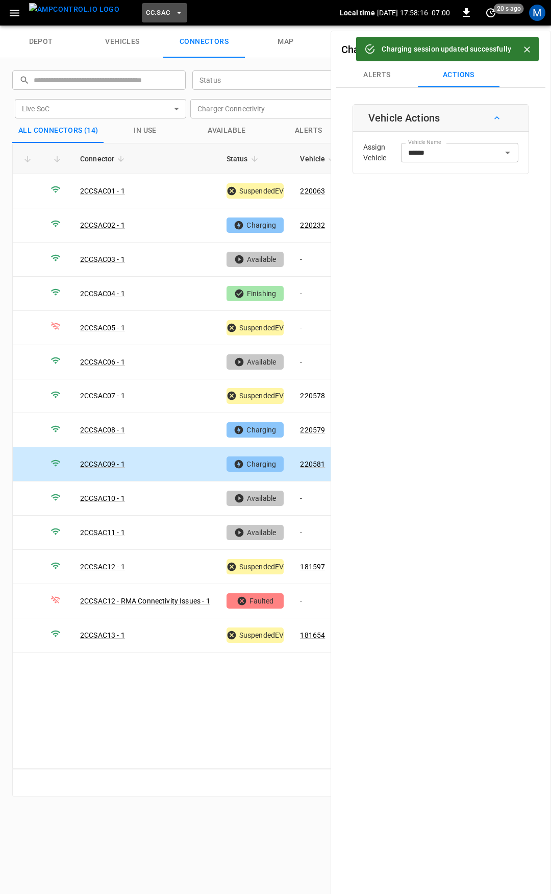
click at [146, 7] on span "CC.SAC" at bounding box center [158, 13] width 24 height 12
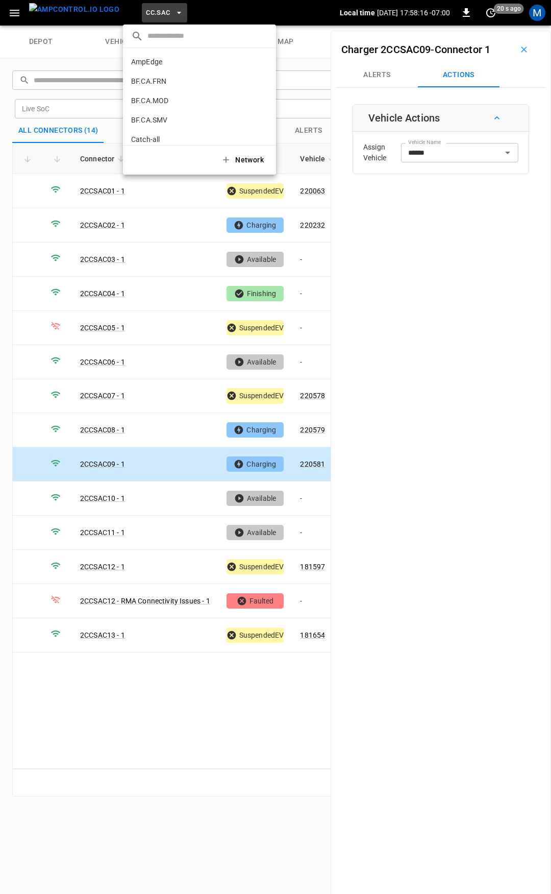
scroll to position [268, 0]
click at [160, 84] on p "CC.STK" at bounding box center [181, 84] width 100 height 10
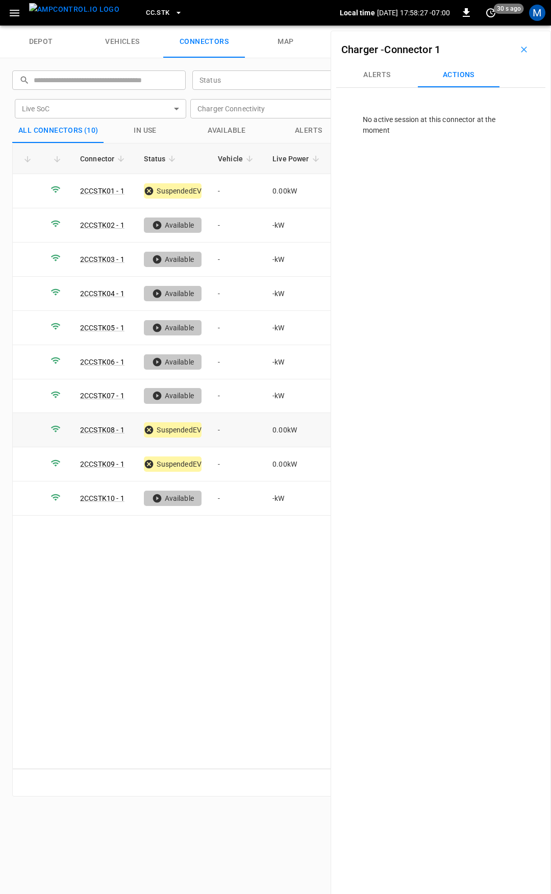
click at [229, 423] on td "-" at bounding box center [237, 430] width 55 height 34
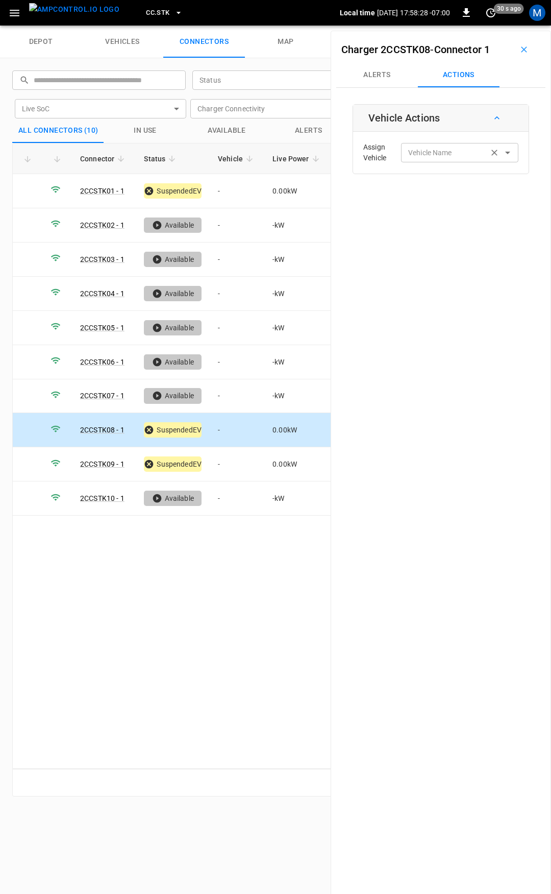
click at [444, 150] on input "Vehicle Name" at bounding box center [444, 152] width 81 height 13
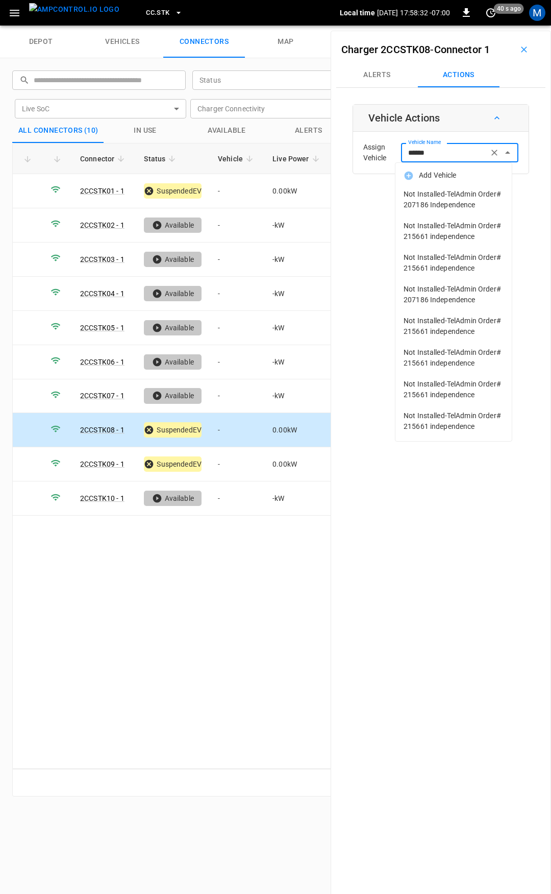
drag, startPoint x: 453, startPoint y: 148, endPoint x: 344, endPoint y: 146, distance: 108.7
click at [344, 146] on div "Charger 2CCSTK08 - Connector 1 Alerts Actions Vehicle Actions Assign Vehicle Ve…" at bounding box center [441, 478] width 220 height 894
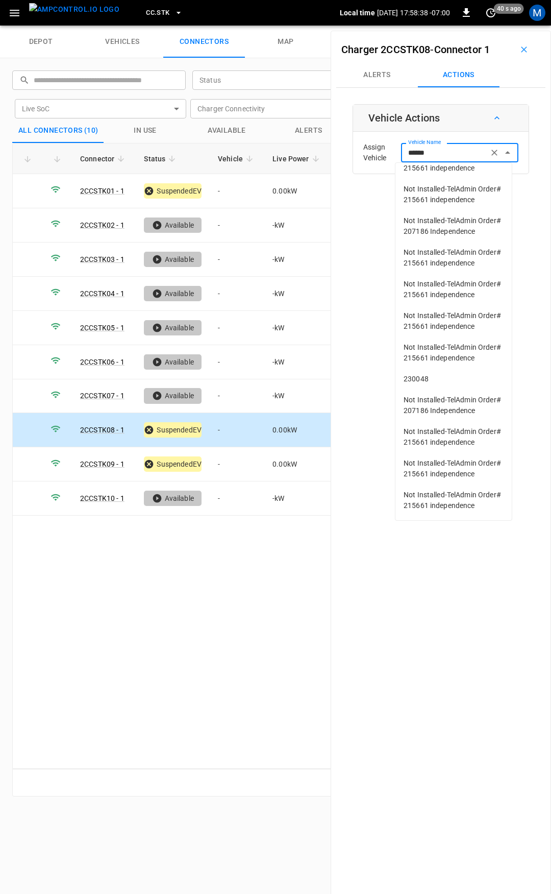
click at [438, 374] on span "230048" at bounding box center [454, 379] width 100 height 11
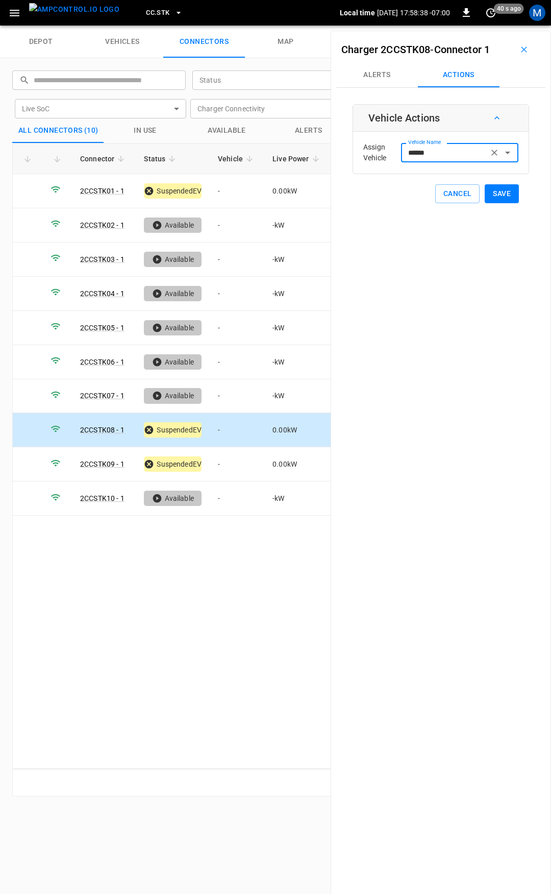
type input "******"
click at [491, 196] on button "Save" at bounding box center [502, 193] width 34 height 19
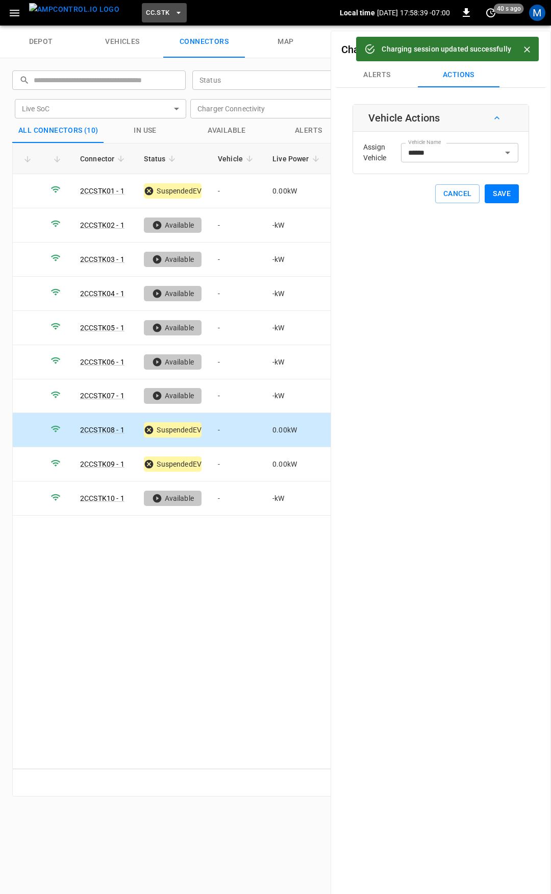
click at [142, 4] on button "CC.STK" at bounding box center [164, 13] width 45 height 20
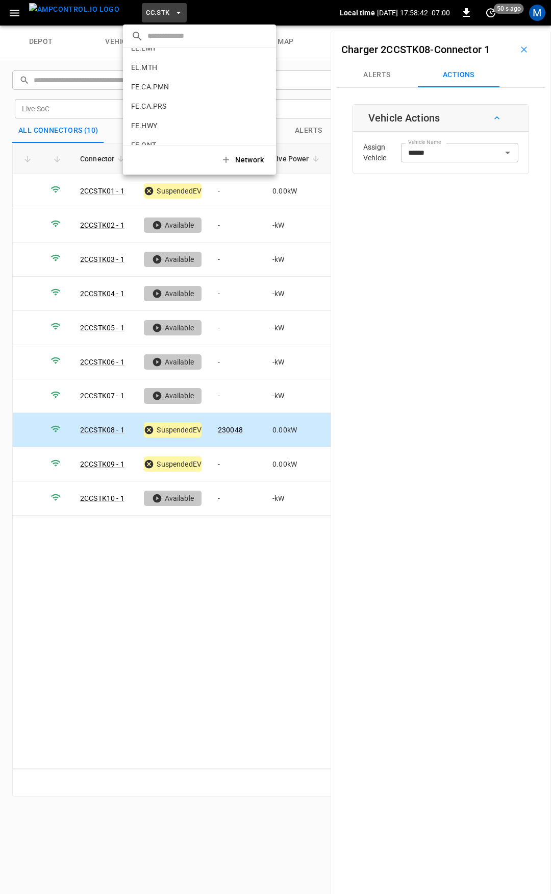
scroll to position [348, 0]
click at [168, 85] on p "FE.CA.PMN" at bounding box center [181, 83] width 100 height 10
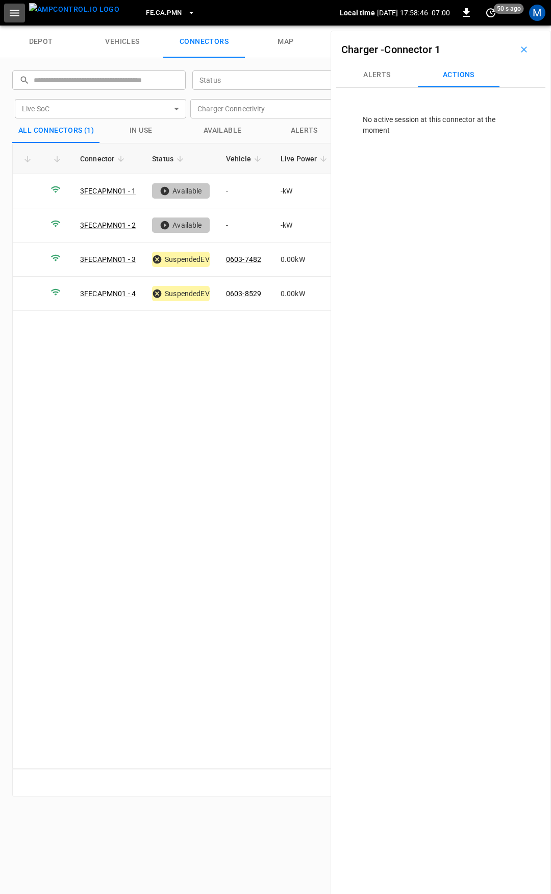
click at [18, 12] on icon "button" at bounding box center [14, 13] width 13 height 13
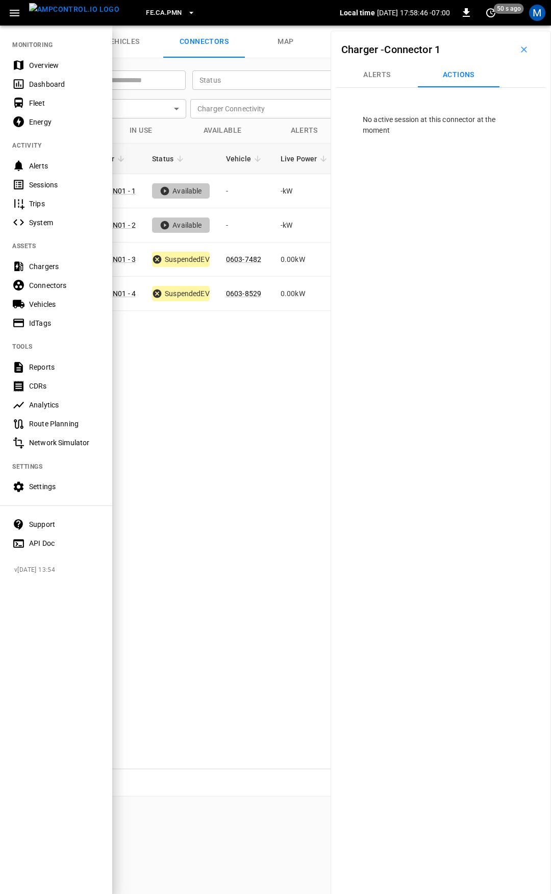
click at [53, 67] on div "Overview" at bounding box center [64, 65] width 71 height 10
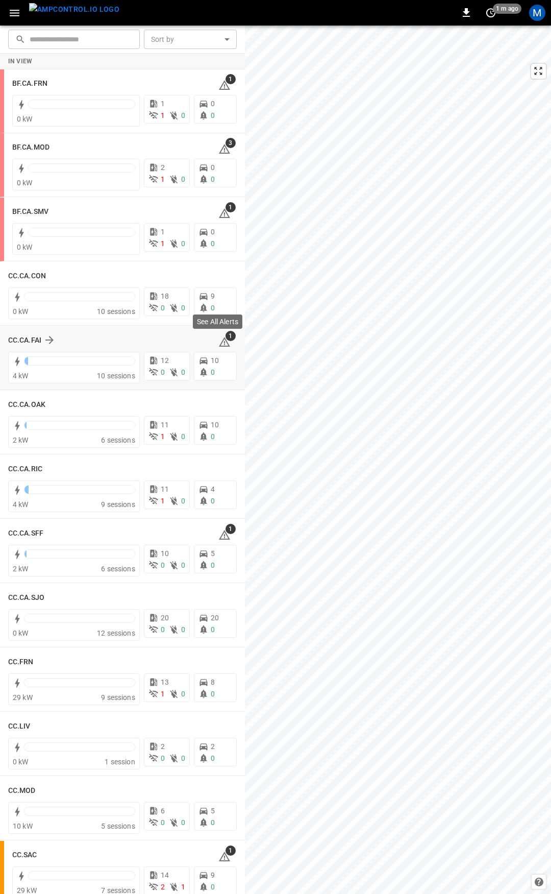
click at [218, 336] on icon at bounding box center [224, 342] width 12 height 12
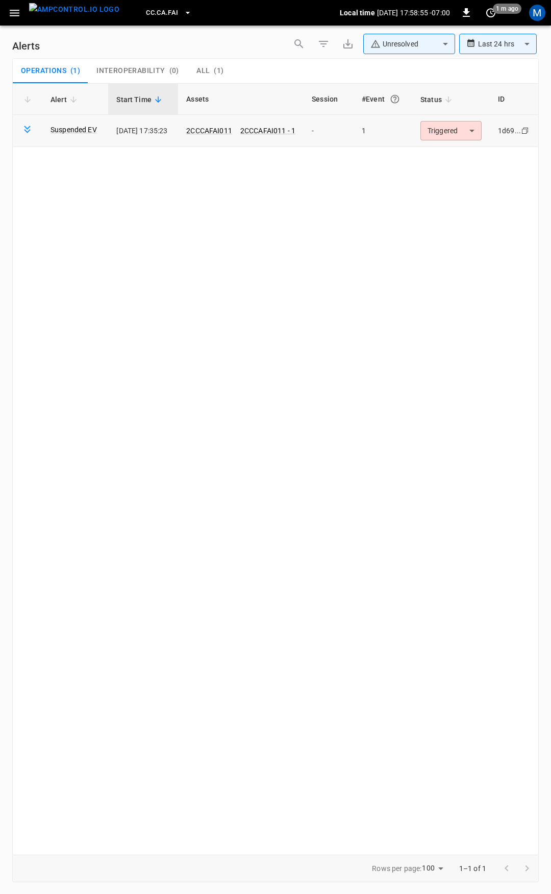
click at [450, 127] on body "**********" at bounding box center [275, 445] width 551 height 890
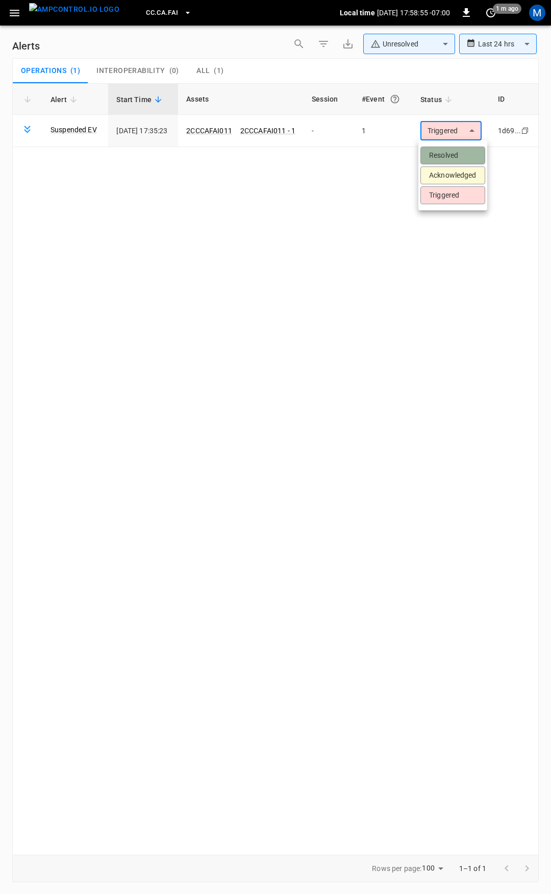
click at [449, 156] on li "Resolved" at bounding box center [452, 155] width 65 height 18
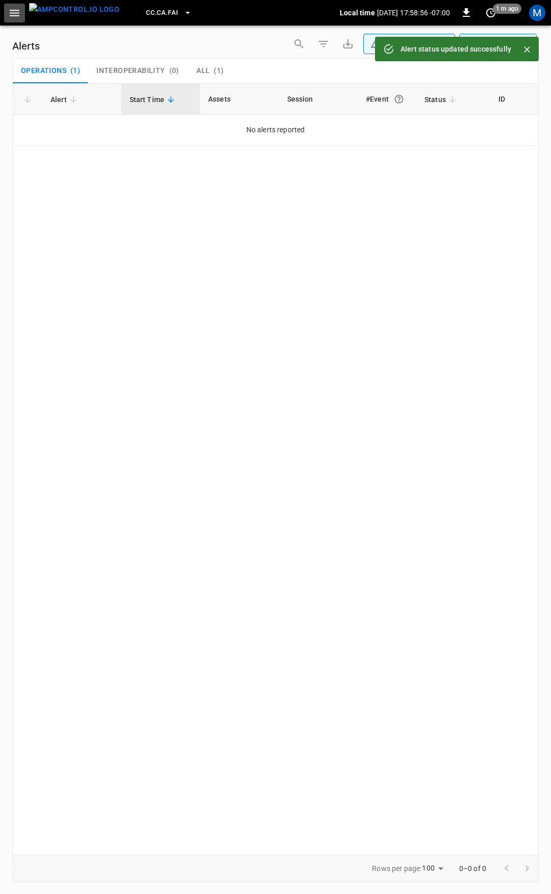
click at [16, 14] on icon "button" at bounding box center [14, 13] width 13 height 13
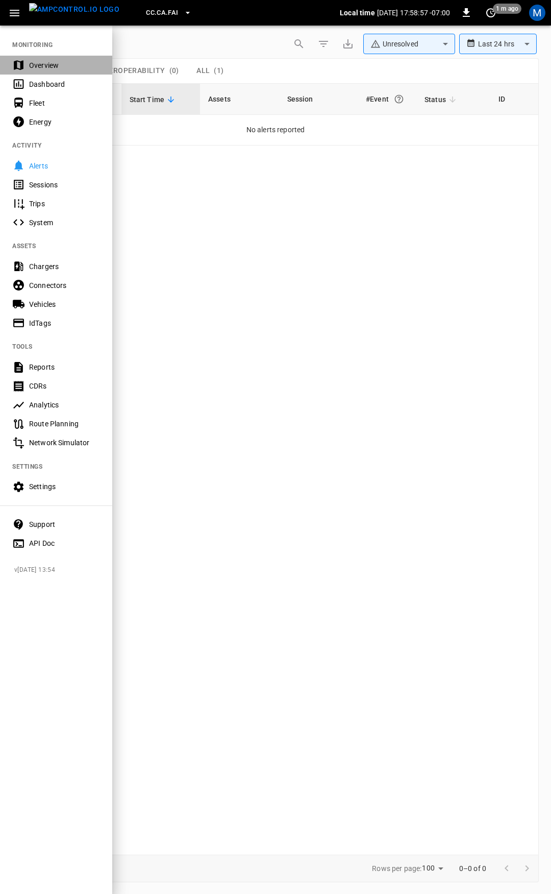
drag, startPoint x: 38, startPoint y: 56, endPoint x: 42, endPoint y: 61, distance: 5.8
click at [39, 57] on div "Overview" at bounding box center [56, 65] width 112 height 19
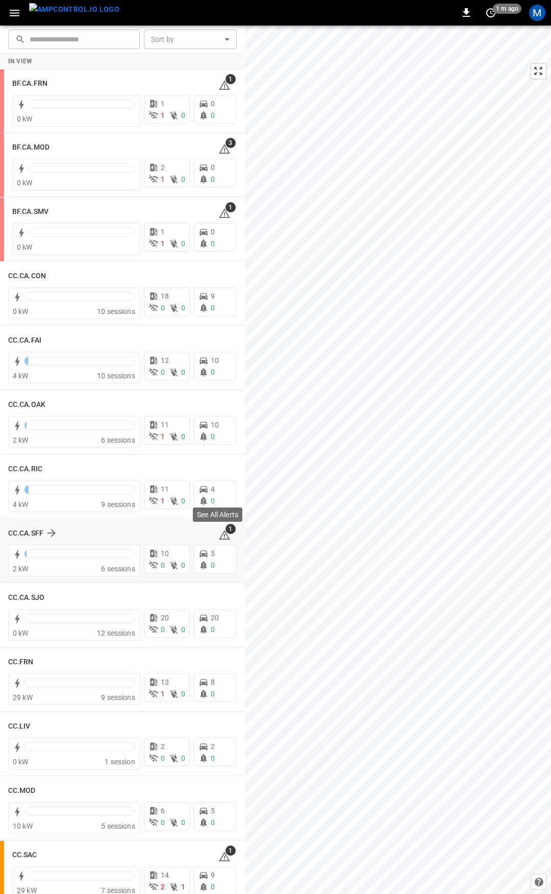
click at [218, 531] on icon at bounding box center [224, 535] width 12 height 12
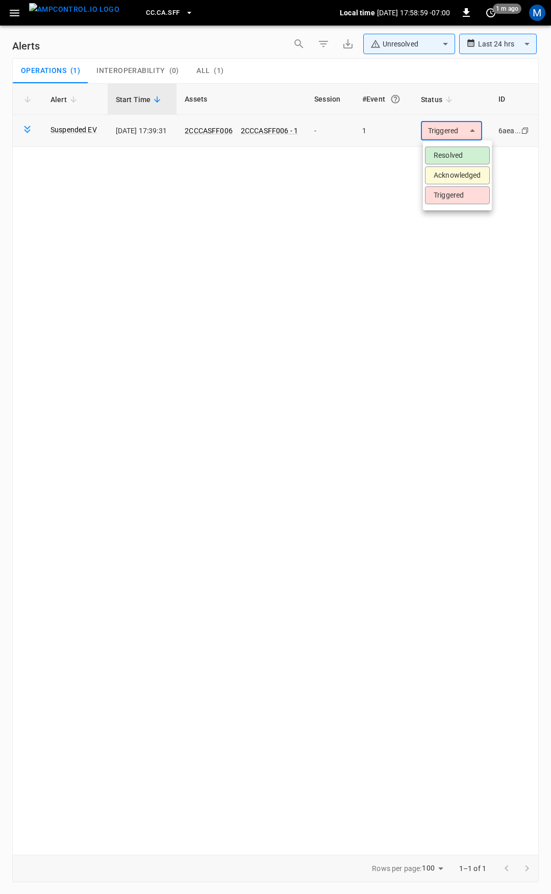
click at [450, 133] on body "**********" at bounding box center [275, 445] width 551 height 890
click at [457, 154] on li "Resolved" at bounding box center [457, 155] width 65 height 18
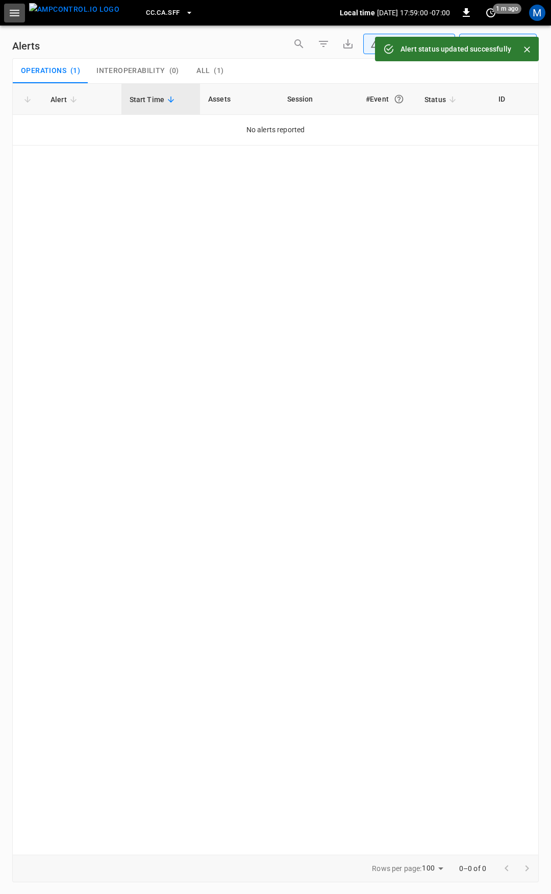
click at [9, 17] on icon "button" at bounding box center [14, 13] width 13 height 13
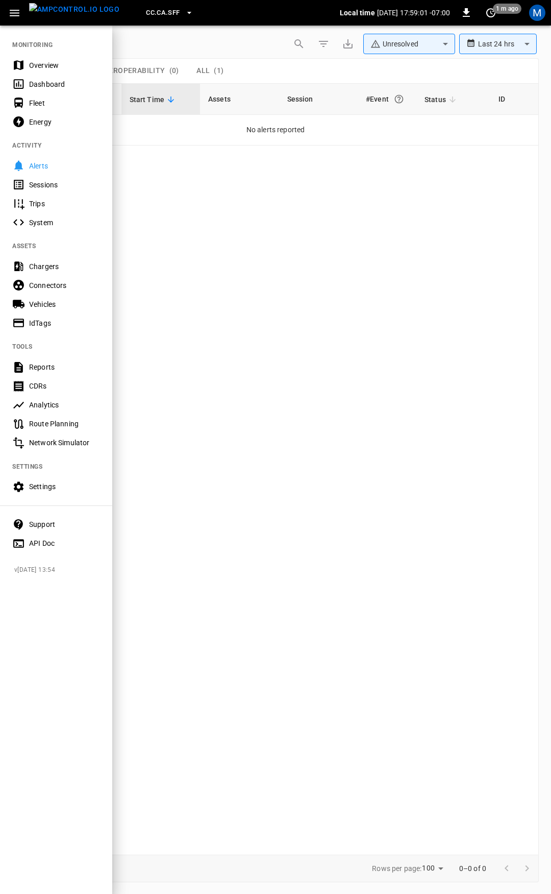
drag, startPoint x: 39, startPoint y: 59, endPoint x: 112, endPoint y: 79, distance: 76.1
click at [39, 59] on div "Overview" at bounding box center [56, 65] width 112 height 19
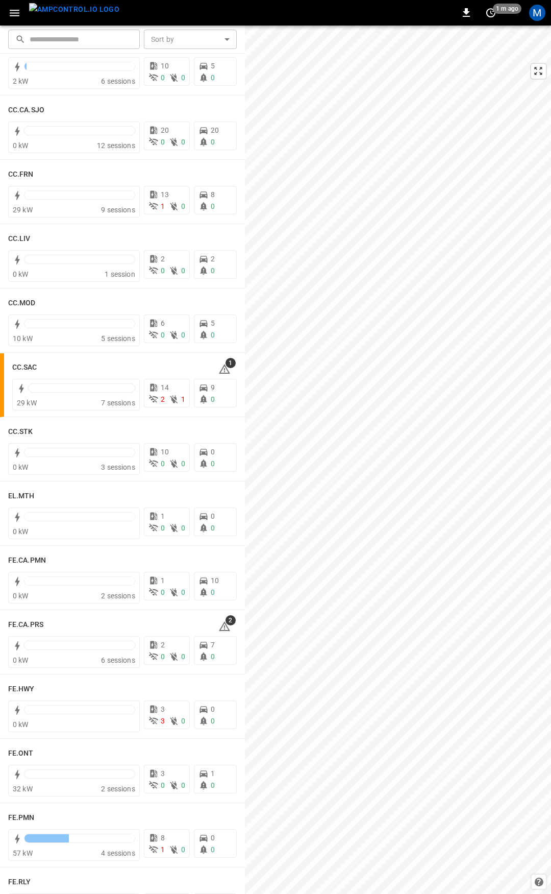
scroll to position [491, 0]
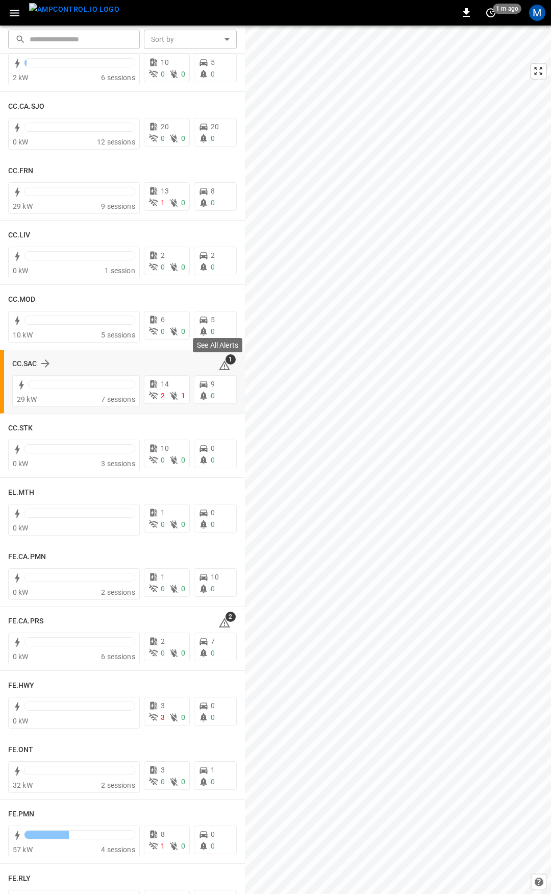
click at [226, 362] on span "1" at bounding box center [231, 359] width 10 height 10
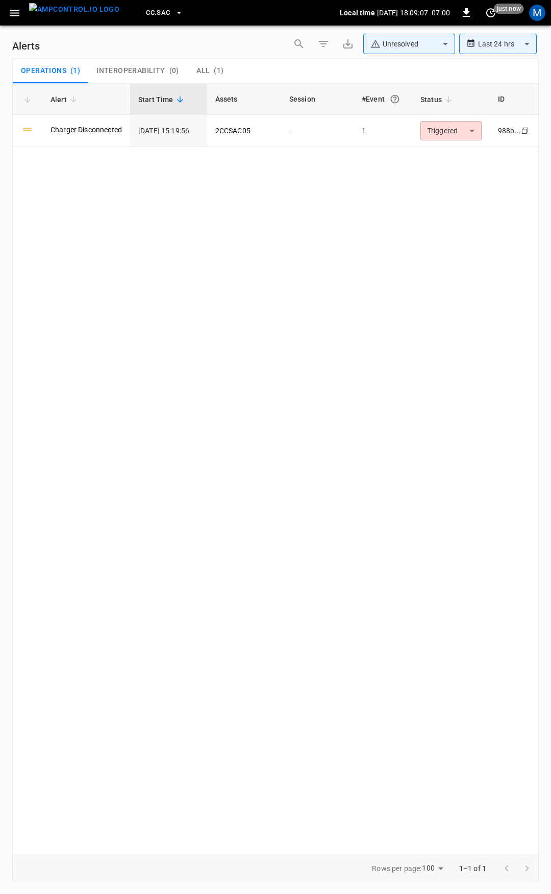
drag, startPoint x: 13, startPoint y: 15, endPoint x: 13, endPoint y: 21, distance: 6.1
click at [13, 15] on icon "button" at bounding box center [15, 13] width 10 height 7
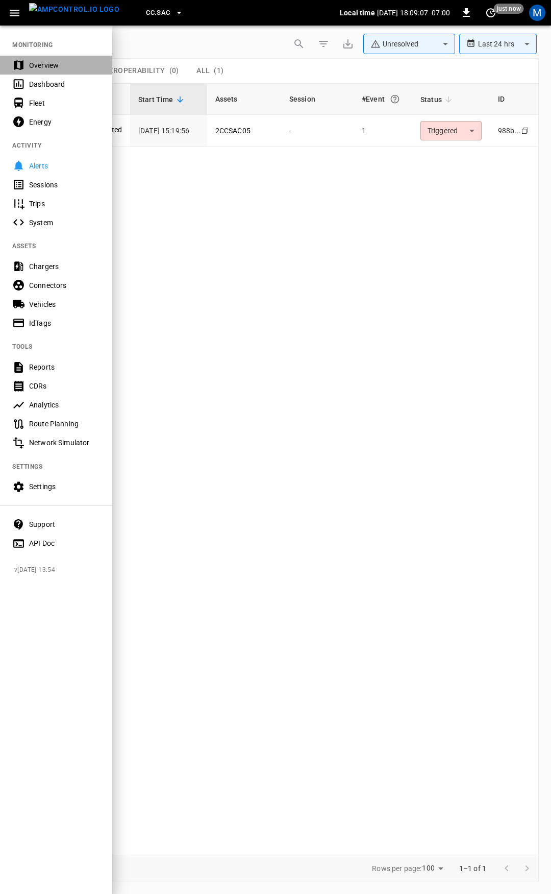
click at [57, 62] on div "Overview" at bounding box center [64, 65] width 71 height 10
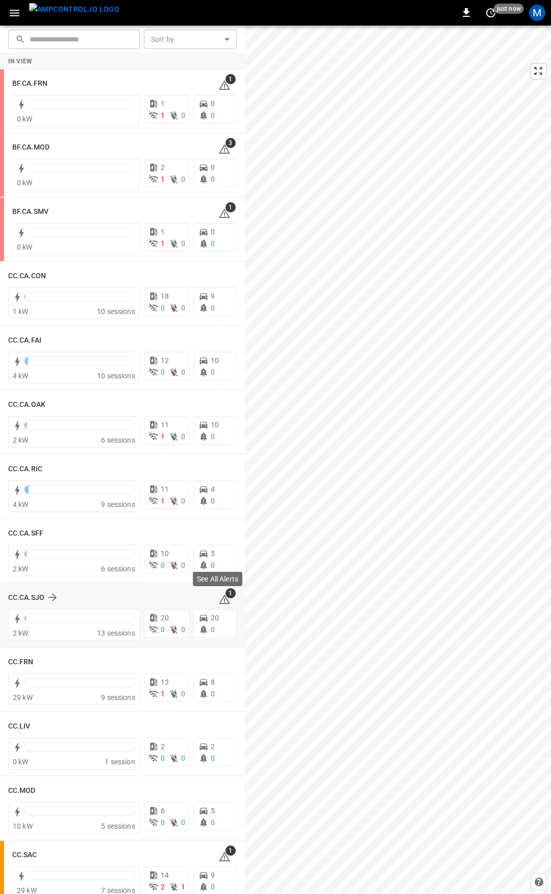
click at [218, 598] on icon at bounding box center [224, 599] width 12 height 12
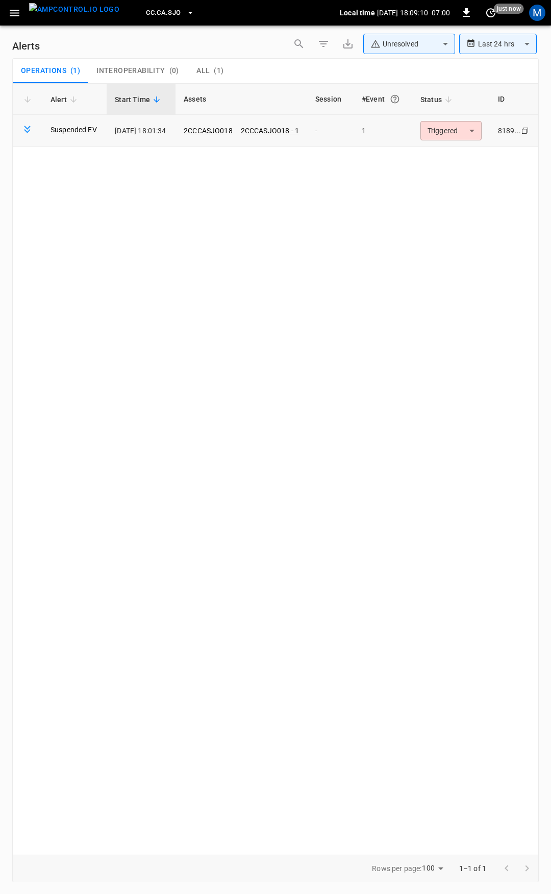
click at [450, 137] on body "**********" at bounding box center [275, 445] width 551 height 890
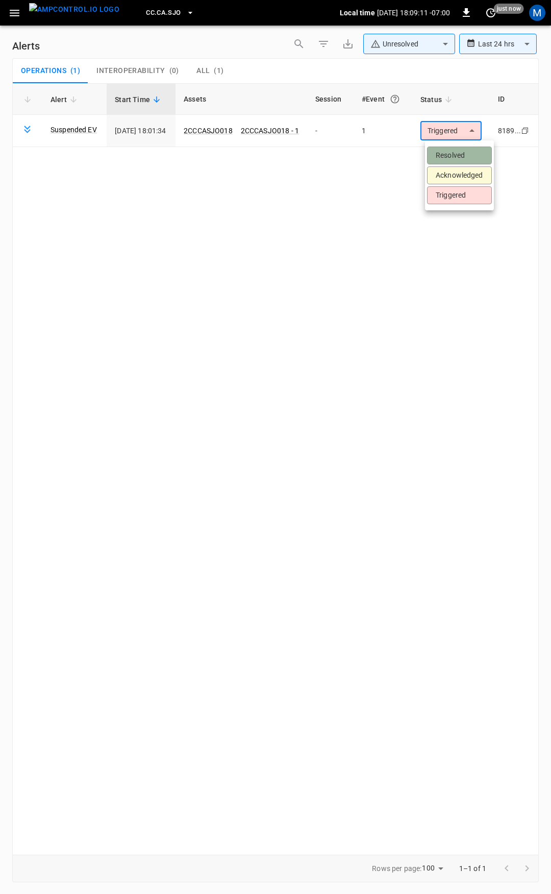
click at [456, 155] on li "Resolved" at bounding box center [459, 155] width 65 height 18
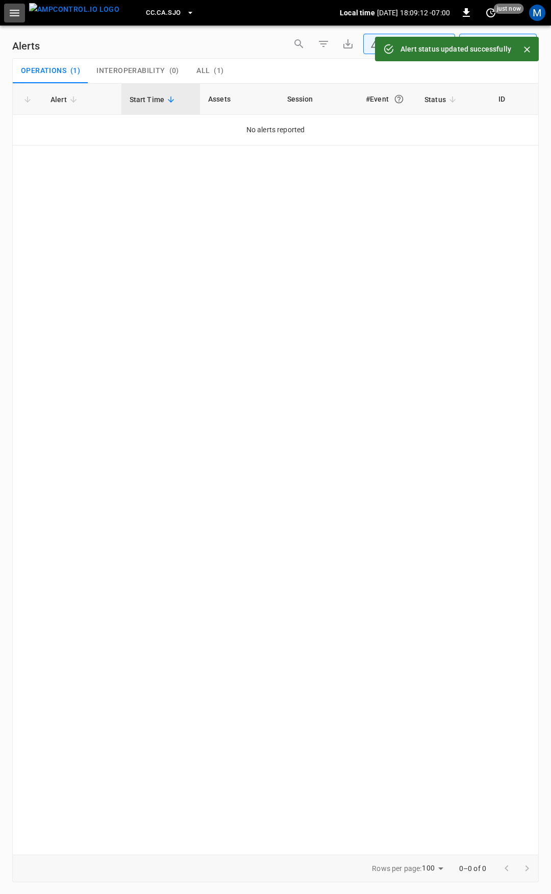
click at [14, 11] on icon "button" at bounding box center [14, 13] width 13 height 13
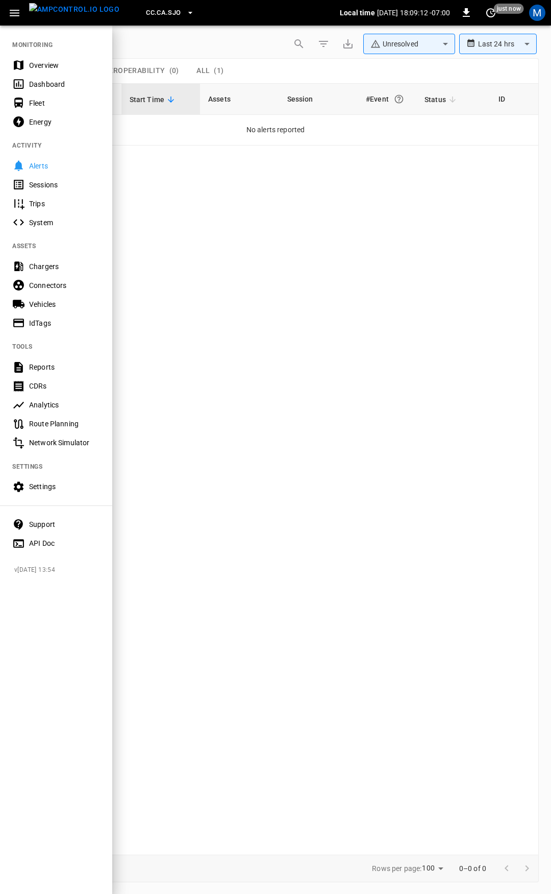
click at [48, 65] on div "Overview" at bounding box center [64, 65] width 71 height 10
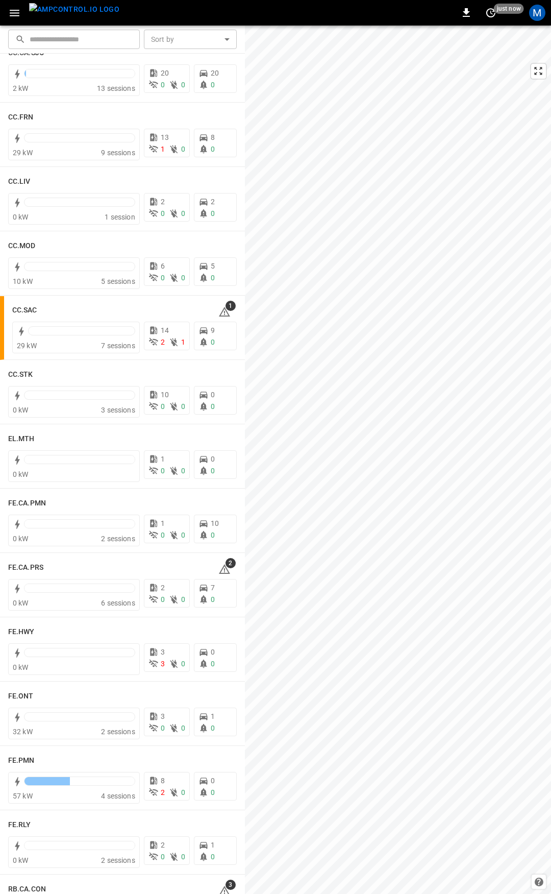
scroll to position [570, 0]
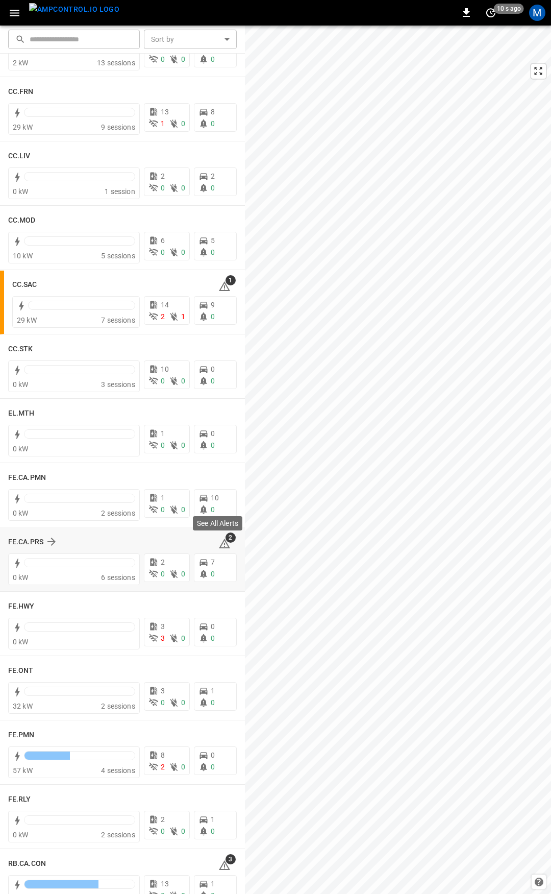
click at [218, 545] on icon at bounding box center [224, 543] width 12 height 12
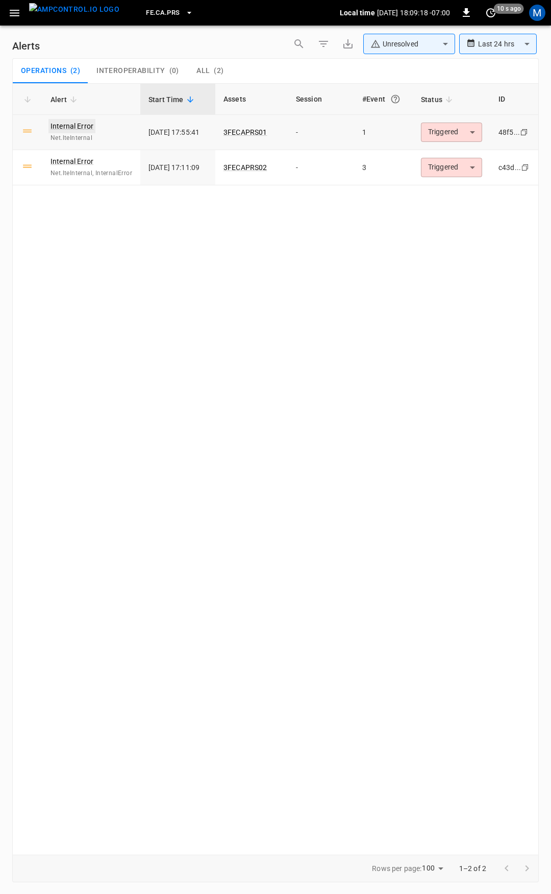
click at [60, 125] on link "Internal Error" at bounding box center [71, 126] width 47 height 14
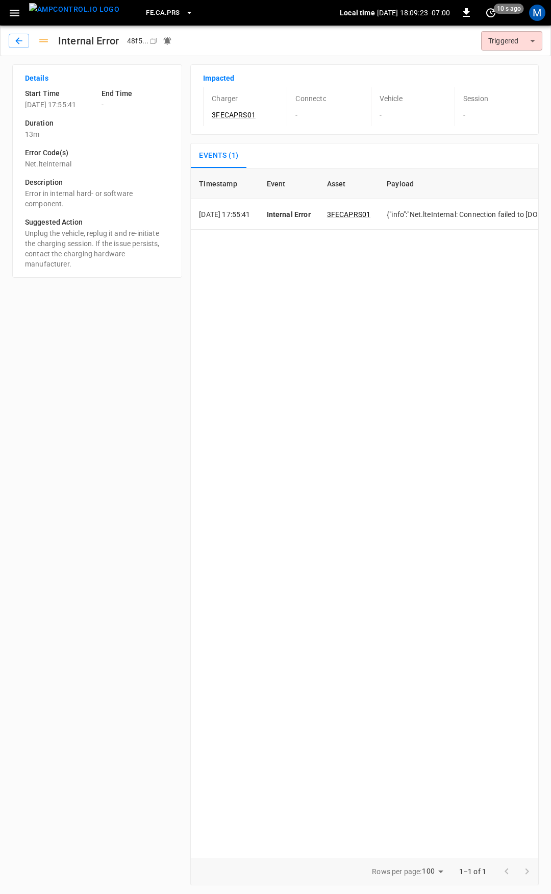
click at [3, 45] on div "Internal Error 48f5 ... Copy Triggered ********* ​" at bounding box center [275, 41] width 551 height 31
click at [18, 41] on icon "button" at bounding box center [19, 41] width 10 height 10
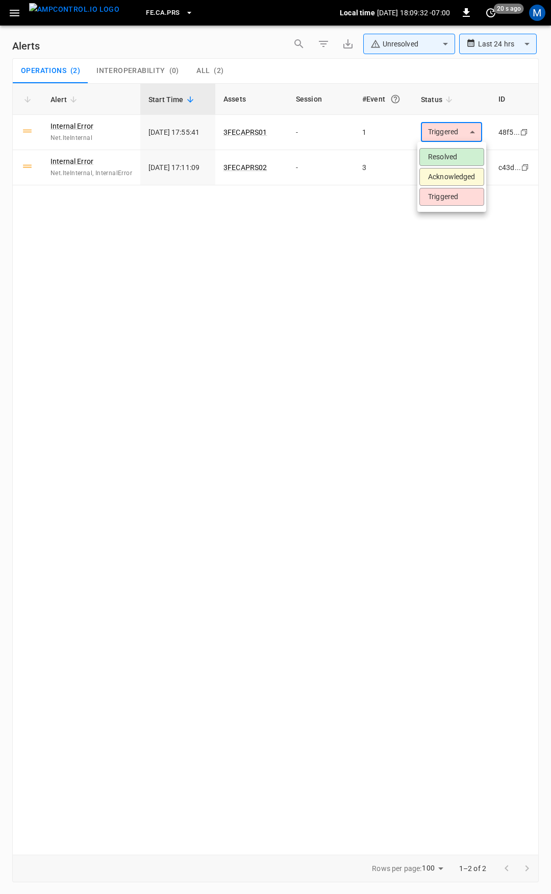
drag, startPoint x: 446, startPoint y: 133, endPoint x: 460, endPoint y: 159, distance: 29.0
click at [446, 134] on body "**********" at bounding box center [275, 445] width 551 height 890
click at [463, 162] on li "Resolved" at bounding box center [451, 157] width 65 height 18
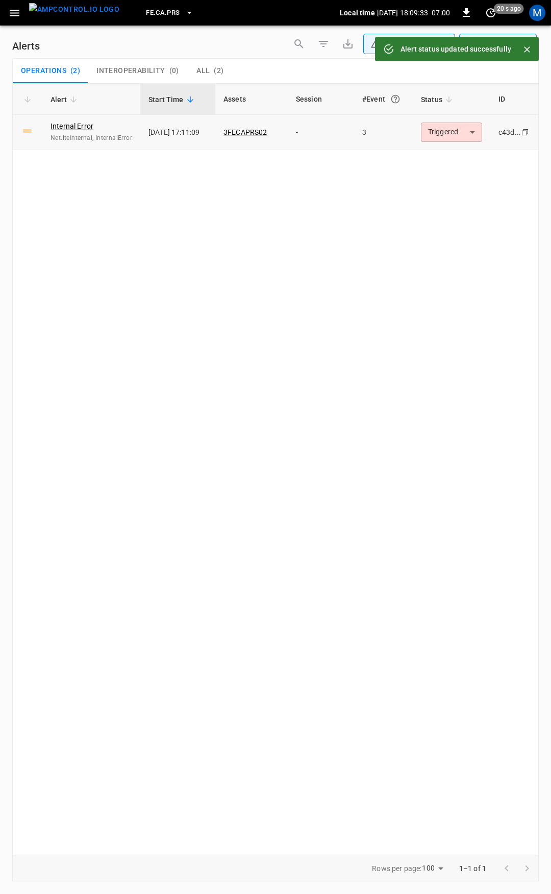
click at [458, 134] on body "**********" at bounding box center [275, 445] width 551 height 890
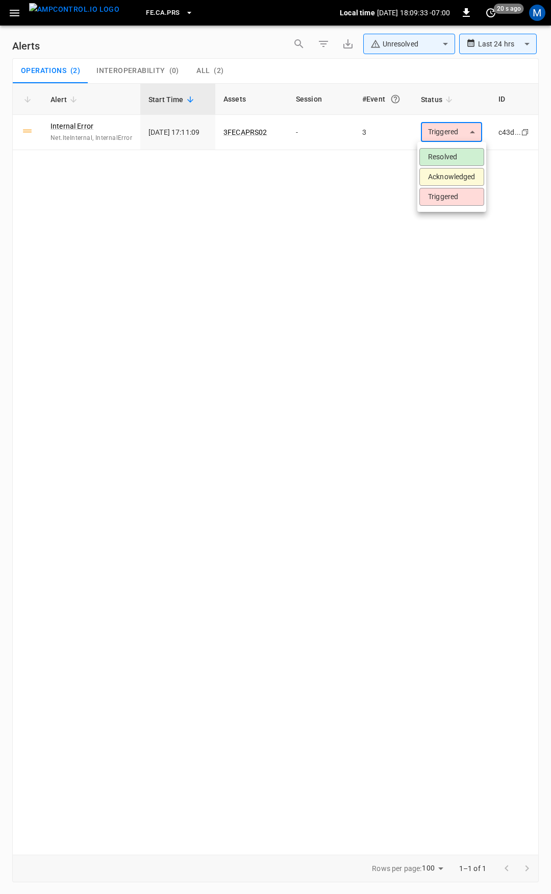
click at [457, 152] on li "Resolved" at bounding box center [451, 157] width 65 height 18
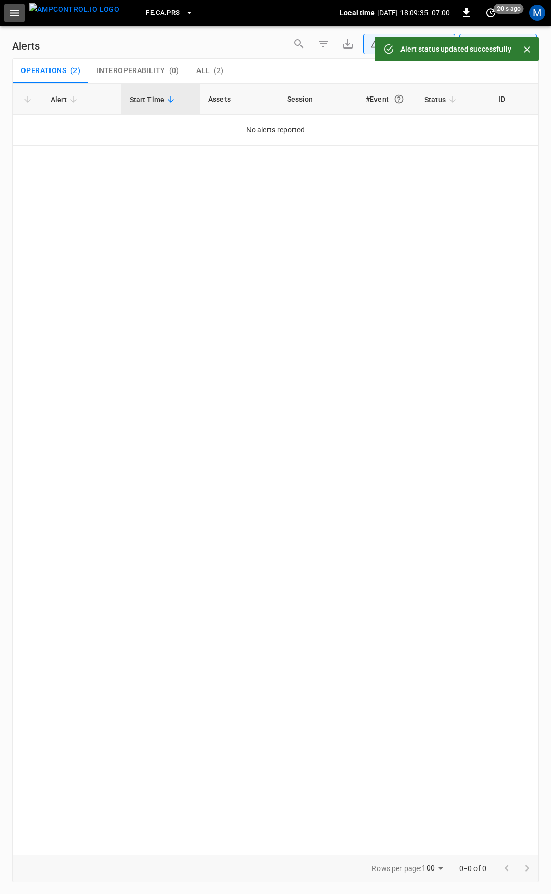
click at [14, 15] on icon "button" at bounding box center [15, 13] width 10 height 7
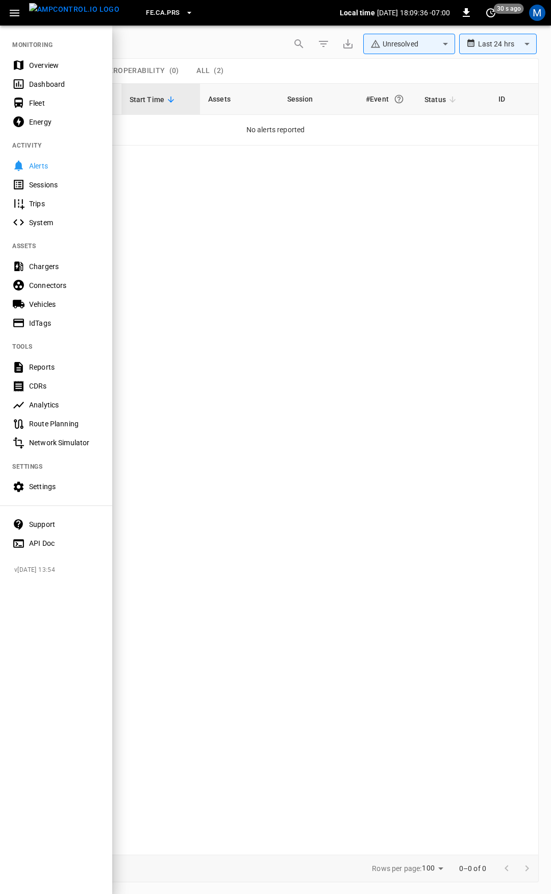
click at [33, 59] on div "Overview" at bounding box center [56, 65] width 112 height 19
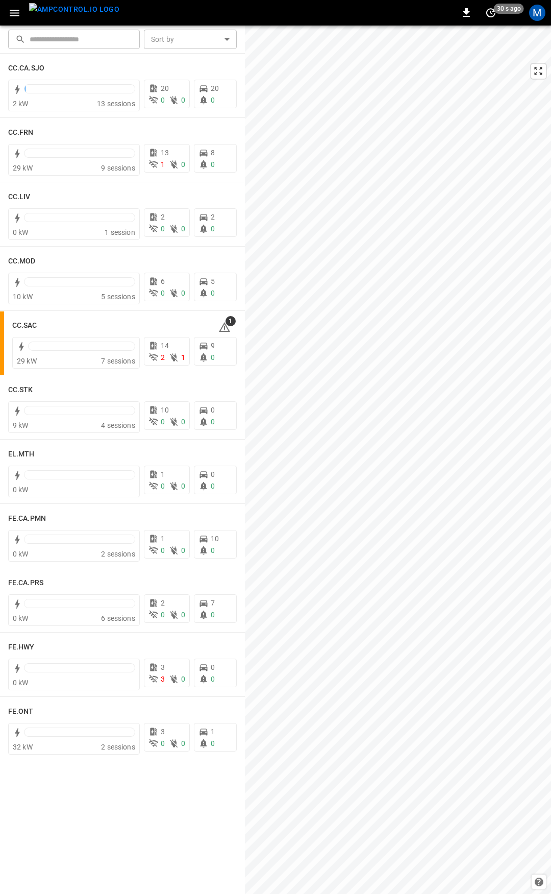
scroll to position [564, 0]
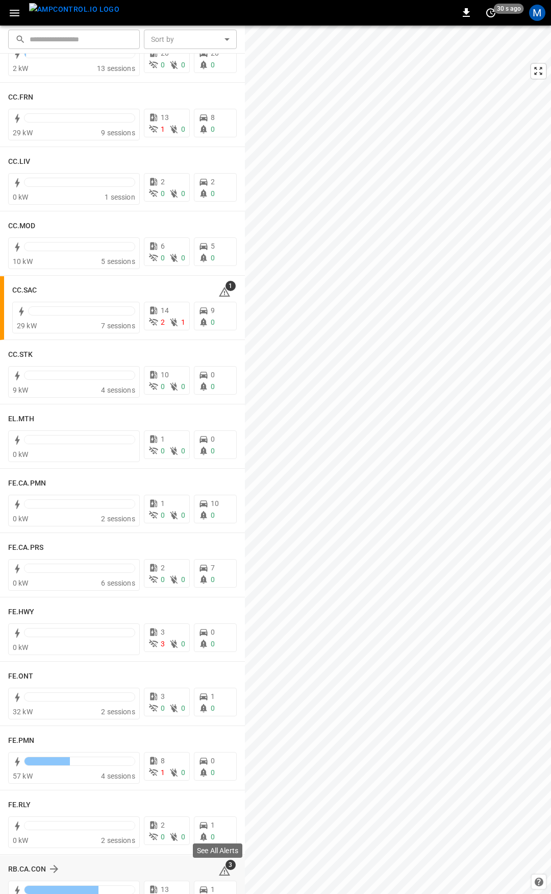
click at [220, 868] on icon at bounding box center [224, 870] width 11 height 10
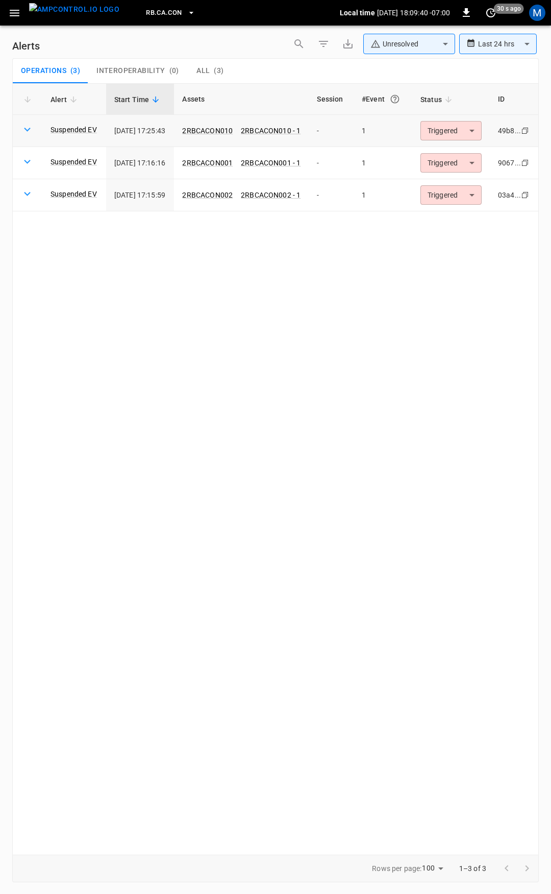
click at [441, 135] on body "**********" at bounding box center [275, 445] width 551 height 890
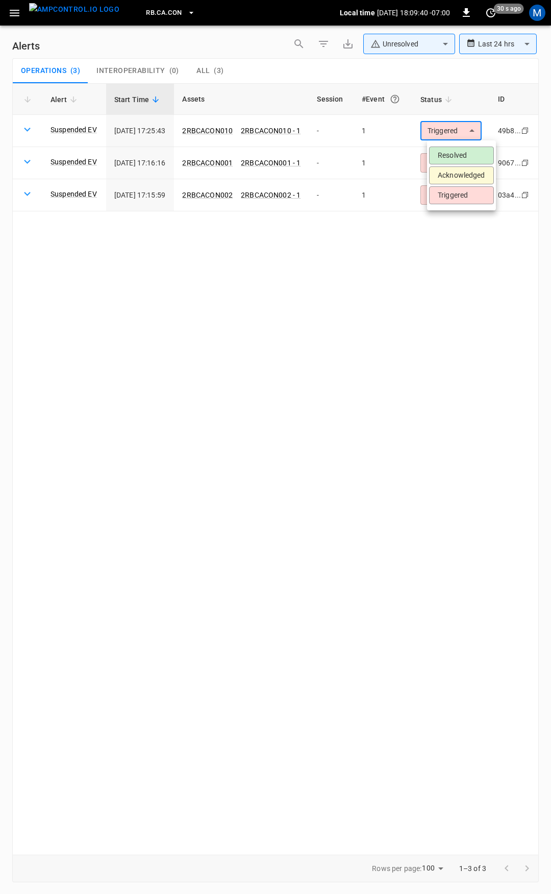
click at [451, 157] on li "Resolved" at bounding box center [461, 155] width 65 height 18
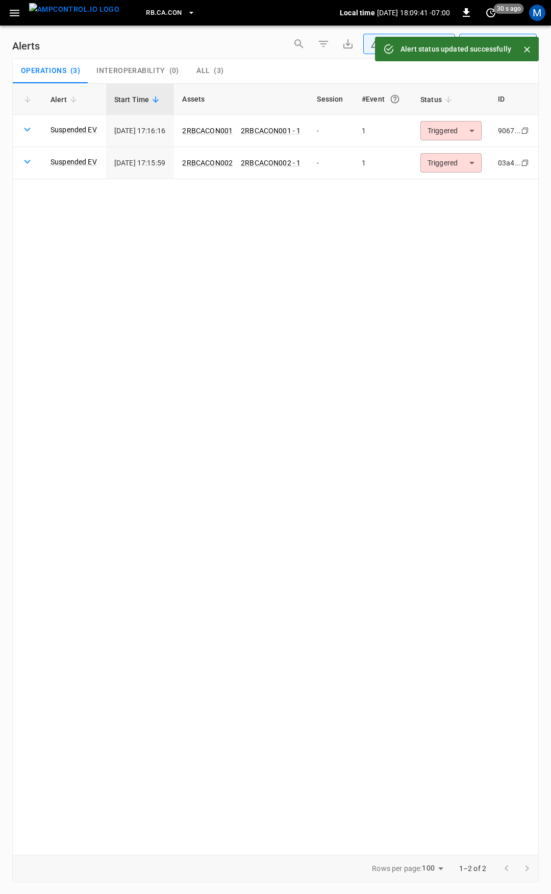
click at [460, 134] on body "**********" at bounding box center [275, 445] width 551 height 890
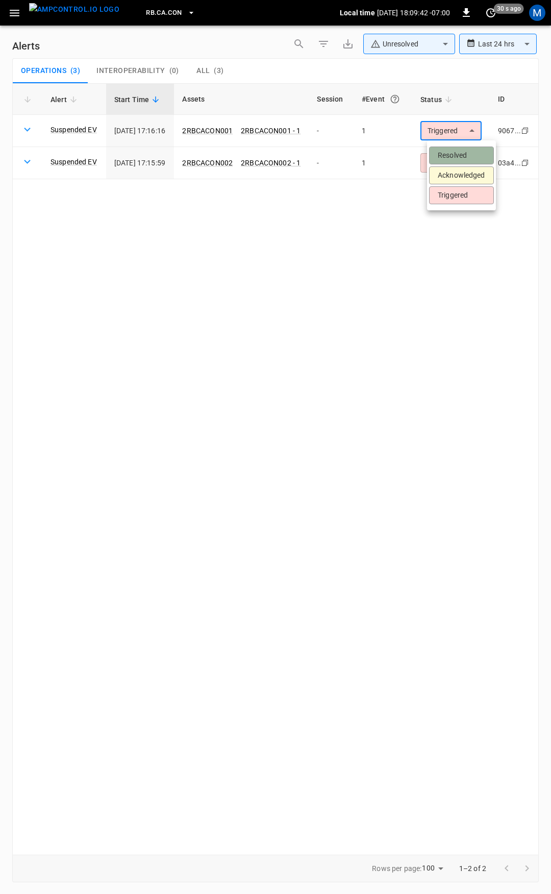
click at [460, 155] on li "Resolved" at bounding box center [461, 155] width 65 height 18
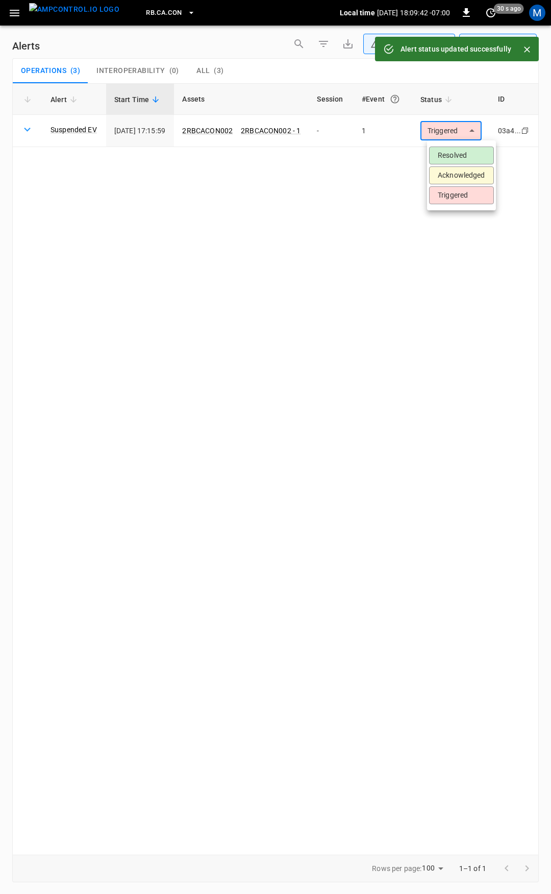
click at [458, 135] on body "**********" at bounding box center [275, 445] width 551 height 890
click at [458, 155] on li "Resolved" at bounding box center [461, 155] width 65 height 18
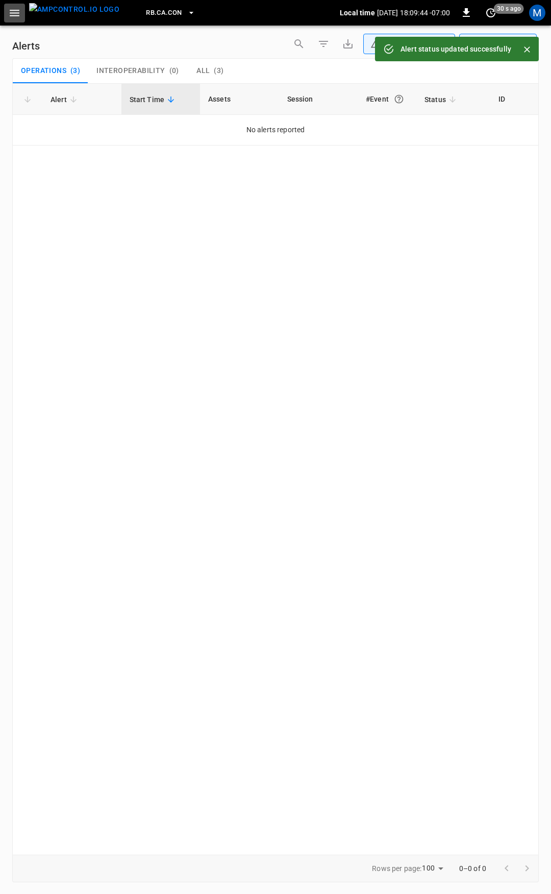
click at [20, 16] on icon "button" at bounding box center [14, 13] width 13 height 13
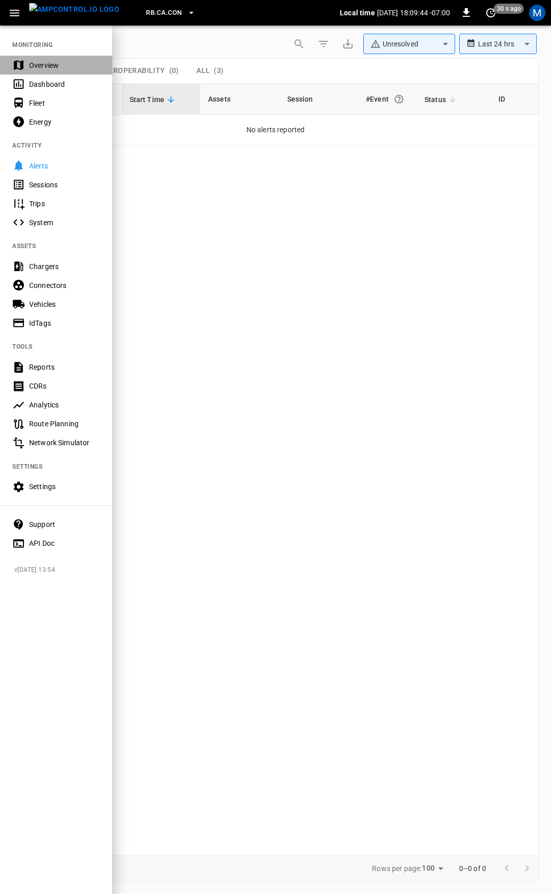
click at [56, 60] on div "Overview" at bounding box center [64, 65] width 71 height 10
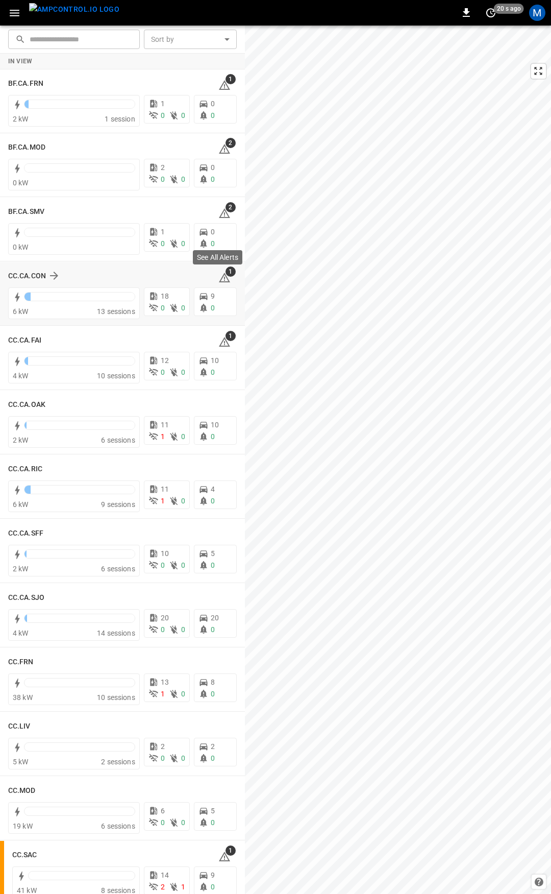
click at [226, 275] on span "1" at bounding box center [231, 271] width 10 height 10
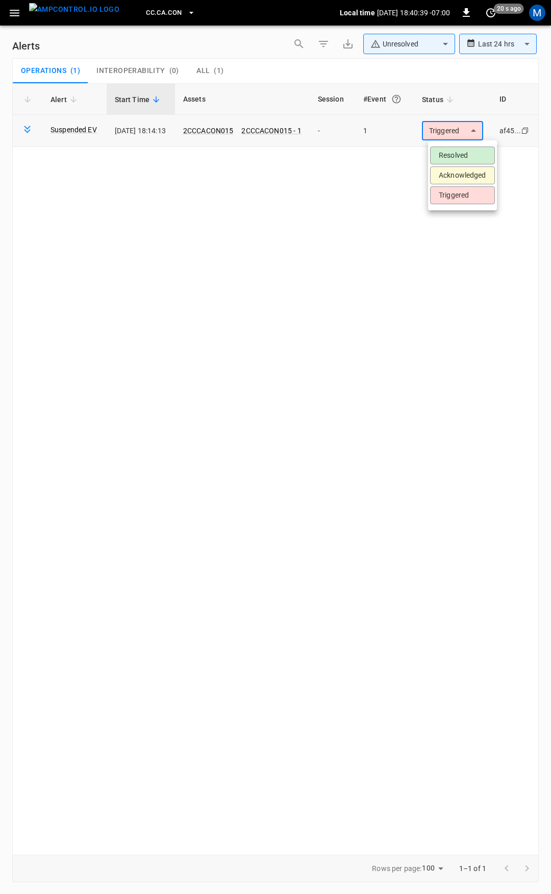
click at [445, 132] on body "**********" at bounding box center [275, 445] width 551 height 890
click at [451, 160] on li "Resolved" at bounding box center [462, 155] width 65 height 18
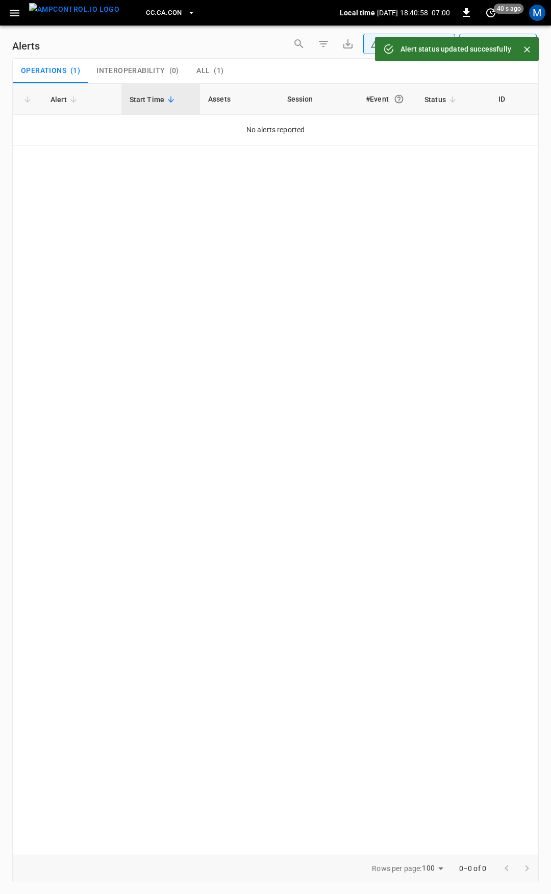
click at [210, 71] on div "All ( 1 )" at bounding box center [209, 70] width 27 height 9
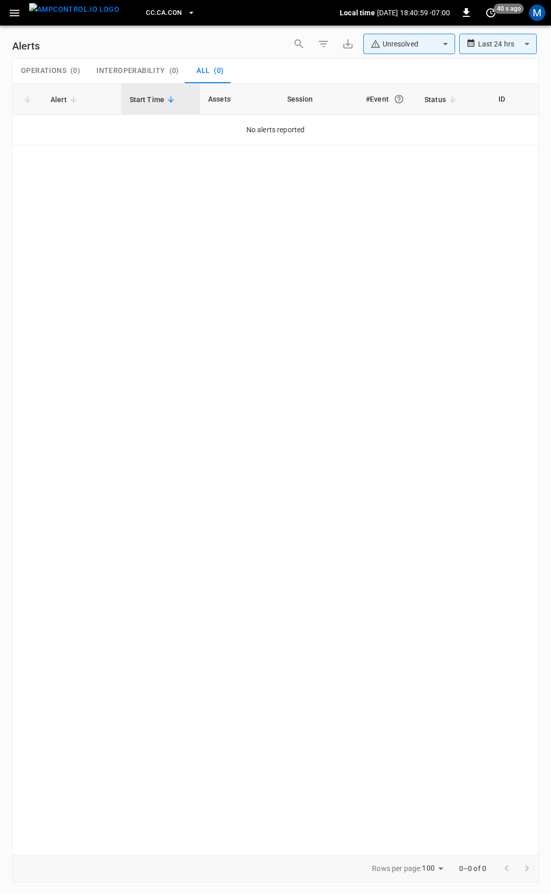
click at [17, 12] on icon "button" at bounding box center [14, 13] width 13 height 13
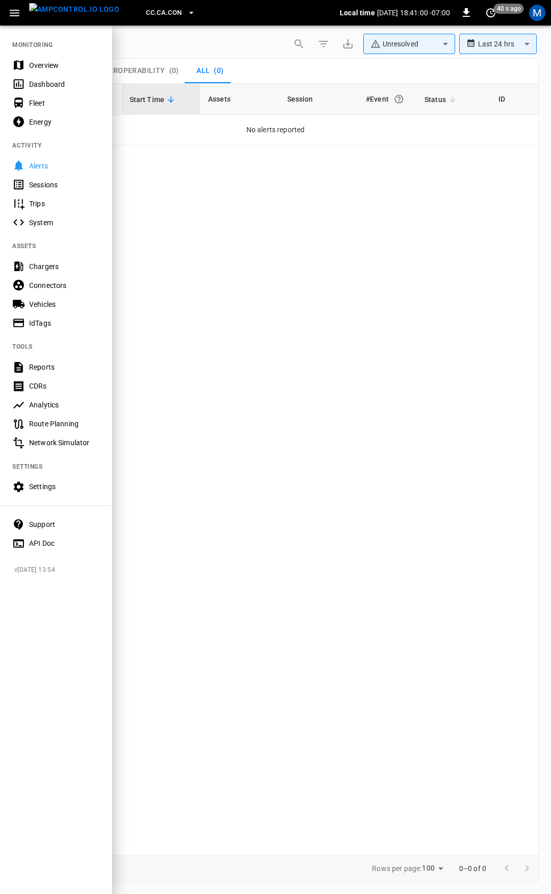
click at [43, 63] on div "Overview" at bounding box center [64, 65] width 71 height 10
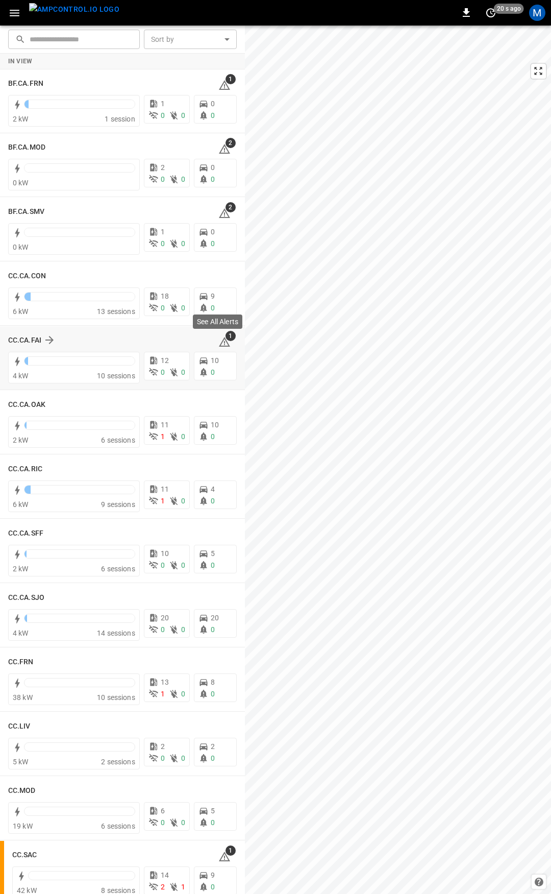
click at [220, 334] on div "See All Alerts" at bounding box center [218, 324] width 52 height 22
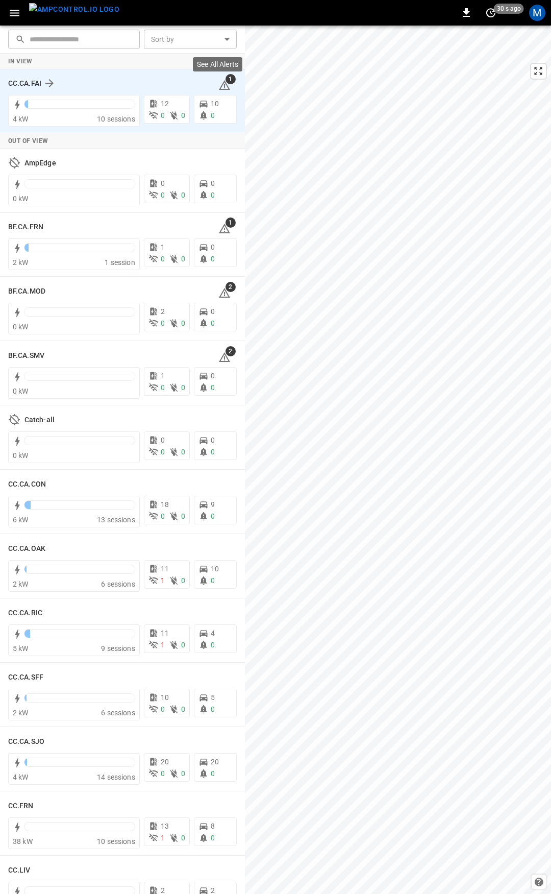
click at [221, 84] on icon at bounding box center [224, 85] width 12 height 12
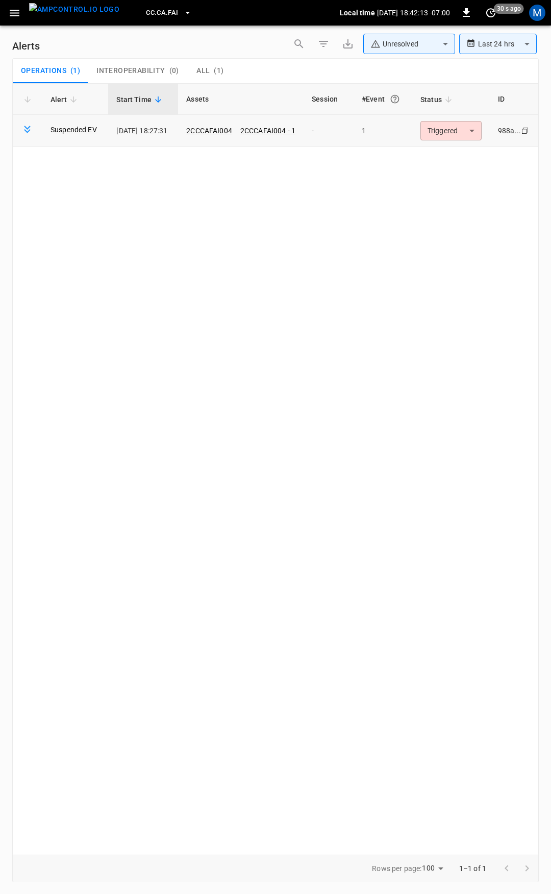
click at [451, 123] on body "**********" at bounding box center [275, 445] width 551 height 890
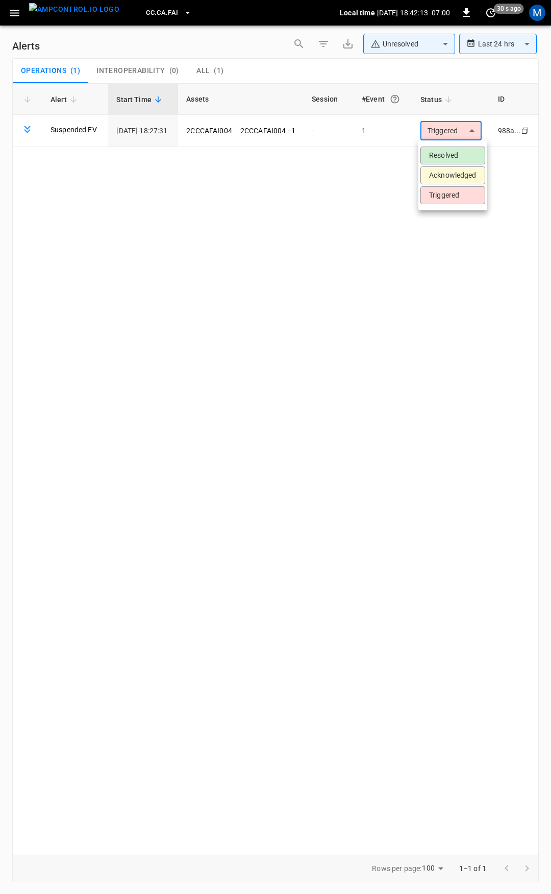
click at [449, 152] on li "Resolved" at bounding box center [452, 155] width 65 height 18
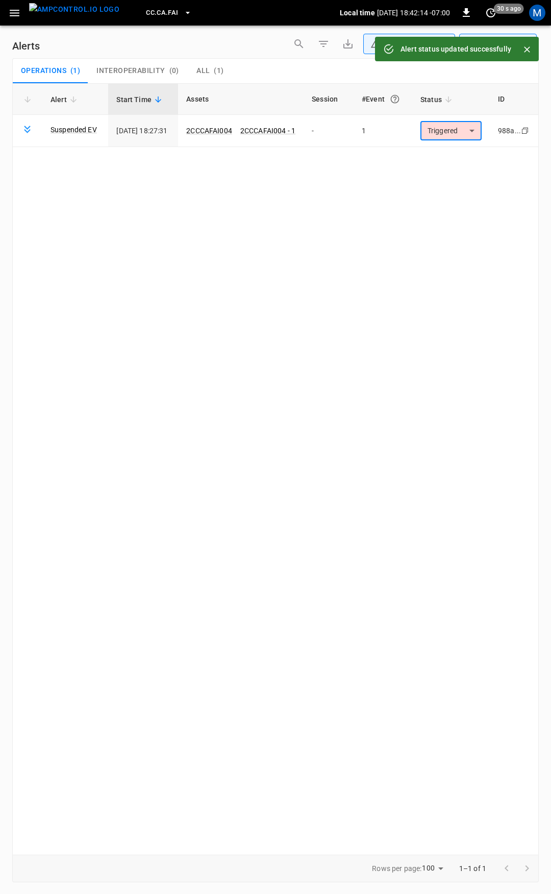
click at [14, 16] on icon "button" at bounding box center [14, 13] width 13 height 13
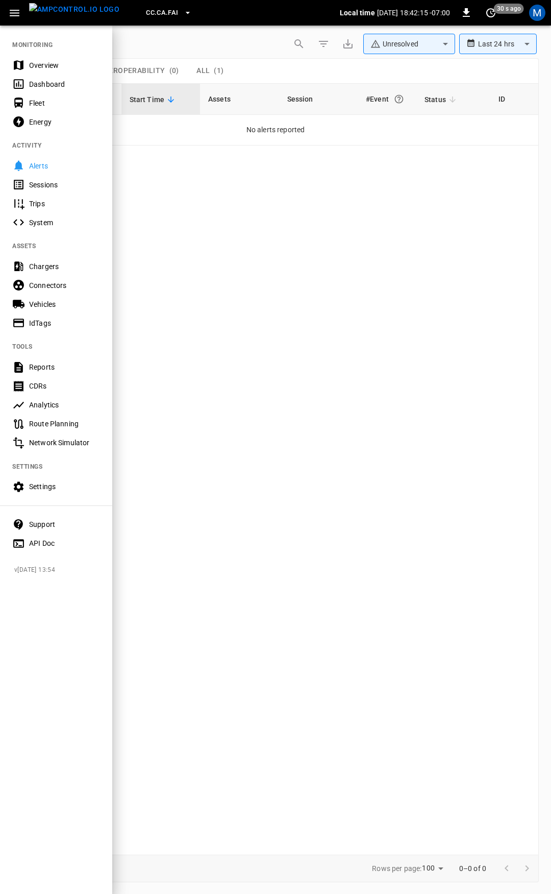
click at [73, 72] on div "Overview" at bounding box center [56, 65] width 112 height 19
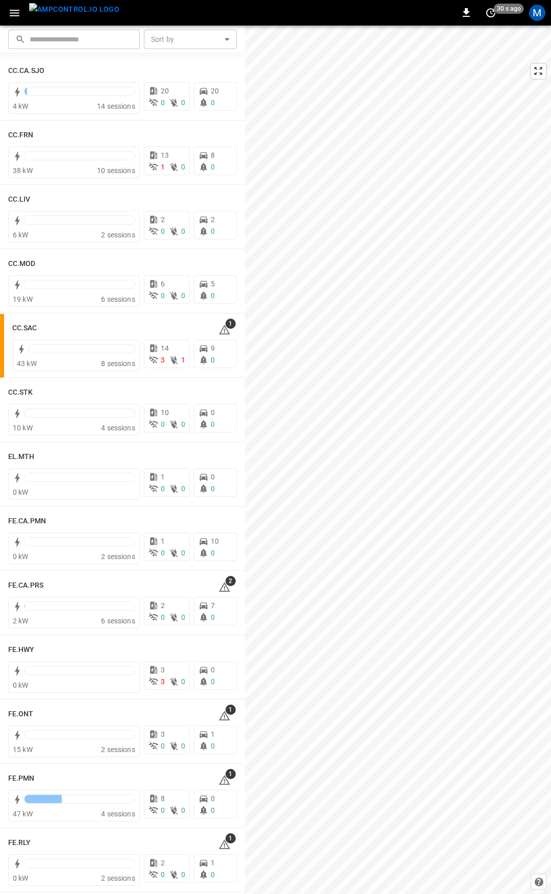
scroll to position [529, 0]
click at [221, 584] on icon at bounding box center [224, 584] width 11 height 10
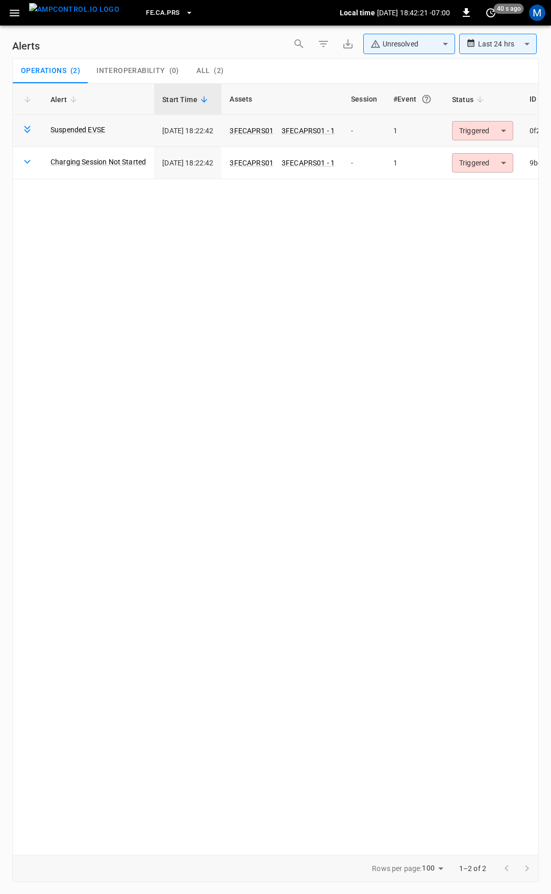
click at [500, 126] on body "**********" at bounding box center [275, 445] width 551 height 890
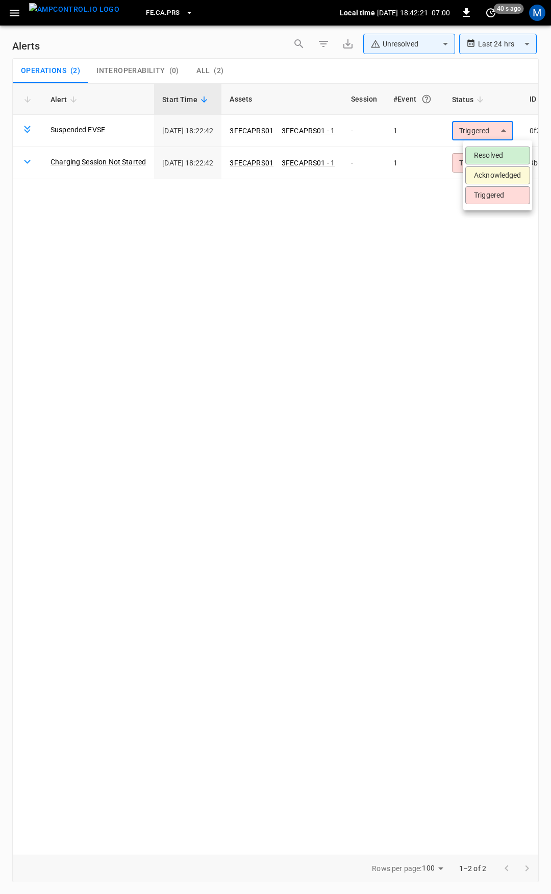
click at [505, 153] on li "Resolved" at bounding box center [497, 155] width 65 height 18
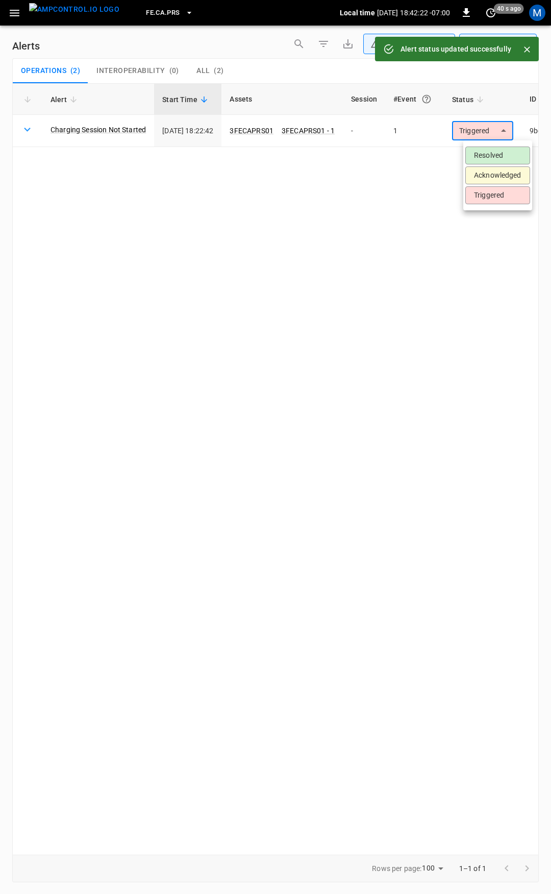
drag, startPoint x: 488, startPoint y: 129, endPoint x: 485, endPoint y: 148, distance: 19.6
click at [488, 130] on body "**********" at bounding box center [275, 445] width 551 height 890
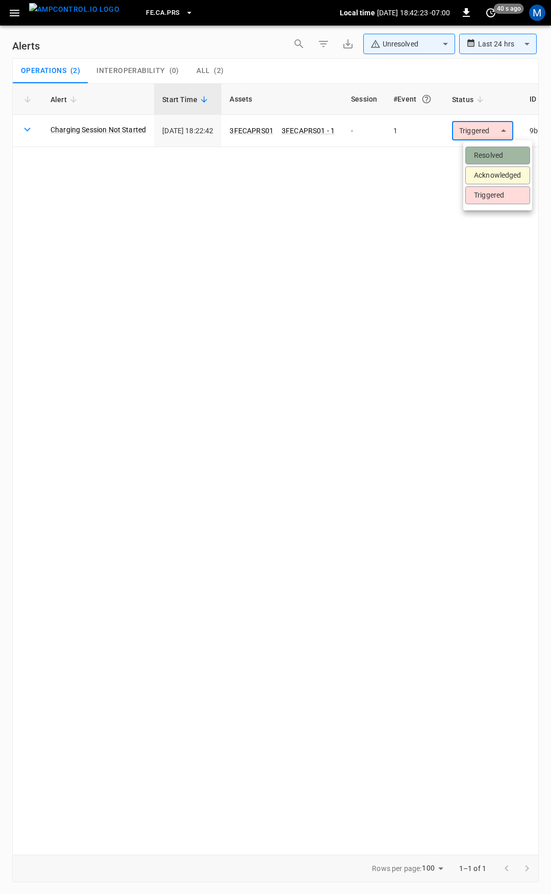
click at [485, 155] on li "Resolved" at bounding box center [497, 155] width 65 height 18
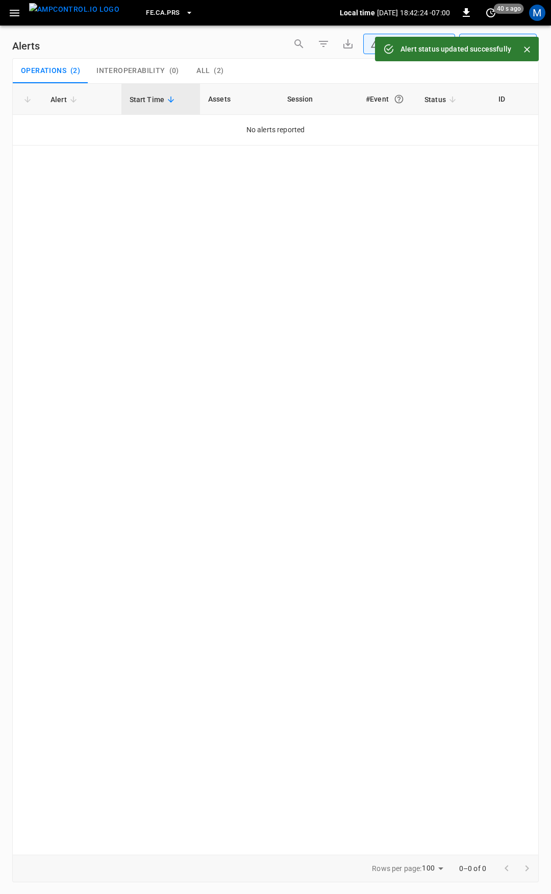
click at [19, 16] on icon "button" at bounding box center [14, 13] width 13 height 13
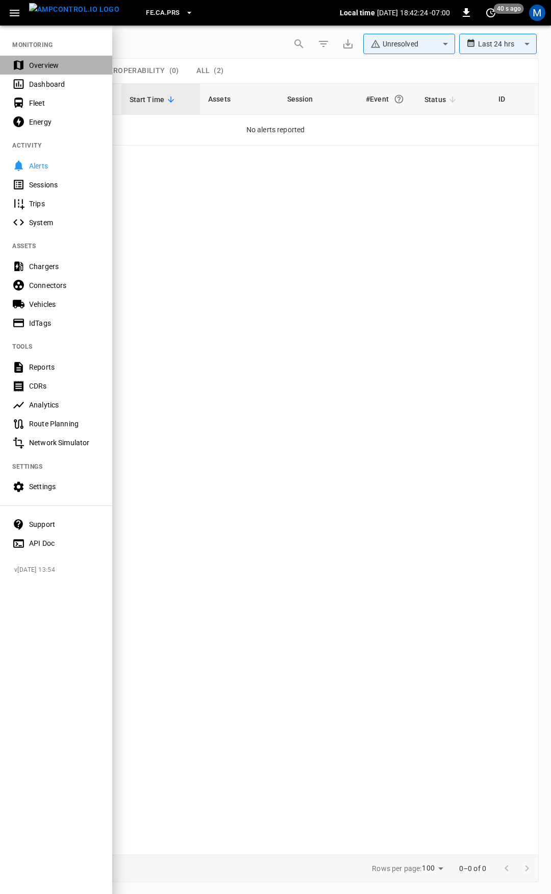
click at [29, 58] on div "Overview" at bounding box center [56, 65] width 112 height 19
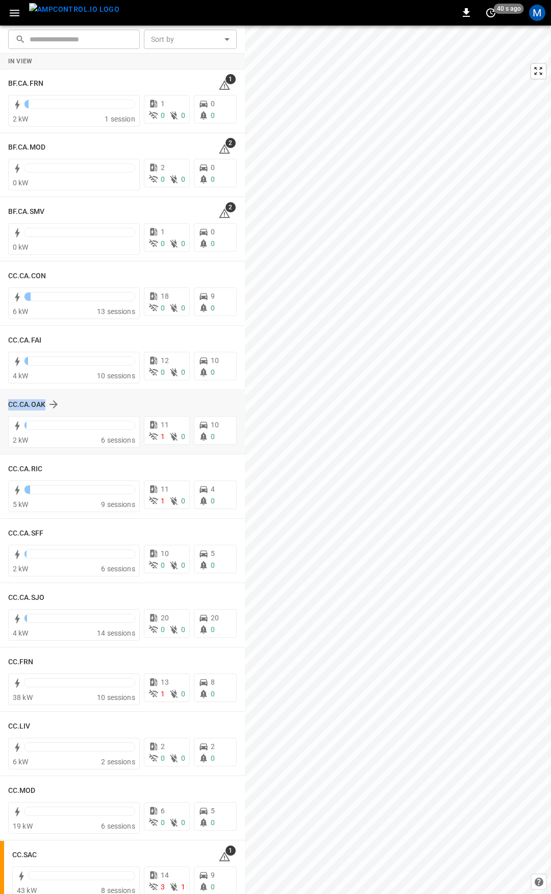
drag, startPoint x: 238, startPoint y: 382, endPoint x: 238, endPoint y: 390, distance: 8.2
click at [238, 390] on div "In View BF.CA.FRN 1 2 kW 1 session 1 0 0 0 0 BF.CA.MOD 2 0 kW 2 0 0 0 0 BF.CA.S…" at bounding box center [122, 863] width 245 height 1618
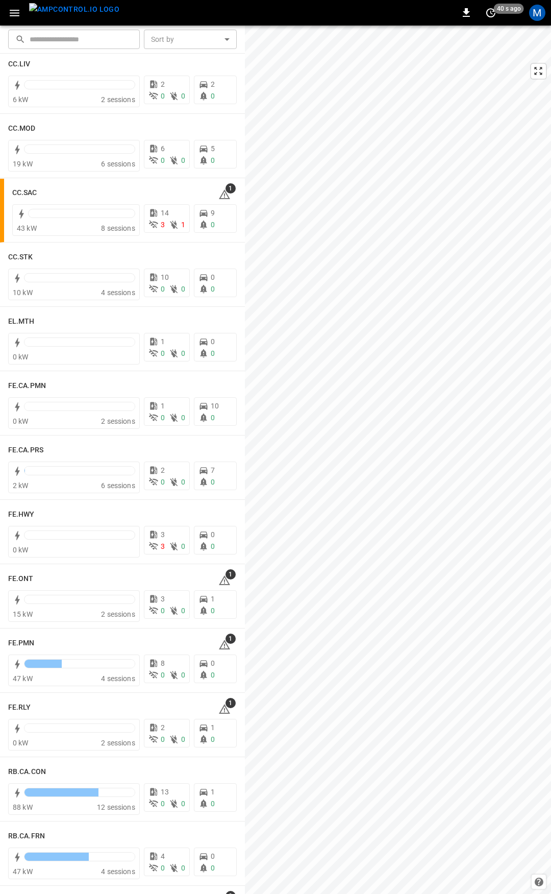
scroll to position [663, 0]
click at [222, 579] on icon at bounding box center [224, 579] width 12 height 12
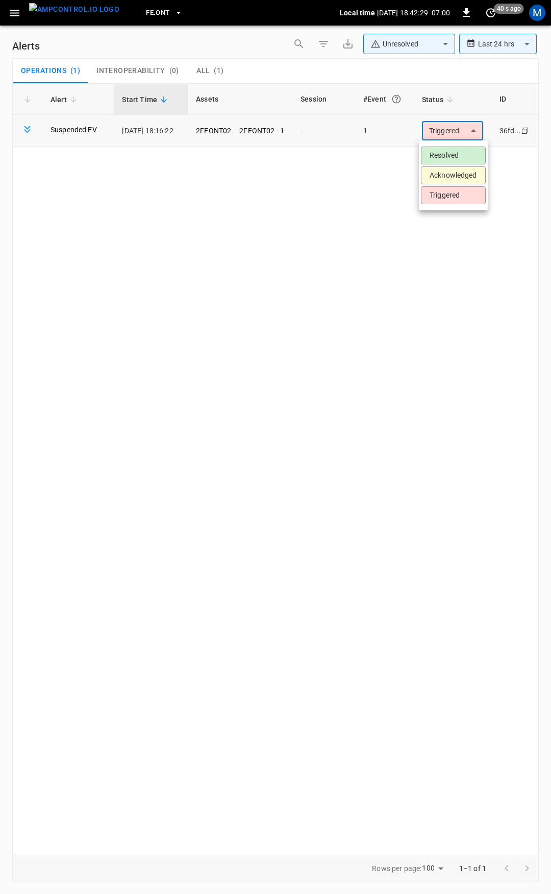
click at [435, 133] on body "**********" at bounding box center [275, 445] width 551 height 890
click at [446, 155] on li "Resolved" at bounding box center [453, 155] width 65 height 18
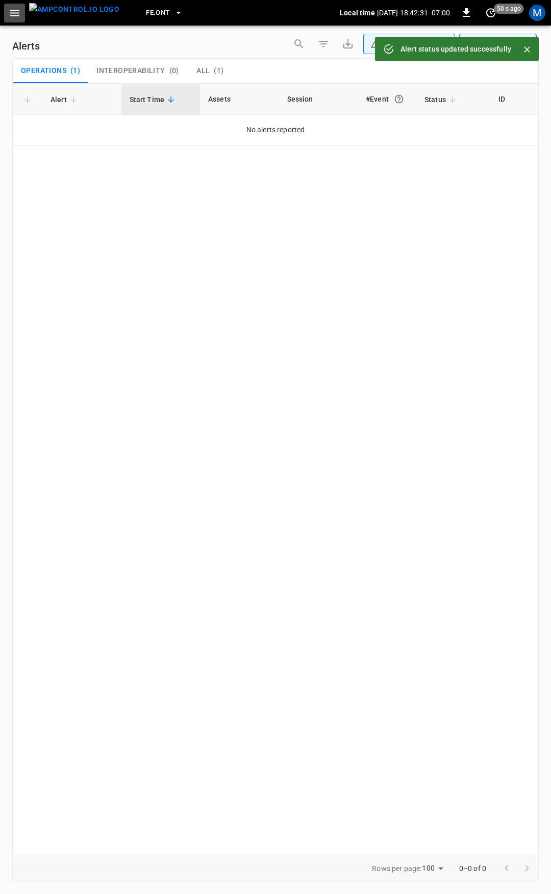
click at [21, 15] on button "button" at bounding box center [14, 13] width 21 height 19
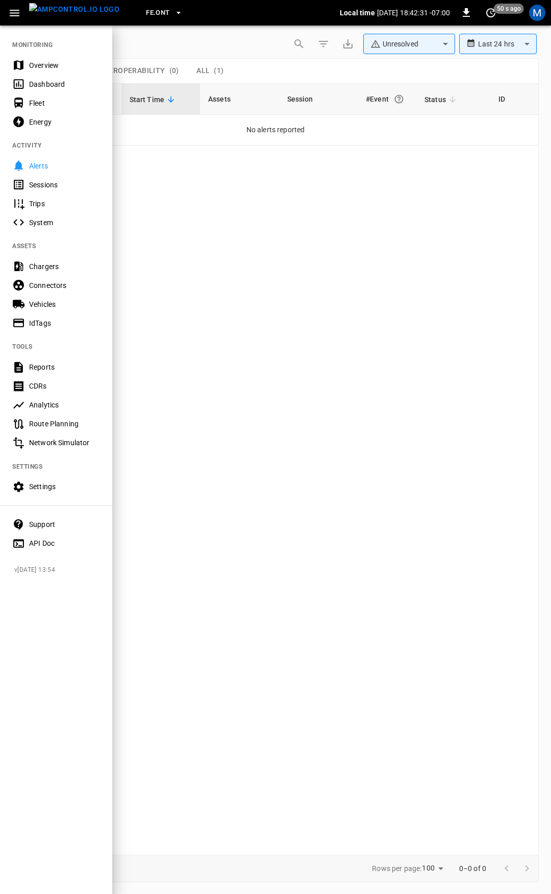
click at [45, 66] on div "Overview" at bounding box center [64, 65] width 71 height 10
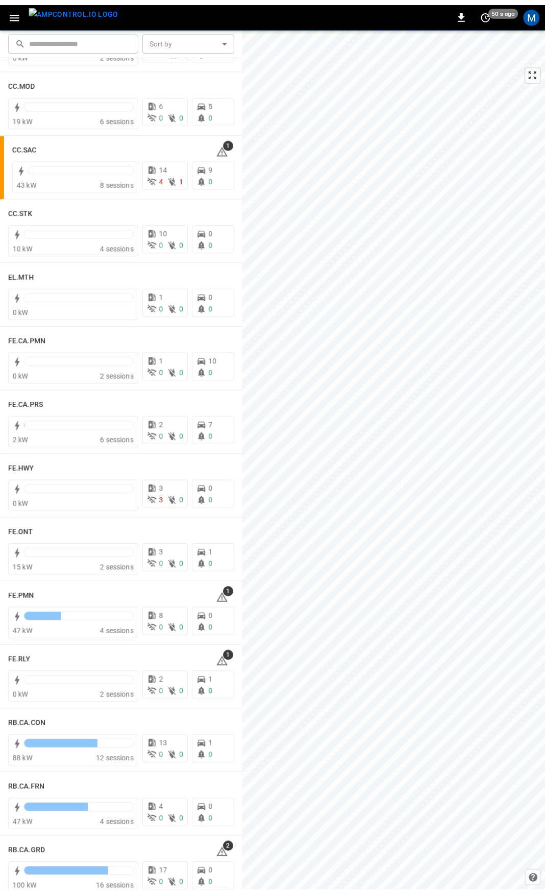
scroll to position [755, 0]
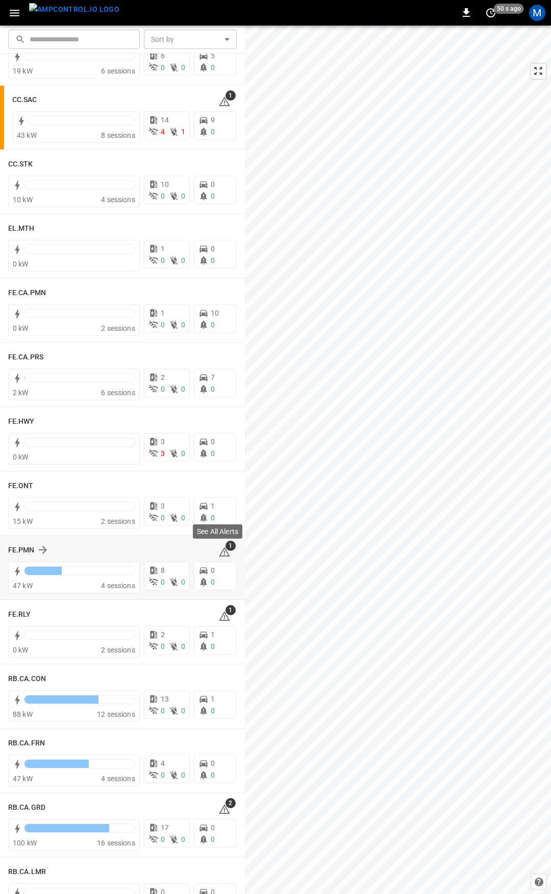
click at [218, 549] on icon at bounding box center [224, 551] width 12 height 12
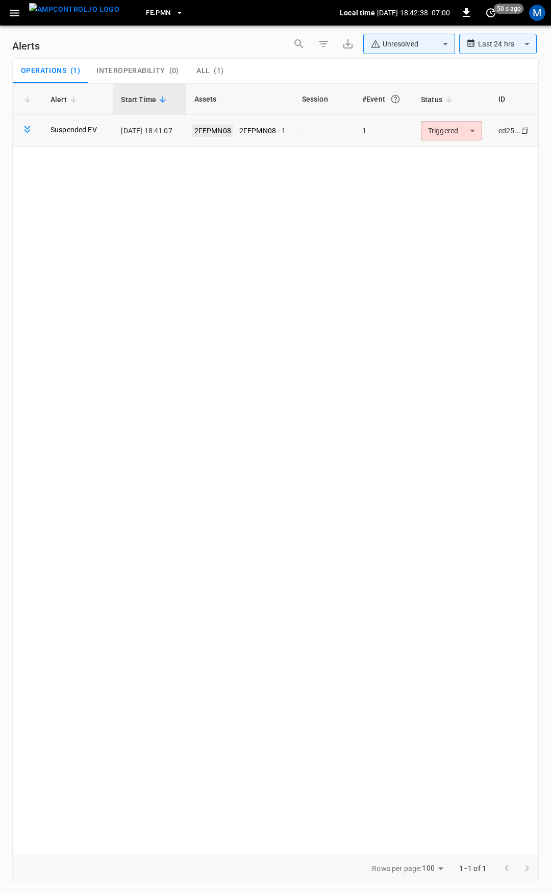
click at [219, 128] on link "2FEPMN08" at bounding box center [212, 131] width 41 height 12
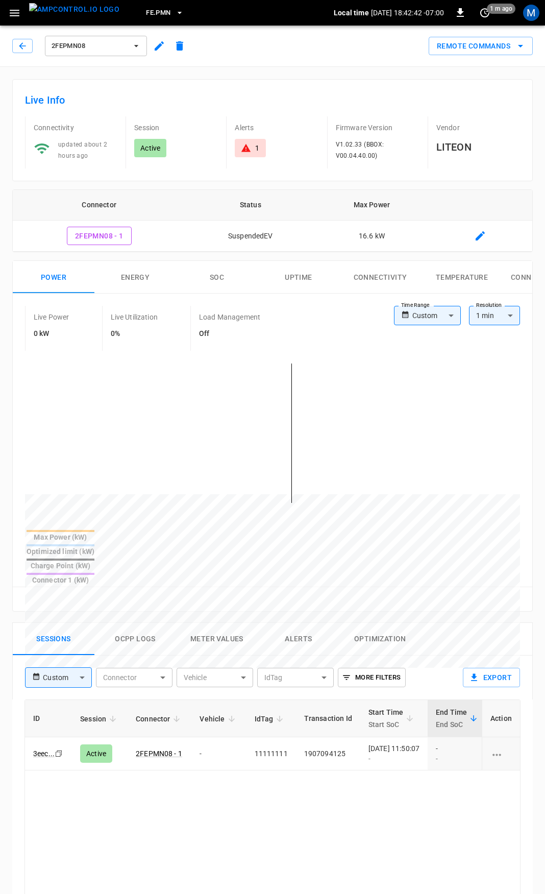
click at [236, 151] on div "1" at bounding box center [250, 148] width 31 height 18
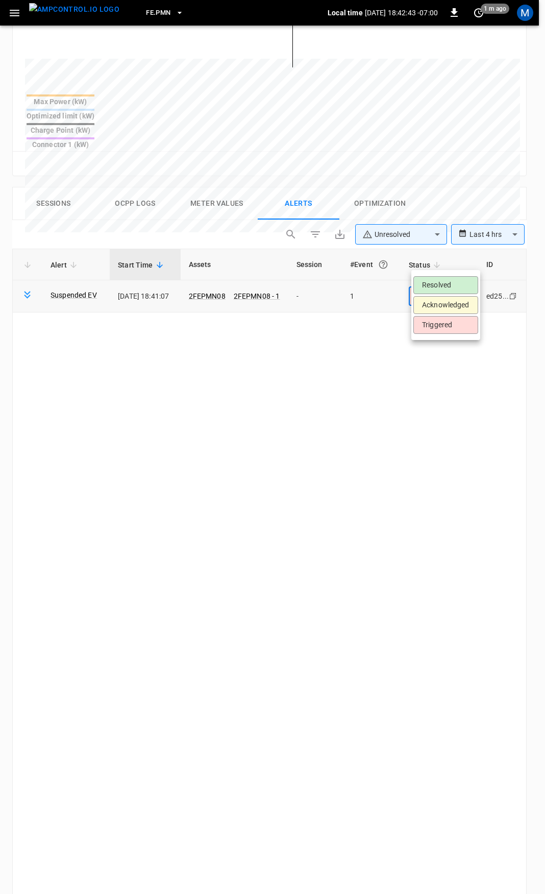
click at [429, 261] on body "**********" at bounding box center [272, 316] width 545 height 1503
drag, startPoint x: 441, startPoint y: 285, endPoint x: 411, endPoint y: 265, distance: 35.8
click at [442, 285] on li "Resolved" at bounding box center [445, 285] width 65 height 18
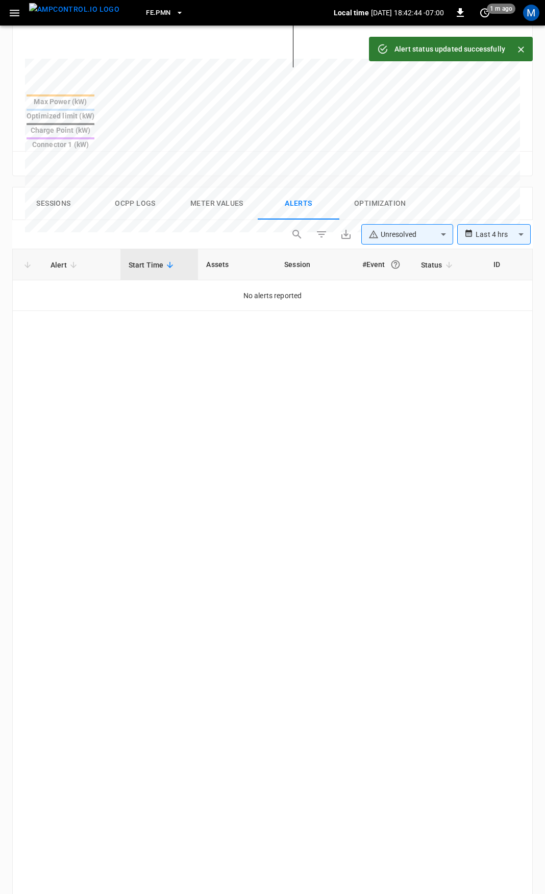
click at [16, 16] on icon "button" at bounding box center [14, 13] width 13 height 13
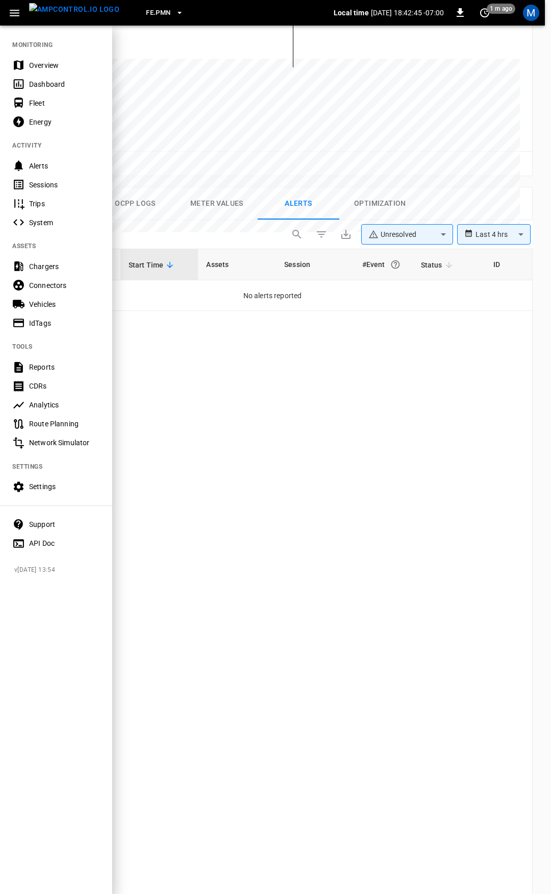
click at [37, 68] on div "Overview" at bounding box center [64, 65] width 71 height 10
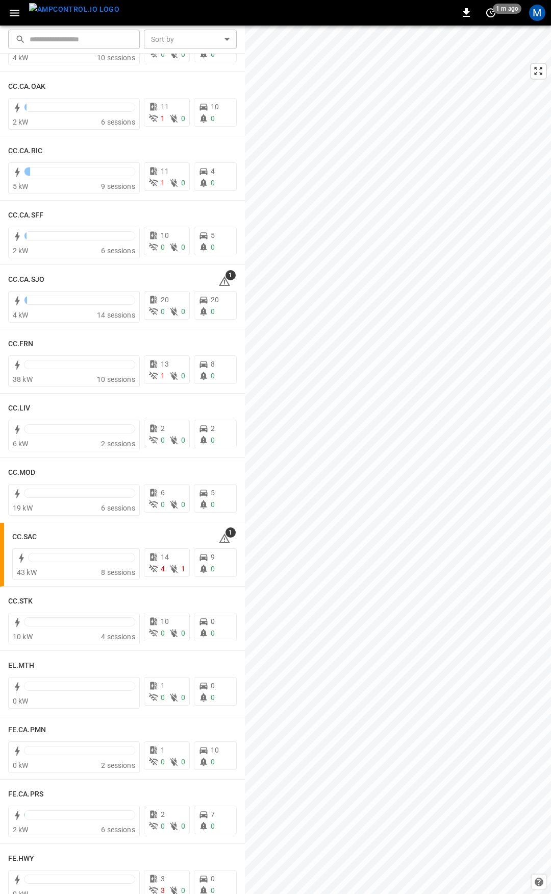
scroll to position [332, 0]
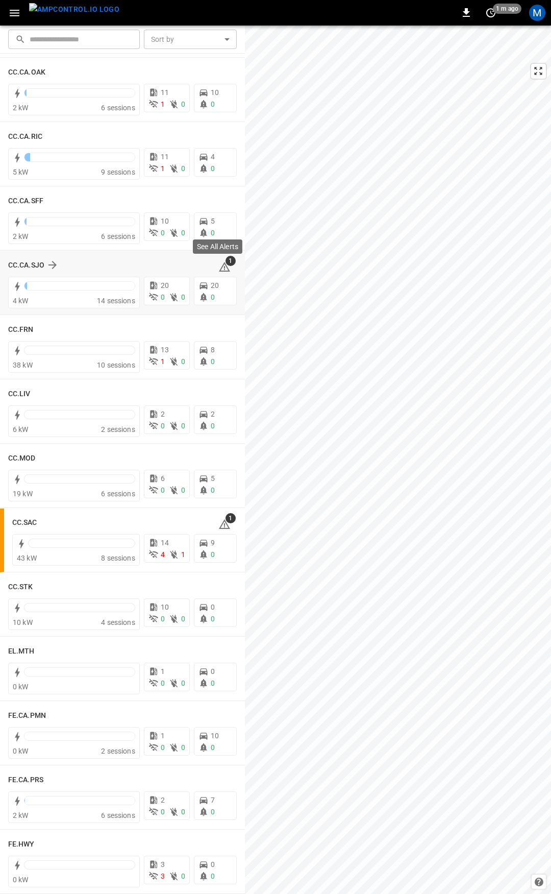
click at [220, 267] on icon at bounding box center [224, 267] width 12 height 12
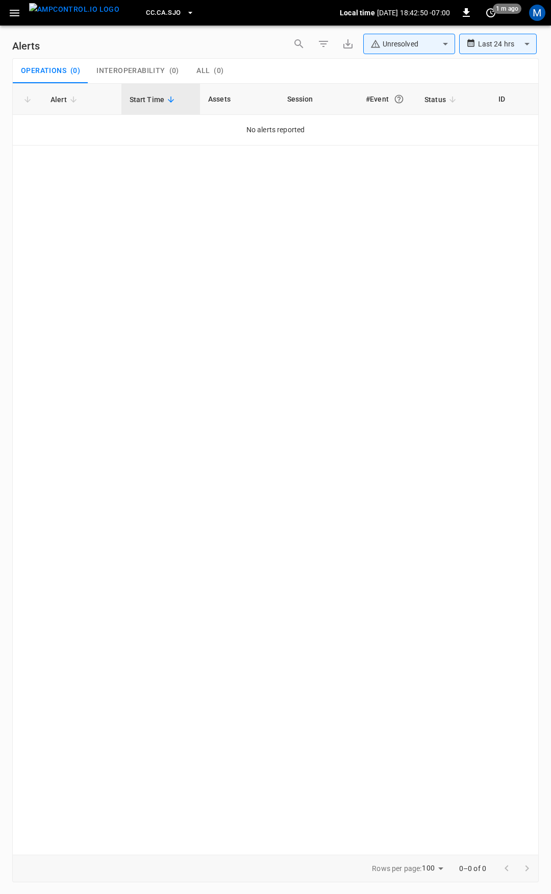
click at [15, 16] on icon "button" at bounding box center [14, 13] width 13 height 13
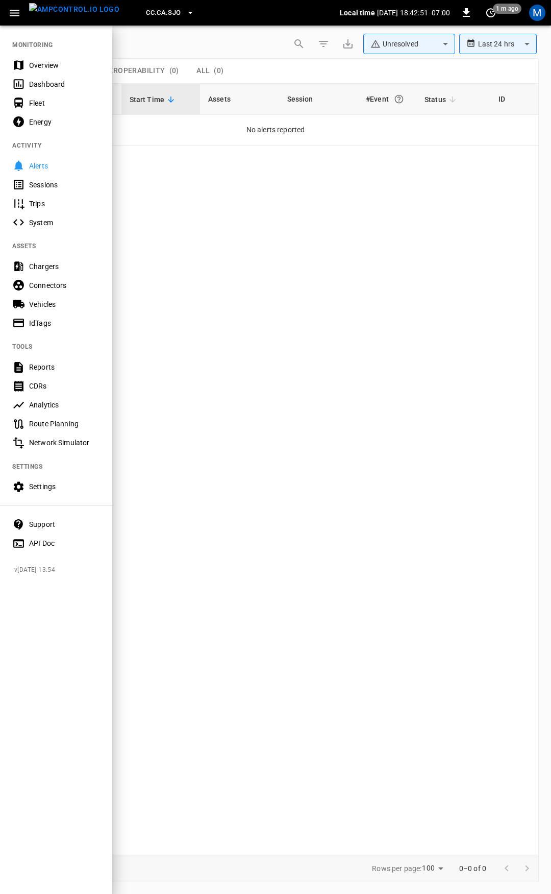
click at [70, 63] on div "Overview" at bounding box center [64, 65] width 71 height 10
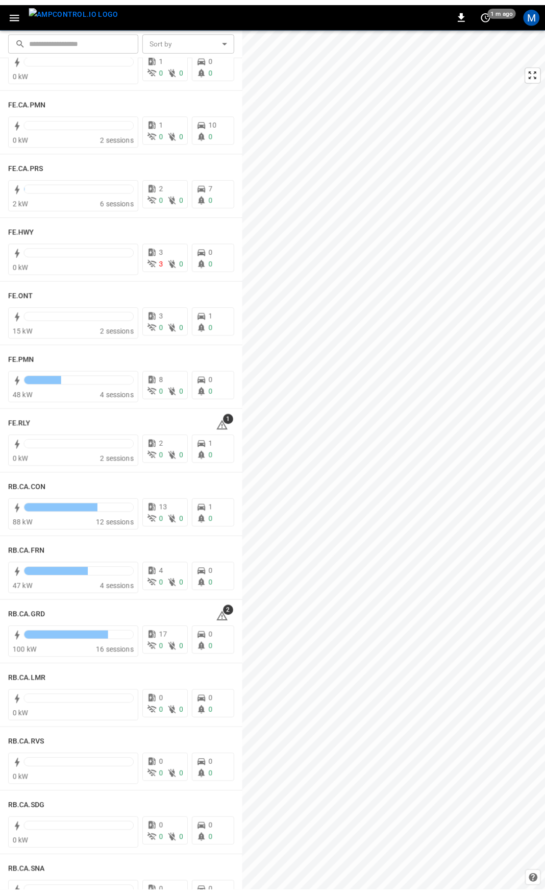
scroll to position [947, 0]
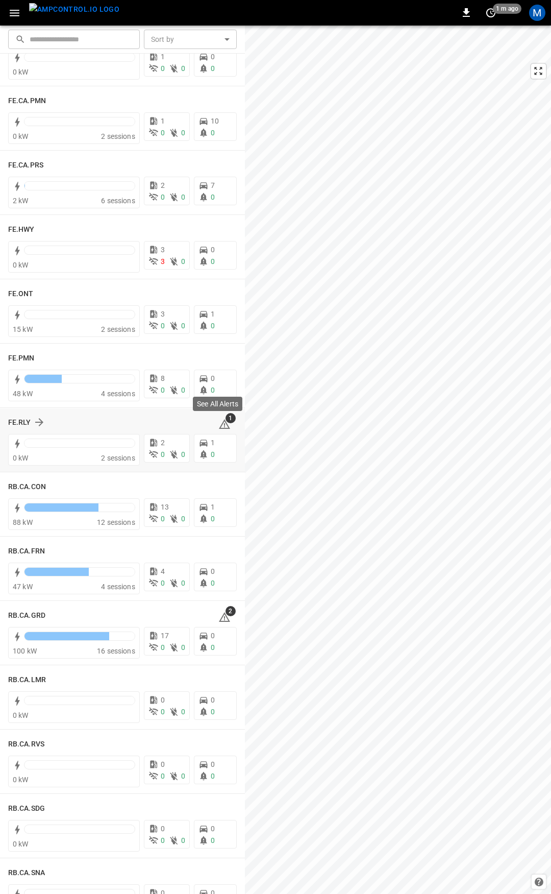
click at [218, 421] on icon at bounding box center [224, 424] width 12 height 12
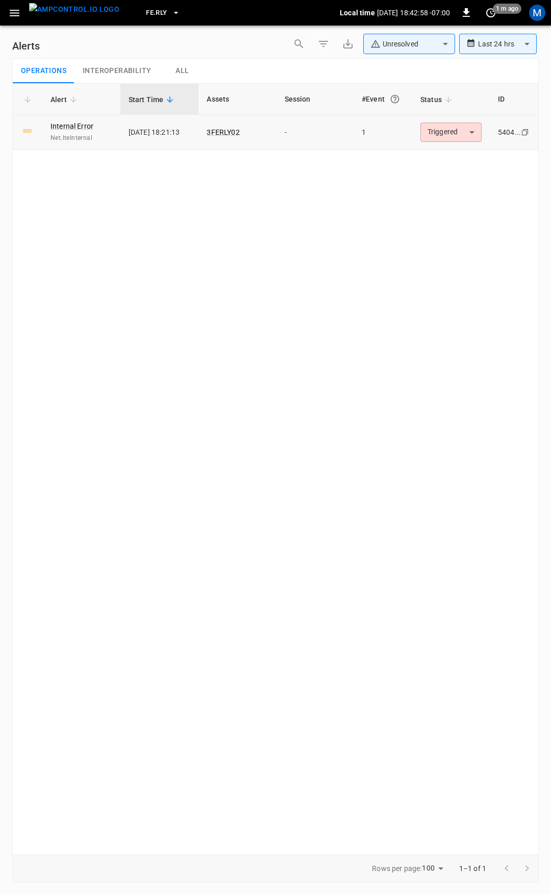
click at [417, 131] on td "Triggered ********* ​" at bounding box center [451, 132] width 78 height 35
click at [454, 141] on body "**********" at bounding box center [275, 445] width 551 height 890
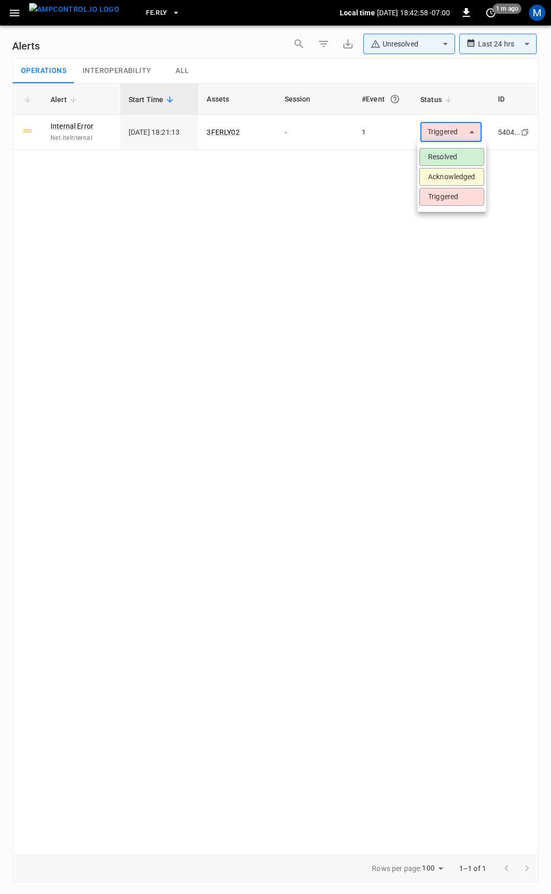
click at [457, 157] on li "Resolved" at bounding box center [451, 157] width 65 height 18
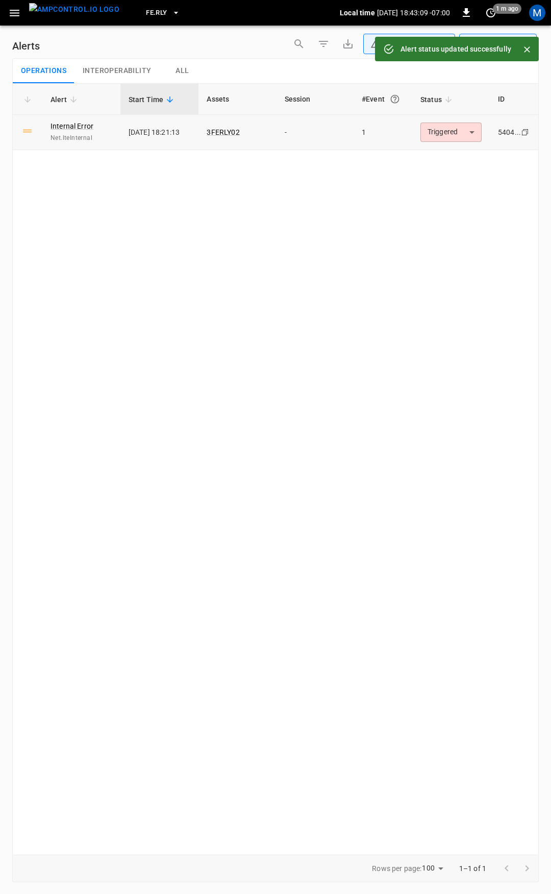
click at [449, 132] on body "**********" at bounding box center [275, 445] width 551 height 890
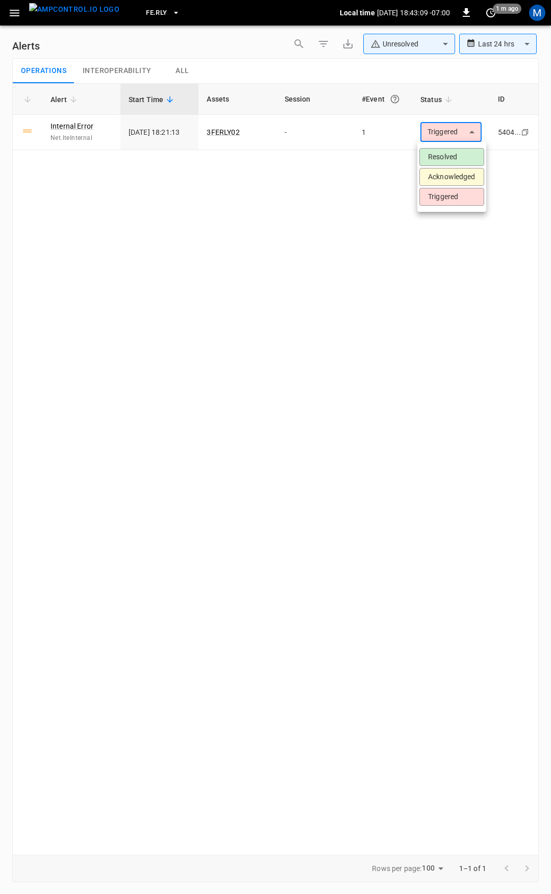
click at [453, 154] on li "Resolved" at bounding box center [451, 157] width 65 height 18
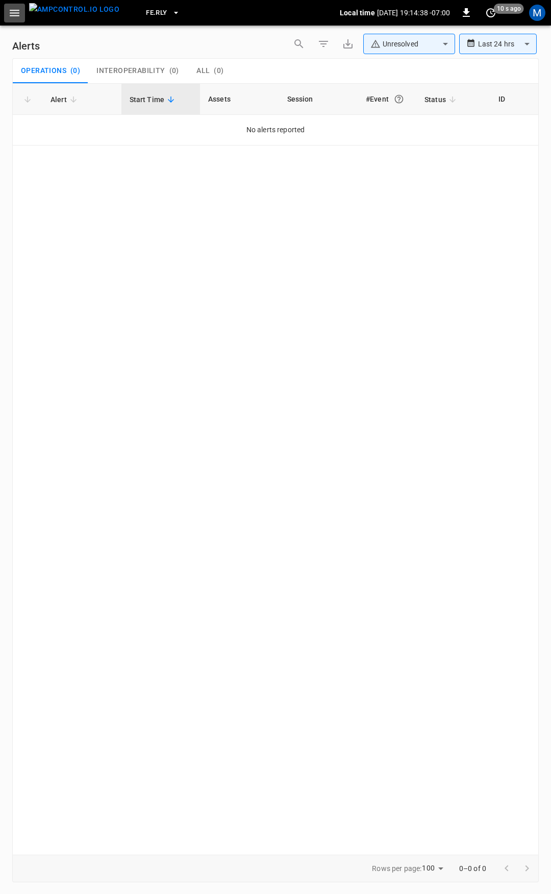
click at [16, 12] on icon "button" at bounding box center [15, 13] width 10 height 7
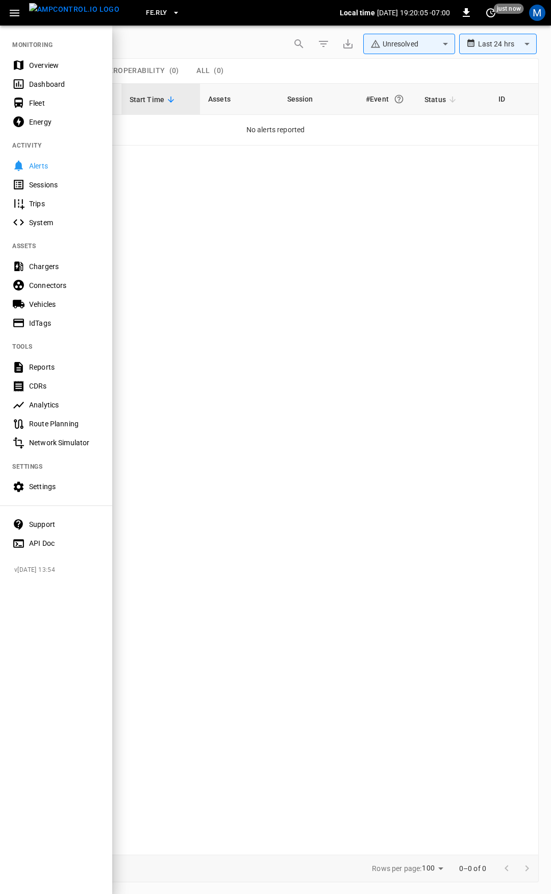
click at [53, 66] on div "Overview" at bounding box center [64, 65] width 71 height 10
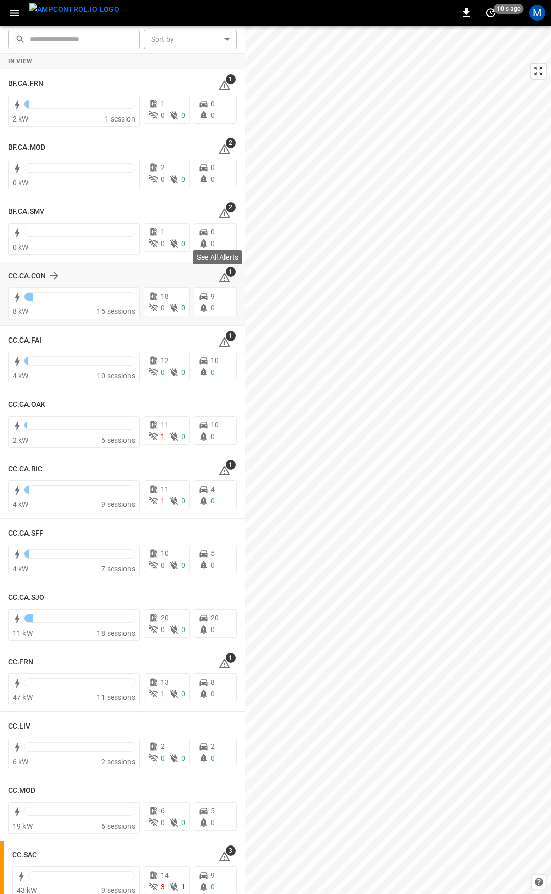
click at [221, 280] on icon at bounding box center [224, 277] width 11 height 10
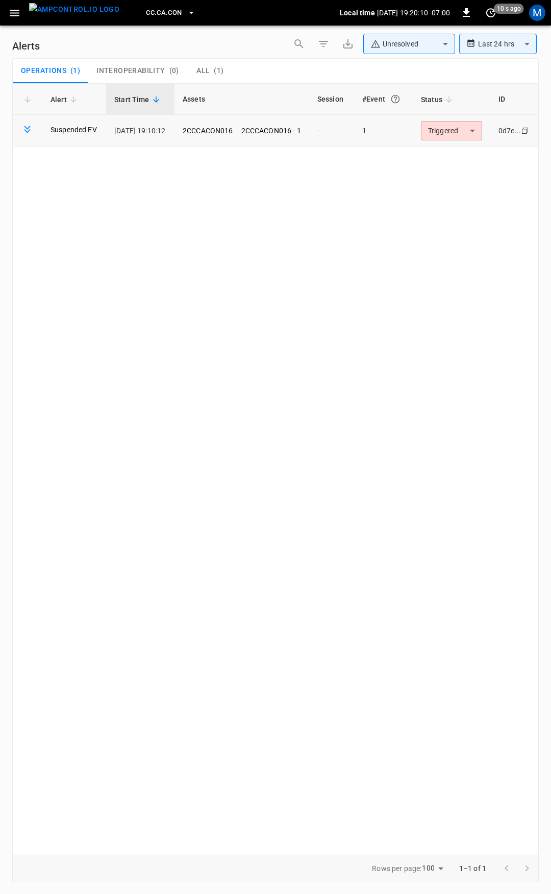
click at [483, 133] on body "**********" at bounding box center [275, 445] width 551 height 890
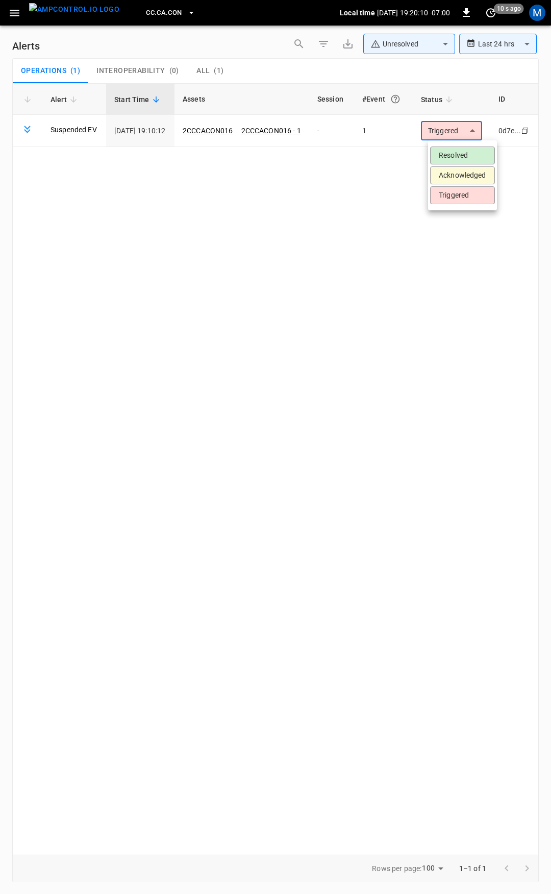
click at [467, 147] on li "Resolved" at bounding box center [462, 155] width 65 height 18
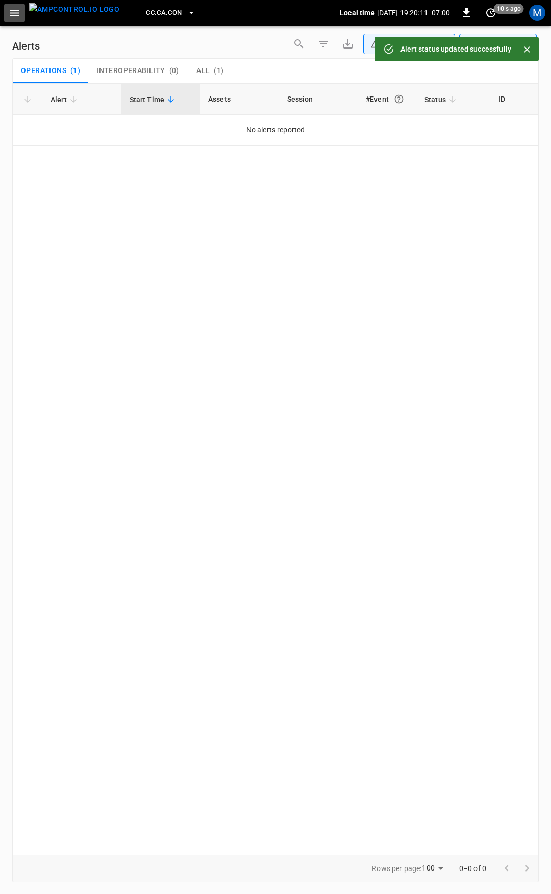
click at [9, 12] on icon "button" at bounding box center [14, 13] width 13 height 13
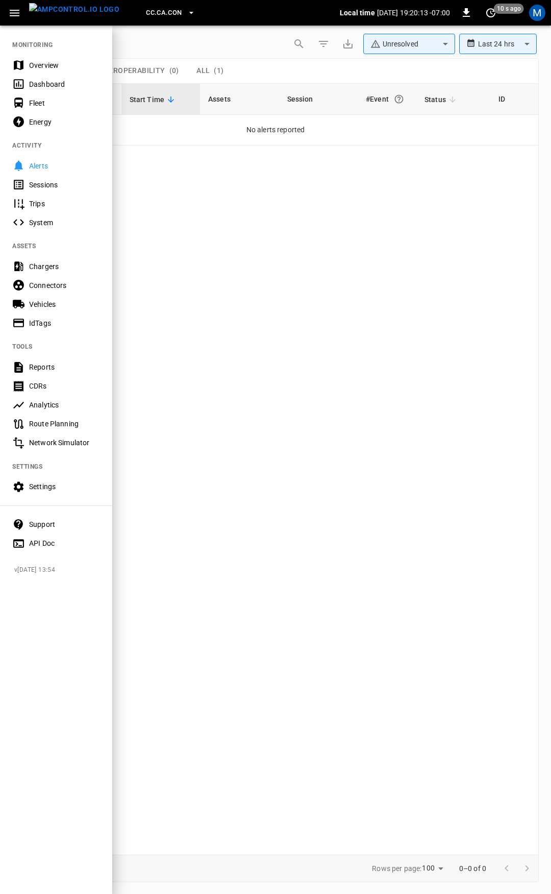
click at [59, 62] on div "Overview" at bounding box center [64, 65] width 71 height 10
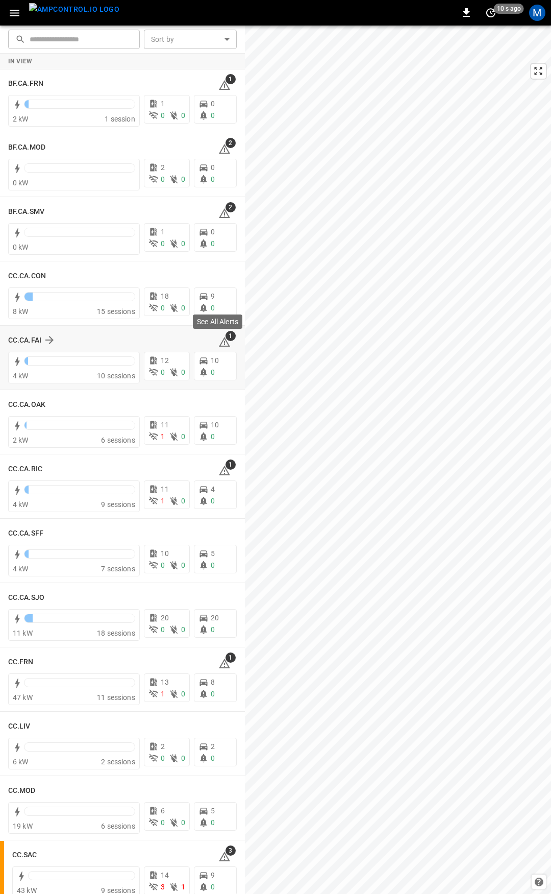
click at [224, 343] on icon at bounding box center [224, 343] width 1 height 4
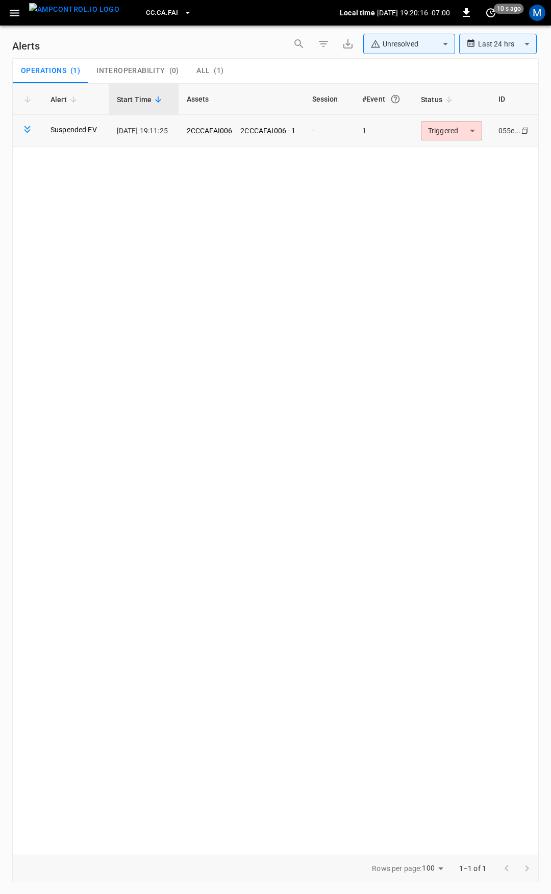
click at [444, 136] on body "**********" at bounding box center [275, 445] width 551 height 890
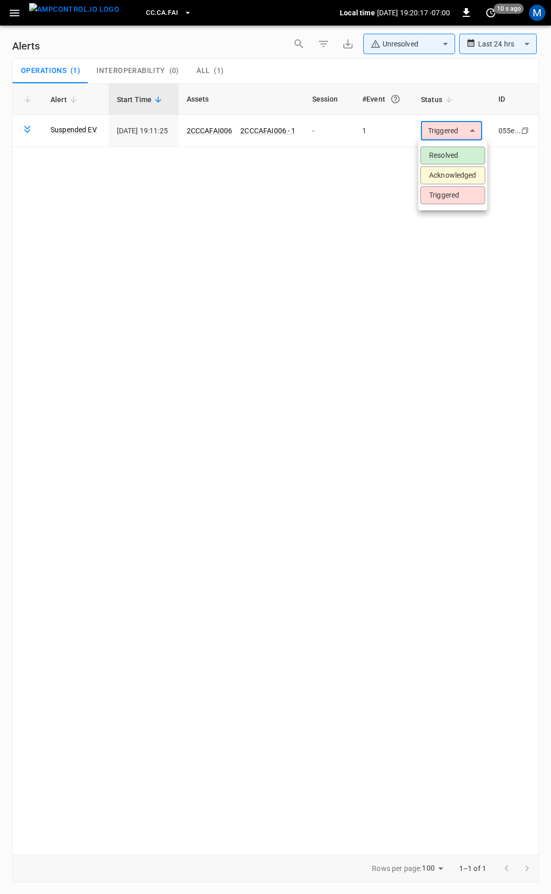
click at [445, 156] on li "Resolved" at bounding box center [452, 155] width 65 height 18
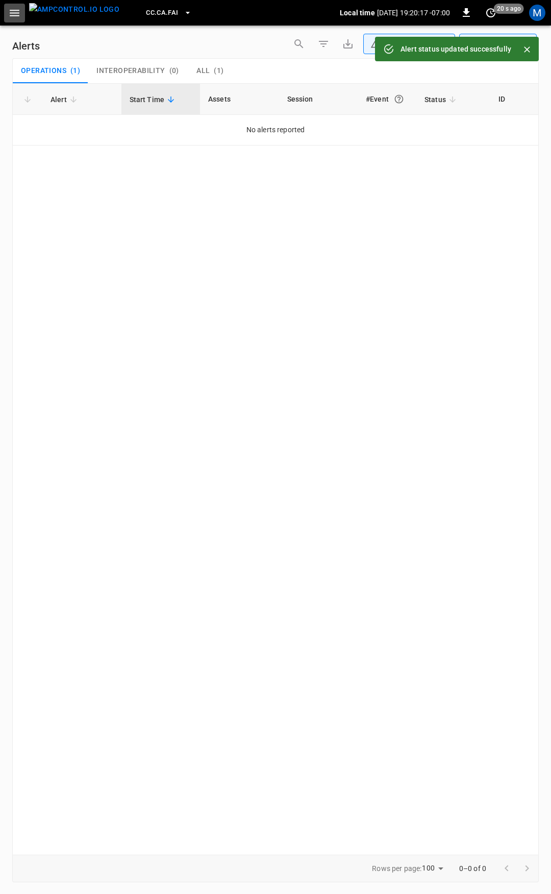
click at [20, 21] on button "button" at bounding box center [14, 13] width 21 height 19
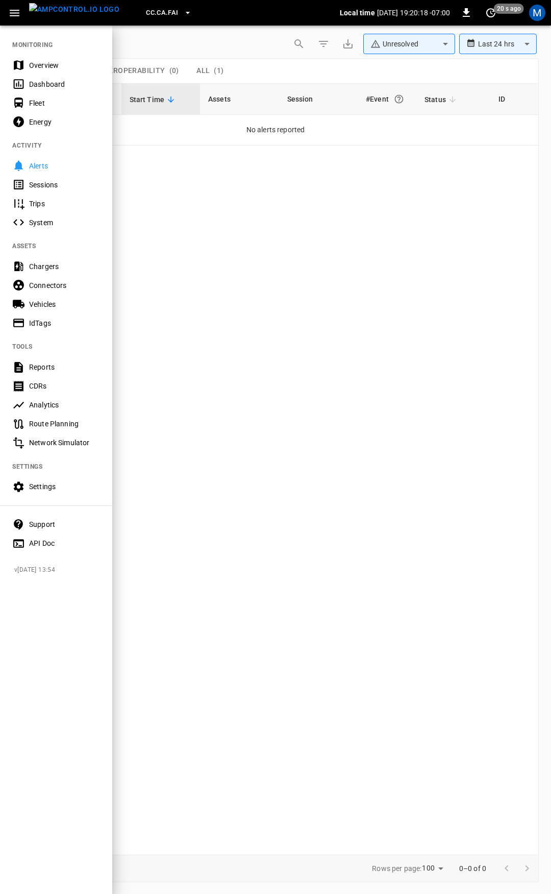
click at [32, 62] on div "Overview" at bounding box center [64, 65] width 71 height 10
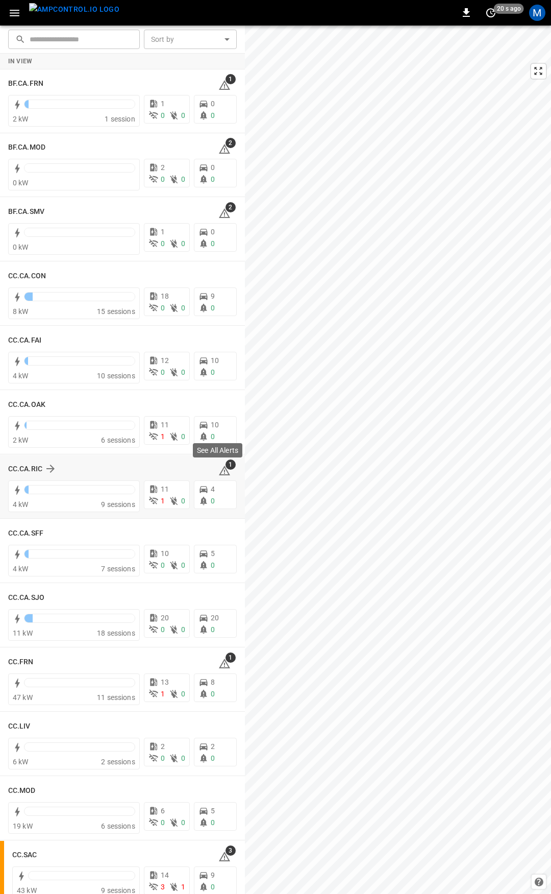
click at [218, 465] on icon at bounding box center [224, 470] width 12 height 12
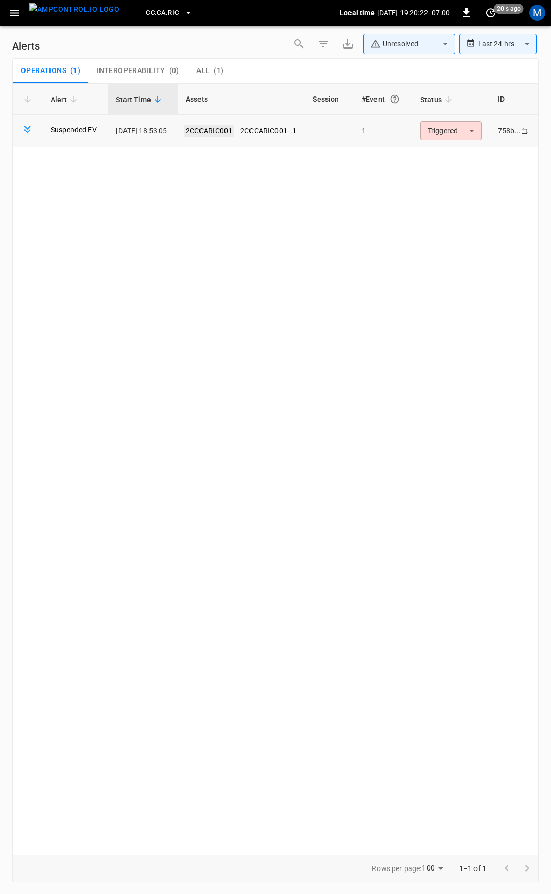
click at [229, 134] on link "2CCCARIC001" at bounding box center [209, 131] width 51 height 12
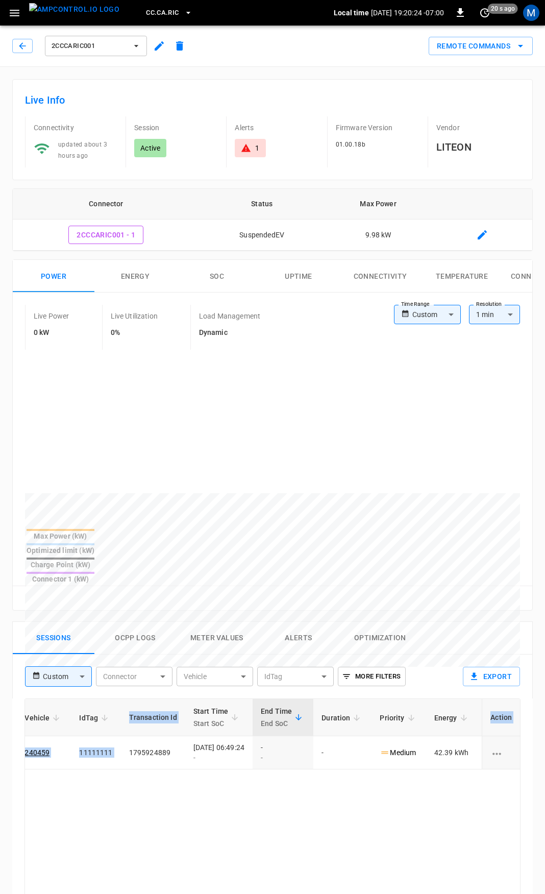
scroll to position [0, 266]
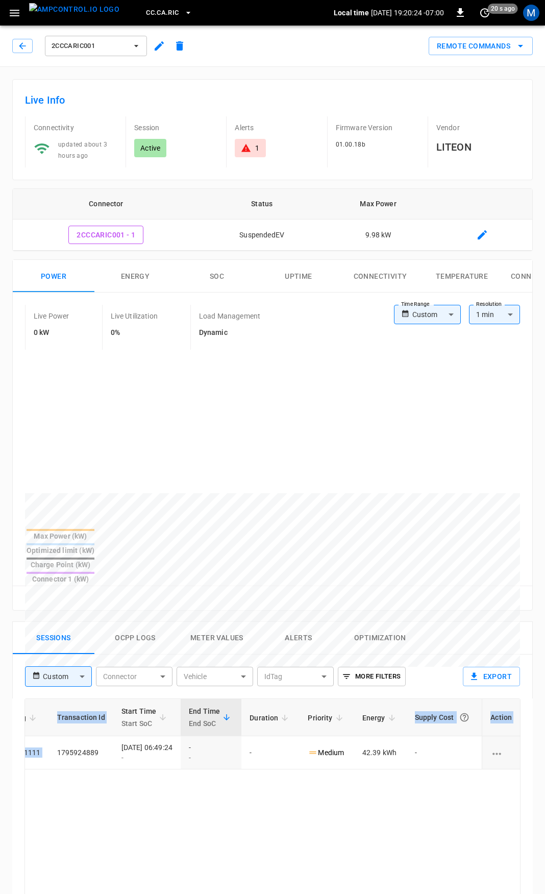
drag, startPoint x: 304, startPoint y: 716, endPoint x: 551, endPoint y: 743, distance: 248.4
click at [545, 743] on html "CC.[GEOGRAPHIC_DATA]RIC Local time [DATE] 19:20:24 -07:00 0 20 s ago M 2CCCARIC…" at bounding box center [272, 681] width 545 height 1363
click at [18, 46] on icon "button" at bounding box center [22, 46] width 10 height 10
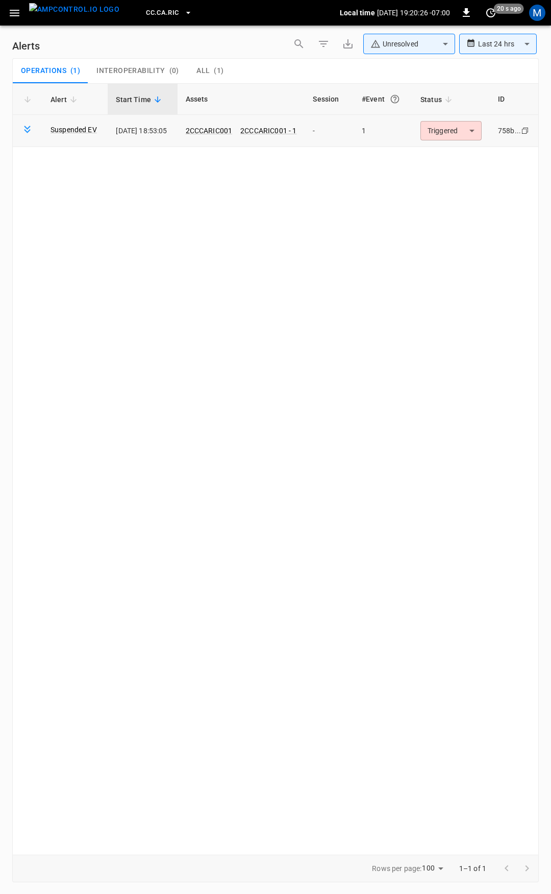
click at [456, 137] on body "**********" at bounding box center [275, 445] width 551 height 890
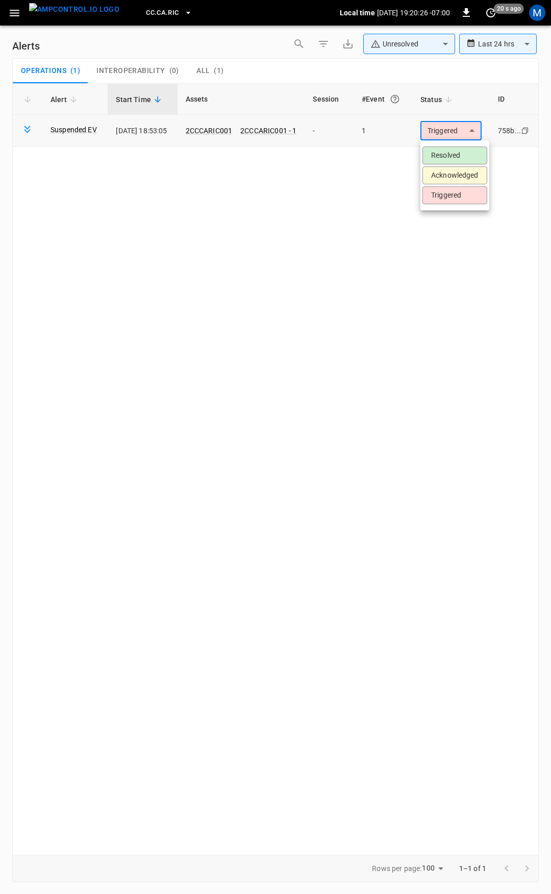
click at [453, 152] on li "Resolved" at bounding box center [455, 155] width 65 height 18
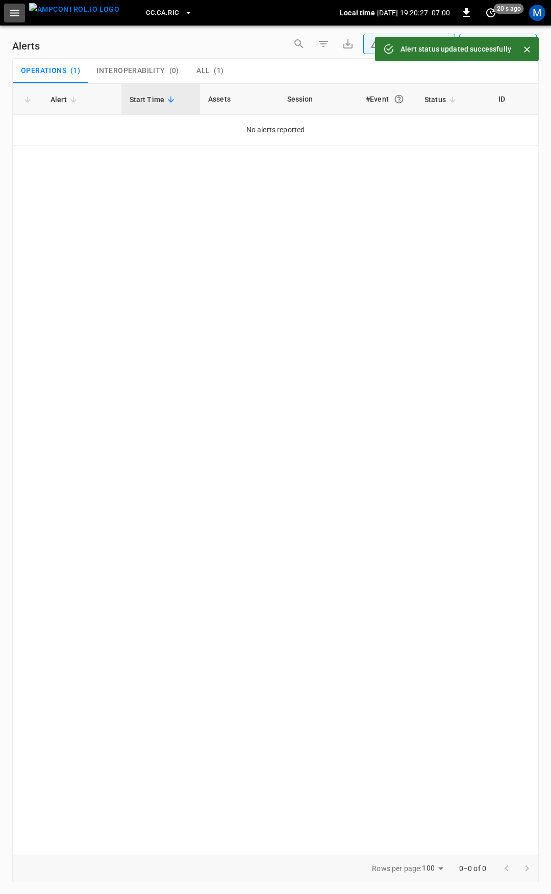
click at [6, 13] on button "button" at bounding box center [14, 13] width 21 height 19
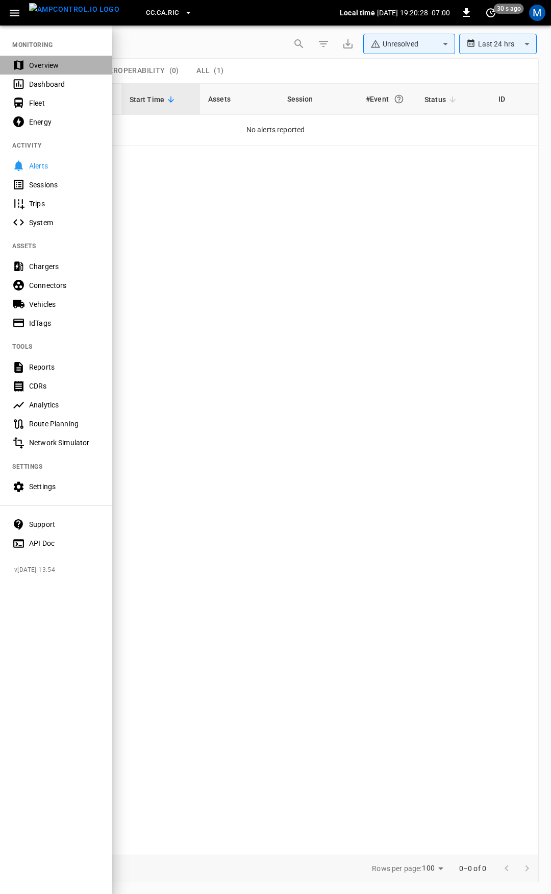
click at [69, 64] on div "Overview" at bounding box center [64, 65] width 71 height 10
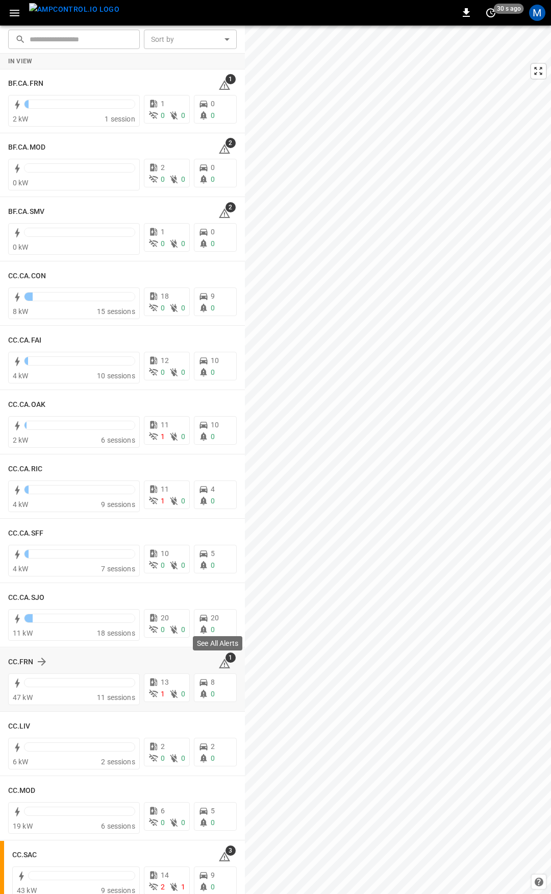
click at [219, 663] on icon at bounding box center [224, 663] width 12 height 12
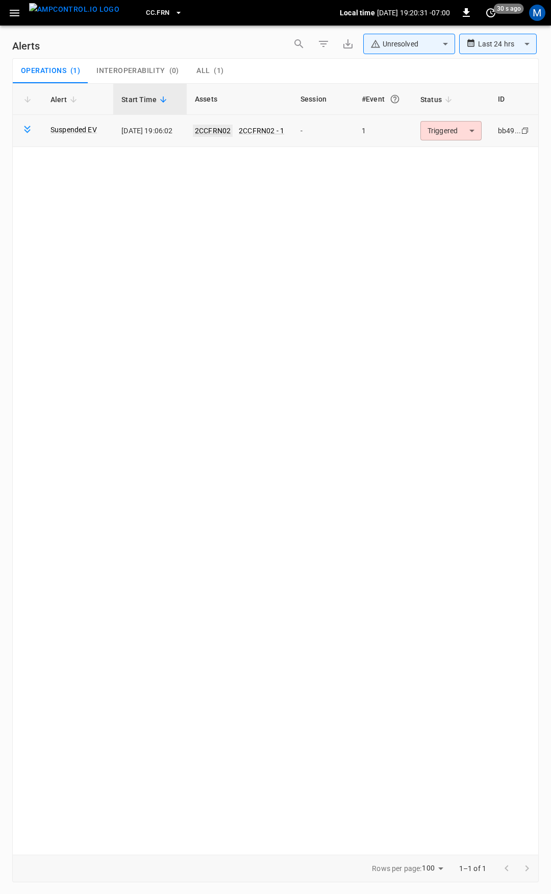
click at [230, 130] on link "2CCFRN02" at bounding box center [213, 131] width 40 height 12
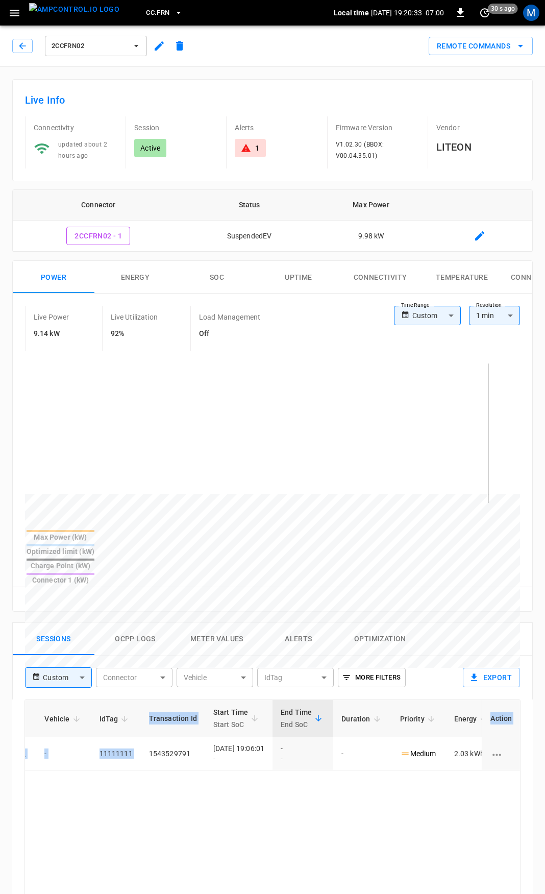
scroll to position [0, 257]
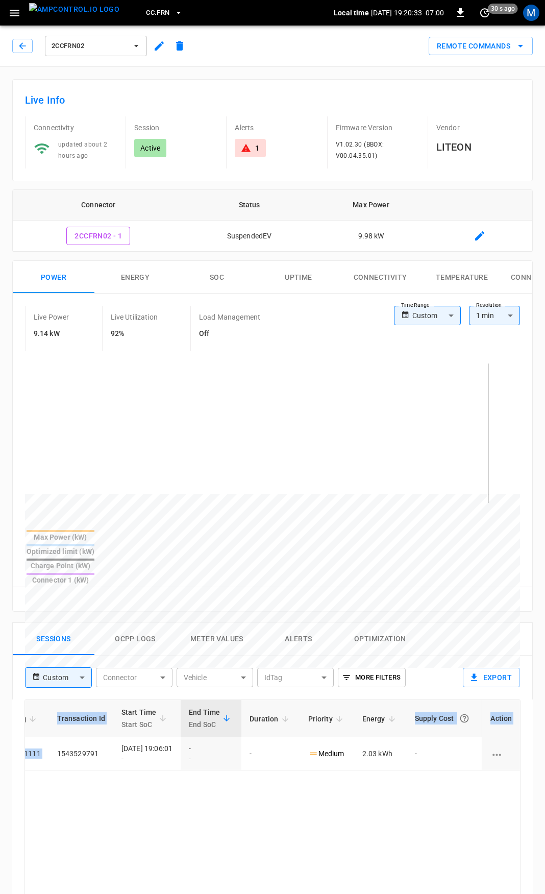
drag, startPoint x: 389, startPoint y: 719, endPoint x: 537, endPoint y: 735, distance: 149.3
click at [545, 729] on html "CC.FRN Local time [DATE] 19:20:33 -07:00 0 30 s ago M 2CCFRN02 Remote Commands …" at bounding box center [272, 682] width 545 height 1364
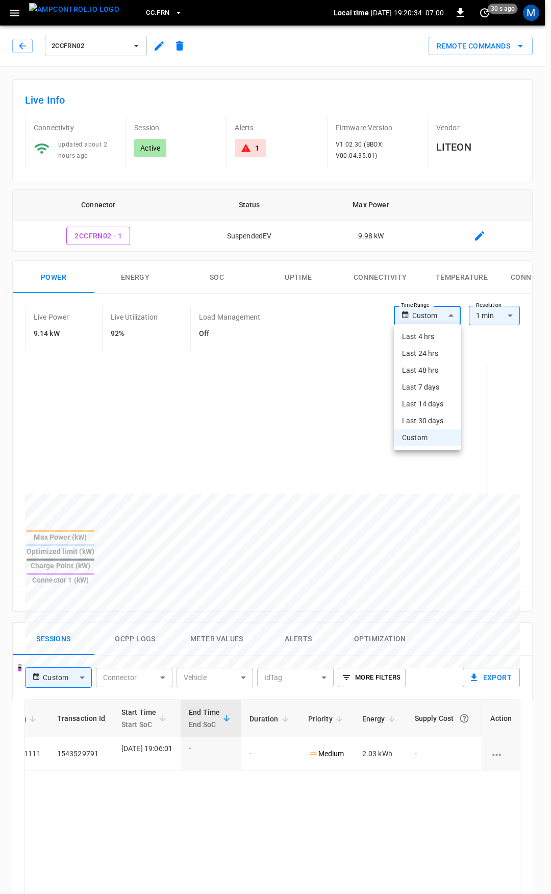
click at [438, 311] on body "CC.FRN Local time [DATE] 19:20:34 -07:00 0 30 s ago M 2CCFRN02 Remote Commands …" at bounding box center [275, 682] width 551 height 1364
click at [435, 338] on li "Last 4 hrs" at bounding box center [427, 336] width 67 height 17
type input "**********"
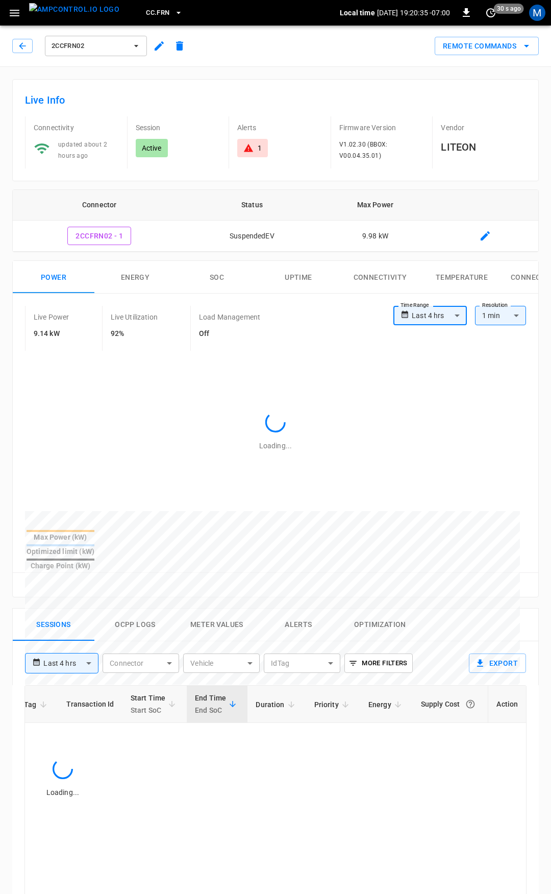
scroll to position [0, 212]
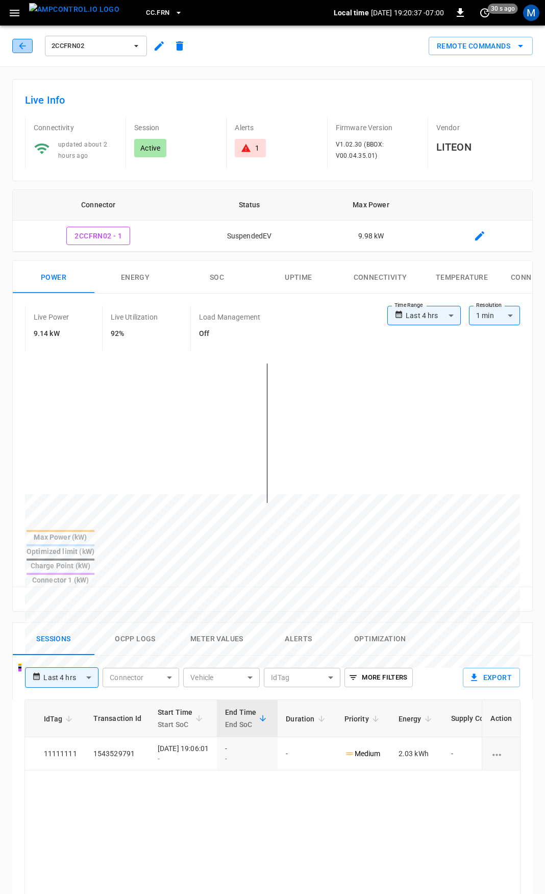
click at [27, 47] on button "button" at bounding box center [22, 46] width 20 height 14
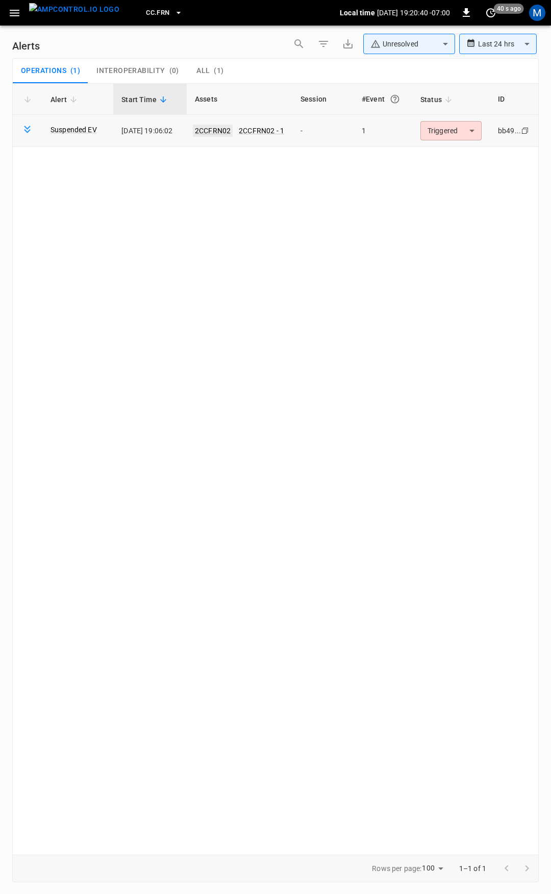
click at [215, 130] on link "2CCFRN02" at bounding box center [213, 131] width 40 height 12
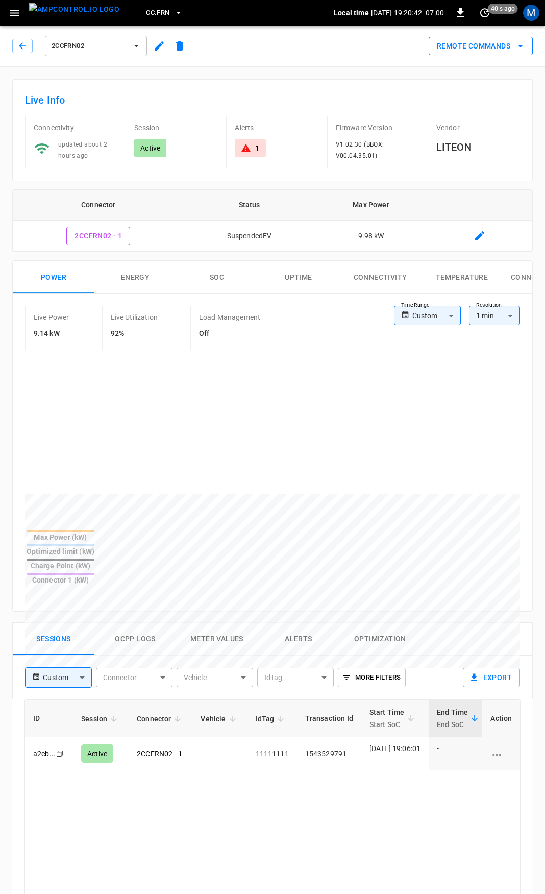
click at [475, 52] on button "Remote Commands" at bounding box center [481, 46] width 104 height 19
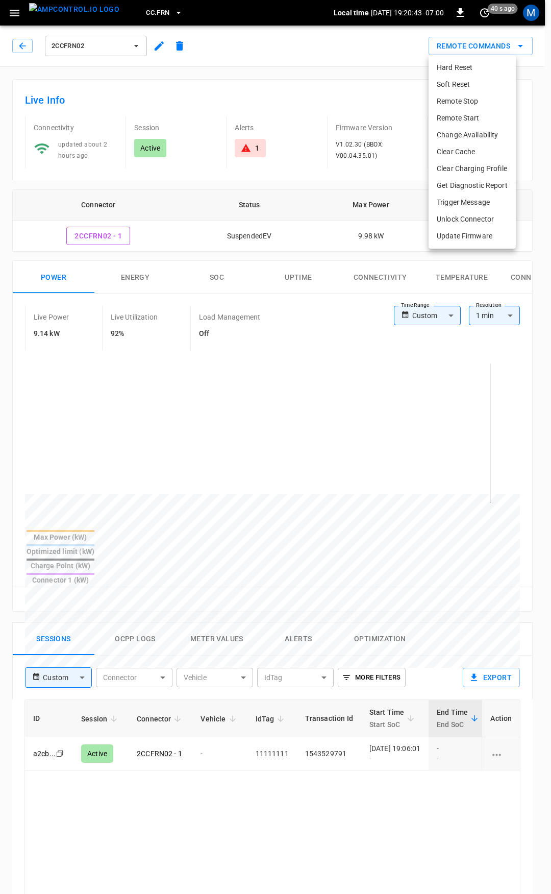
click at [475, 89] on li "Soft Reset" at bounding box center [472, 84] width 87 height 17
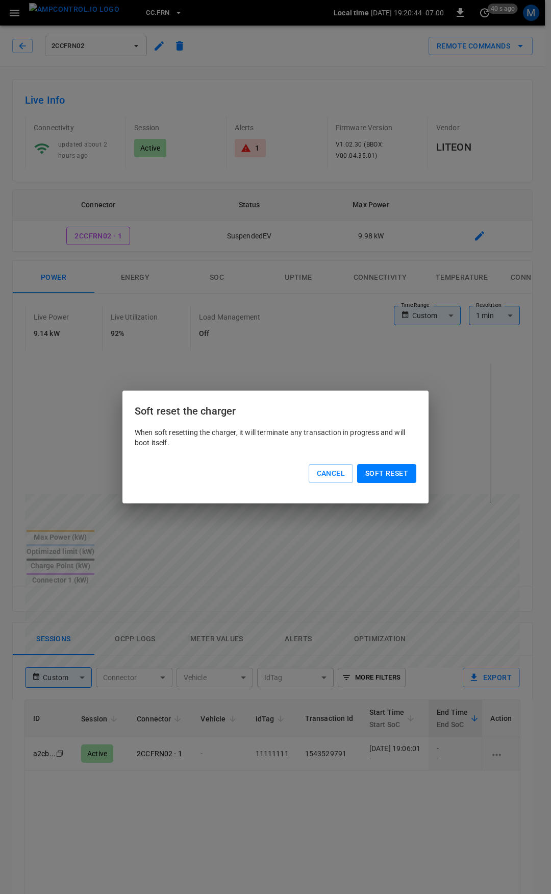
click at [389, 469] on button "Soft reset" at bounding box center [386, 473] width 59 height 19
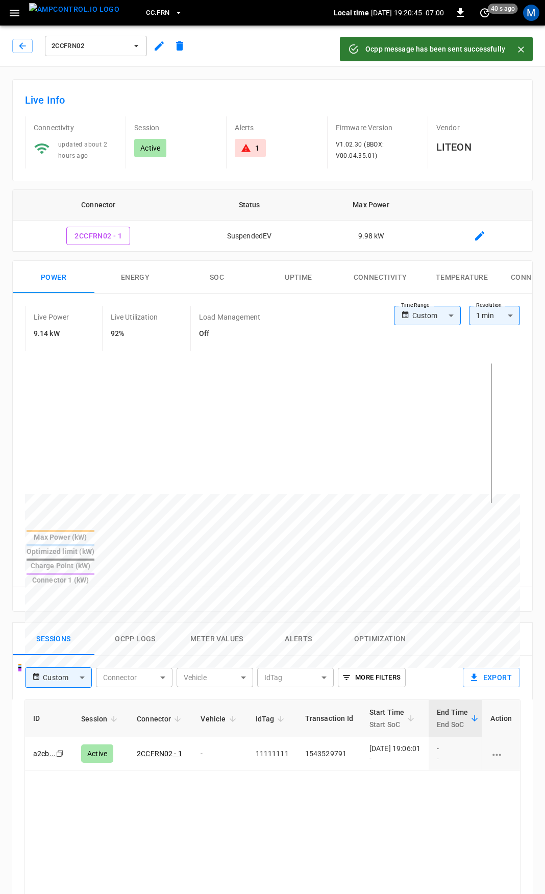
drag, startPoint x: 24, startPoint y: 49, endPoint x: 22, endPoint y: 54, distance: 5.5
click at [24, 49] on icon "button" at bounding box center [22, 46] width 10 height 10
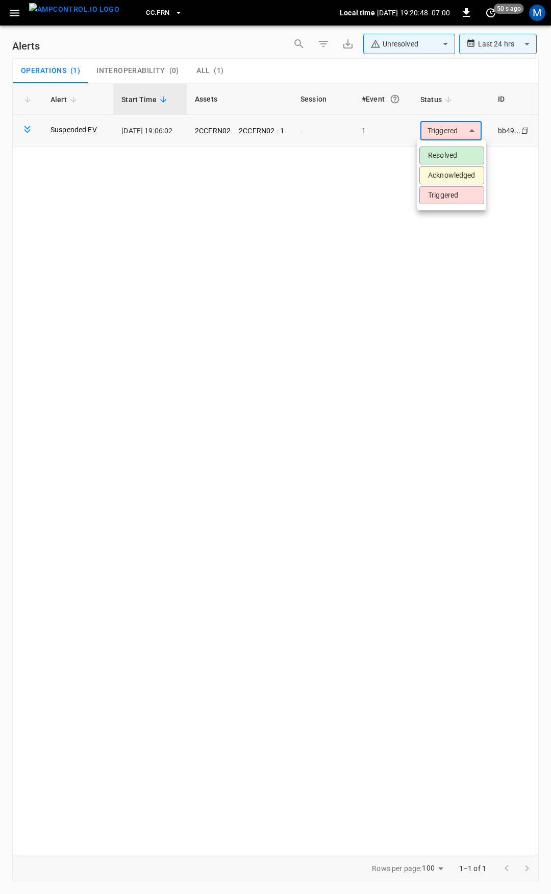
click at [459, 127] on body "**********" at bounding box center [275, 445] width 551 height 890
click at [450, 176] on li "Acknowledged" at bounding box center [451, 175] width 65 height 18
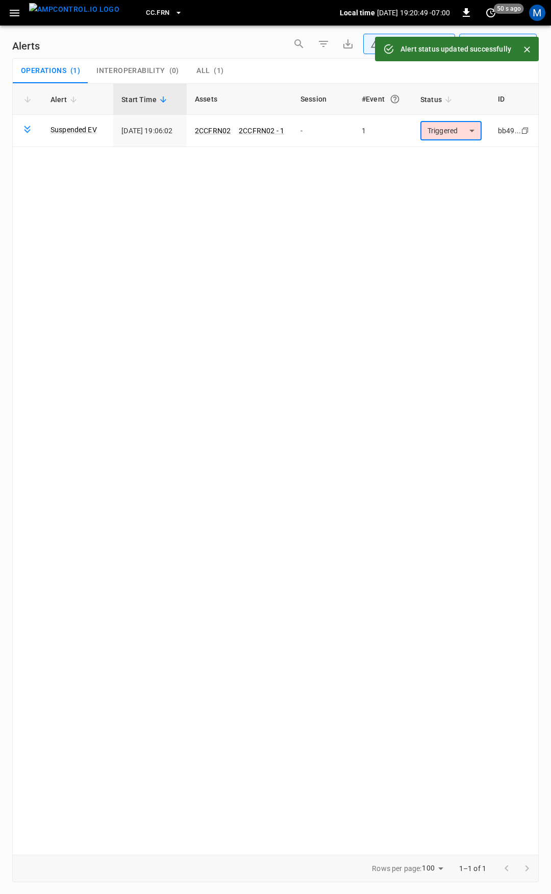
click at [18, 19] on button "button" at bounding box center [14, 13] width 21 height 19
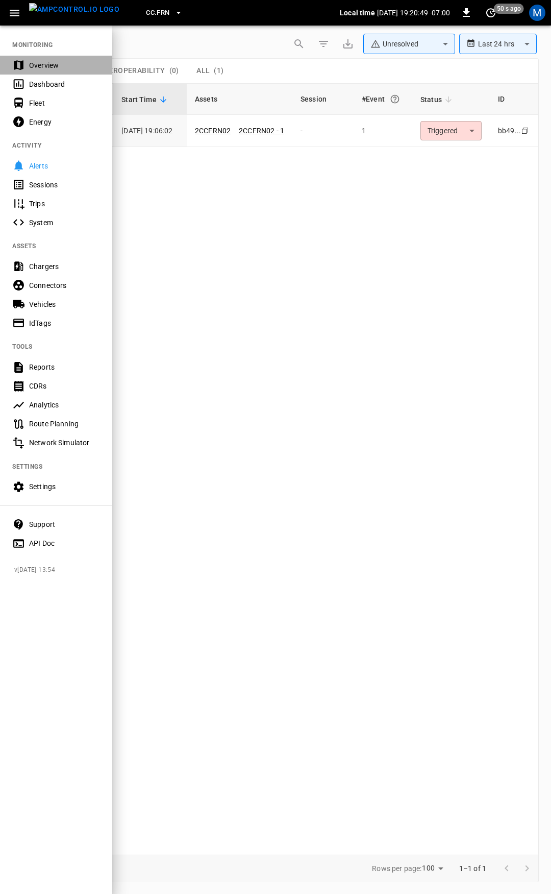
click at [41, 63] on div "Overview" at bounding box center [64, 65] width 71 height 10
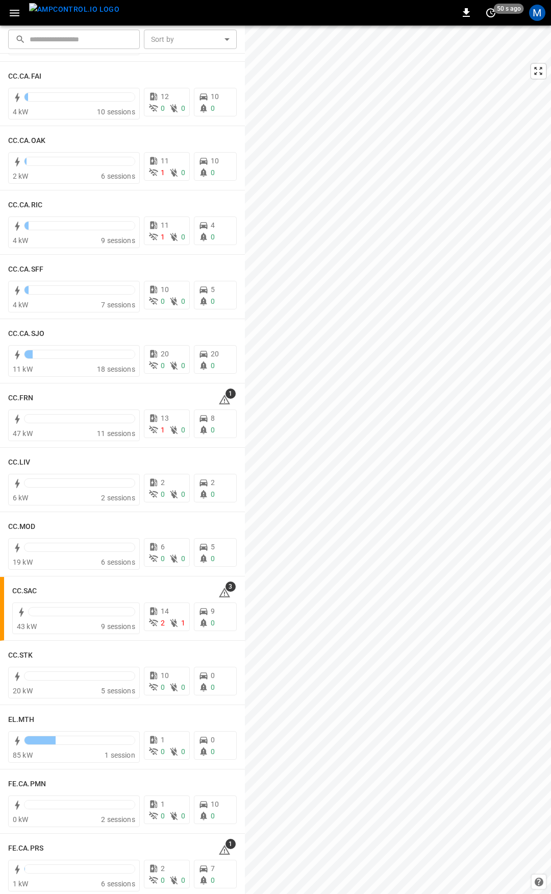
scroll to position [271, 0]
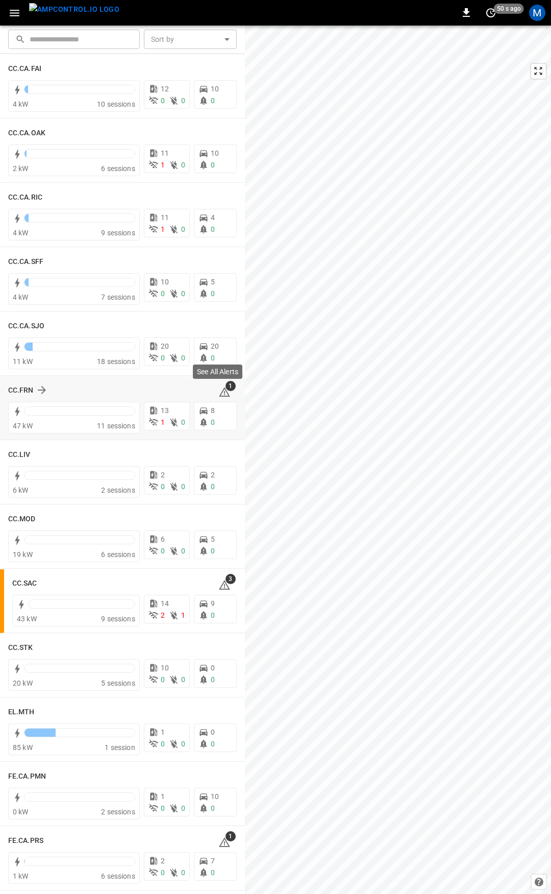
click at [220, 395] on icon at bounding box center [224, 392] width 12 height 12
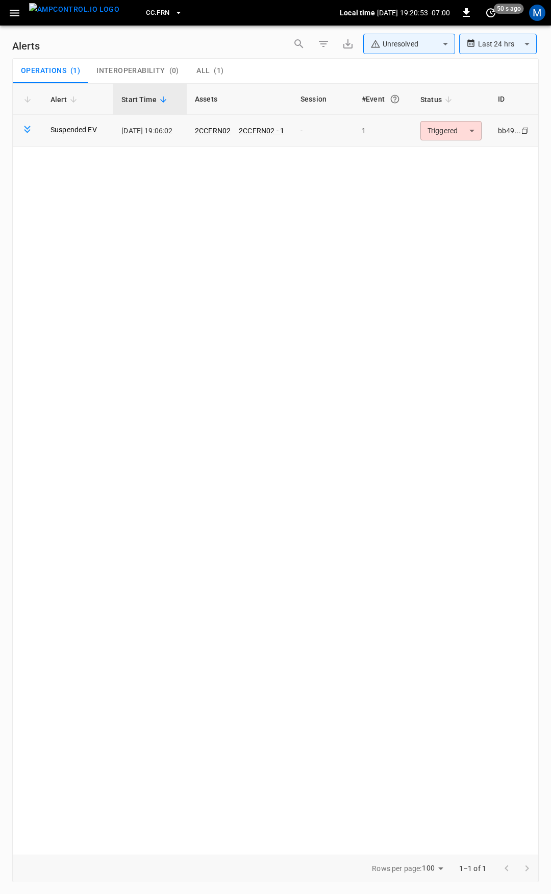
click at [461, 128] on body "**********" at bounding box center [275, 445] width 551 height 890
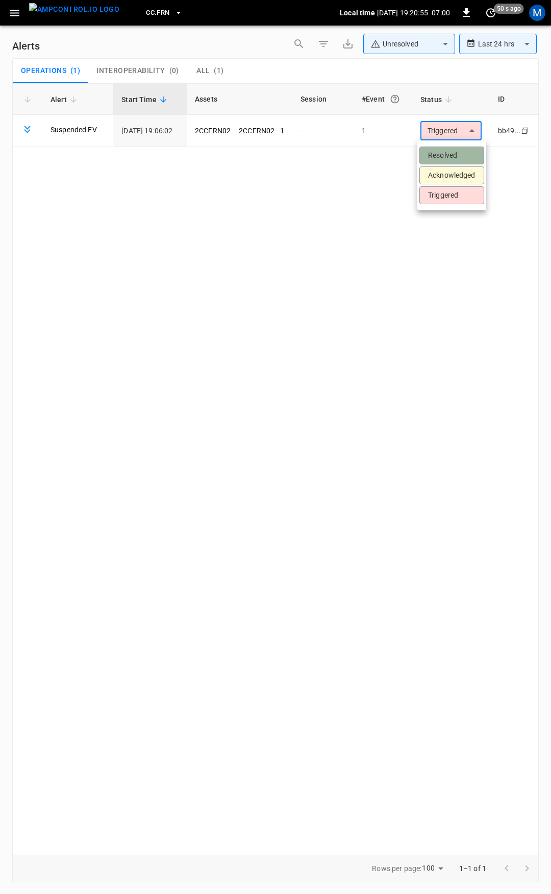
click at [443, 156] on li "Resolved" at bounding box center [451, 155] width 65 height 18
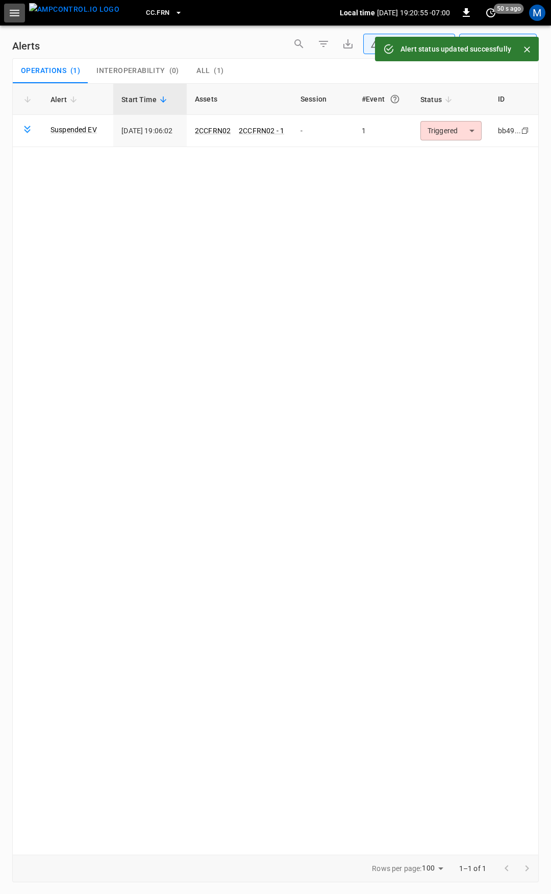
click at [13, 11] on icon "button" at bounding box center [14, 13] width 13 height 13
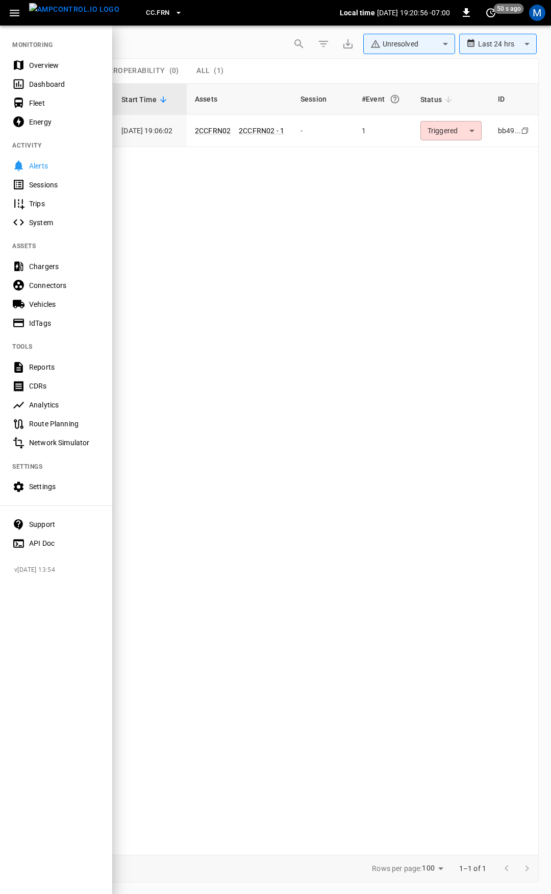
drag, startPoint x: 53, startPoint y: 60, endPoint x: 126, endPoint y: 153, distance: 117.7
click at [53, 60] on div "Overview" at bounding box center [64, 65] width 71 height 10
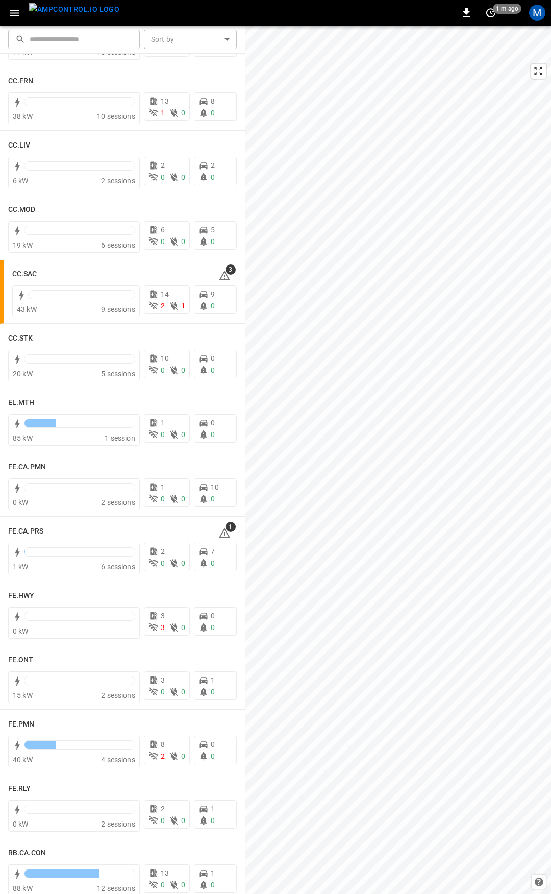
scroll to position [583, 0]
click at [217, 537] on div "FE.CA.PRS 1" at bounding box center [122, 528] width 229 height 19
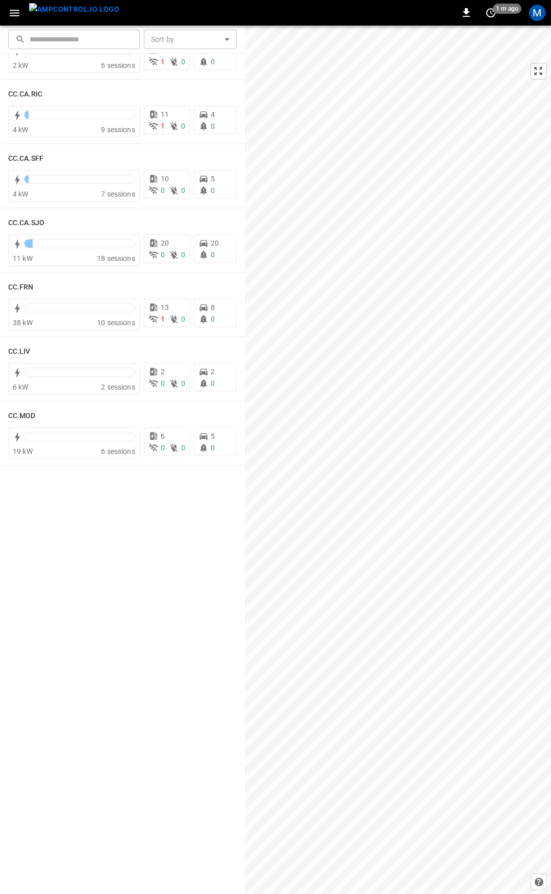
scroll to position [0, 0]
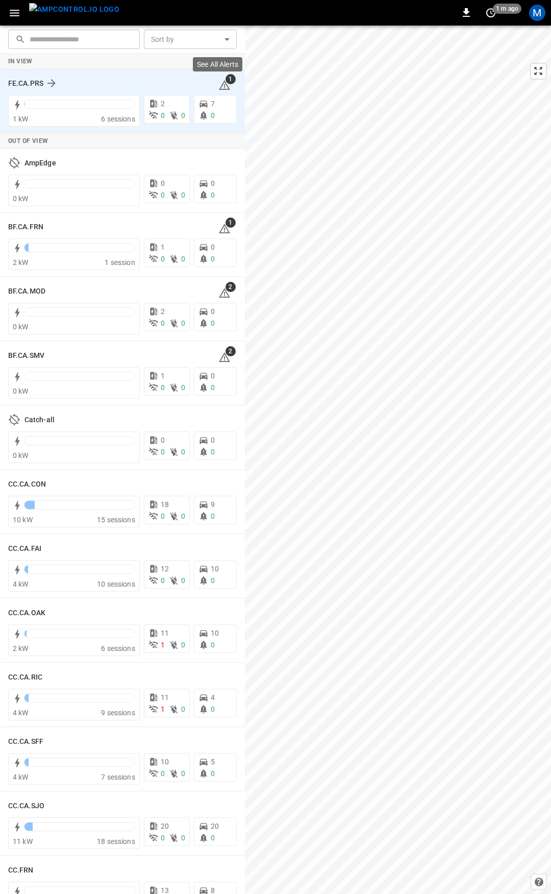
click at [221, 86] on icon at bounding box center [224, 85] width 11 height 10
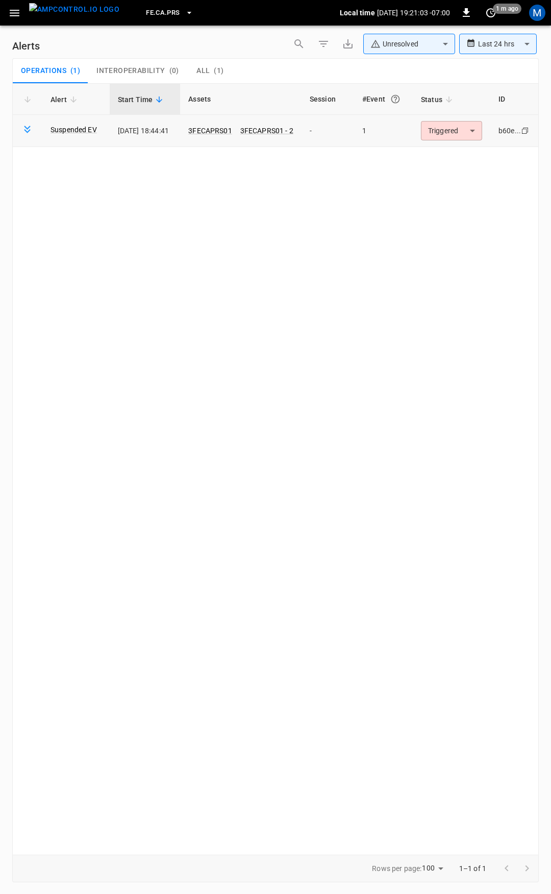
click at [457, 135] on body "**********" at bounding box center [275, 445] width 551 height 890
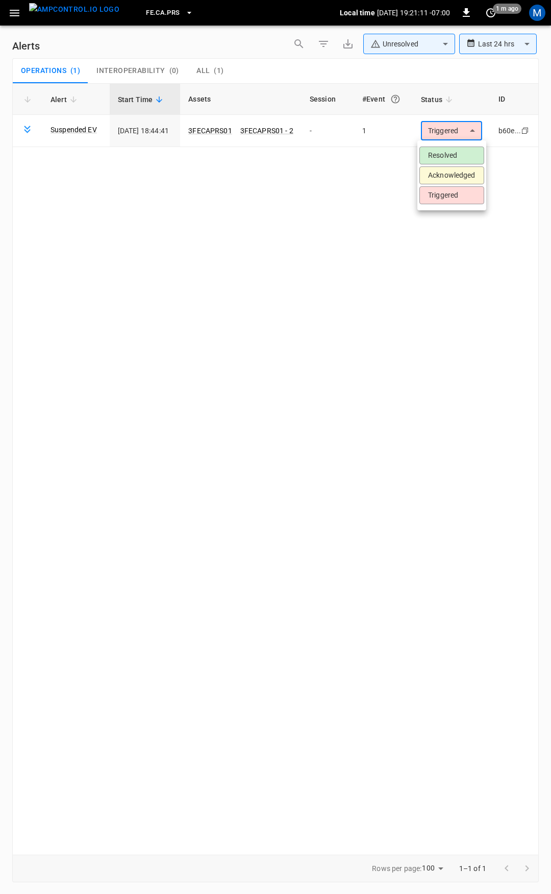
click at [444, 155] on li "Resolved" at bounding box center [451, 155] width 65 height 18
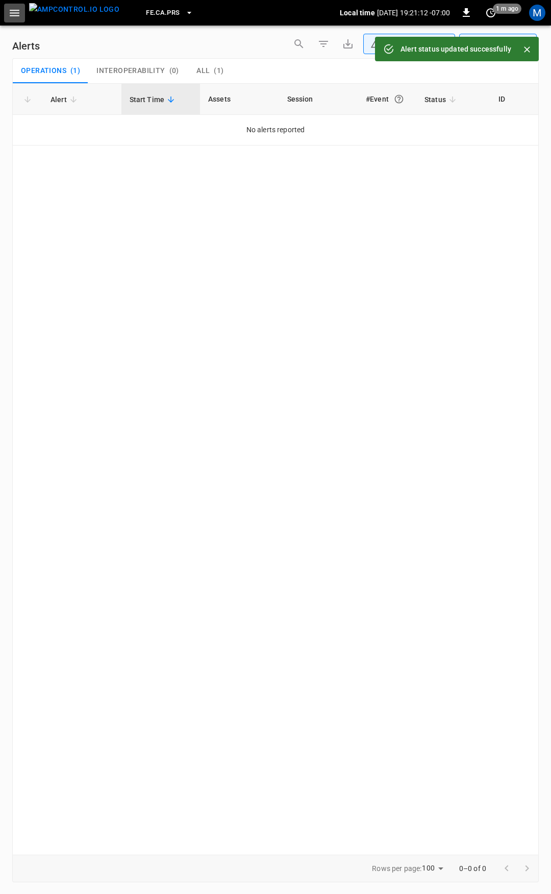
drag, startPoint x: 17, startPoint y: 5, endPoint x: 17, endPoint y: 22, distance: 17.3
click at [17, 8] on button "button" at bounding box center [14, 13] width 21 height 19
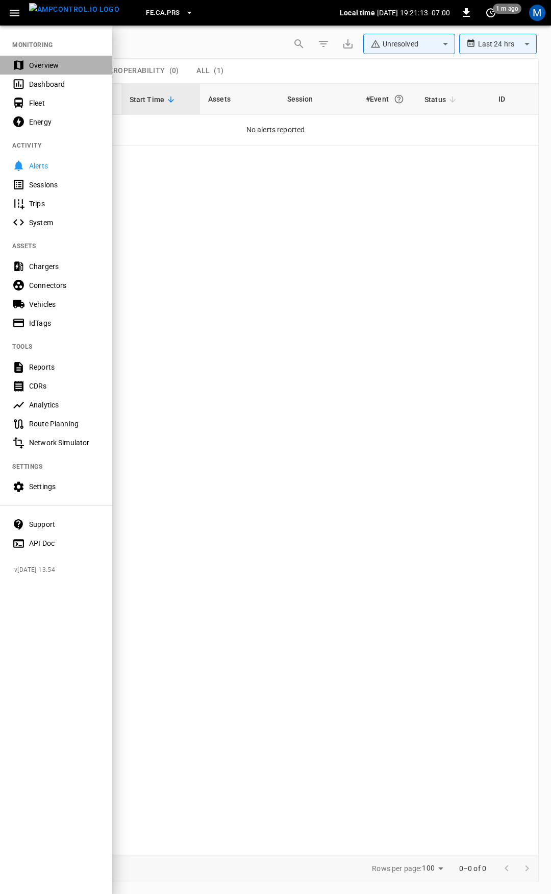
click at [52, 59] on div "Overview" at bounding box center [56, 65] width 112 height 19
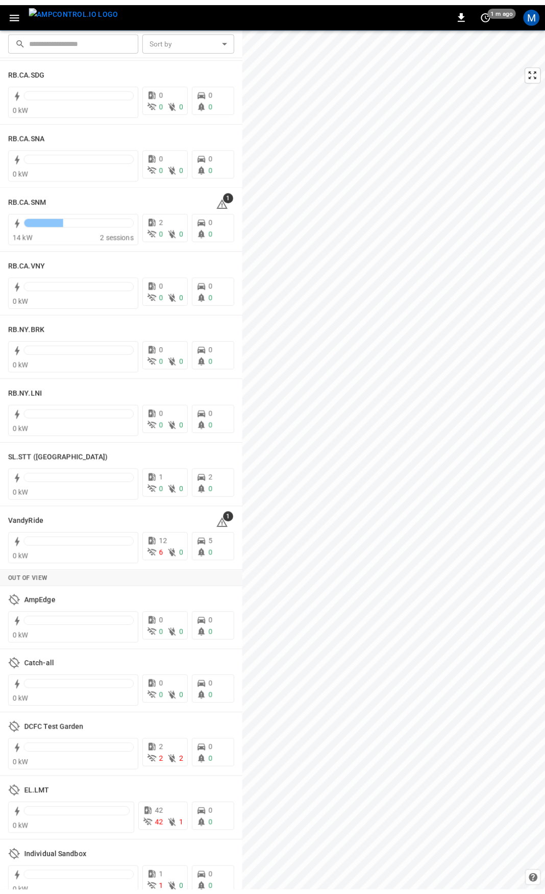
scroll to position [1686, 0]
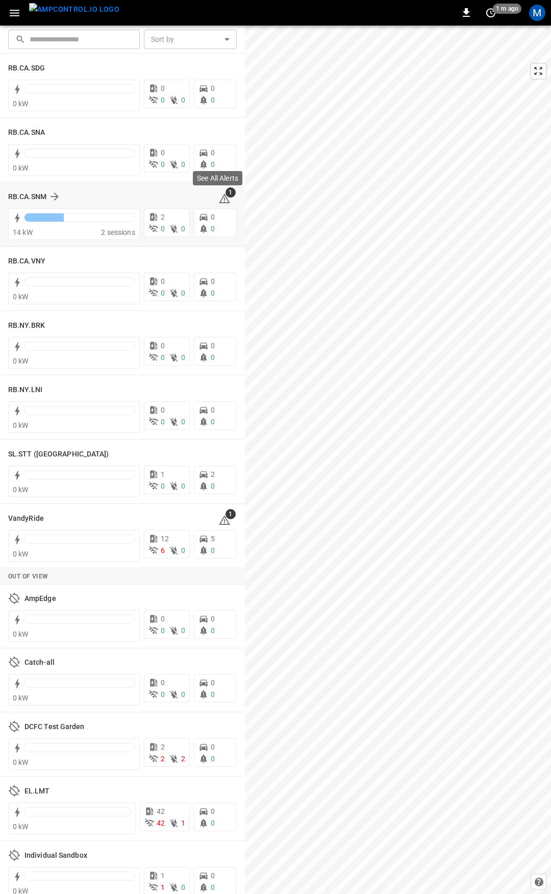
click at [219, 196] on icon at bounding box center [224, 198] width 11 height 10
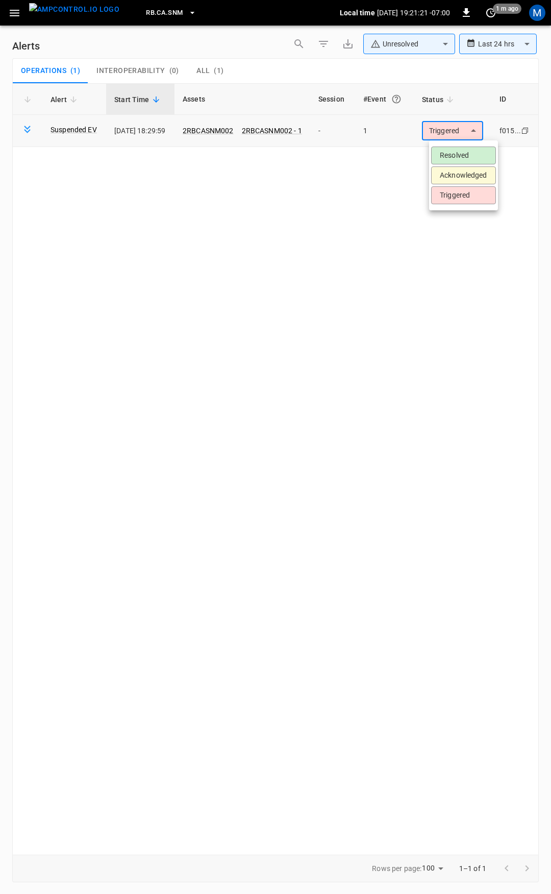
click at [461, 136] on body "**********" at bounding box center [275, 445] width 551 height 890
drag, startPoint x: 238, startPoint y: 131, endPoint x: 229, endPoint y: 128, distance: 9.2
click at [237, 131] on div at bounding box center [275, 447] width 551 height 894
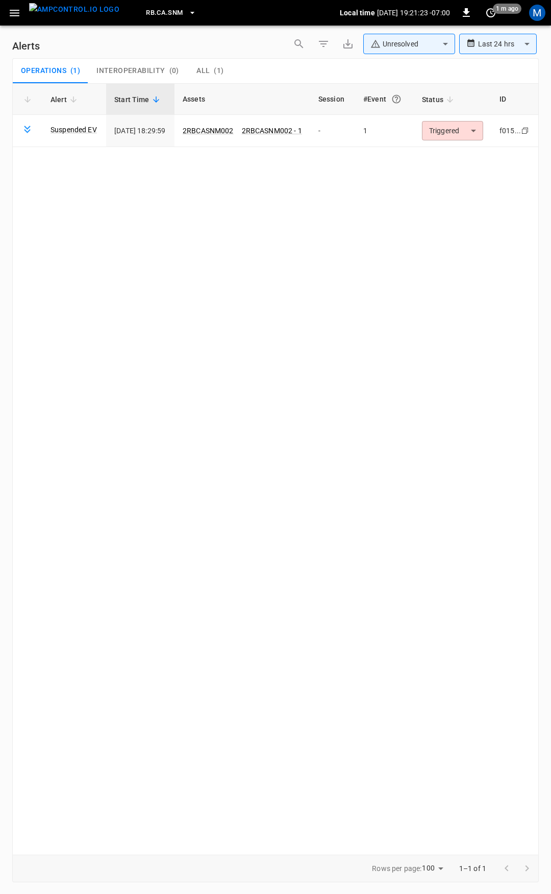
click at [227, 127] on link "2RBCASNM002" at bounding box center [208, 131] width 51 height 8
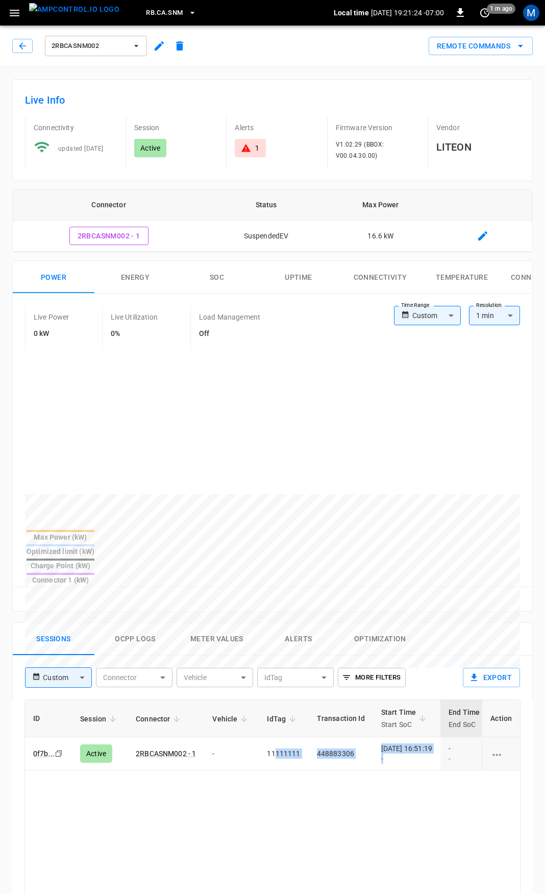
drag, startPoint x: 277, startPoint y: 719, endPoint x: 451, endPoint y: 529, distance: 257.5
click at [410, 737] on tr "0f7b ... Copy Active 2RBCASNM002 - 1 - 11111111 448883306 [DATE] 16:51:19 - - -…" at bounding box center [402, 753] width 755 height 33
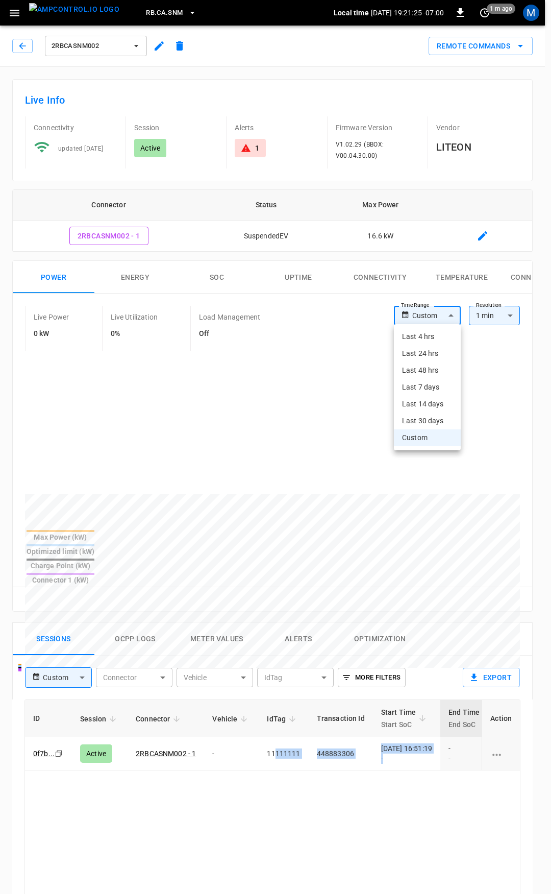
drag, startPoint x: 427, startPoint y: 318, endPoint x: 435, endPoint y: 337, distance: 21.2
click at [427, 318] on body "RB.CA.SNM Local time [DATE] 19:21:25 -07:00 0 1 m ago M 2RBCASNM002 Remote Comm…" at bounding box center [275, 682] width 551 height 1364
click at [431, 332] on li "Last 4 hrs" at bounding box center [427, 336] width 67 height 17
type input "**********"
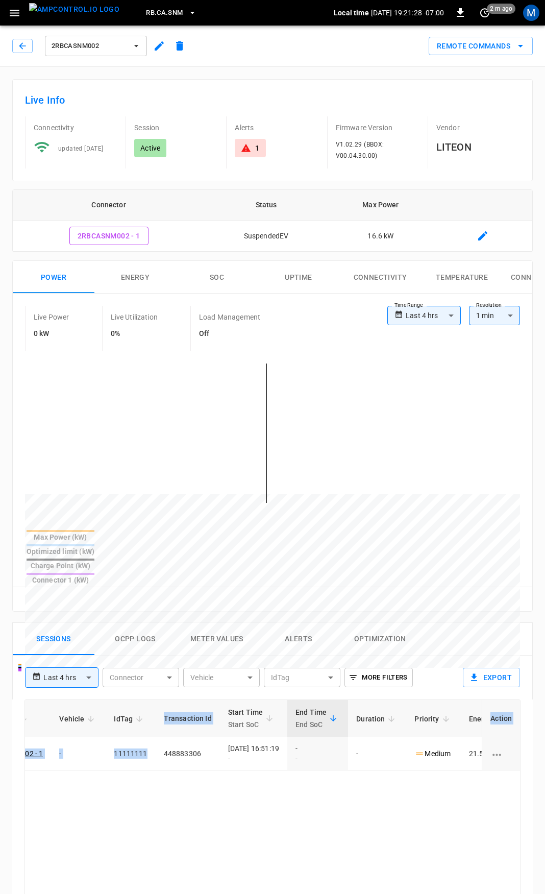
scroll to position [0, 269]
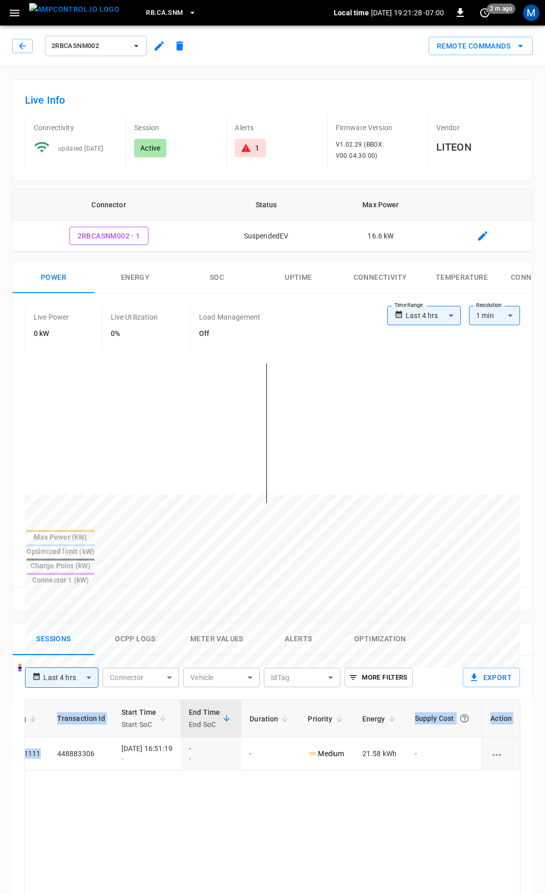
drag, startPoint x: 309, startPoint y: 716, endPoint x: 334, endPoint y: 777, distance: 65.7
click at [545, 738] on html "**********" at bounding box center [272, 682] width 545 height 1364
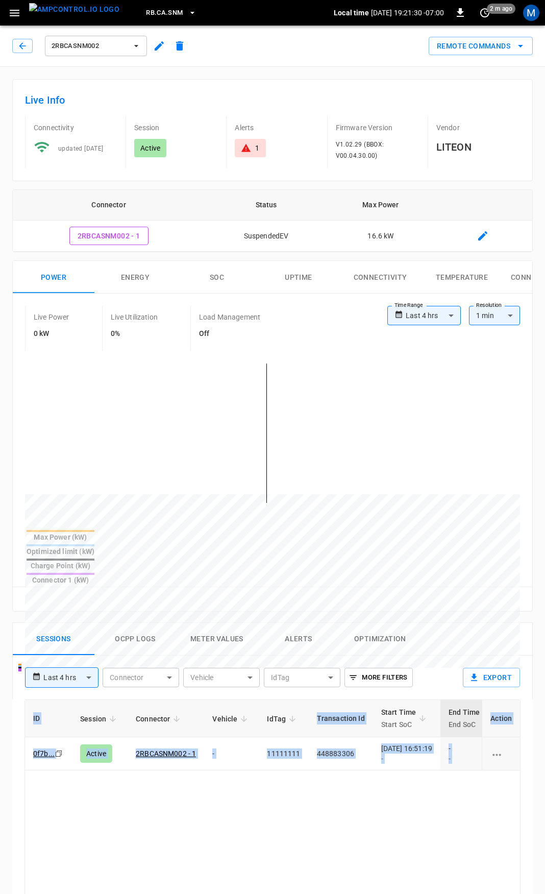
drag, startPoint x: 282, startPoint y: 725, endPoint x: -191, endPoint y: 727, distance: 473.0
click at [0, 727] on html "**********" at bounding box center [272, 682] width 545 height 1364
click at [130, 737] on td "2RBCASNM002 - 1" at bounding box center [166, 753] width 77 height 33
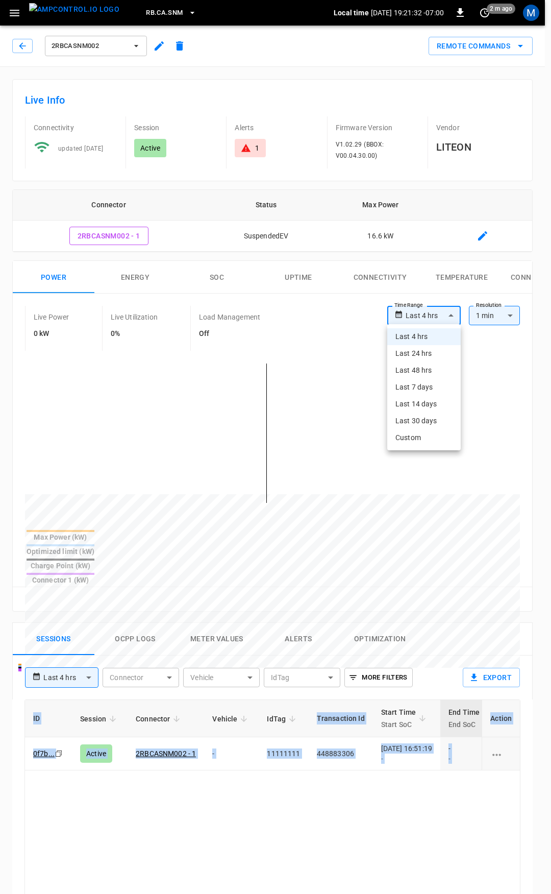
drag, startPoint x: 424, startPoint y: 307, endPoint x: 425, endPoint y: 351, distance: 43.9
click at [424, 311] on body "**********" at bounding box center [275, 682] width 551 height 1364
click at [424, 350] on li "Last 24 hrs" at bounding box center [423, 353] width 73 height 17
type input "**********"
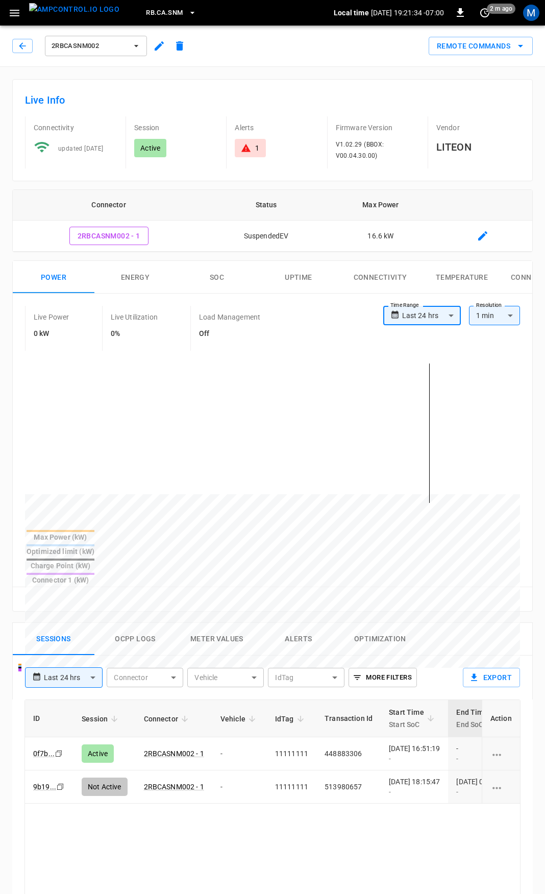
click at [454, 316] on body "**********" at bounding box center [272, 682] width 545 height 1364
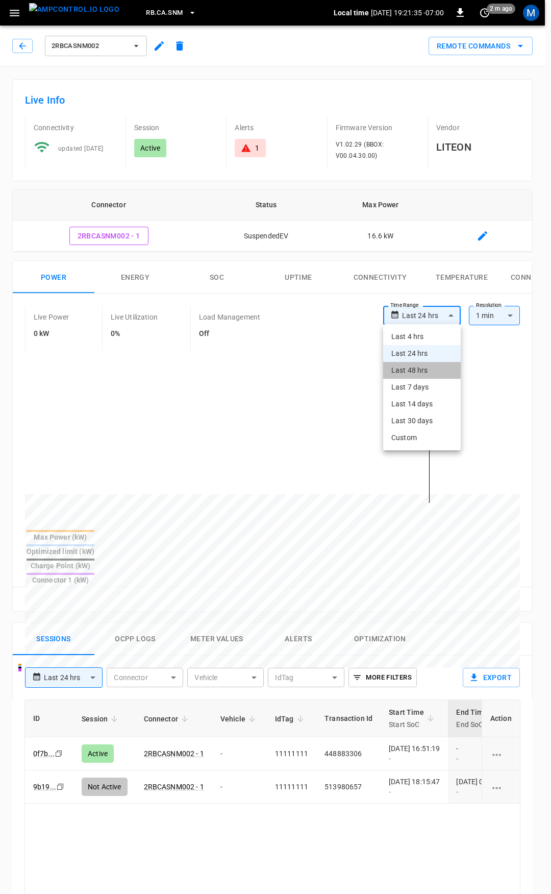
click at [441, 371] on li "Last 48 hrs" at bounding box center [422, 370] width 78 height 17
type input "**********"
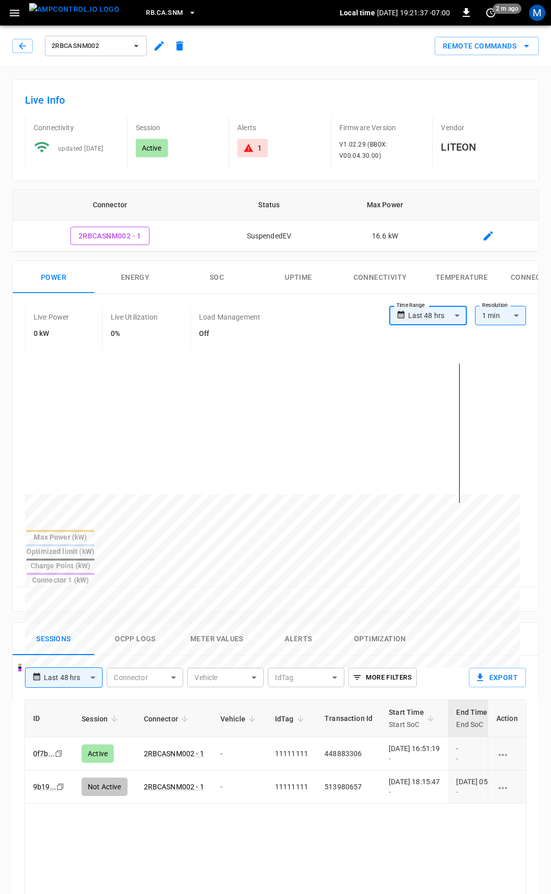
click at [435, 322] on body "**********" at bounding box center [275, 682] width 551 height 1364
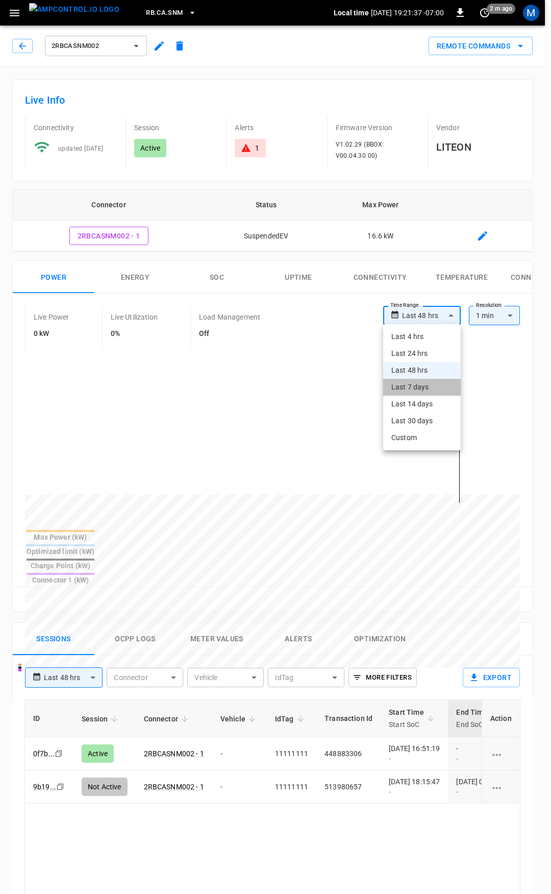
click at [429, 390] on li "Last 7 days" at bounding box center [422, 387] width 78 height 17
type input "**********"
type input "***"
type input "**********"
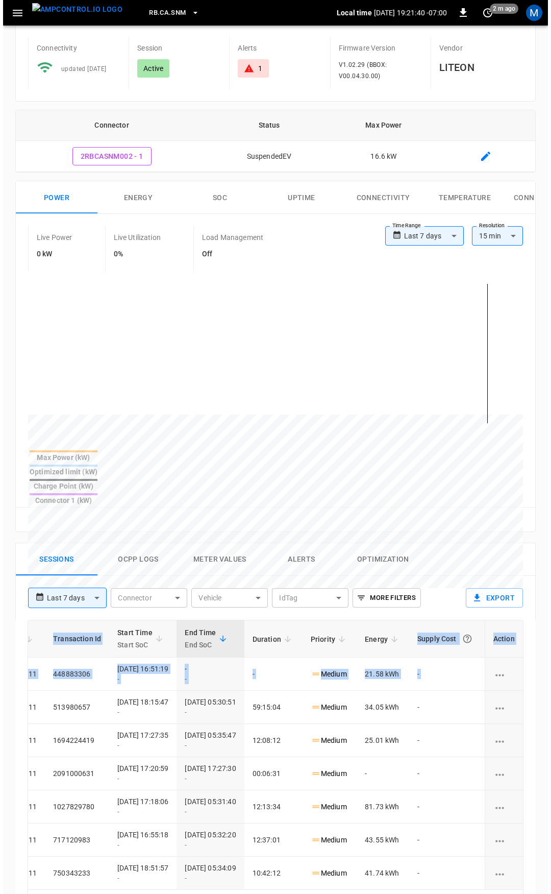
scroll to position [172, 0]
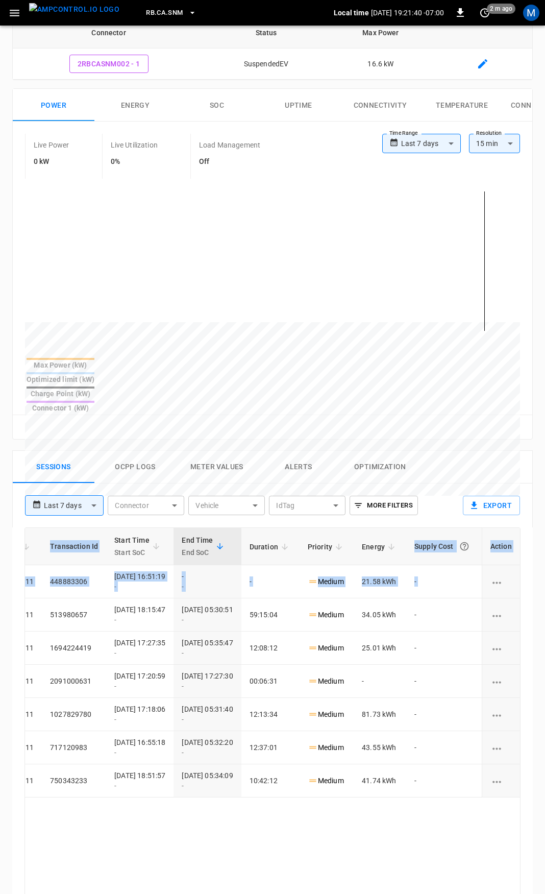
drag, startPoint x: 275, startPoint y: 760, endPoint x: 519, endPoint y: 899, distance: 281.5
click at [519, 893] on html "**********" at bounding box center [272, 510] width 545 height 1364
click at [313, 857] on div "ID Session Connector Vehicle IdTag Transaction Id Start Time Start SoC End Time…" at bounding box center [272, 840] width 496 height 626
click at [14, 15] on icon "button" at bounding box center [14, 13] width 13 height 13
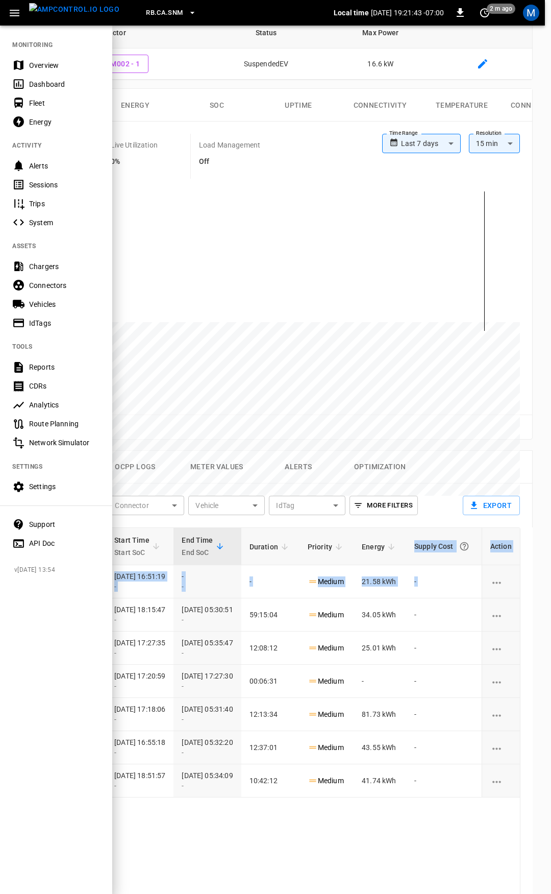
click at [41, 65] on div "Overview" at bounding box center [64, 65] width 71 height 10
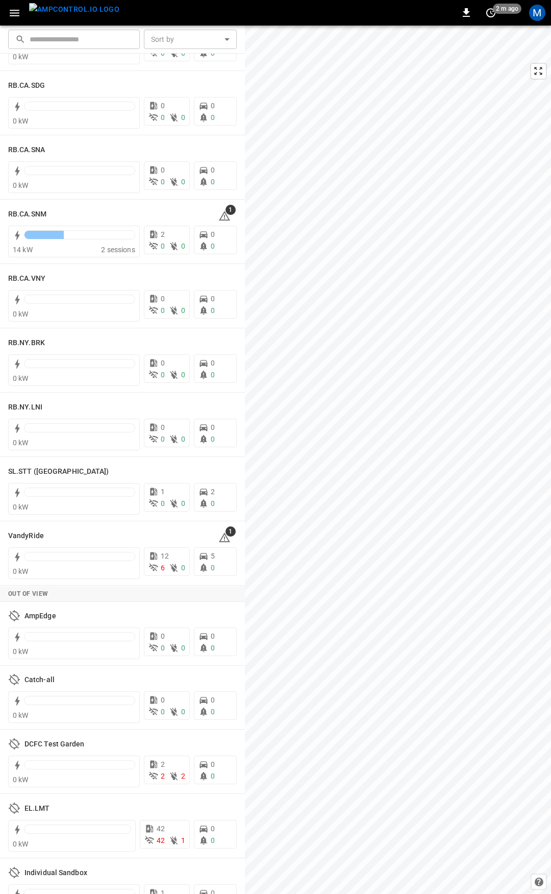
scroll to position [1665, 0]
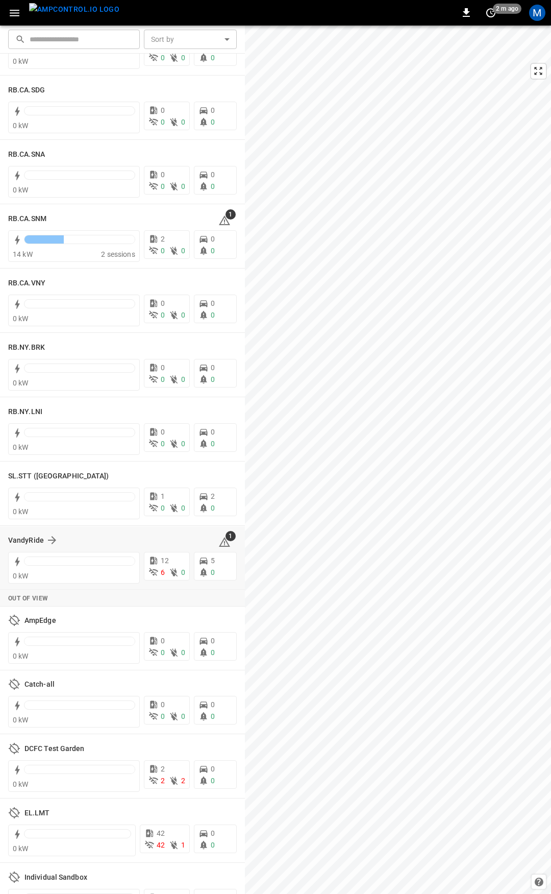
click at [220, 542] on icon at bounding box center [224, 542] width 12 height 12
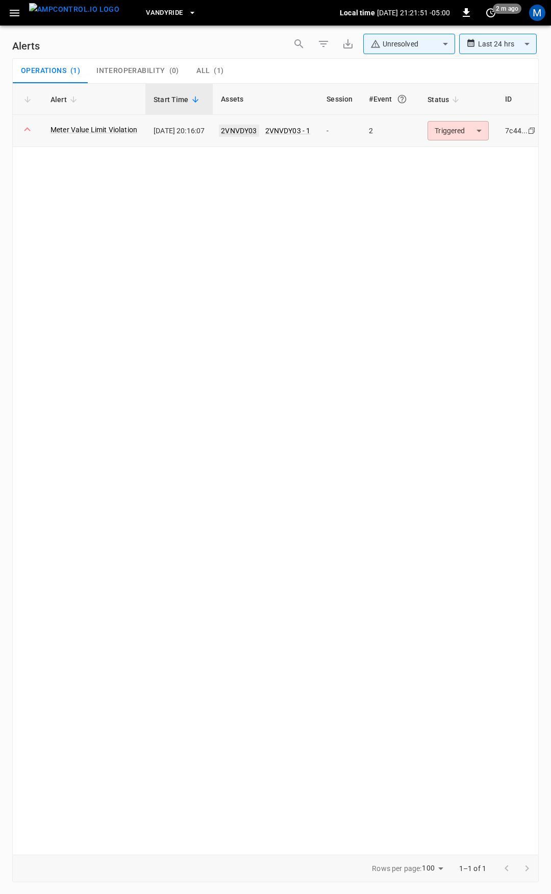
click at [254, 128] on link "2VNVDY03" at bounding box center [239, 131] width 40 height 12
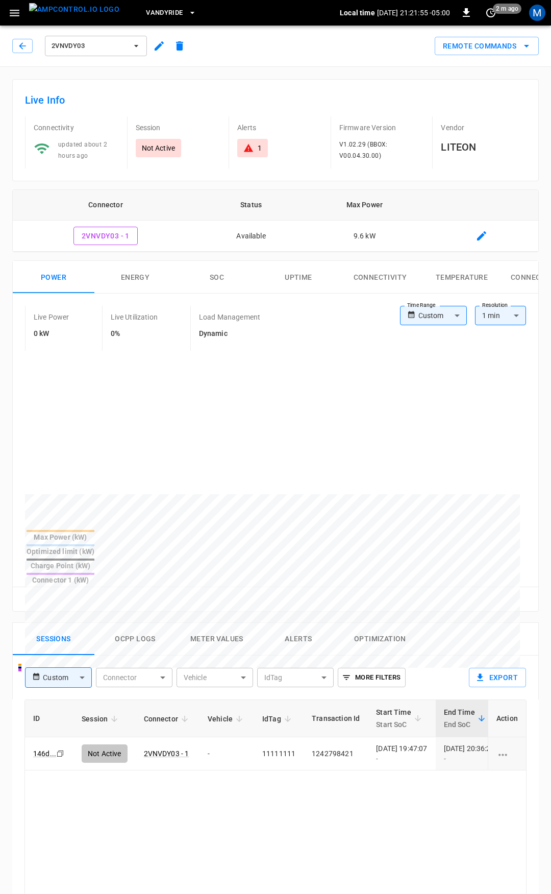
click at [438, 312] on body "VandyRide Local time [DATE] 21:21:55 -05:00 0 2 m ago M 2VNVDY03 Remote Command…" at bounding box center [275, 682] width 551 height 1364
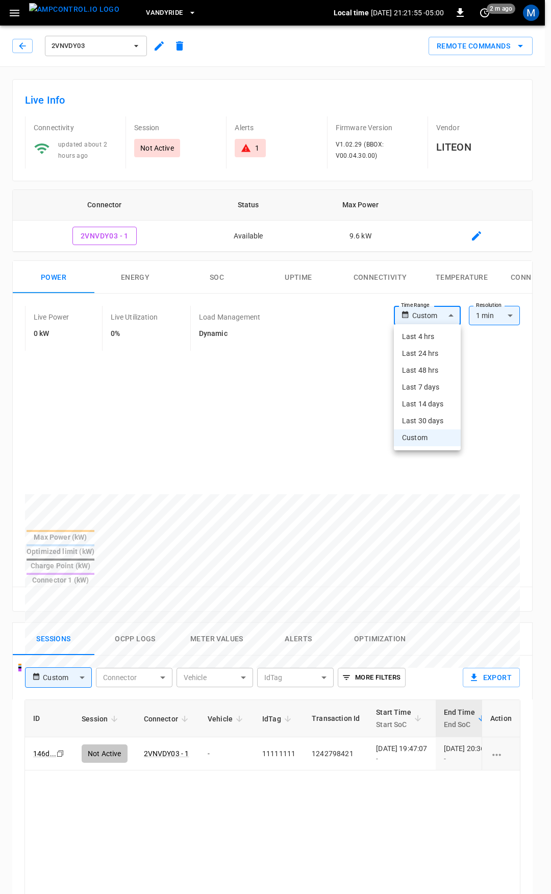
click at [433, 334] on li "Last 4 hrs" at bounding box center [427, 336] width 67 height 17
type input "**********"
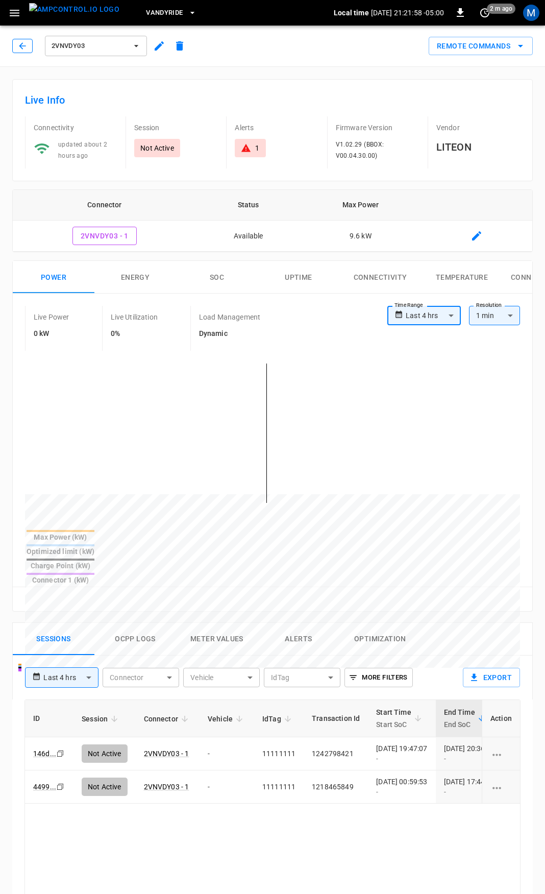
click at [23, 45] on icon "button" at bounding box center [22, 46] width 10 height 10
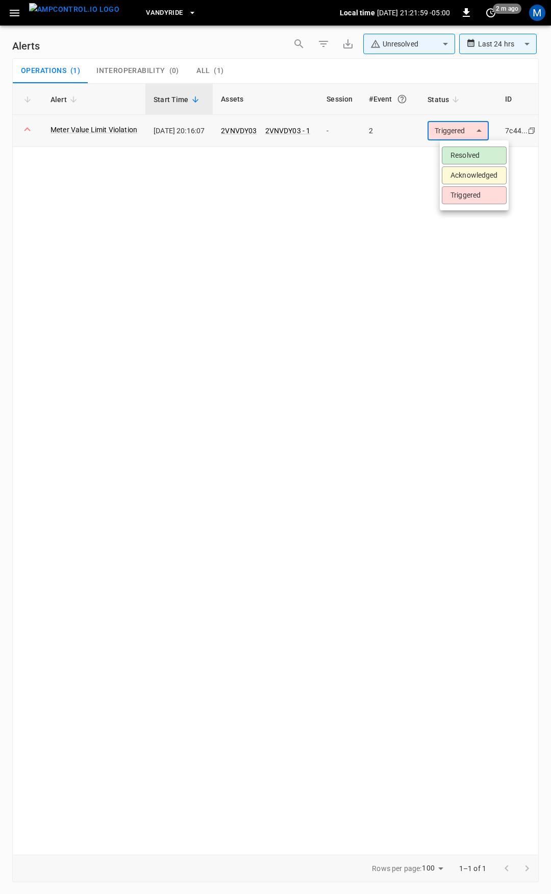
click at [459, 137] on body "**********" at bounding box center [275, 445] width 551 height 890
click at [463, 156] on li "Resolved" at bounding box center [474, 155] width 65 height 18
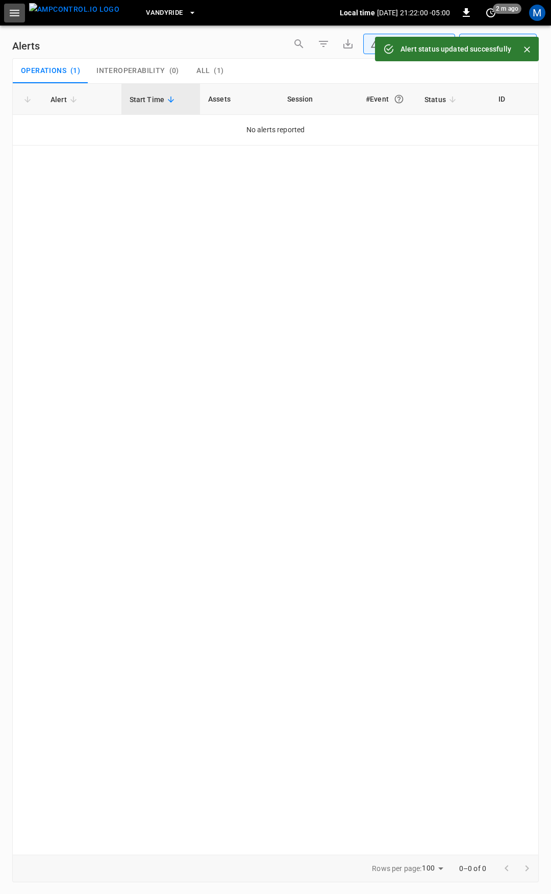
click at [14, 11] on icon "button" at bounding box center [14, 13] width 13 height 13
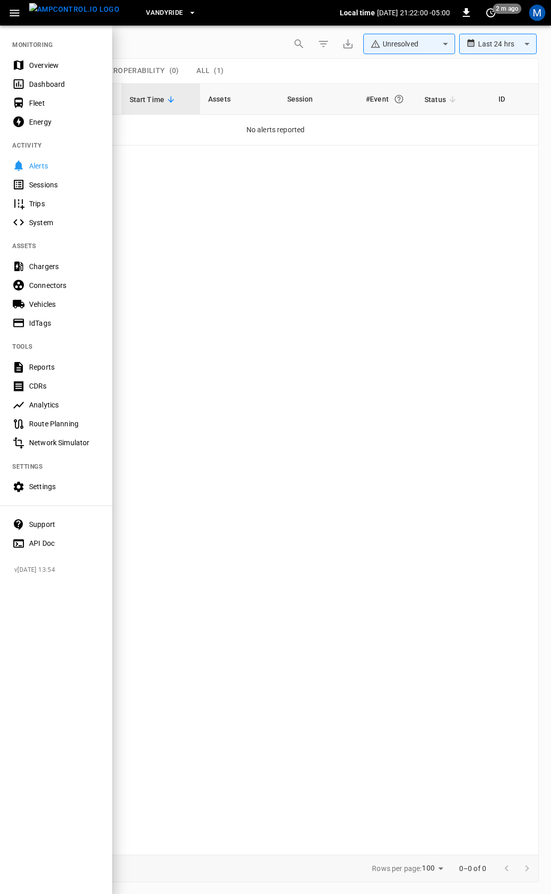
click at [60, 60] on div "Overview" at bounding box center [64, 65] width 71 height 10
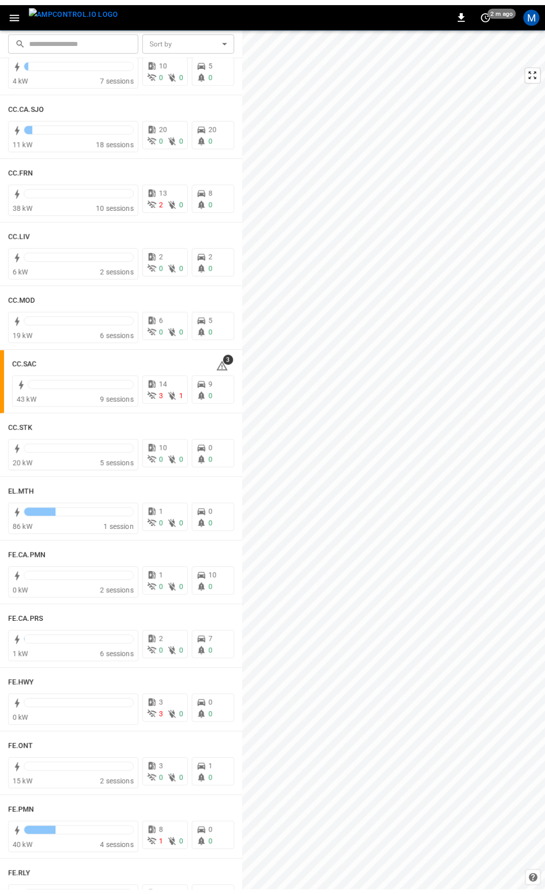
scroll to position [493, 0]
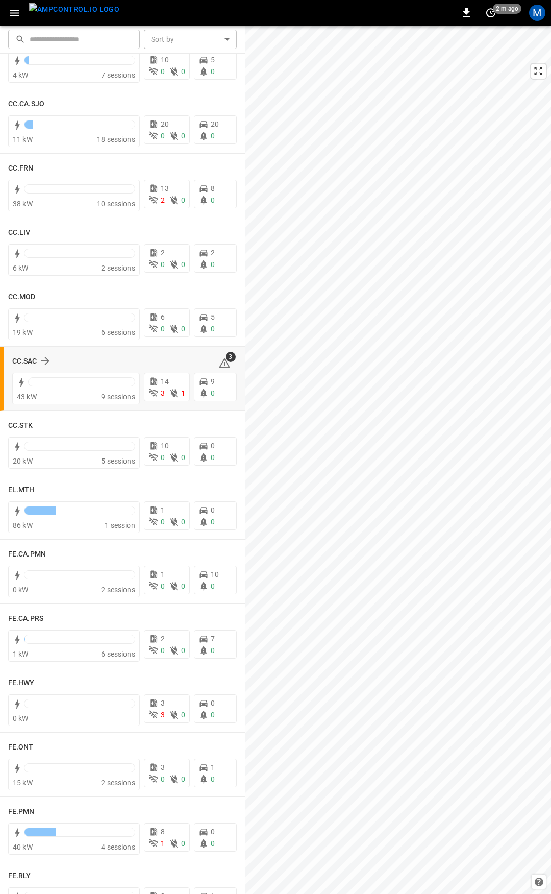
click at [220, 367] on icon at bounding box center [224, 363] width 11 height 10
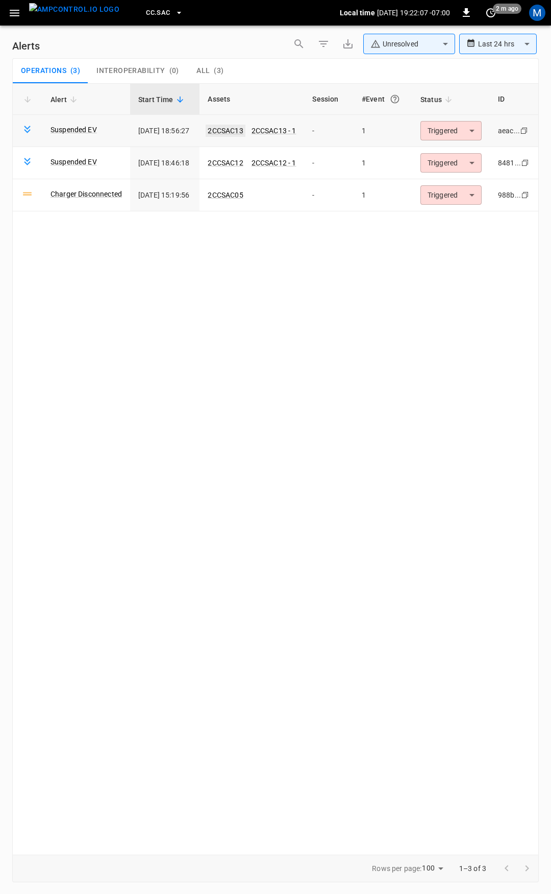
click at [229, 127] on link "2CCSAC13" at bounding box center [225, 131] width 39 height 12
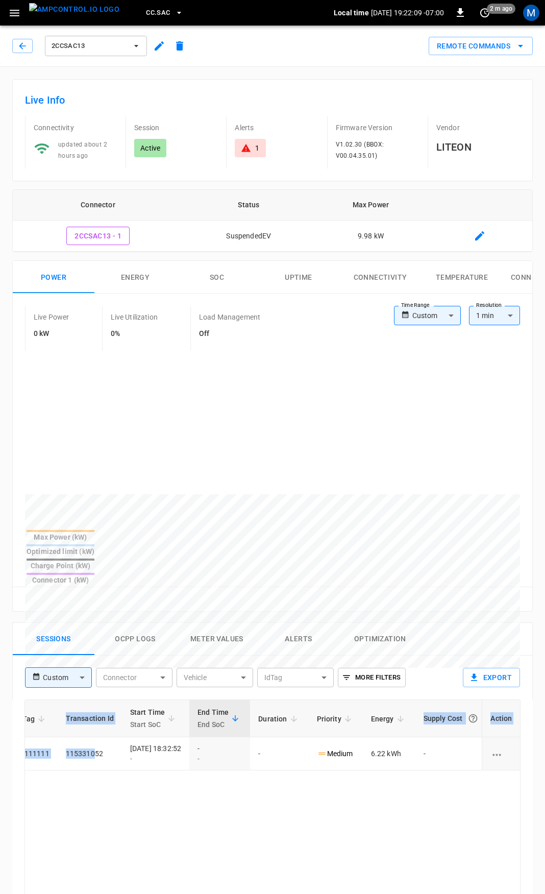
scroll to position [0, 255]
drag, startPoint x: 352, startPoint y: 717, endPoint x: 551, endPoint y: 735, distance: 199.9
click at [545, 735] on html "CC.SAC Local time [DATE] 19:22:09 -07:00 0 2 m ago M 2CCSAC13 Remote Commands L…" at bounding box center [272, 682] width 545 height 1364
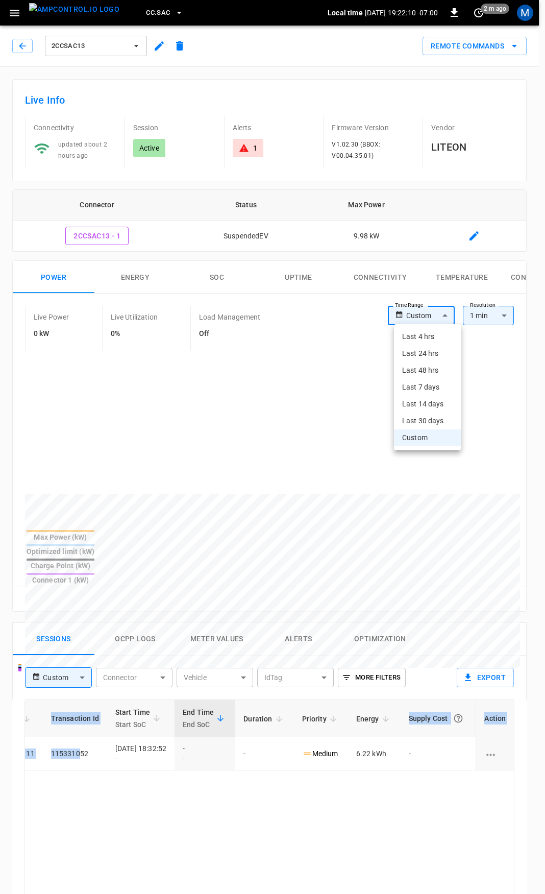
click at [428, 313] on body "CC.SAC Local time [DATE] 19:22:10 -07:00 0 2 m ago M 2CCSAC13 Remote Commands L…" at bounding box center [272, 682] width 545 height 1364
click at [429, 334] on li "Last 4 hrs" at bounding box center [427, 336] width 67 height 17
type input "**********"
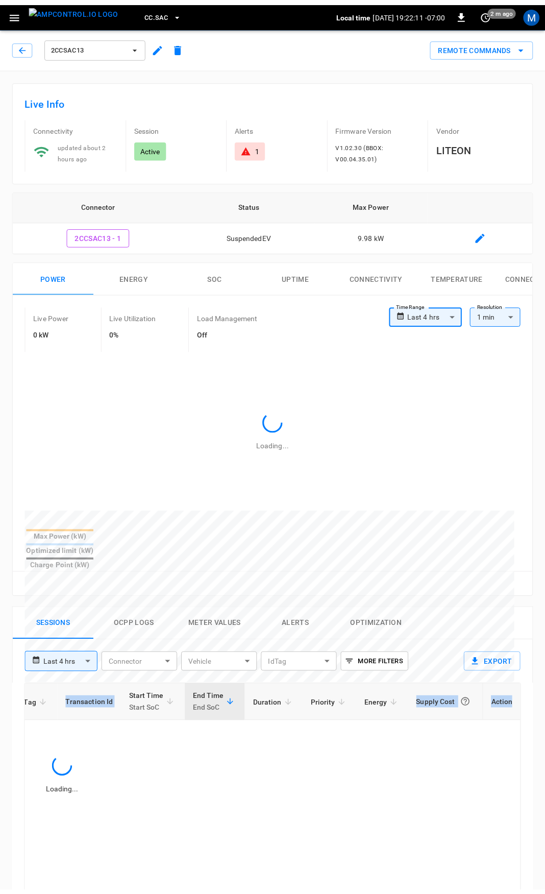
scroll to position [0, 212]
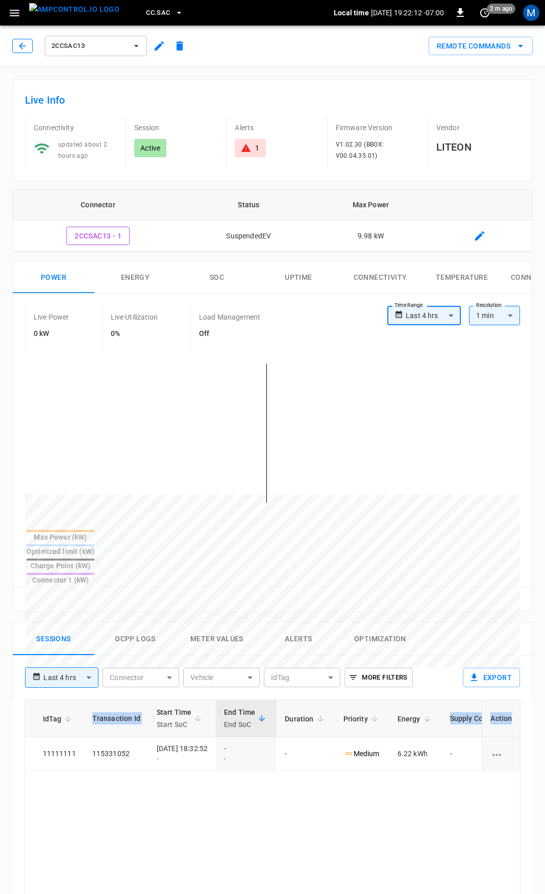
click at [16, 51] on button "button" at bounding box center [22, 46] width 20 height 14
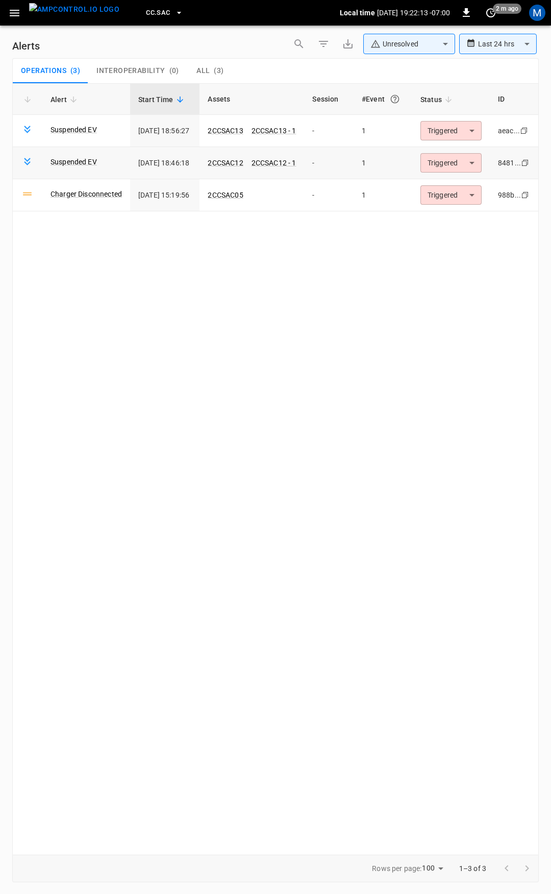
drag, startPoint x: 227, startPoint y: 155, endPoint x: 249, endPoint y: 175, distance: 29.7
click at [227, 156] on td "2CCSAC12 2CCSAC12 - 1" at bounding box center [252, 163] width 105 height 32
click at [245, 165] on link "2CCSAC12" at bounding box center [225, 163] width 39 height 12
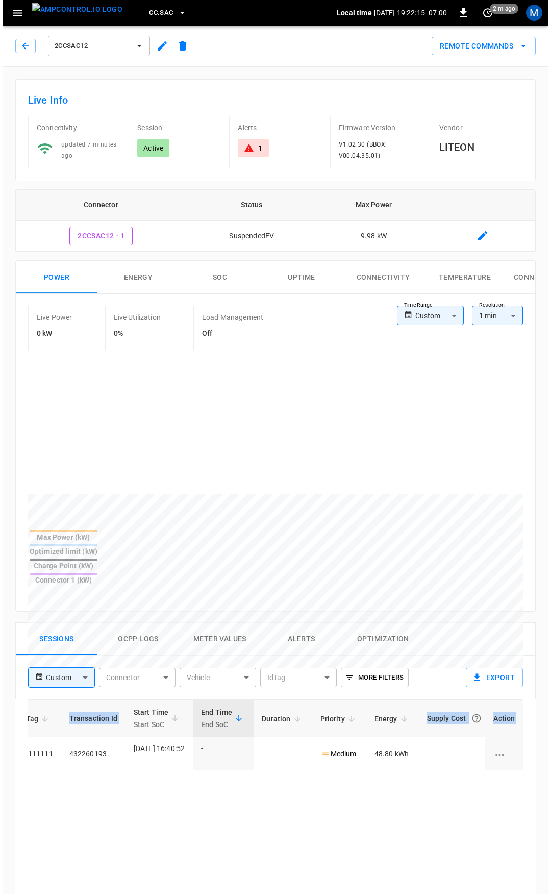
scroll to position [0, 257]
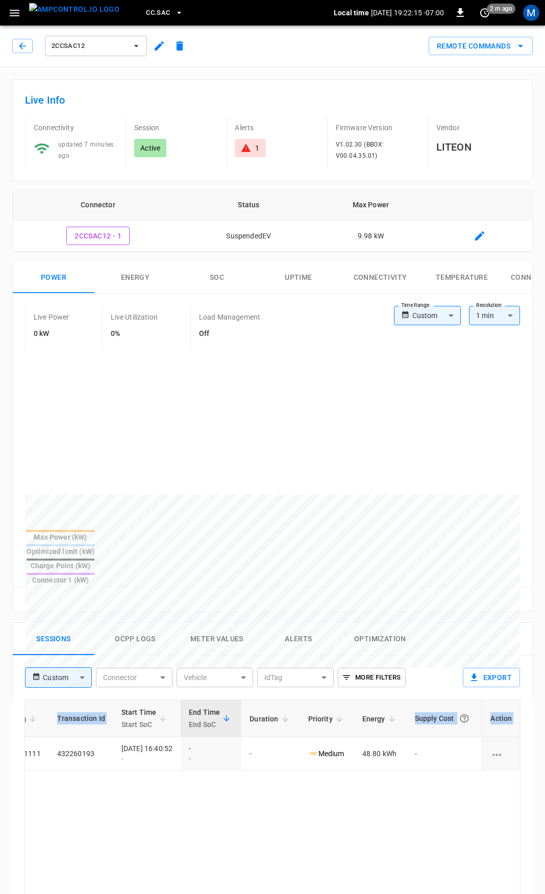
drag, startPoint x: 249, startPoint y: 733, endPoint x: 545, endPoint y: 728, distance: 296.5
click at [545, 727] on html "CC.SAC Local time [DATE] 19:22:15 -07:00 0 2 m ago M 2CCSAC12 Remote Commands L…" at bounding box center [272, 682] width 545 height 1364
click at [19, 46] on icon "button" at bounding box center [22, 46] width 10 height 10
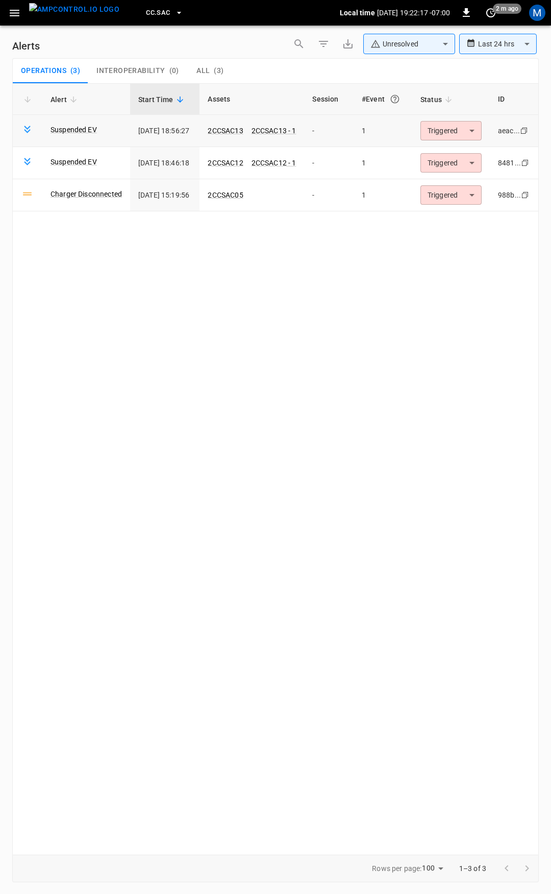
click at [450, 138] on body "**********" at bounding box center [275, 445] width 551 height 890
click at [453, 152] on li "Resolved" at bounding box center [458, 155] width 65 height 18
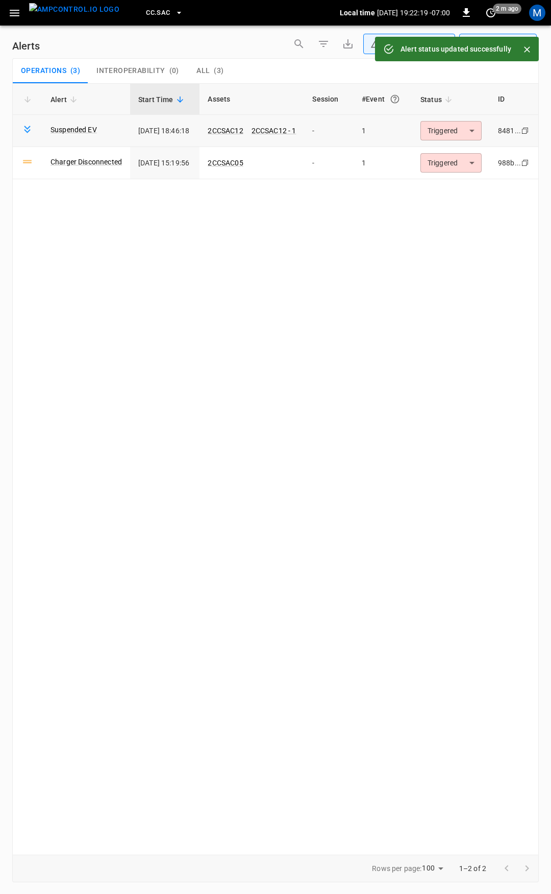
click at [458, 126] on body "**********" at bounding box center [275, 445] width 551 height 890
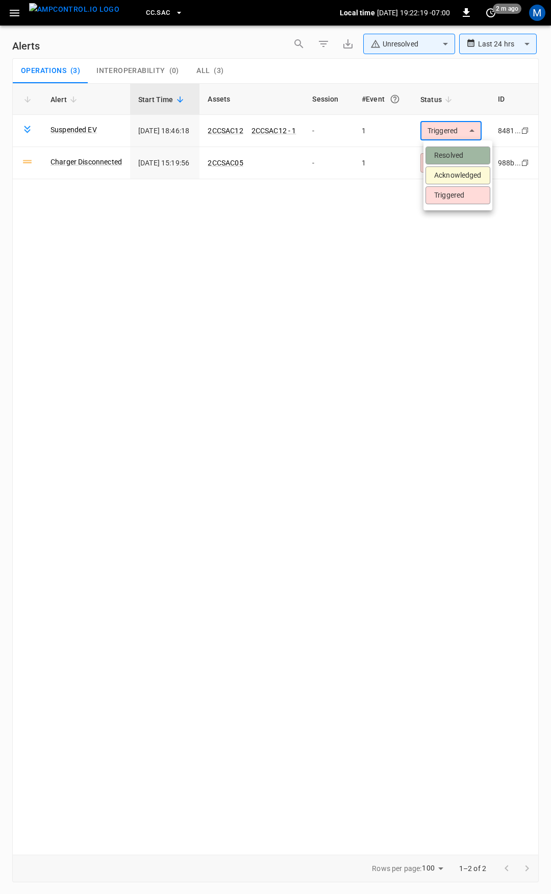
click at [457, 148] on li "Resolved" at bounding box center [458, 155] width 65 height 18
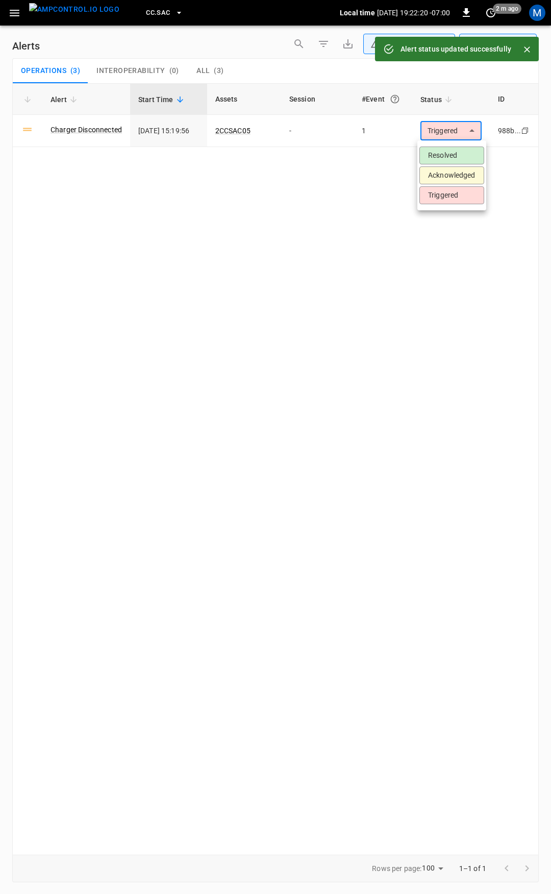
drag, startPoint x: 433, startPoint y: 132, endPoint x: 450, endPoint y: 153, distance: 27.2
click at [437, 135] on body "**********" at bounding box center [275, 445] width 551 height 890
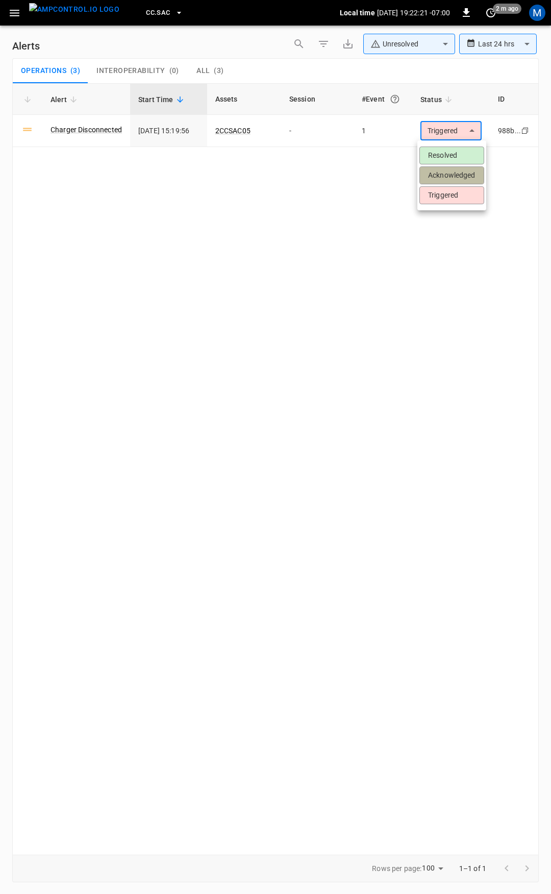
click at [461, 176] on li "Acknowledged" at bounding box center [451, 175] width 65 height 18
type input "**********"
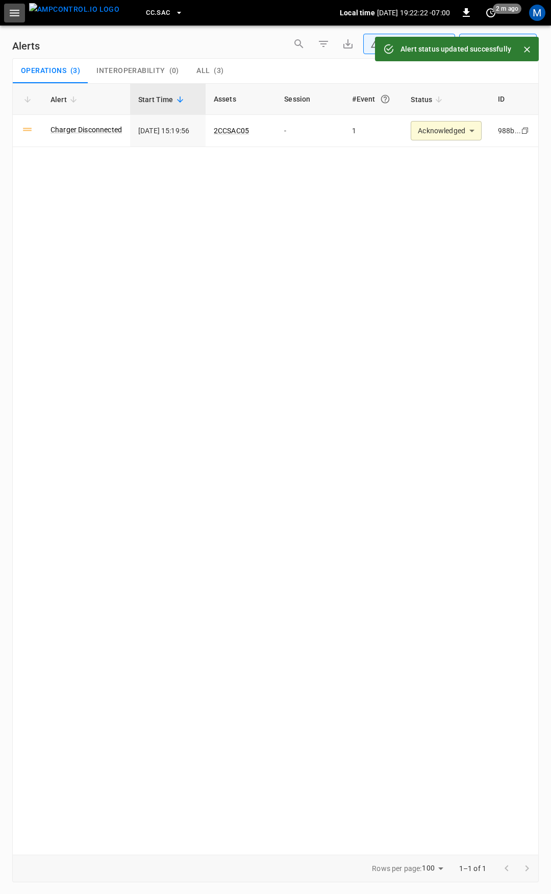
click at [17, 12] on icon "button" at bounding box center [14, 13] width 13 height 13
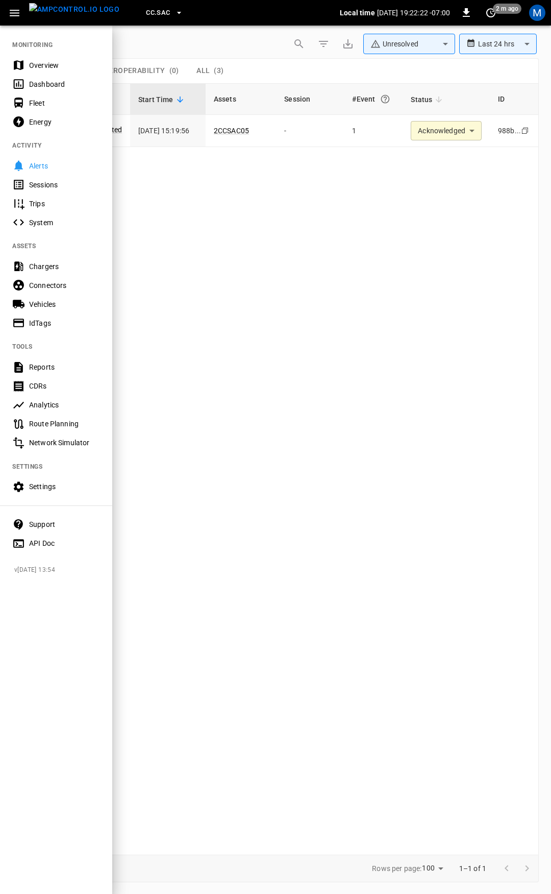
click at [41, 63] on div "Overview" at bounding box center [64, 65] width 71 height 10
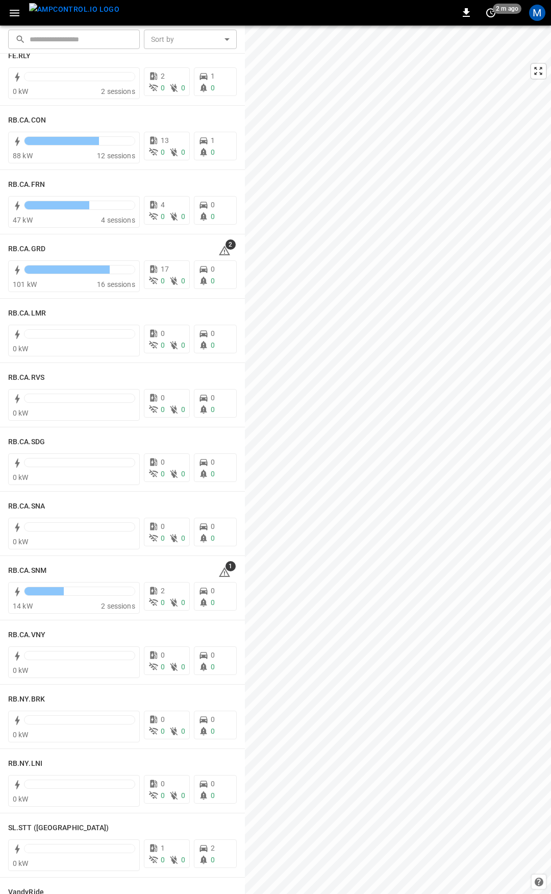
scroll to position [1319, 0]
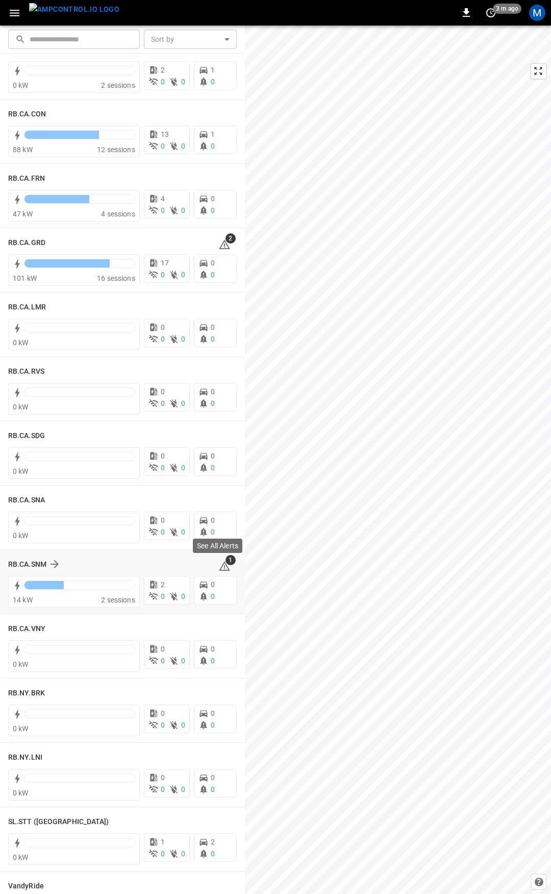
click at [221, 566] on icon at bounding box center [224, 566] width 11 height 10
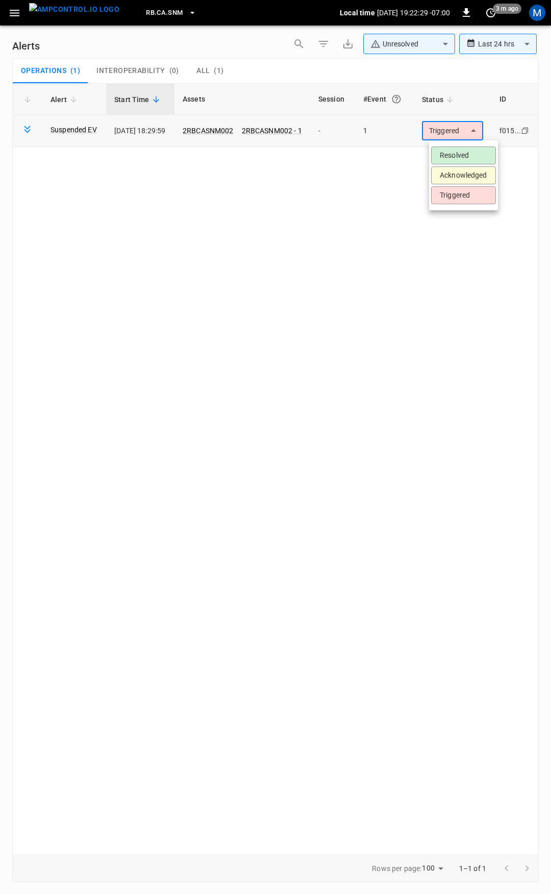
click at [471, 133] on body "**********" at bounding box center [275, 445] width 551 height 890
drag, startPoint x: 470, startPoint y: 148, endPoint x: 466, endPoint y: 153, distance: 5.4
click at [470, 149] on li "Resolved" at bounding box center [463, 155] width 65 height 18
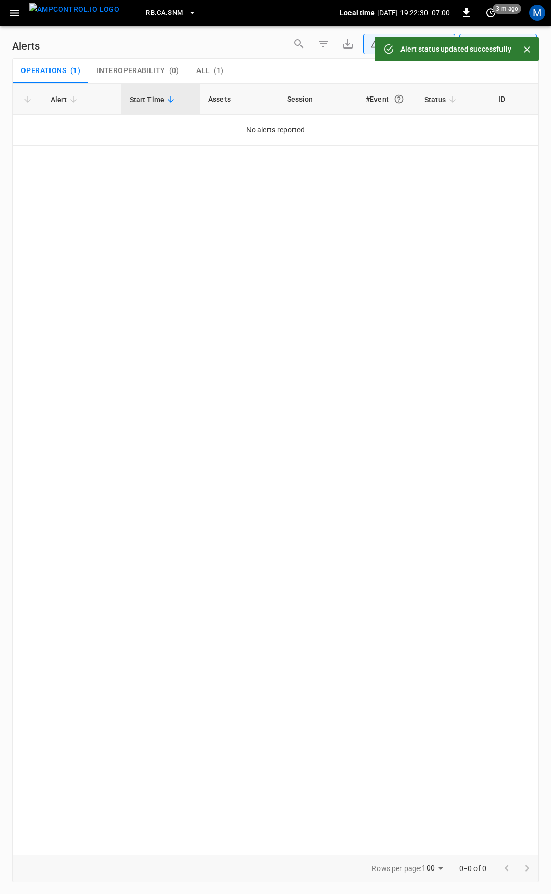
click at [19, 15] on icon "button" at bounding box center [14, 13] width 13 height 13
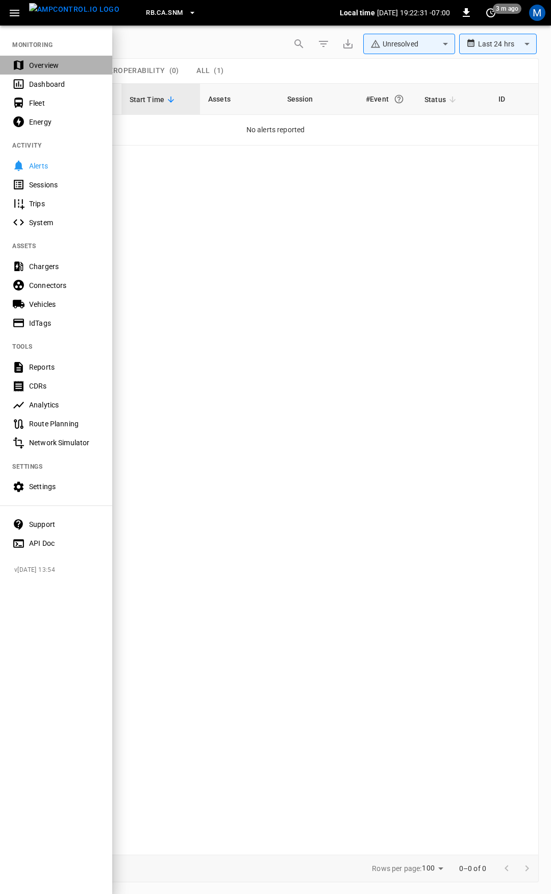
click at [59, 57] on div "Overview" at bounding box center [56, 65] width 112 height 19
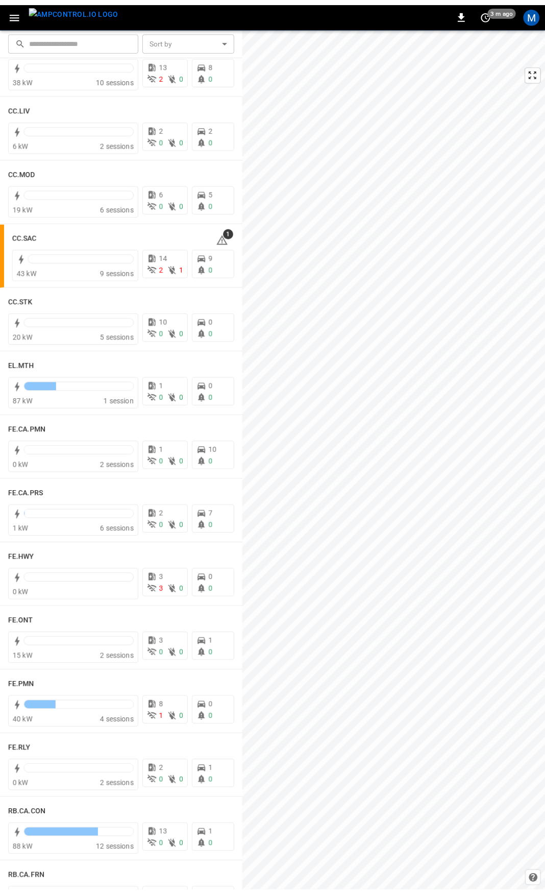
scroll to position [626, 0]
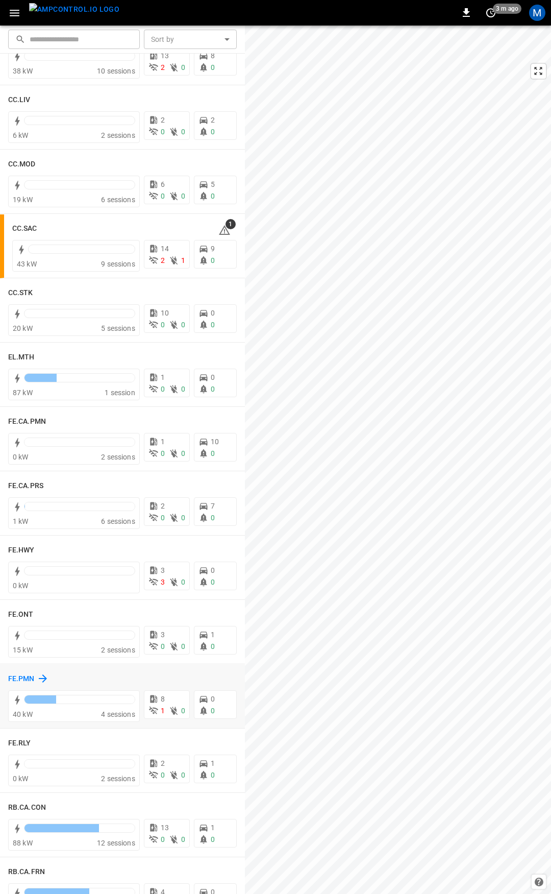
click at [27, 684] on h6 "FE.PMN" at bounding box center [21, 678] width 27 height 11
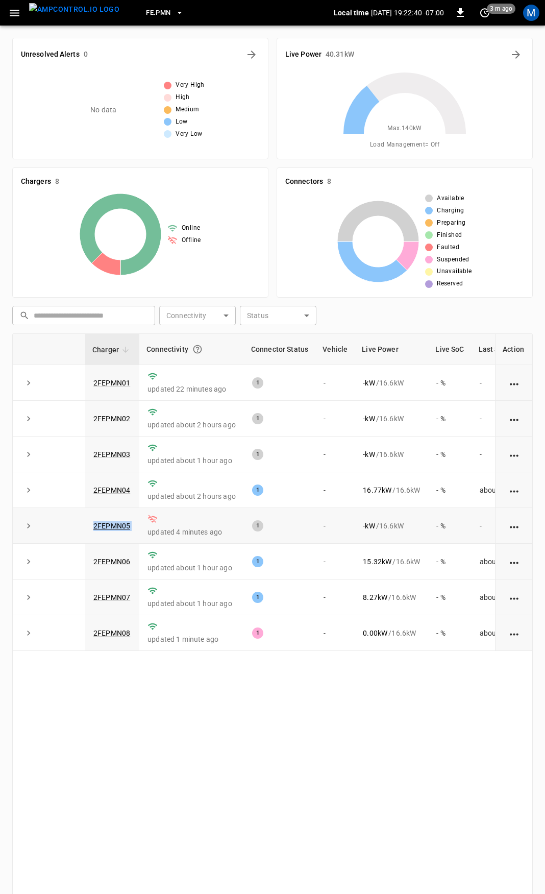
drag, startPoint x: 143, startPoint y: 531, endPoint x: 59, endPoint y: 529, distance: 83.7
click at [59, 529] on tr "2FEPMN05 updated 4 minutes ago 1 - - kW / 16.6 kW - % -" at bounding box center [299, 526] width 572 height 36
copy tr "2FEPMN05"
click at [366, 771] on div "Charger Connectivity Connector Status Vehicle Live Power Live SoC Last Session …" at bounding box center [272, 646] width 520 height 626
drag, startPoint x: 139, startPoint y: 528, endPoint x: 43, endPoint y: 530, distance: 96.5
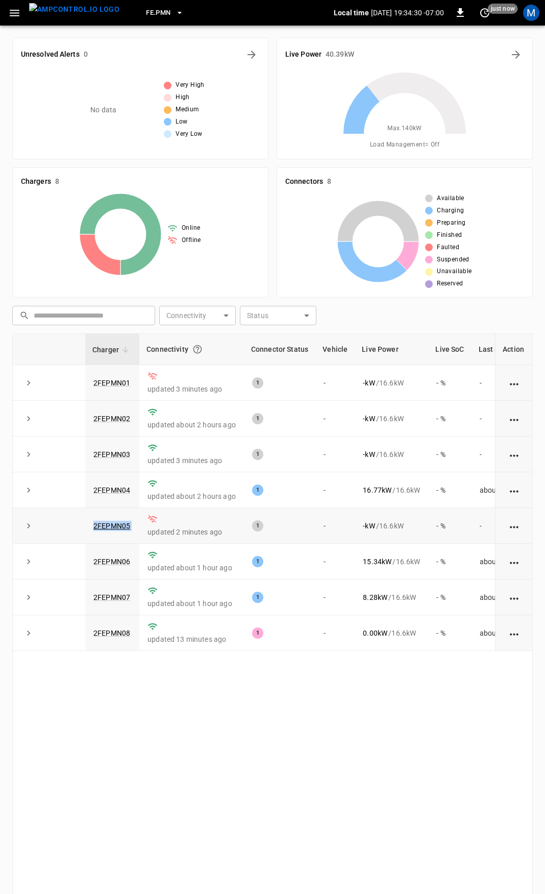
click at [43, 530] on tr "2FEPMN05 updated 2 minutes ago 1 - - kW / 16.6 kW - % -" at bounding box center [299, 526] width 572 height 36
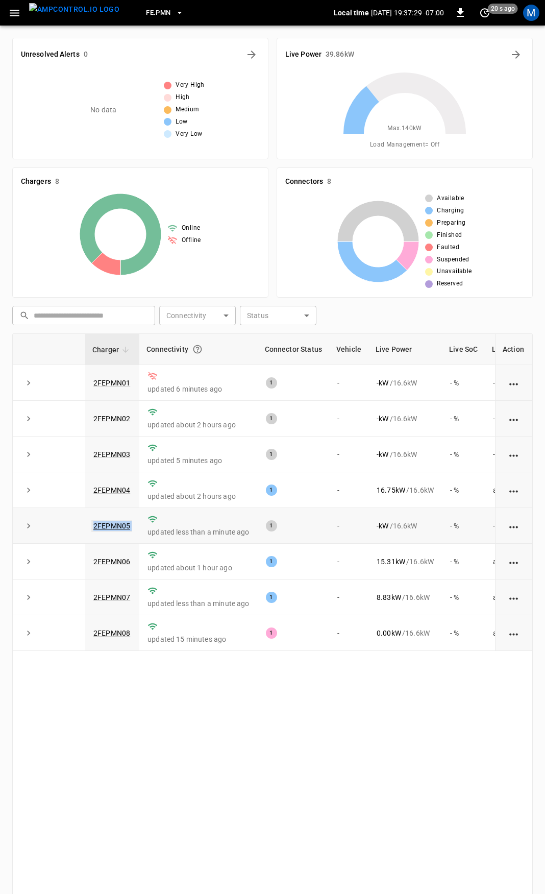
click at [109, 528] on link "2FEPMN05" at bounding box center [111, 525] width 41 height 12
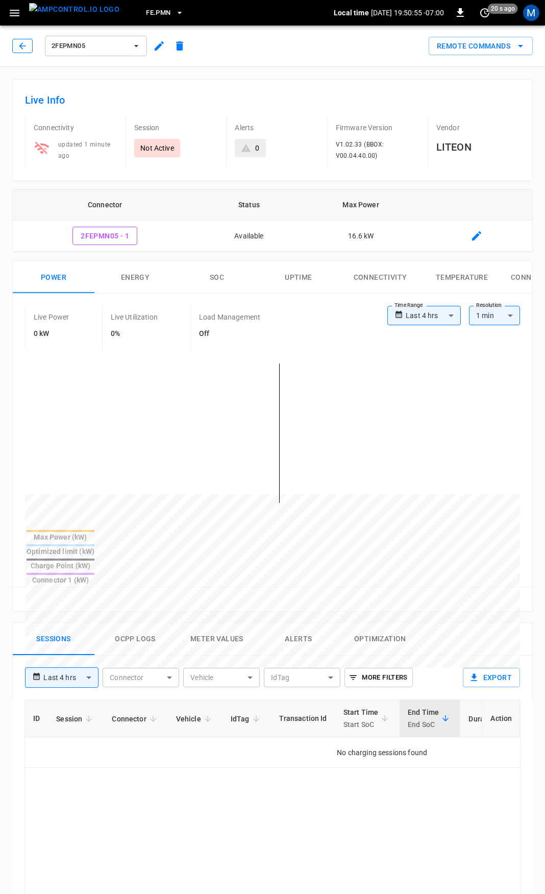
click at [16, 47] on button "button" at bounding box center [22, 46] width 20 height 14
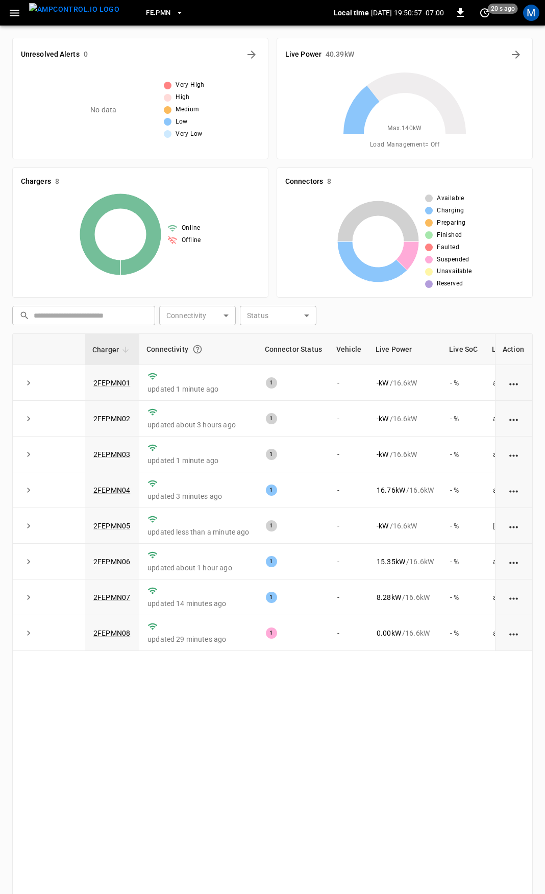
drag, startPoint x: 16, startPoint y: 9, endPoint x: 19, endPoint y: 22, distance: 13.6
click at [16, 10] on icon "button" at bounding box center [14, 13] width 13 height 13
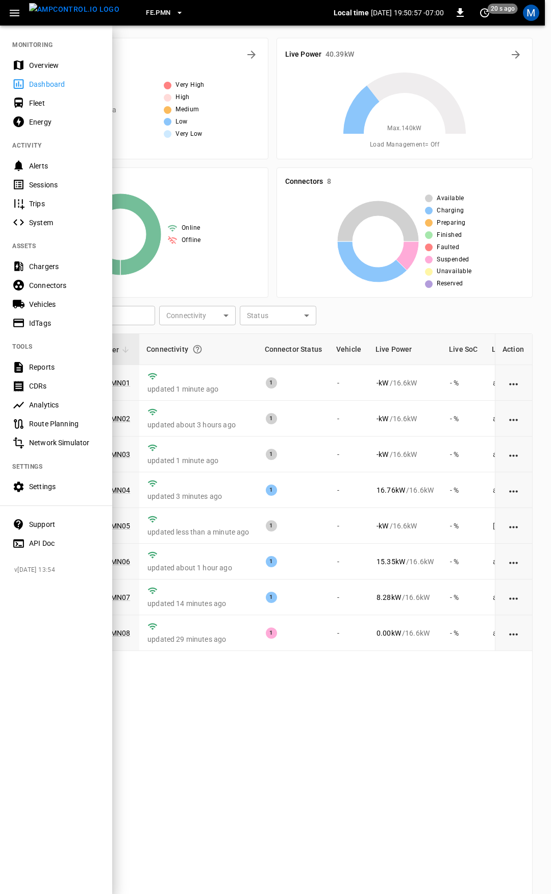
click at [32, 51] on nav "MONITORING Overview Dashboard Fleet Energy ACTIVITY Alerts Sessions Trips Syste…" at bounding box center [56, 290] width 112 height 532
click at [38, 61] on div "Overview" at bounding box center [64, 65] width 71 height 10
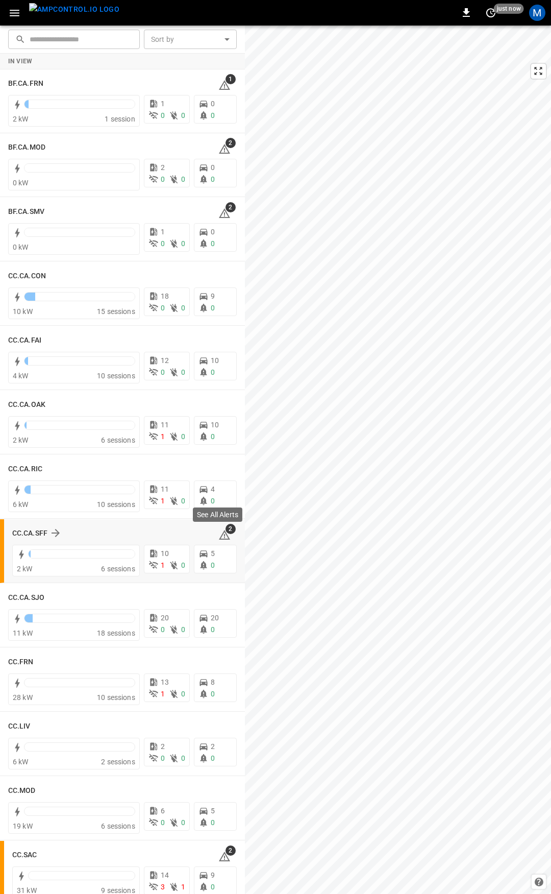
click at [222, 534] on icon at bounding box center [224, 535] width 12 height 12
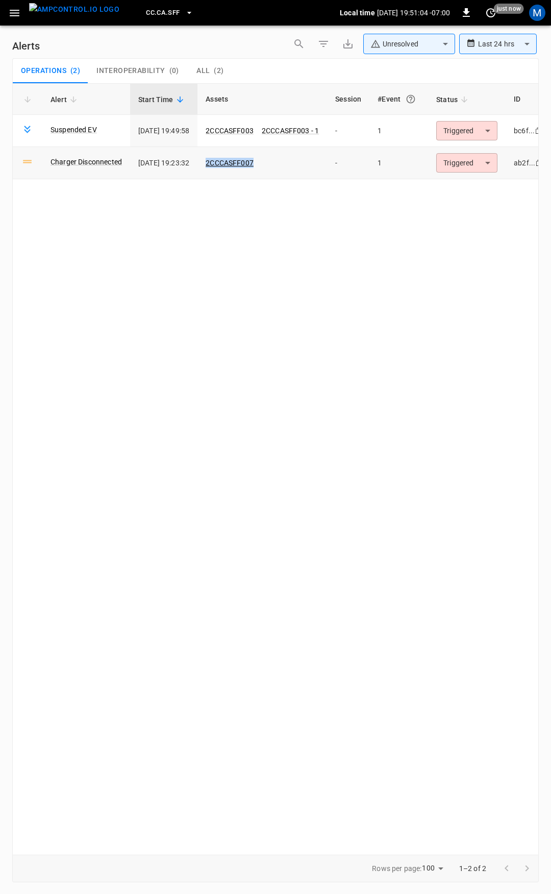
drag, startPoint x: 294, startPoint y: 166, endPoint x: 215, endPoint y: 167, distance: 78.6
click at [215, 167] on td "2CCCASFF007" at bounding box center [262, 163] width 130 height 32
copy link "2CCCASFF007"
click at [241, 132] on link "2CCCASFF003" at bounding box center [230, 131] width 52 height 12
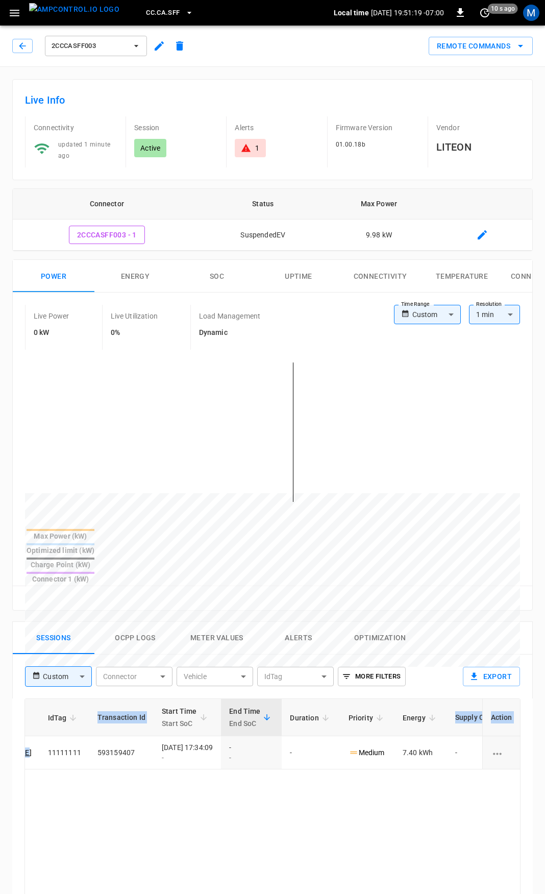
scroll to position [0, 331]
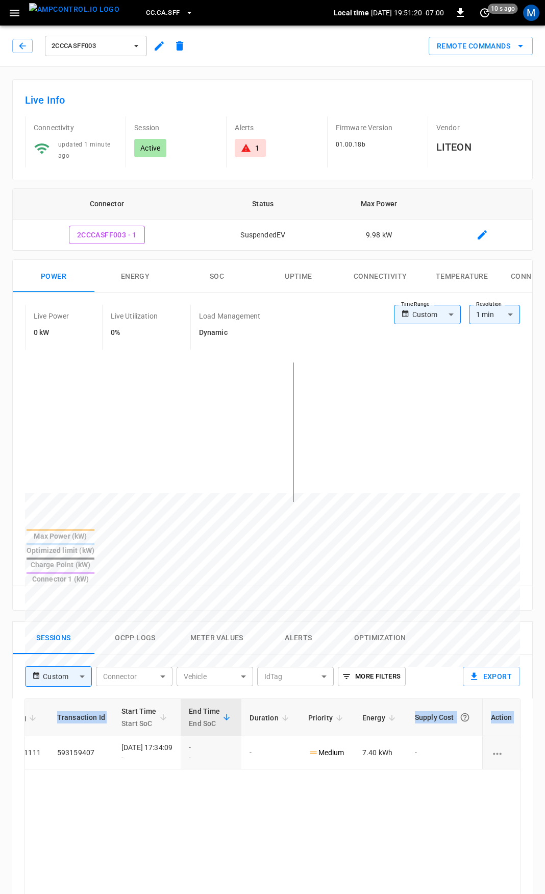
drag, startPoint x: 483, startPoint y: 730, endPoint x: 551, endPoint y: 719, distance: 68.1
click at [545, 719] on html "CC.CA.SFF Local time [DATE] 19:51:20 -07:00 0 10 s ago M 2CCCASFF003 Remote Com…" at bounding box center [272, 681] width 545 height 1363
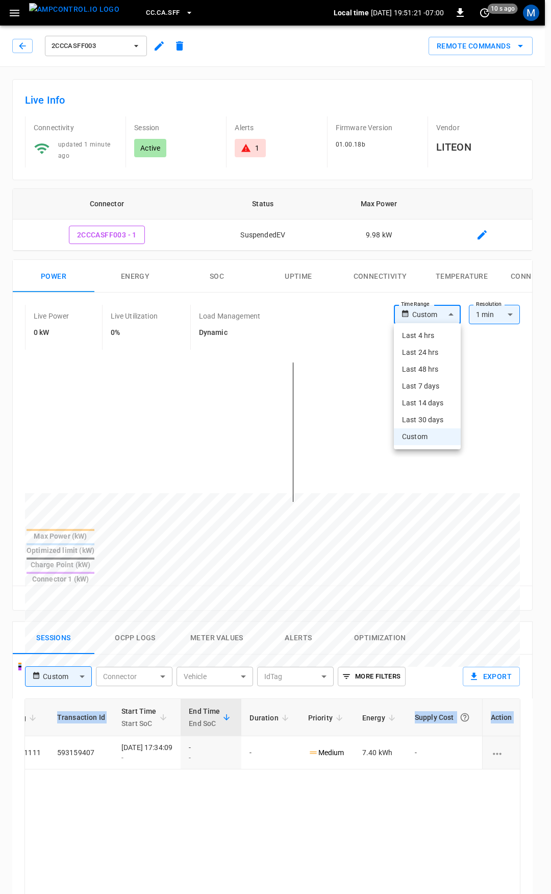
click at [434, 315] on body "CC.CA.SFF Local time [DATE] 19:51:21 -07:00 0 10 s ago M 2CCCASFF003 Remote Com…" at bounding box center [275, 681] width 551 height 1363
click at [431, 353] on li "Last 24 hrs" at bounding box center [427, 352] width 67 height 17
type input "**********"
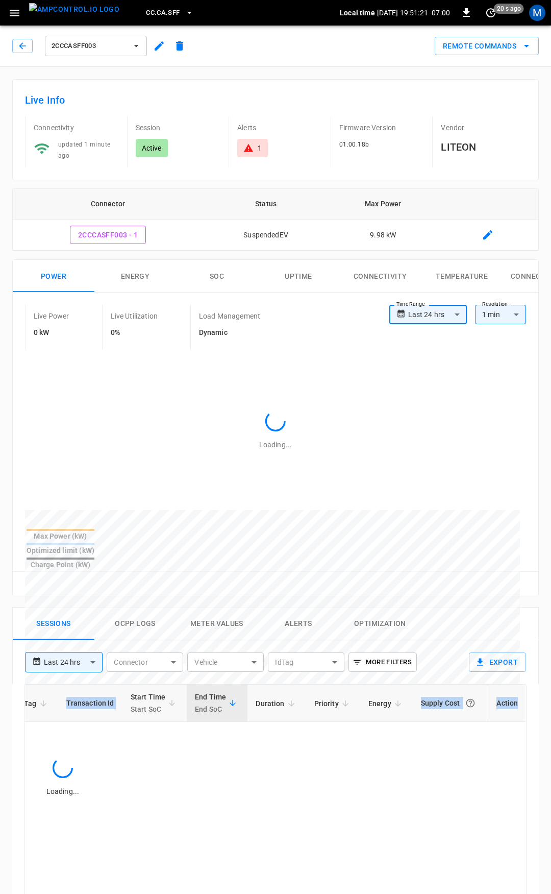
scroll to position [0, 212]
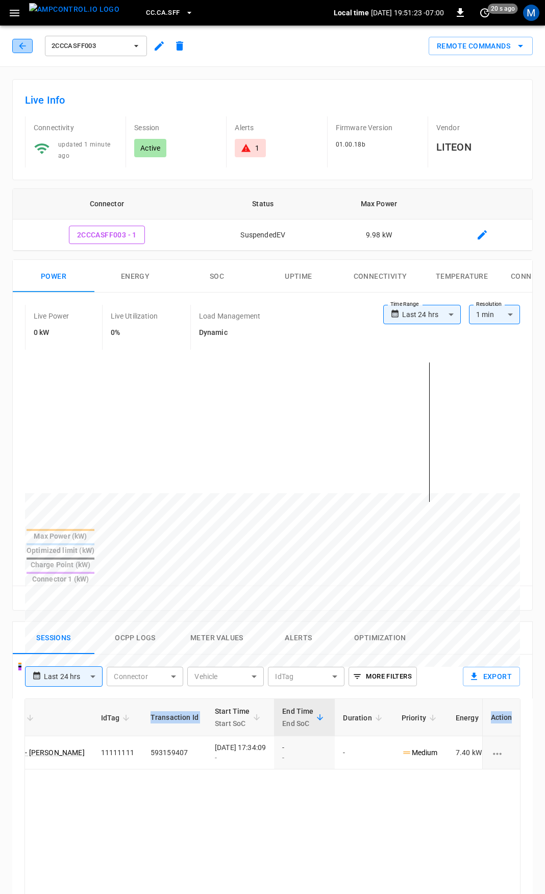
click at [24, 53] on button "button" at bounding box center [22, 46] width 20 height 14
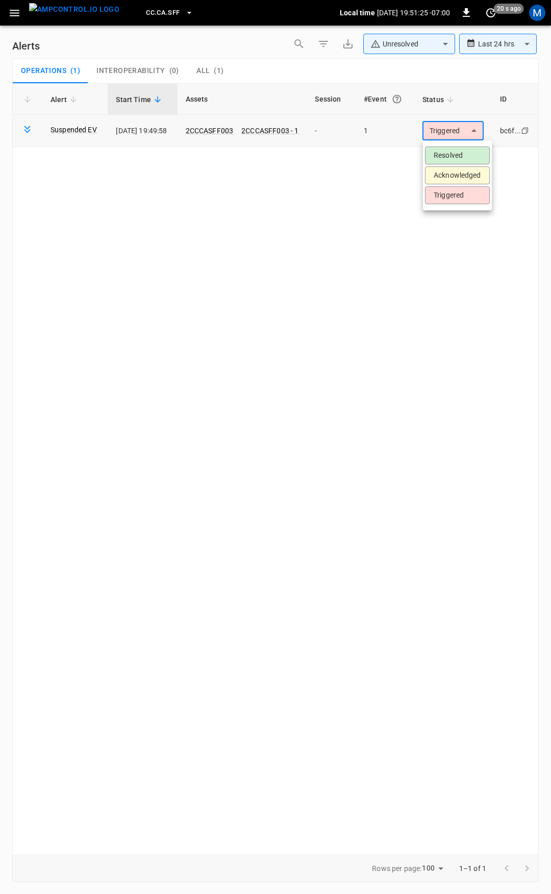
click at [461, 136] on body "**********" at bounding box center [275, 445] width 551 height 890
click at [459, 152] on li "Resolved" at bounding box center [457, 155] width 65 height 18
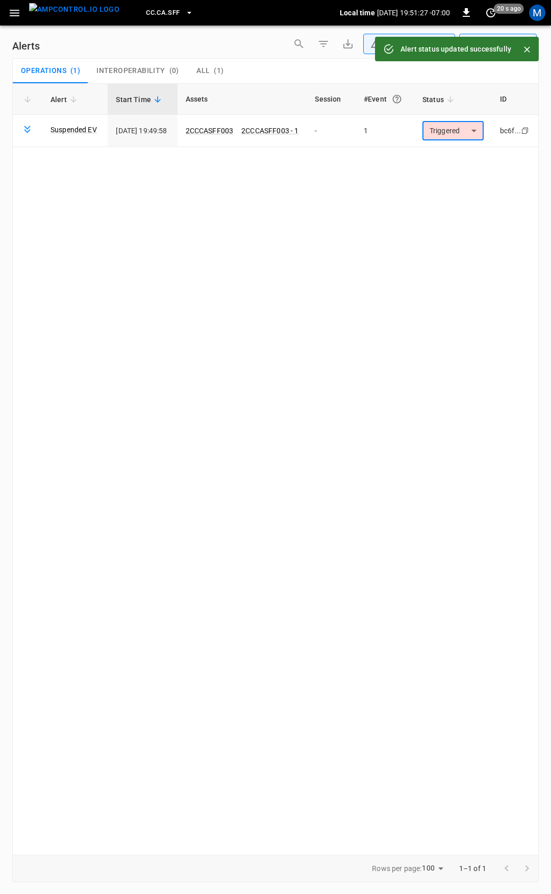
click at [13, 17] on icon "button" at bounding box center [14, 13] width 13 height 13
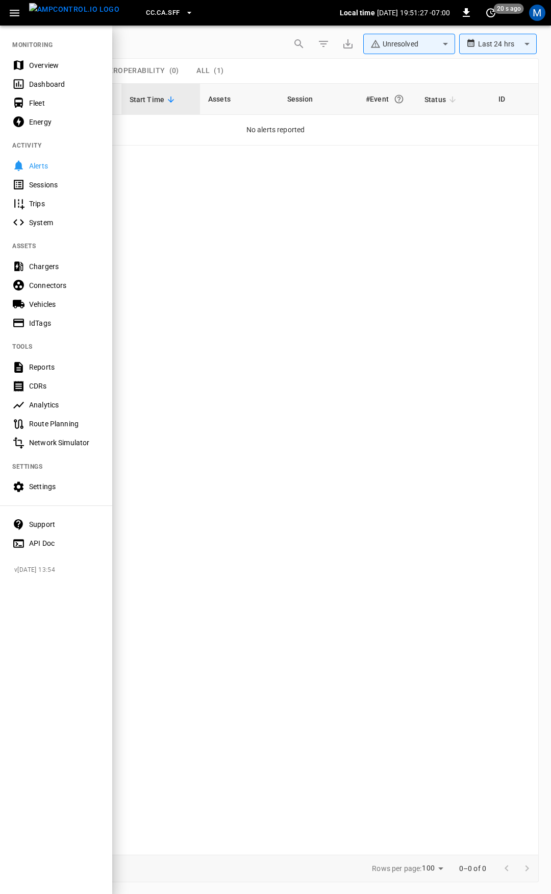
click at [66, 61] on div "Overview" at bounding box center [64, 65] width 71 height 10
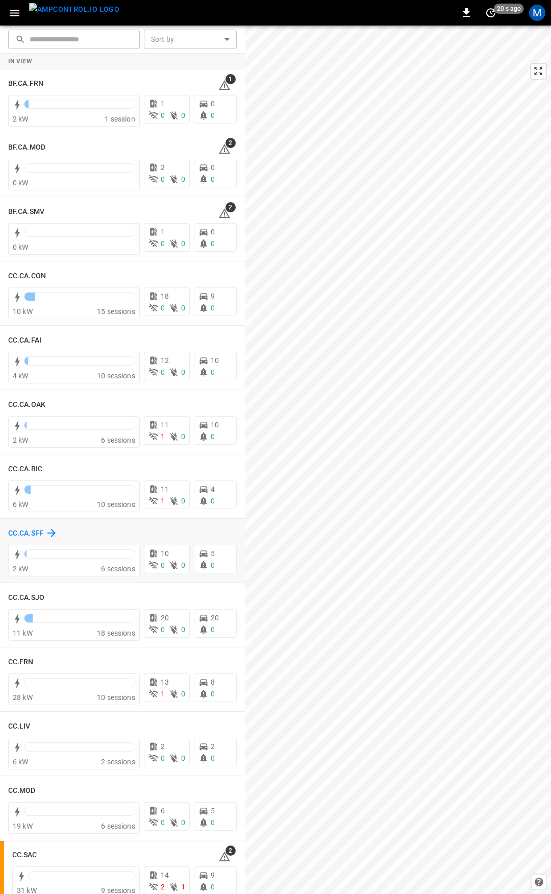
click at [30, 528] on h6 "CC.CA.SFF" at bounding box center [25, 533] width 35 height 11
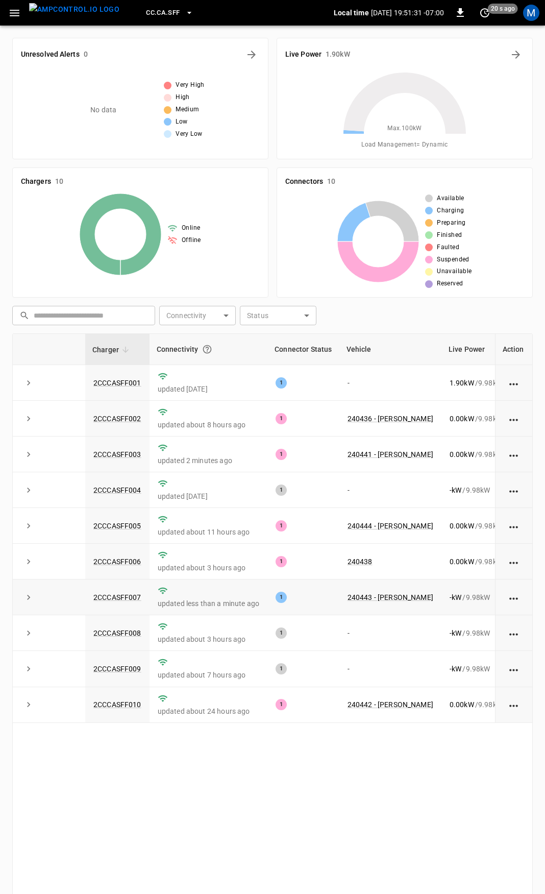
click at [148, 599] on td "2CCCASFF007" at bounding box center [117, 597] width 64 height 36
click at [133, 601] on link "2CCCASFF007" at bounding box center [117, 597] width 52 height 12
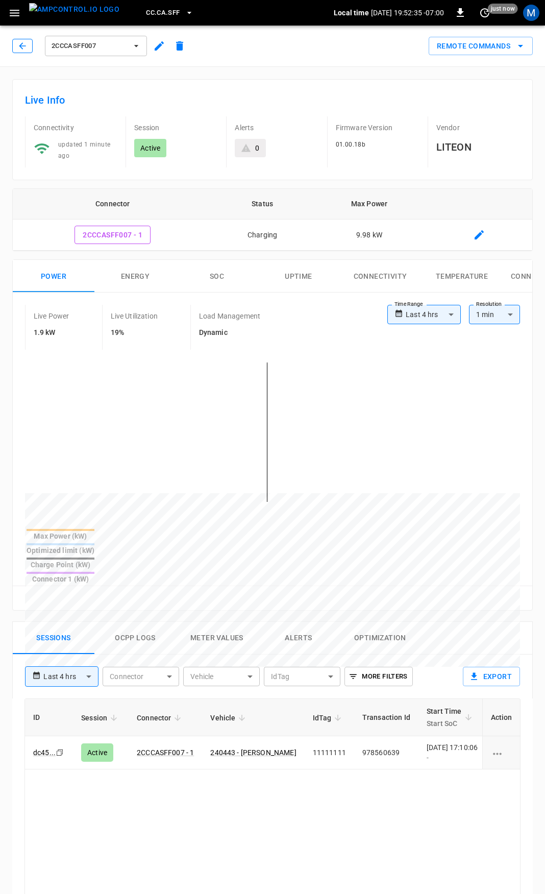
click at [14, 47] on button "button" at bounding box center [22, 46] width 20 height 14
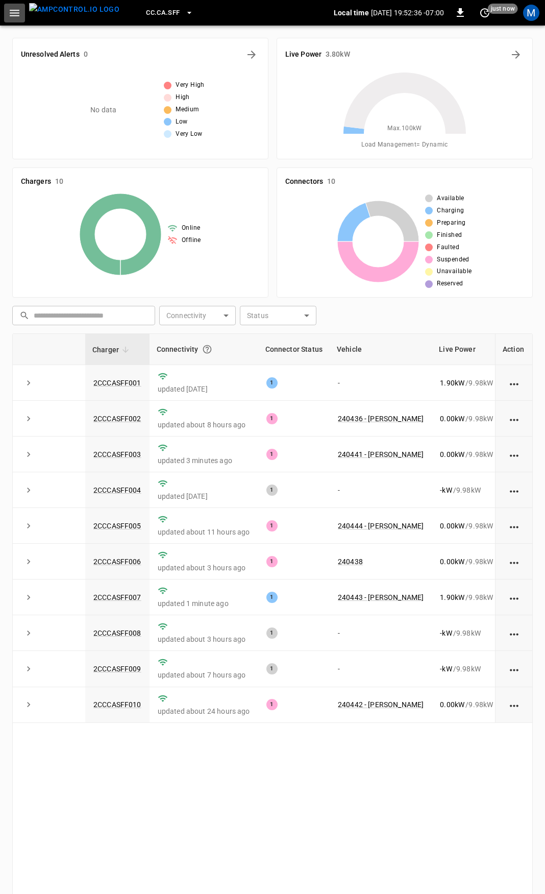
drag, startPoint x: 14, startPoint y: 11, endPoint x: 18, endPoint y: 24, distance: 13.7
click at [14, 11] on icon "button" at bounding box center [14, 13] width 13 height 13
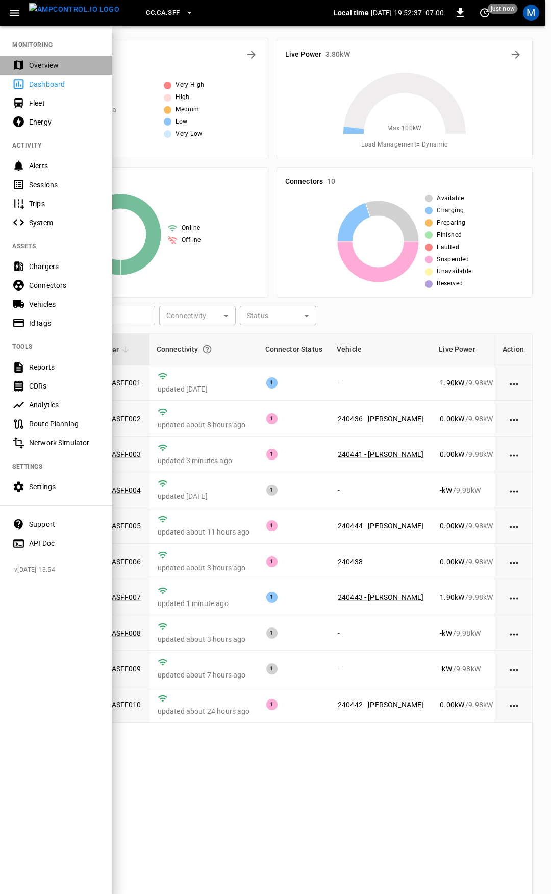
click at [53, 64] on div "Overview" at bounding box center [64, 65] width 71 height 10
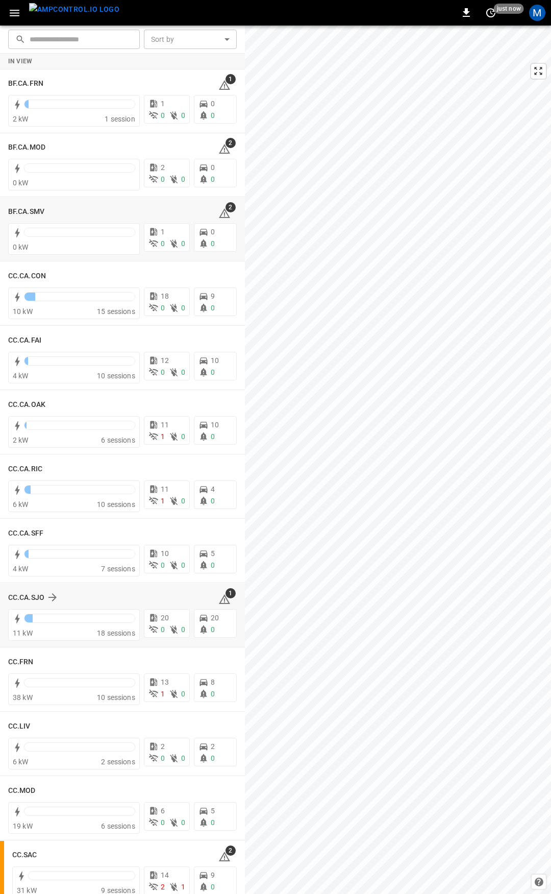
click at [236, 215] on div "​ ​ Sort by ​ Sort by In View BF.CA.FRN 1 2 kW 1 session 1 0 0 0 0 BF.CA.MOD 2 …" at bounding box center [275, 460] width 551 height 868
click at [223, 598] on span "1" at bounding box center [224, 599] width 12 height 12
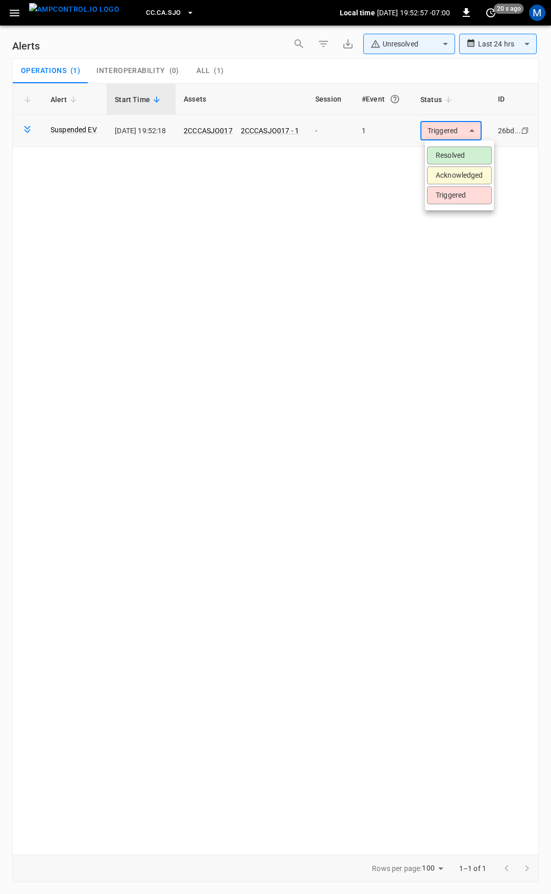
click at [471, 134] on body "**********" at bounding box center [275, 445] width 551 height 890
click at [470, 156] on li "Resolved" at bounding box center [459, 155] width 65 height 18
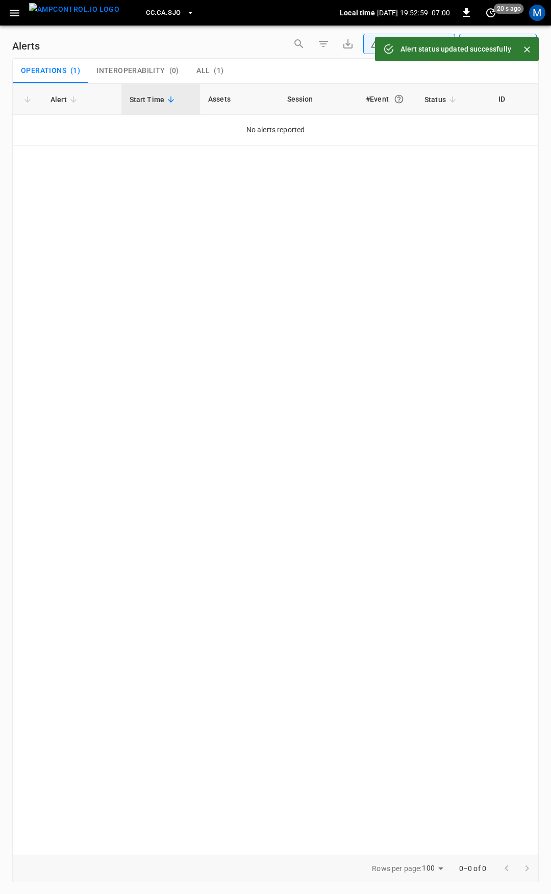
click at [18, 15] on icon "button" at bounding box center [14, 13] width 13 height 13
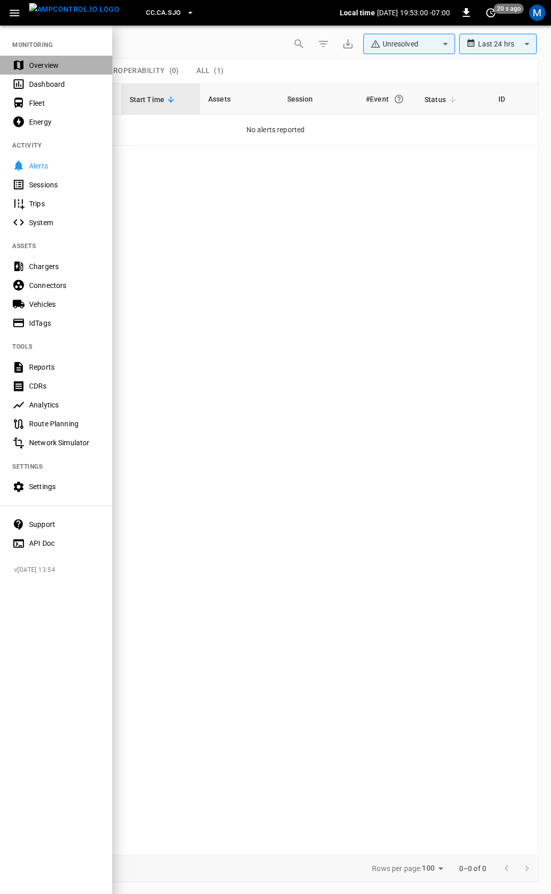
click at [52, 70] on div "Overview" at bounding box center [56, 65] width 112 height 19
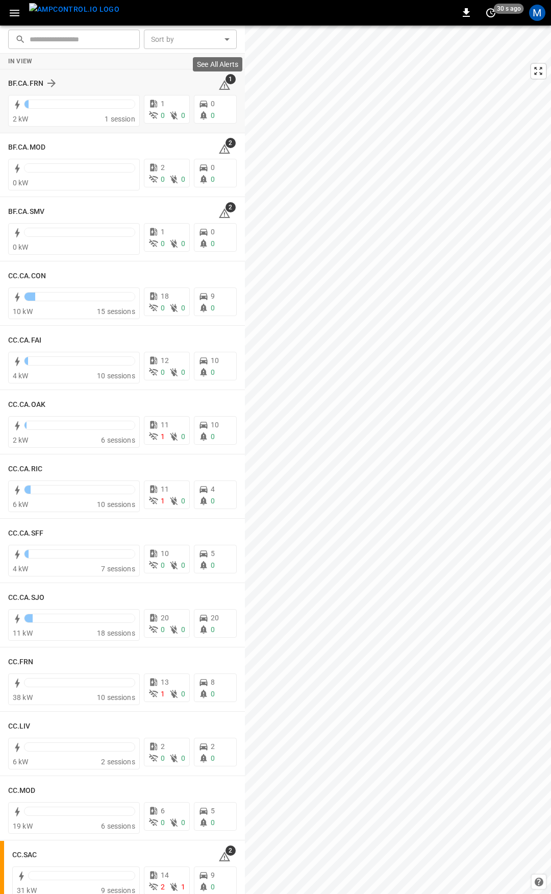
click at [224, 84] on icon at bounding box center [224, 86] width 1 height 4
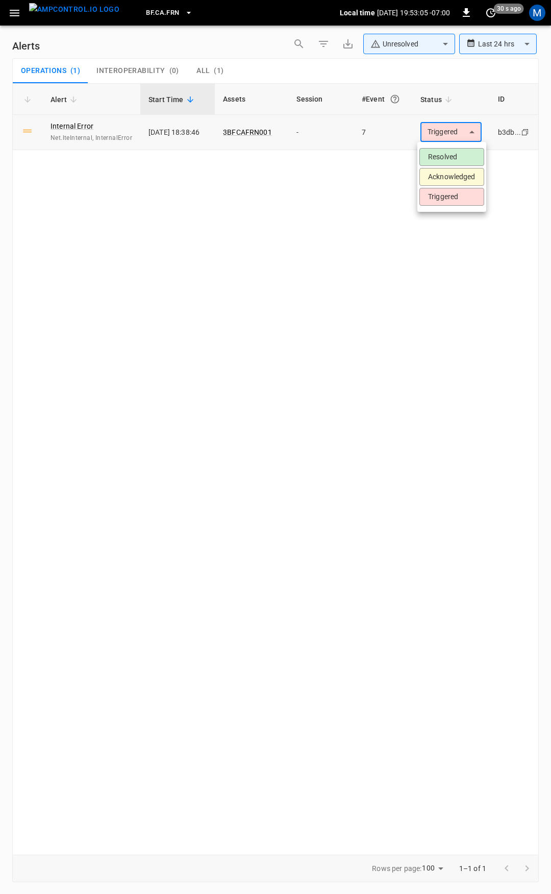
click at [465, 130] on body "**********" at bounding box center [275, 445] width 551 height 890
click at [463, 179] on li "Acknowledged" at bounding box center [451, 177] width 65 height 18
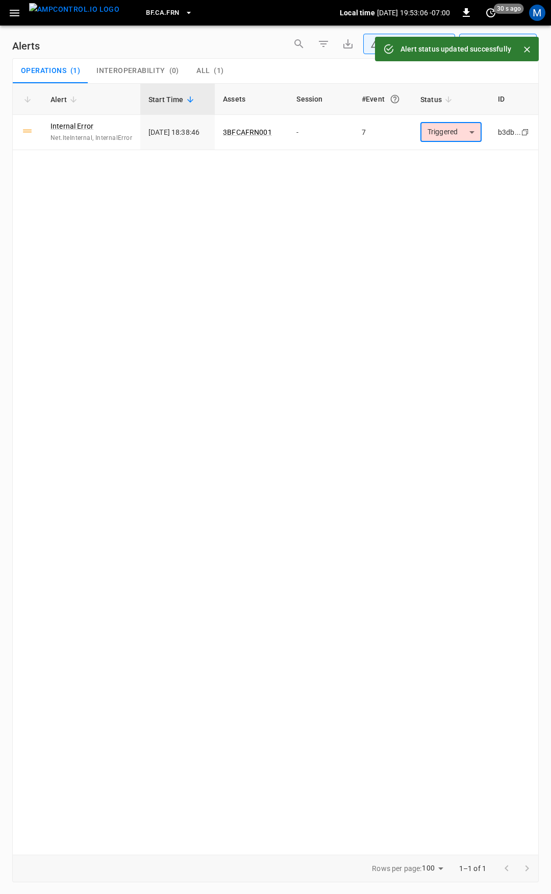
type input "**********"
click at [12, 15] on icon "button" at bounding box center [14, 13] width 13 height 13
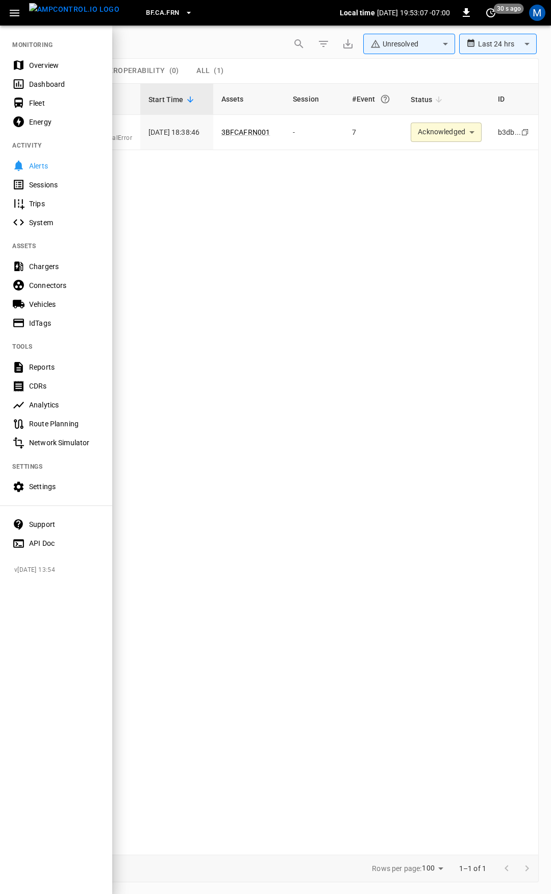
click at [28, 71] on div "Overview" at bounding box center [56, 65] width 112 height 19
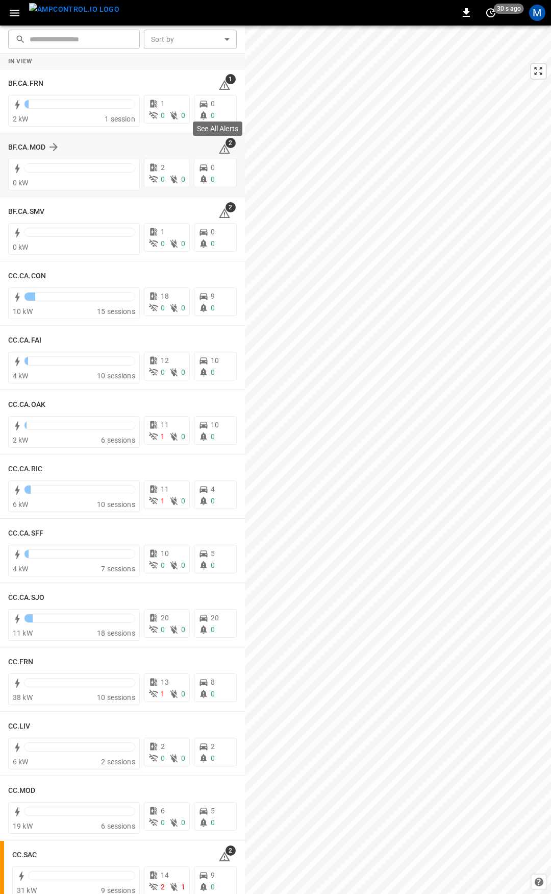
click at [218, 147] on icon at bounding box center [224, 149] width 12 height 12
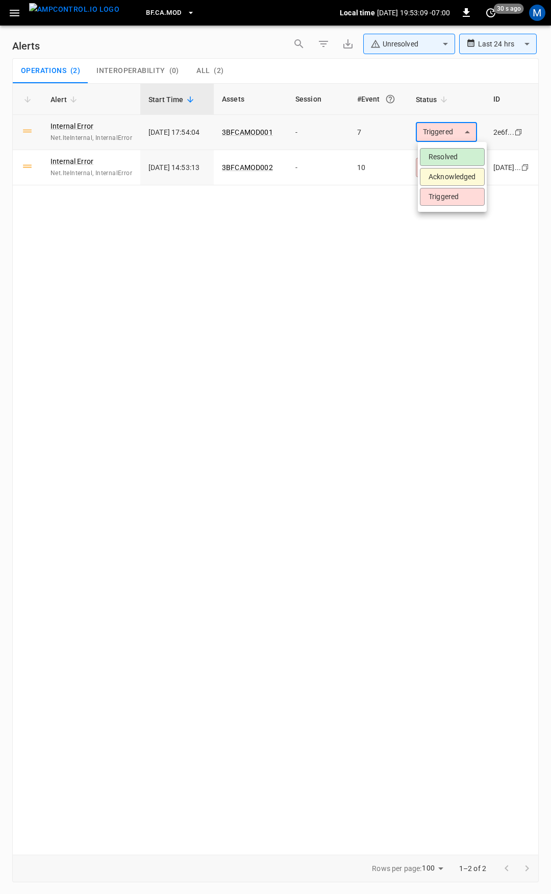
click at [453, 131] on body "**********" at bounding box center [275, 445] width 551 height 890
click at [460, 175] on li "Acknowledged" at bounding box center [452, 177] width 65 height 18
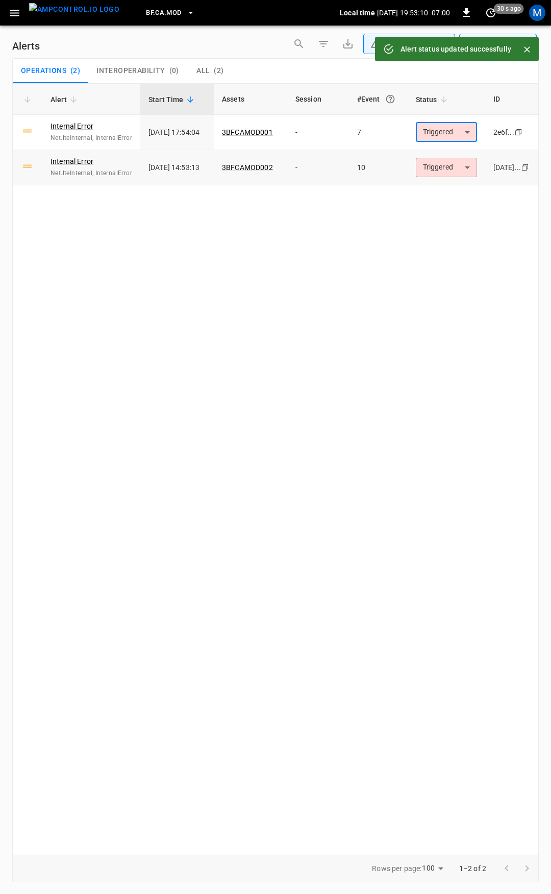
type input "**********"
click at [457, 162] on body "**********" at bounding box center [275, 445] width 551 height 890
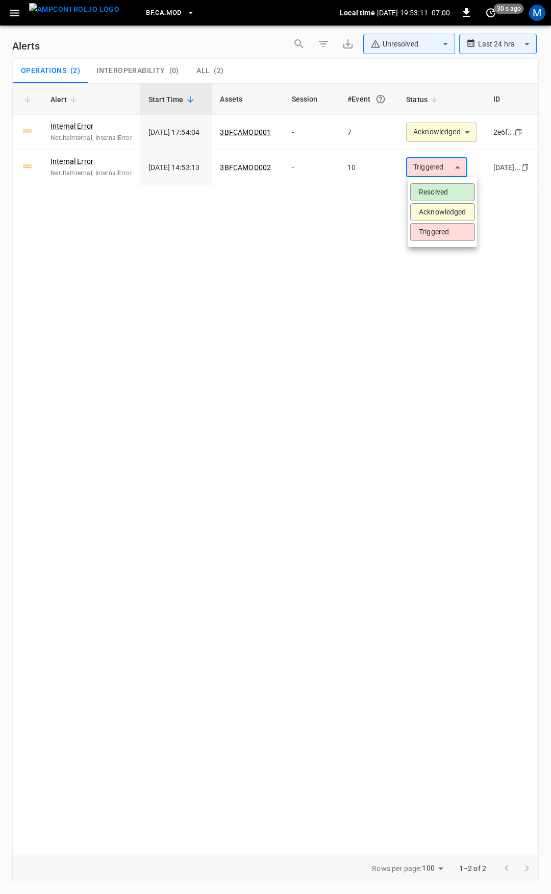
click at [450, 207] on li "Acknowledged" at bounding box center [442, 212] width 65 height 18
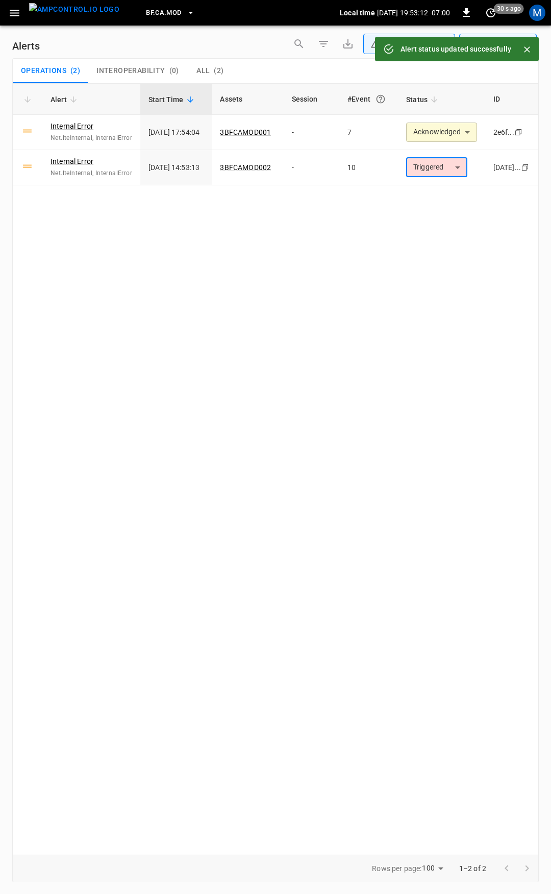
type input "**********"
click at [12, 18] on icon "button" at bounding box center [14, 13] width 13 height 13
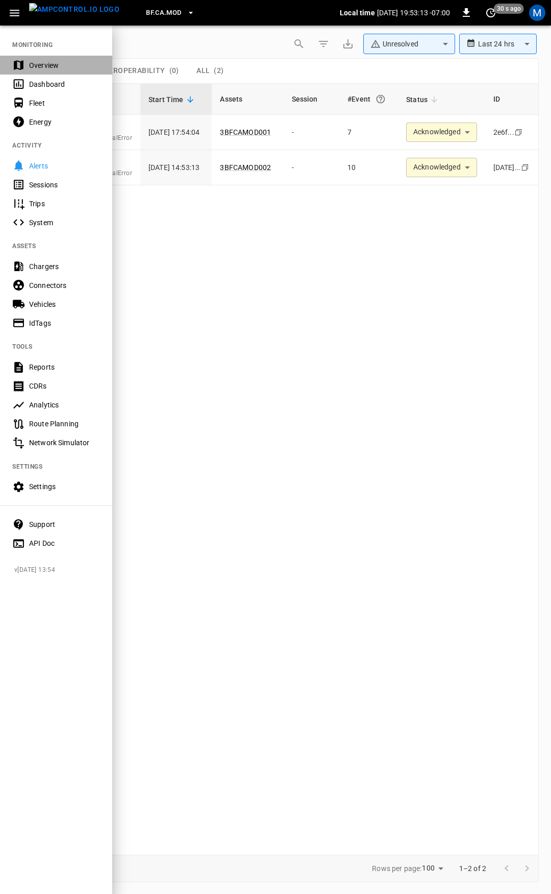
click at [33, 64] on div "Overview" at bounding box center [64, 65] width 71 height 10
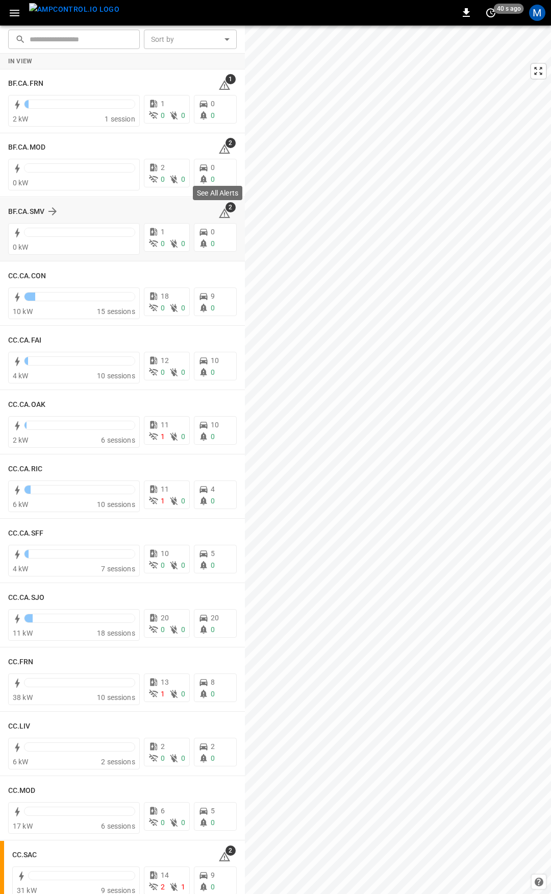
click at [222, 213] on icon at bounding box center [224, 213] width 12 height 12
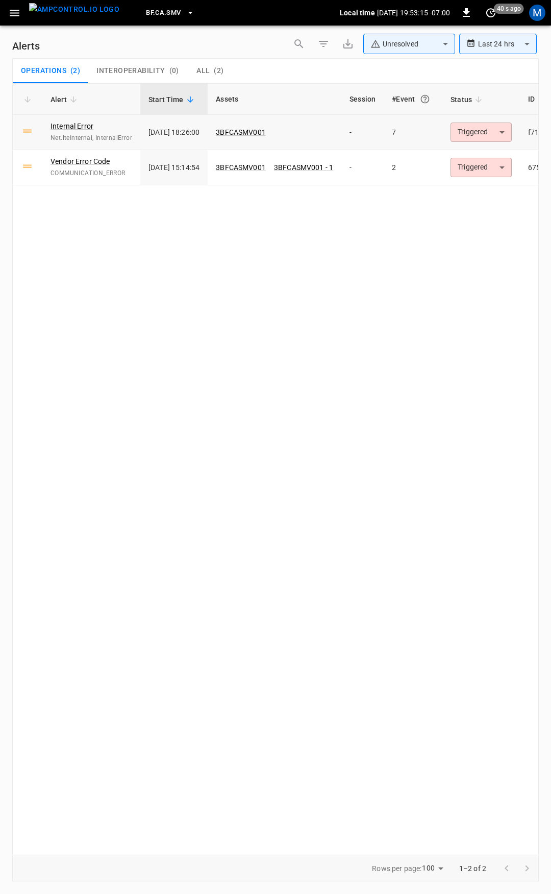
click at [496, 132] on body "**********" at bounding box center [275, 445] width 551 height 890
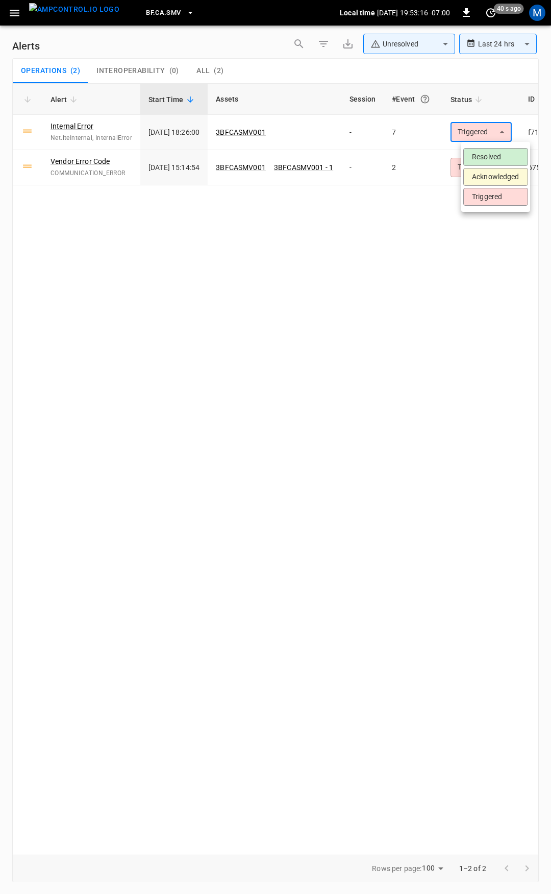
click at [494, 169] on li "Acknowledged" at bounding box center [495, 177] width 65 height 18
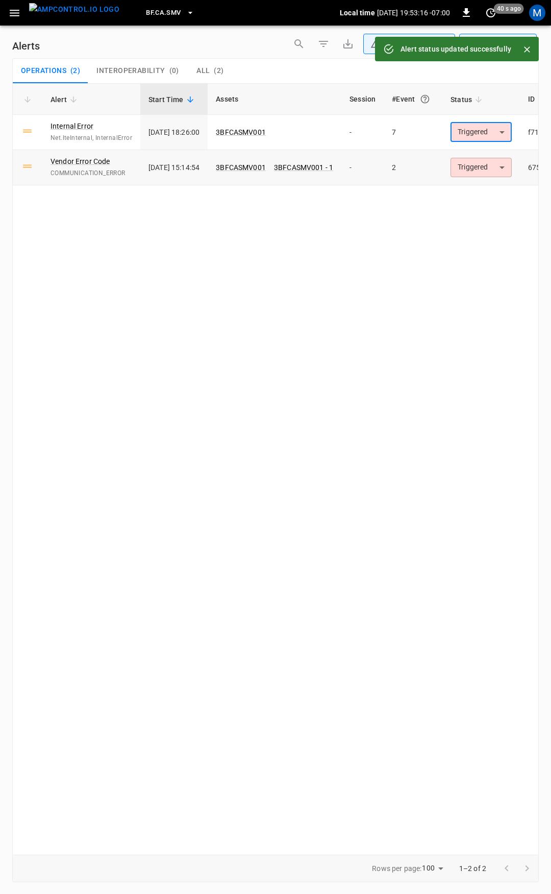
type input "**********"
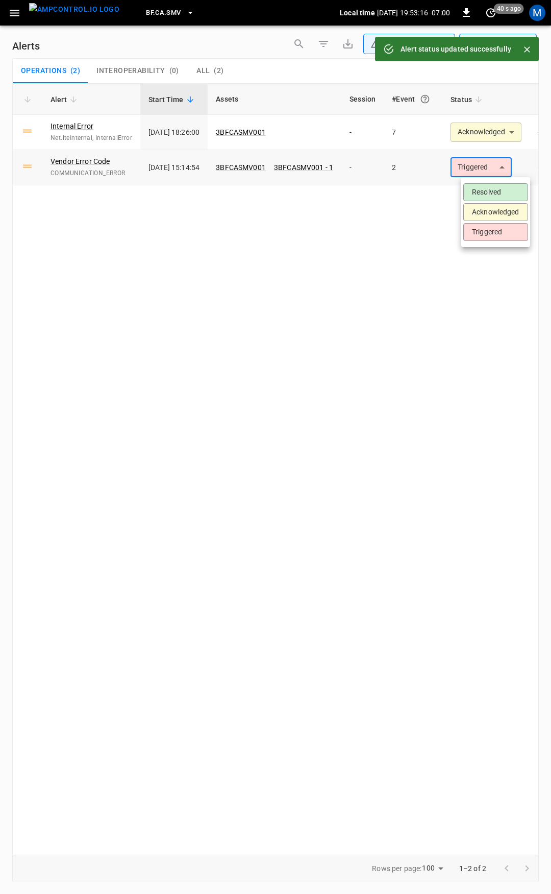
click at [494, 165] on body "**********" at bounding box center [275, 445] width 551 height 890
click at [499, 209] on li "Acknowledged" at bounding box center [495, 212] width 65 height 18
type input "**********"
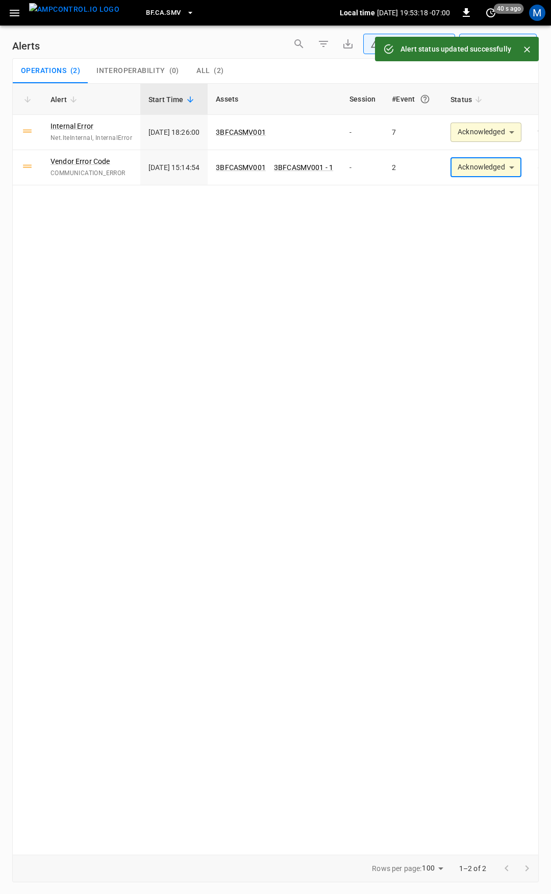
click at [9, 13] on icon "button" at bounding box center [14, 13] width 13 height 13
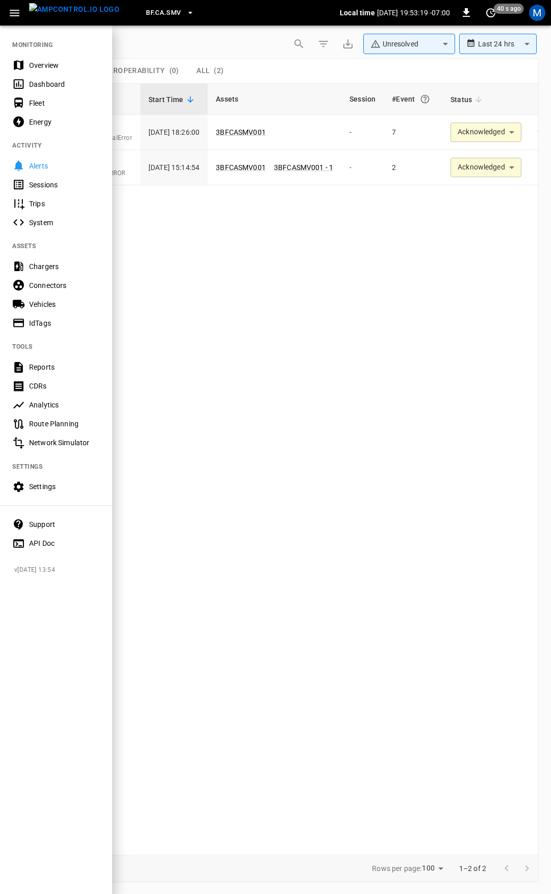
drag, startPoint x: 50, startPoint y: 65, endPoint x: 266, endPoint y: 222, distance: 267.0
click at [51, 65] on div "Overview" at bounding box center [64, 65] width 71 height 10
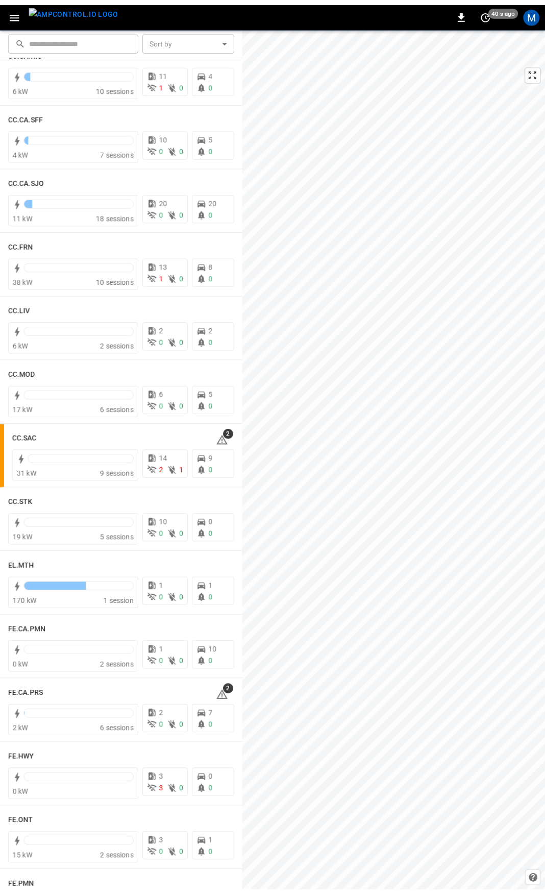
scroll to position [452, 0]
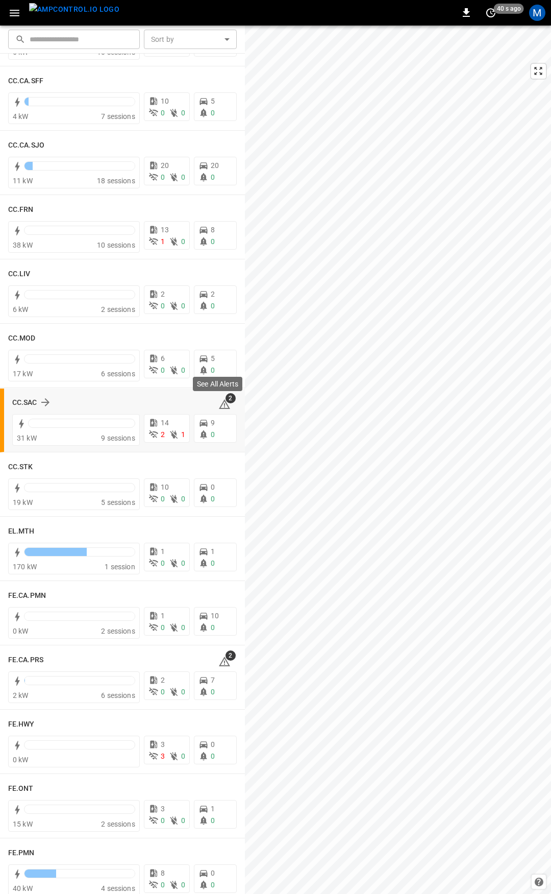
click at [221, 406] on icon at bounding box center [224, 404] width 11 height 10
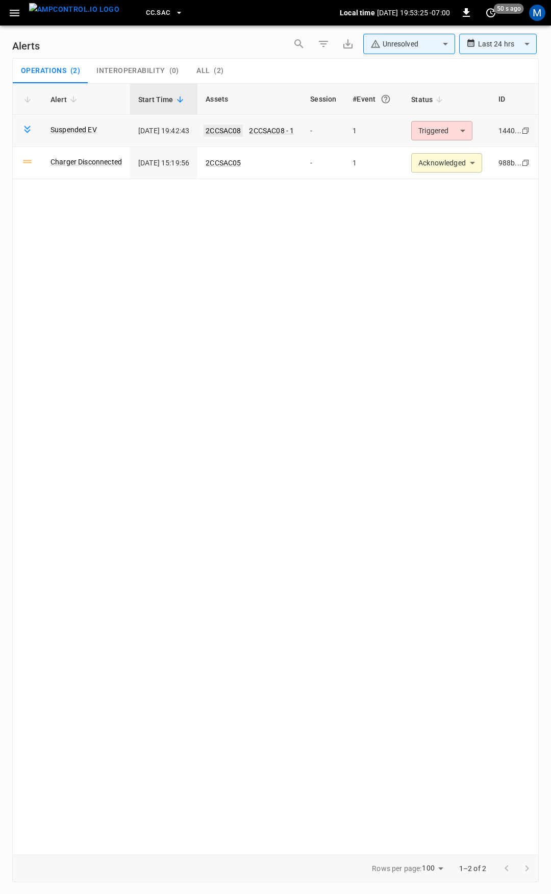
click at [240, 132] on link "2CCSAC08" at bounding box center [223, 131] width 39 height 12
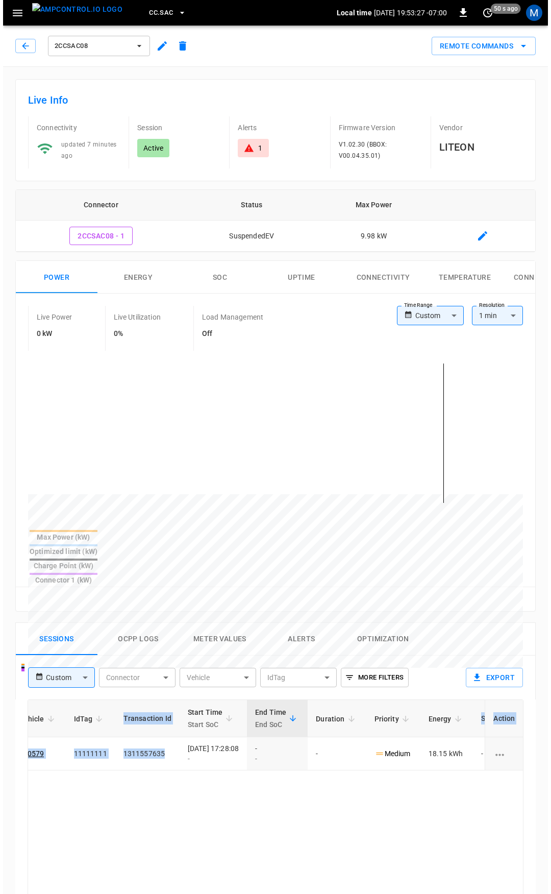
scroll to position [0, 257]
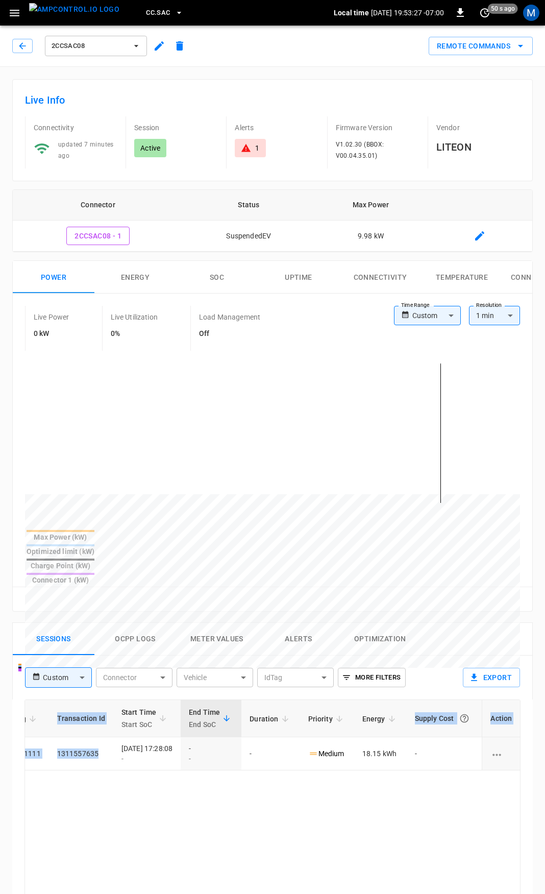
drag, startPoint x: 352, startPoint y: 713, endPoint x: 551, endPoint y: 721, distance: 198.7
click at [545, 721] on html "CC.SAC Local time [DATE] 19:53:27 -07:00 0 50 s ago M 2CCSAC08 Remote Commands …" at bounding box center [272, 682] width 545 height 1364
click at [10, 42] on div "2CCSAC08" at bounding box center [99, 44] width 182 height 29
click at [20, 44] on icon "button" at bounding box center [22, 46] width 10 height 10
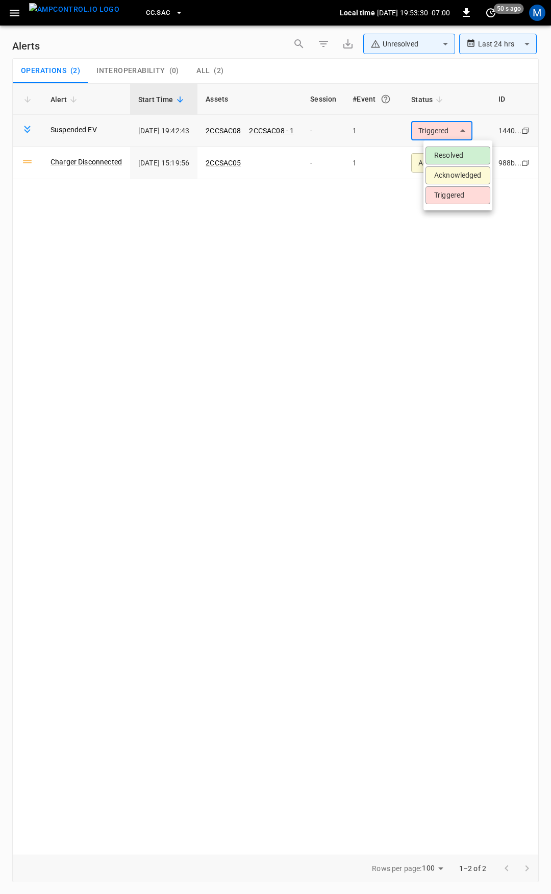
click at [464, 126] on body "**********" at bounding box center [275, 445] width 551 height 890
click at [468, 153] on li "Resolved" at bounding box center [458, 155] width 65 height 18
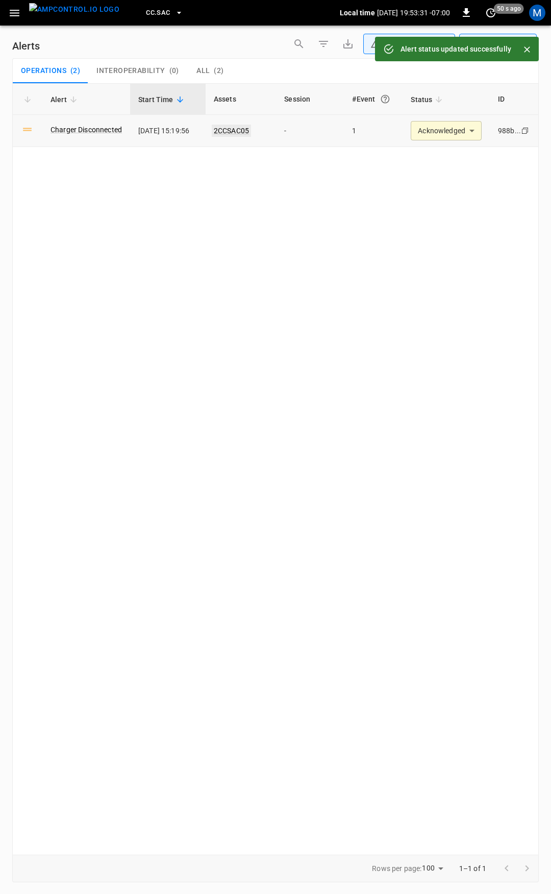
click at [231, 130] on link "2CCSAC05" at bounding box center [231, 131] width 39 height 12
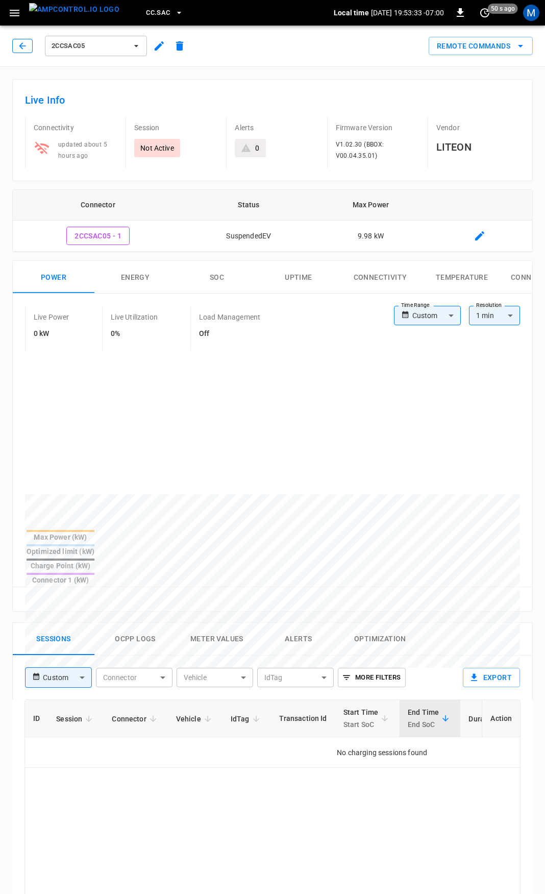
click at [22, 43] on icon "button" at bounding box center [22, 46] width 10 height 10
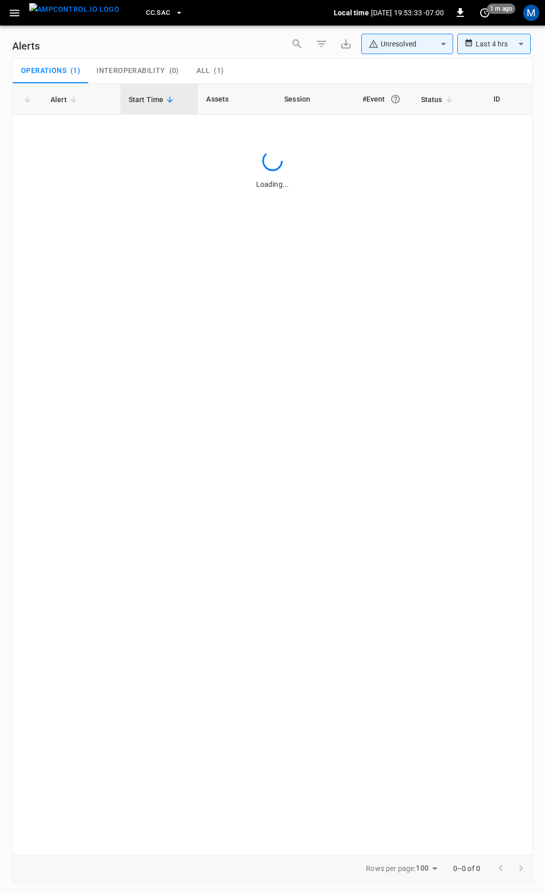
type input "**********"
